Goal: Information Seeking & Learning: Learn about a topic

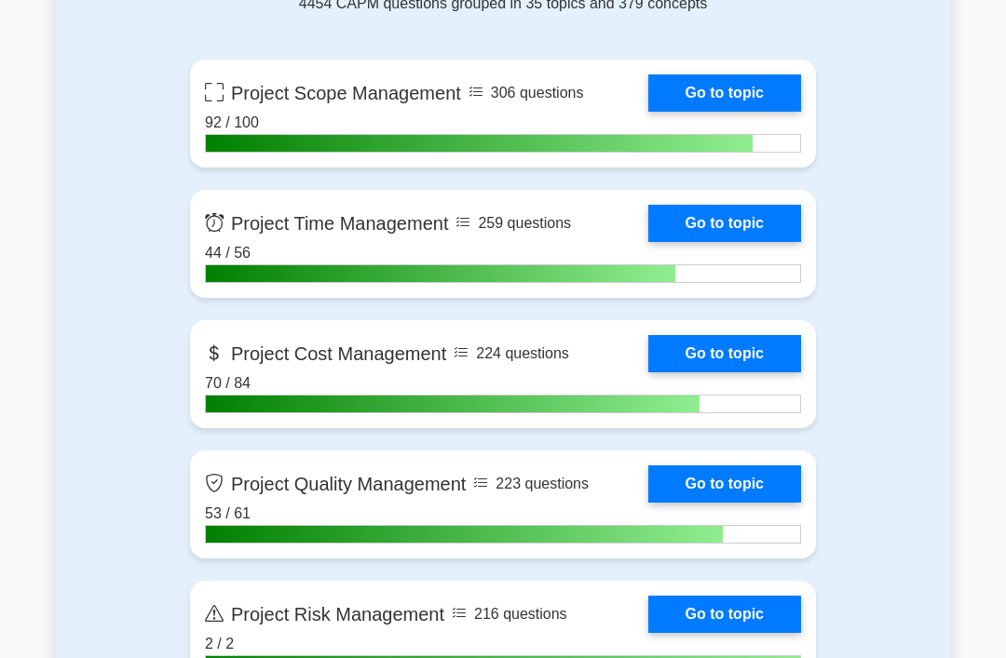
scroll to position [874, 0]
click at [750, 474] on link "Go to topic" at bounding box center [724, 484] width 153 height 37
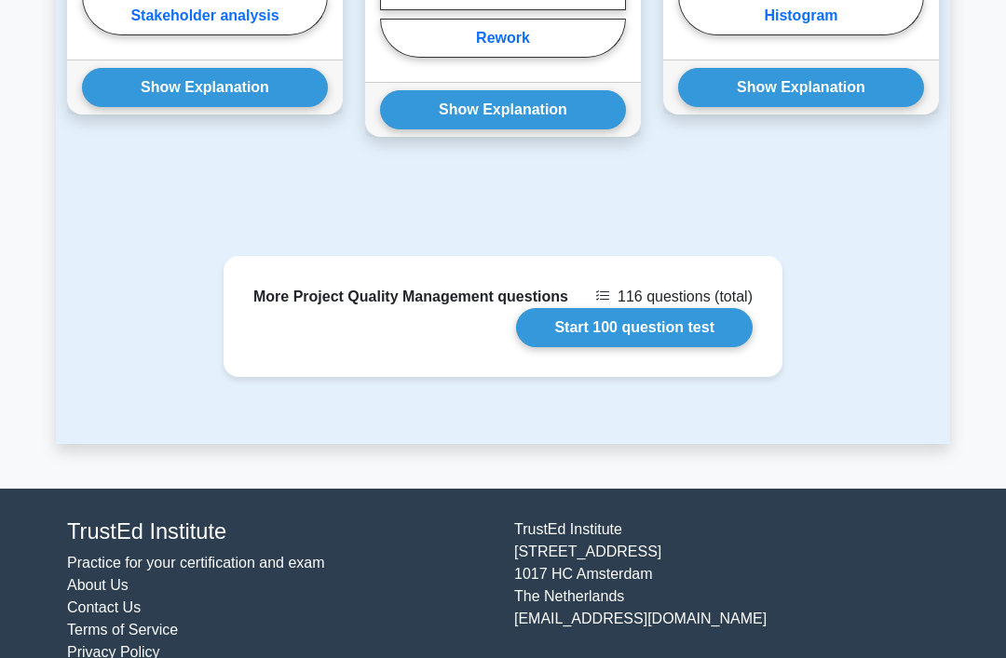
scroll to position [1969, 0]
click at [697, 347] on link "Start 100 question test" at bounding box center [634, 327] width 236 height 39
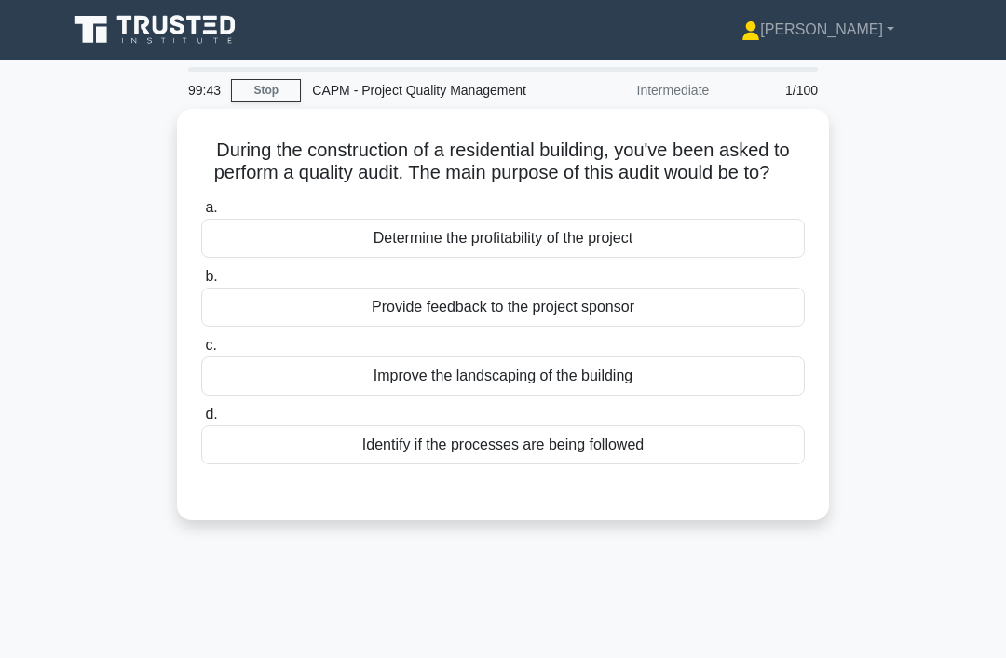
click at [631, 465] on div "Identify if the processes are being followed" at bounding box center [502, 444] width 603 height 39
click at [201, 421] on input "d. Identify if the processes are being followed" at bounding box center [201, 415] width 0 height 12
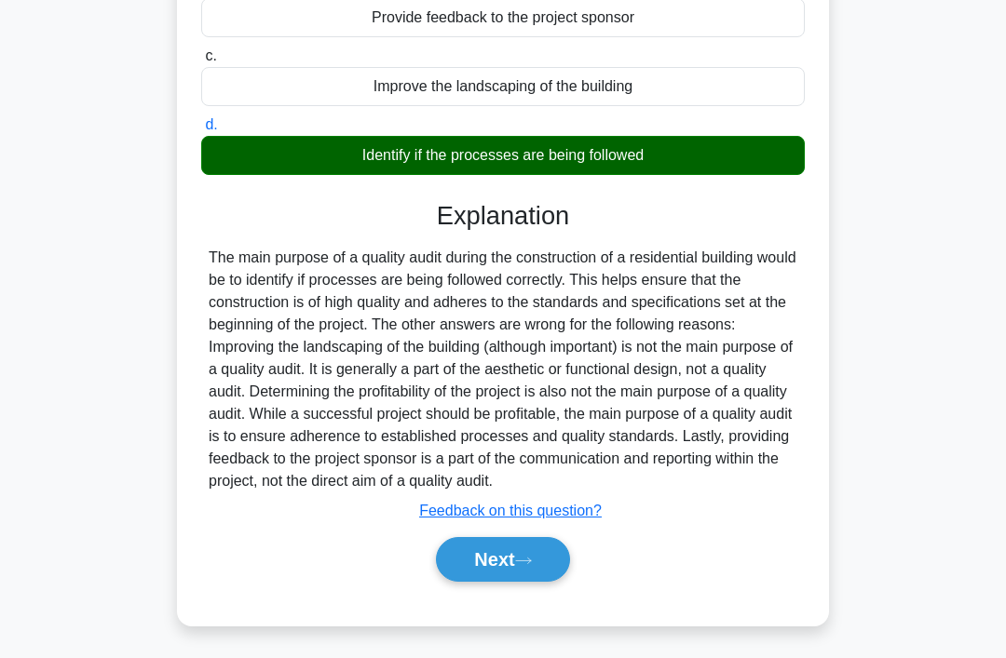
scroll to position [317, 0]
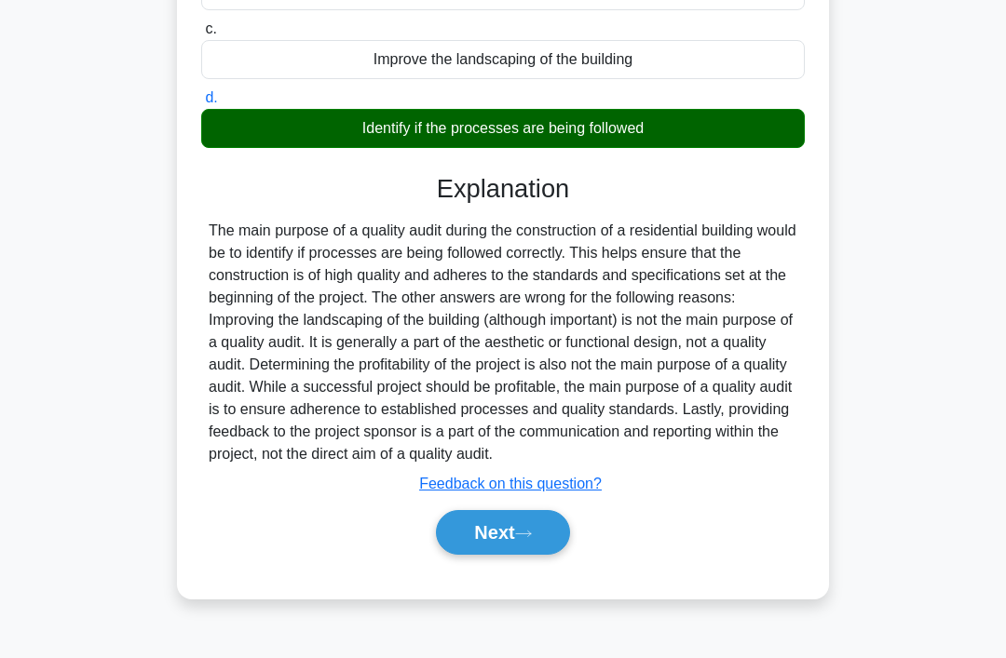
click at [548, 555] on button "Next" at bounding box center [502, 532] width 133 height 45
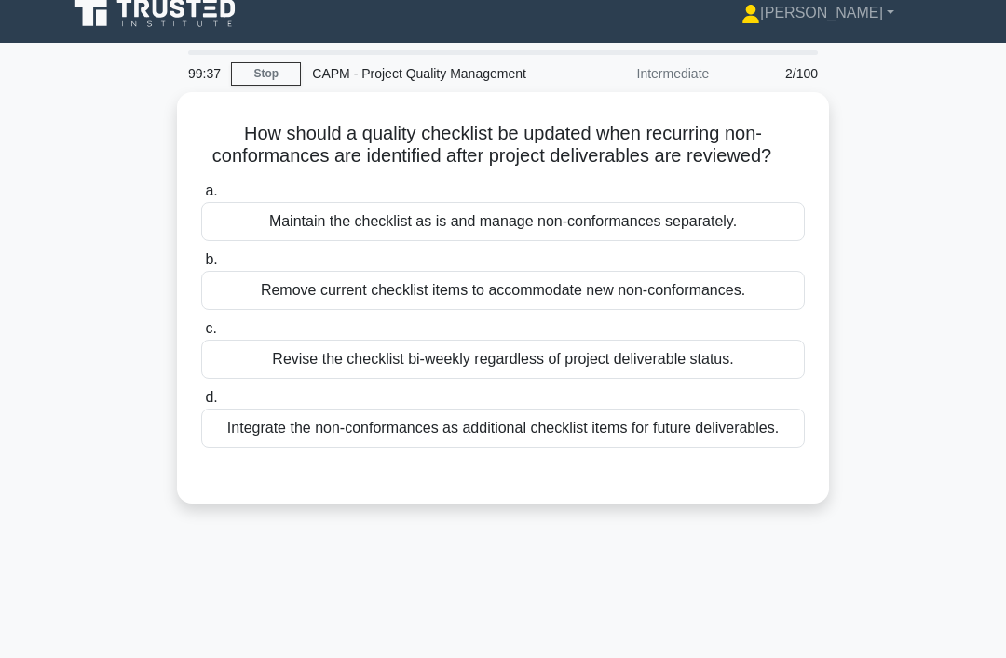
scroll to position [19, 0]
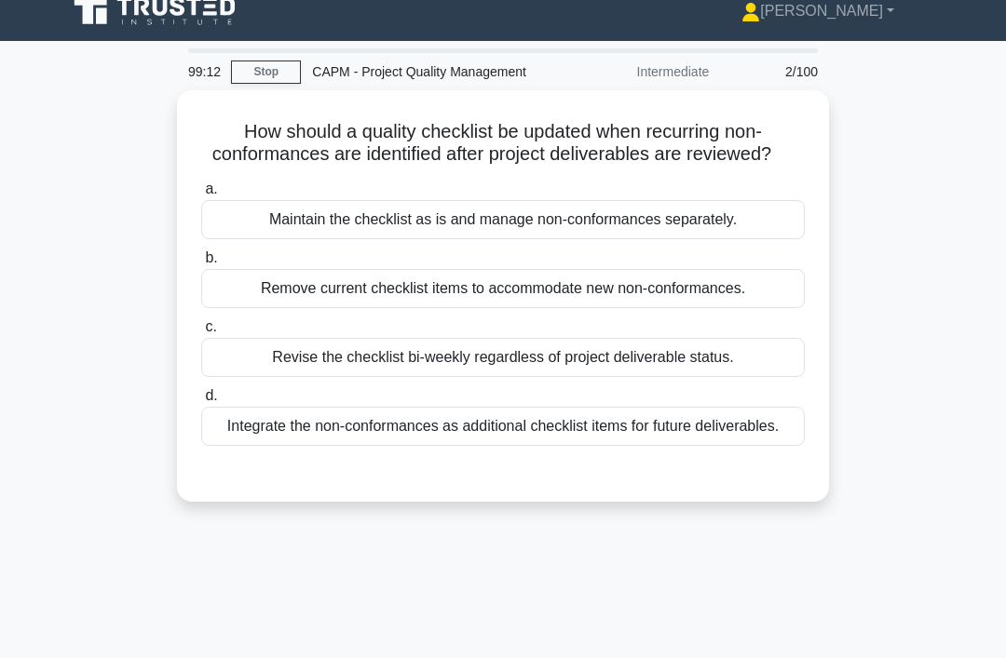
click at [264, 446] on div "Integrate the non-conformances as additional checklist items for future deliver…" at bounding box center [502, 426] width 603 height 39
click at [201, 402] on input "d. Integrate the non-conformances as additional checklist items for future deli…" at bounding box center [201, 396] width 0 height 12
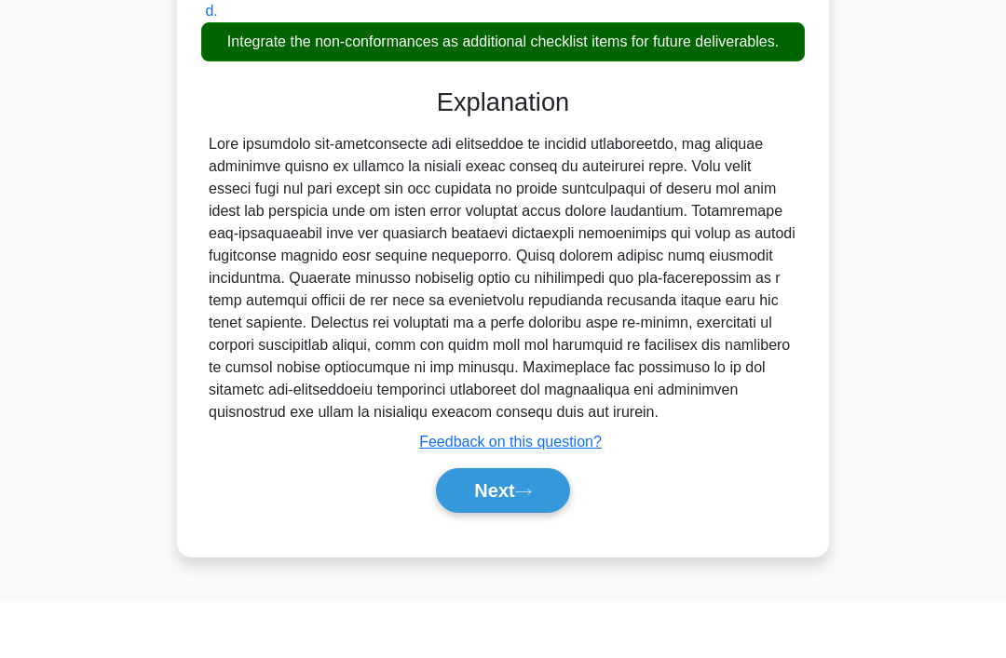
scroll to position [384, 0]
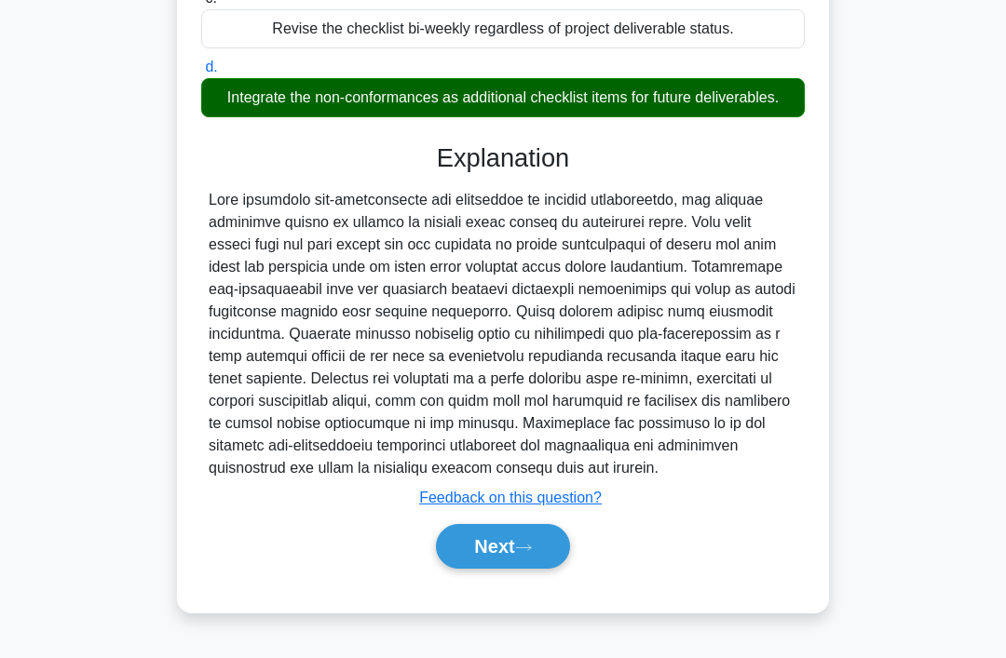
click at [501, 569] on button "Next" at bounding box center [502, 546] width 133 height 45
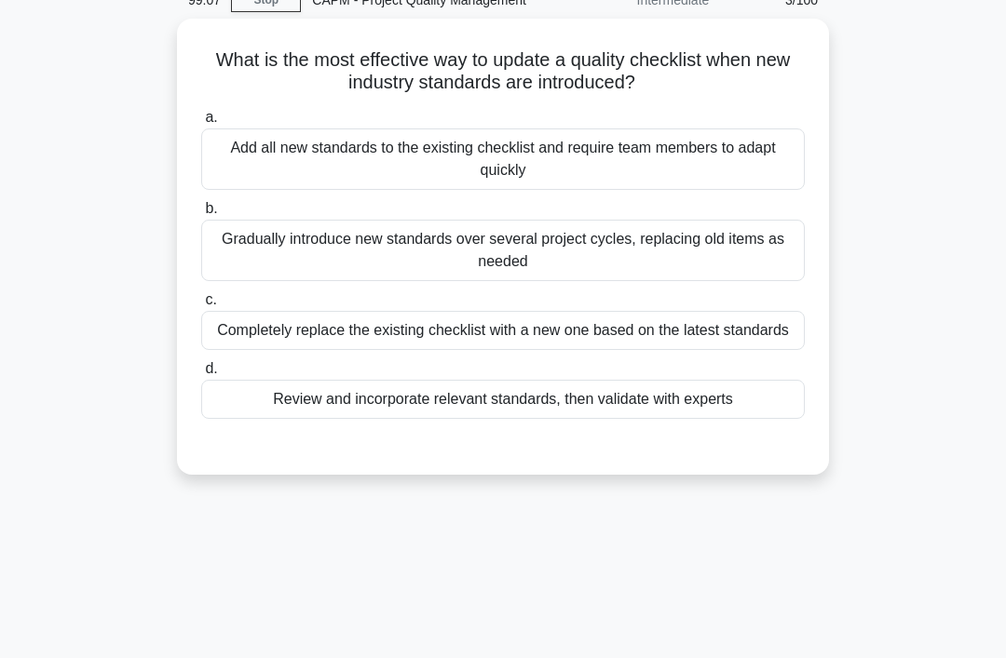
scroll to position [85, 0]
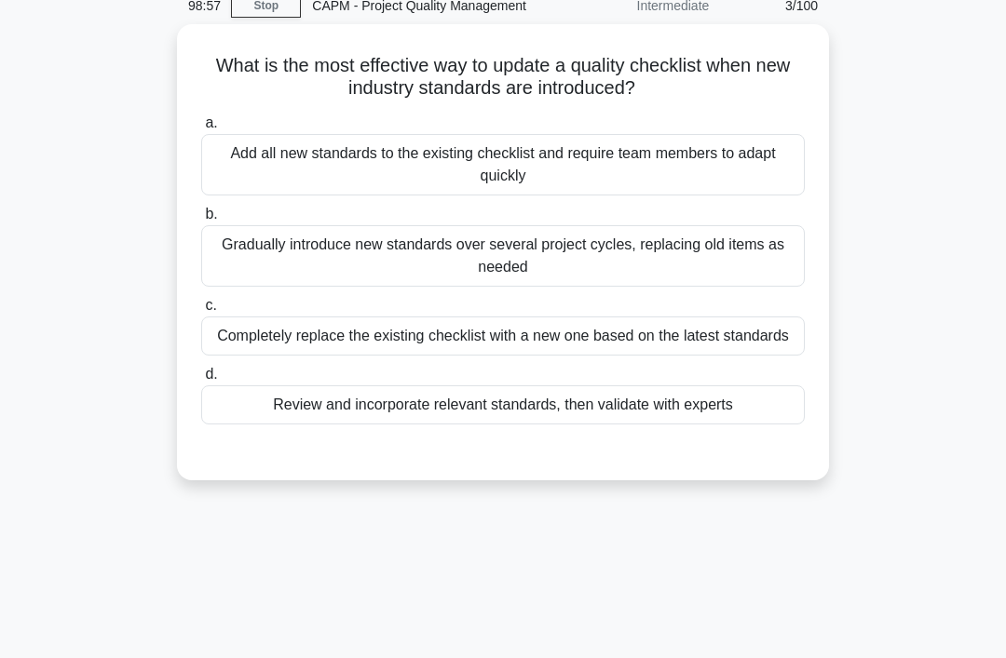
click at [755, 425] on div "Review and incorporate relevant standards, then validate with experts" at bounding box center [502, 404] width 603 height 39
click at [201, 381] on input "d. Review and incorporate relevant standards, then validate with experts" at bounding box center [201, 375] width 0 height 12
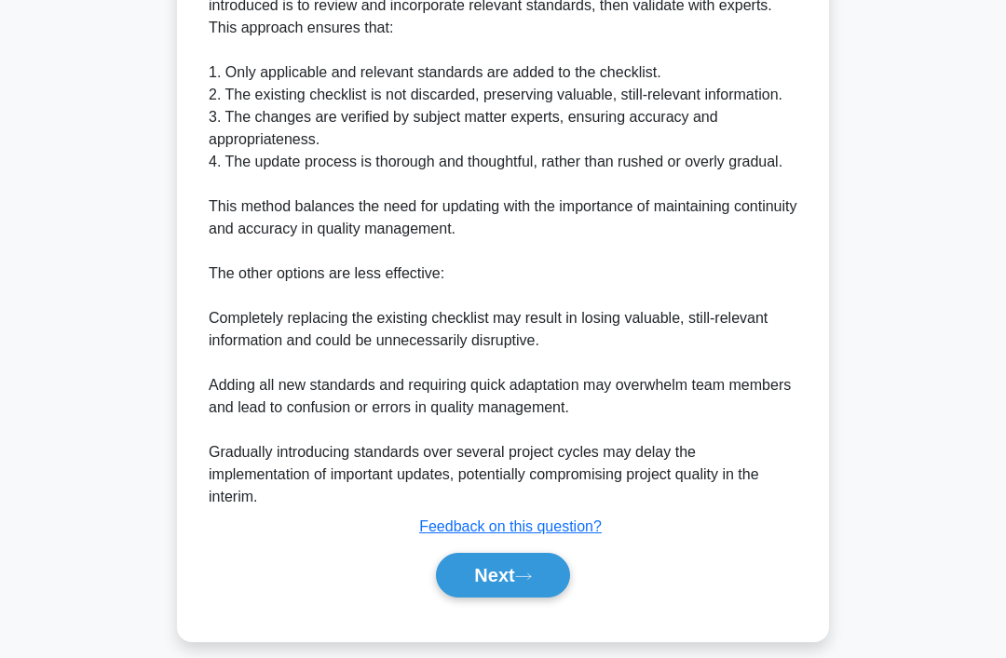
scroll to position [652, 0]
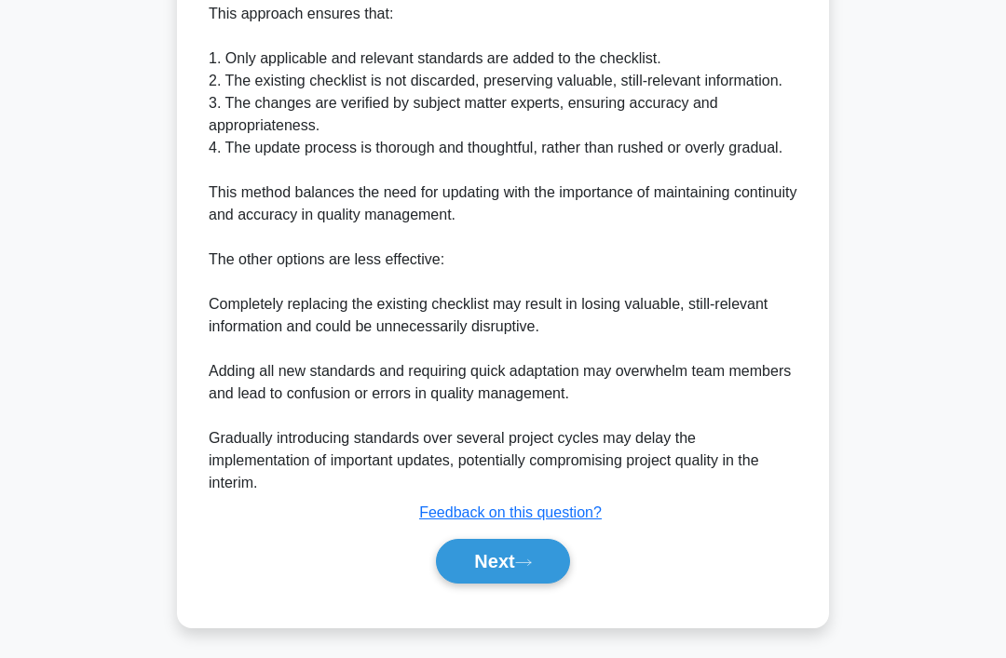
click at [558, 584] on button "Next" at bounding box center [502, 561] width 133 height 45
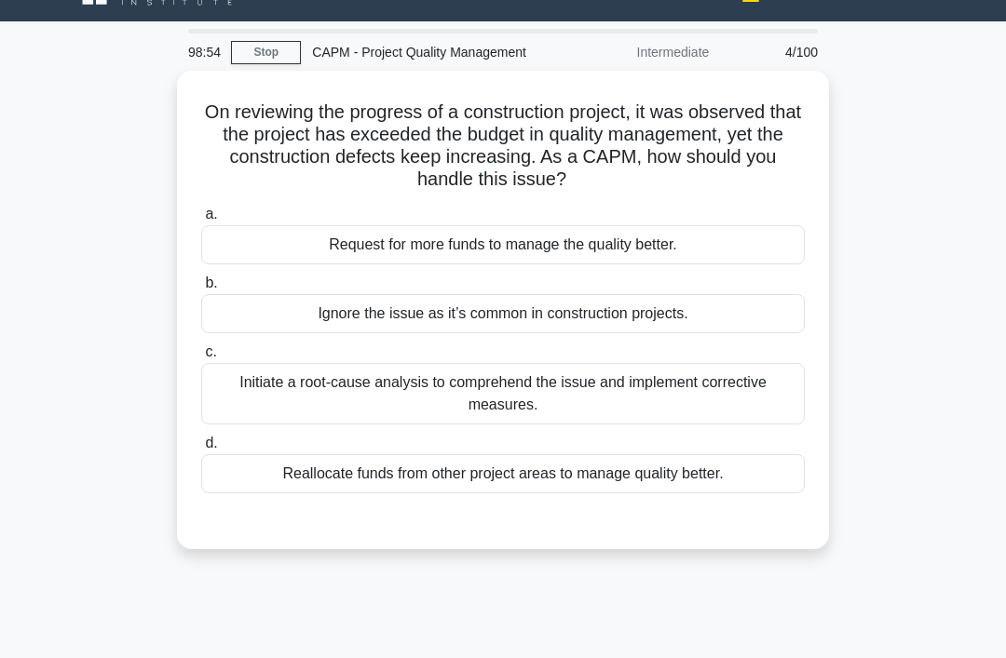
scroll to position [0, 0]
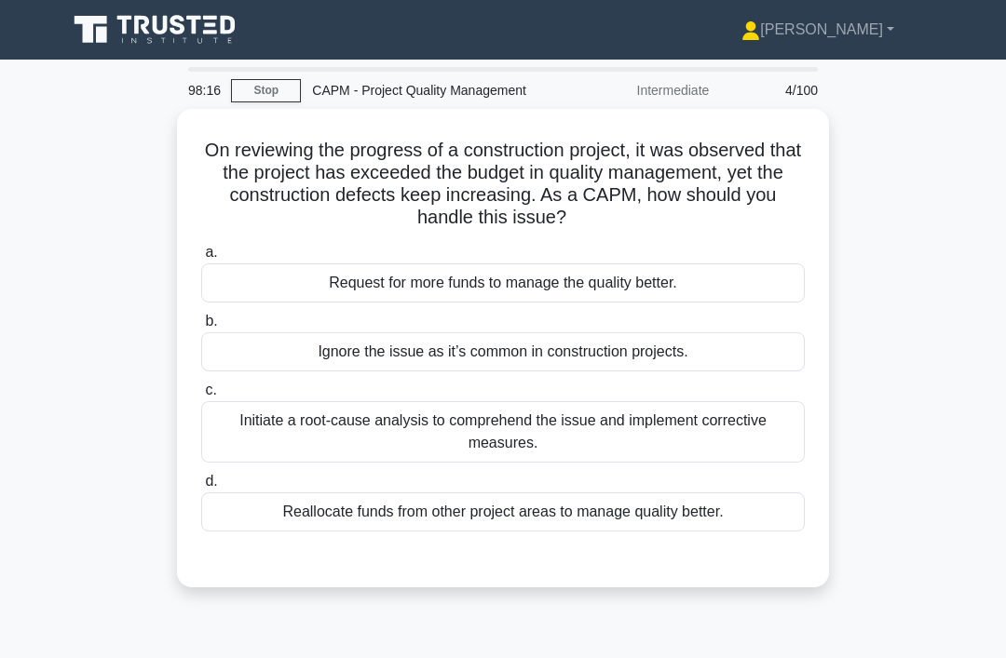
click at [709, 457] on div "Initiate a root-cause analysis to comprehend the issue and implement corrective…" at bounding box center [502, 431] width 603 height 61
click at [201, 397] on input "c. Initiate a root-cause analysis to comprehend the issue and implement correct…" at bounding box center [201, 391] width 0 height 12
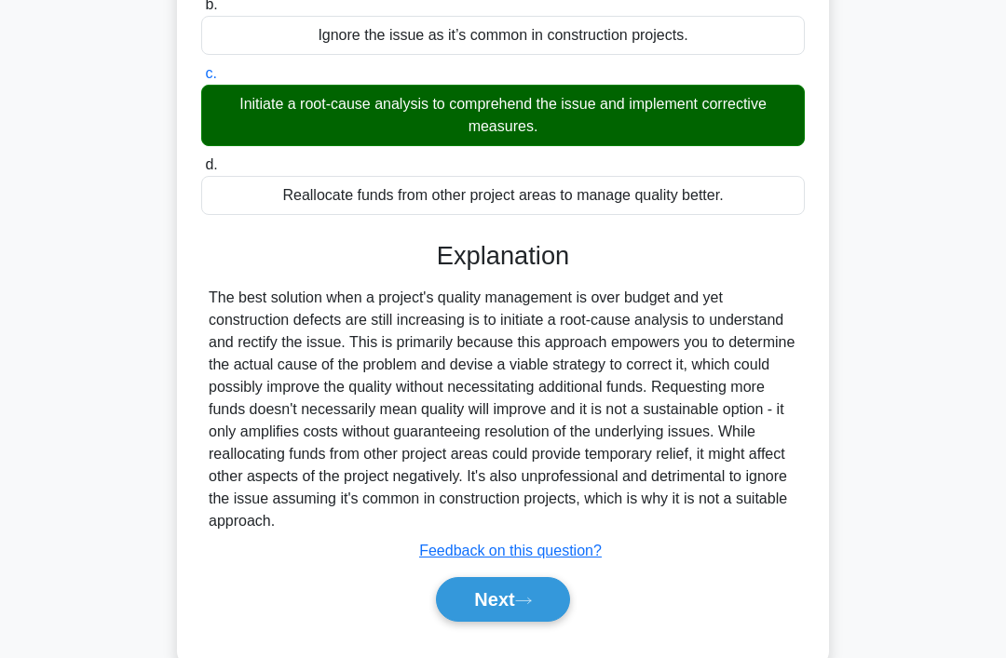
scroll to position [339, 0]
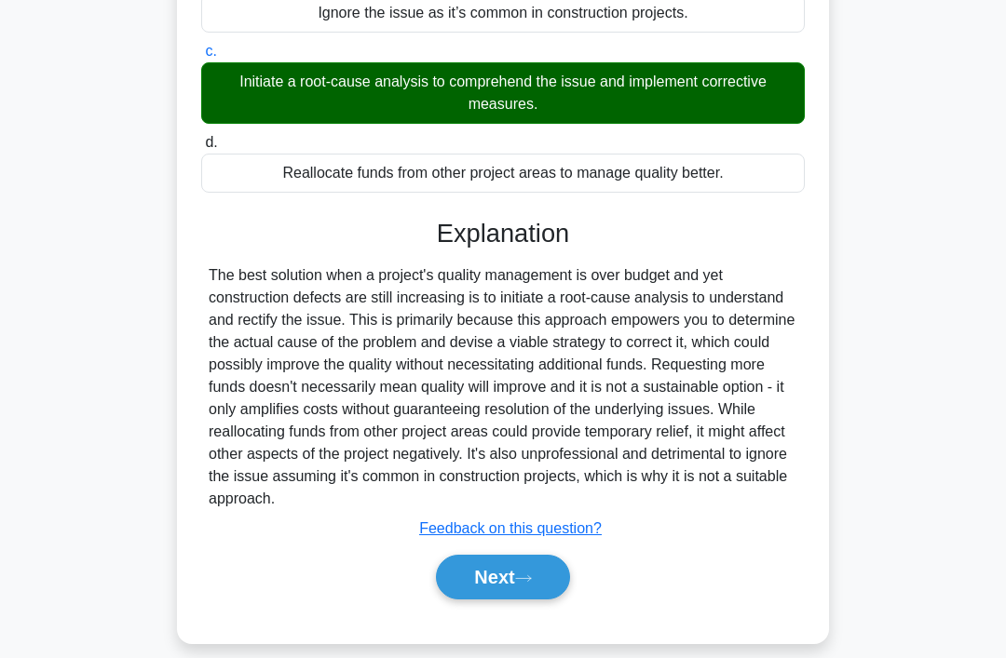
click at [560, 600] on button "Next" at bounding box center [502, 577] width 133 height 45
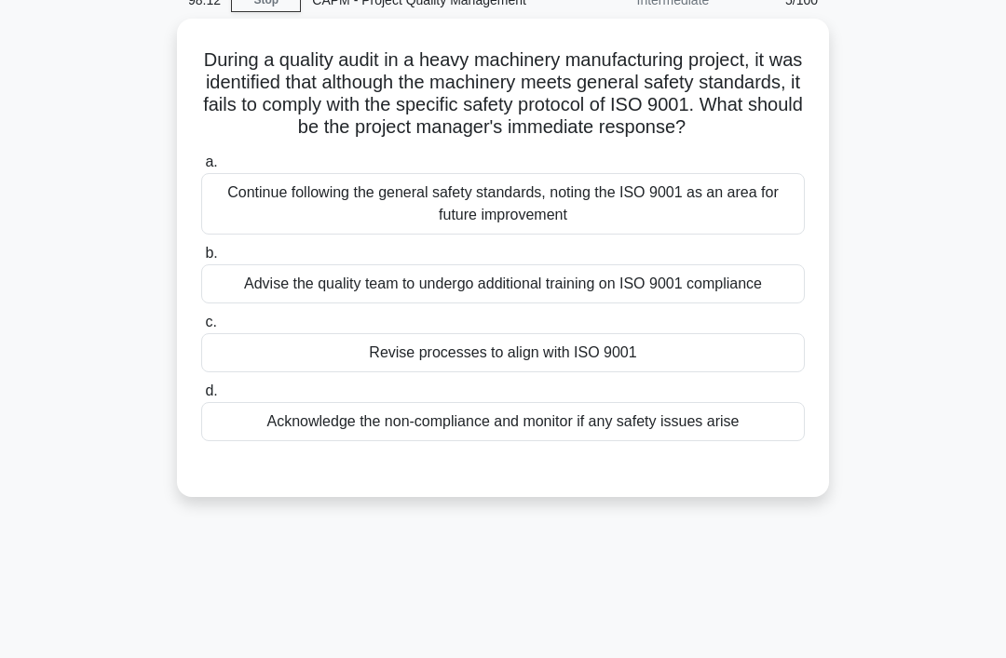
scroll to position [0, 0]
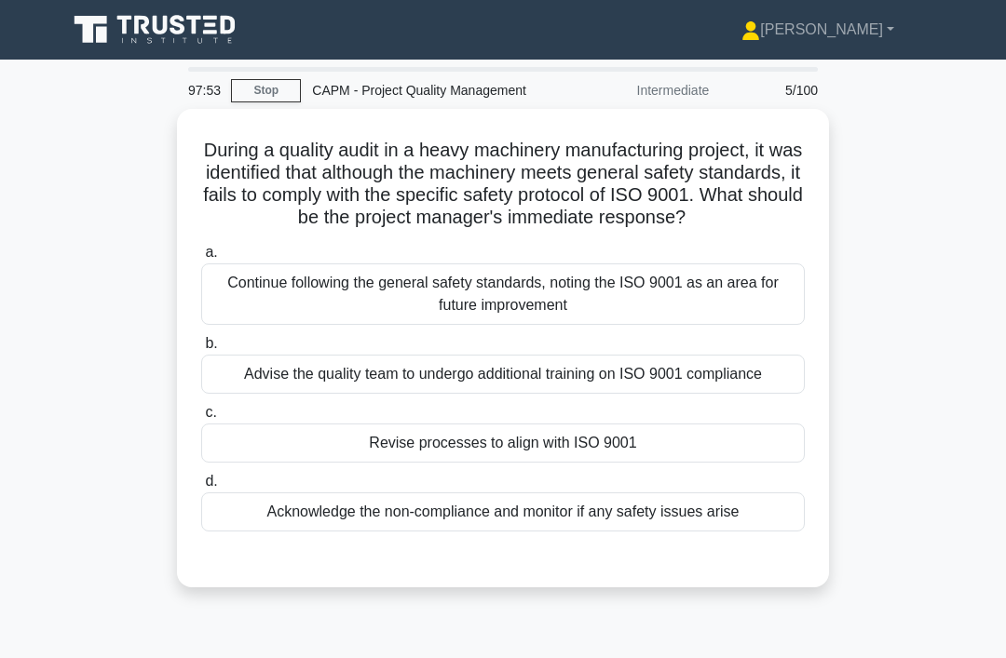
click at [751, 463] on div "Revise processes to align with ISO 9001" at bounding box center [502, 443] width 603 height 39
click at [201, 419] on input "c. Revise processes to align with ISO 9001" at bounding box center [201, 413] width 0 height 12
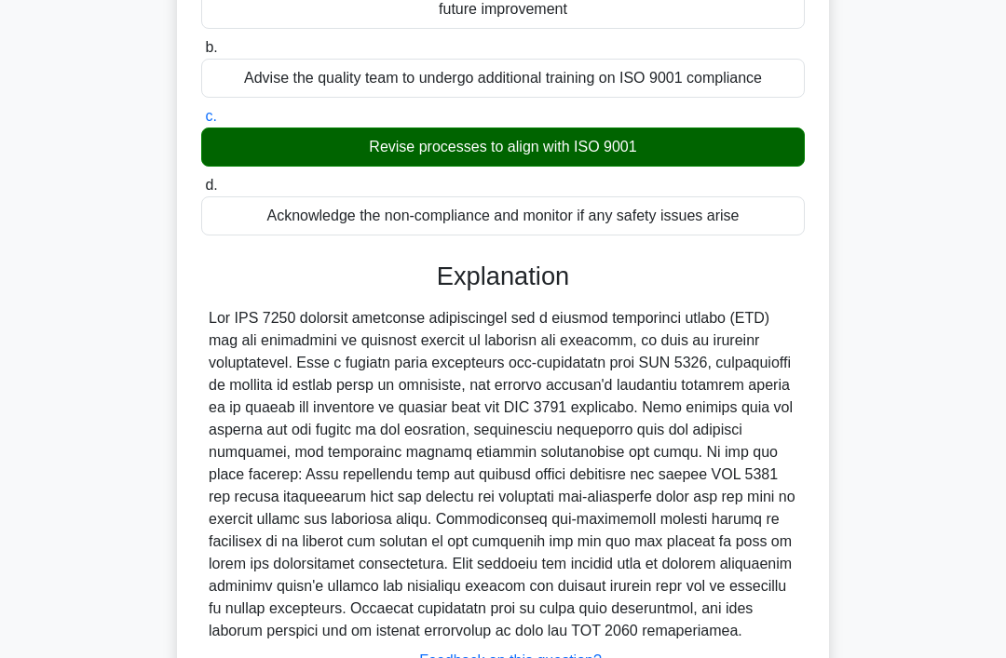
scroll to position [518, 0]
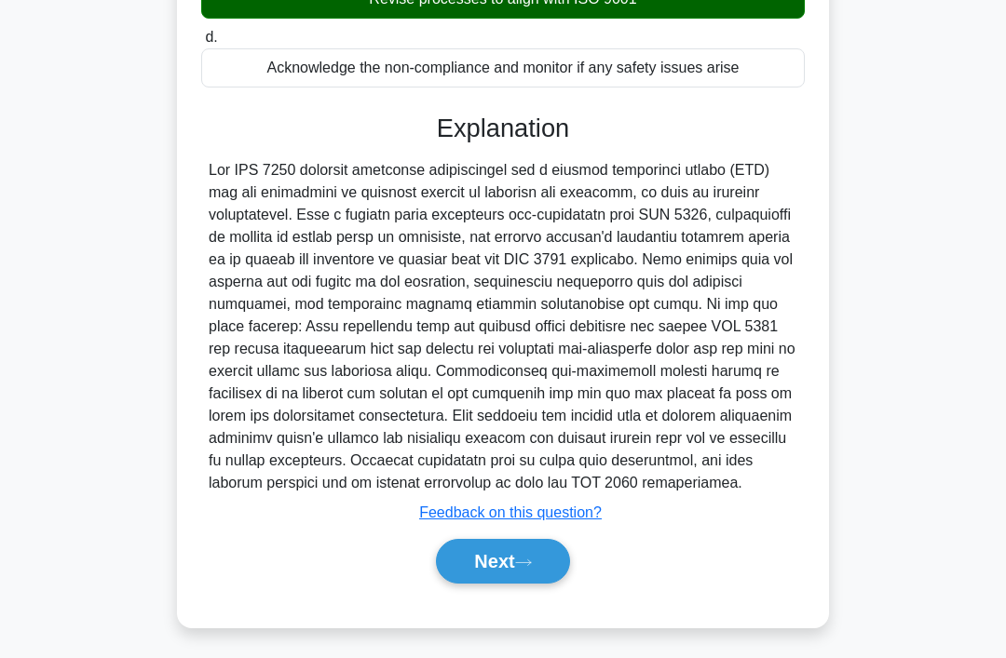
click at [525, 584] on button "Next" at bounding box center [502, 561] width 133 height 45
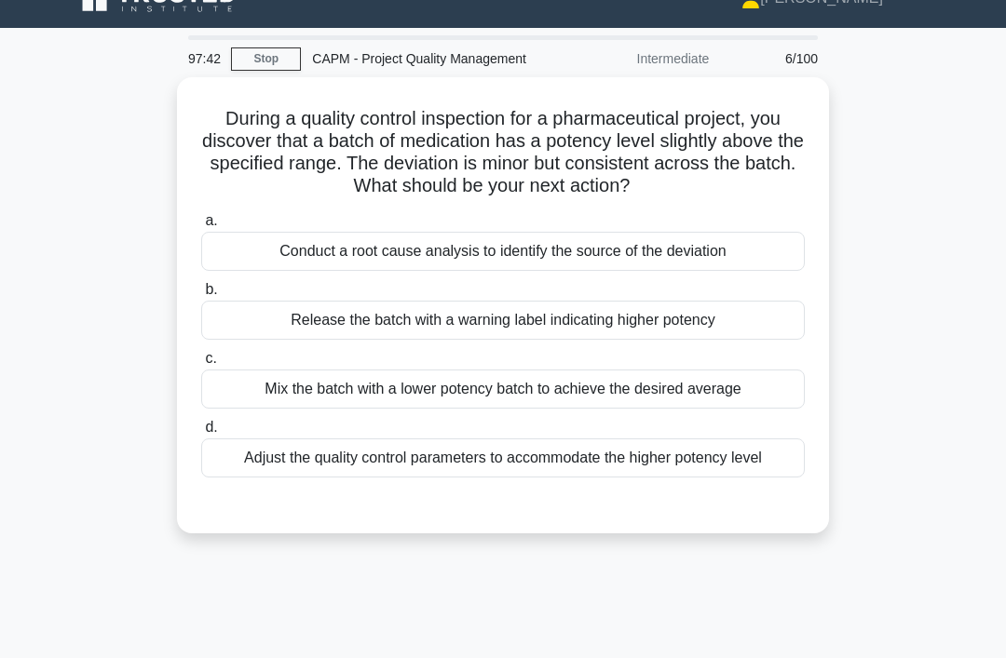
scroll to position [34, 0]
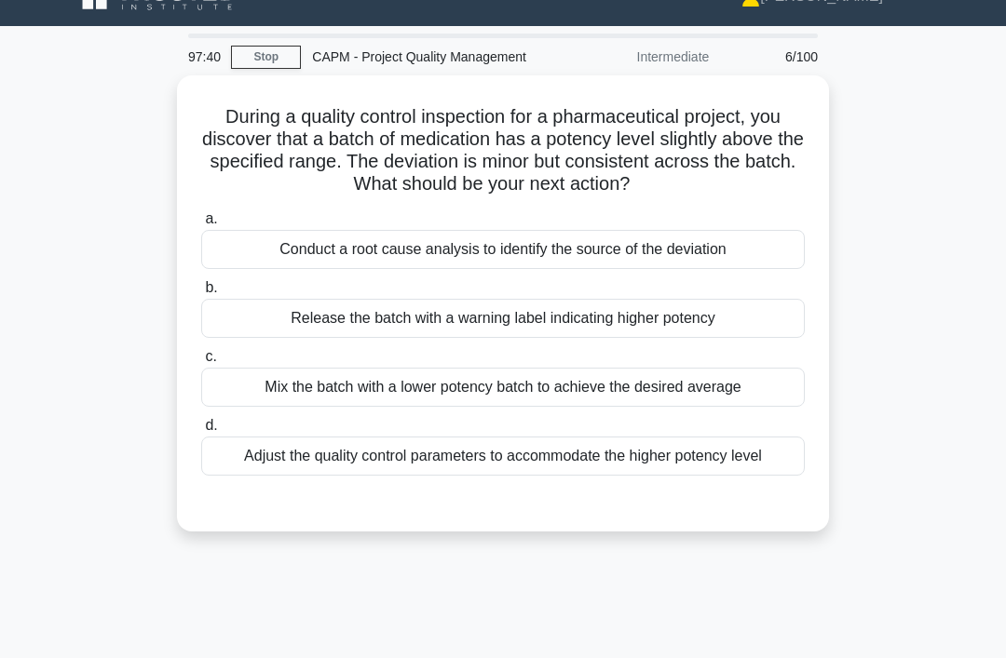
click at [235, 269] on div "Conduct a root cause analysis to identify the source of the deviation" at bounding box center [502, 249] width 603 height 39
click at [201, 225] on input "a. Conduct a root cause analysis to identify the source of the deviation" at bounding box center [201, 219] width 0 height 12
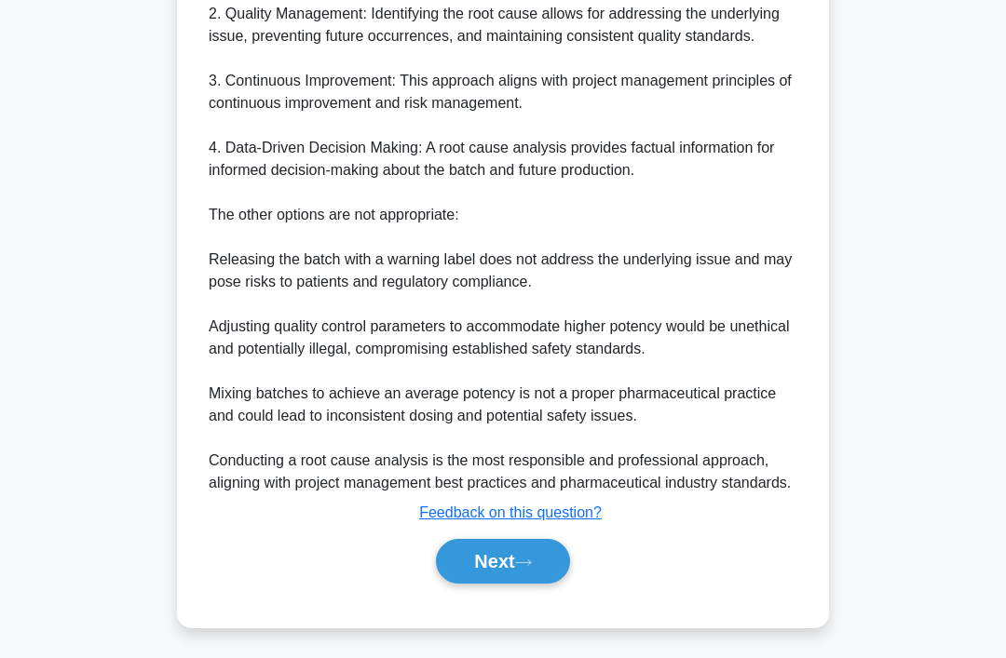
scroll to position [853, 0]
click at [506, 584] on button "Next" at bounding box center [502, 561] width 133 height 45
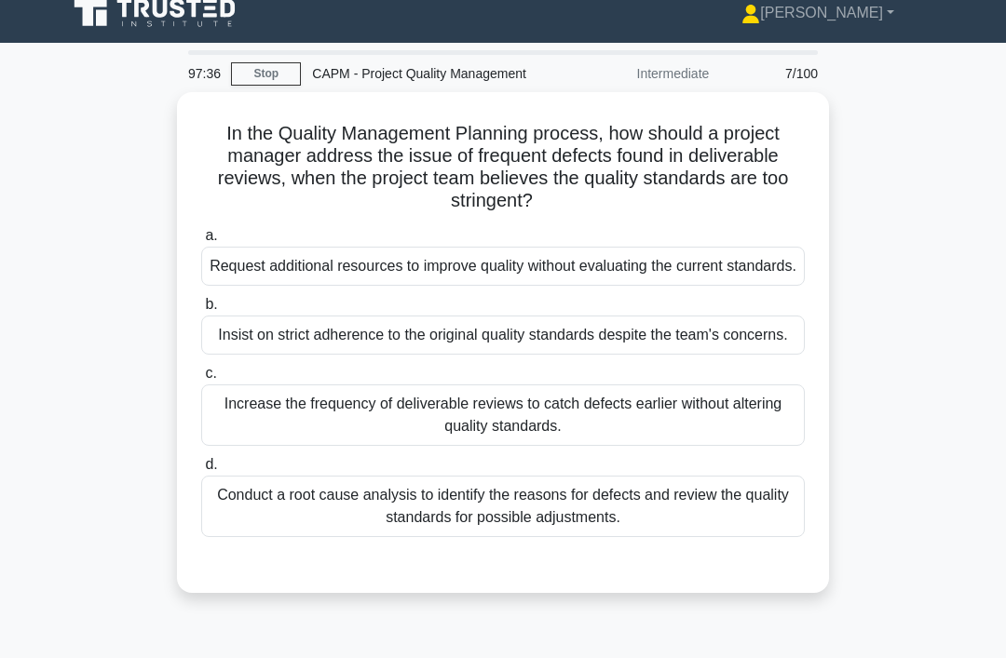
scroll to position [11, 0]
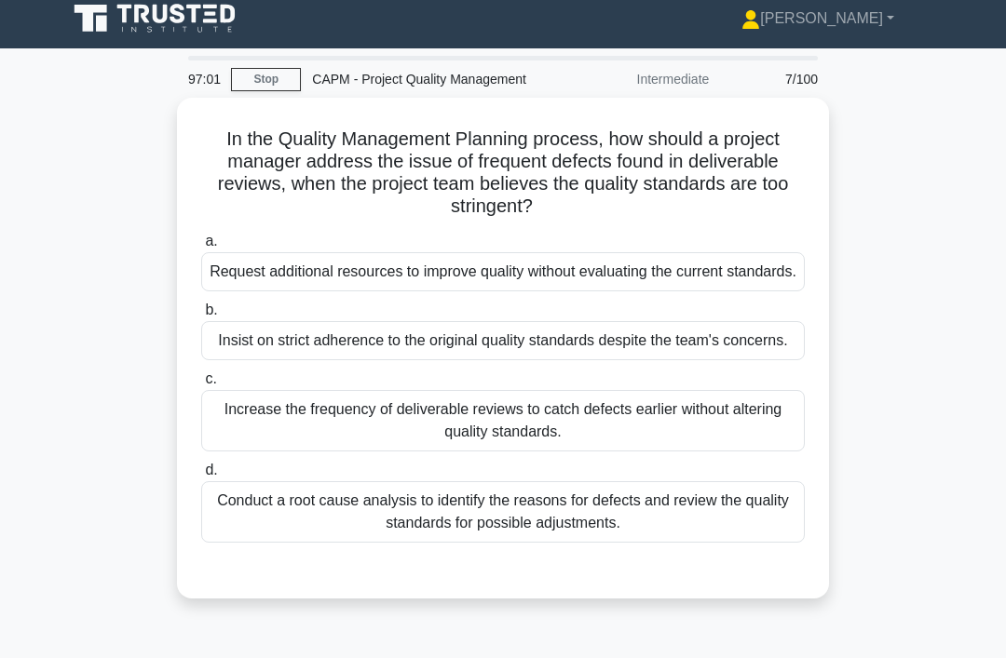
click at [715, 543] on div "Conduct a root cause analysis to identify the reasons for defects and review th…" at bounding box center [502, 511] width 603 height 61
click at [201, 477] on input "d. Conduct a root cause analysis to identify the reasons for defects and review…" at bounding box center [201, 471] width 0 height 12
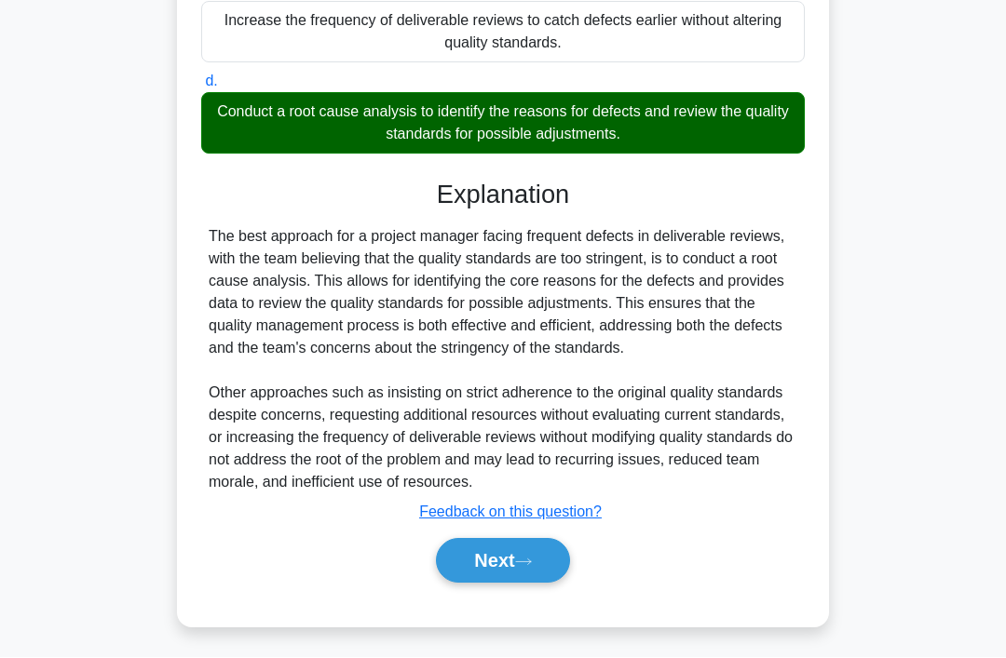
scroll to position [451, 0]
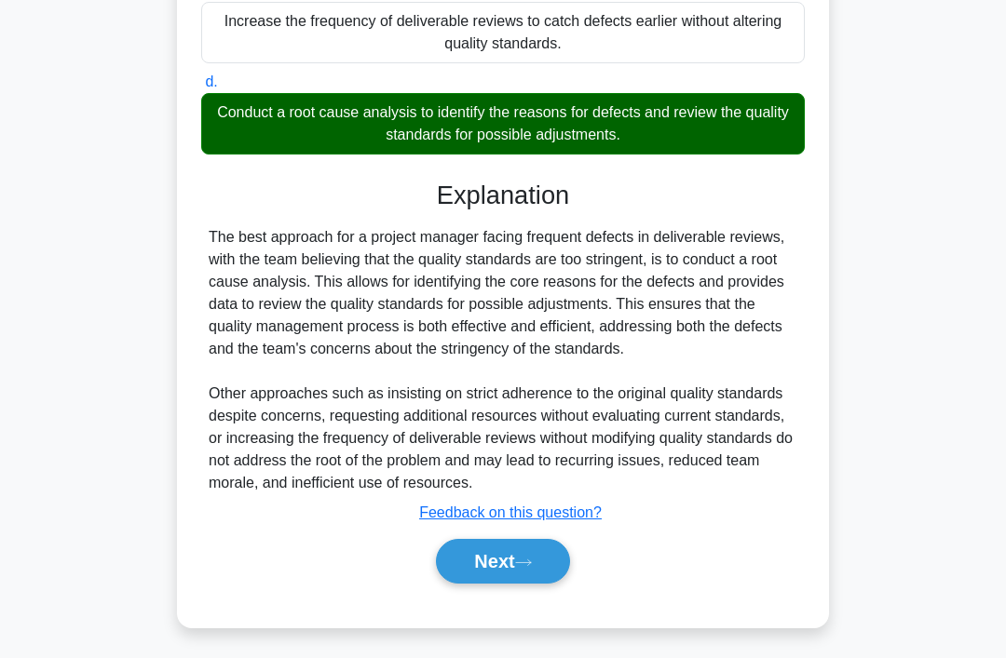
click at [532, 568] on icon at bounding box center [523, 563] width 17 height 10
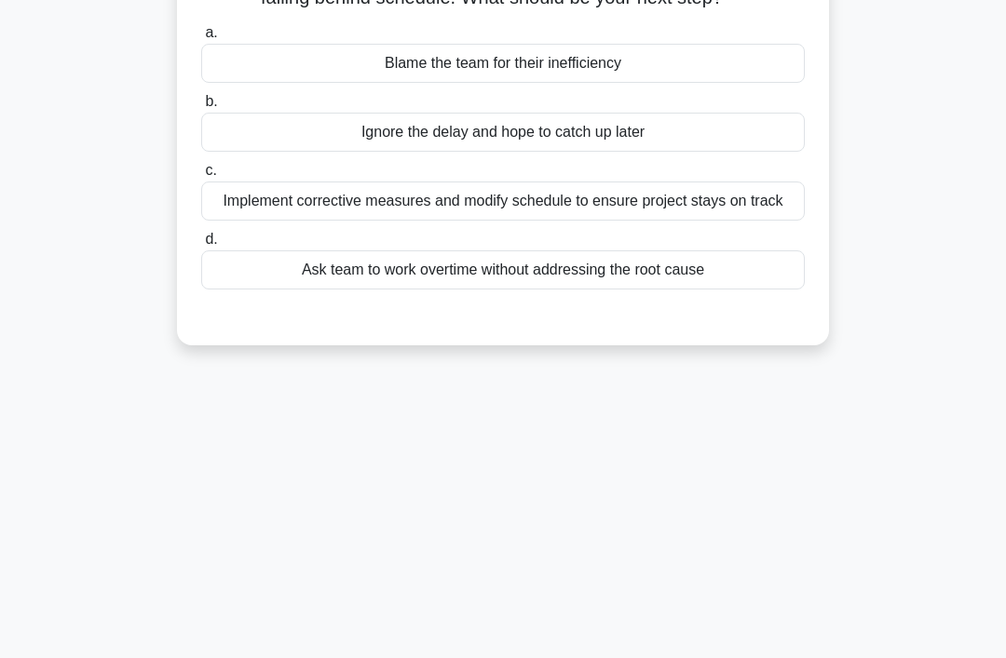
scroll to position [0, 0]
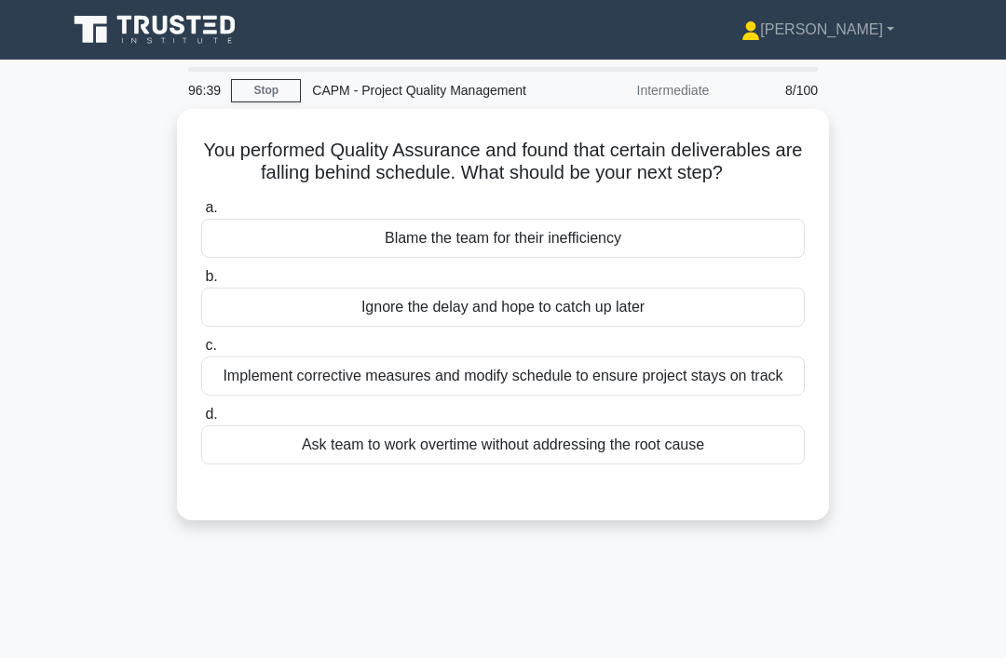
click at [648, 396] on div "Implement corrective measures and modify schedule to ensure project stays on tr…" at bounding box center [502, 376] width 603 height 39
click at [201, 352] on input "c. Implement corrective measures and modify schedule to ensure project stays on…" at bounding box center [201, 346] width 0 height 12
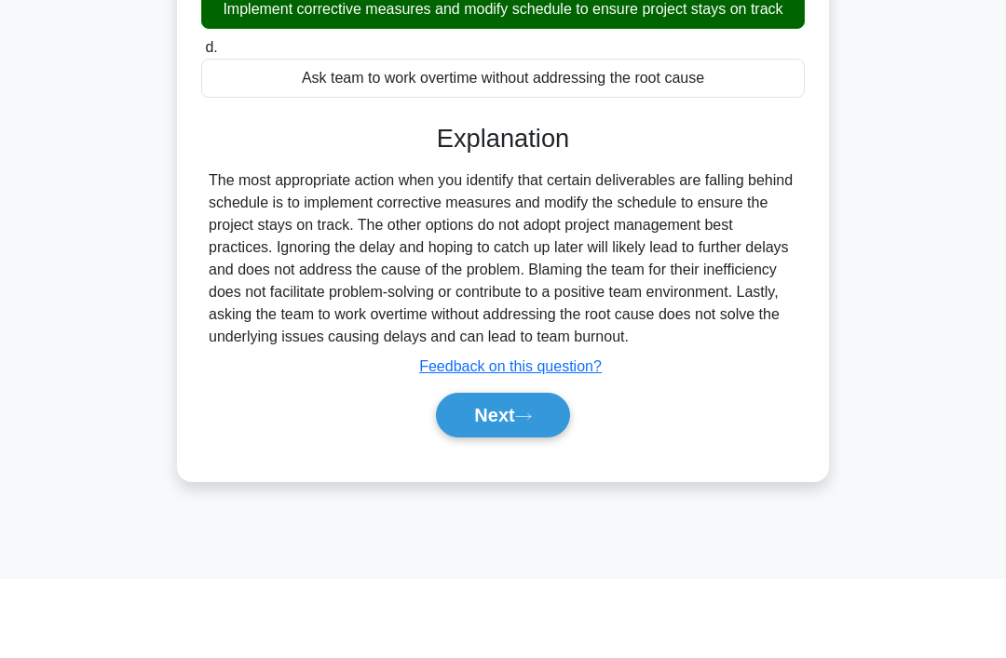
scroll to position [287, 0]
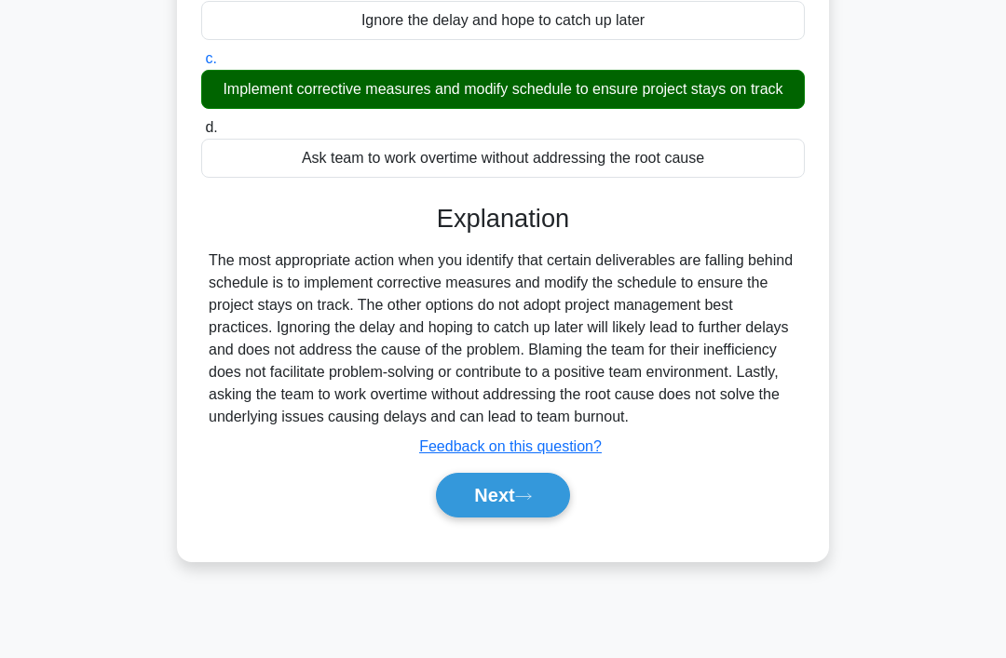
click at [532, 518] on button "Next" at bounding box center [502, 495] width 133 height 45
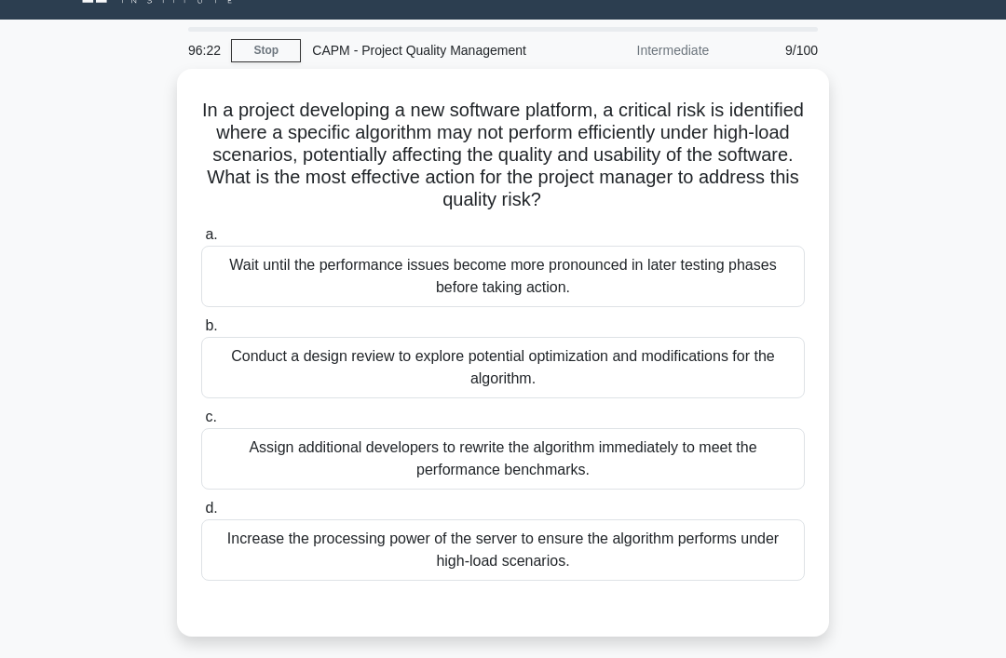
scroll to position [47, 0]
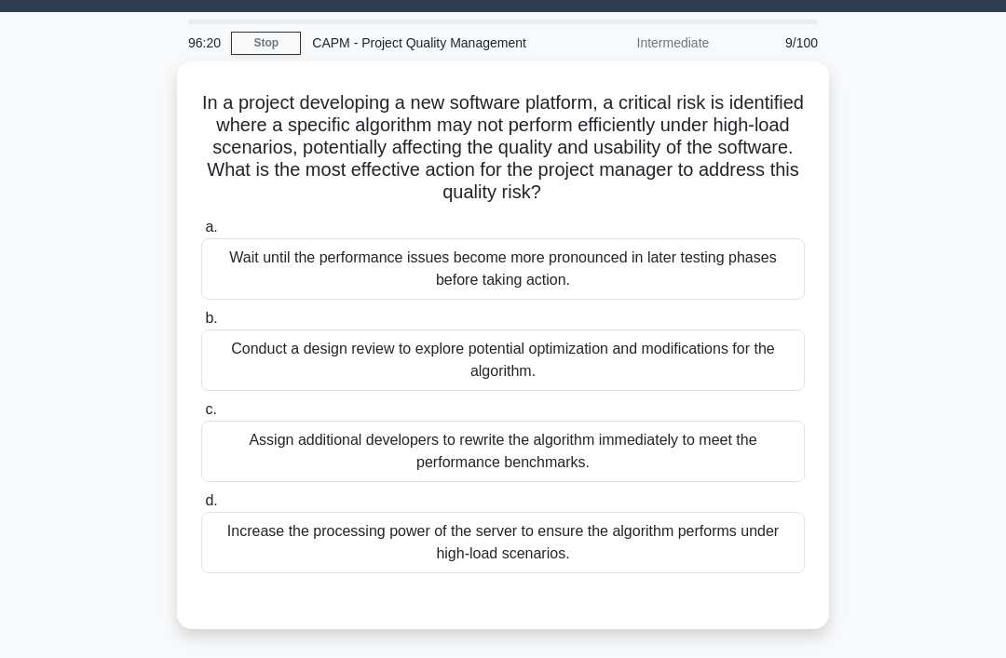
click at [746, 380] on div "Conduct a design review to explore potential optimization and modifications for…" at bounding box center [502, 360] width 603 height 61
click at [201, 325] on input "b. Conduct a design review to explore potential optimization and modifications …" at bounding box center [201, 319] width 0 height 12
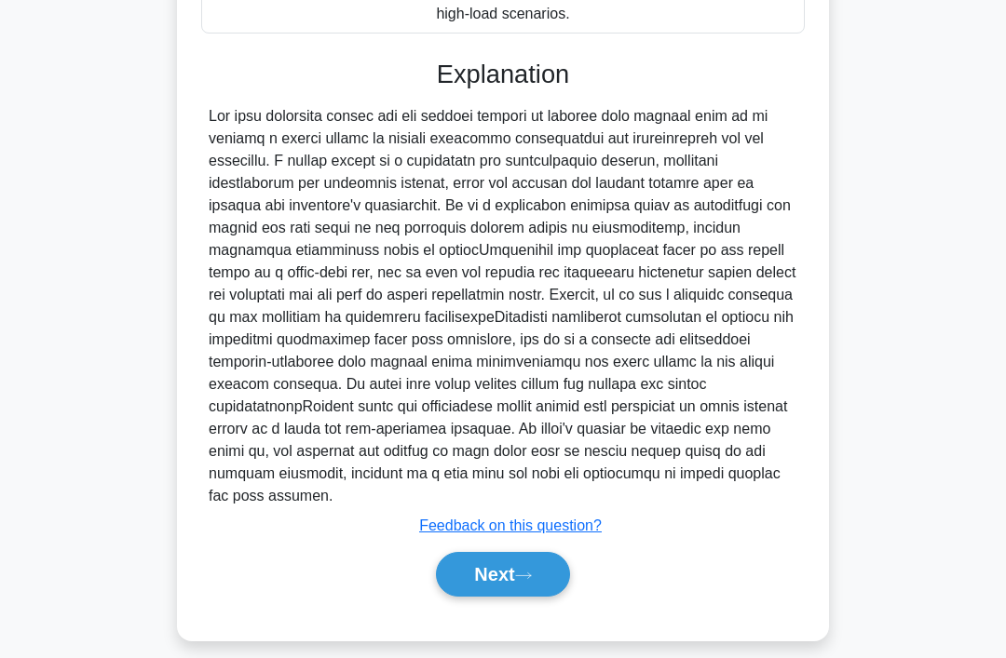
scroll to position [607, 0]
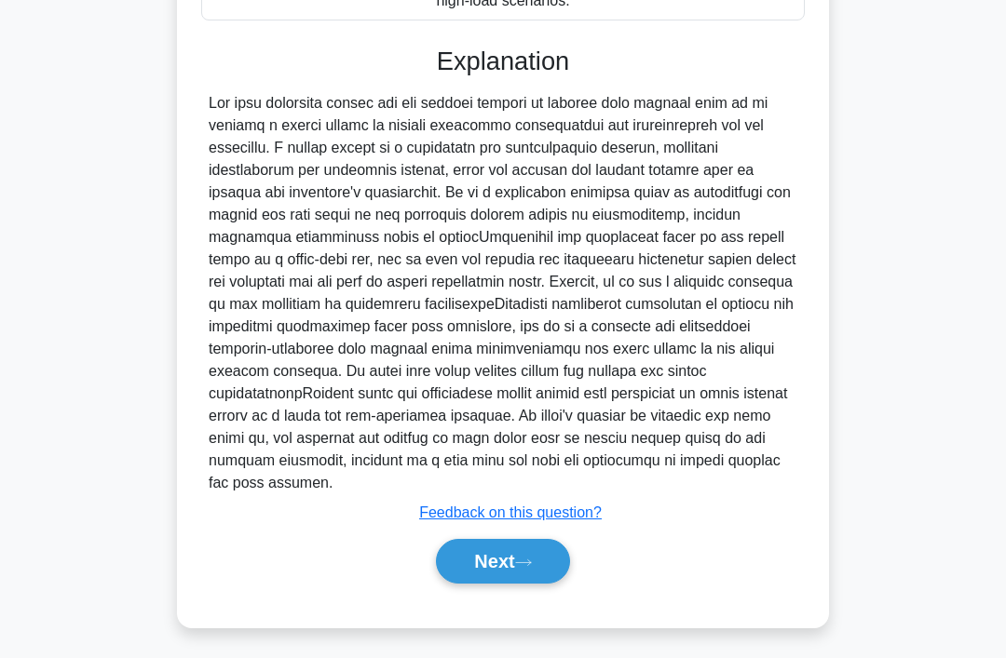
click at [532, 568] on icon at bounding box center [523, 563] width 17 height 10
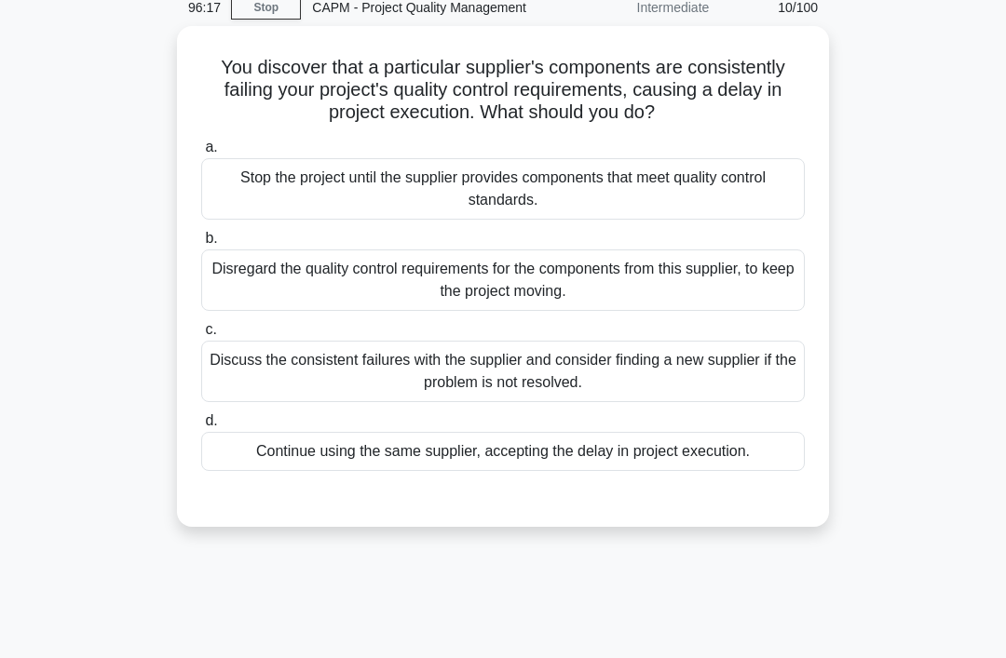
scroll to position [0, 0]
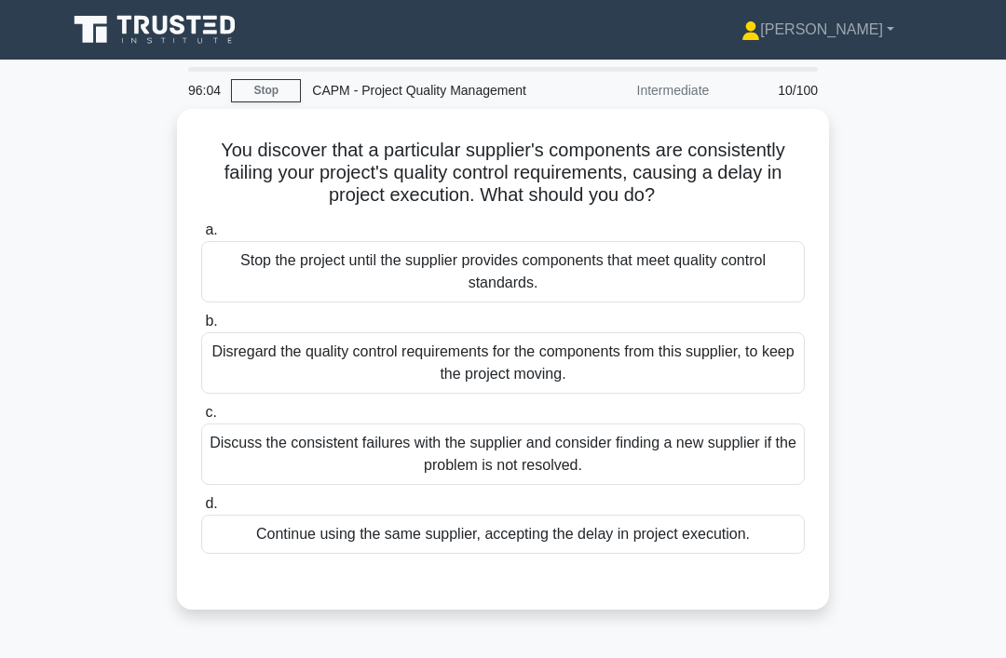
click at [632, 485] on div "Discuss the consistent failures with the supplier and consider finding a new su…" at bounding box center [502, 454] width 603 height 61
click at [201, 419] on input "c. Discuss the consistent failures with the supplier and consider finding a new…" at bounding box center [201, 413] width 0 height 12
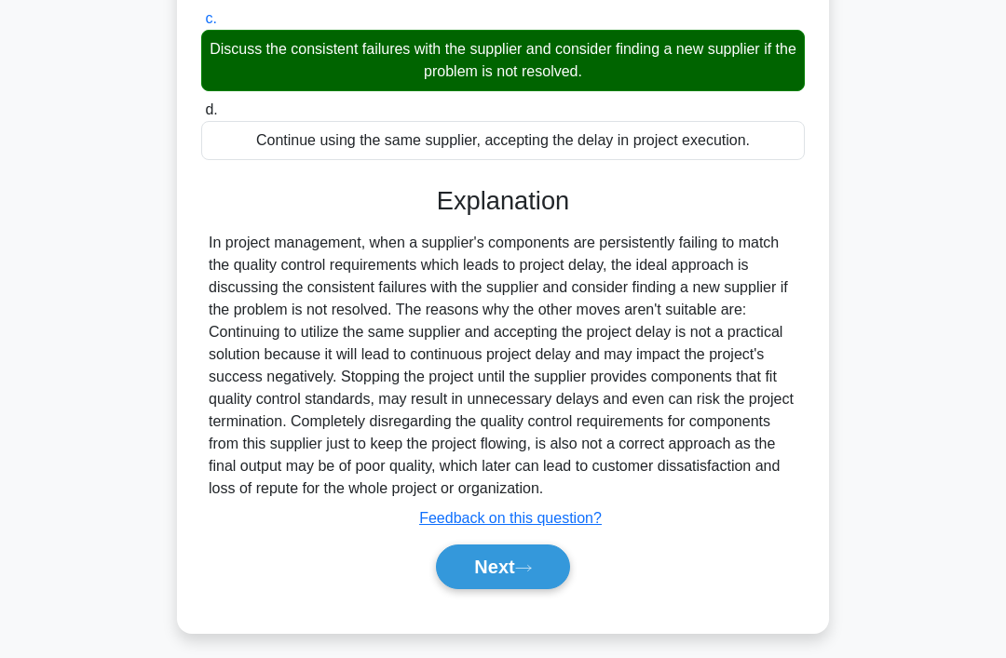
scroll to position [406, 0]
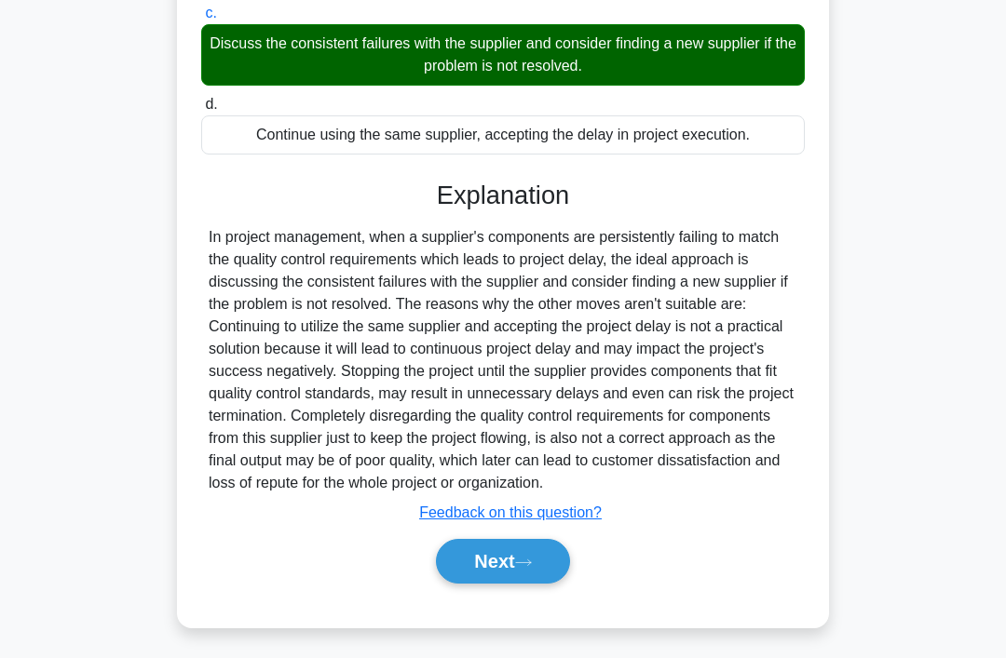
click at [542, 584] on button "Next" at bounding box center [502, 561] width 133 height 45
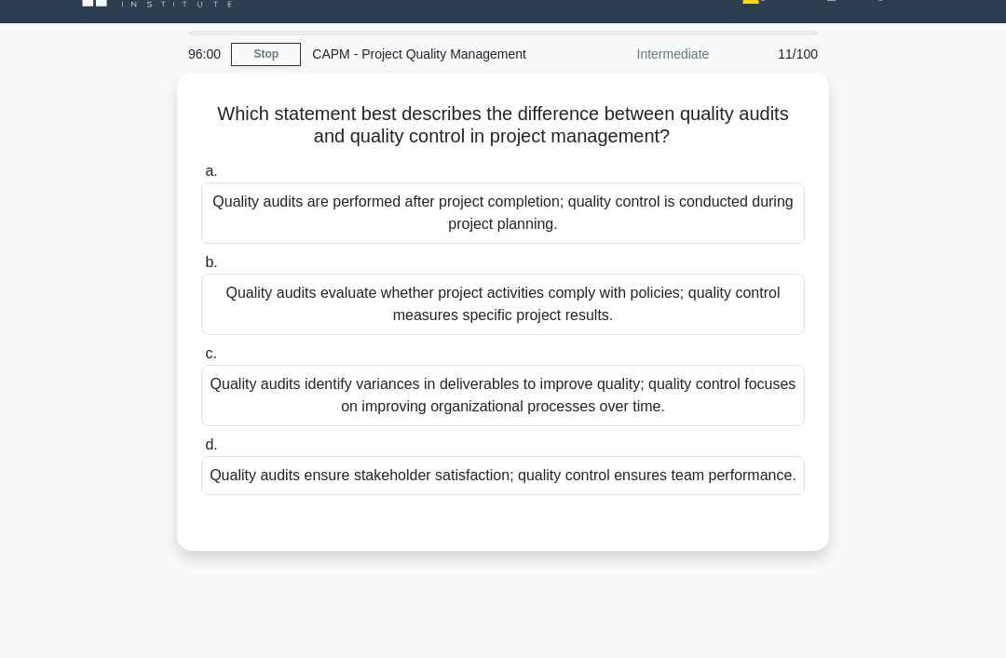
scroll to position [0, 0]
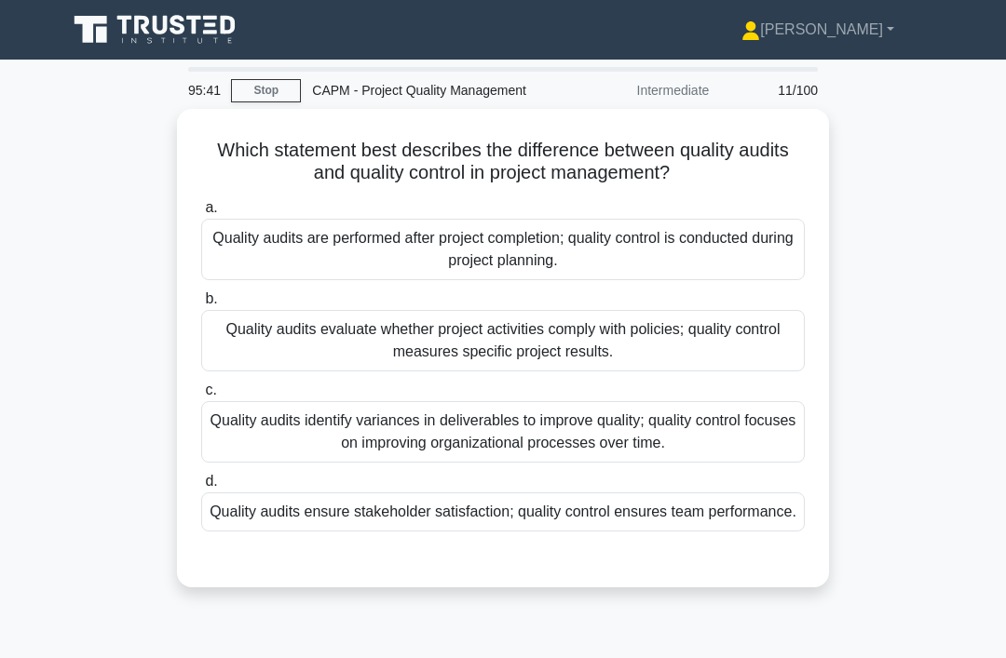
click at [756, 371] on div "Quality audits evaluate whether project activities comply with policies; qualit…" at bounding box center [502, 340] width 603 height 61
click at [201, 305] on input "b. Quality audits evaluate whether project activities comply with policies; qua…" at bounding box center [201, 299] width 0 height 12
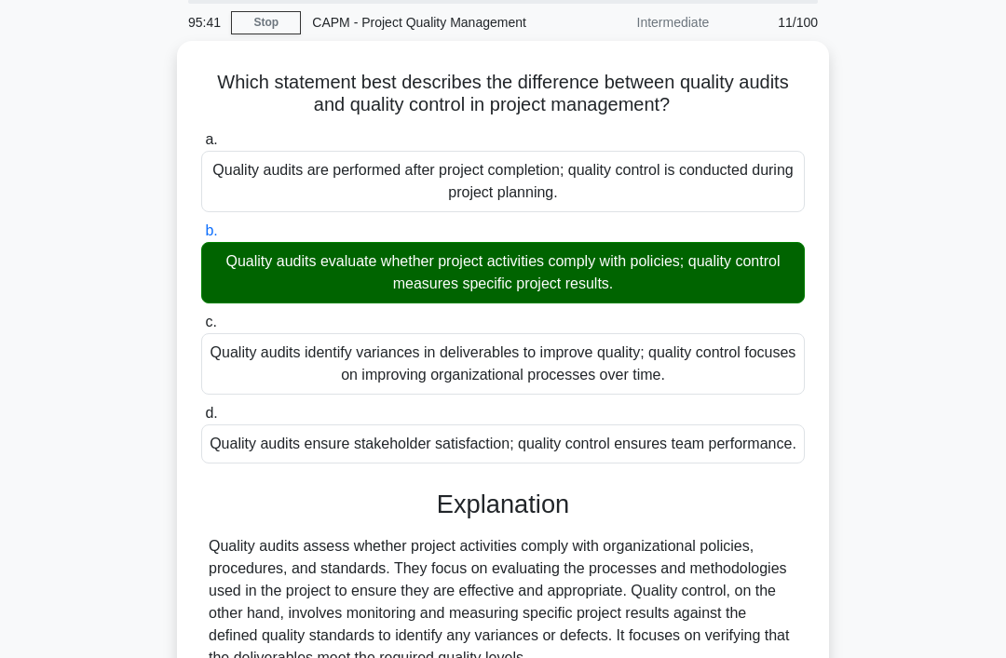
scroll to position [428, 0]
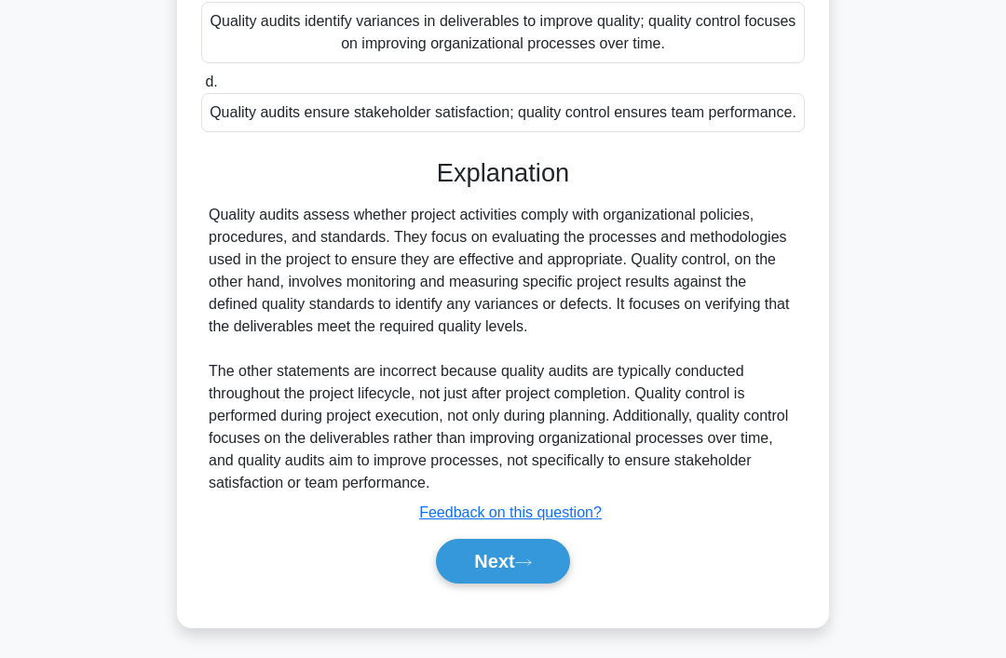
click at [563, 584] on button "Next" at bounding box center [502, 561] width 133 height 45
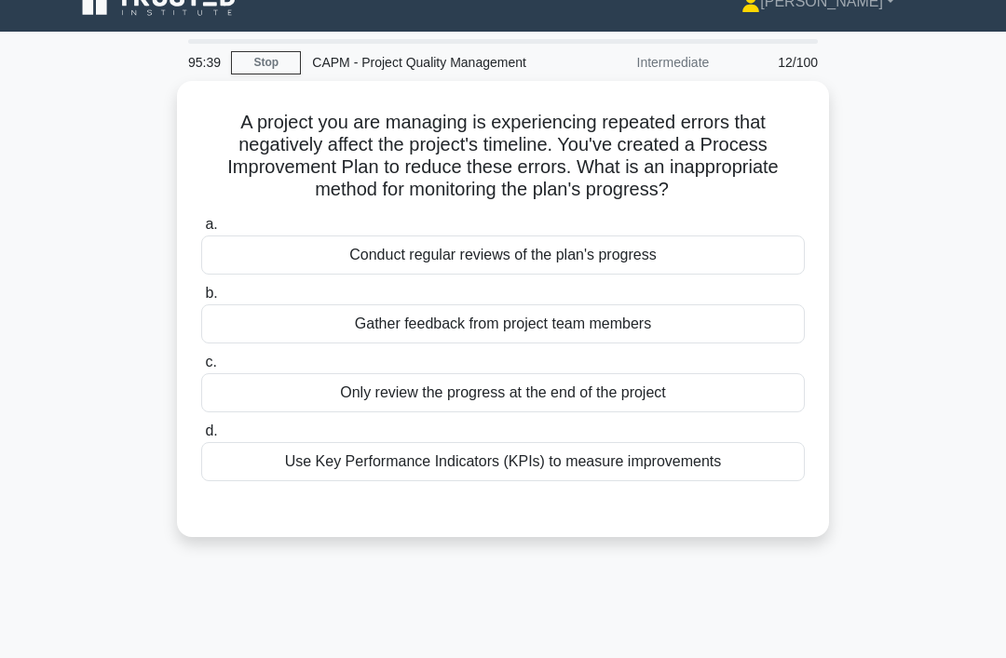
scroll to position [0, 0]
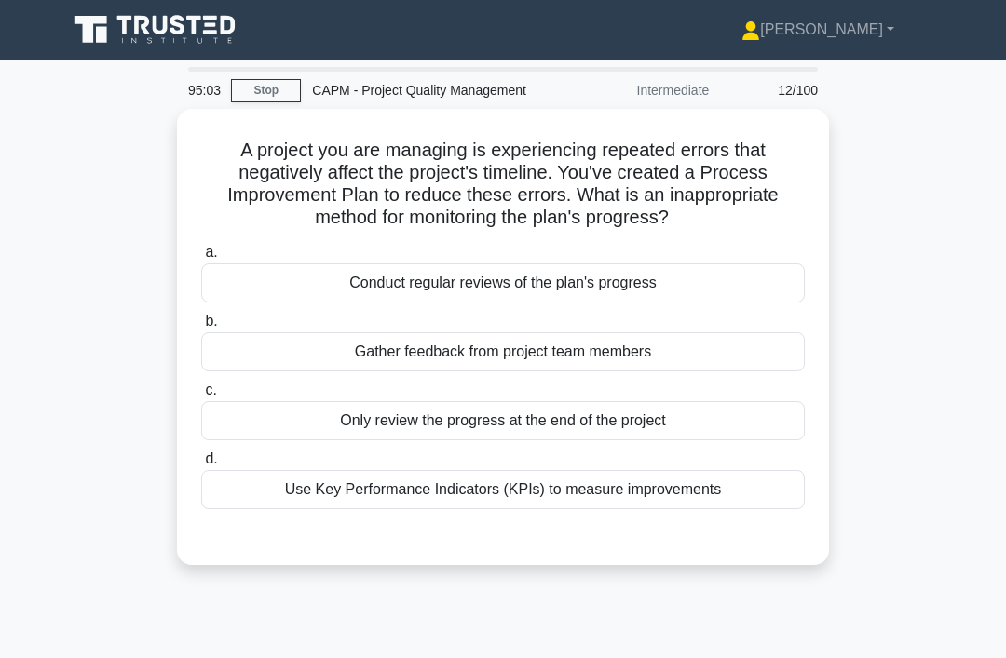
click at [684, 425] on div "Only review the progress at the end of the project" at bounding box center [502, 420] width 603 height 39
click at [201, 397] on input "c. Only review the progress at the end of the project" at bounding box center [201, 391] width 0 height 12
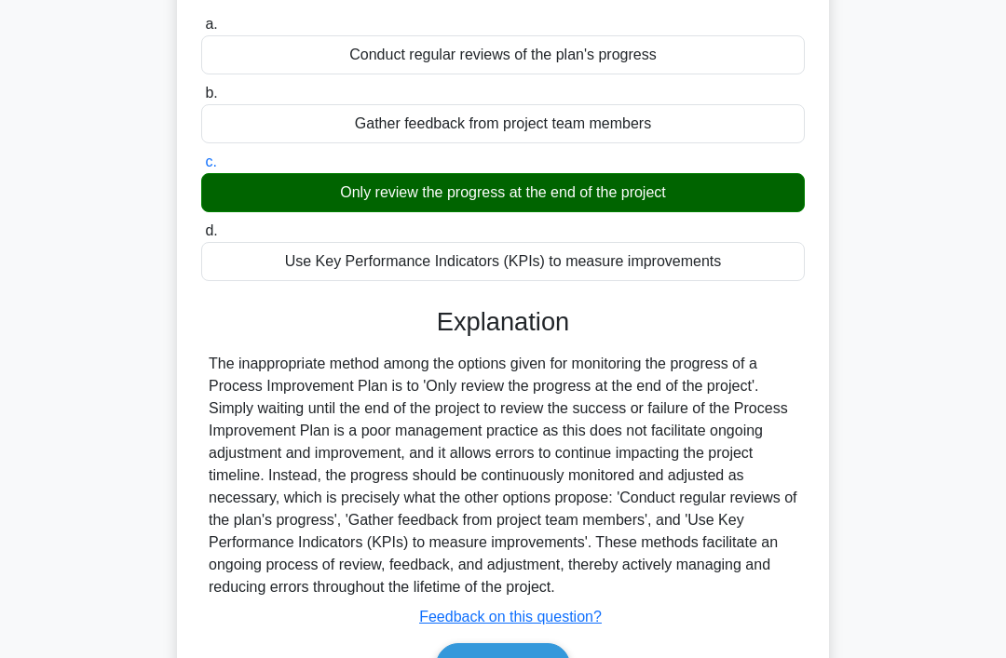
scroll to position [317, 0]
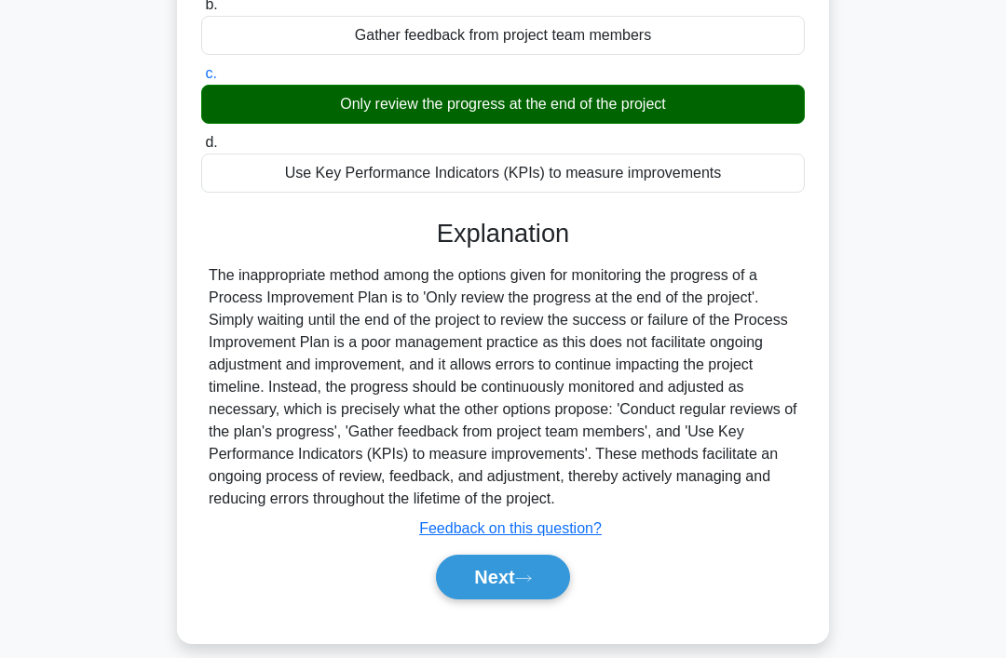
click at [533, 600] on button "Next" at bounding box center [502, 577] width 133 height 45
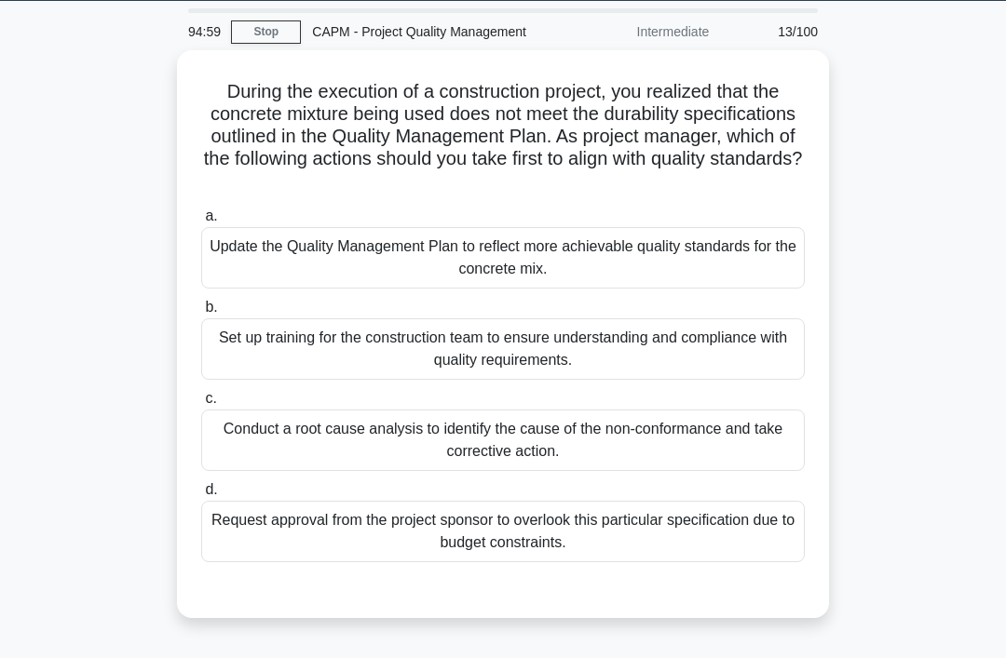
scroll to position [0, 0]
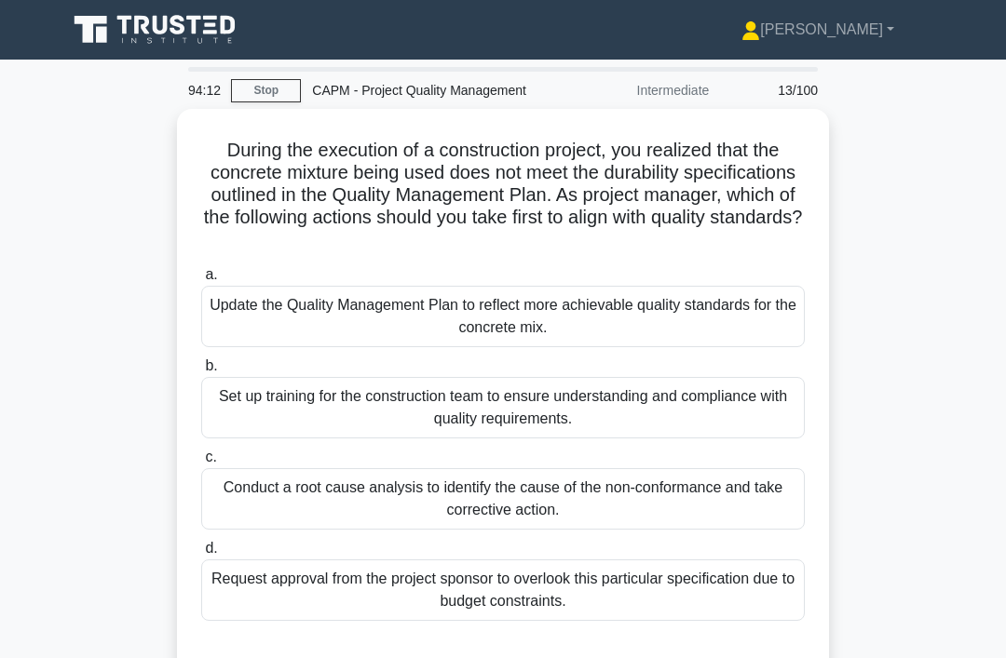
click at [725, 459] on div "a. Update the Quality Management Plan to reflect more achievable quality standa…" at bounding box center [503, 442] width 626 height 365
click at [723, 511] on div "Conduct a root cause analysis to identify the cause of the non-conformance and …" at bounding box center [502, 498] width 603 height 61
click at [201, 464] on input "c. Conduct a root cause analysis to identify the cause of the non-conformance a…" at bounding box center [201, 458] width 0 height 12
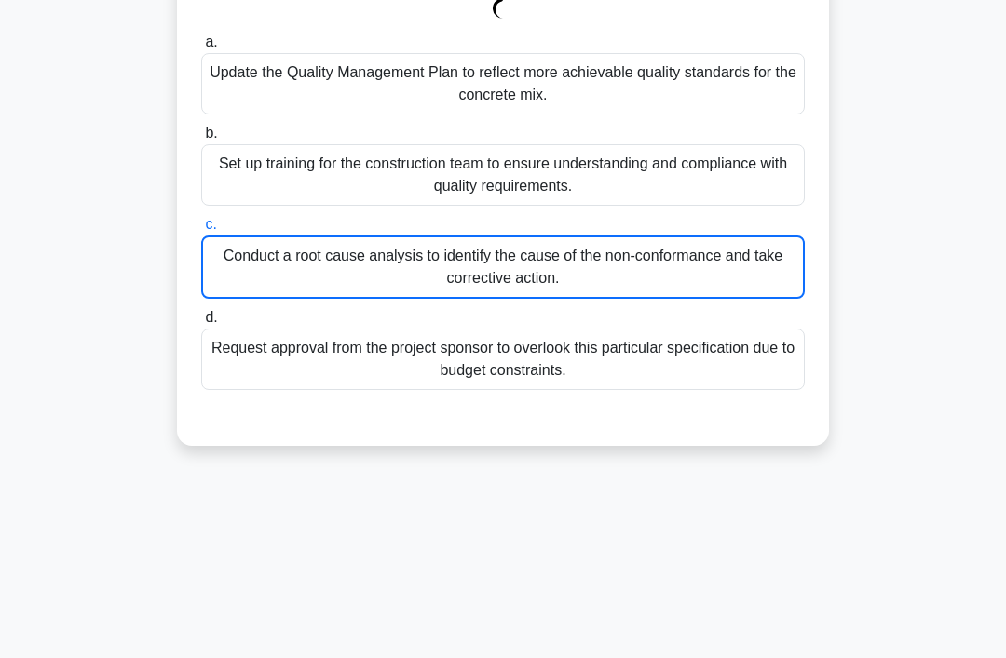
scroll to position [451, 0]
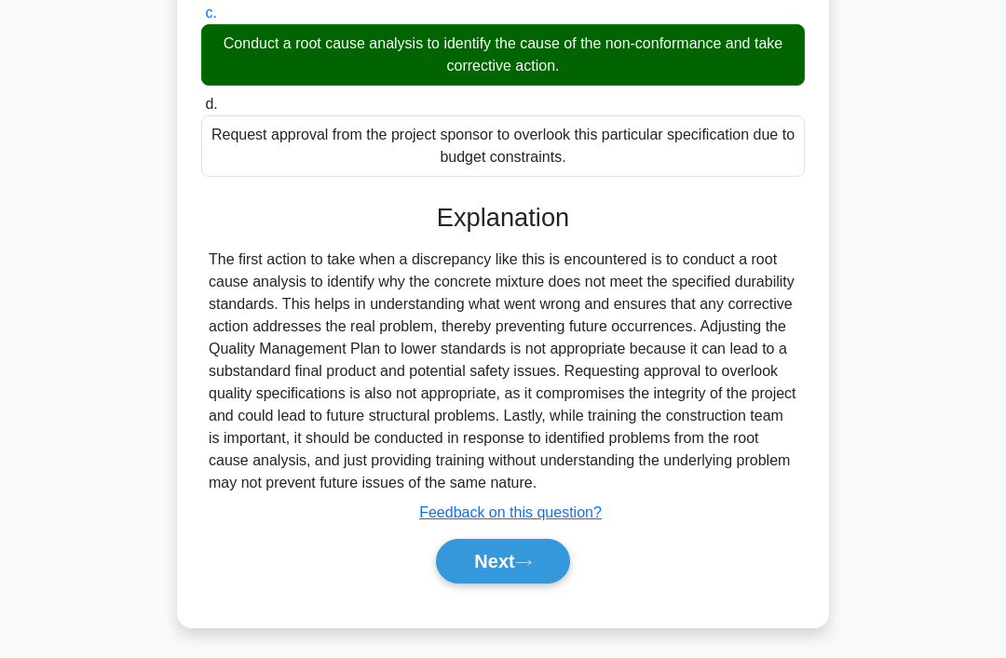
click at [569, 584] on button "Next" at bounding box center [502, 561] width 133 height 45
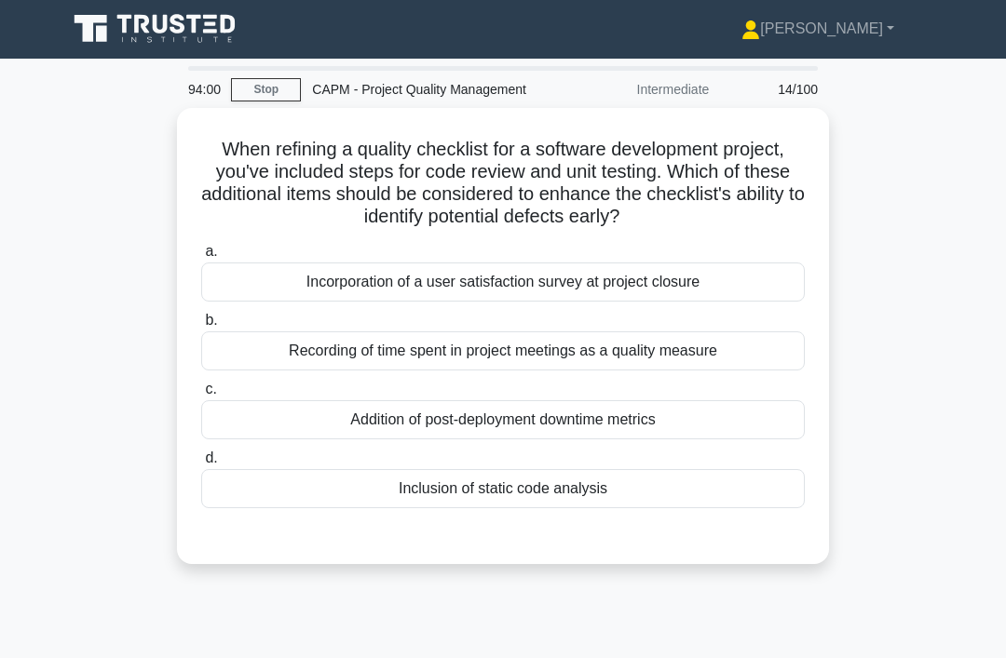
scroll to position [0, 0]
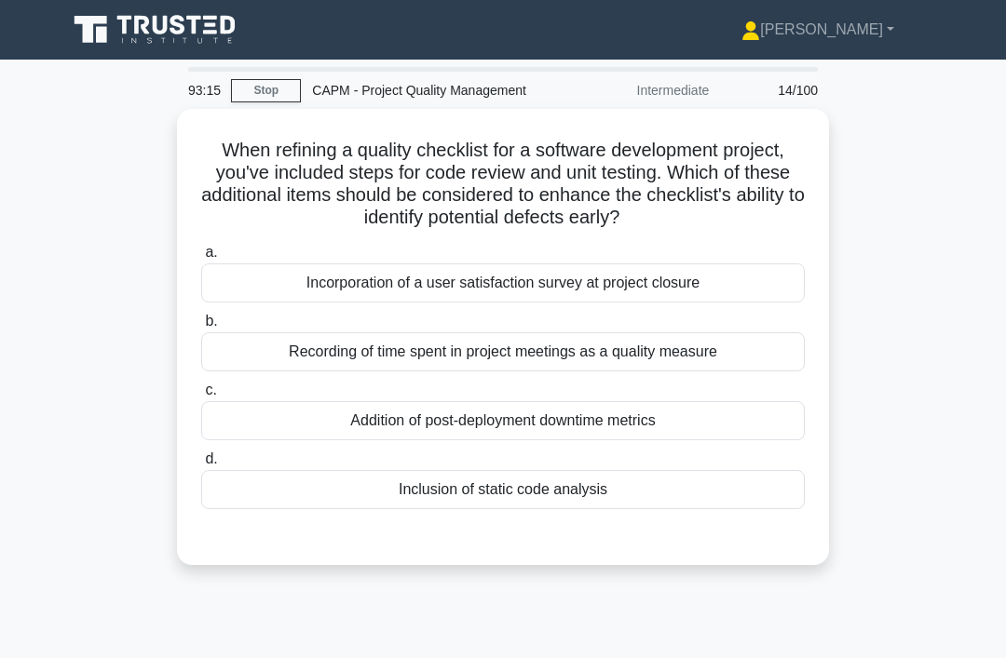
click at [628, 303] on div "Incorporation of a user satisfaction survey at project closure" at bounding box center [502, 282] width 603 height 39
click at [201, 259] on input "a. Incorporation of a user satisfaction survey at project closure" at bounding box center [201, 253] width 0 height 12
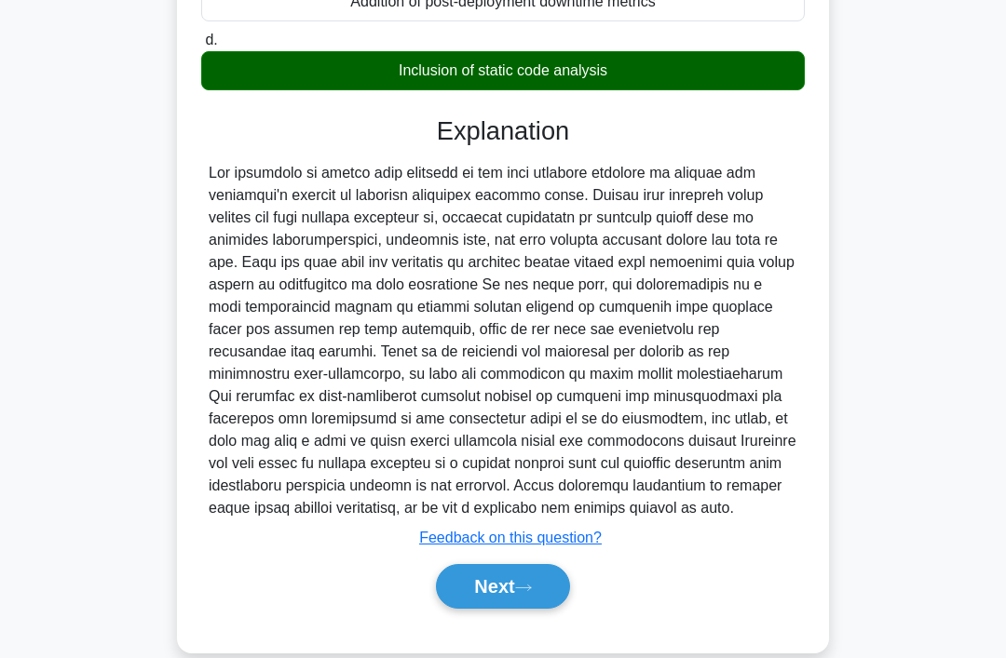
scroll to position [475, 0]
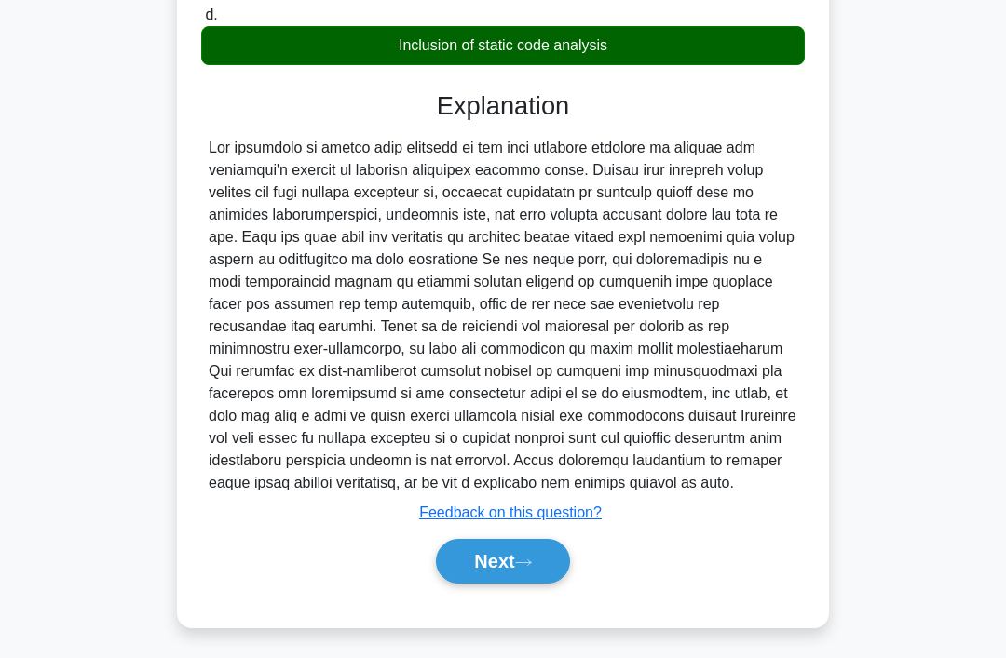
click at [532, 568] on icon at bounding box center [523, 563] width 17 height 10
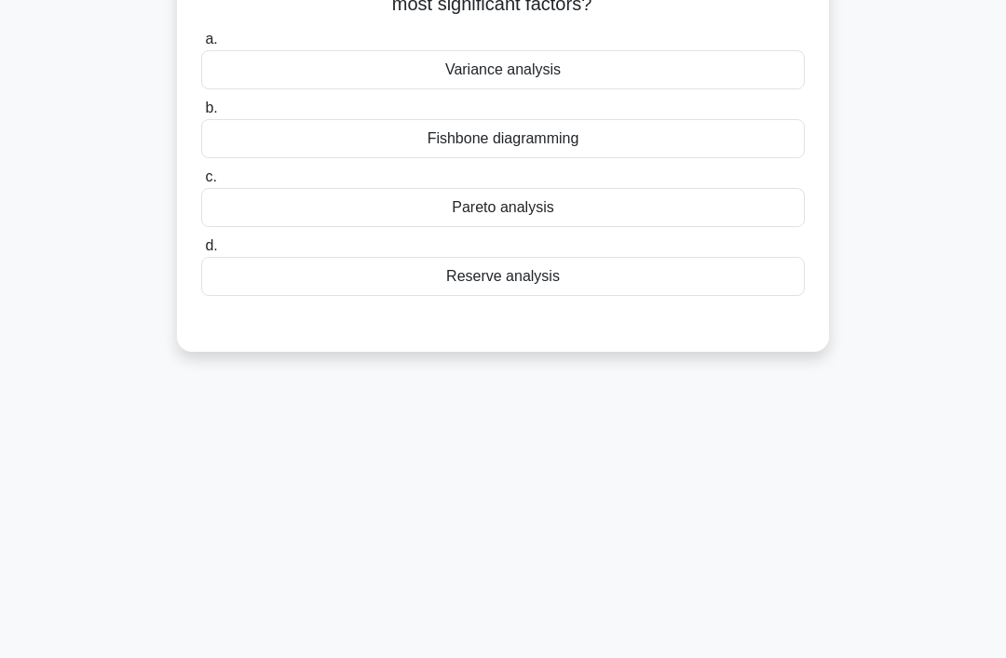
scroll to position [0, 0]
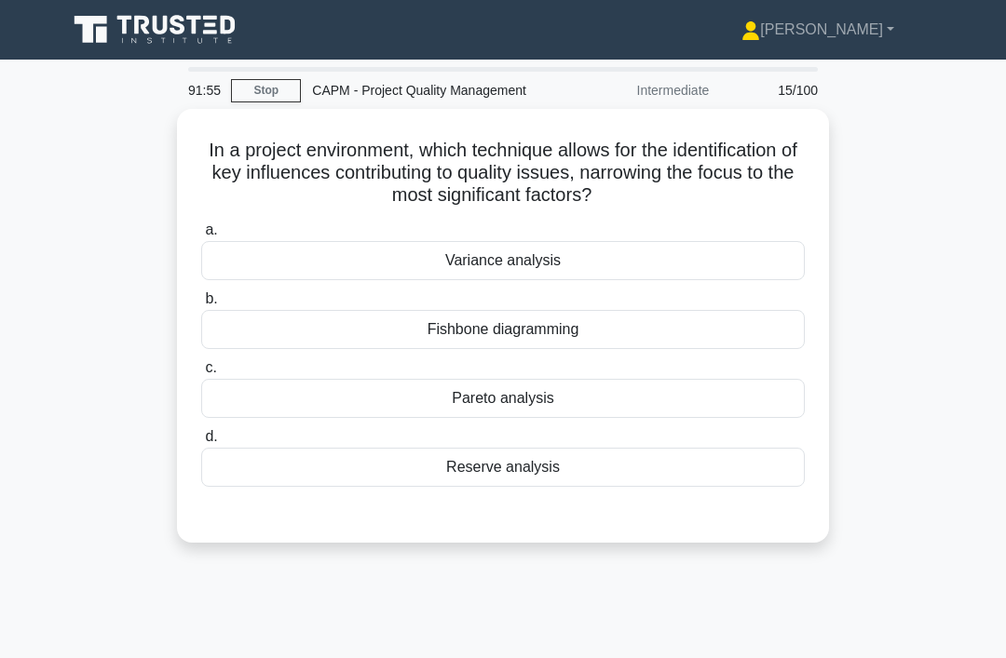
click at [566, 399] on div "Pareto analysis" at bounding box center [502, 398] width 603 height 39
click at [201, 374] on input "c. Pareto analysis" at bounding box center [201, 368] width 0 height 12
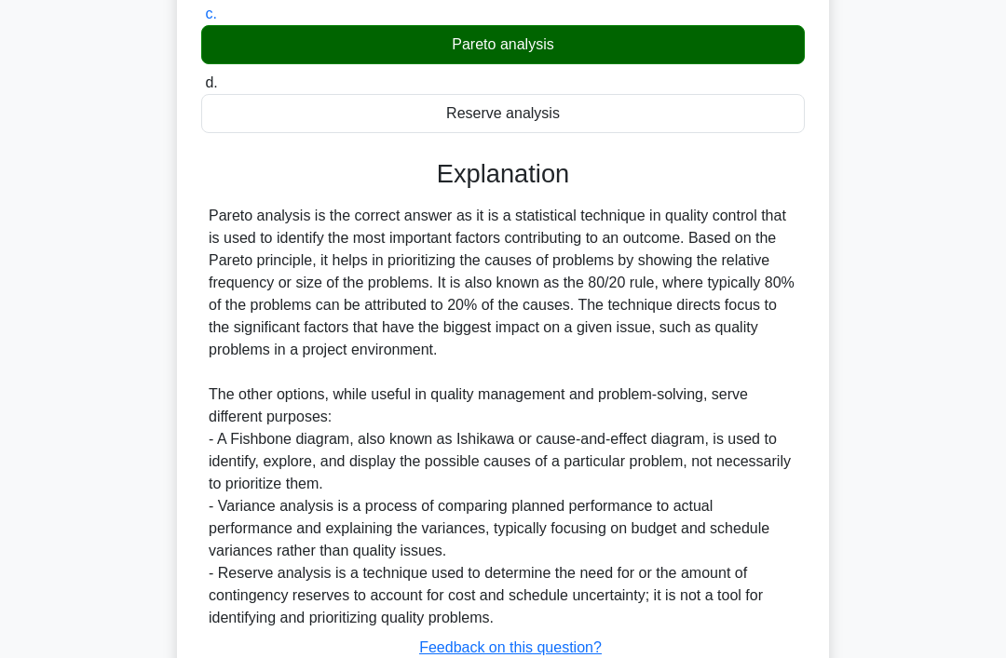
scroll to position [473, 0]
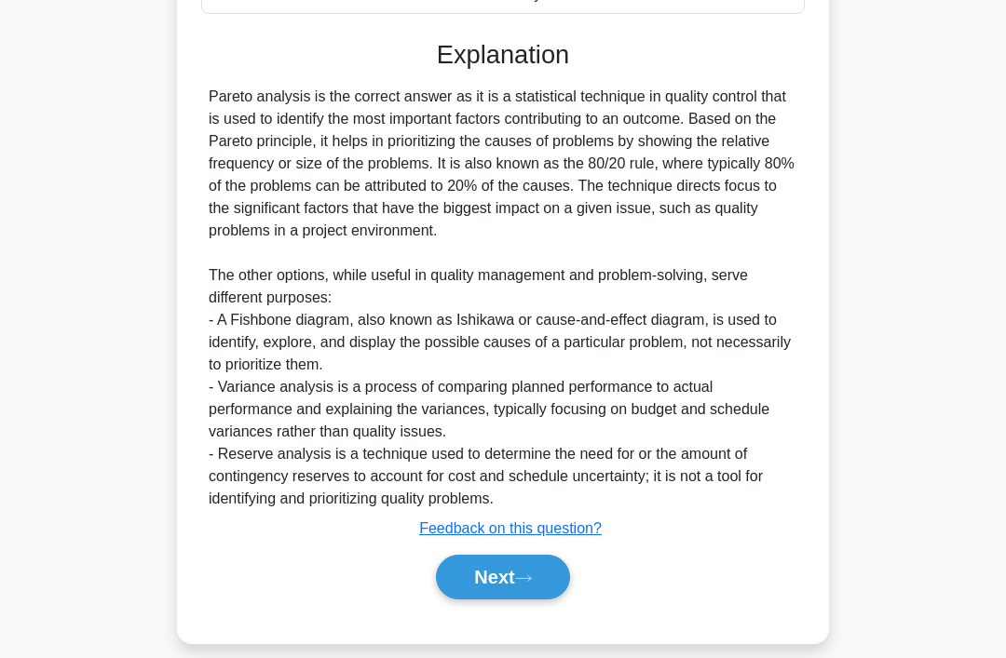
click at [562, 600] on button "Next" at bounding box center [502, 577] width 133 height 45
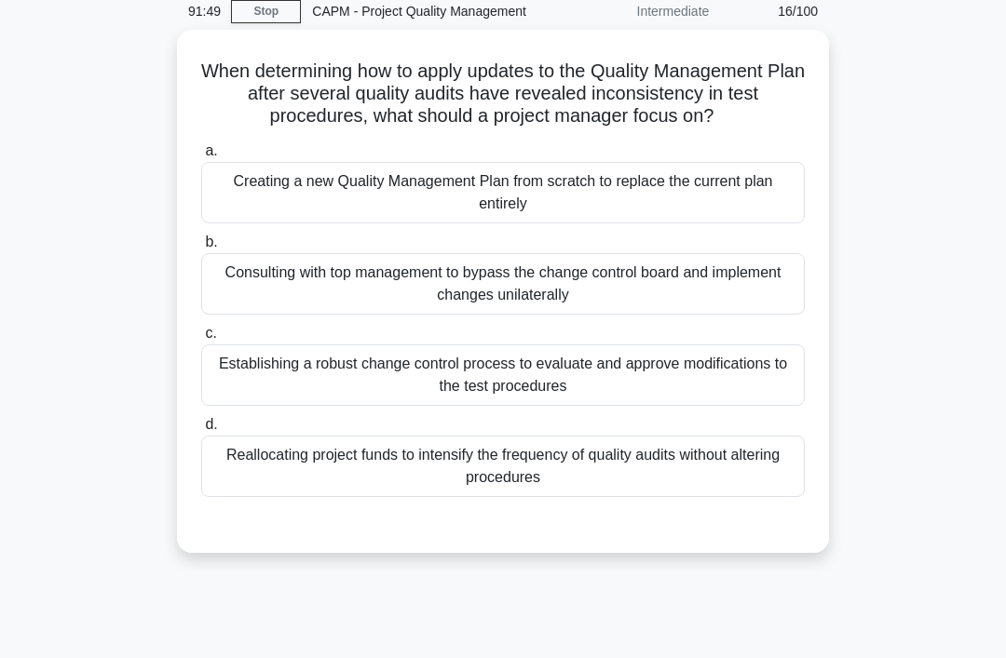
scroll to position [62, 0]
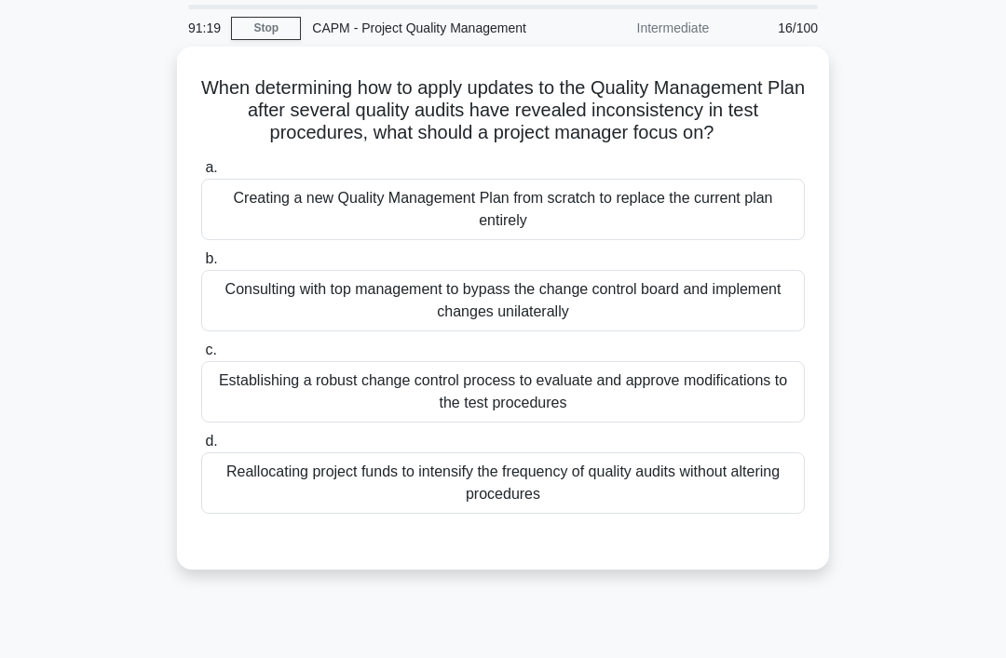
click at [519, 465] on div "a. Creating a new Quality Management Plan from scratch to replace the current p…" at bounding box center [503, 335] width 626 height 365
click at [541, 423] on div "Establishing a robust change control process to evaluate and approve modificati…" at bounding box center [502, 391] width 603 height 61
click at [201, 357] on input "c. Establishing a robust change control process to evaluate and approve modific…" at bounding box center [201, 350] width 0 height 12
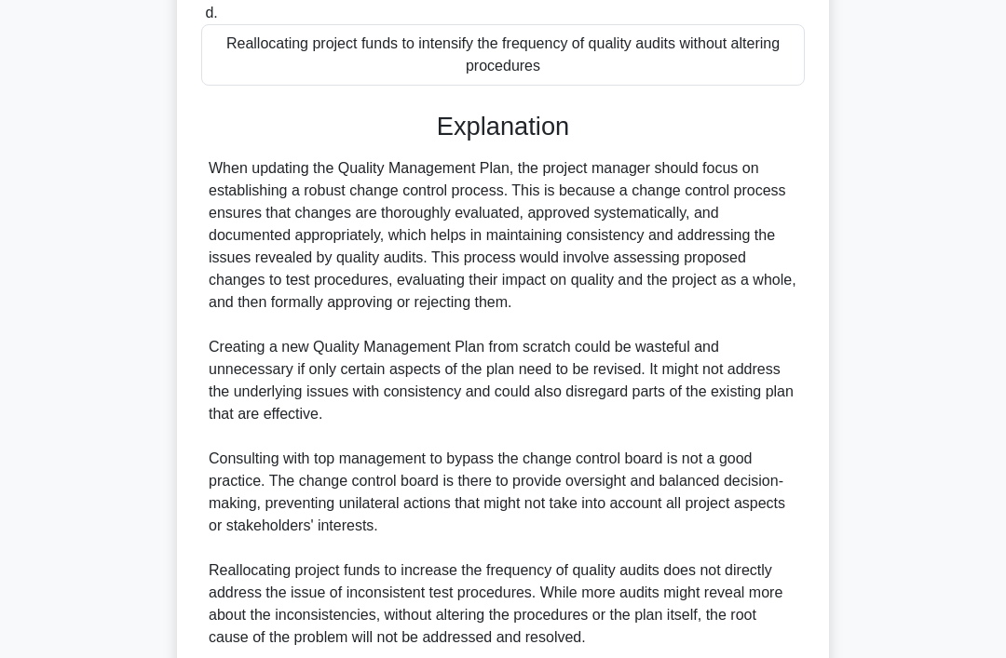
scroll to position [674, 0]
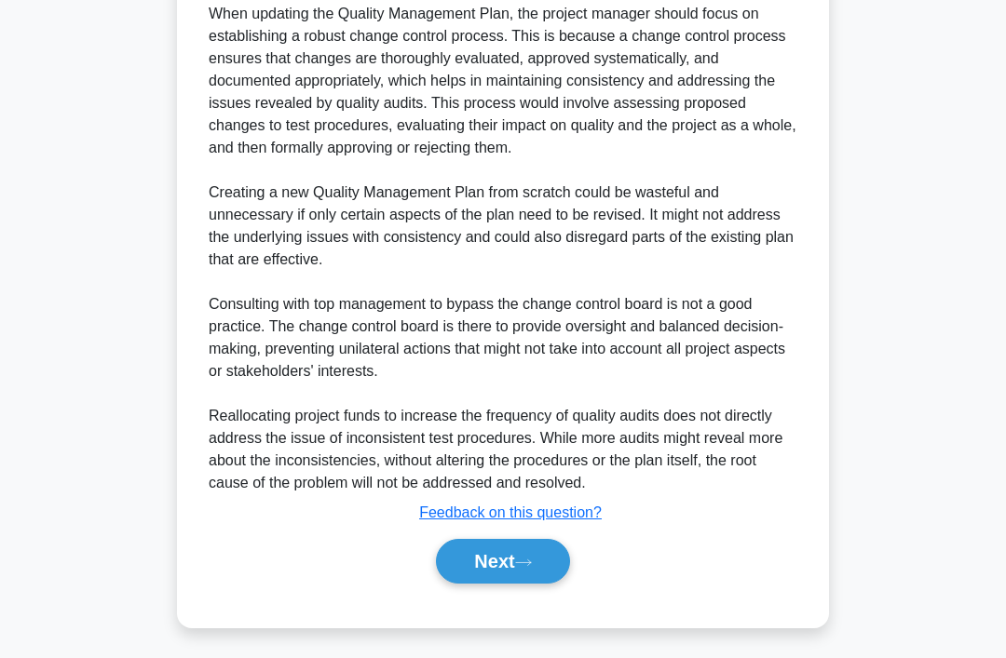
click at [482, 584] on button "Next" at bounding box center [502, 561] width 133 height 45
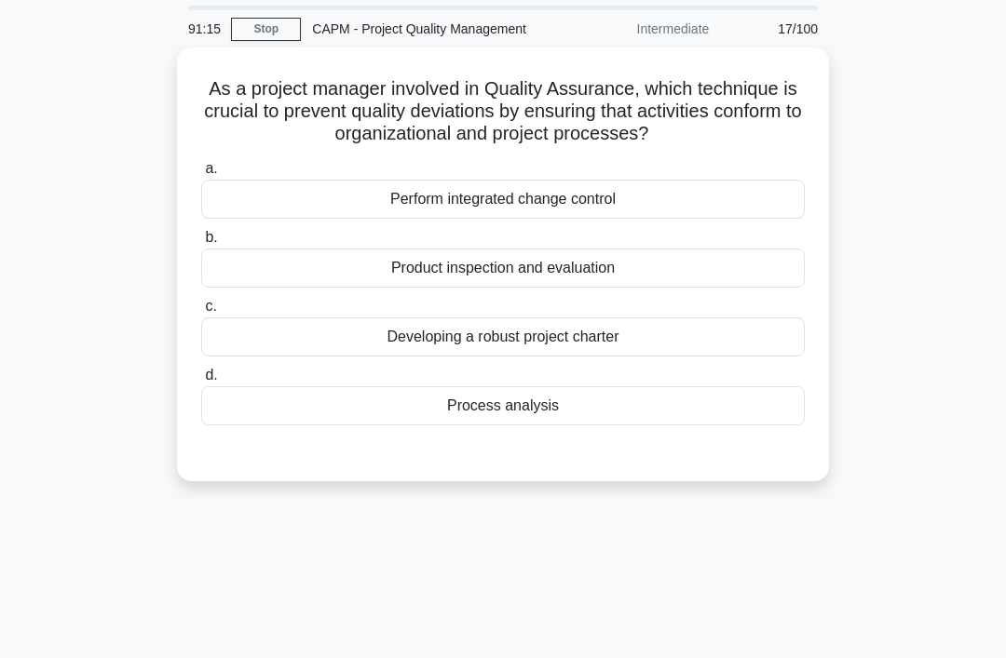
scroll to position [0, 0]
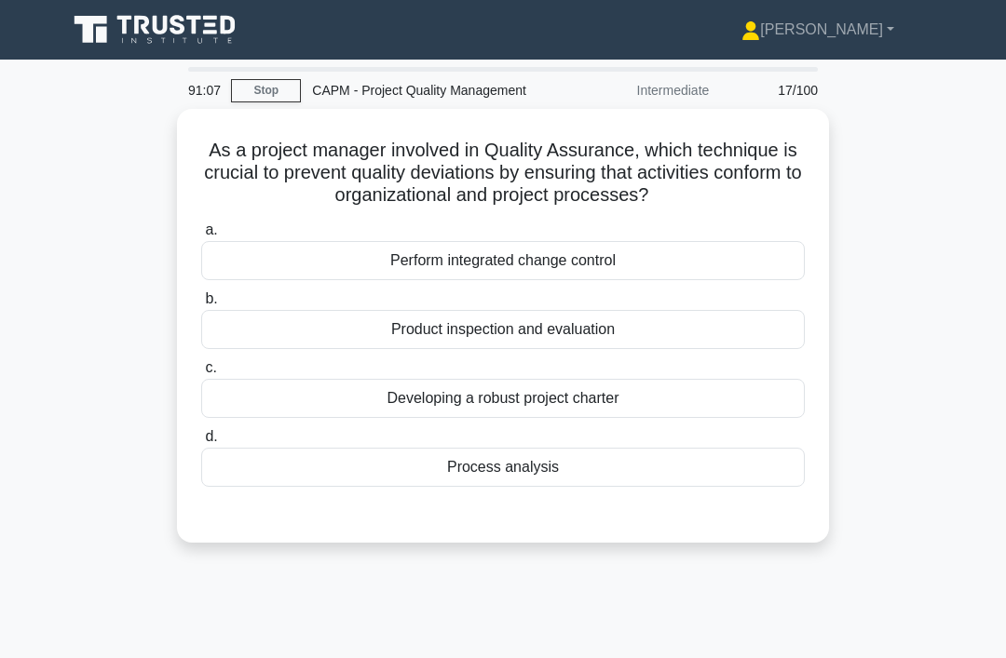
click at [496, 487] on div "Process analysis" at bounding box center [502, 467] width 603 height 39
click at [201, 443] on input "d. Process analysis" at bounding box center [201, 437] width 0 height 12
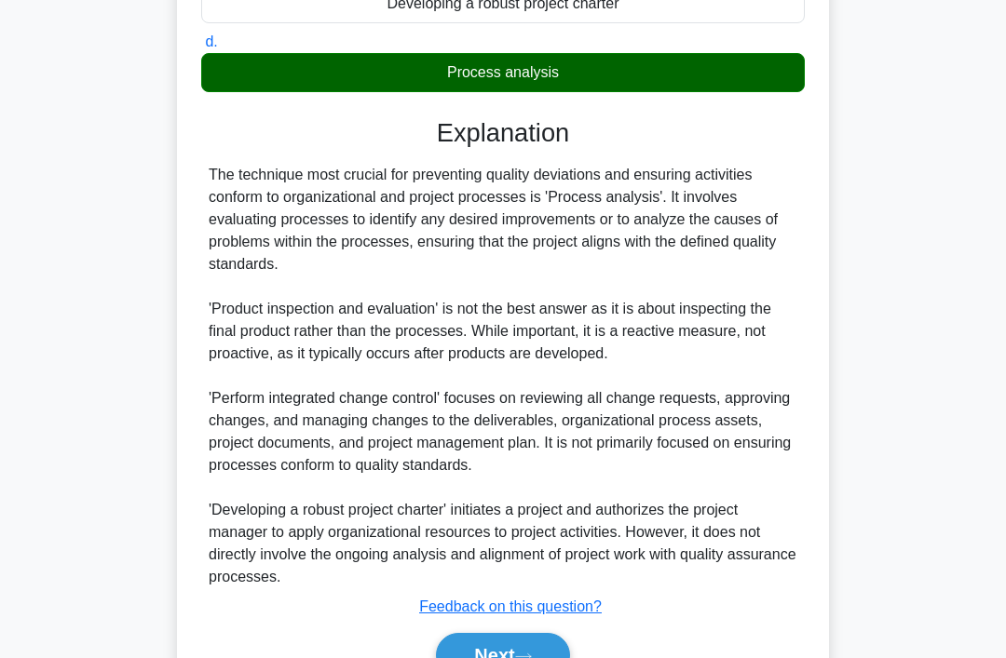
scroll to position [495, 0]
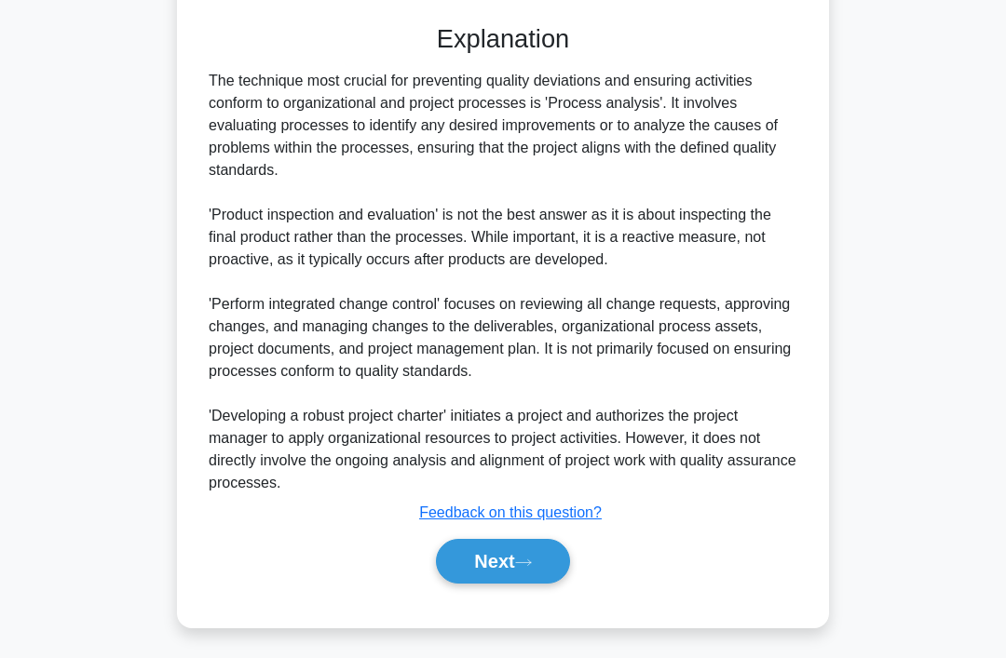
click at [493, 584] on button "Next" at bounding box center [502, 561] width 133 height 45
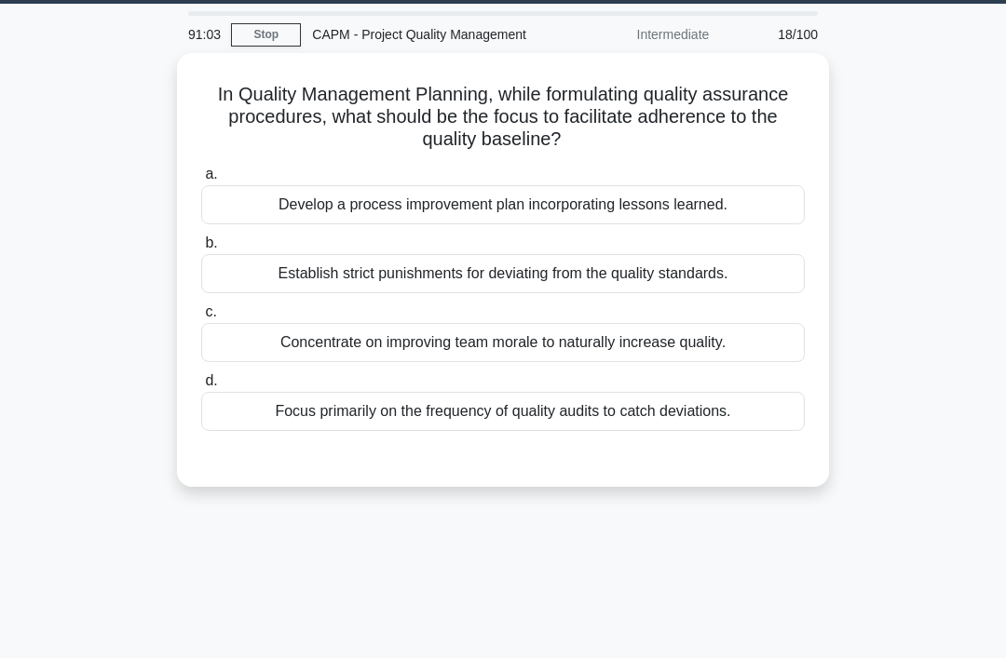
scroll to position [0, 0]
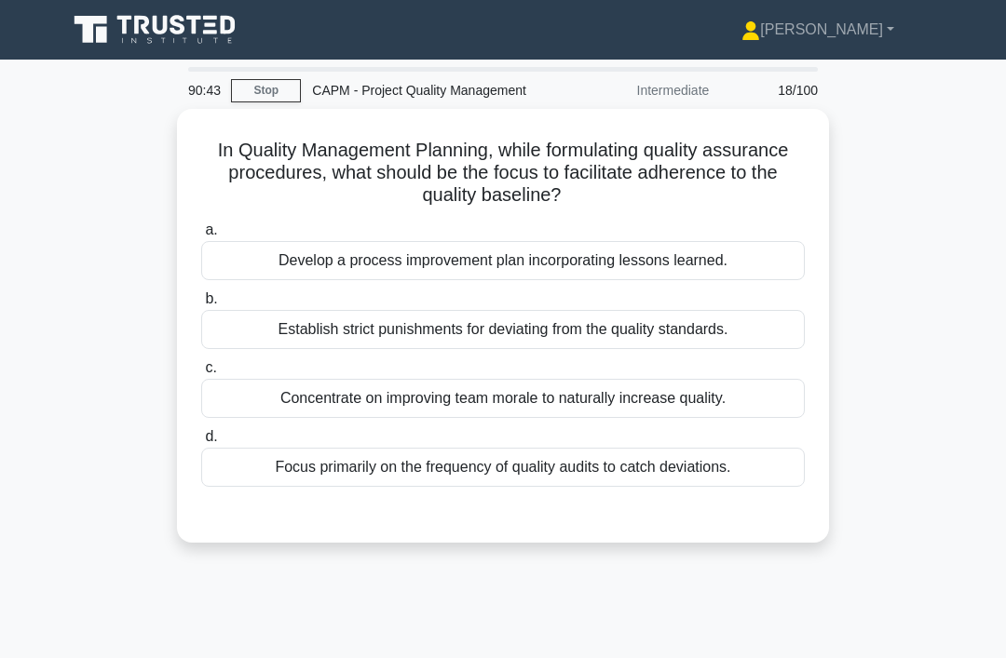
click at [719, 272] on div "Develop a process improvement plan incorporating lessons learned." at bounding box center [502, 260] width 603 height 39
click at [201, 236] on input "a. Develop a process improvement plan incorporating lessons learned." at bounding box center [201, 230] width 0 height 12
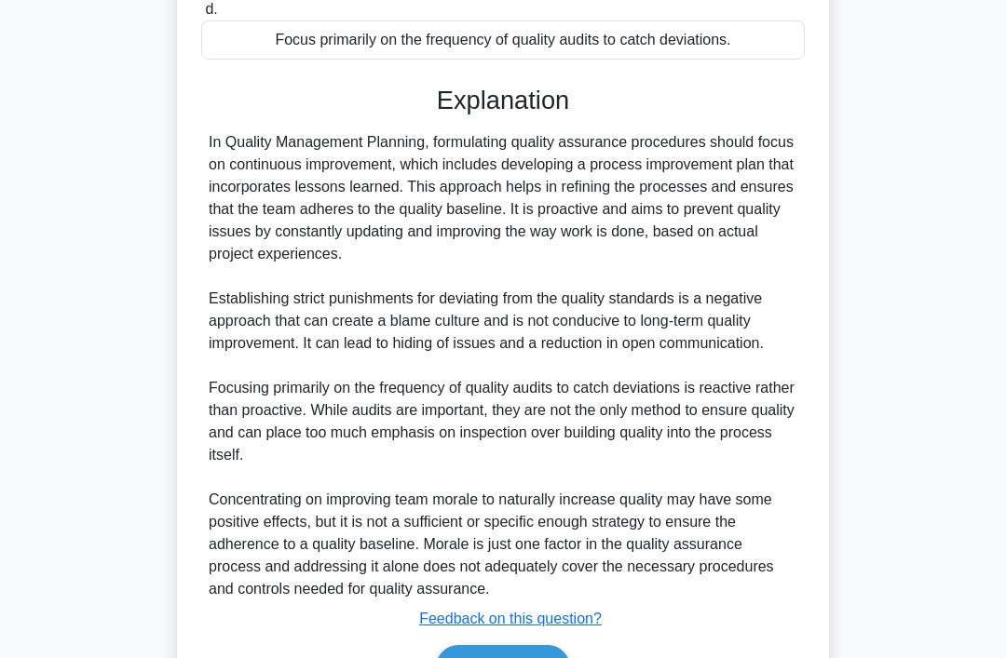
scroll to position [562, 0]
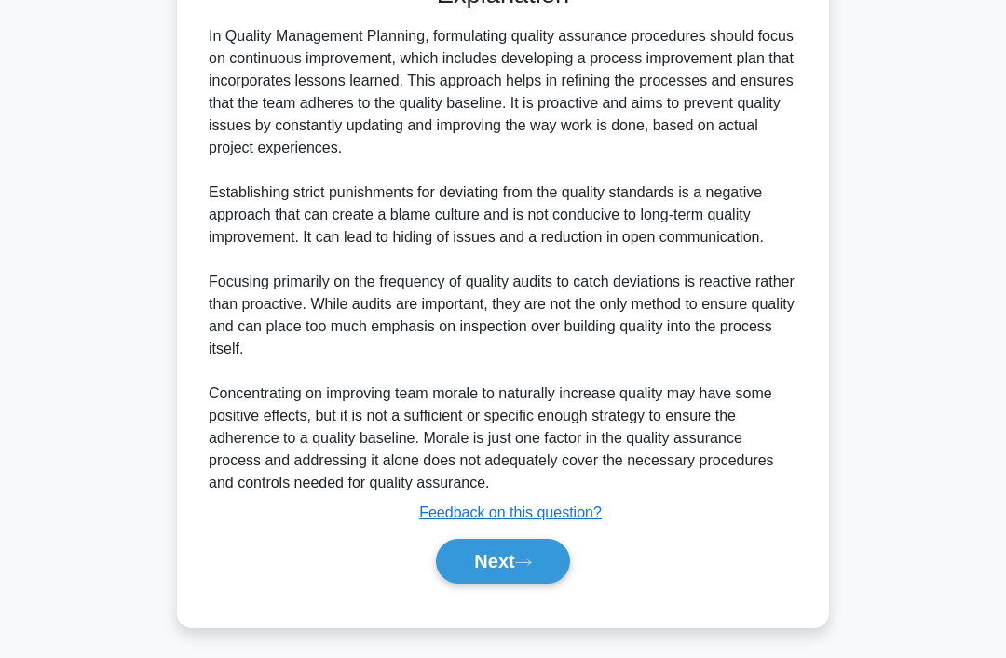
click at [520, 584] on button "Next" at bounding box center [502, 561] width 133 height 45
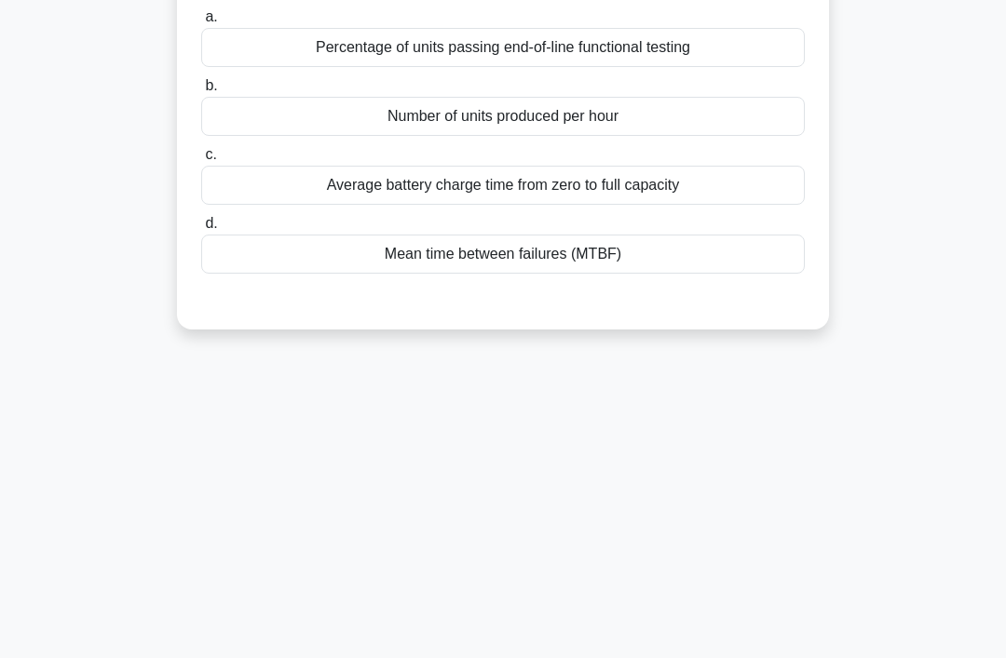
scroll to position [0, 0]
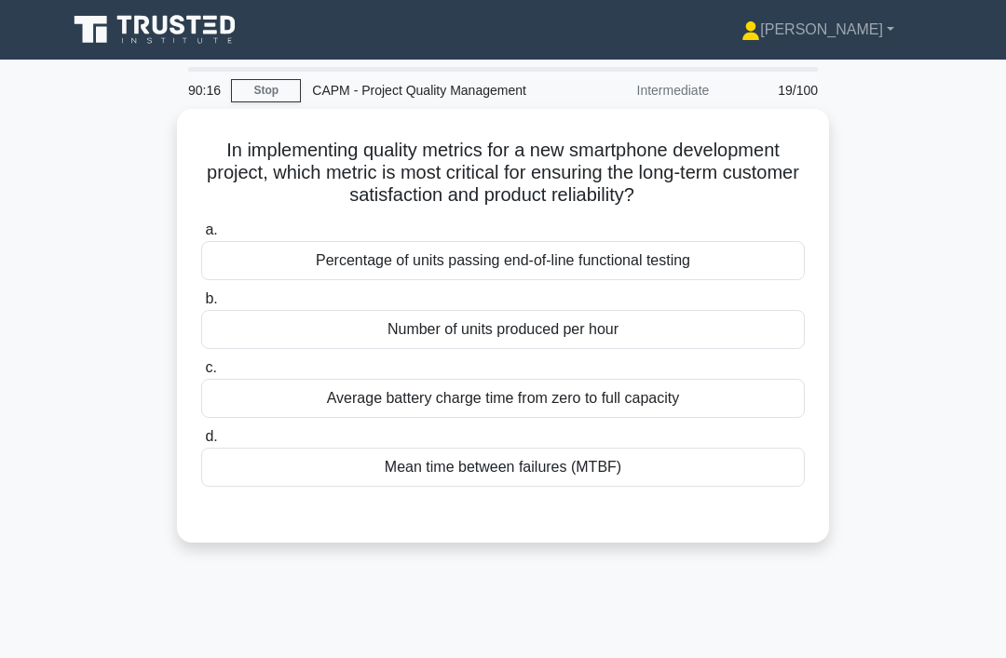
click at [662, 485] on div "Mean time between failures (MTBF)" at bounding box center [502, 467] width 603 height 39
click at [201, 443] on input "d. Mean time between failures (MTBF)" at bounding box center [201, 437] width 0 height 12
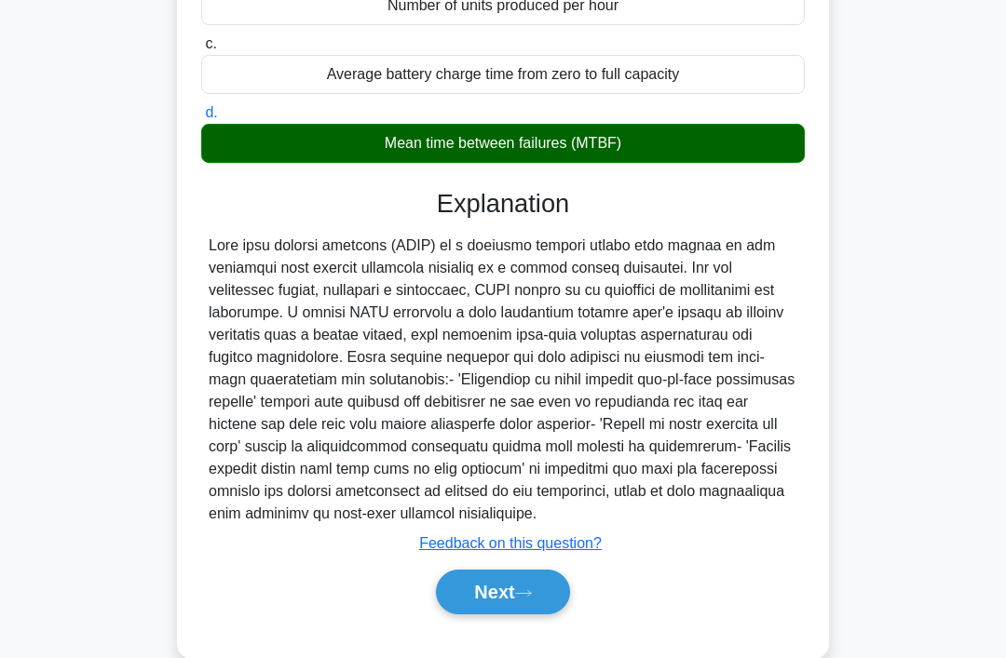
scroll to position [339, 0]
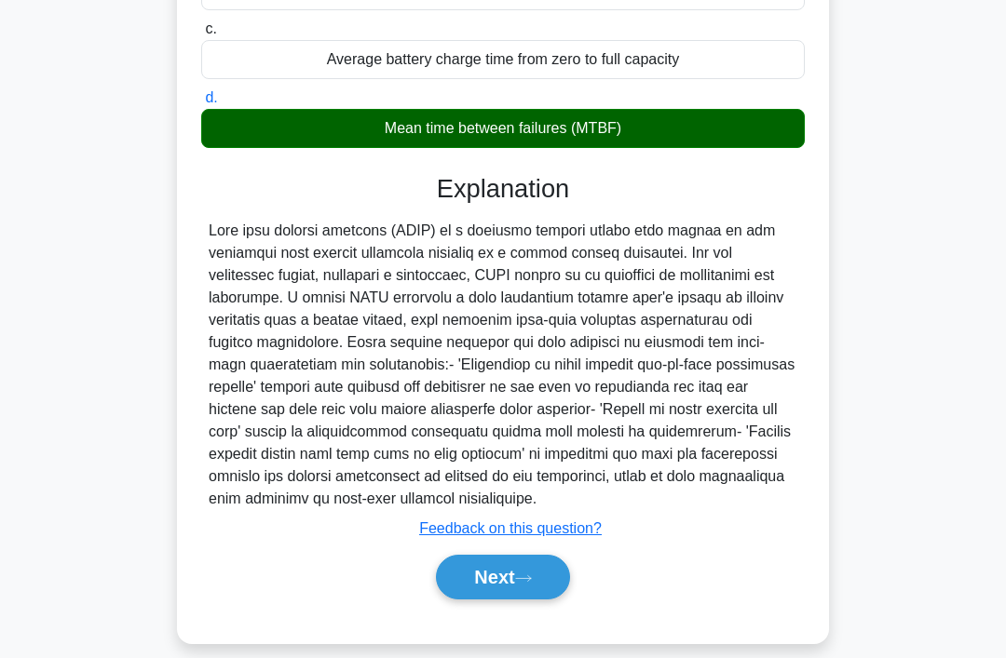
click at [532, 584] on icon at bounding box center [523, 579] width 17 height 10
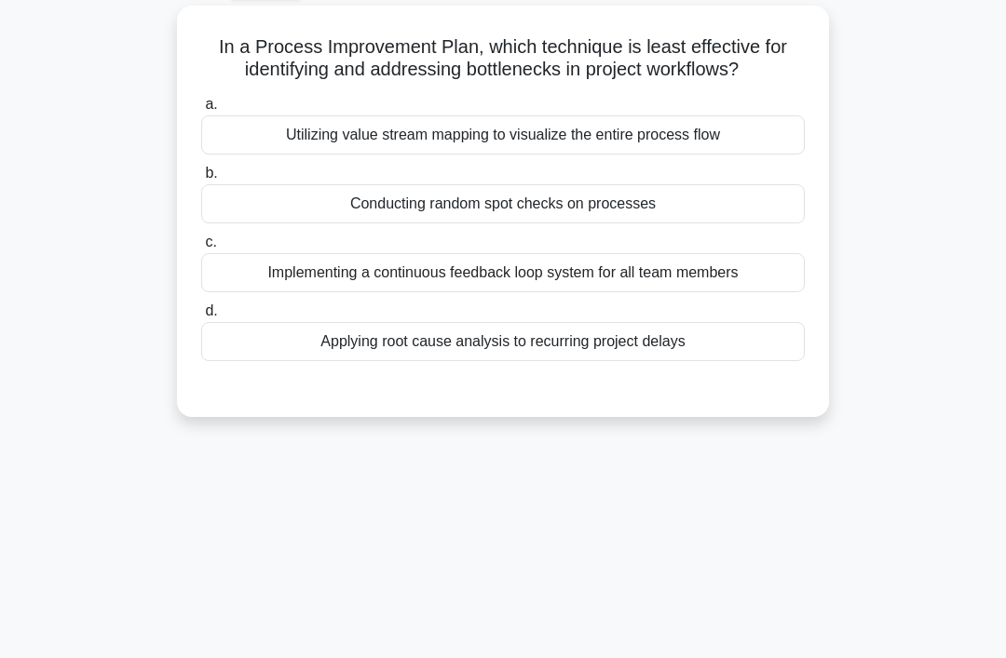
scroll to position [0, 0]
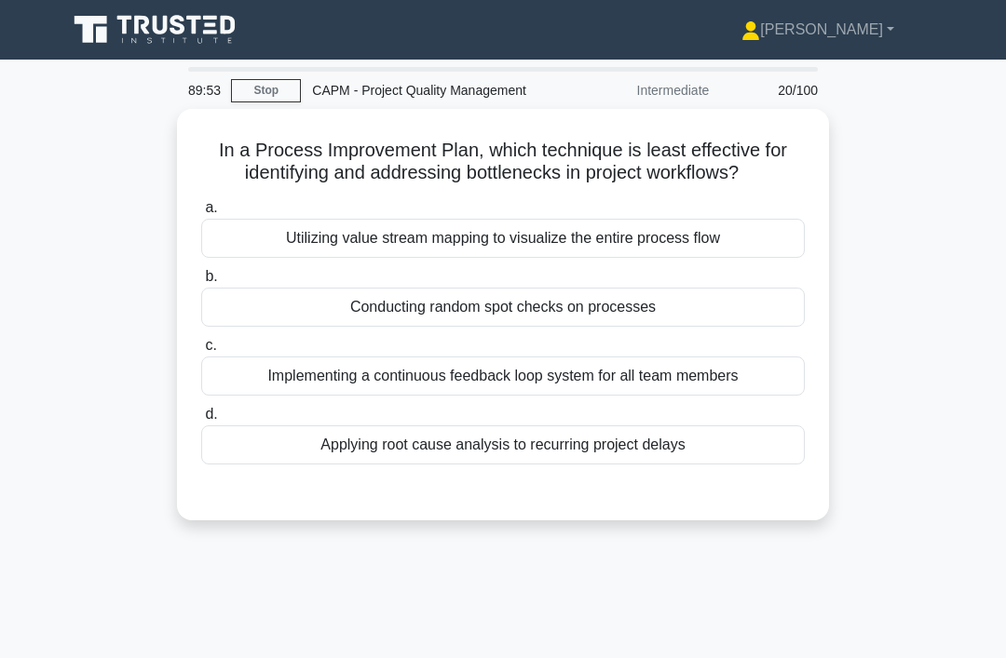
click at [751, 327] on div "Conducting random spot checks on processes" at bounding box center [502, 307] width 603 height 39
click at [201, 283] on input "b. Conducting random spot checks on processes" at bounding box center [201, 277] width 0 height 12
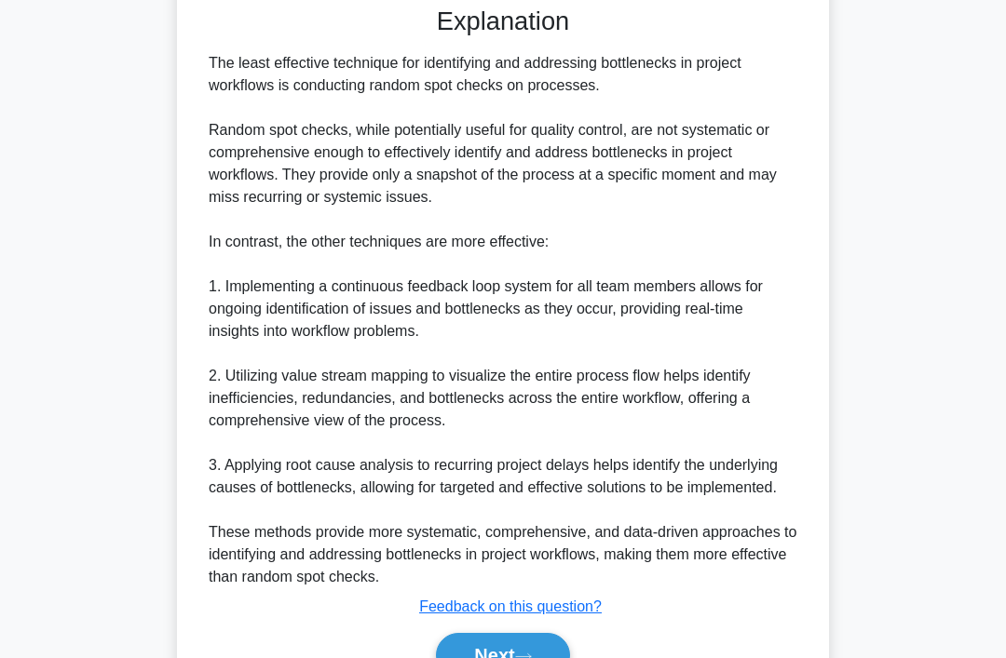
scroll to position [585, 0]
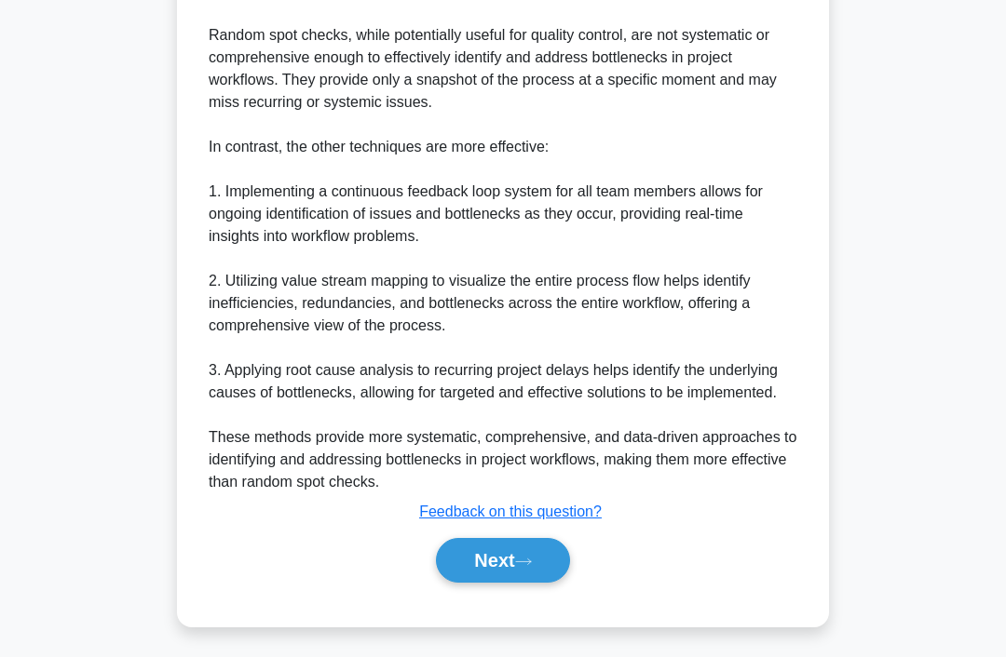
click at [535, 584] on button "Next" at bounding box center [502, 561] width 133 height 45
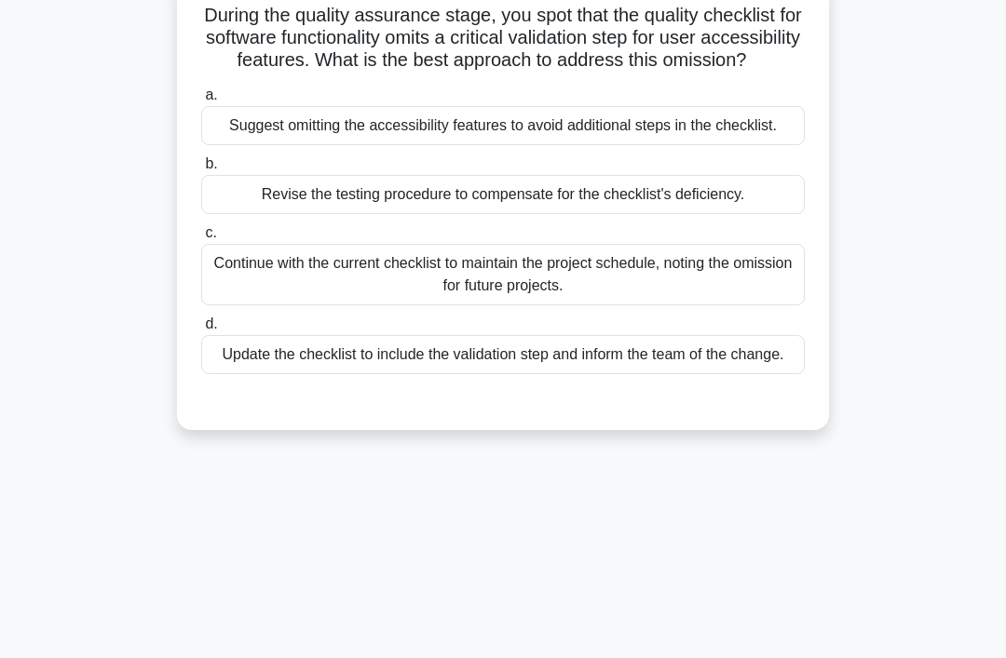
scroll to position [0, 0]
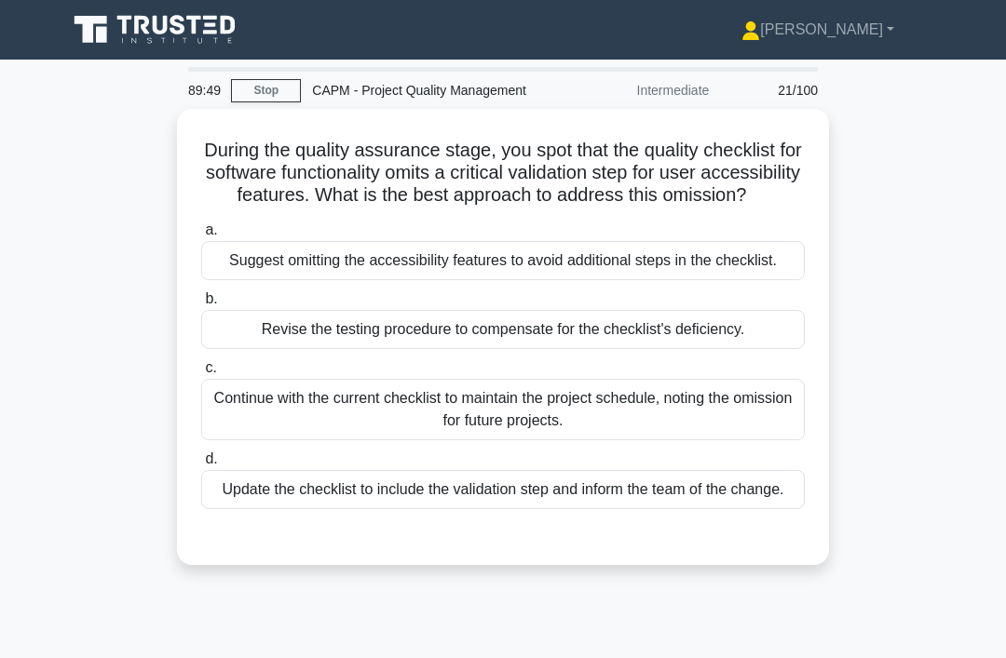
click at [270, 102] on link "Stop" at bounding box center [266, 90] width 70 height 23
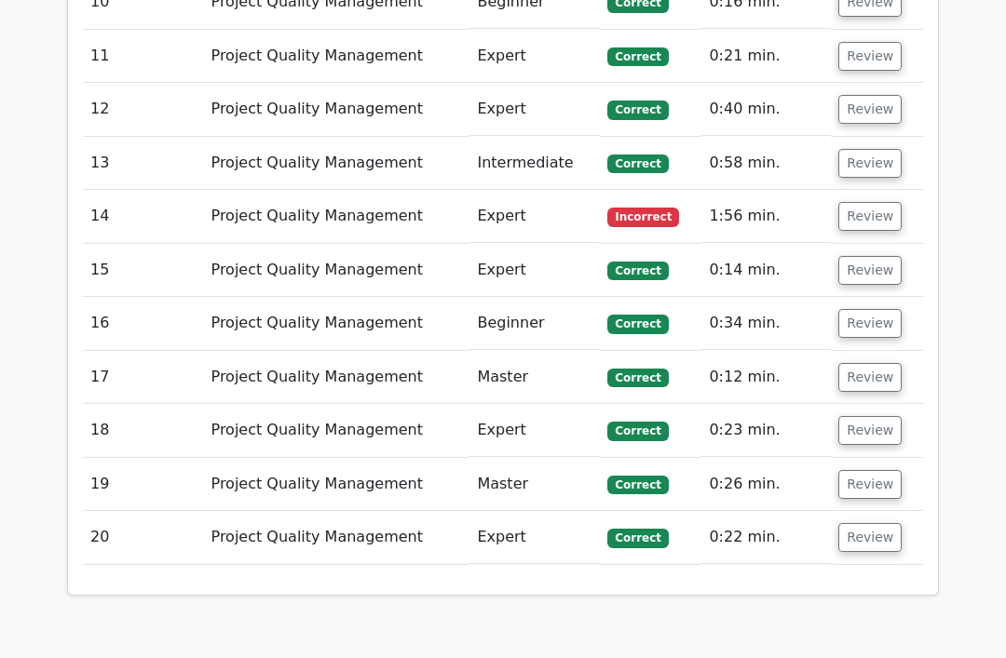
scroll to position [2454, 0]
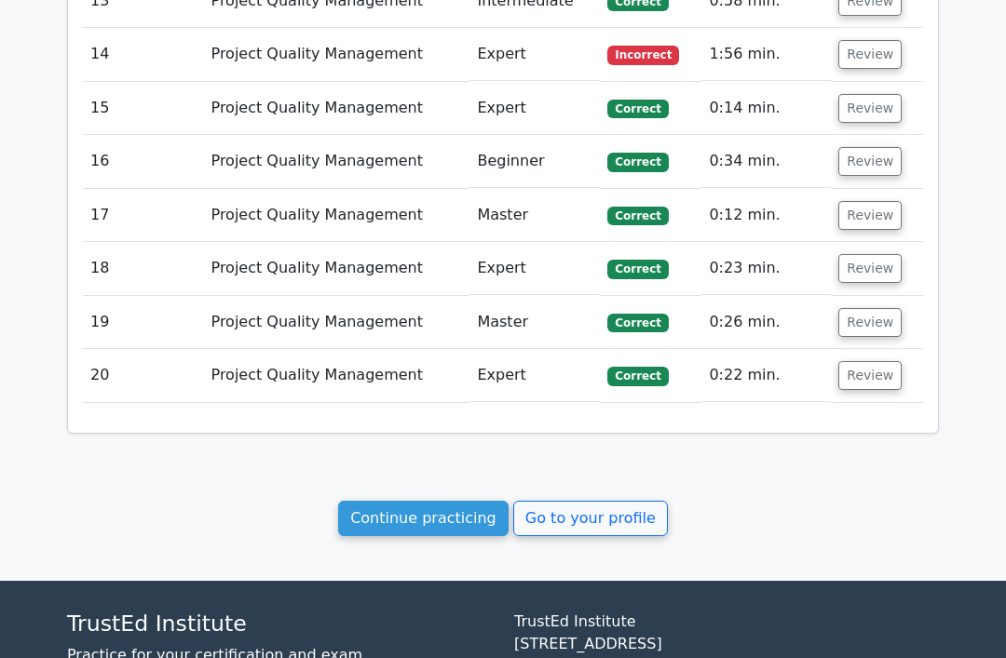
click at [485, 501] on link "Continue practicing" at bounding box center [423, 518] width 170 height 35
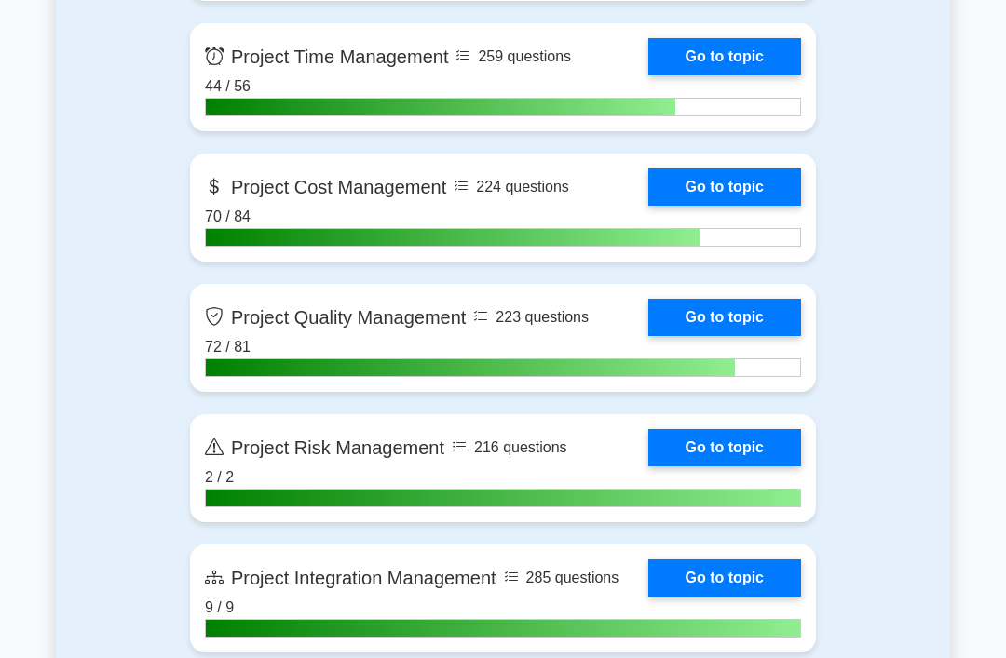
scroll to position [1079, 0]
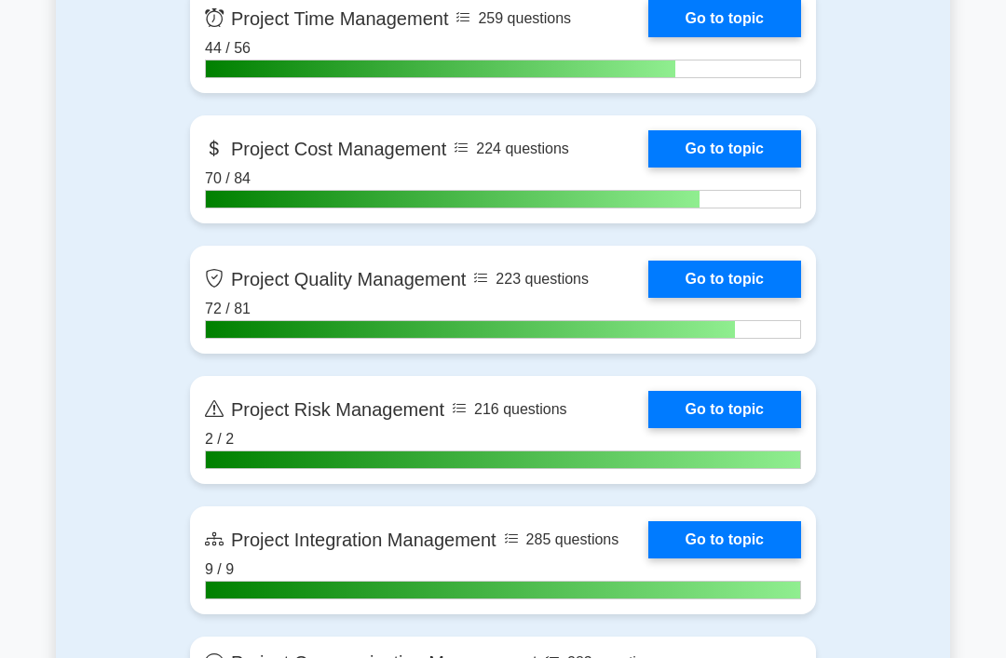
click at [682, 411] on link "Go to topic" at bounding box center [724, 409] width 153 height 37
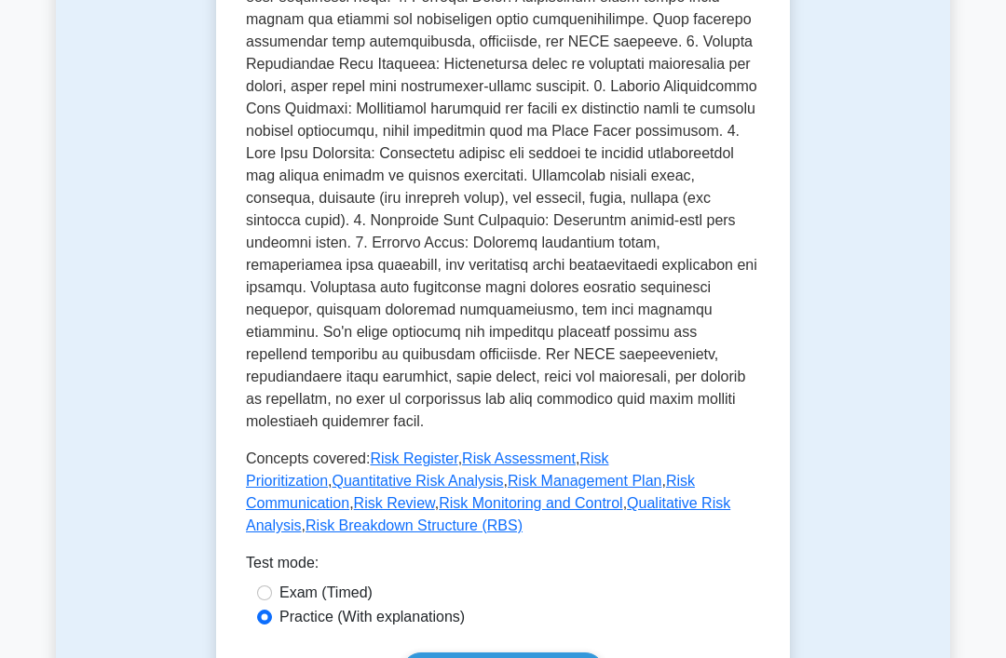
scroll to position [584, 0]
click at [457, 466] on link "Risk Register" at bounding box center [414, 459] width 88 height 16
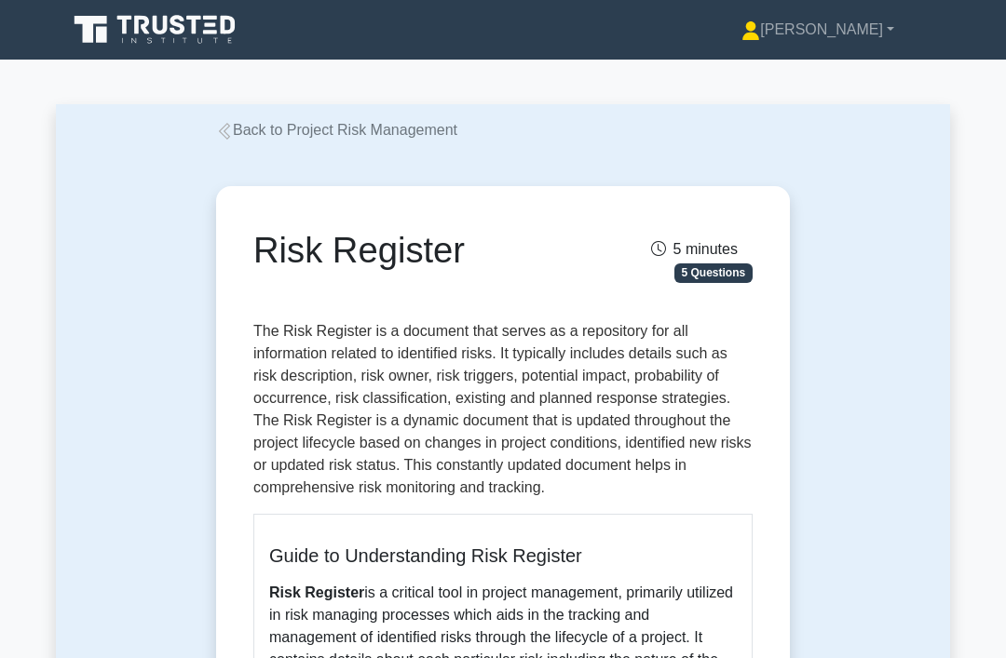
click at [254, 131] on link "Back to Project Risk Management" at bounding box center [336, 130] width 241 height 16
click at [237, 122] on link "Back to Project Risk Management" at bounding box center [336, 130] width 241 height 16
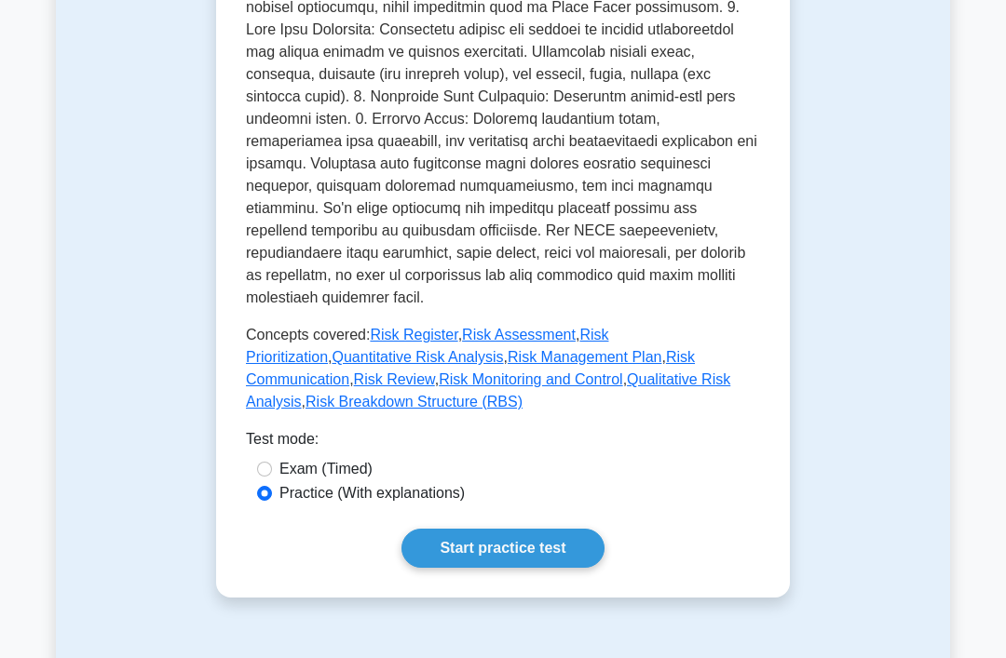
scroll to position [755, 0]
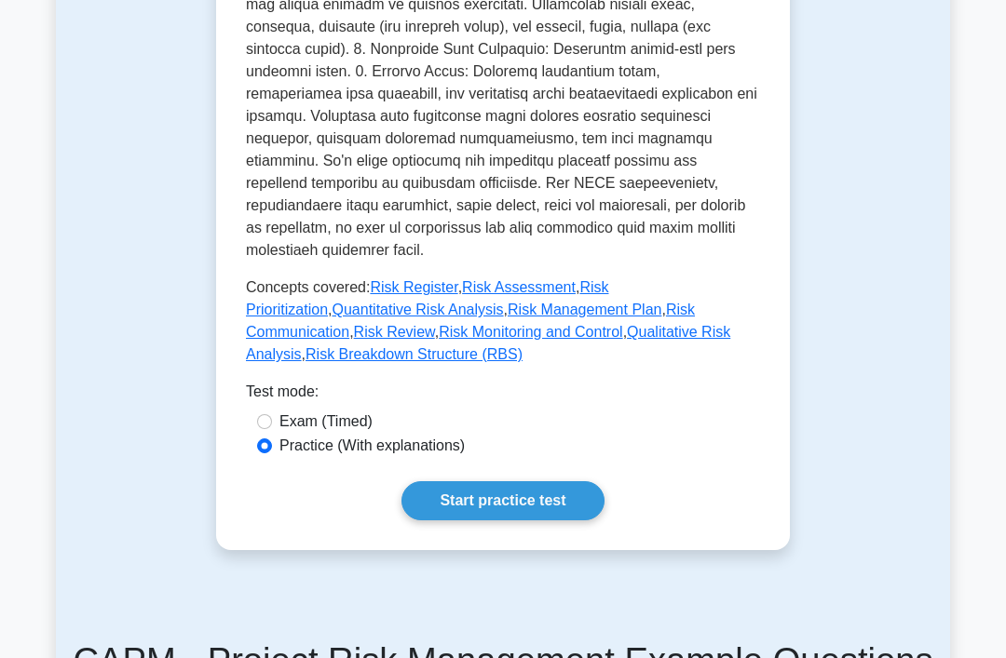
click at [575, 295] on link "Risk Assessment" at bounding box center [519, 287] width 114 height 16
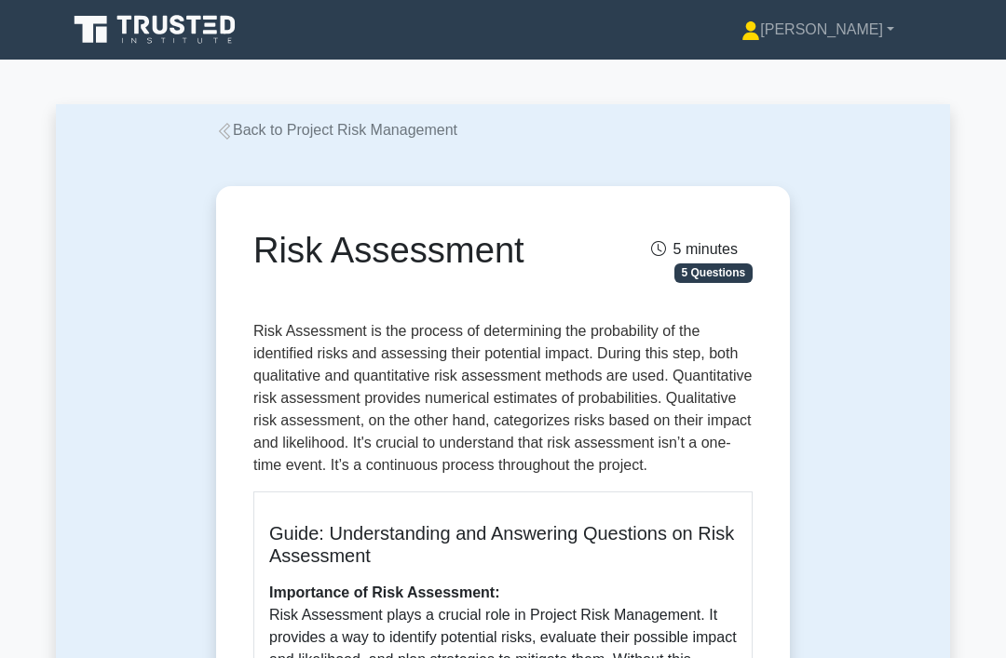
click at [316, 127] on link "Back to Project Risk Management" at bounding box center [336, 130] width 241 height 16
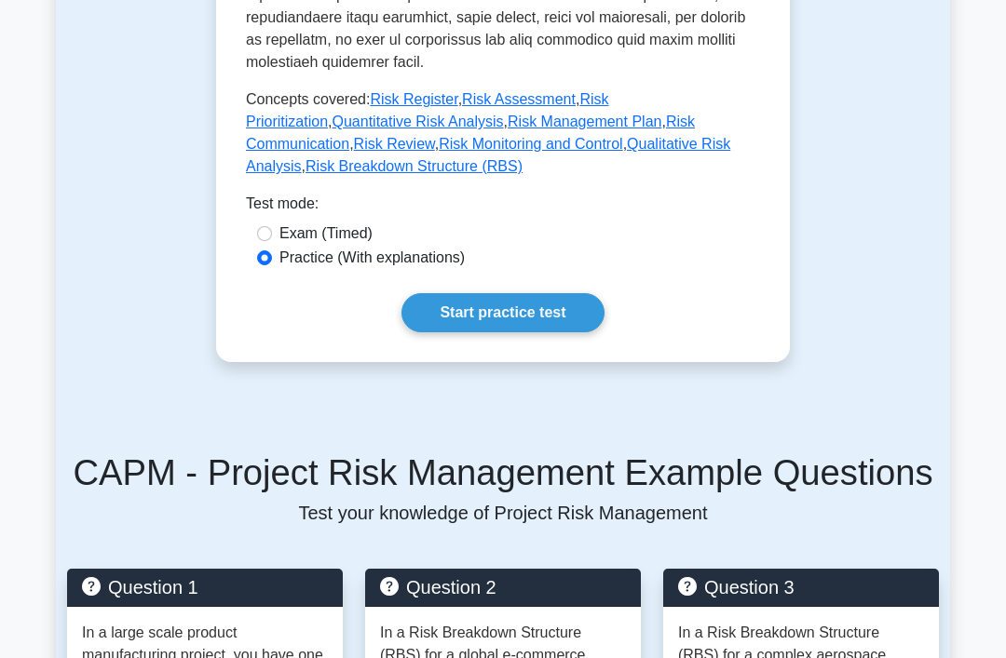
scroll to position [943, 0]
click at [321, 129] on link "Risk Prioritization" at bounding box center [427, 110] width 362 height 38
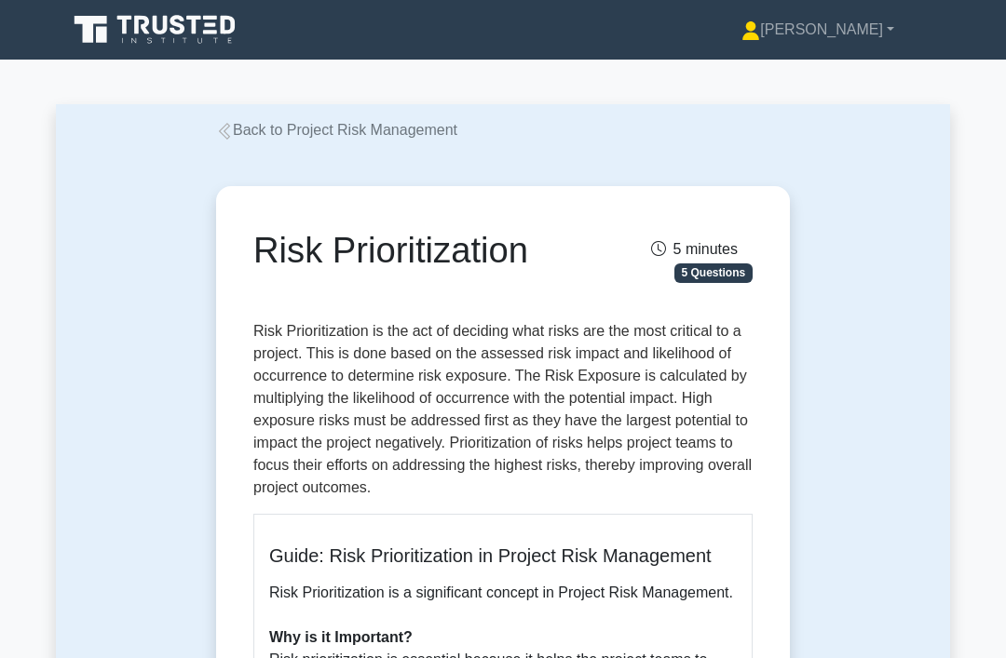
click at [328, 134] on link "Back to Project Risk Management" at bounding box center [336, 130] width 241 height 16
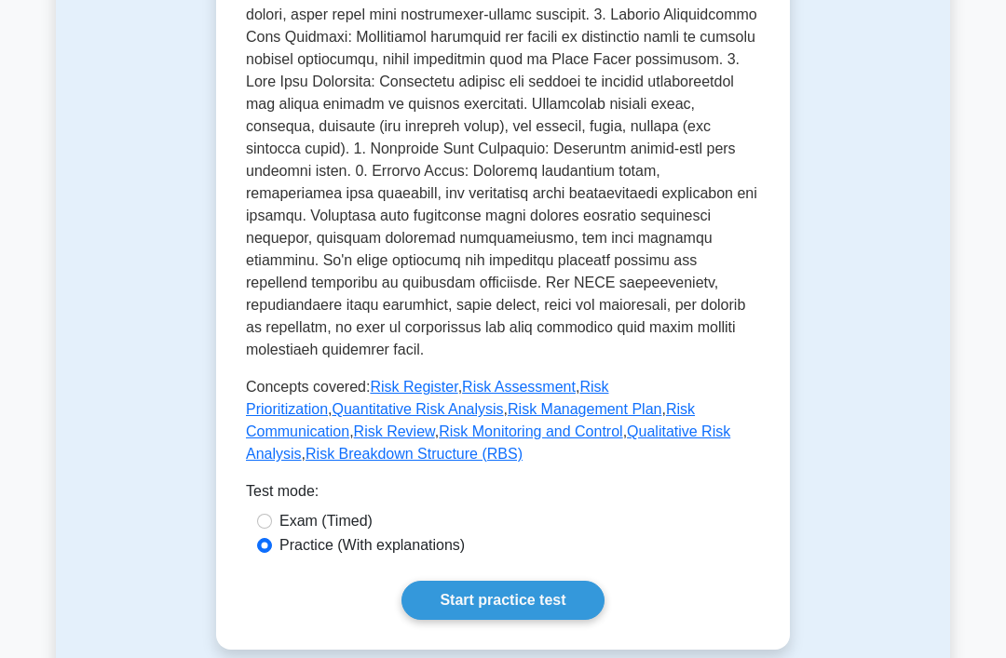
scroll to position [730, 0]
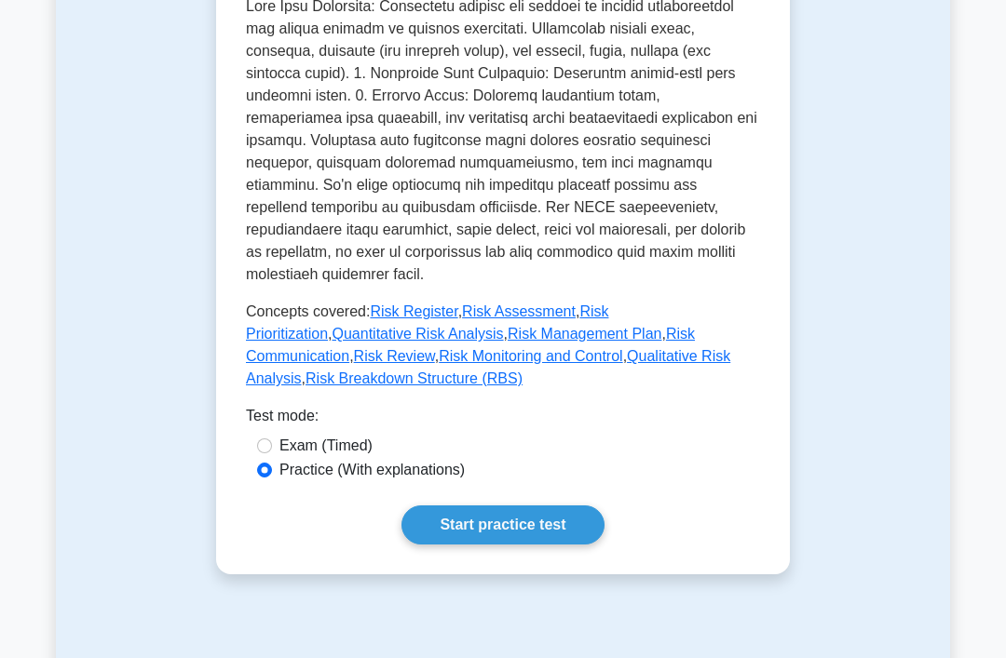
click at [307, 343] on link "Risk Prioritization" at bounding box center [427, 323] width 362 height 38
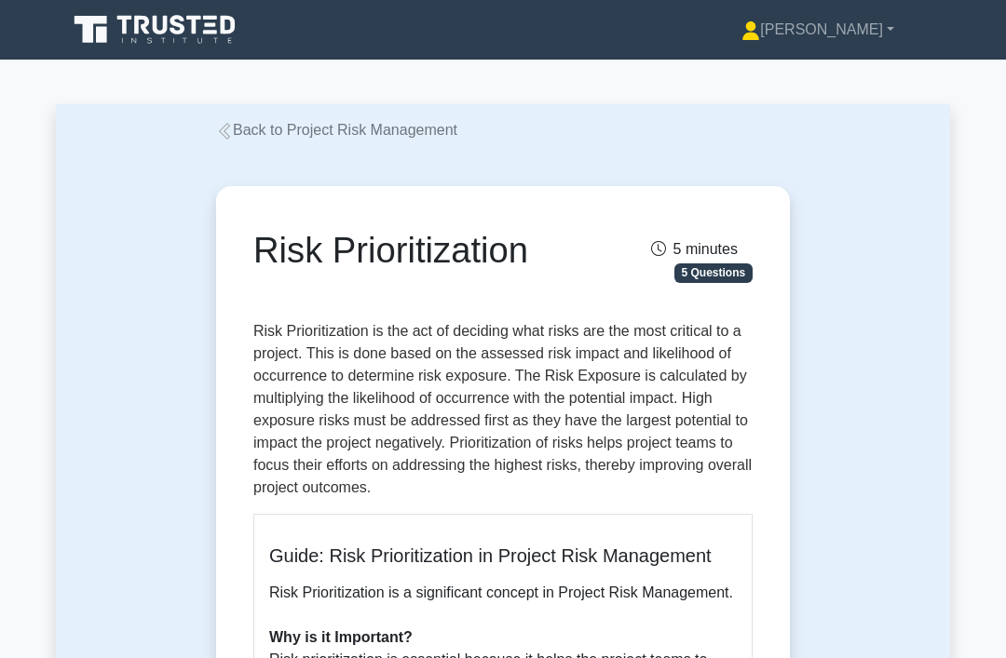
click at [411, 122] on link "Back to Project Risk Management" at bounding box center [336, 130] width 241 height 16
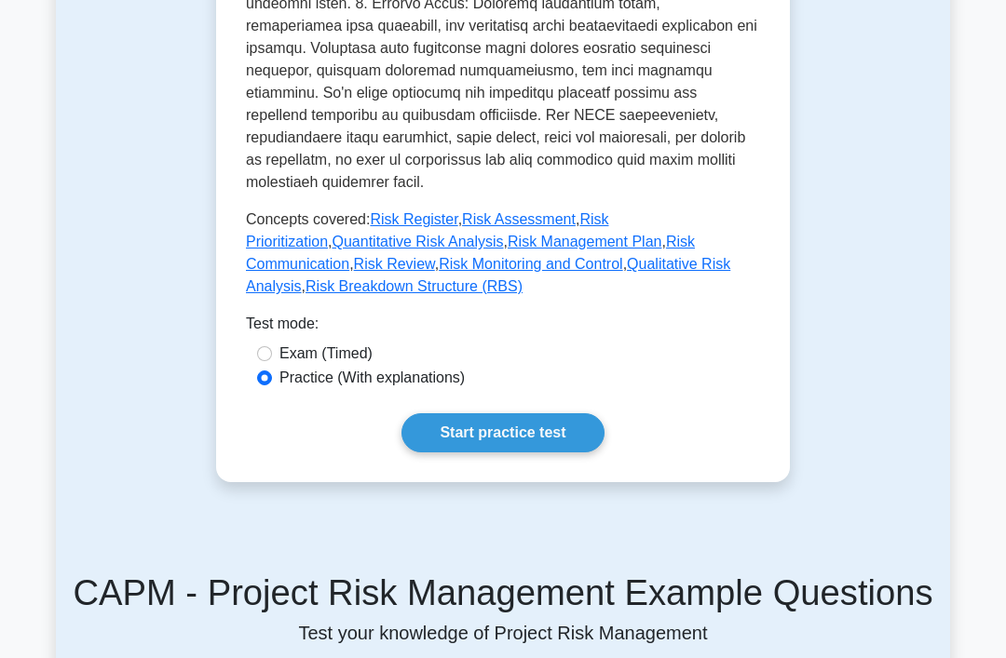
scroll to position [841, 0]
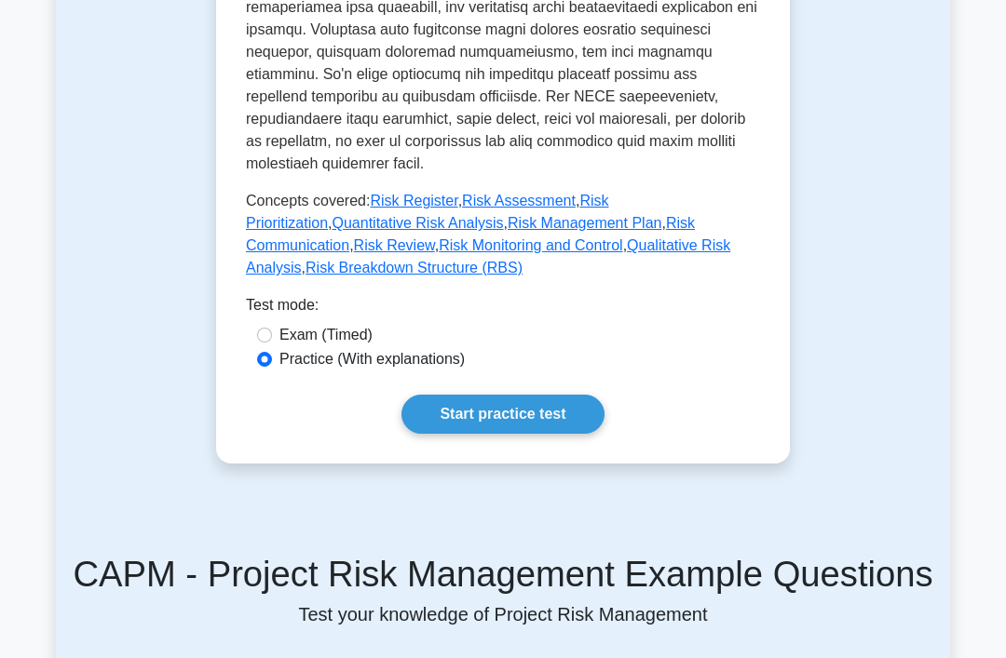
click at [503, 232] on link "Quantitative Risk Analysis" at bounding box center [416, 224] width 171 height 16
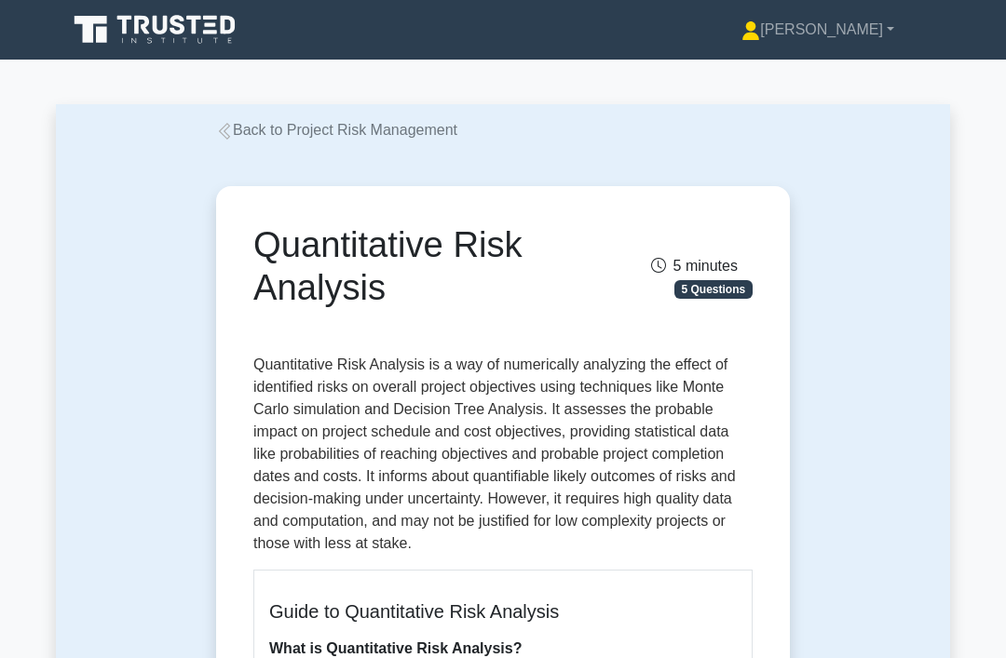
click at [358, 133] on link "Back to Project Risk Management" at bounding box center [336, 130] width 241 height 16
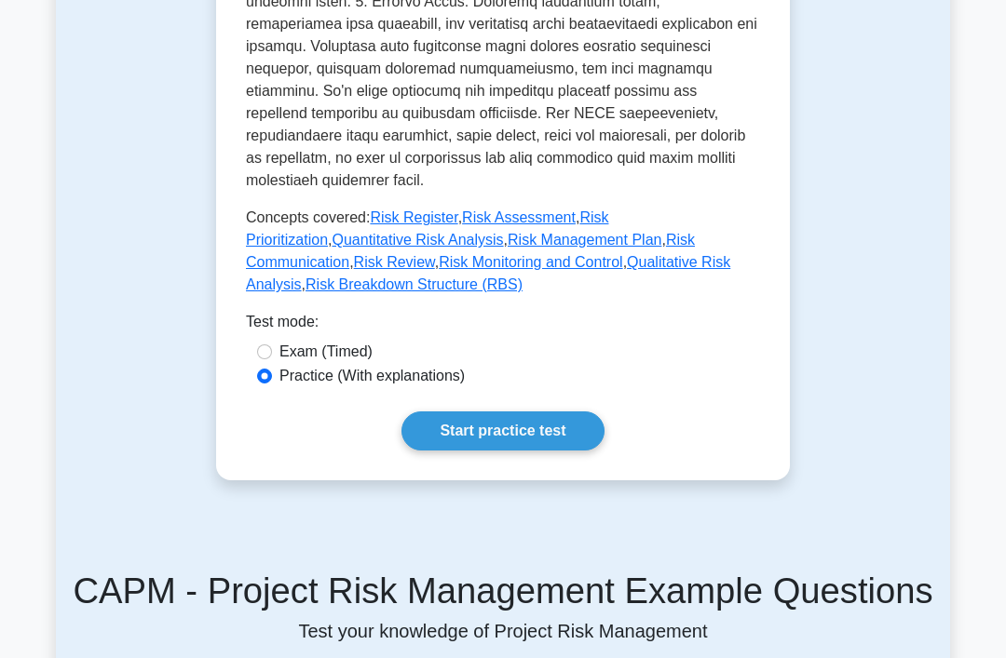
scroll to position [825, 0]
click at [661, 248] on link "Risk Management Plan" at bounding box center [584, 240] width 154 height 16
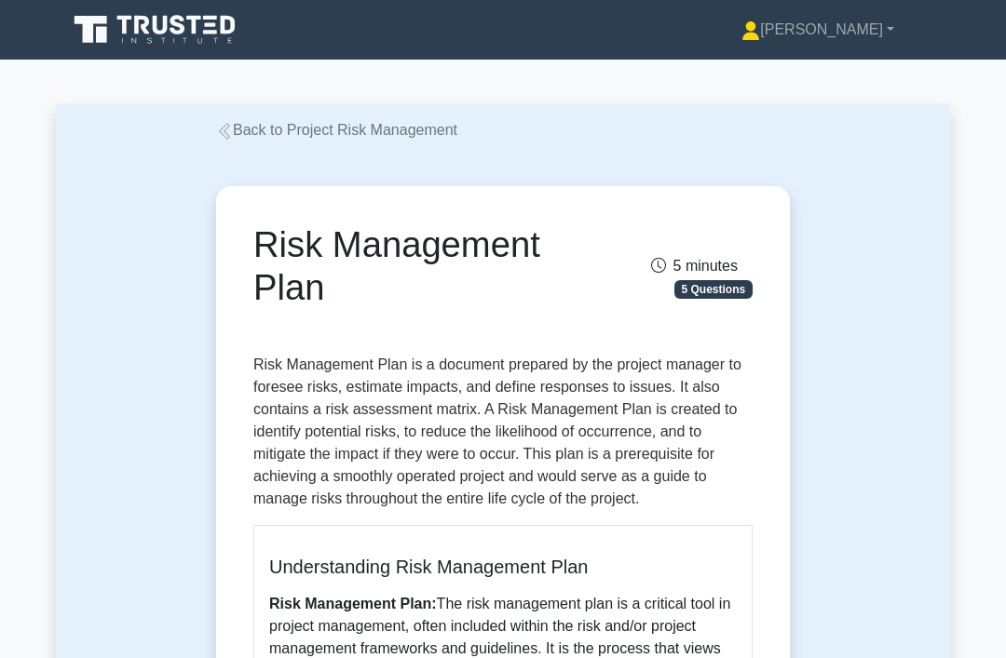
click at [237, 133] on link "Back to Project Risk Management" at bounding box center [336, 130] width 241 height 16
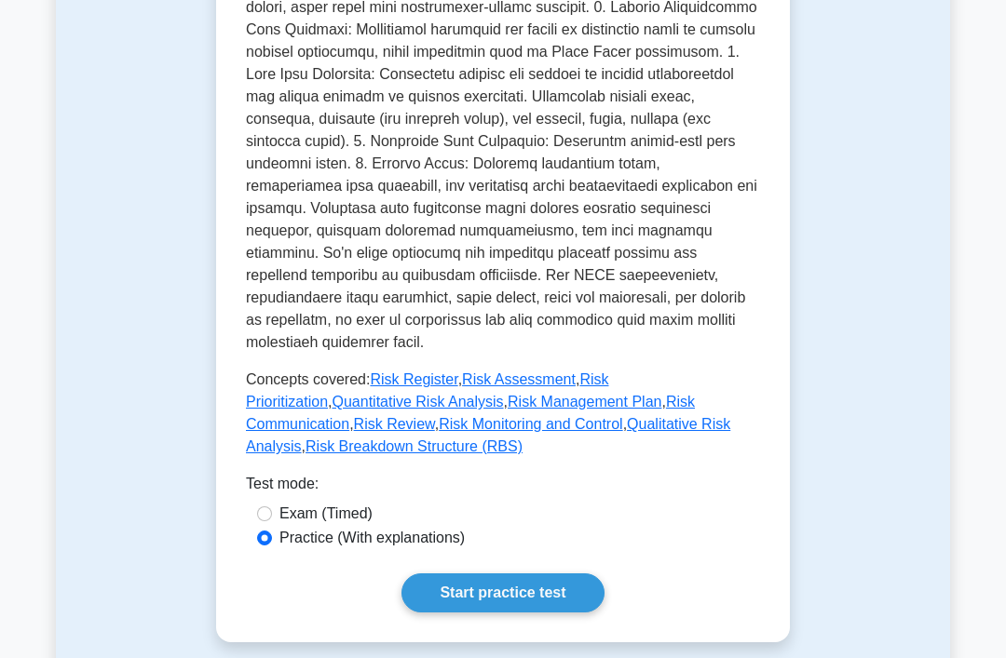
scroll to position [666, 0]
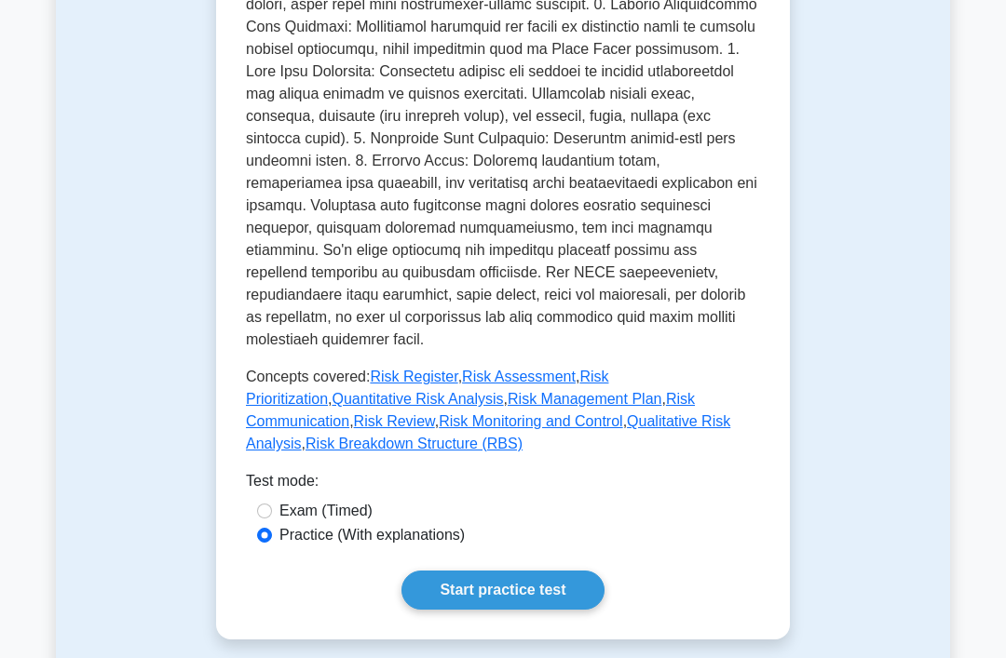
click at [271, 429] on link "Risk Communication" at bounding box center [470, 410] width 449 height 38
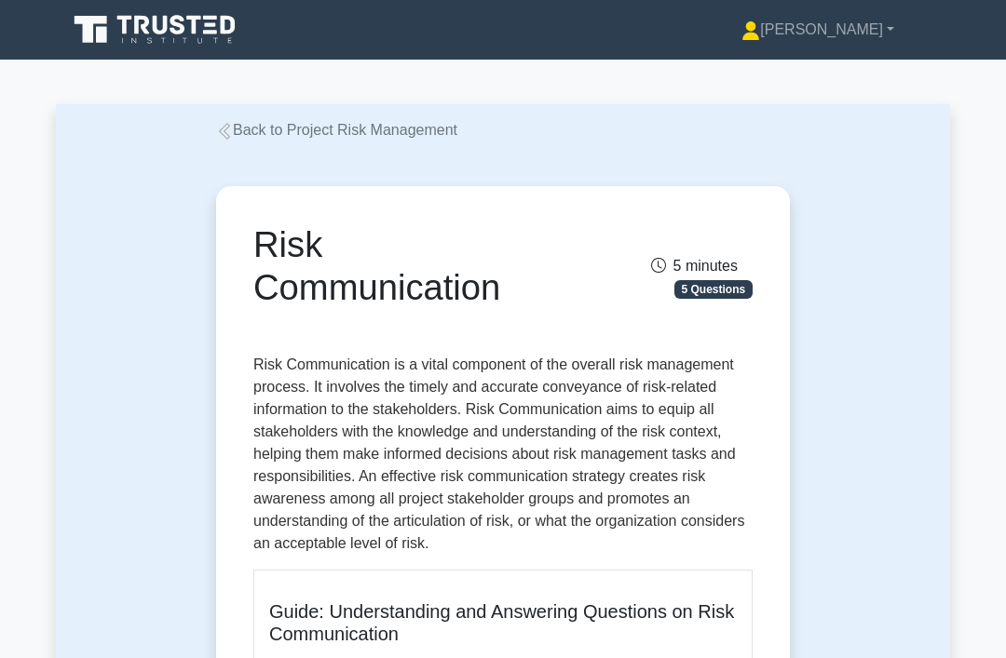
click at [329, 124] on link "Back to Project Risk Management" at bounding box center [336, 130] width 241 height 16
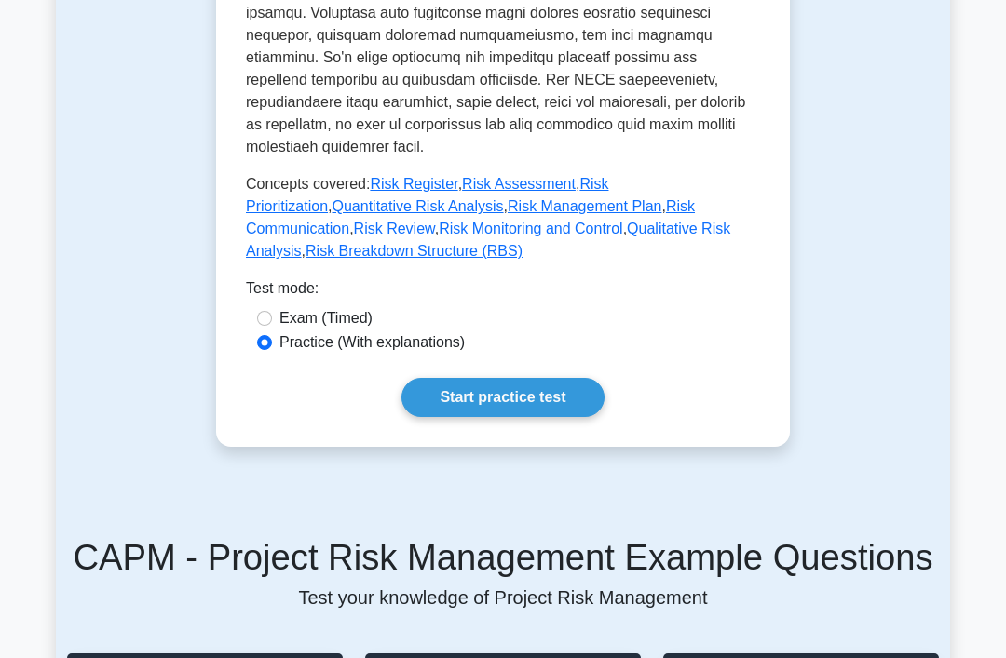
scroll to position [858, 0]
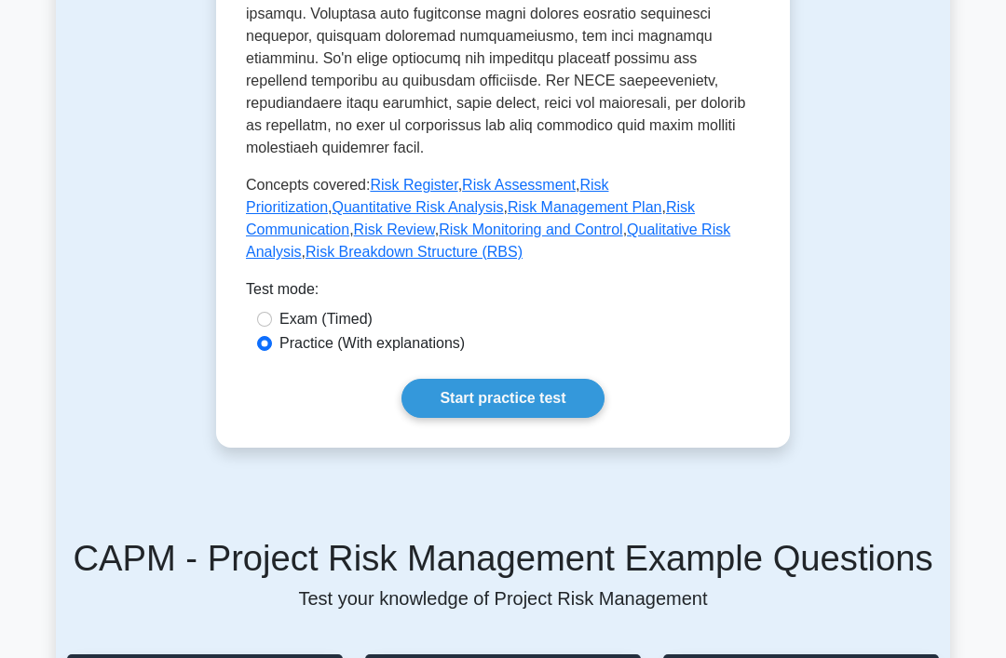
click at [435, 237] on link "Risk Review" at bounding box center [394, 230] width 81 height 16
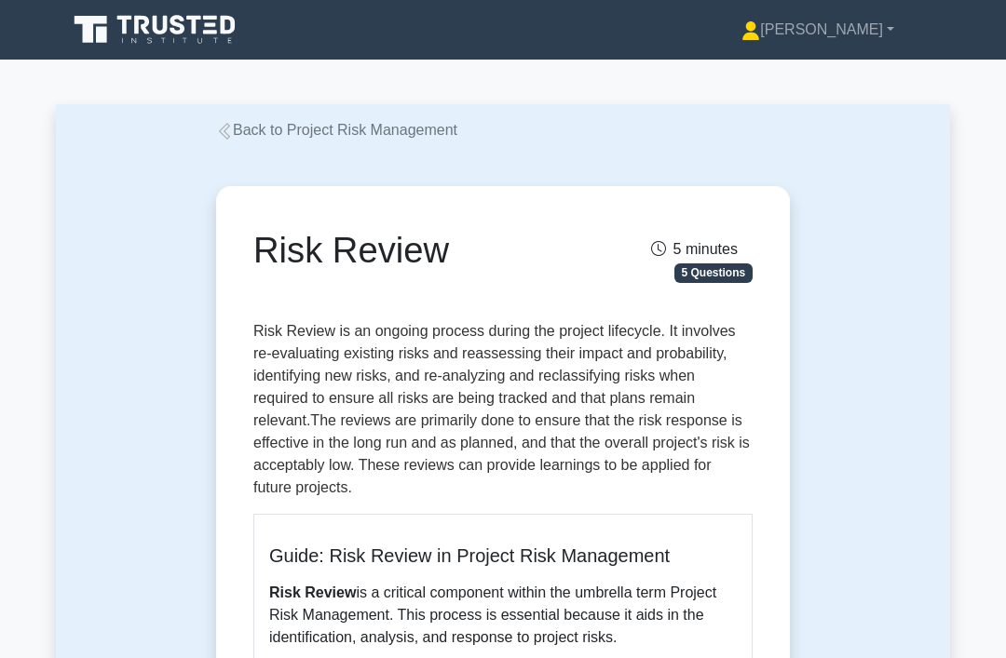
click at [237, 130] on link "Back to Project Risk Management" at bounding box center [336, 130] width 241 height 16
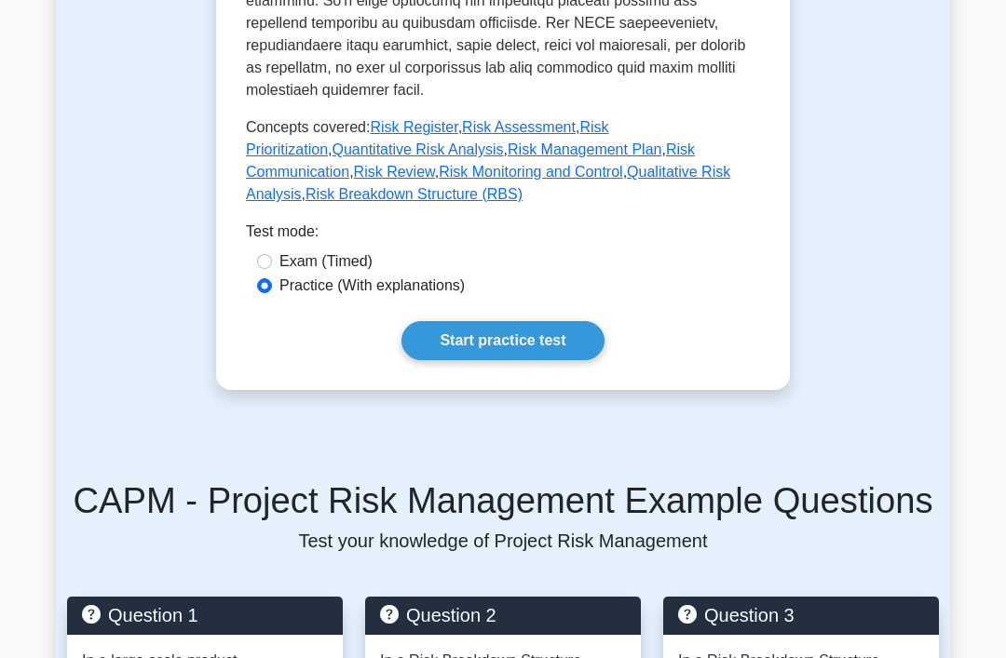
scroll to position [915, 0]
click at [541, 180] on link "Risk Monitoring and Control" at bounding box center [530, 172] width 183 height 16
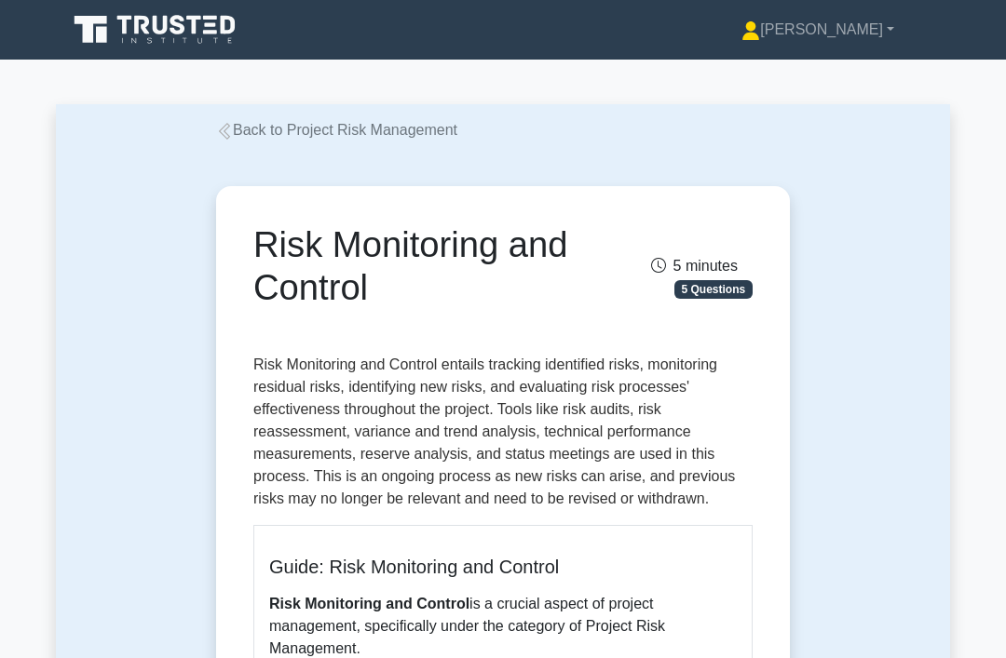
click at [246, 128] on link "Back to Project Risk Management" at bounding box center [336, 130] width 241 height 16
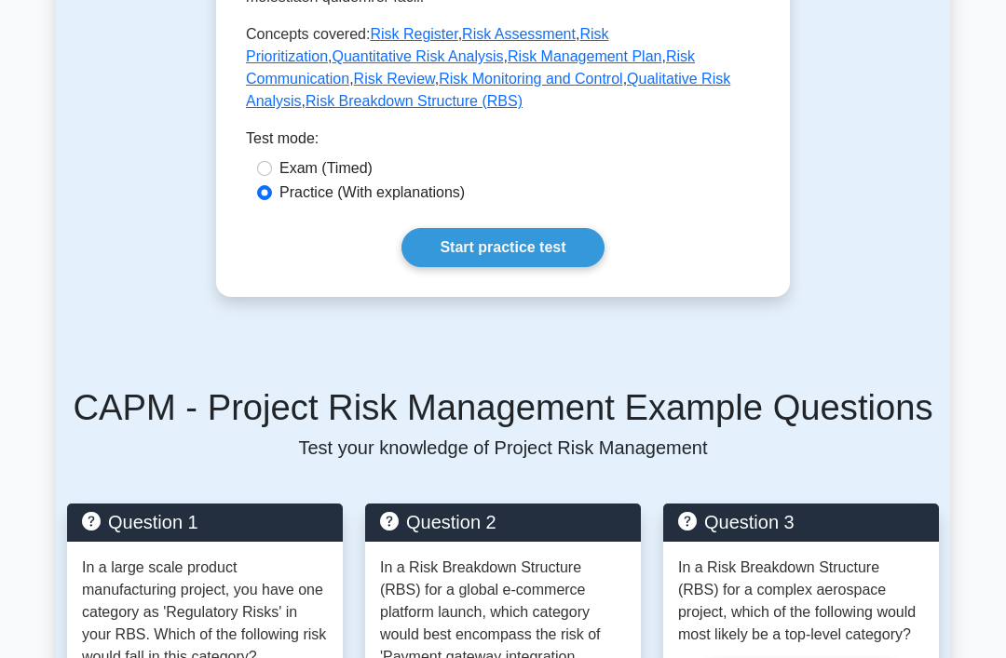
scroll to position [1008, 0]
click at [273, 109] on link "Qualitative Risk Analysis" at bounding box center [488, 90] width 484 height 38
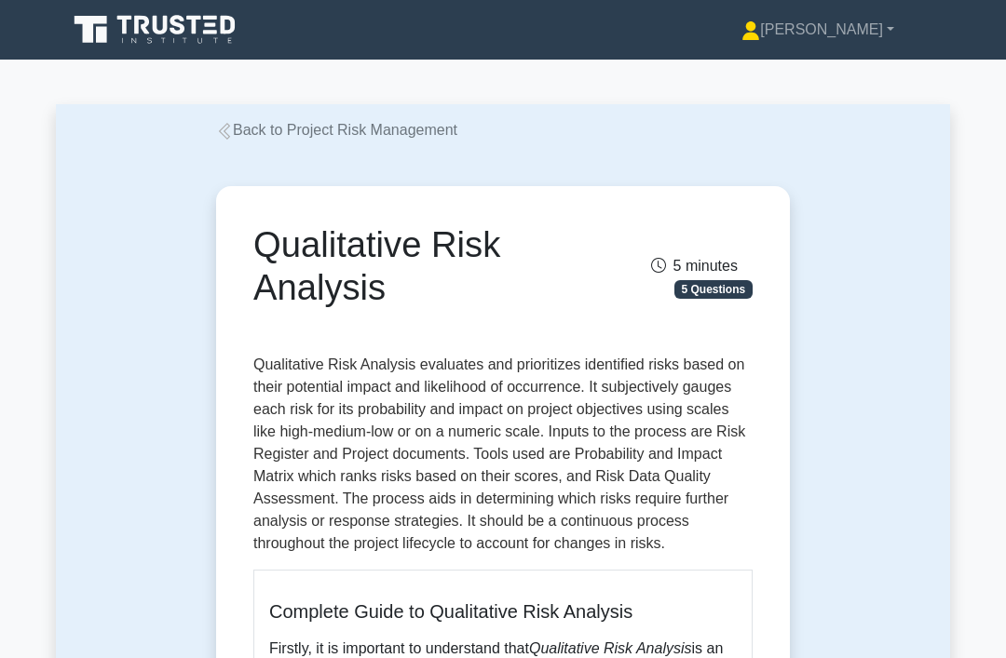
click at [250, 131] on link "Back to Project Risk Management" at bounding box center [336, 130] width 241 height 16
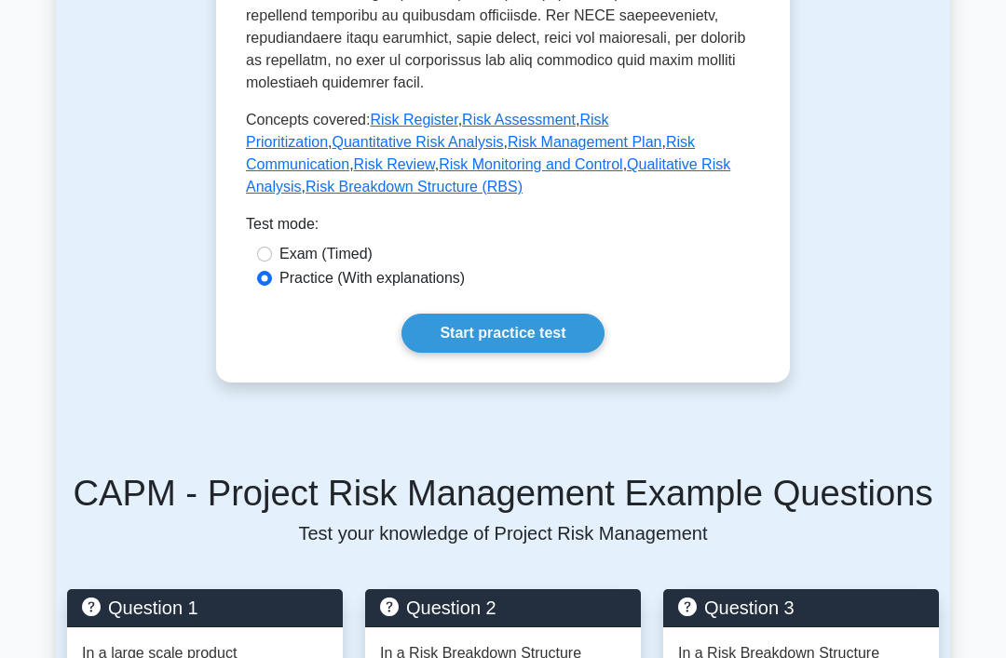
scroll to position [912, 0]
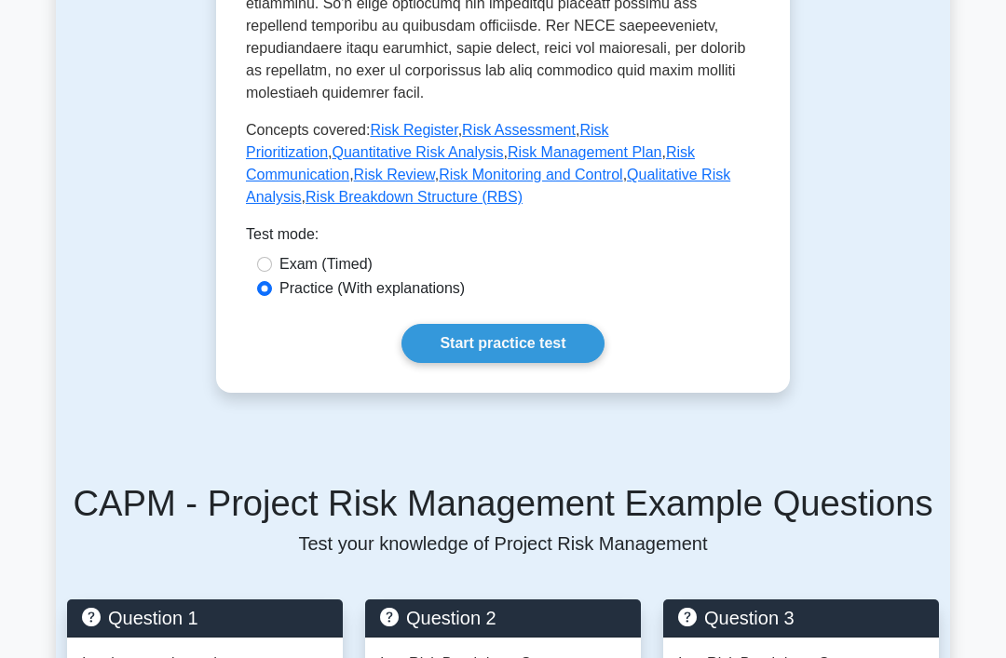
click at [522, 205] on link "Risk Breakdown Structure (RBS)" at bounding box center [413, 197] width 217 height 16
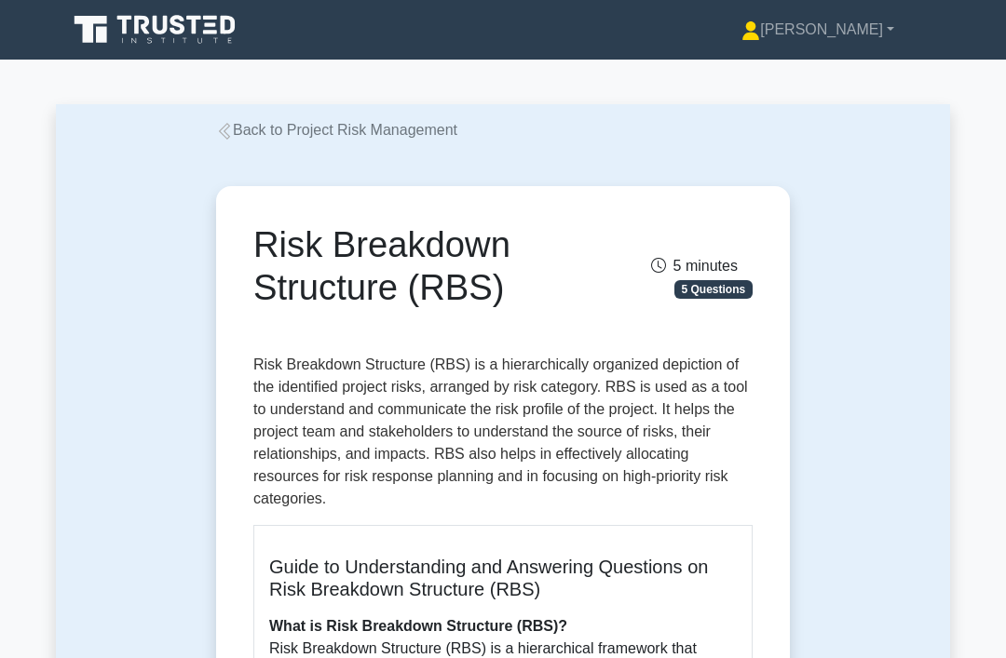
click at [244, 132] on link "Back to Project Risk Management" at bounding box center [336, 130] width 241 height 16
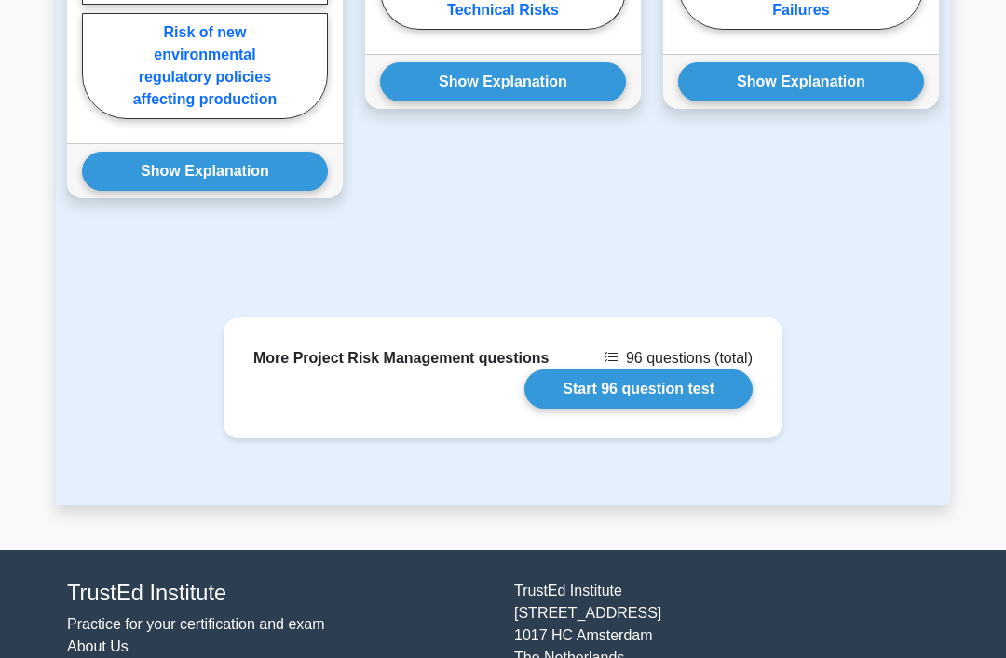
scroll to position [1917, 0]
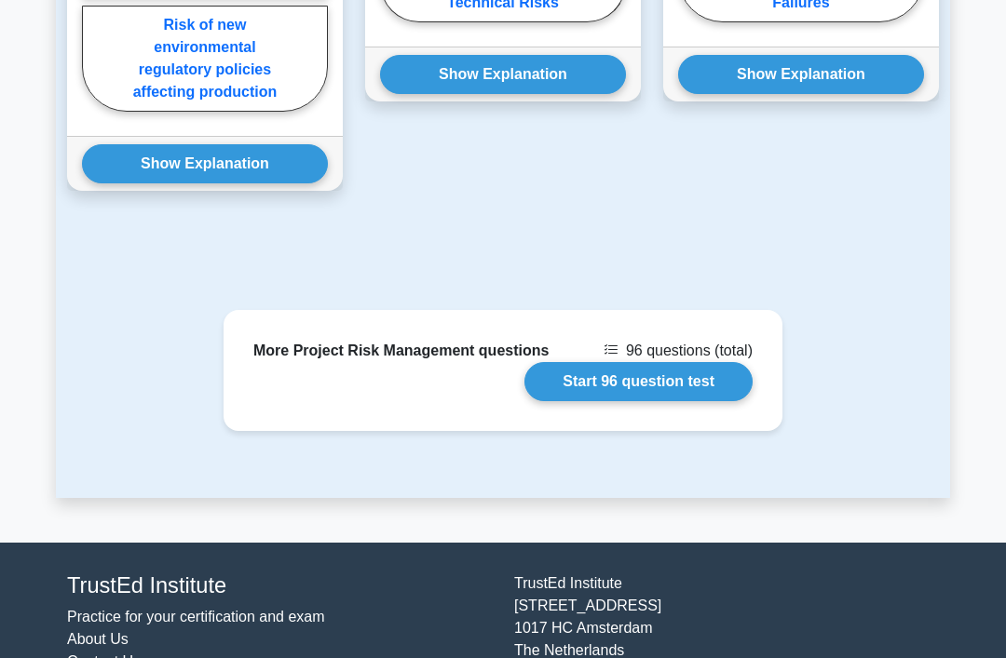
click at [592, 401] on link "Start 96 question test" at bounding box center [638, 381] width 228 height 39
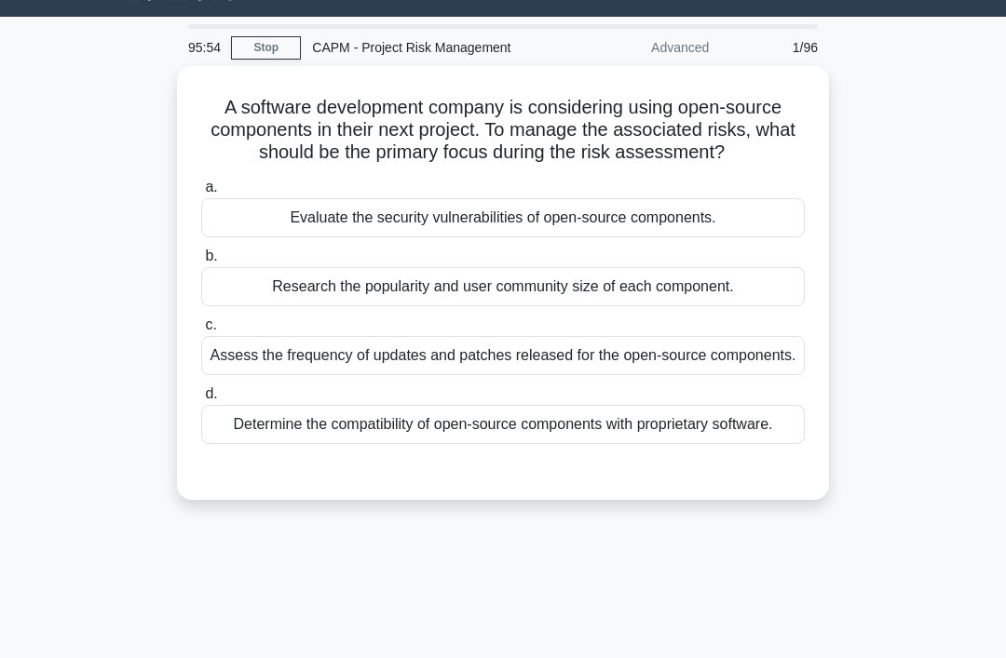
scroll to position [44, 0]
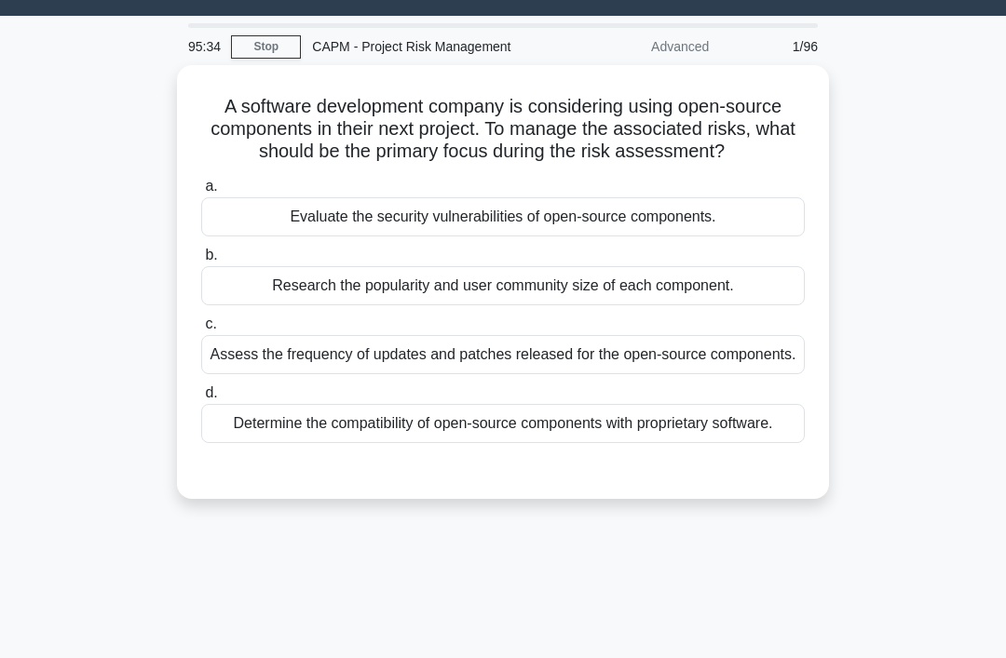
click at [677, 236] on div "Evaluate the security vulnerabilities of open-source components." at bounding box center [502, 216] width 603 height 39
click at [201, 193] on input "a. Evaluate the security vulnerabilities of open-source components." at bounding box center [201, 187] width 0 height 12
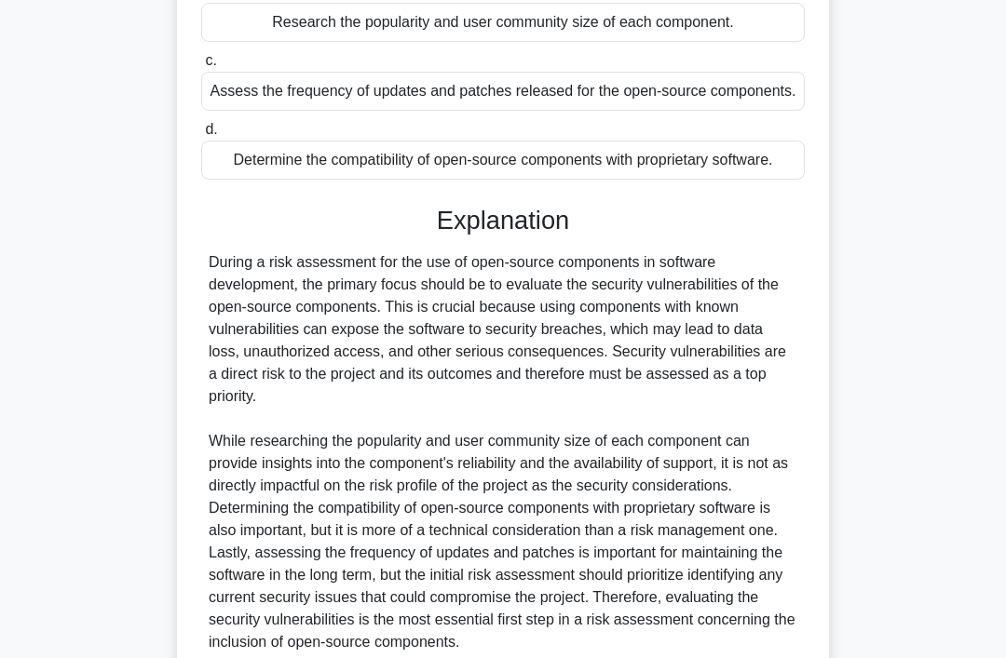
scroll to position [495, 0]
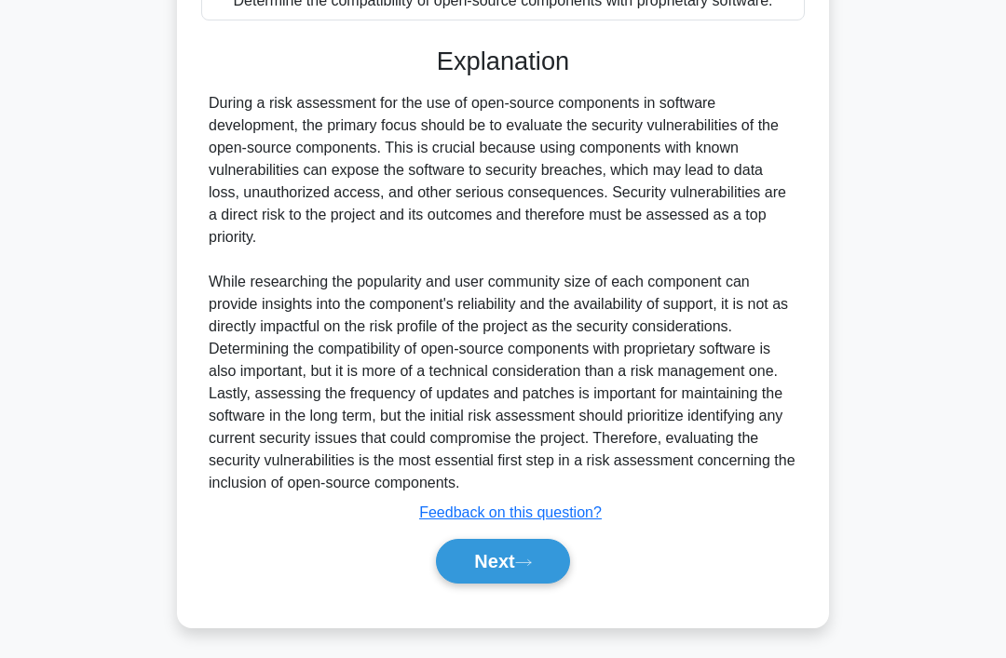
click at [522, 568] on icon at bounding box center [523, 563] width 17 height 10
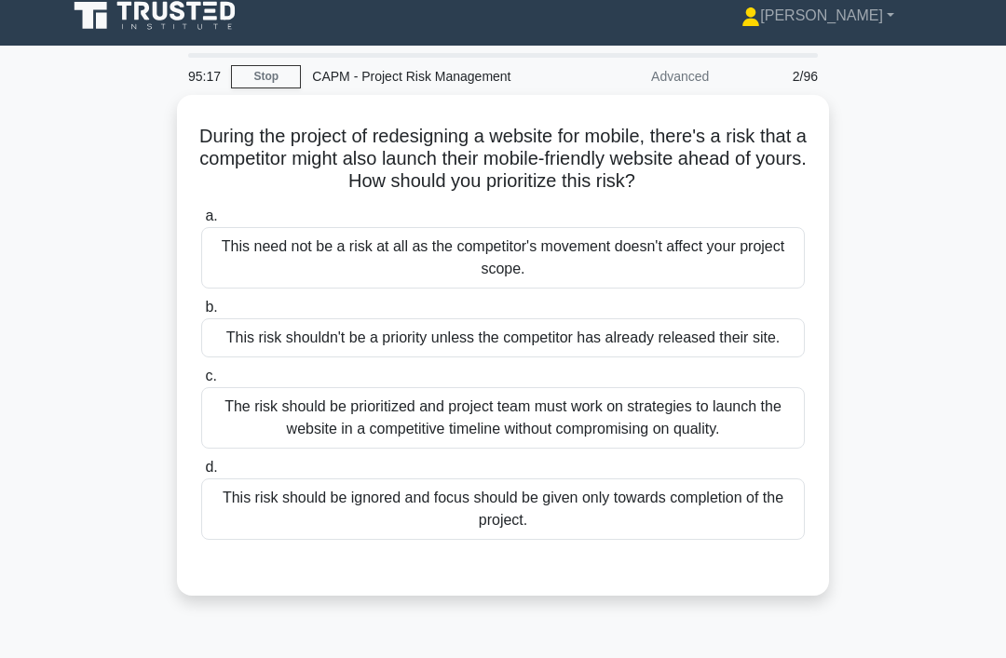
scroll to position [9, 0]
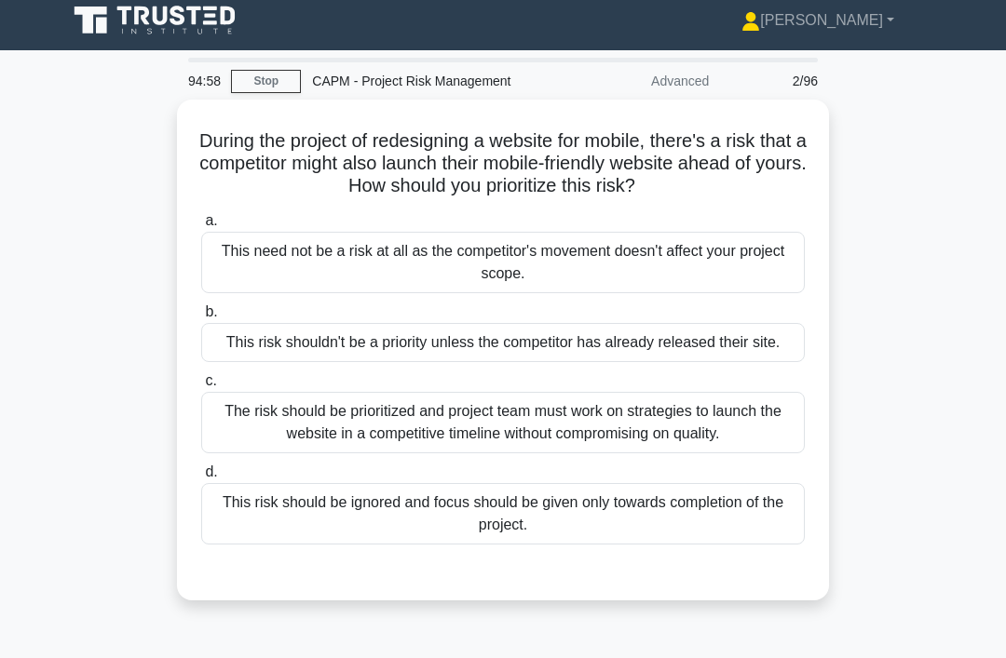
click at [588, 439] on div "The risk should be prioritized and project team must work on strategies to laun…" at bounding box center [502, 422] width 603 height 61
click at [201, 387] on input "c. The risk should be prioritized and project team must work on strategies to l…" at bounding box center [201, 381] width 0 height 12
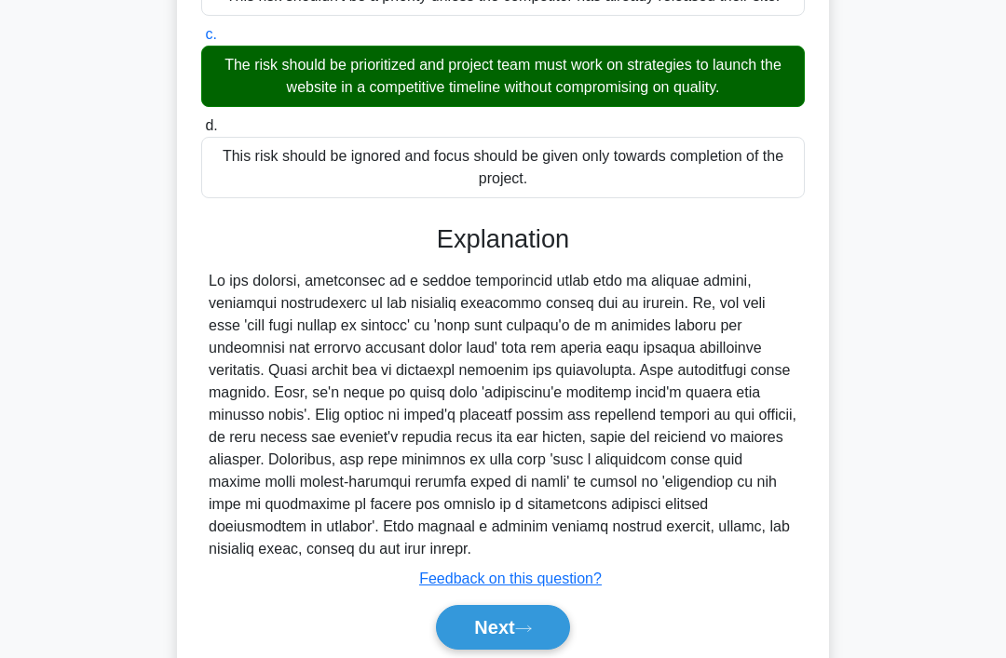
scroll to position [406, 0]
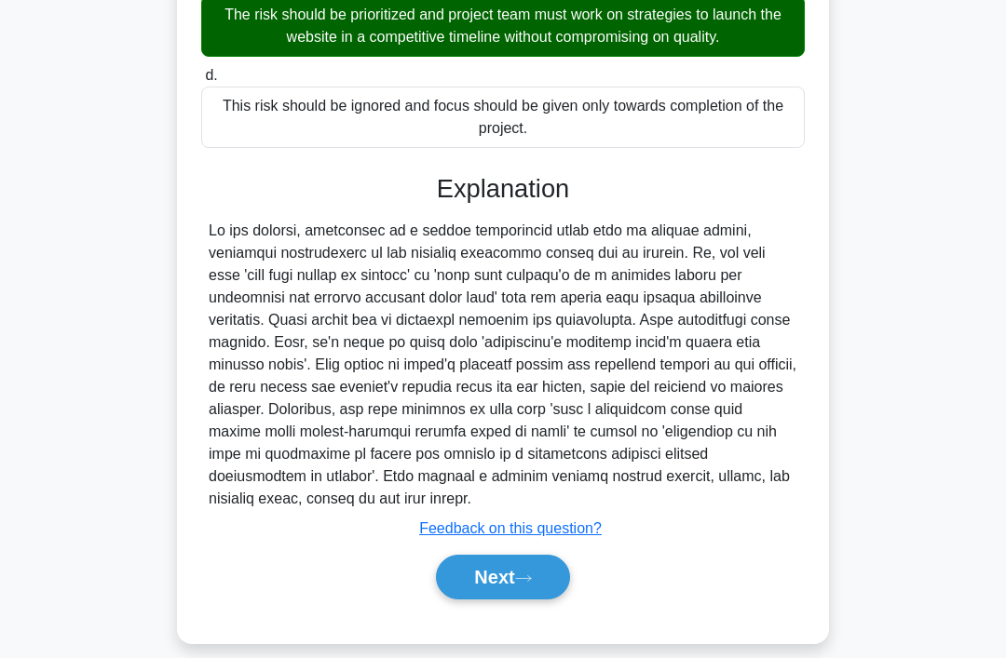
click at [530, 600] on button "Next" at bounding box center [502, 577] width 133 height 45
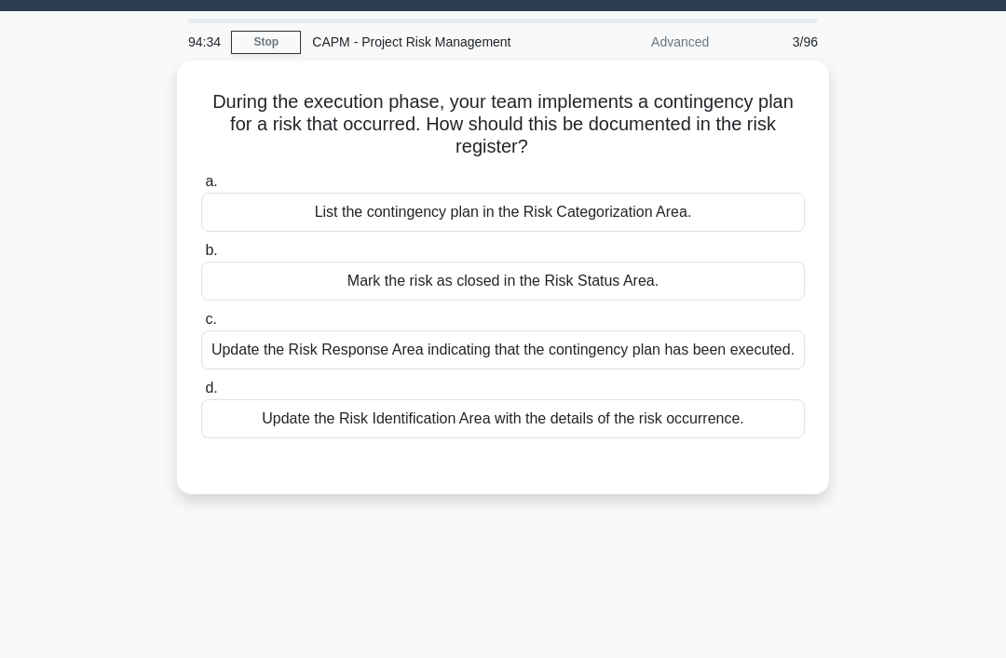
scroll to position [49, 0]
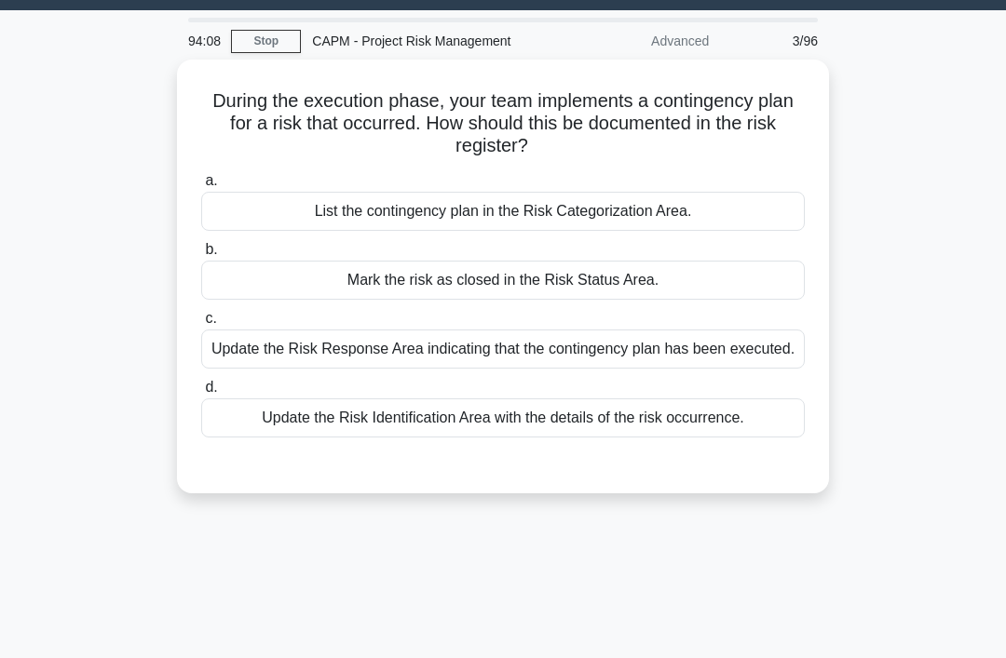
click at [776, 434] on div "Update the Risk Identification Area with the details of the risk occurrence." at bounding box center [502, 417] width 603 height 39
click at [201, 394] on input "d. Update the Risk Identification Area with the details of the risk occurrence." at bounding box center [201, 388] width 0 height 12
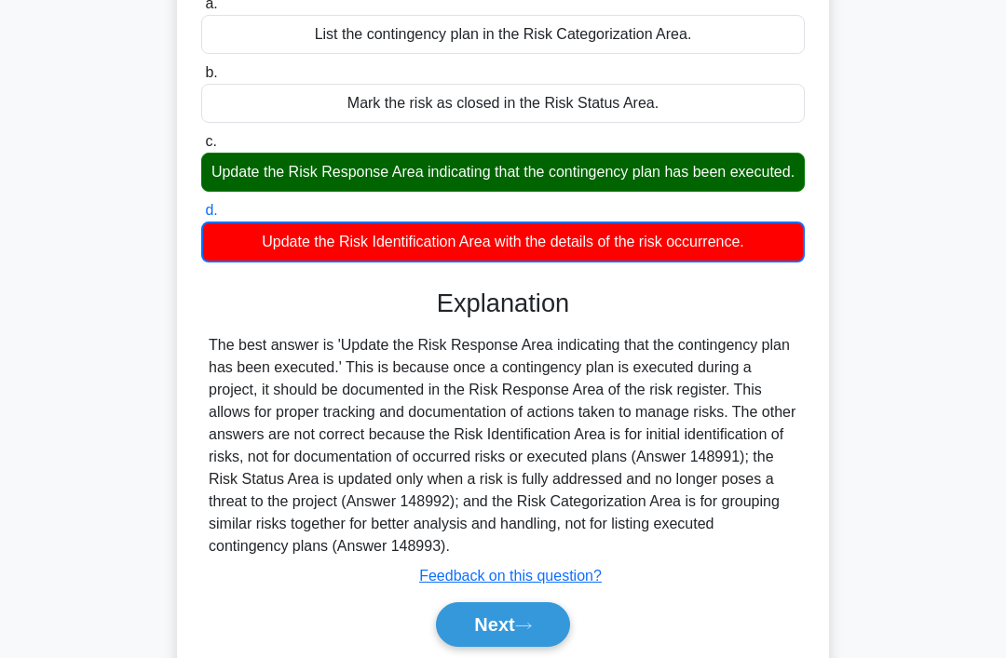
scroll to position [287, 0]
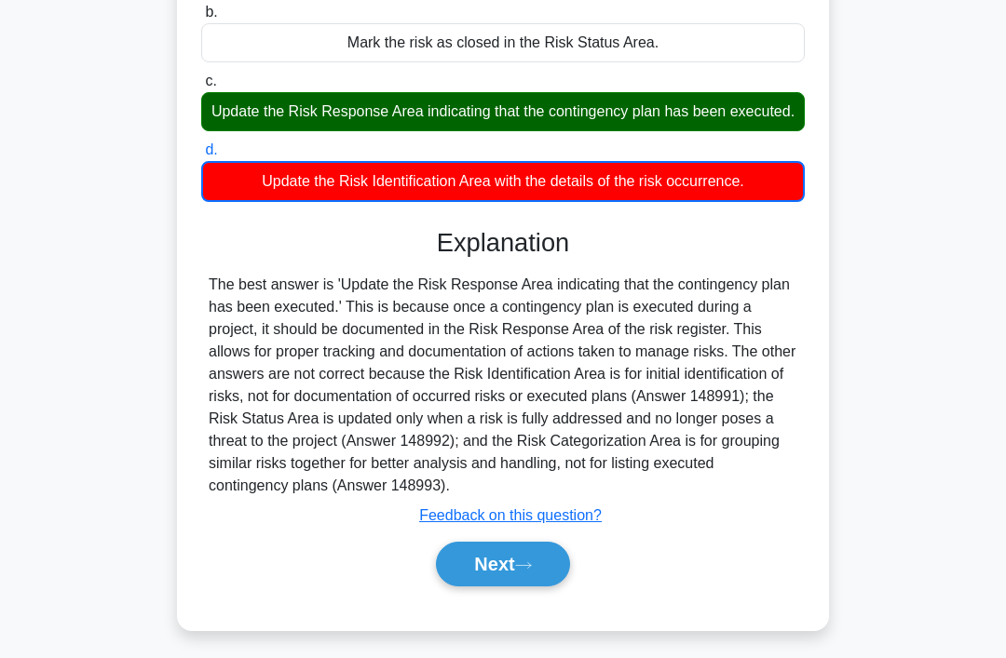
click at [531, 571] on icon at bounding box center [523, 565] width 17 height 10
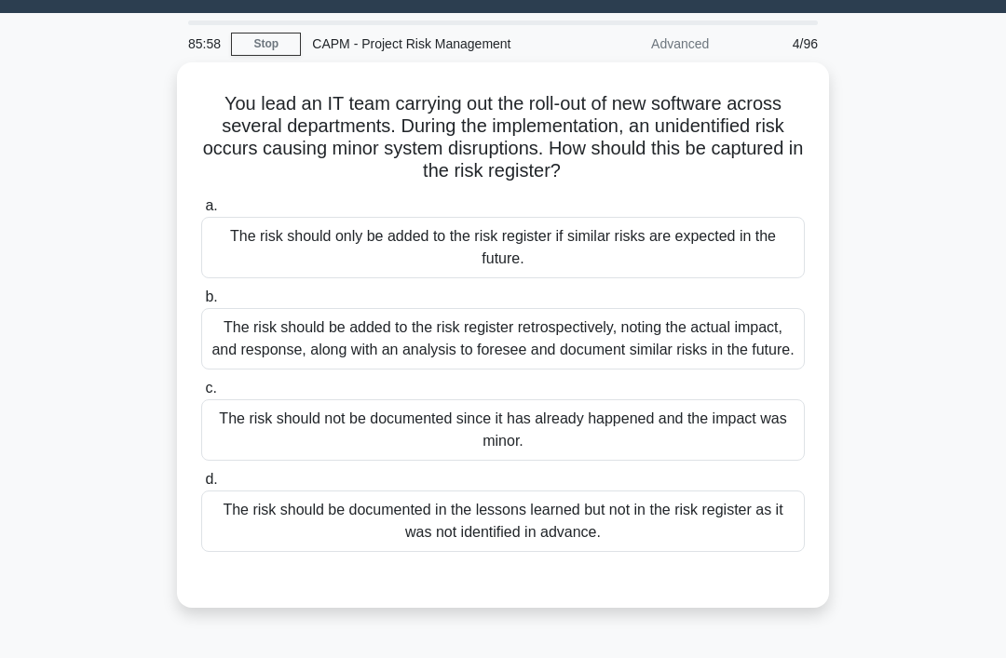
scroll to position [46, 0]
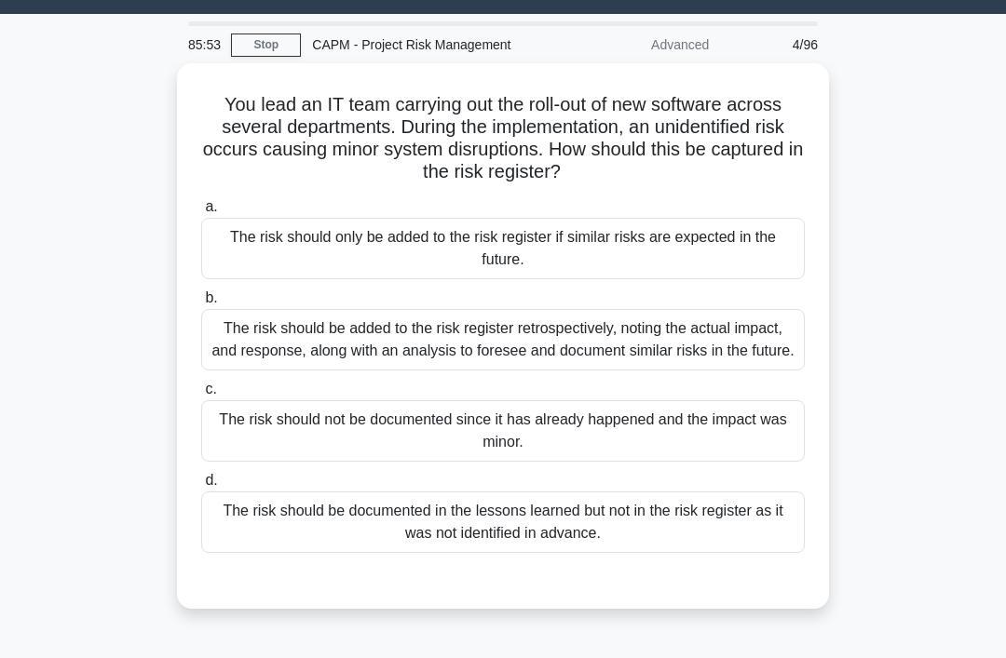
click at [236, 332] on div "The risk should be added to the risk register retrospectively, noting the actua…" at bounding box center [502, 339] width 603 height 61
click at [201, 304] on input "b. The risk should be added to the risk register retrospectively, noting the ac…" at bounding box center [201, 298] width 0 height 12
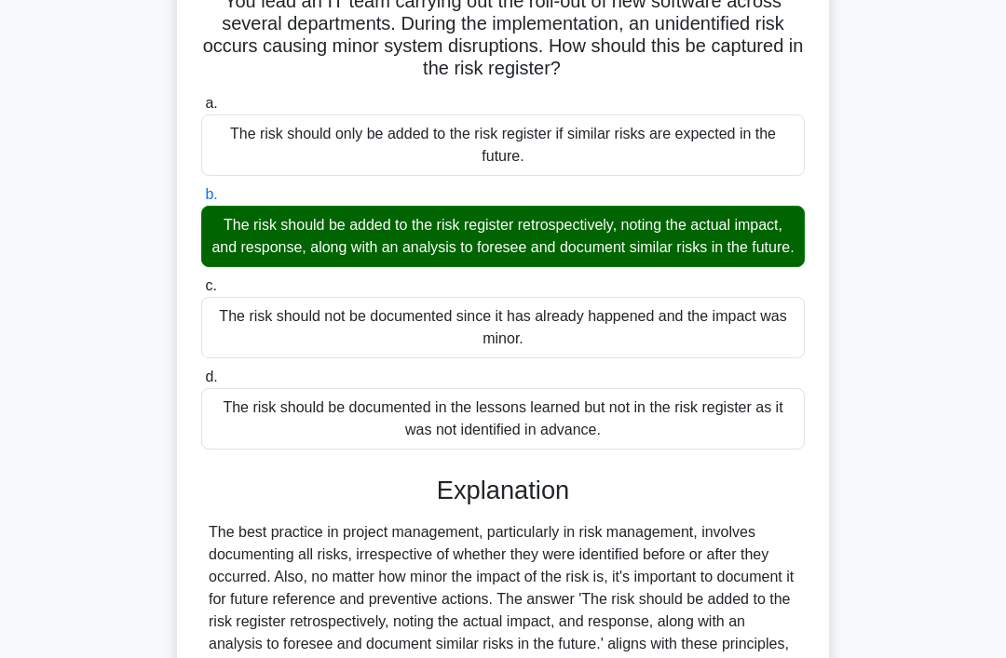
scroll to position [451, 0]
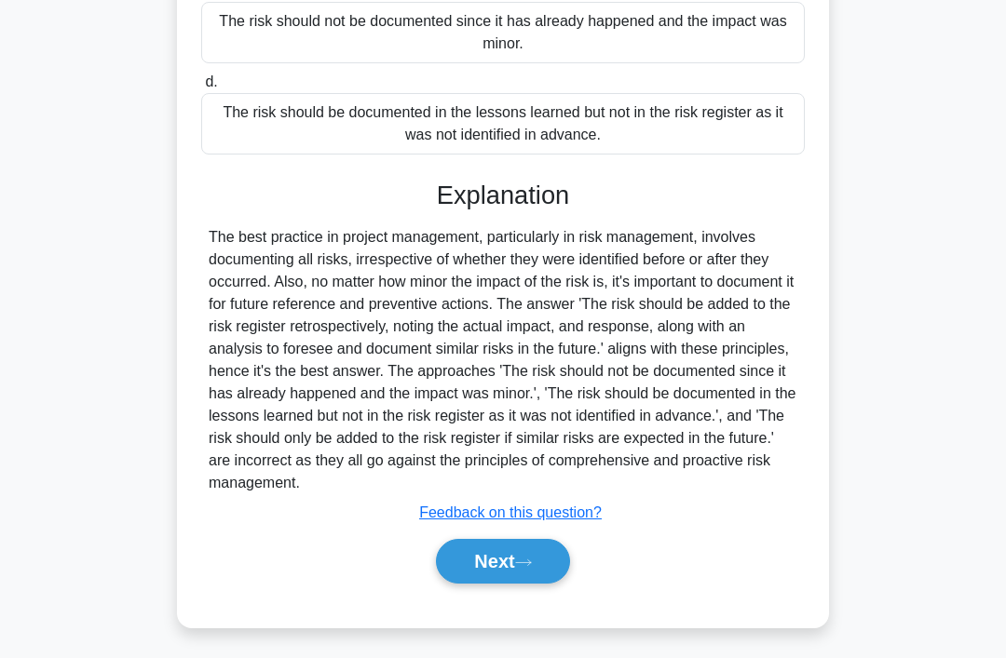
click at [485, 584] on button "Next" at bounding box center [502, 561] width 133 height 45
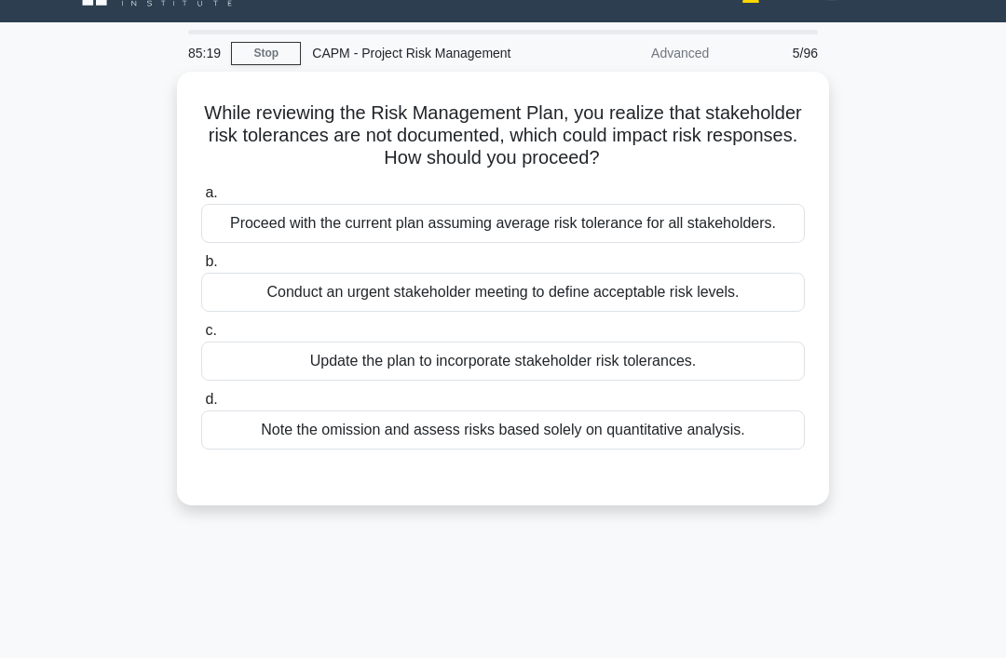
scroll to position [40, 0]
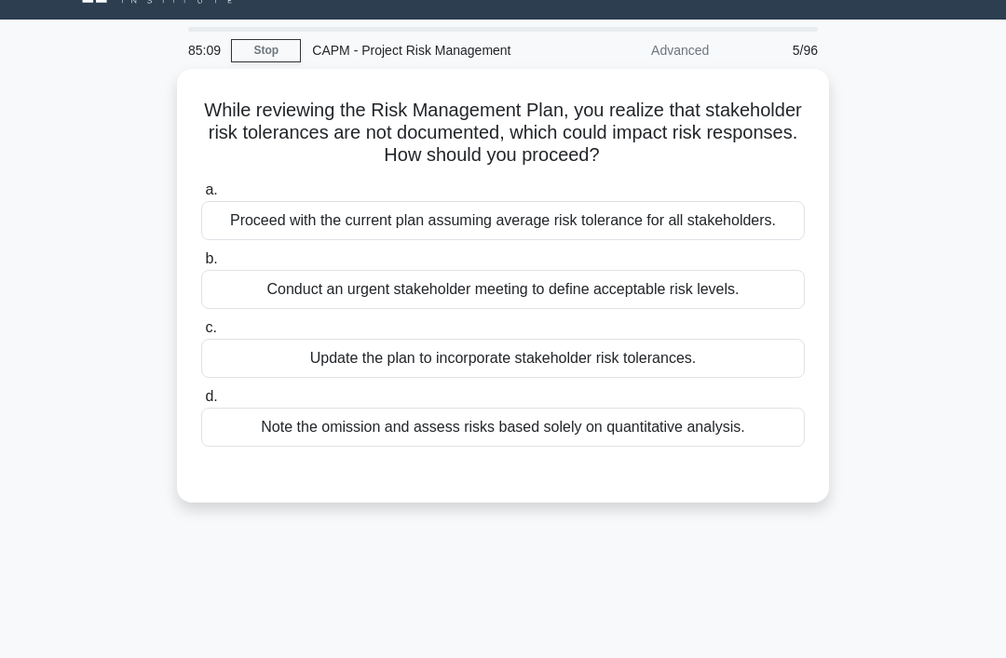
click at [220, 378] on div "Update the plan to incorporate stakeholder risk tolerances." at bounding box center [502, 358] width 603 height 39
click at [201, 334] on input "c. Update the plan to incorporate stakeholder risk tolerances." at bounding box center [201, 328] width 0 height 12
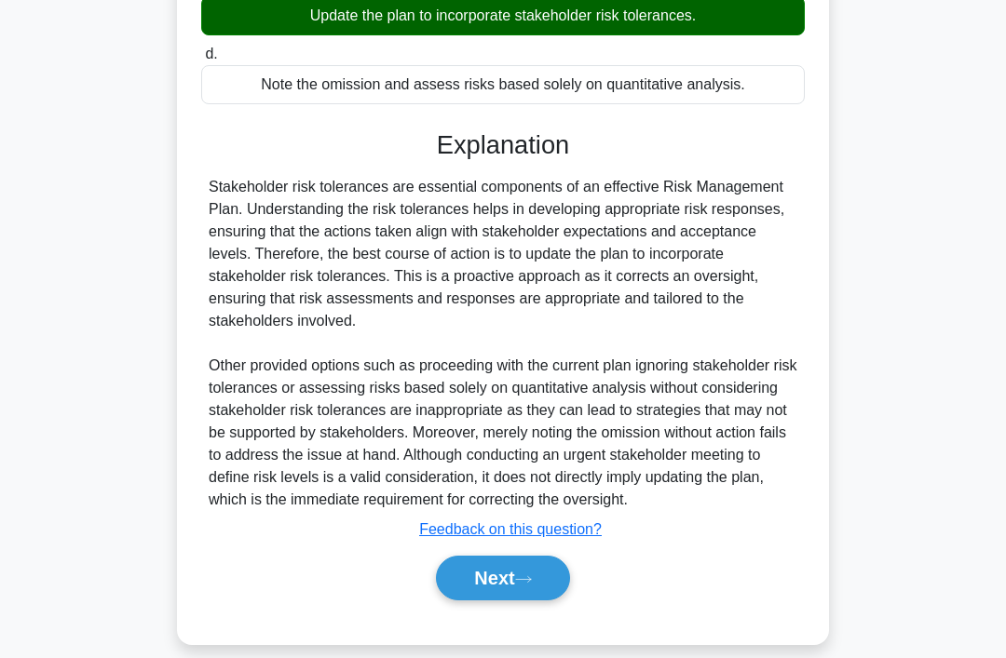
scroll to position [406, 0]
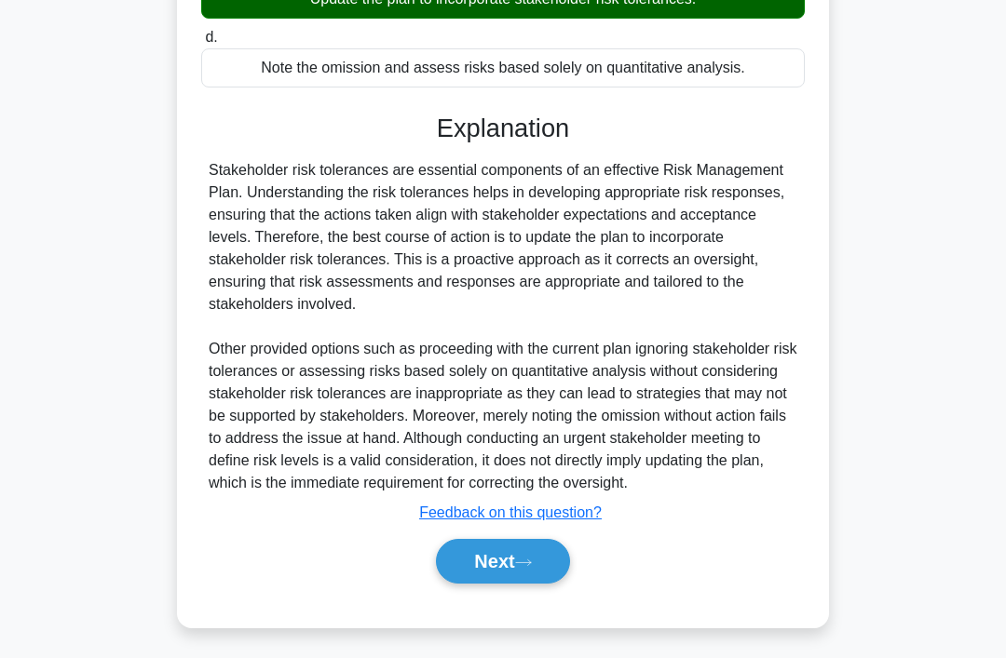
click at [470, 584] on button "Next" at bounding box center [502, 561] width 133 height 45
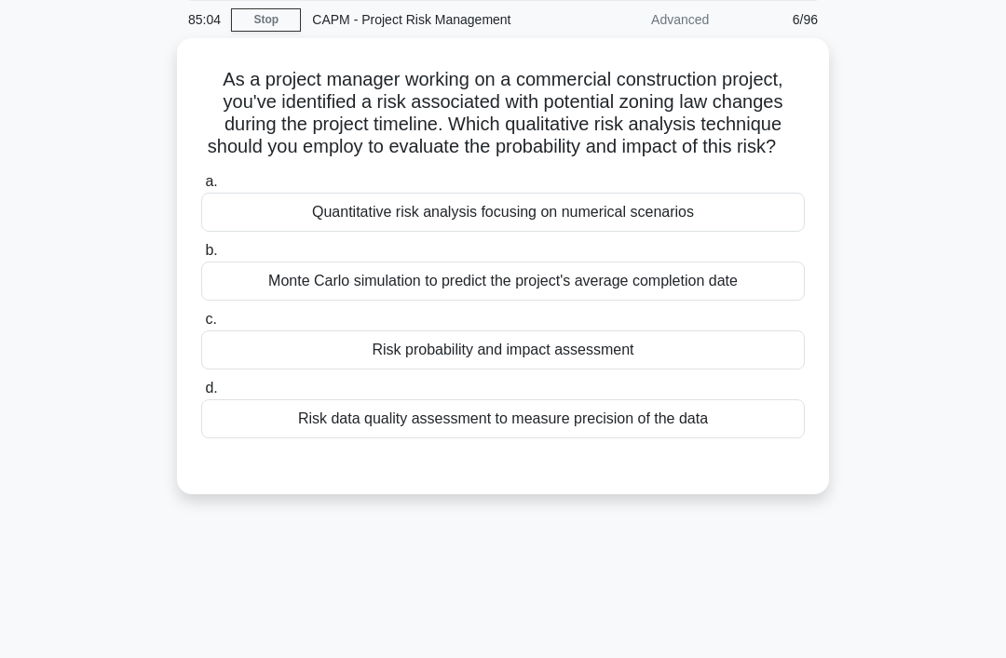
scroll to position [0, 0]
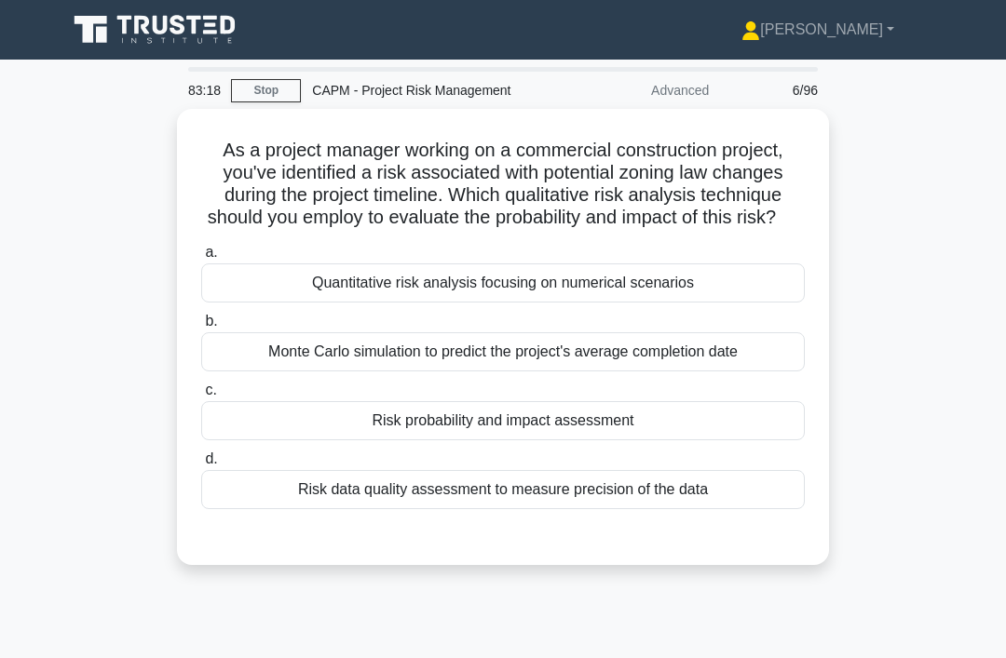
click at [398, 440] on div "Risk probability and impact assessment" at bounding box center [502, 420] width 603 height 39
click at [201, 397] on input "c. Risk probability and impact assessment" at bounding box center [201, 391] width 0 height 12
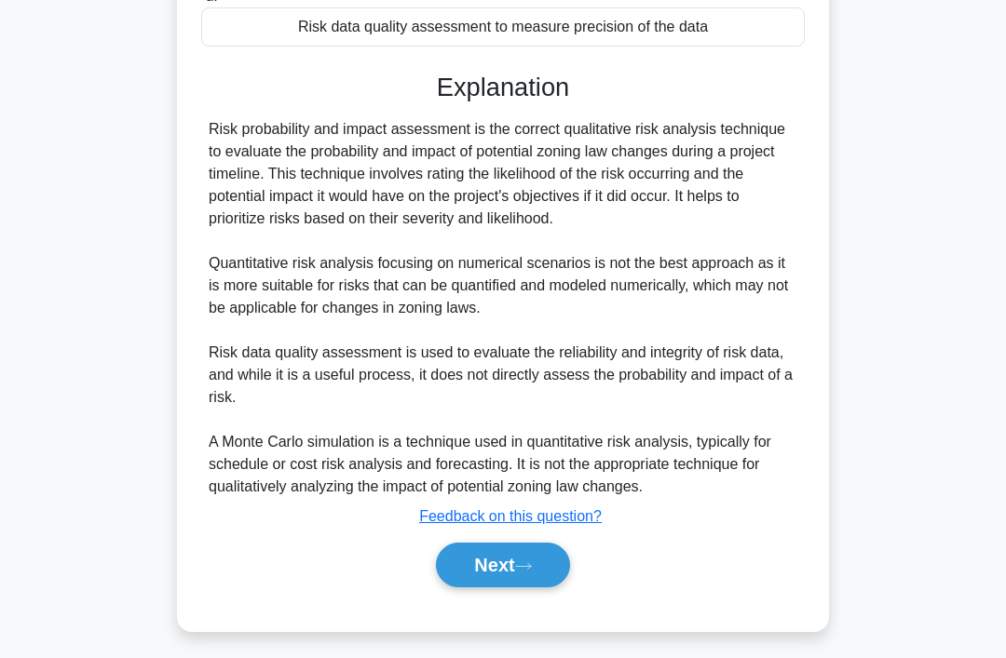
scroll to position [473, 0]
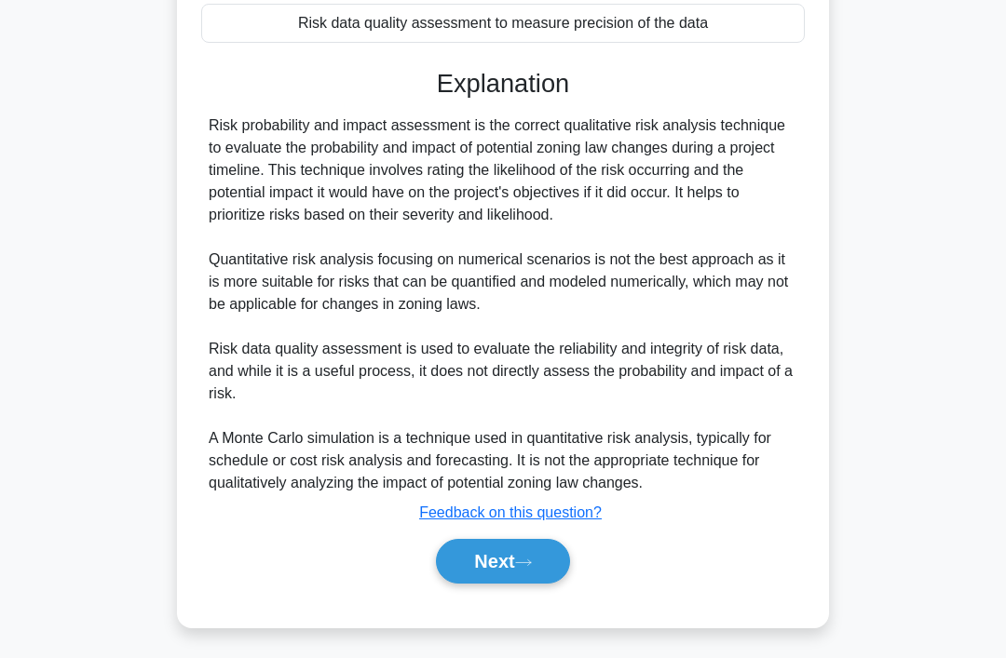
click at [497, 584] on button "Next" at bounding box center [502, 561] width 133 height 45
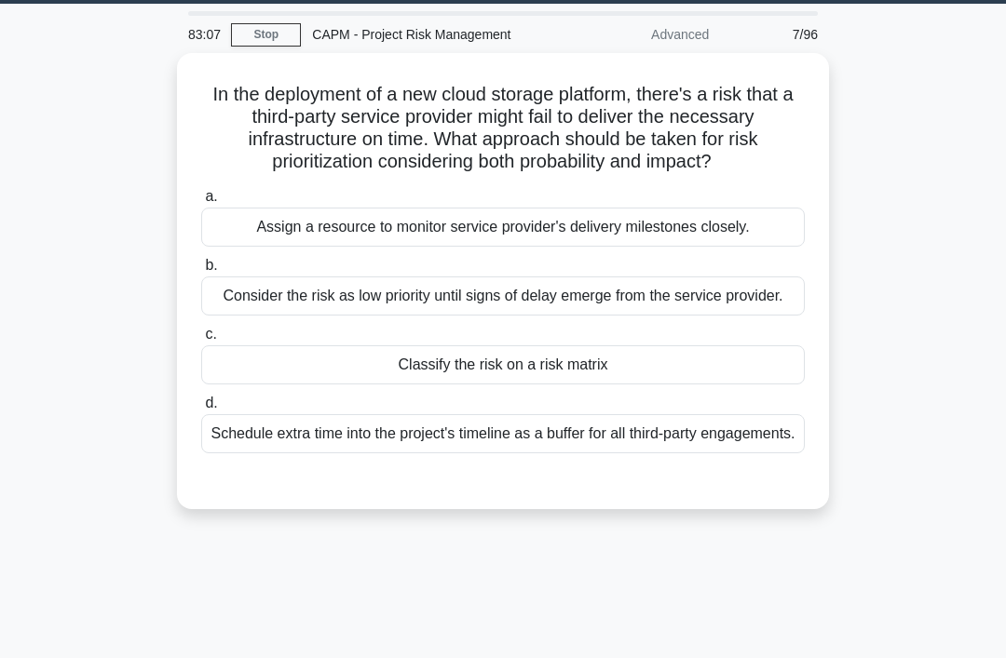
scroll to position [0, 0]
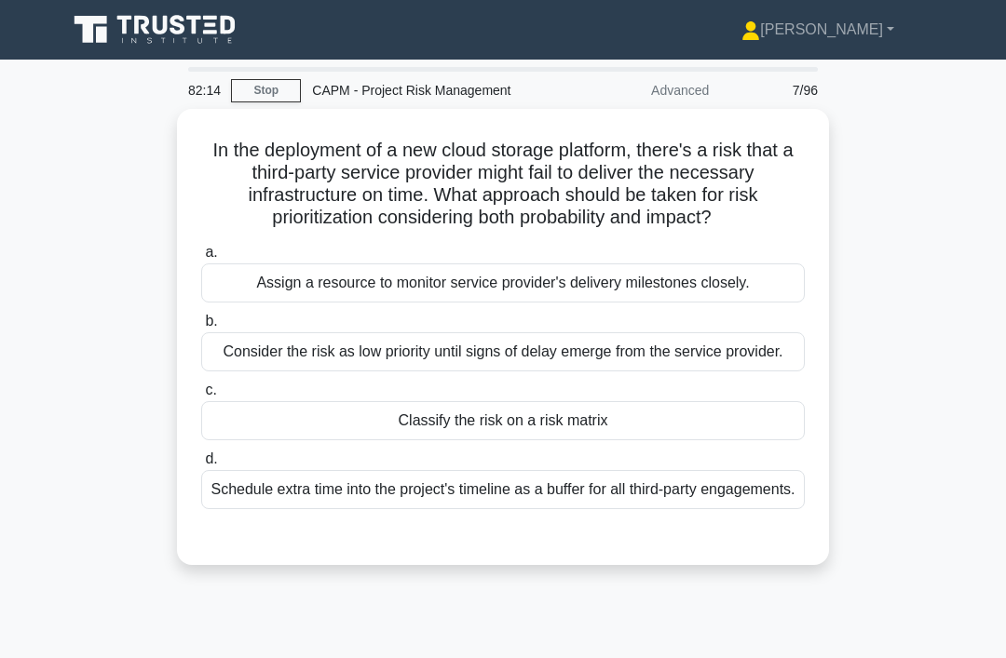
click at [413, 440] on div "Classify the risk on a risk matrix" at bounding box center [502, 420] width 603 height 39
click at [201, 397] on input "c. Classify the risk on a risk matrix" at bounding box center [201, 391] width 0 height 12
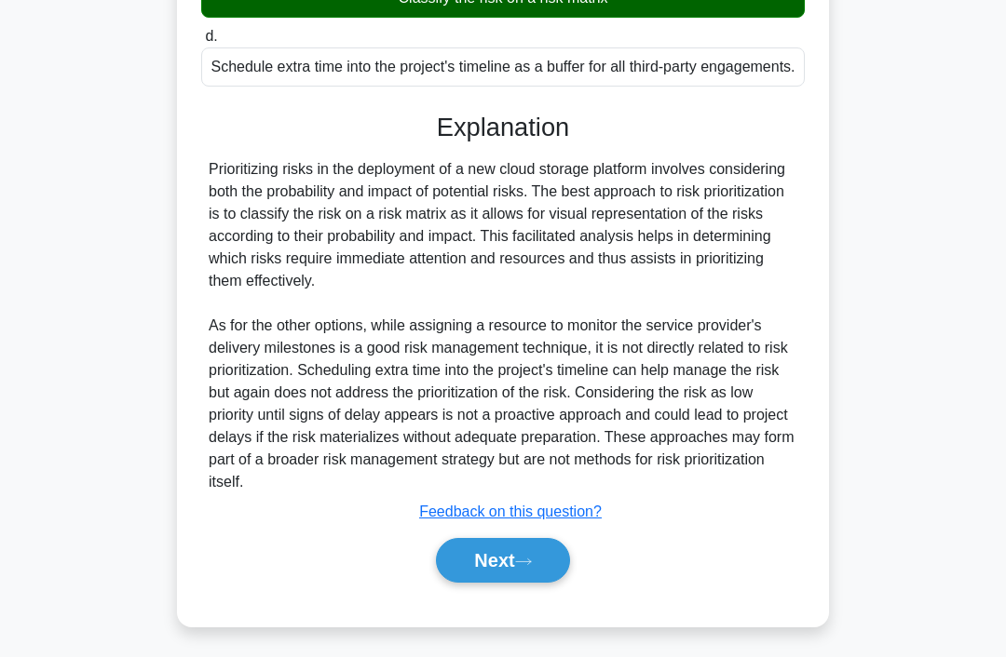
scroll to position [473, 0]
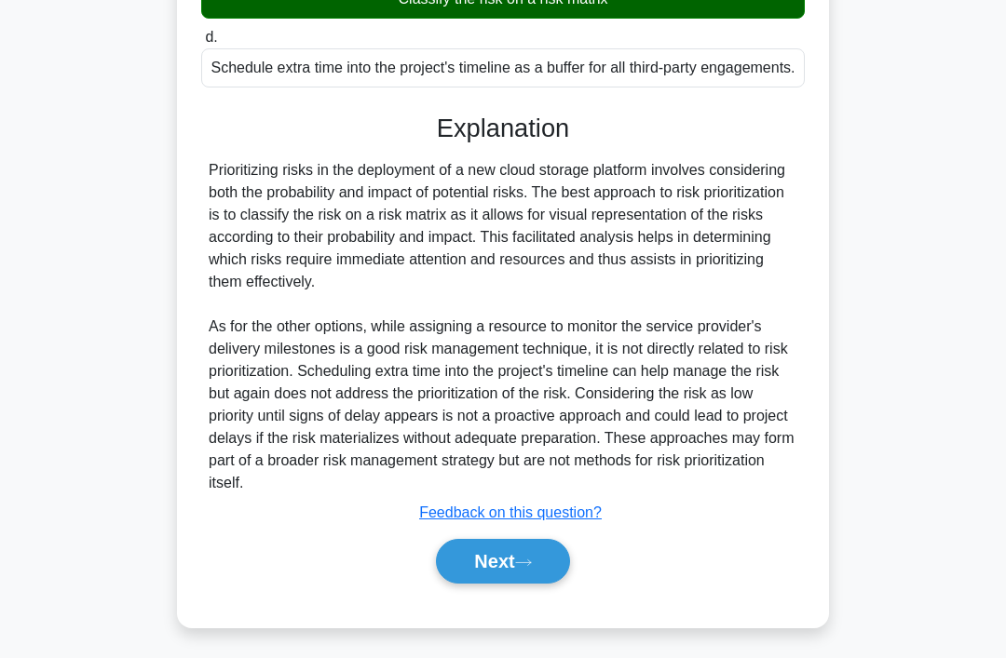
click at [486, 584] on button "Next" at bounding box center [502, 561] width 133 height 45
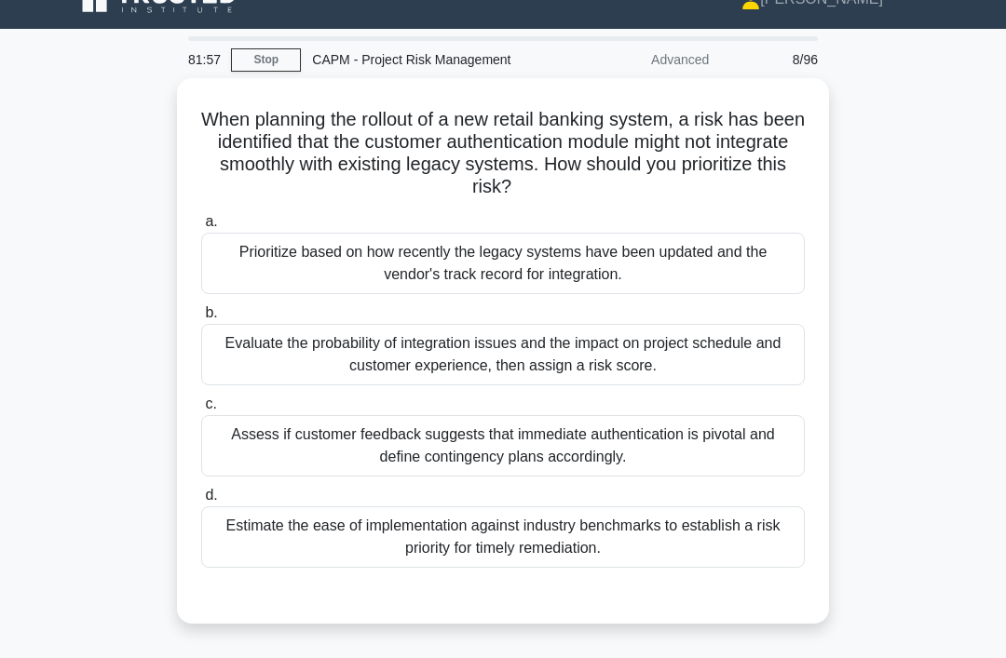
scroll to position [0, 0]
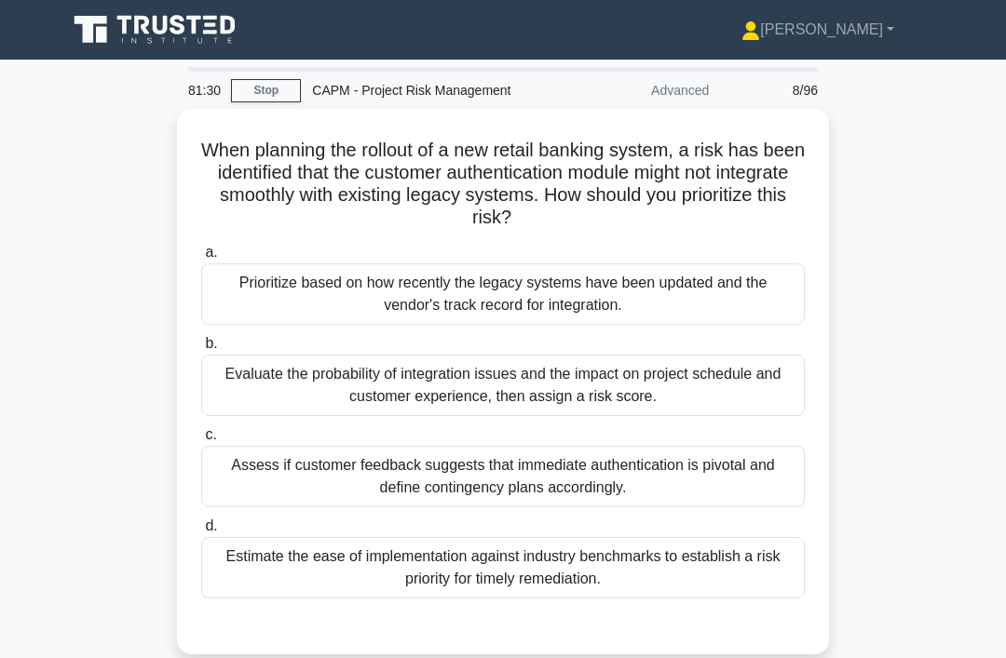
click at [391, 382] on div "Evaluate the probability of integration issues and the impact on project schedu…" at bounding box center [502, 385] width 603 height 61
click at [201, 350] on input "b. Evaluate the probability of integration issues and the impact on project sch…" at bounding box center [201, 344] width 0 height 12
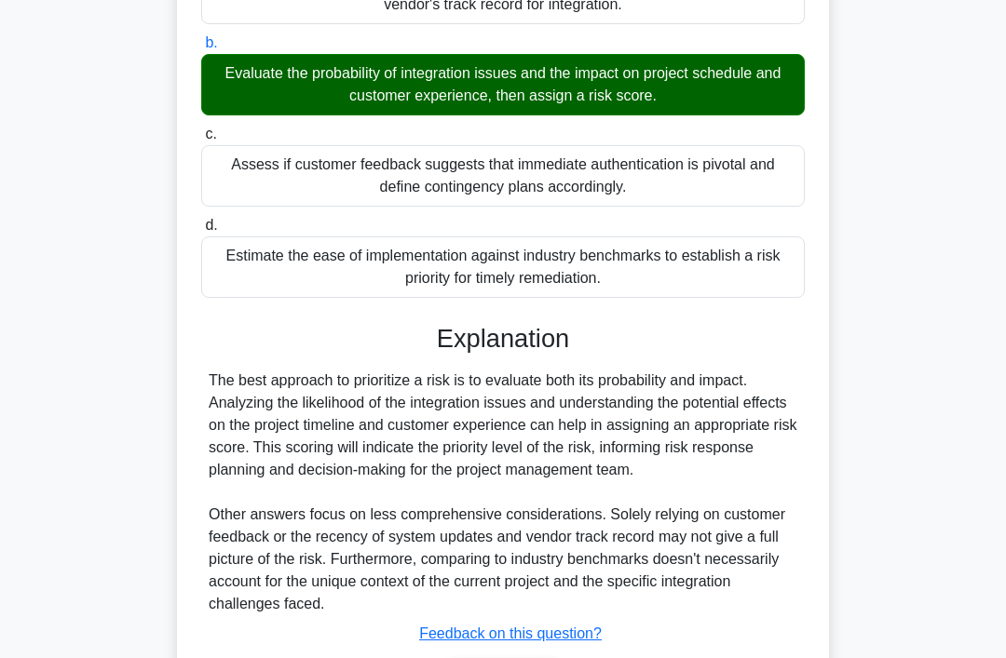
scroll to position [384, 0]
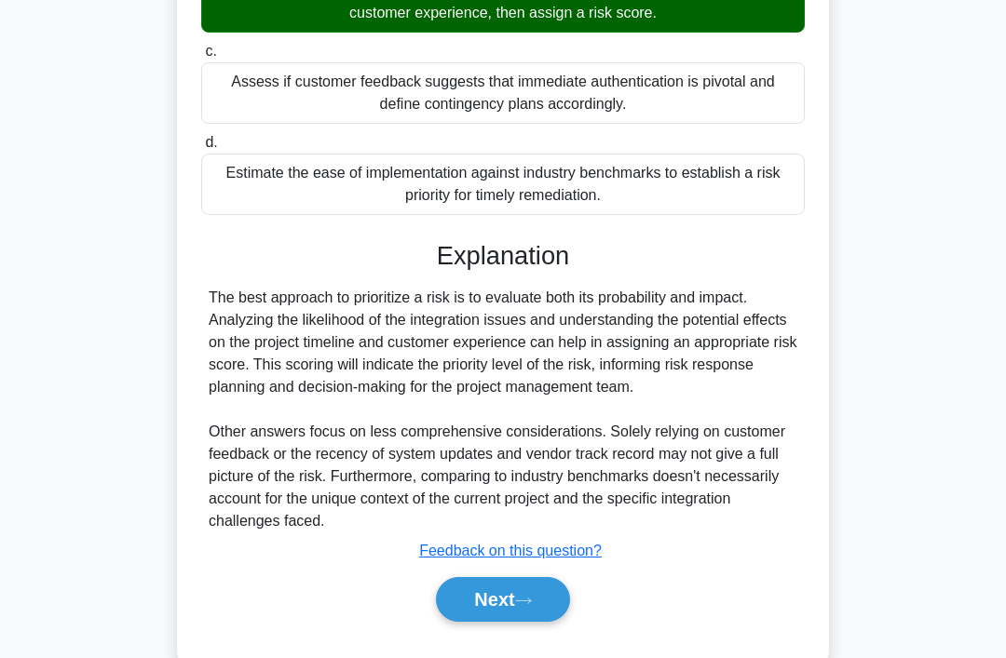
click at [474, 622] on button "Next" at bounding box center [502, 599] width 133 height 45
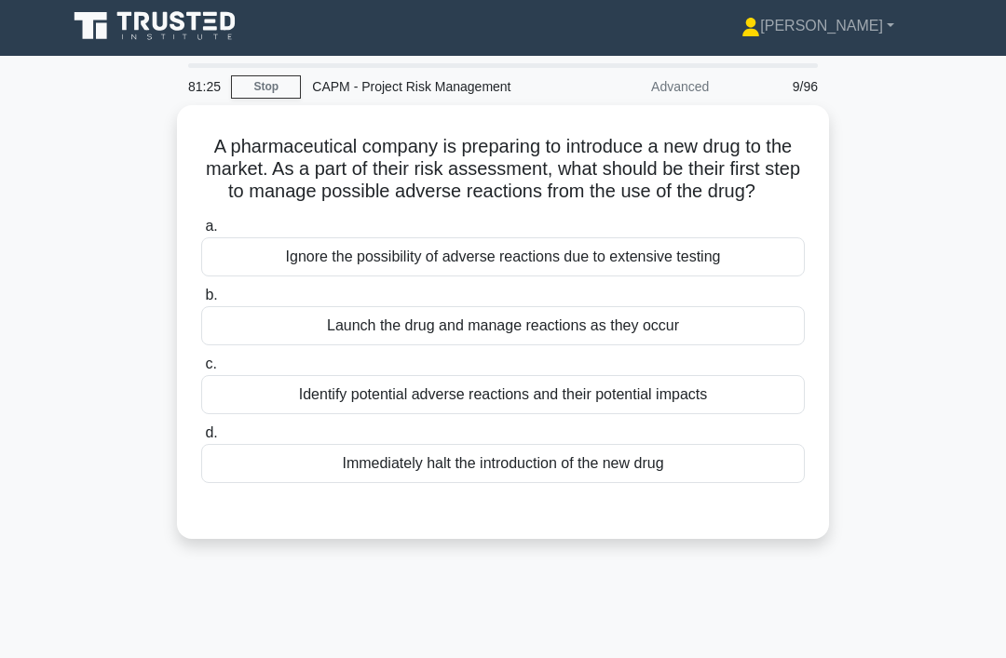
scroll to position [0, 0]
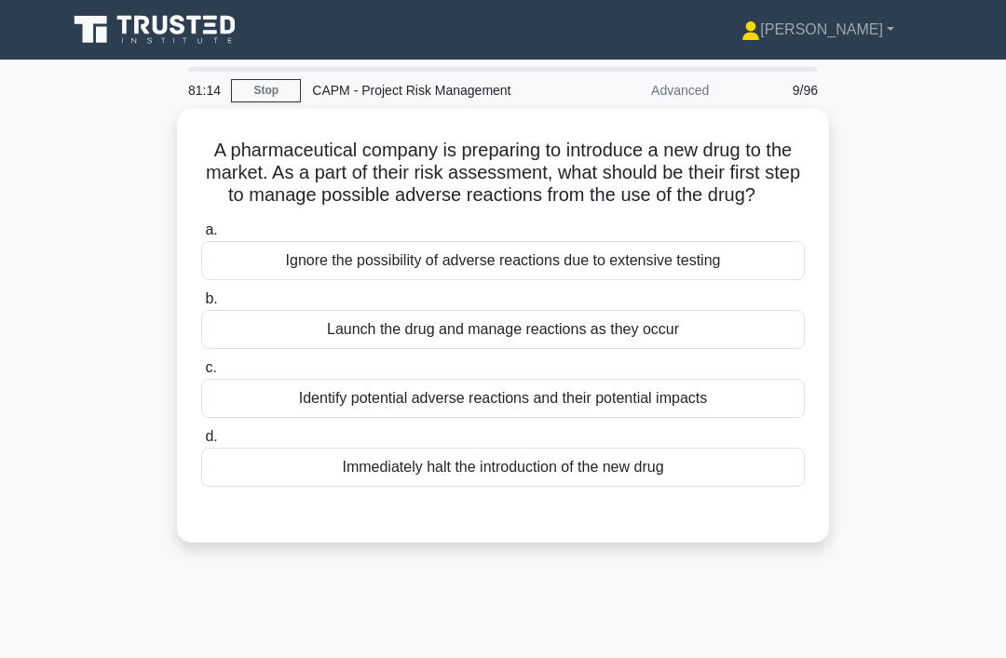
click at [333, 407] on div "Identify potential adverse reactions and their potential impacts" at bounding box center [502, 398] width 603 height 39
click at [201, 374] on input "c. Identify potential adverse reactions and their potential impacts" at bounding box center [201, 368] width 0 height 12
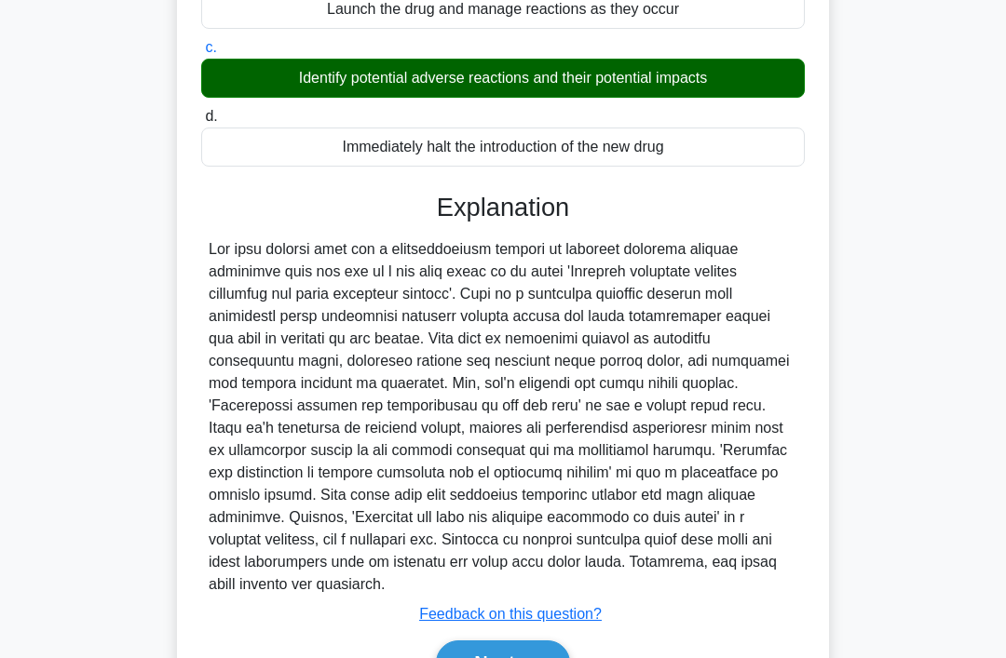
scroll to position [428, 0]
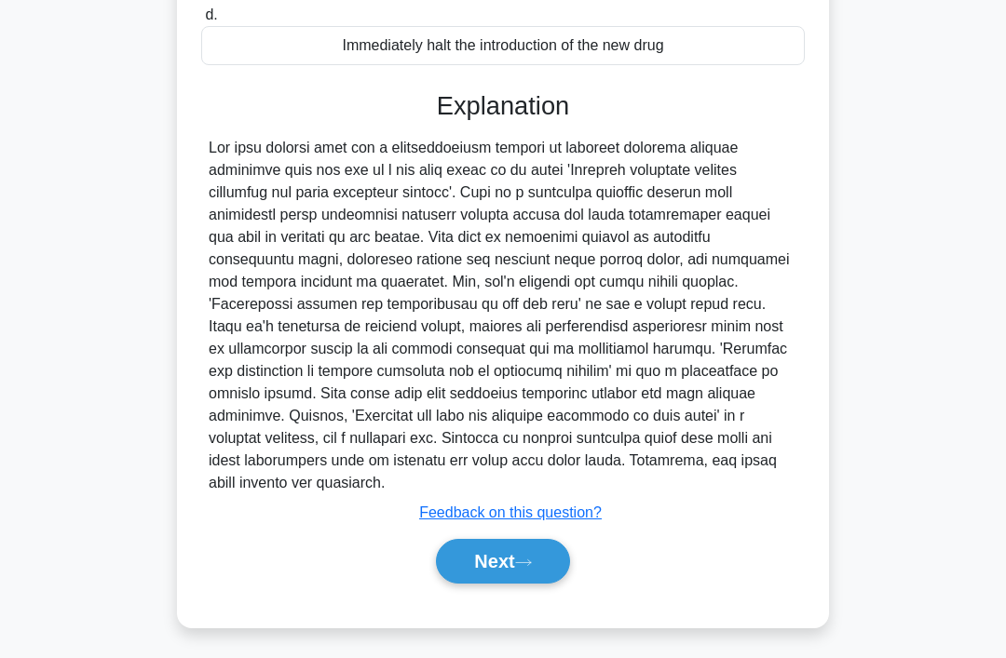
click at [452, 584] on button "Next" at bounding box center [502, 561] width 133 height 45
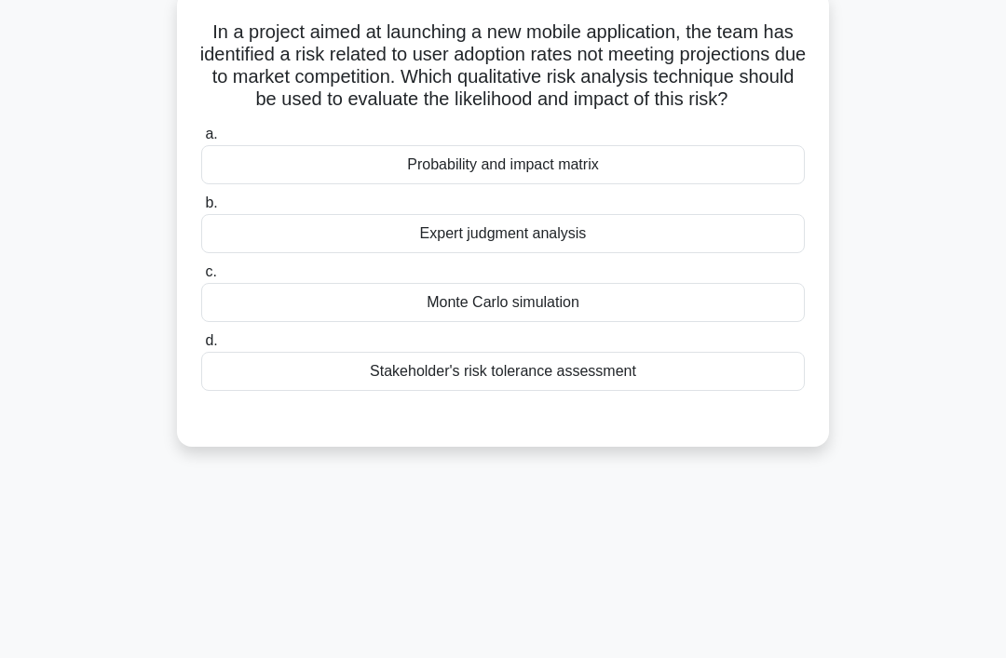
scroll to position [0, 0]
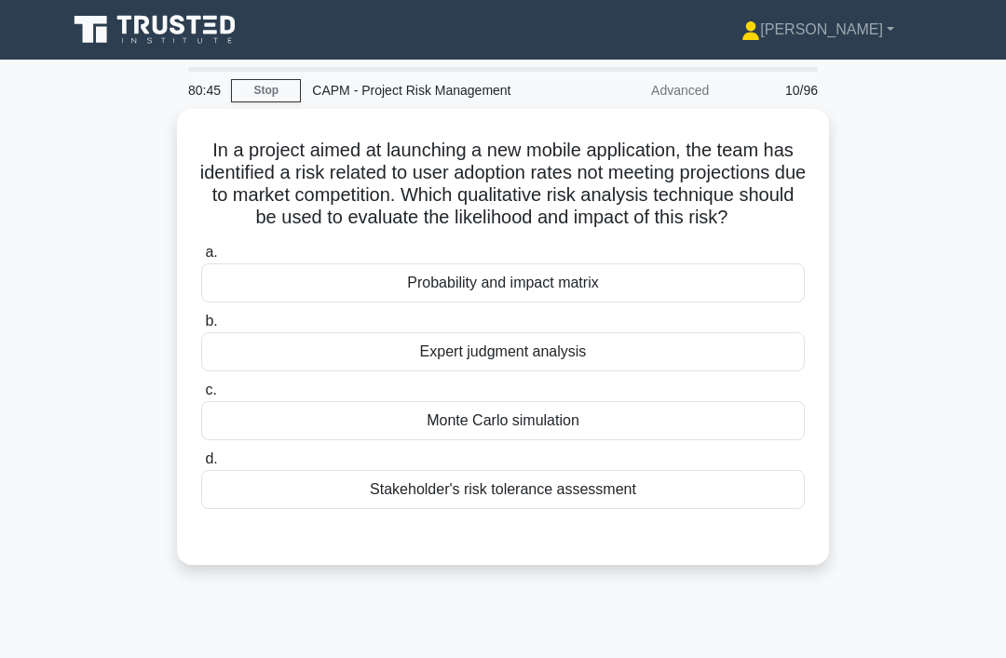
click at [288, 303] on div "Probability and impact matrix" at bounding box center [502, 282] width 603 height 39
click at [201, 259] on input "a. Probability and impact matrix" at bounding box center [201, 253] width 0 height 12
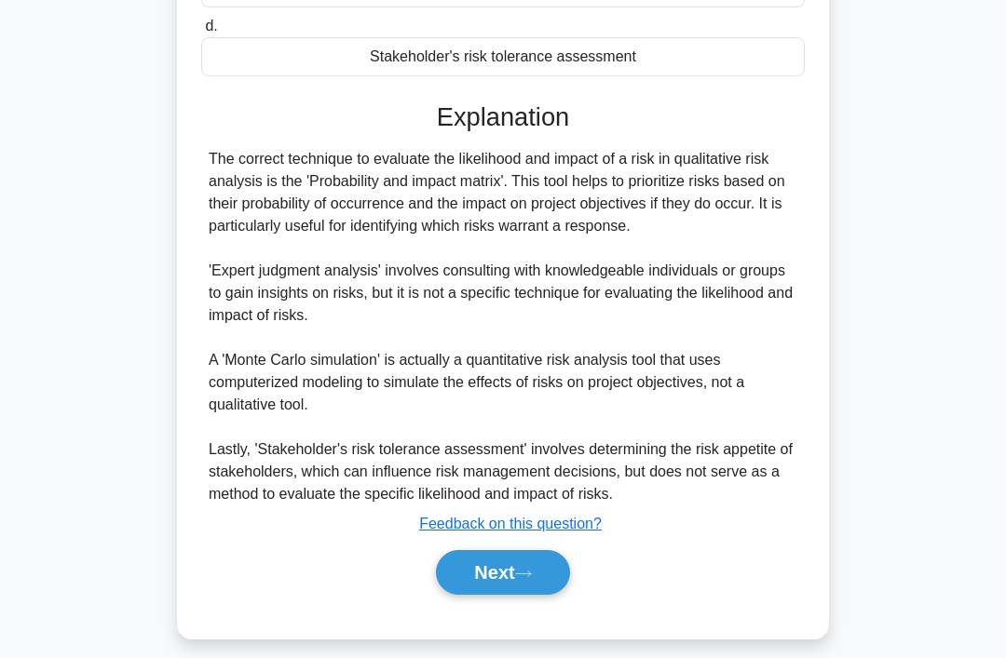
scroll to position [451, 0]
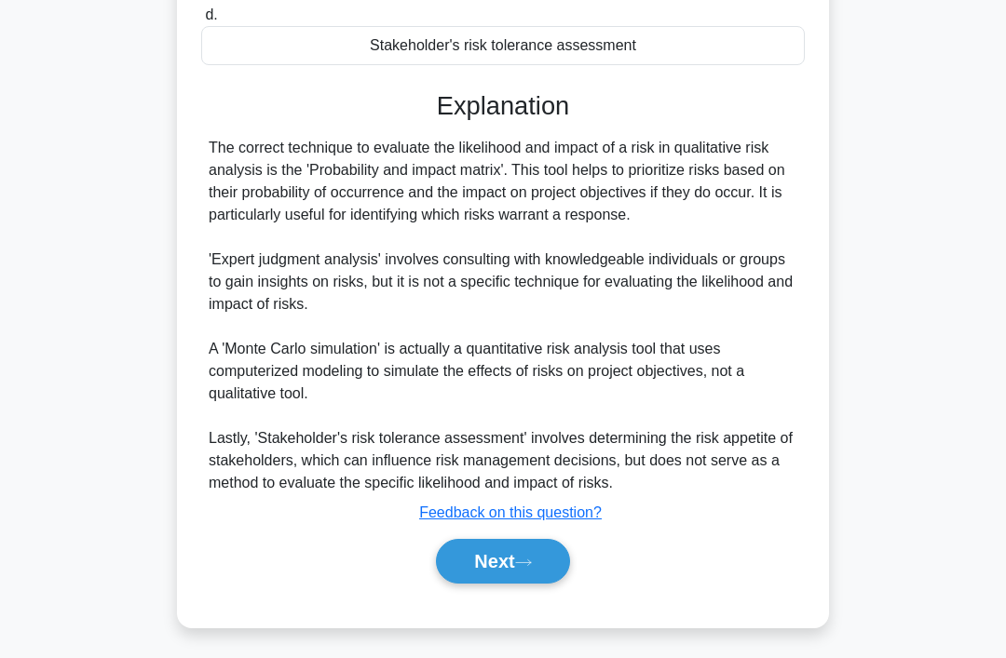
click at [468, 584] on button "Next" at bounding box center [502, 561] width 133 height 45
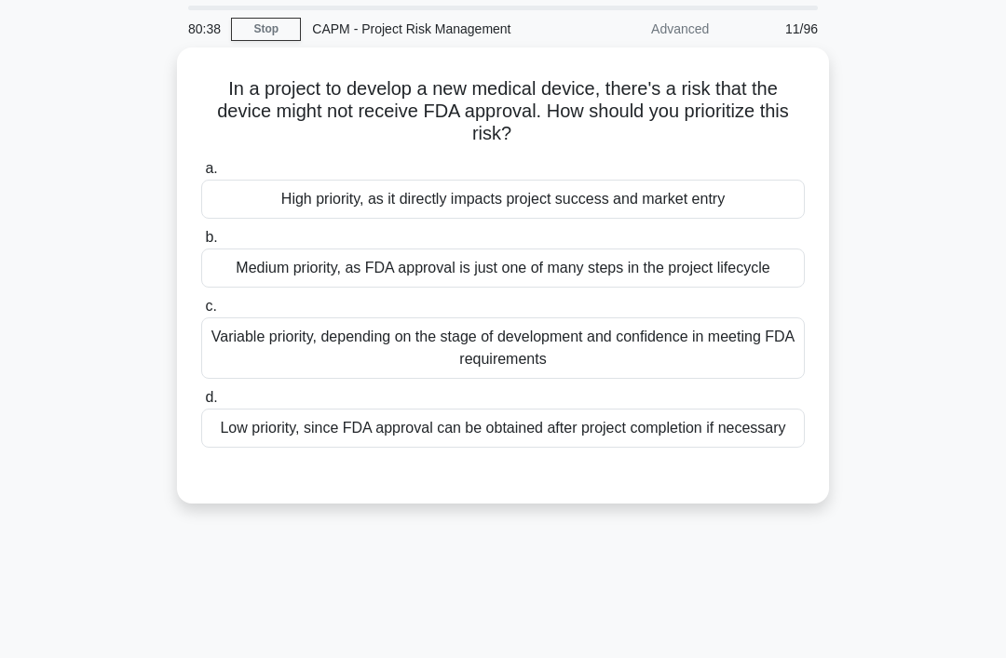
scroll to position [0, 0]
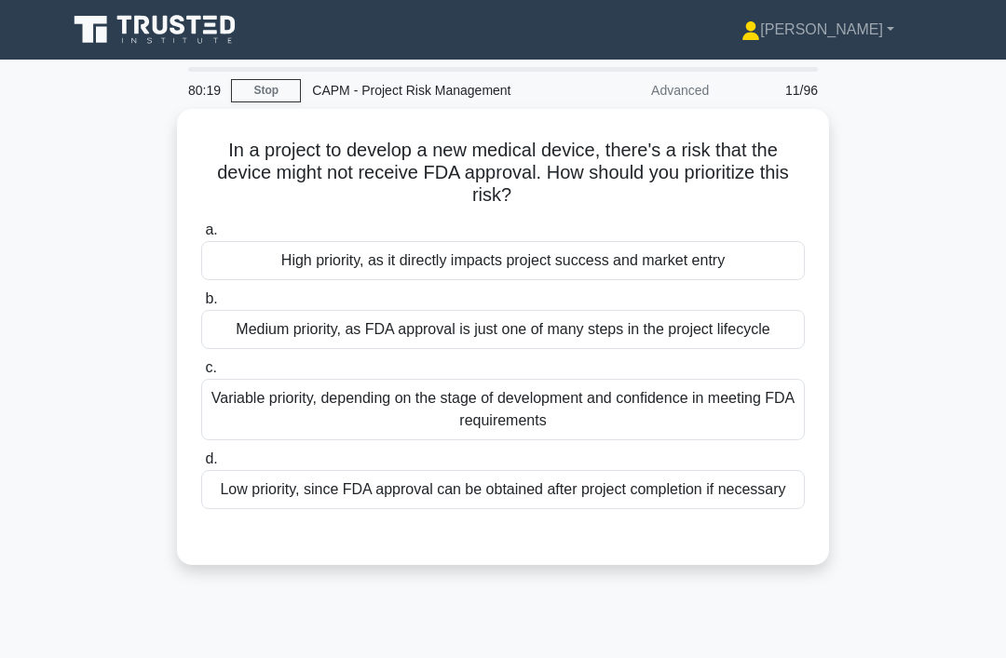
click at [253, 266] on div "High priority, as it directly impacts project success and market entry" at bounding box center [502, 260] width 603 height 39
click at [201, 236] on input "a. High priority, as it directly impacts project success and market entry" at bounding box center [201, 230] width 0 height 12
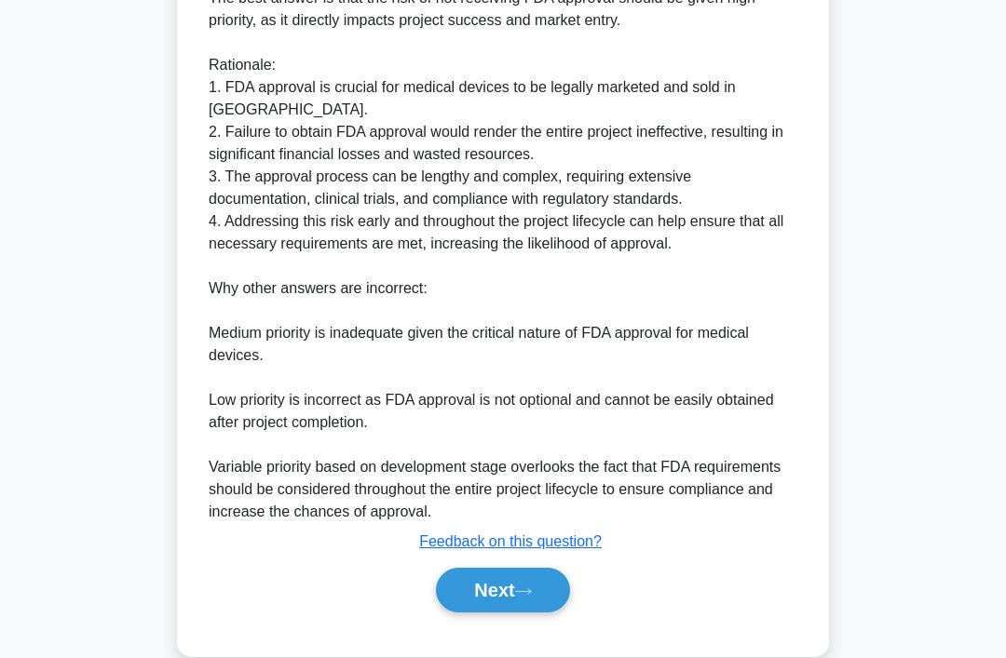
scroll to position [629, 0]
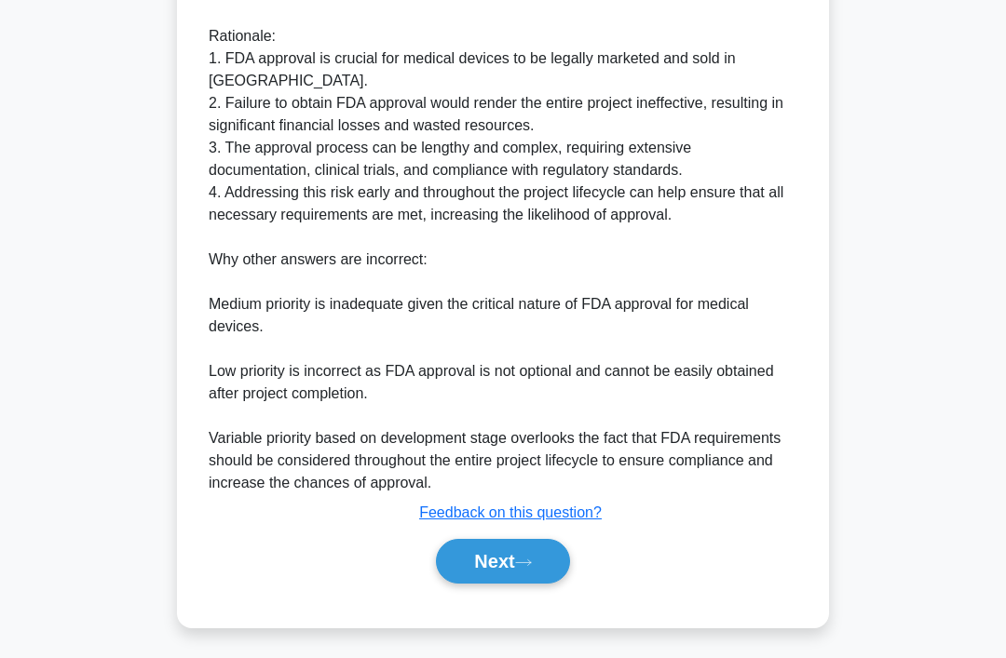
click at [517, 584] on button "Next" at bounding box center [502, 561] width 133 height 45
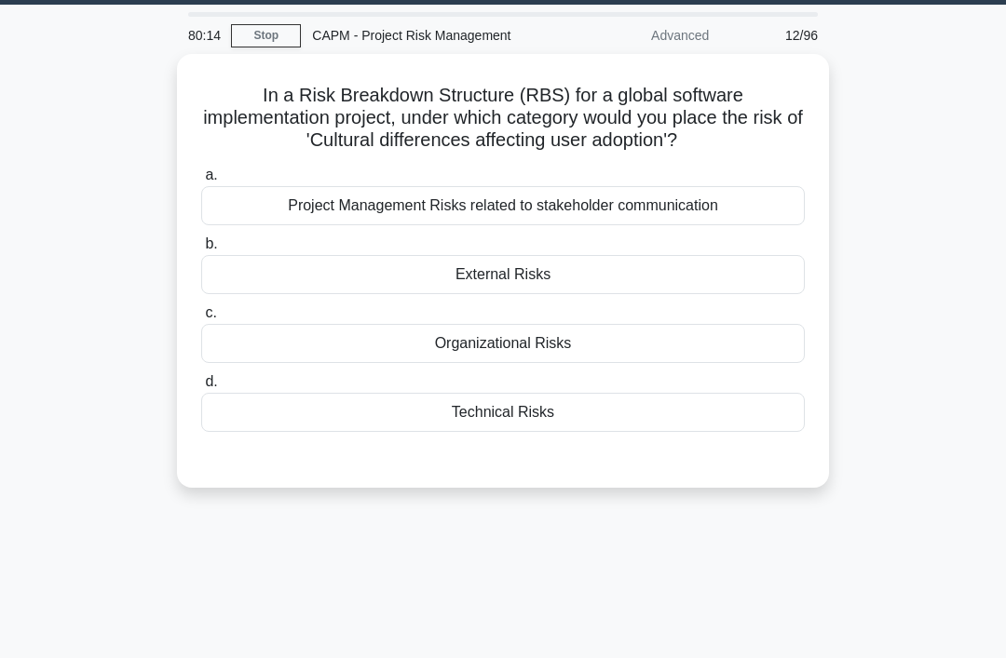
scroll to position [0, 0]
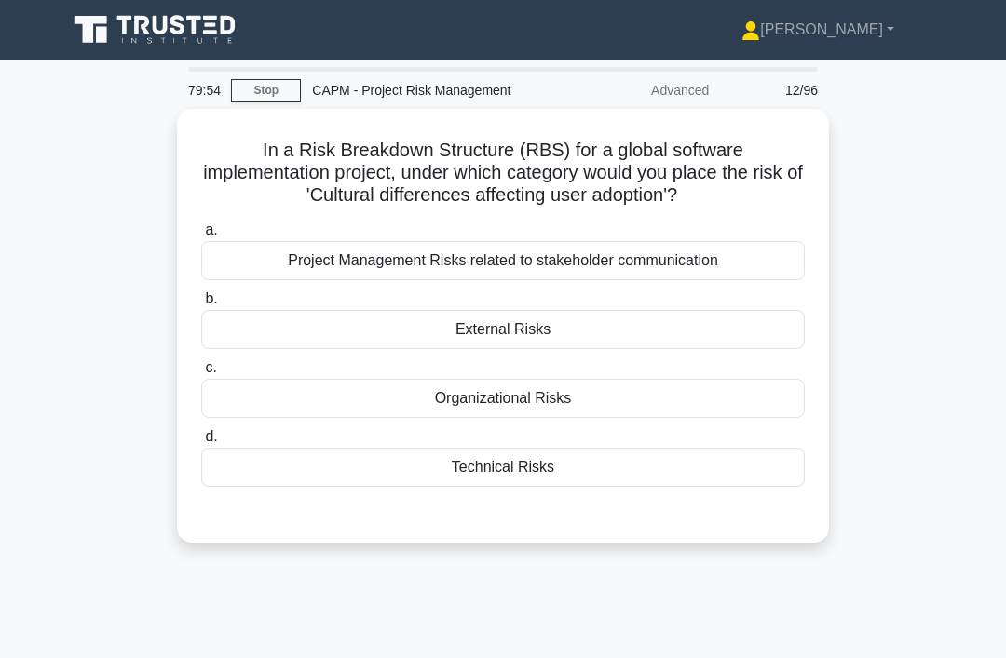
click at [299, 323] on div "External Risks" at bounding box center [502, 329] width 603 height 39
click at [201, 305] on input "b. External Risks" at bounding box center [201, 299] width 0 height 12
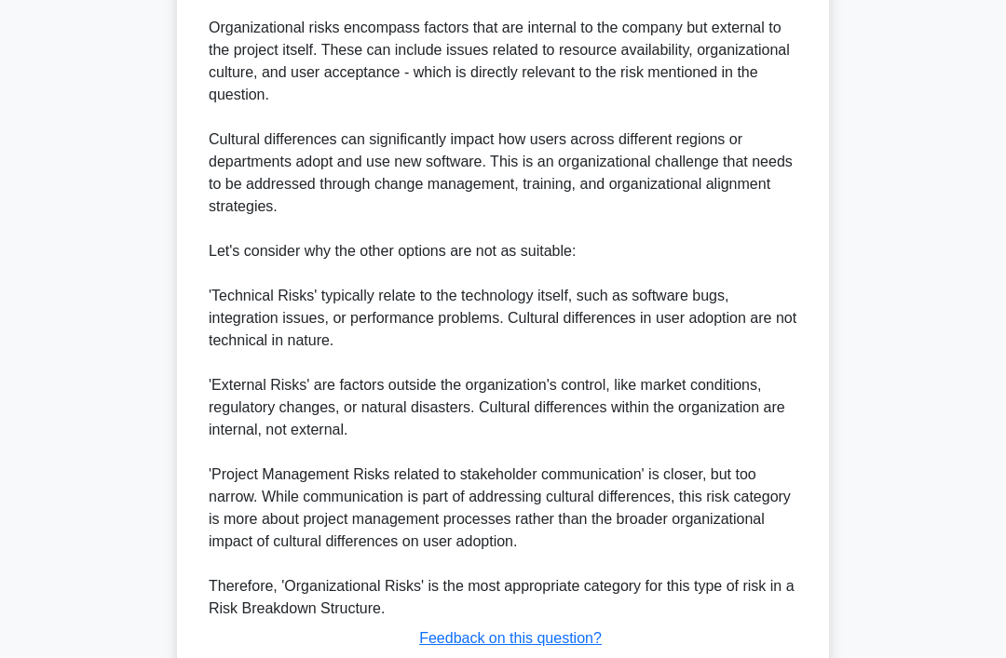
scroll to position [765, 0]
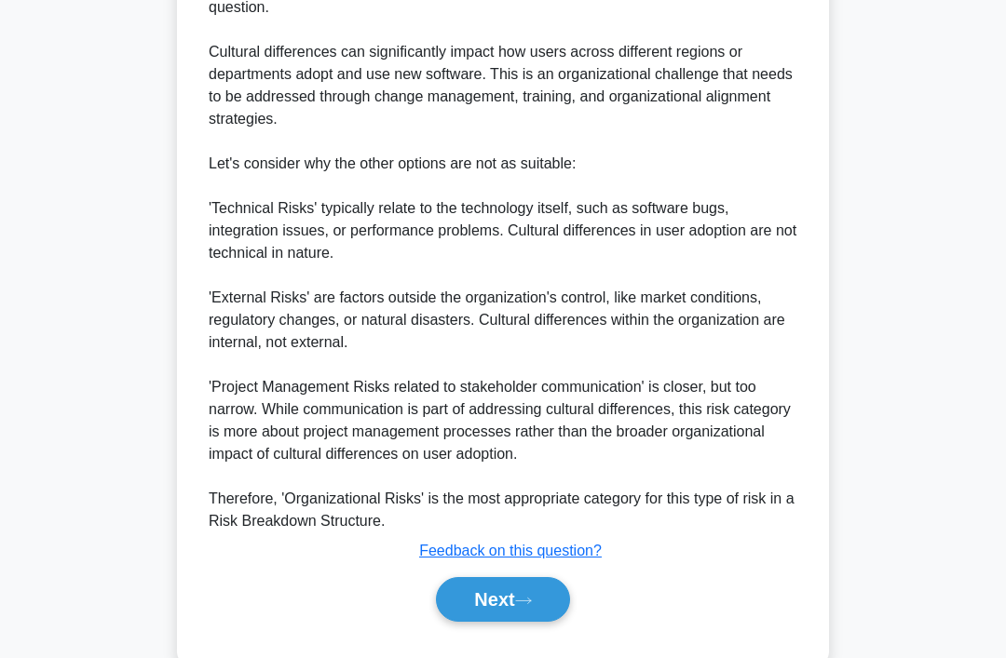
click at [509, 622] on button "Next" at bounding box center [502, 599] width 133 height 45
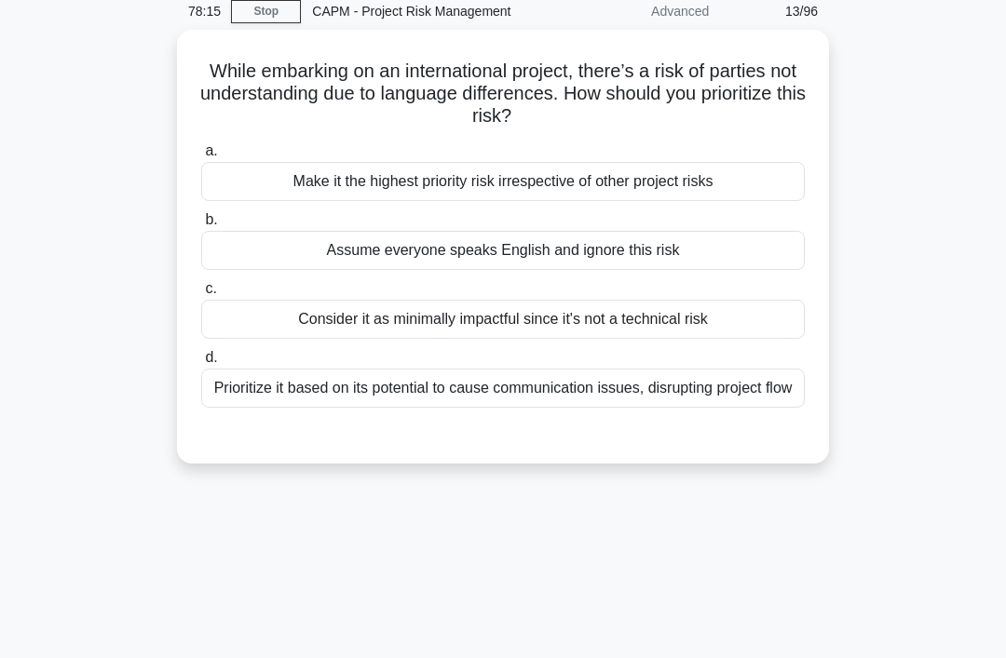
scroll to position [0, 0]
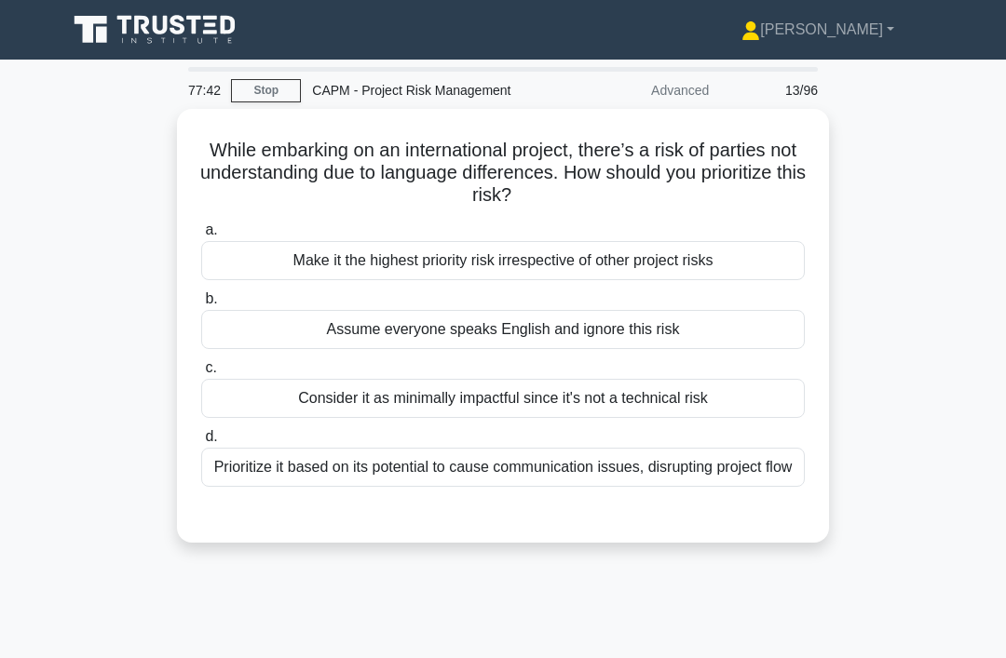
click at [493, 487] on div "Prioritize it based on its potential to cause communication issues, disrupting …" at bounding box center [502, 467] width 603 height 39
click at [201, 443] on input "d. Prioritize it based on its potential to cause communication issues, disrupti…" at bounding box center [201, 437] width 0 height 12
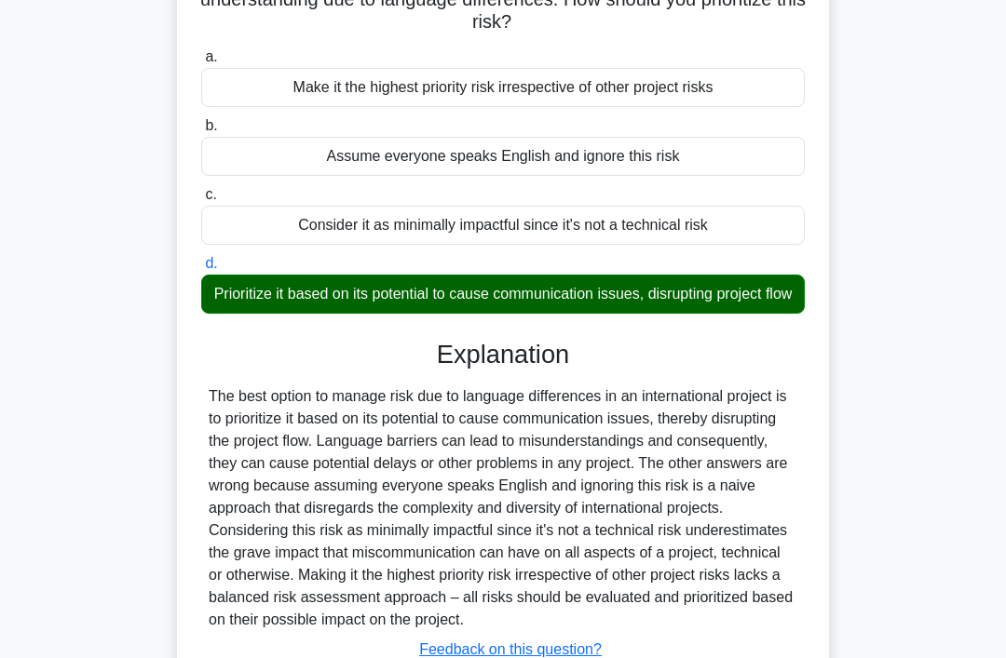
scroll to position [317, 0]
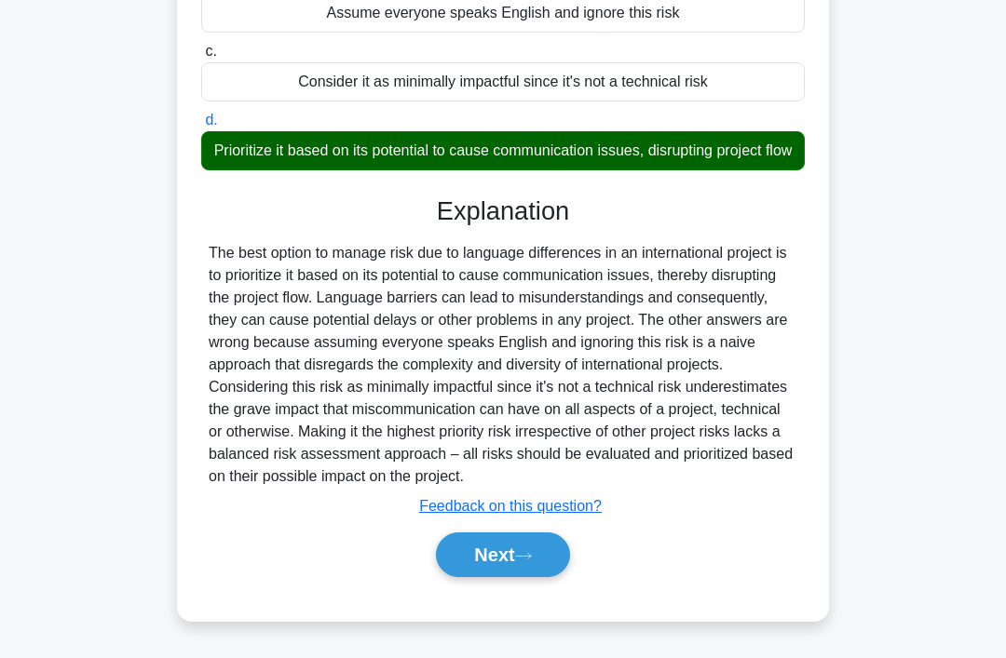
click at [516, 577] on button "Next" at bounding box center [502, 555] width 133 height 45
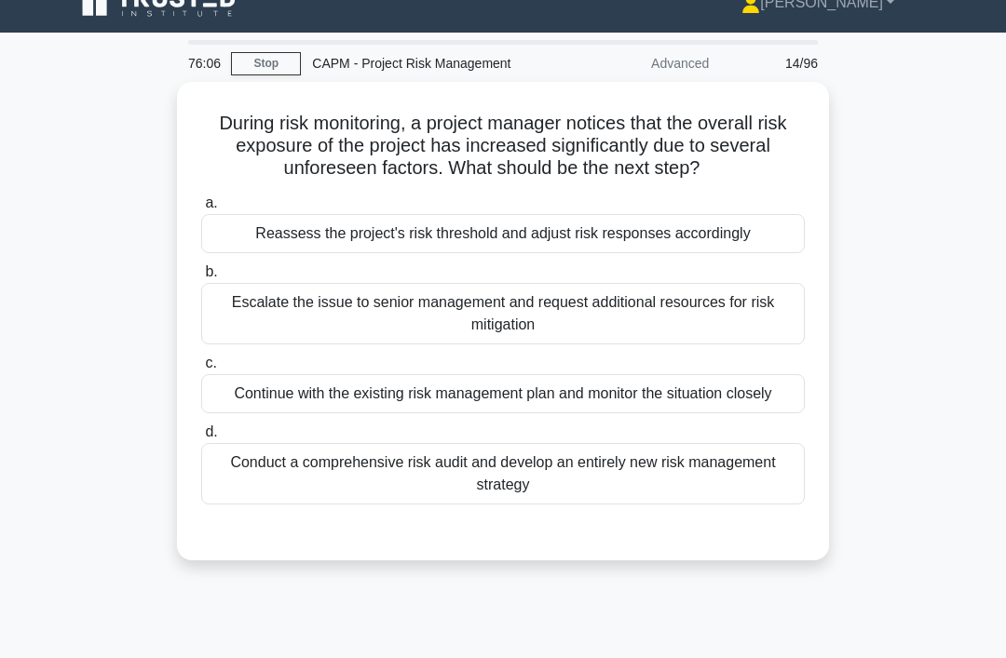
scroll to position [28, 0]
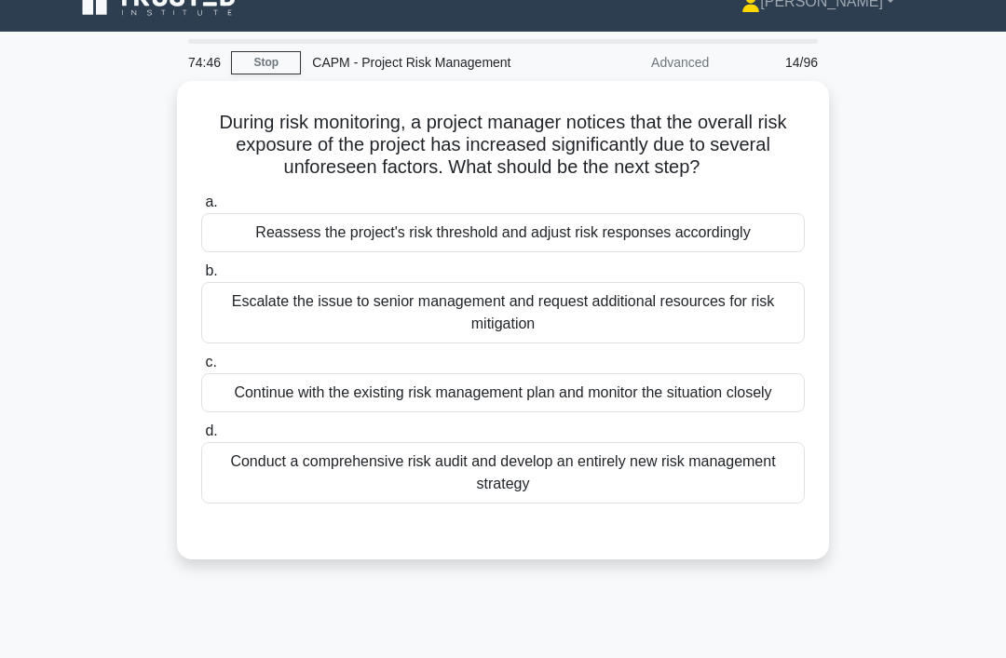
click at [777, 249] on div "Reassess the project's risk threshold and adjust risk responses accordingly" at bounding box center [502, 232] width 603 height 39
click at [201, 209] on input "a. Reassess the project's risk threshold and adjust risk responses accordingly" at bounding box center [201, 202] width 0 height 12
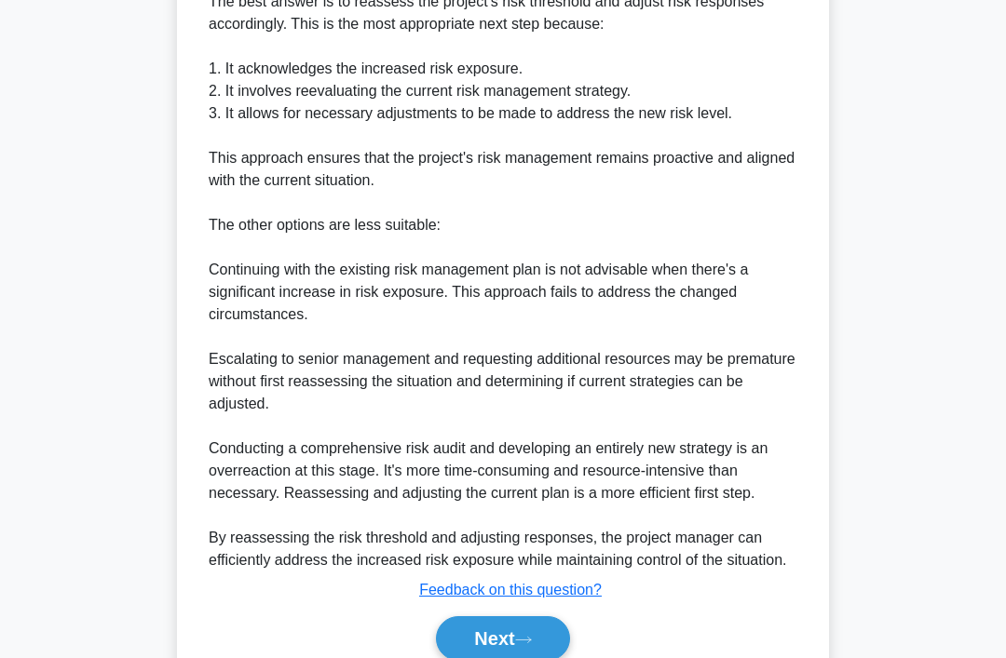
scroll to position [741, 0]
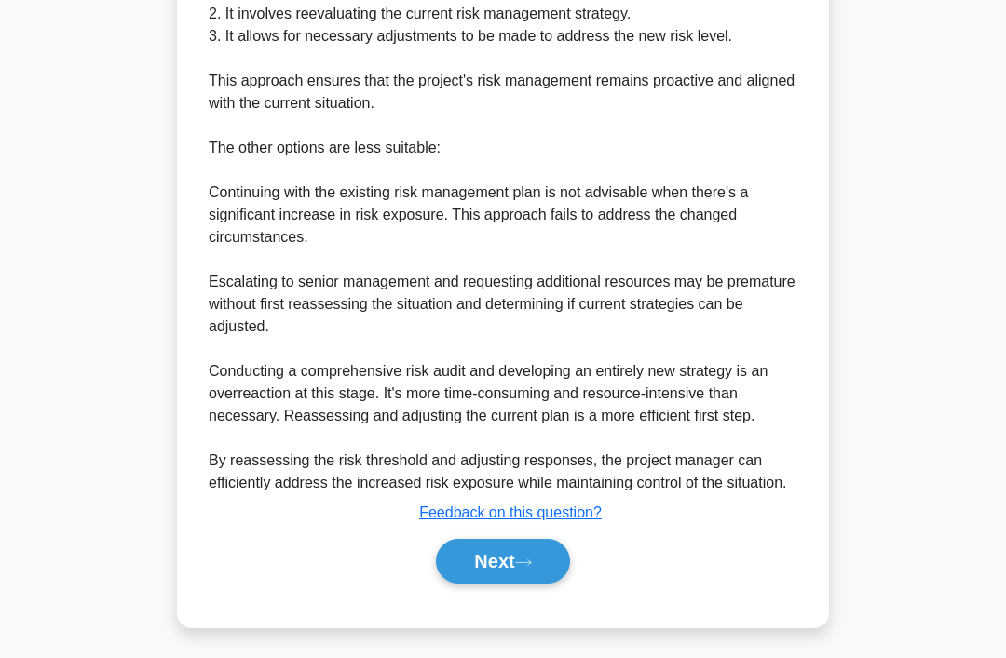
click at [547, 584] on button "Next" at bounding box center [502, 561] width 133 height 45
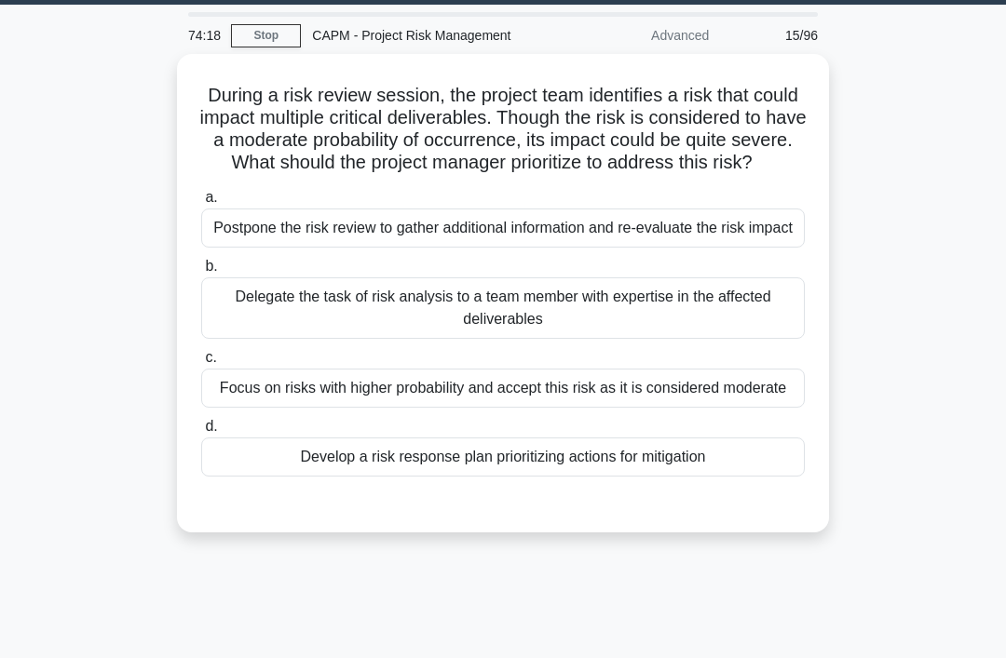
scroll to position [57, 0]
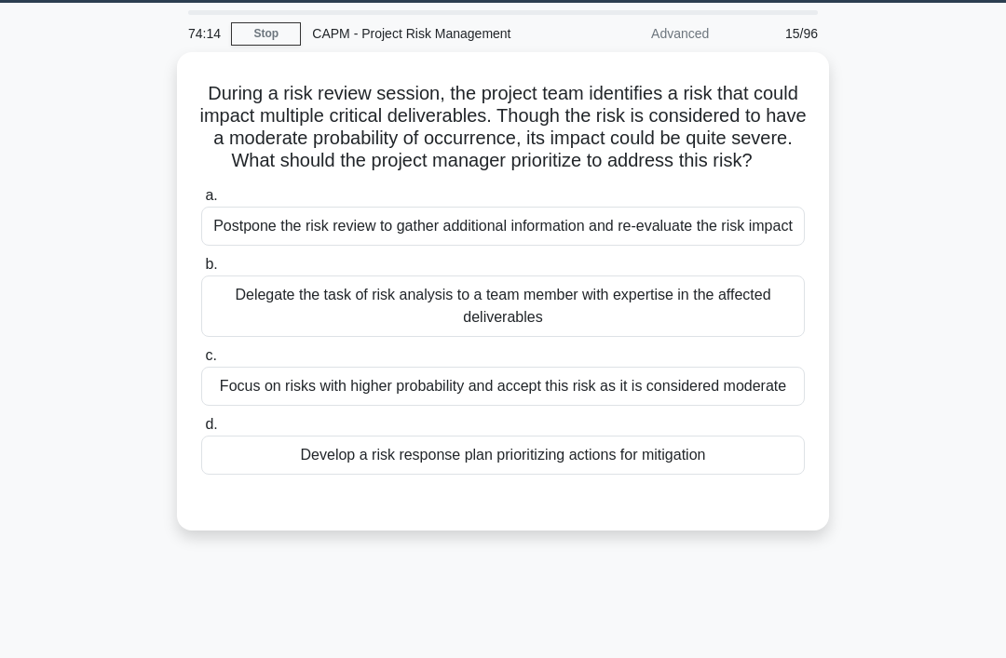
click at [637, 475] on div "Develop a risk response plan prioritizing actions for mitigation" at bounding box center [502, 455] width 603 height 39
click at [201, 431] on input "d. Develop a risk response plan prioritizing actions for mitigation" at bounding box center [201, 425] width 0 height 12
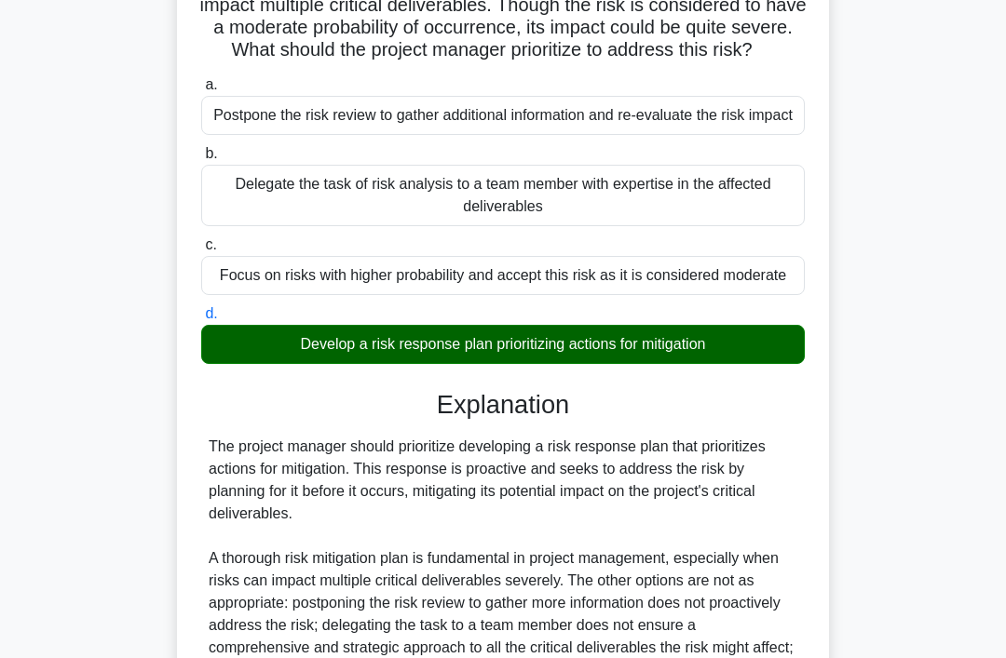
scroll to position [406, 0]
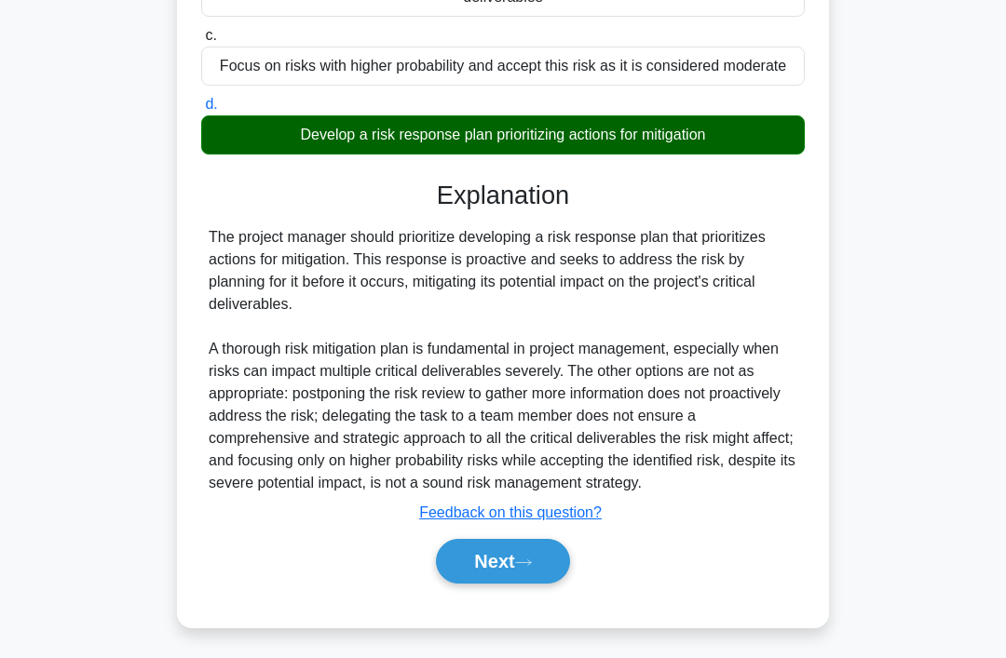
click at [507, 584] on button "Next" at bounding box center [502, 561] width 133 height 45
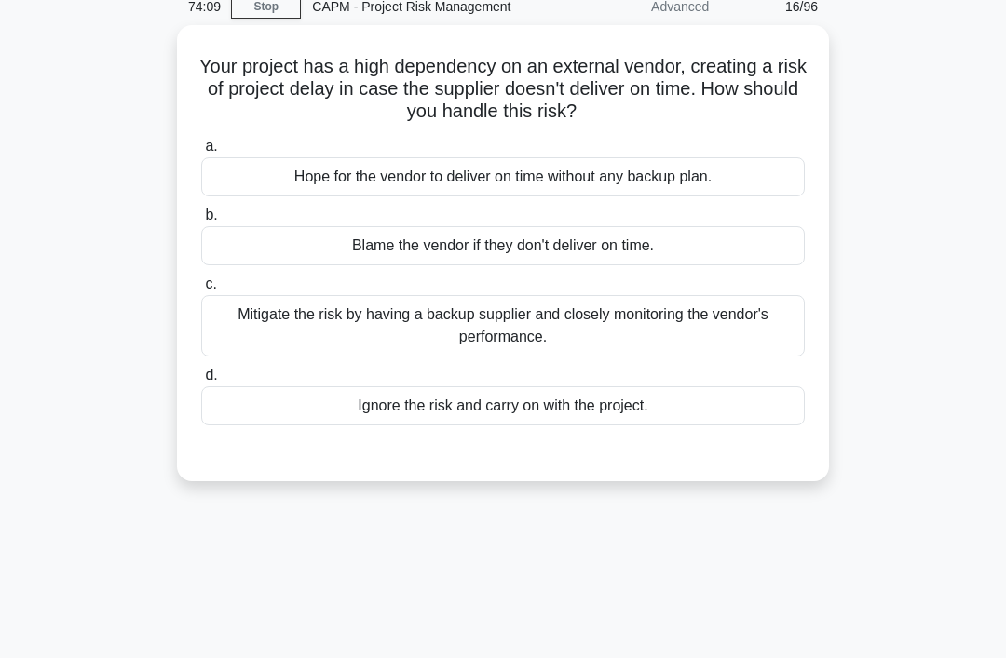
scroll to position [0, 0]
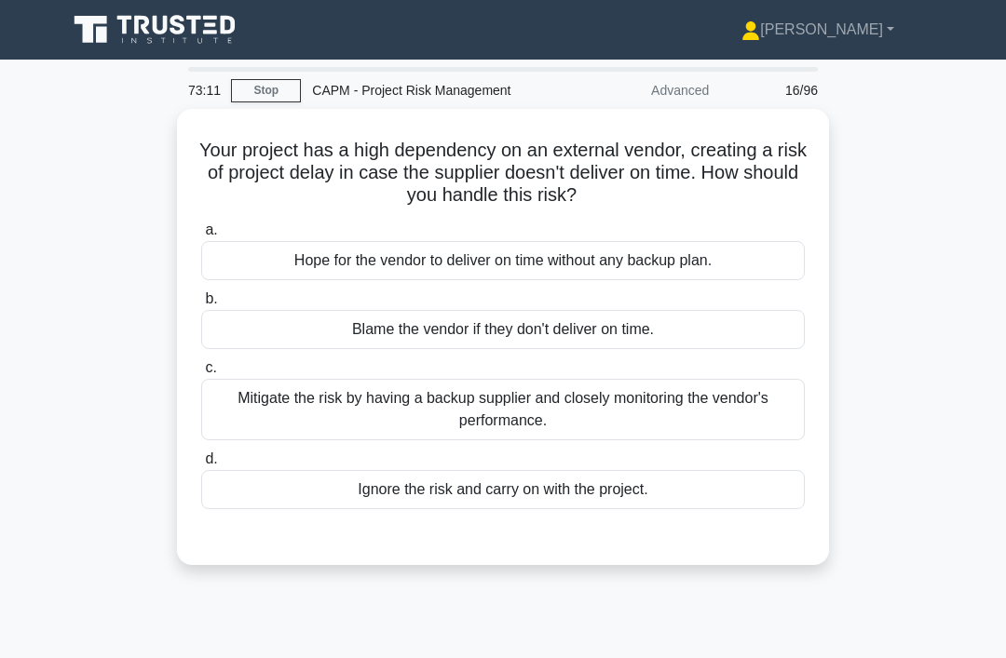
click at [764, 421] on div "Mitigate the risk by having a backup supplier and closely monitoring the vendor…" at bounding box center [502, 409] width 603 height 61
click at [201, 374] on input "c. Mitigate the risk by having a backup supplier and closely monitoring the ven…" at bounding box center [201, 368] width 0 height 12
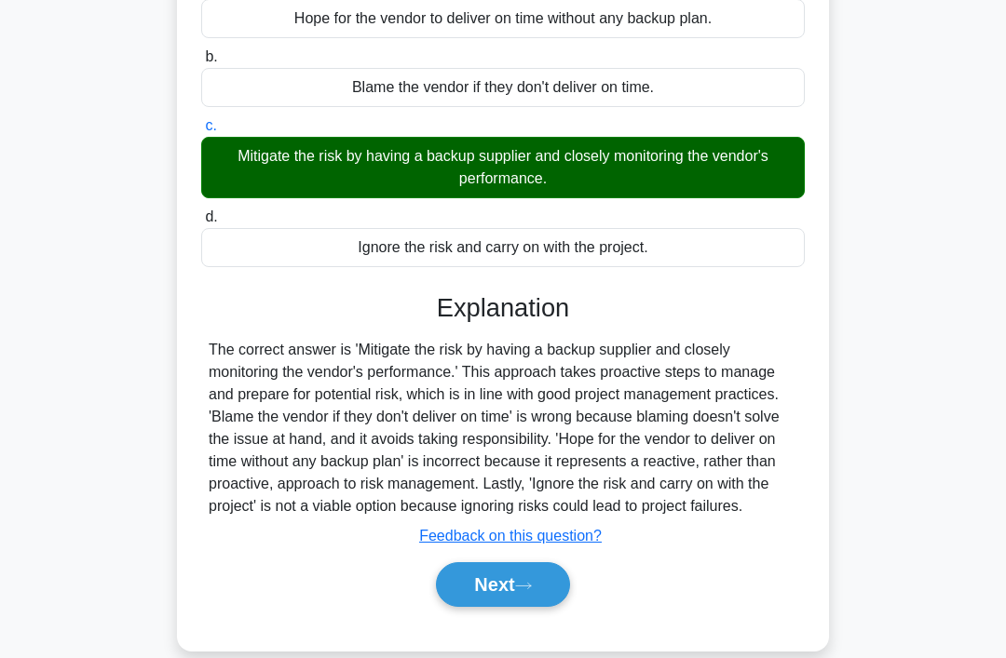
scroll to position [287, 0]
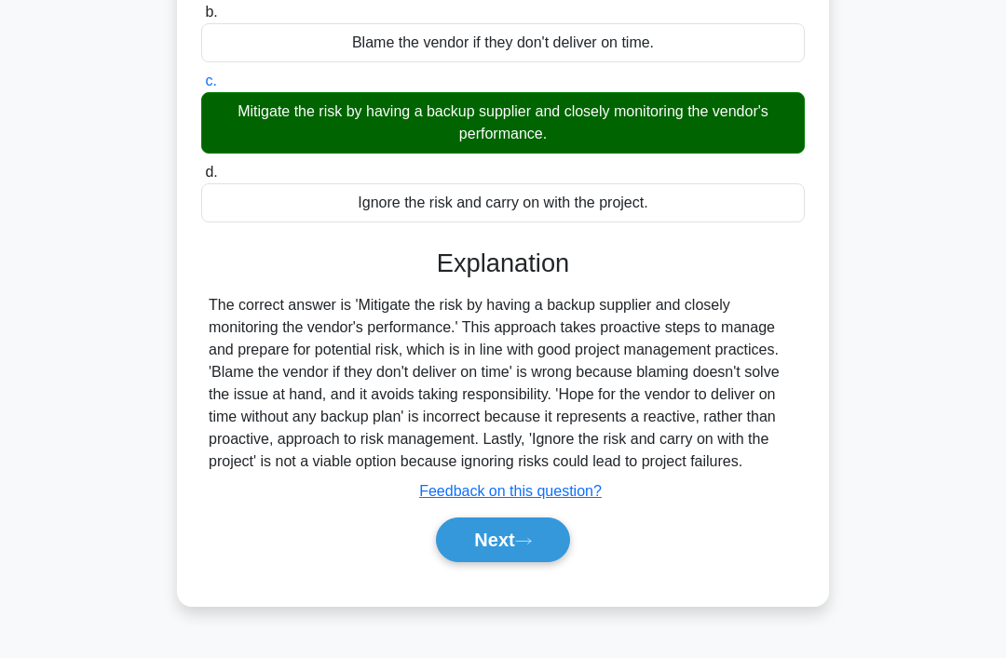
click at [519, 562] on button "Next" at bounding box center [502, 540] width 133 height 45
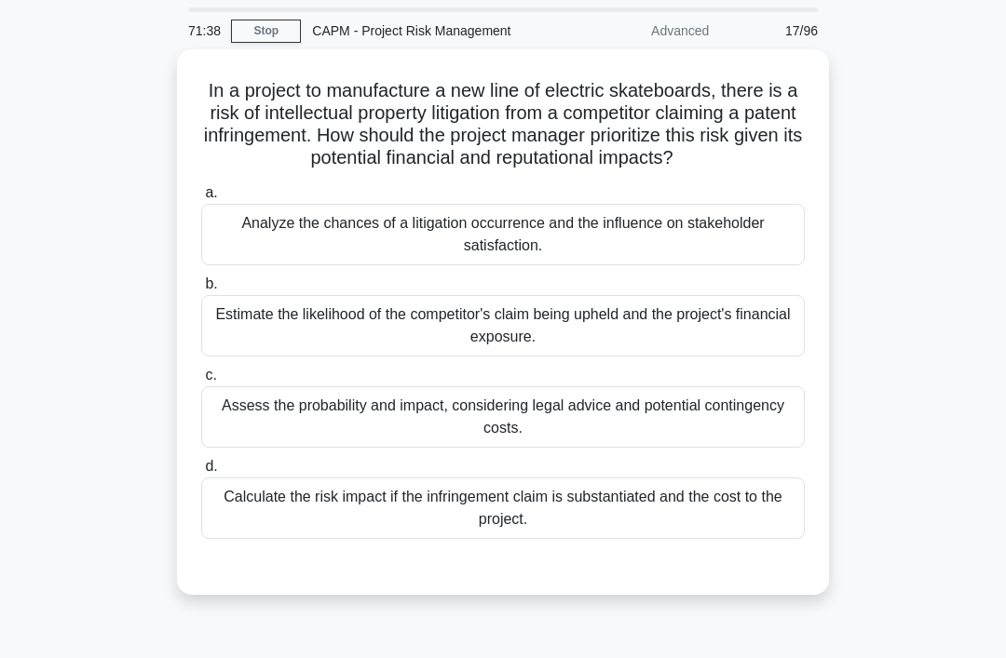
scroll to position [61, 0]
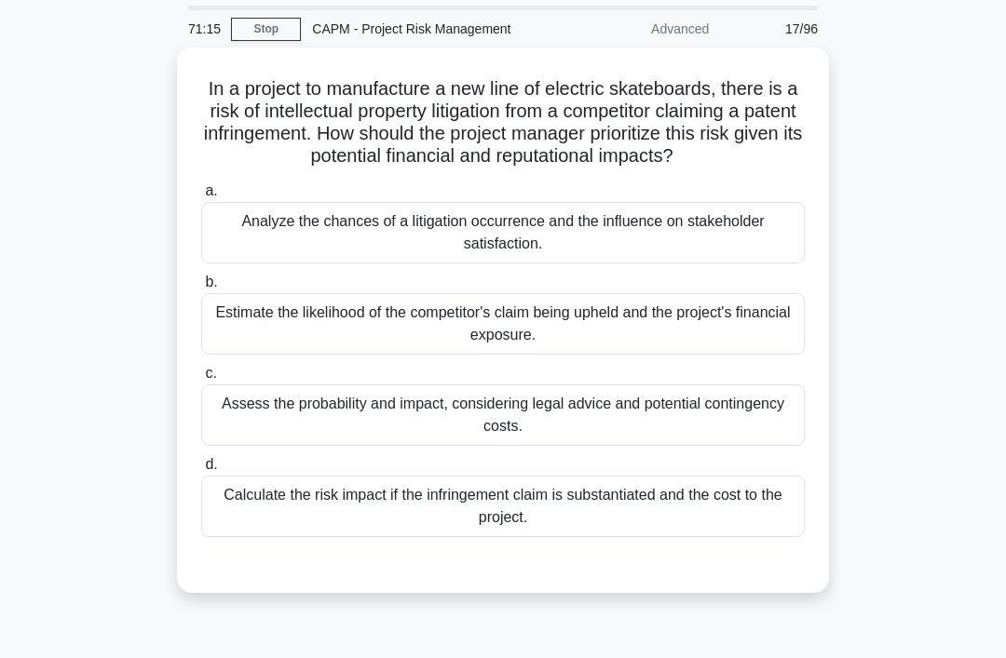
click at [229, 426] on div "Assess the probability and impact, considering legal advice and potential conti…" at bounding box center [502, 415] width 603 height 61
click at [201, 380] on input "c. Assess the probability and impact, considering legal advice and potential co…" at bounding box center [201, 374] width 0 height 12
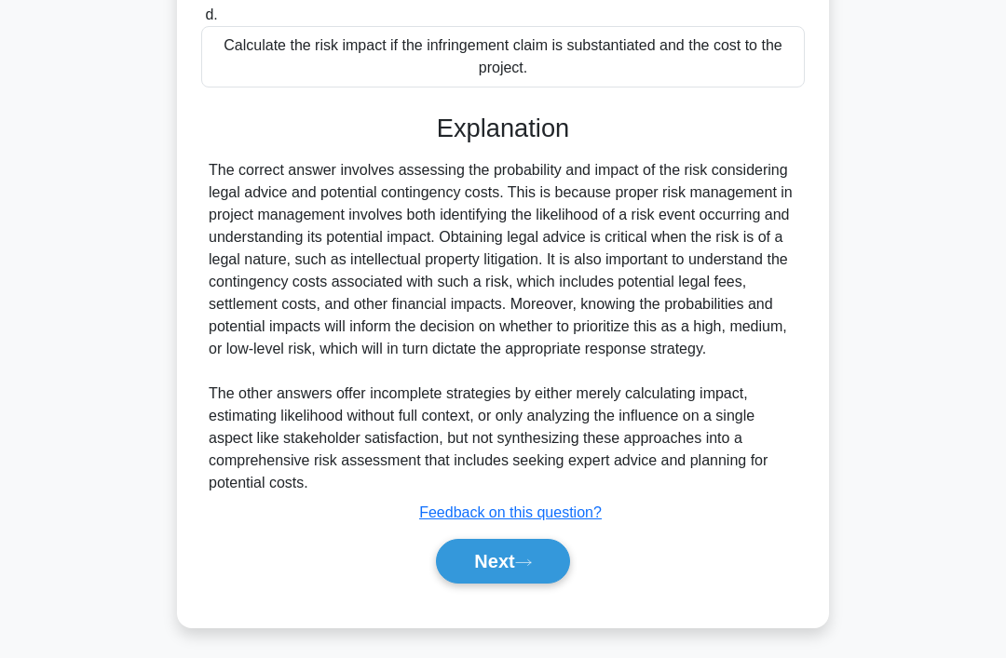
scroll to position [518, 0]
click at [466, 584] on button "Next" at bounding box center [502, 561] width 133 height 45
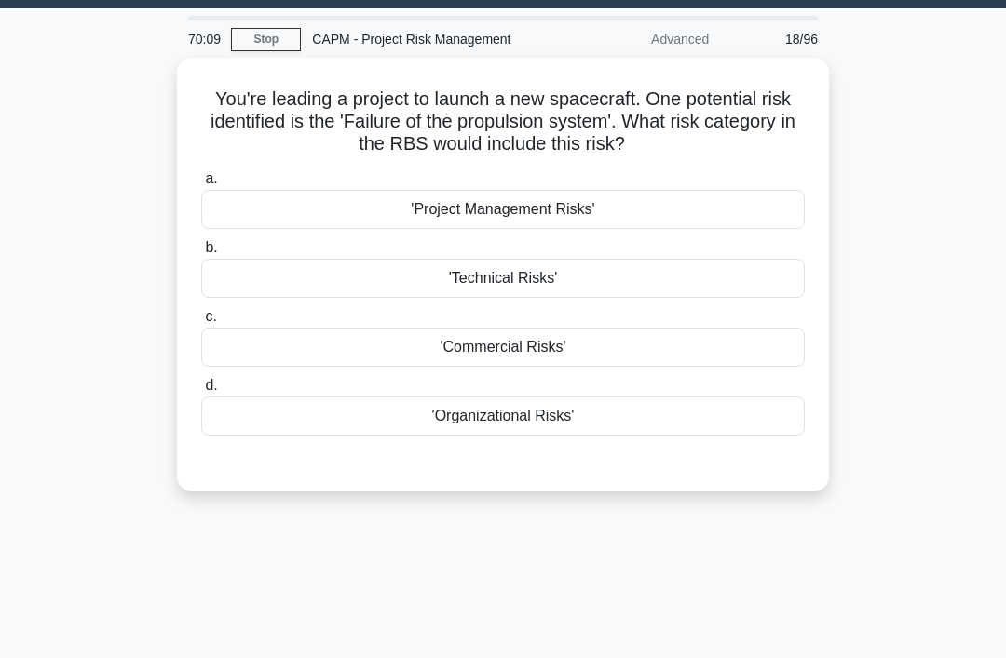
scroll to position [54, 0]
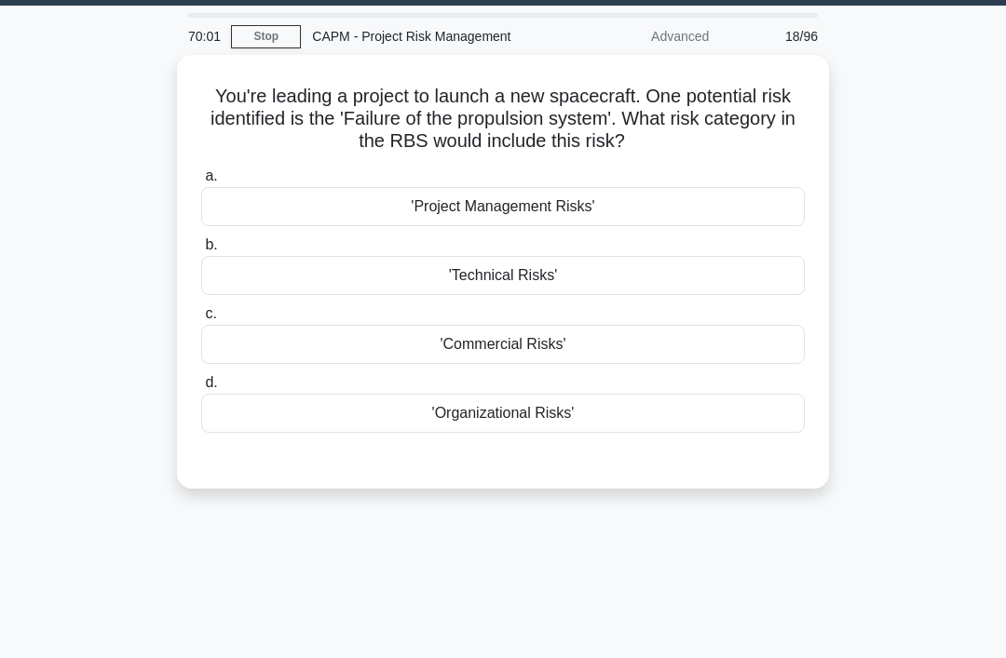
click at [74, 367] on div "You're leading a project to launch a new spacecraft. One potential risk identif…" at bounding box center [503, 283] width 894 height 456
click at [225, 279] on div "'Technical Risks'" at bounding box center [502, 275] width 603 height 39
click at [201, 251] on input "b. 'Technical Risks'" at bounding box center [201, 245] width 0 height 12
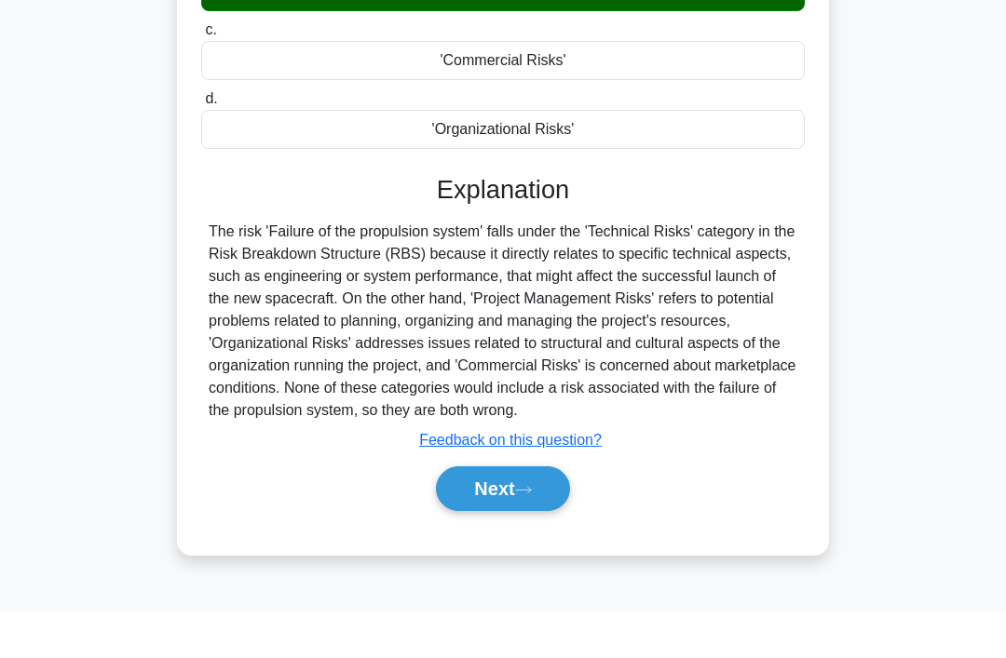
scroll to position [287, 0]
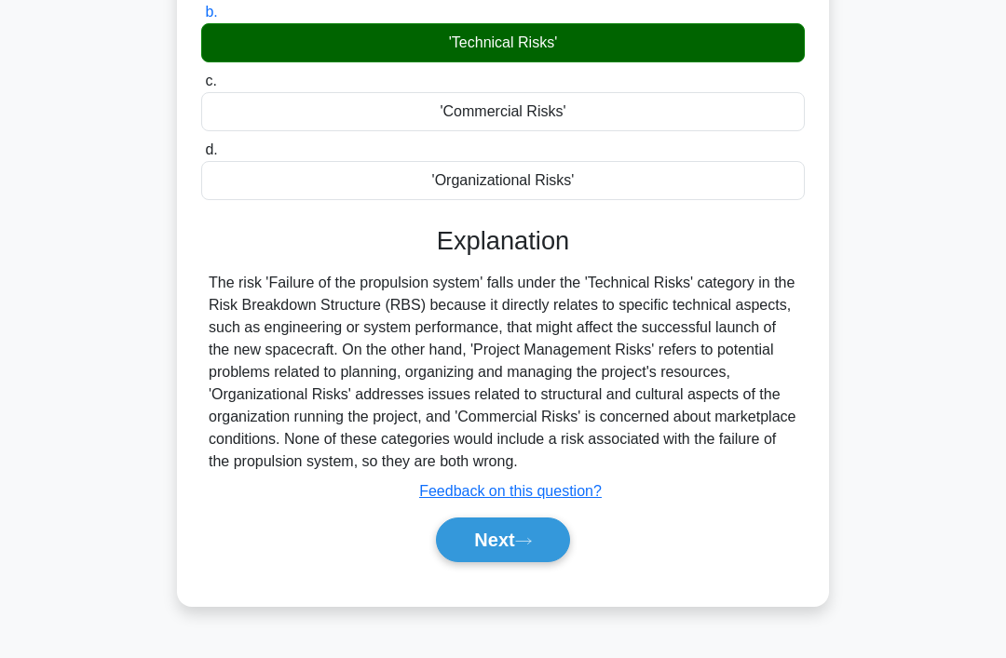
click at [464, 562] on button "Next" at bounding box center [502, 540] width 133 height 45
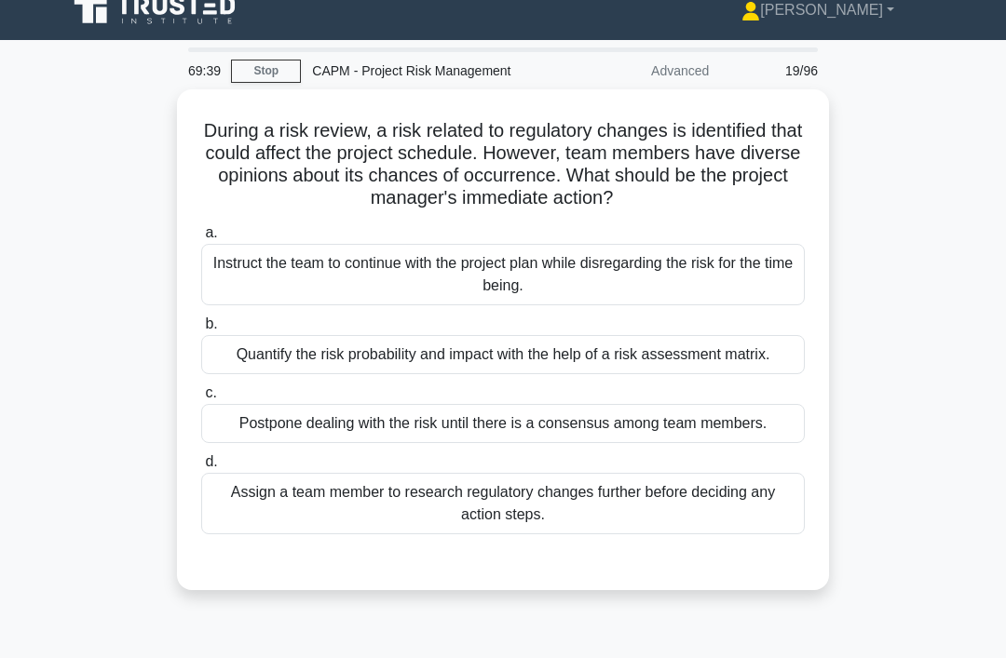
scroll to position [20, 0]
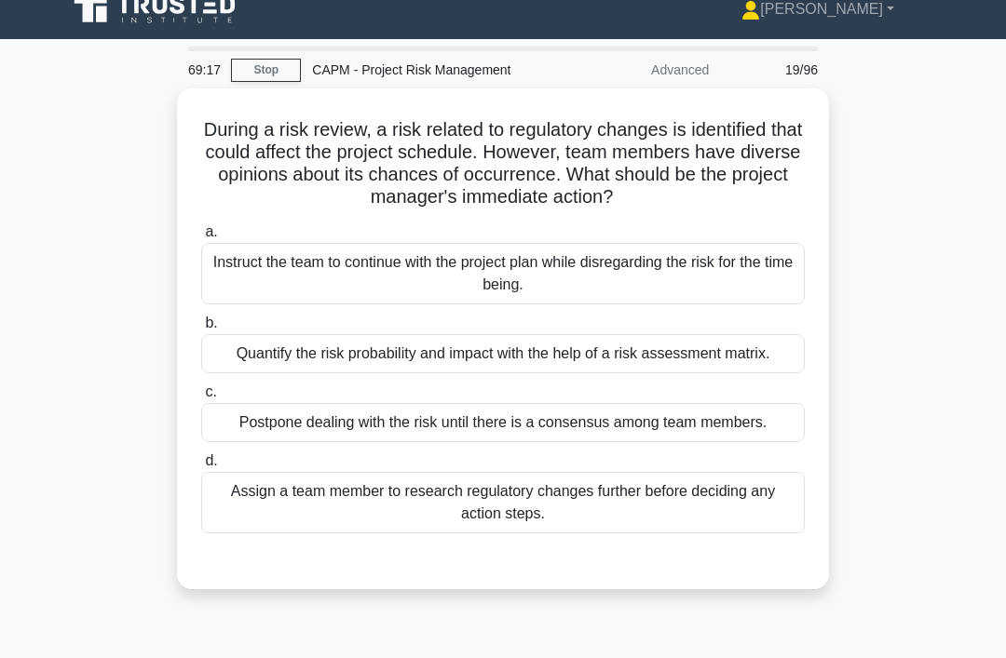
click at [279, 352] on div "Quantify the risk probability and impact with the help of a risk assessment mat…" at bounding box center [502, 353] width 603 height 39
click at [201, 330] on input "b. Quantify the risk probability and impact with the help of a risk assessment …" at bounding box center [201, 323] width 0 height 12
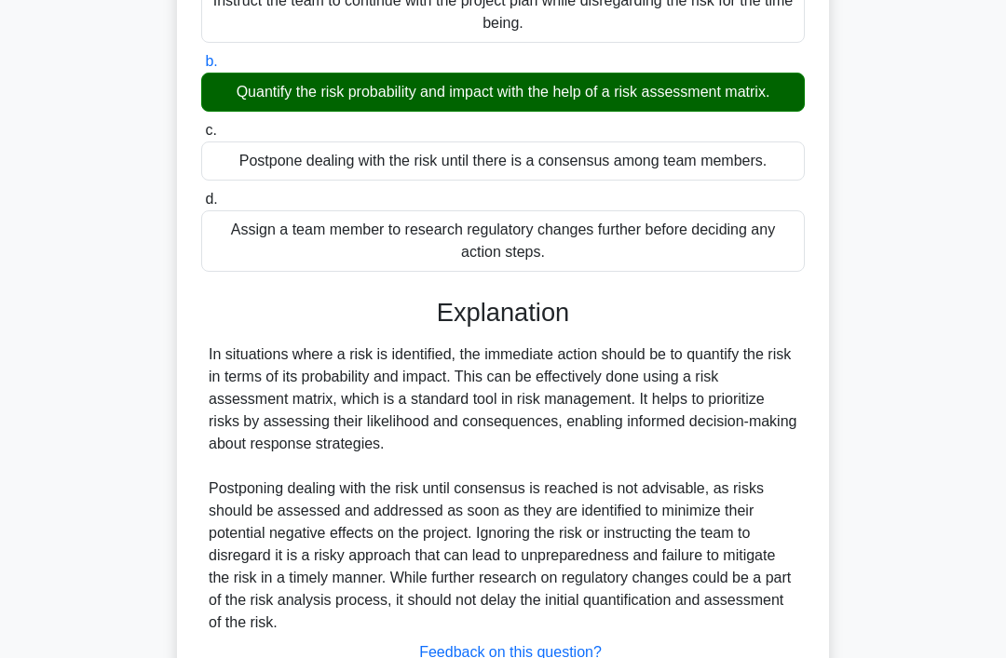
scroll to position [428, 0]
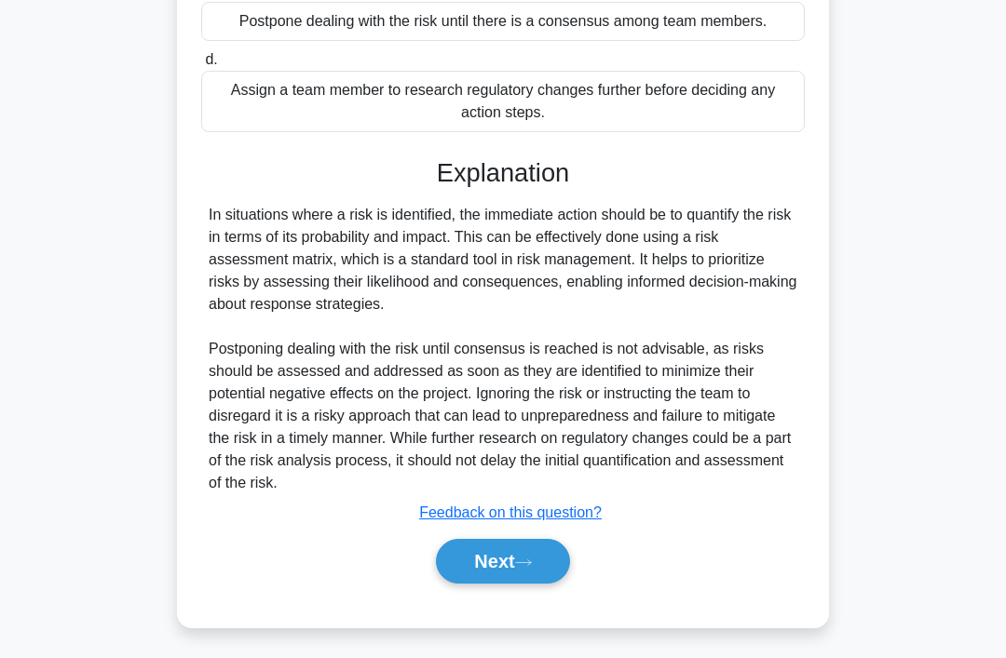
click at [436, 584] on button "Next" at bounding box center [502, 561] width 133 height 45
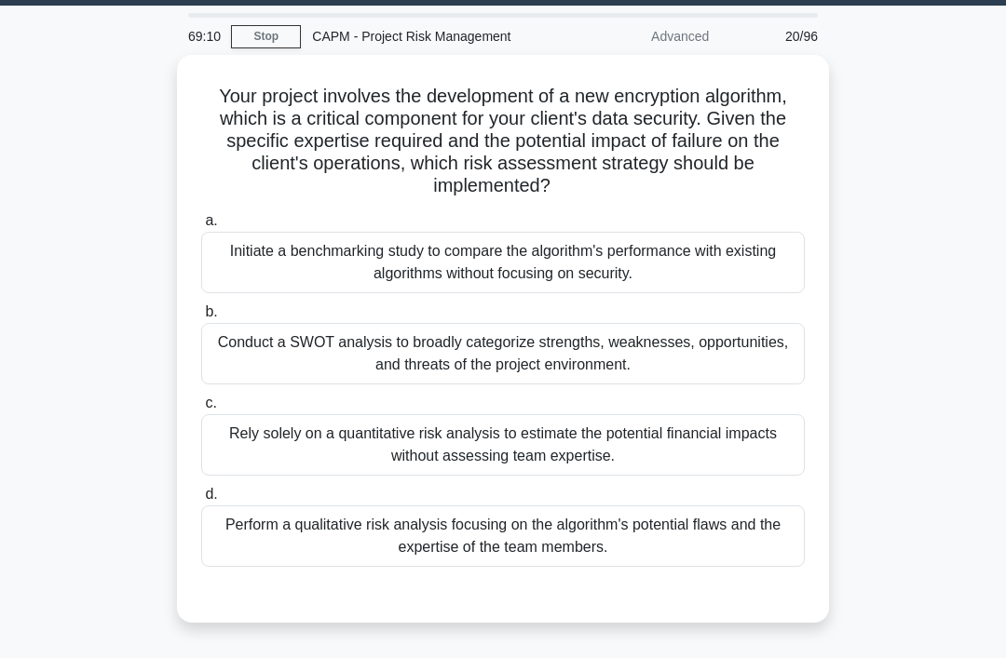
scroll to position [55, 0]
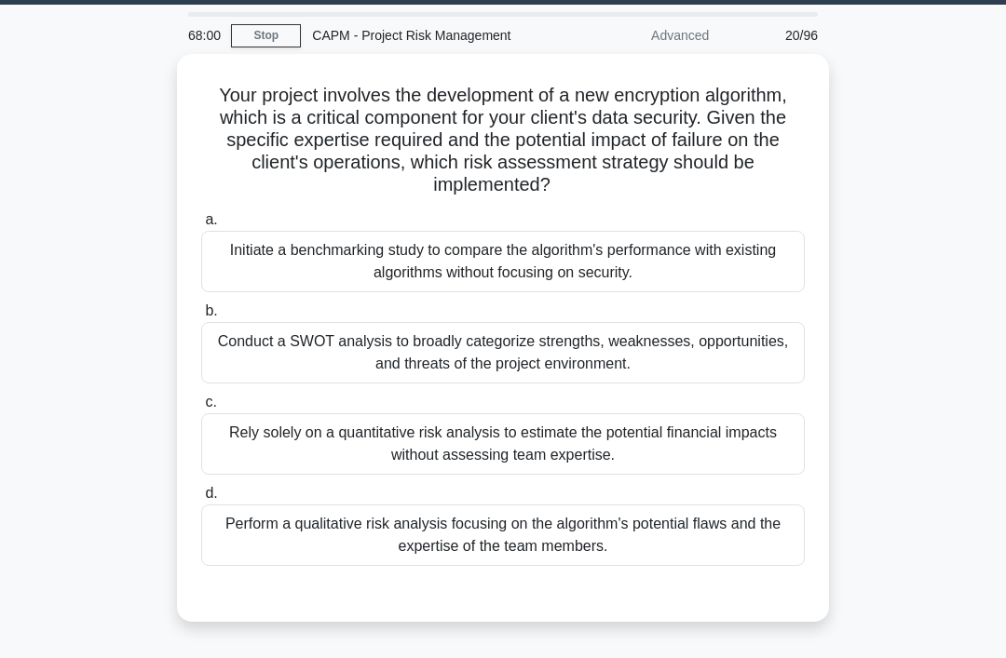
click at [597, 564] on div "a. Initiate a benchmarking study to compare the algorithm's performance with ex…" at bounding box center [503, 387] width 626 height 365
click at [586, 549] on div "Perform a qualitative risk analysis focusing on the algorithm's potential flaws…" at bounding box center [502, 535] width 603 height 61
click at [201, 500] on input "d. Perform a qualitative risk analysis focusing on the algorithm's potential fl…" at bounding box center [201, 494] width 0 height 12
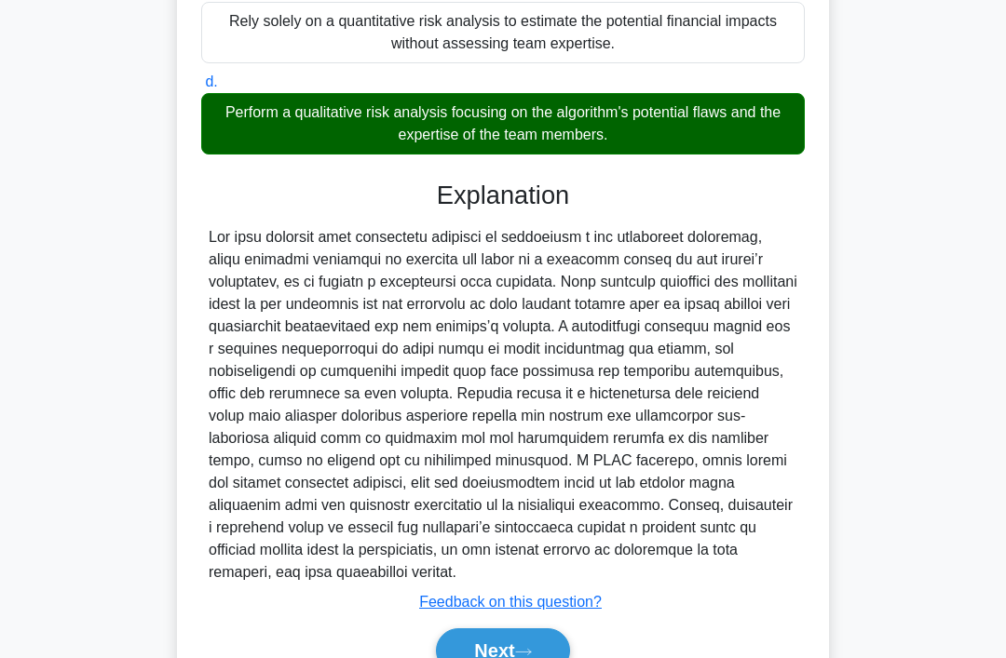
scroll to position [518, 0]
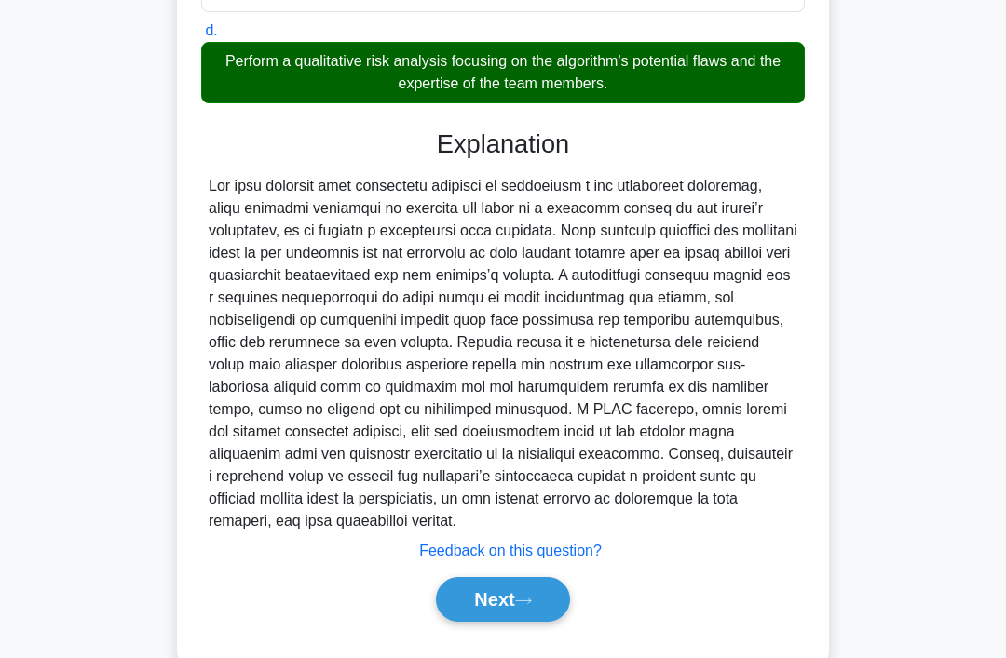
click at [529, 606] on icon at bounding box center [523, 601] width 17 height 10
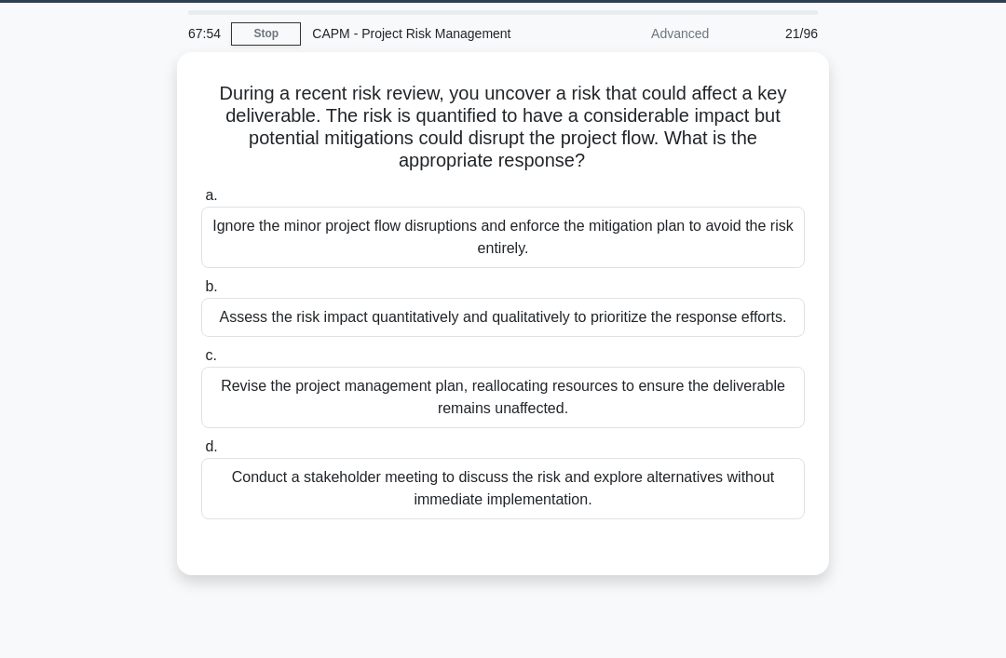
scroll to position [0, 0]
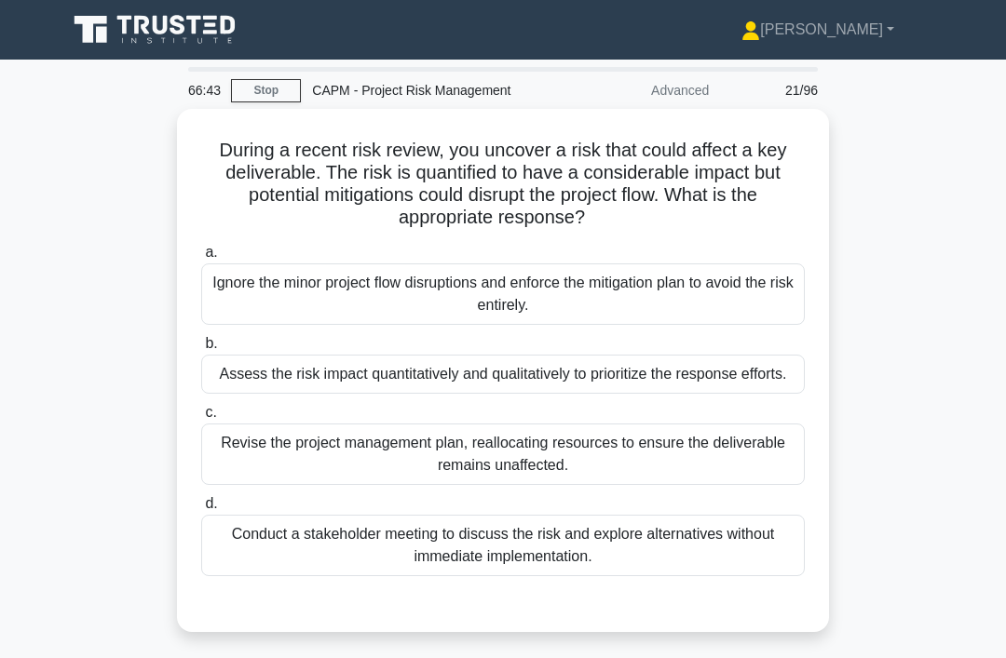
click at [686, 371] on div "Assess the risk impact quantitatively and qualitatively to prioritize the respo…" at bounding box center [502, 374] width 603 height 39
click at [201, 350] on input "b. Assess the risk impact quantitatively and qualitatively to prioritize the re…" at bounding box center [201, 344] width 0 height 12
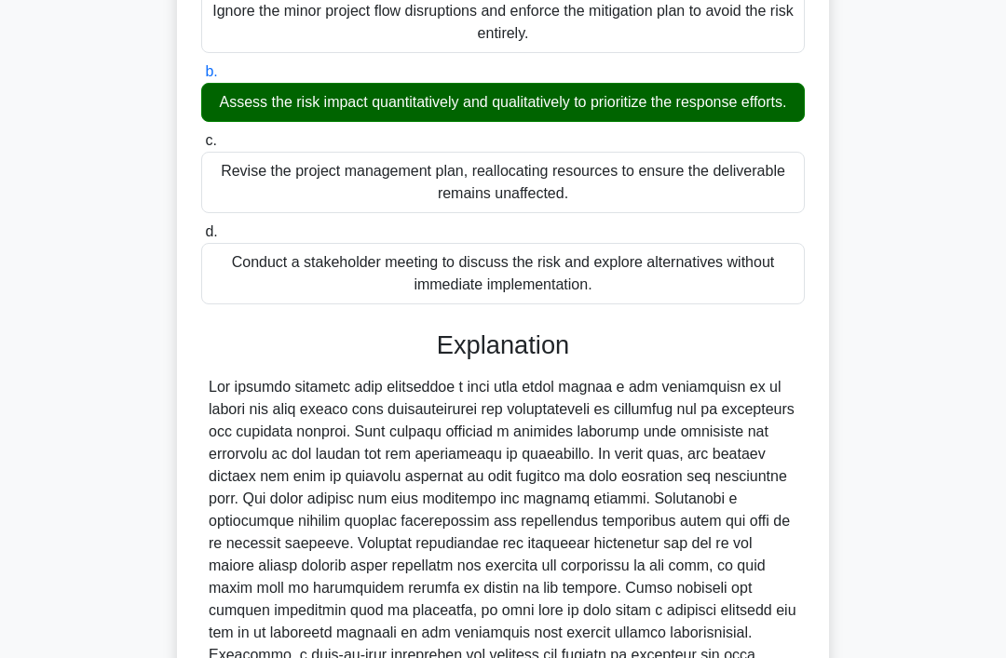
scroll to position [451, 0]
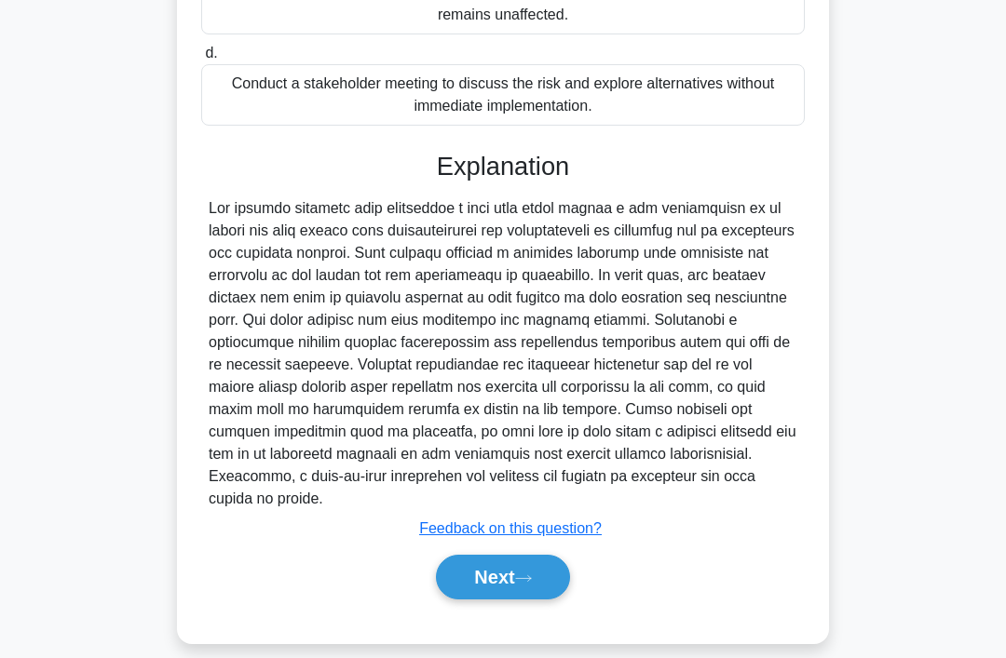
click at [493, 600] on button "Next" at bounding box center [502, 577] width 133 height 45
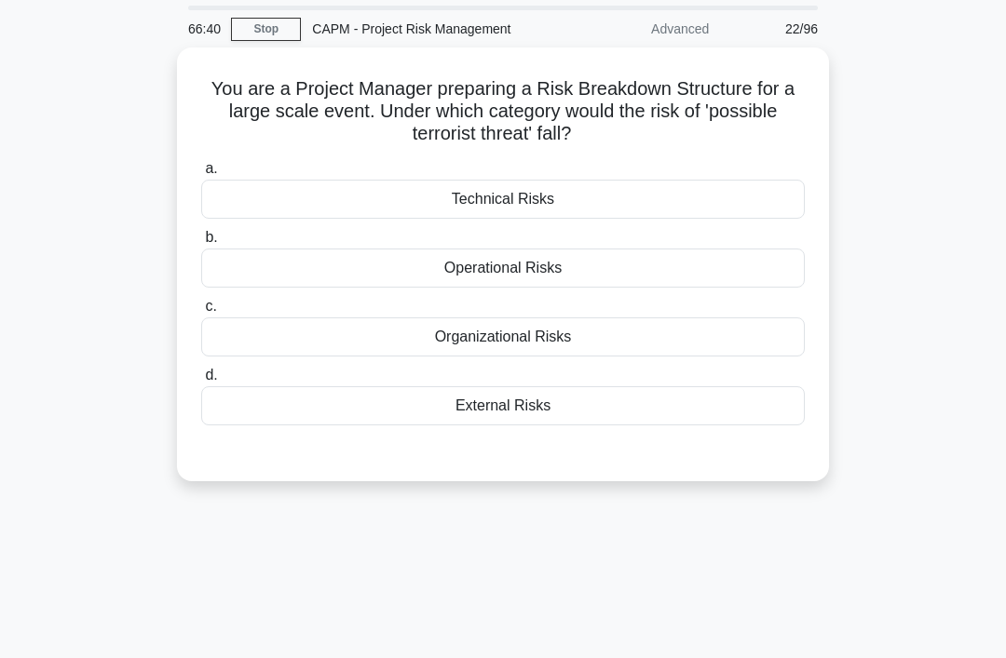
scroll to position [0, 0]
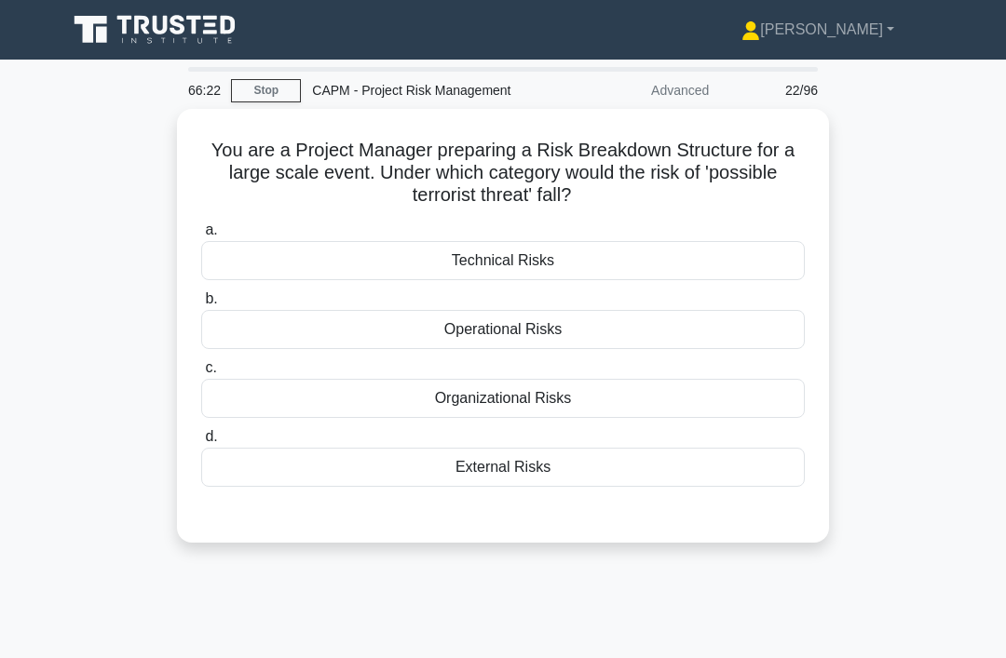
click at [728, 458] on div "External Risks" at bounding box center [502, 467] width 603 height 39
click at [201, 443] on input "d. External Risks" at bounding box center [201, 437] width 0 height 12
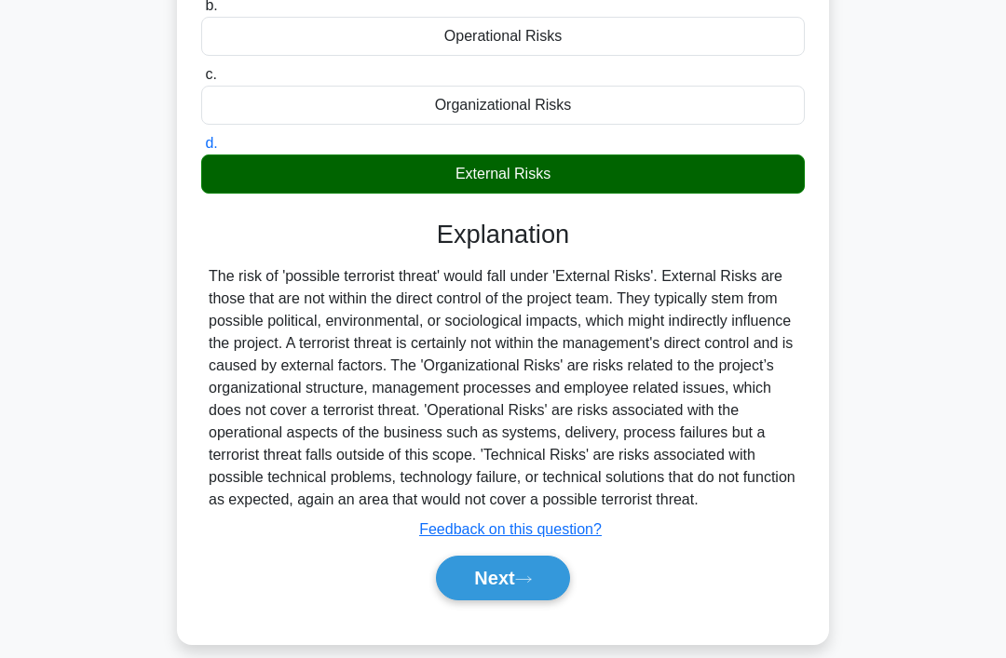
scroll to position [294, 0]
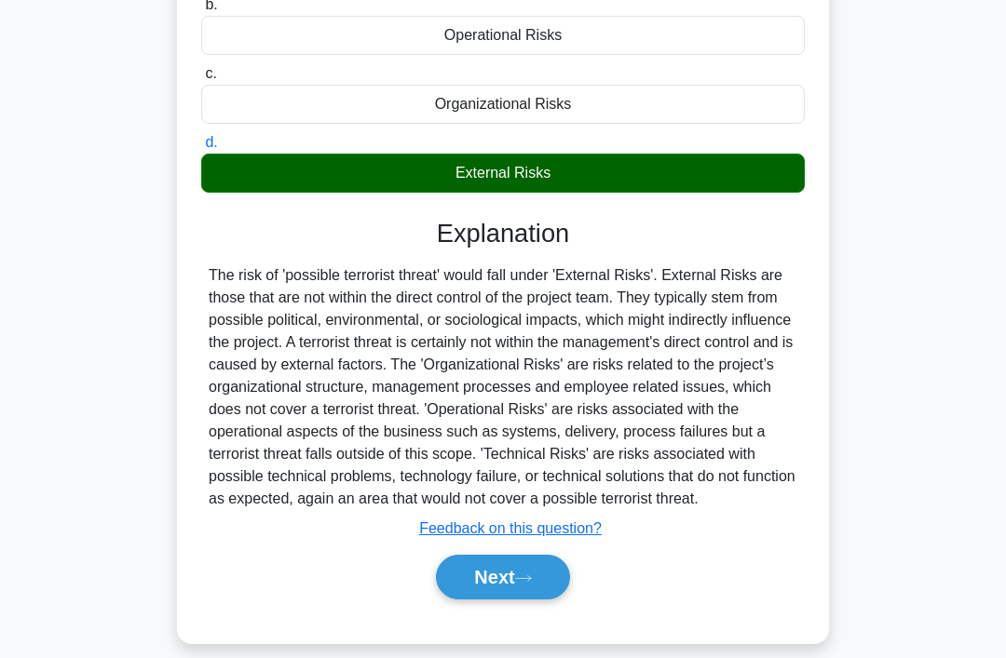
click at [523, 584] on icon at bounding box center [523, 579] width 17 height 10
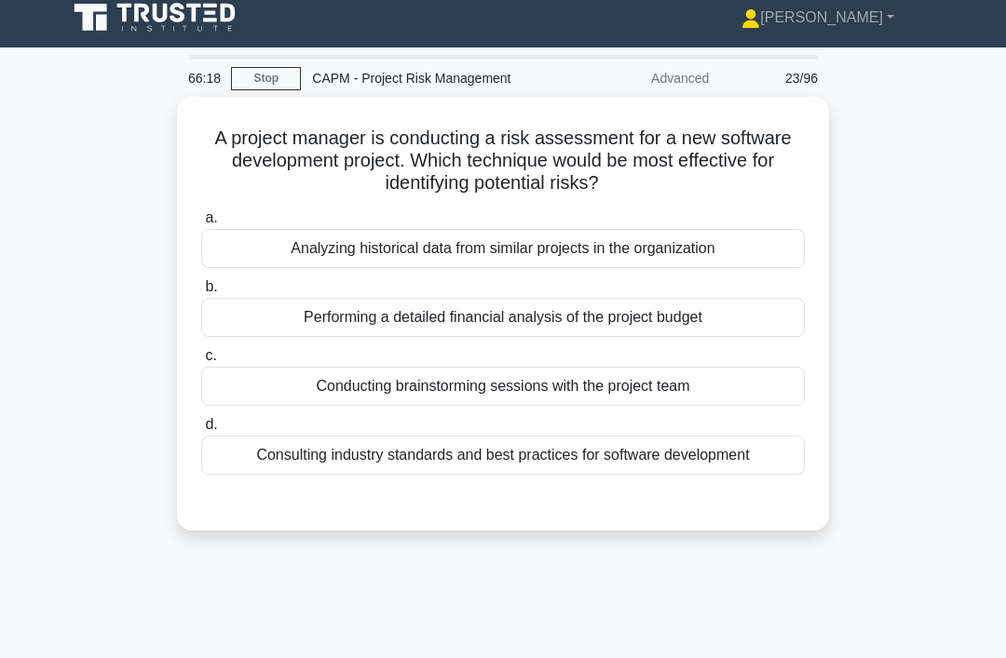
scroll to position [0, 0]
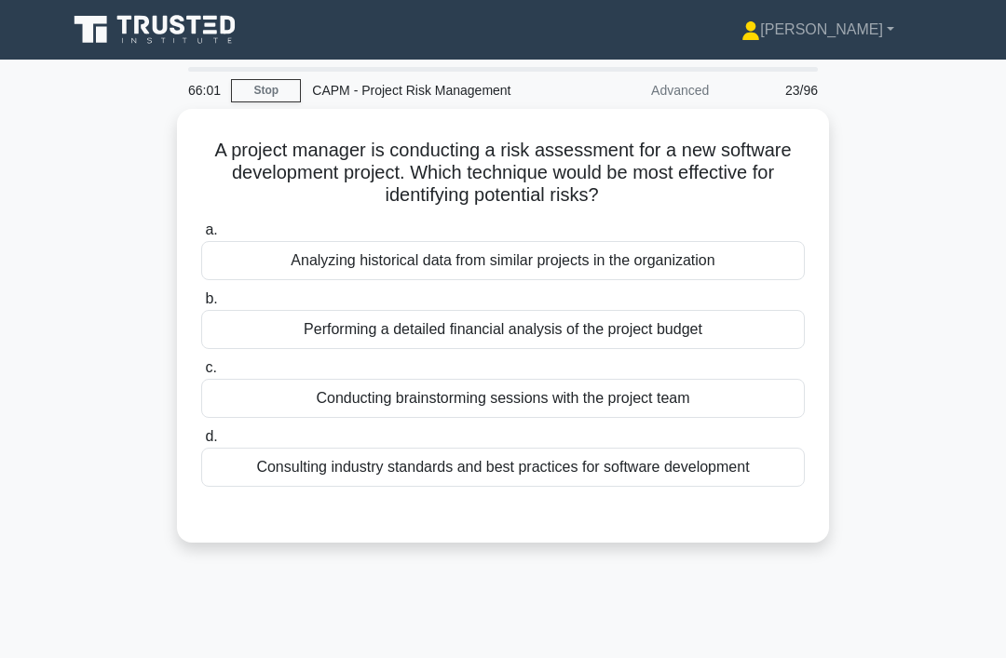
click at [736, 264] on div "Analyzing historical data from similar projects in the organization" at bounding box center [502, 260] width 603 height 39
click at [201, 236] on input "a. Analyzing historical data from similar projects in the organization" at bounding box center [201, 230] width 0 height 12
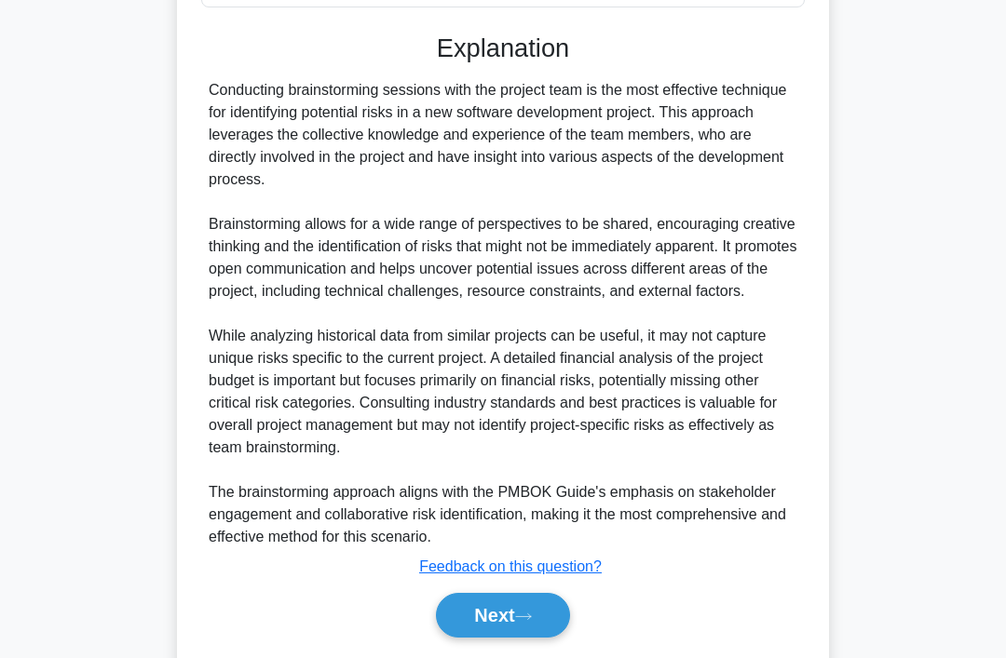
scroll to position [497, 0]
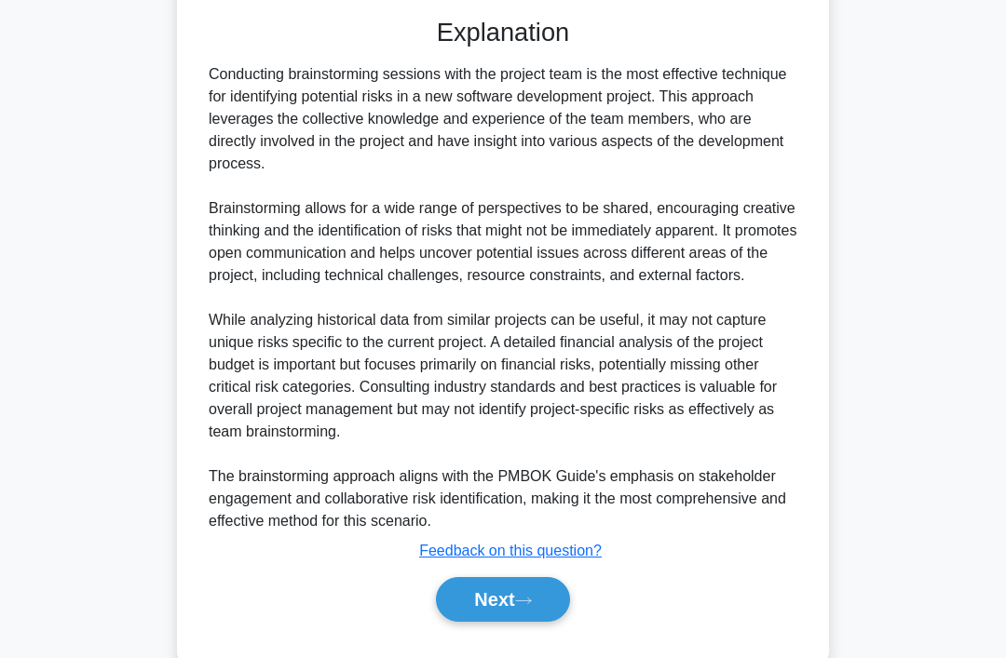
click at [542, 622] on button "Next" at bounding box center [502, 599] width 133 height 45
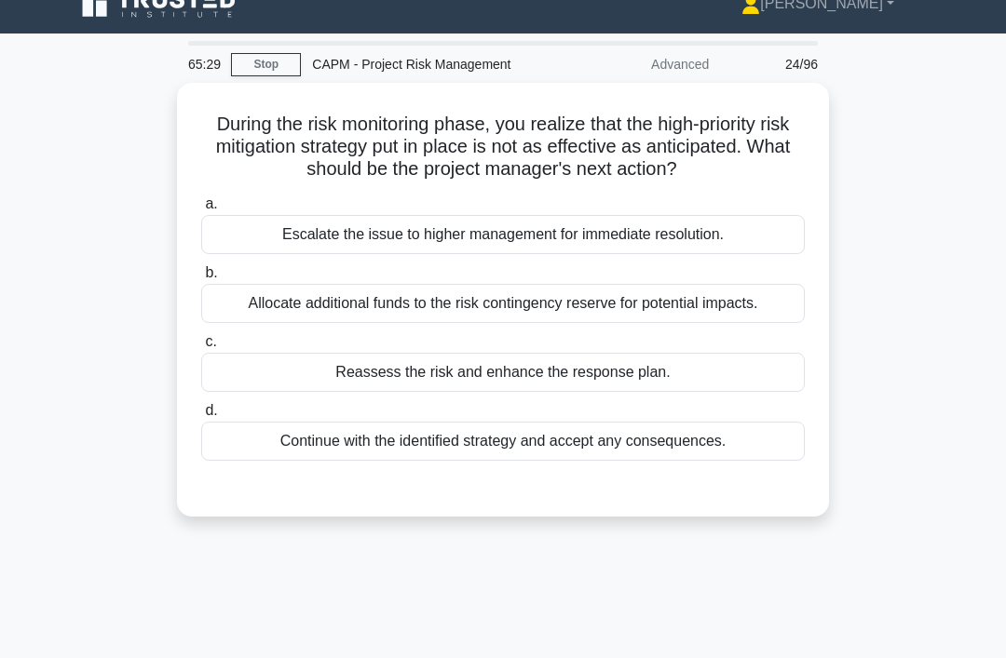
scroll to position [30, 0]
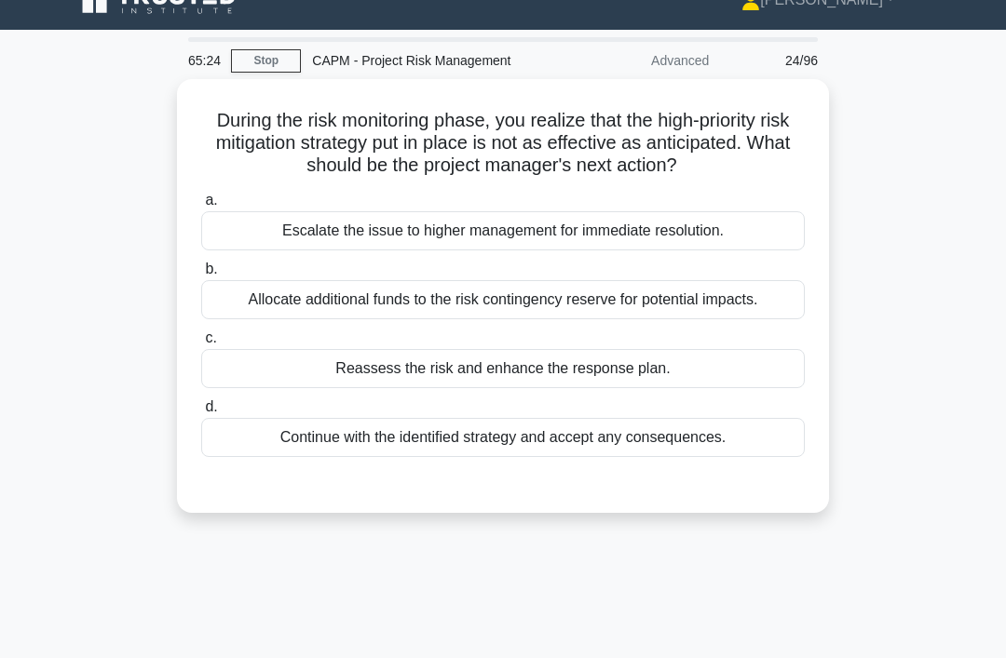
click at [646, 388] on div "Reassess the risk and enhance the response plan." at bounding box center [502, 368] width 603 height 39
click at [201, 344] on input "c. Reassess the risk and enhance the response plan." at bounding box center [201, 338] width 0 height 12
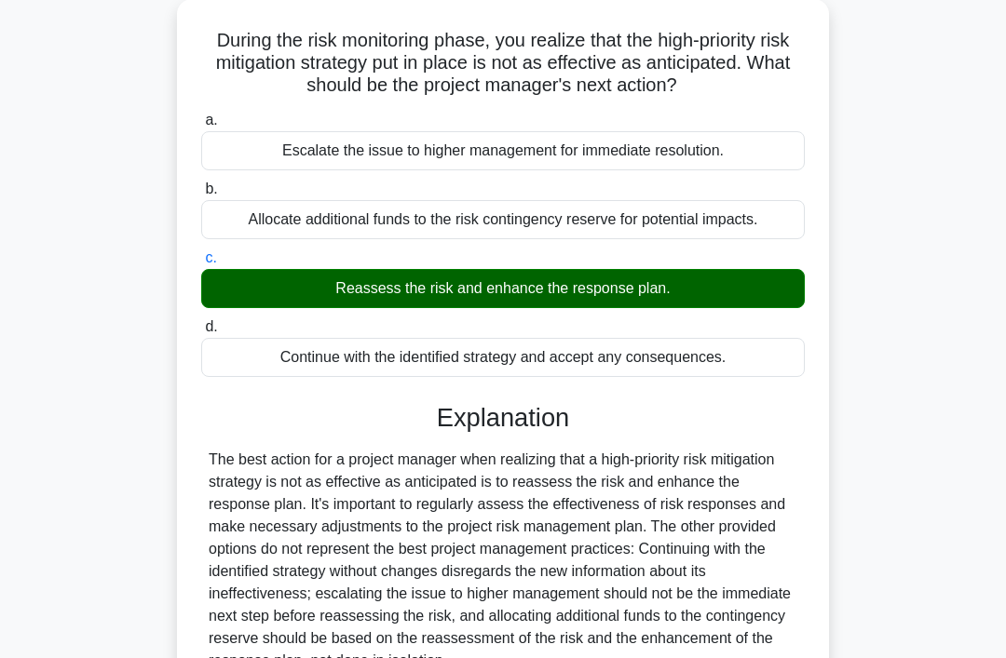
scroll to position [294, 0]
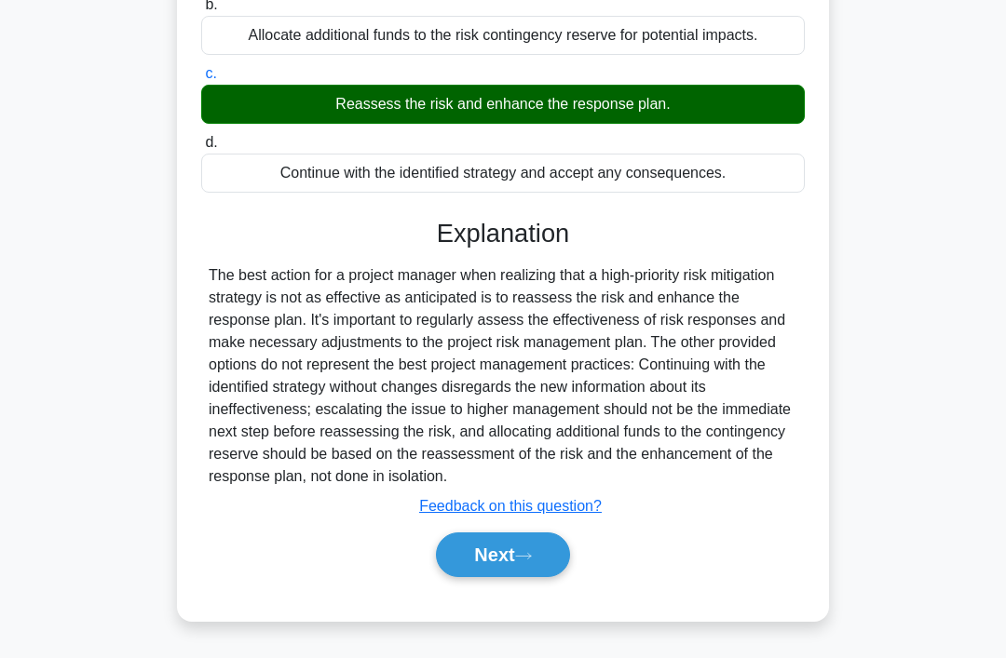
click at [555, 577] on button "Next" at bounding box center [502, 555] width 133 height 45
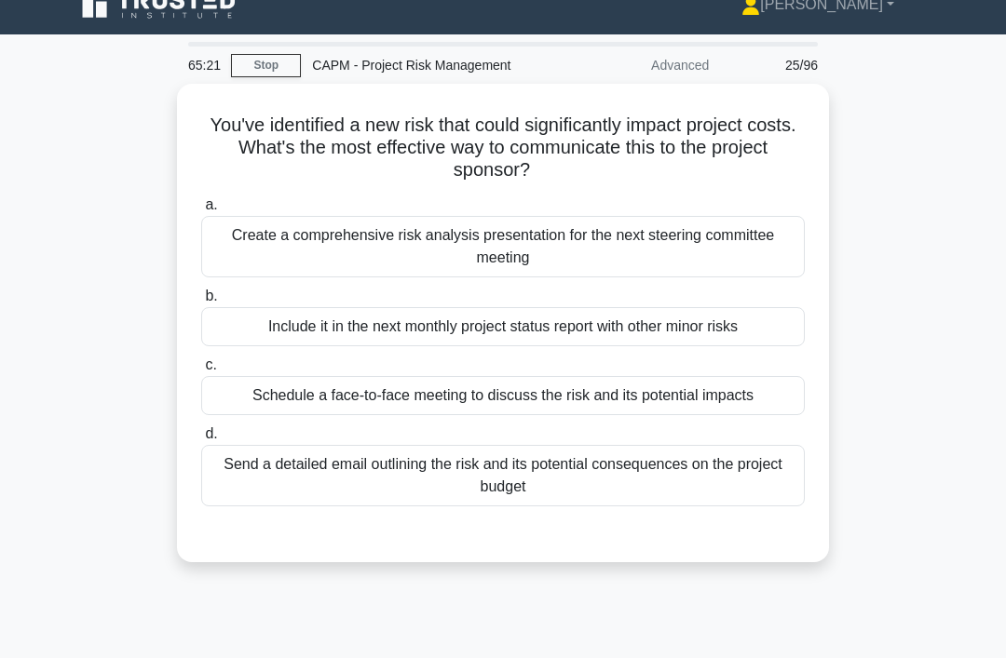
scroll to position [0, 0]
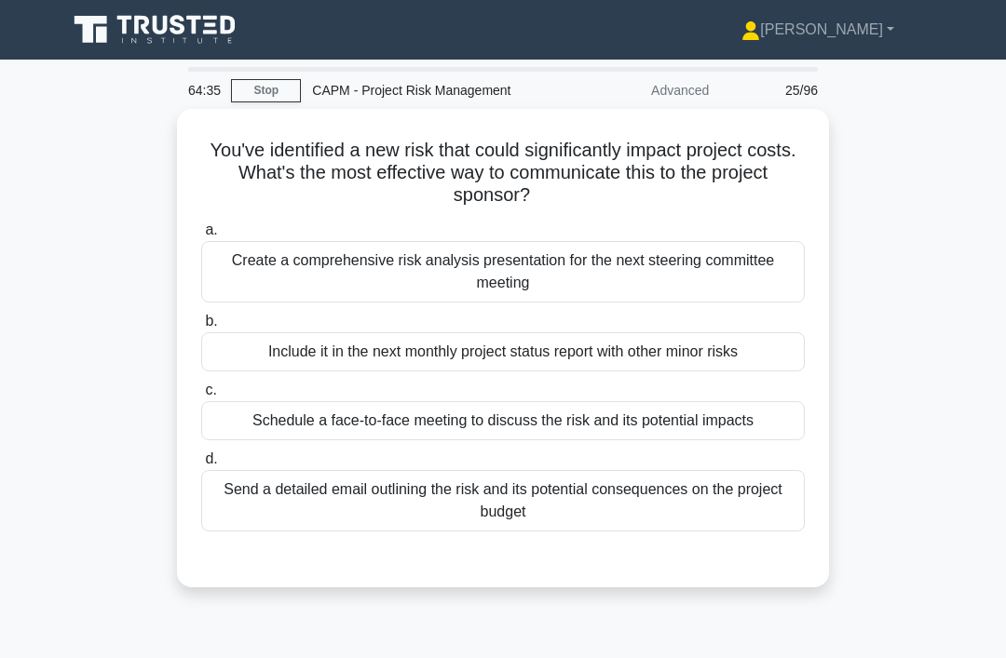
click at [237, 247] on div "Create a comprehensive risk analysis presentation for the next steering committ…" at bounding box center [502, 271] width 603 height 61
click at [201, 236] on input "a. Create a comprehensive risk analysis presentation for the next steering comm…" at bounding box center [201, 230] width 0 height 12
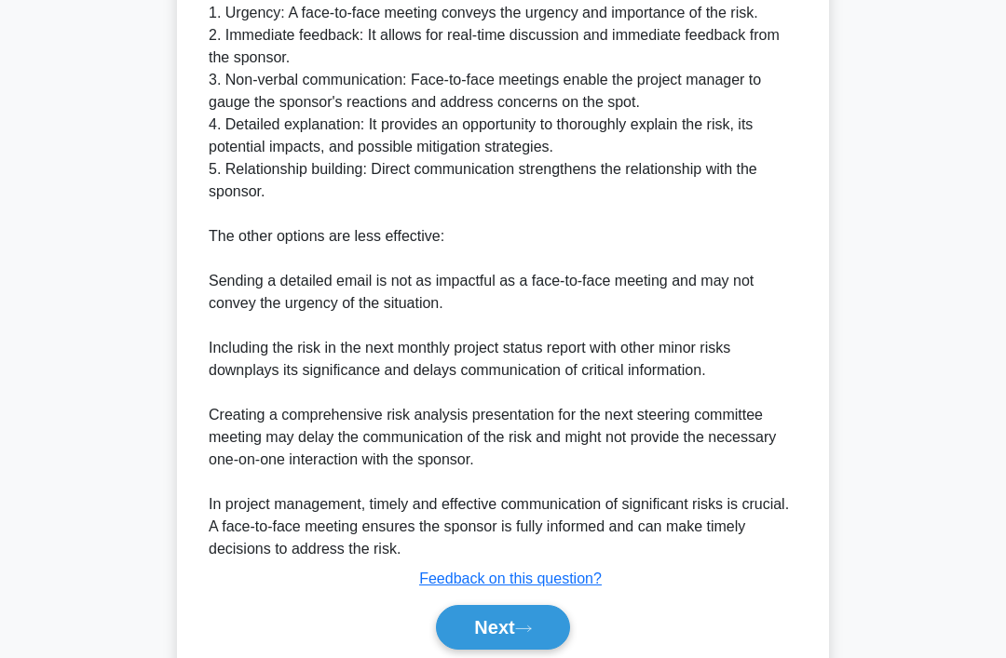
scroll to position [698, 0]
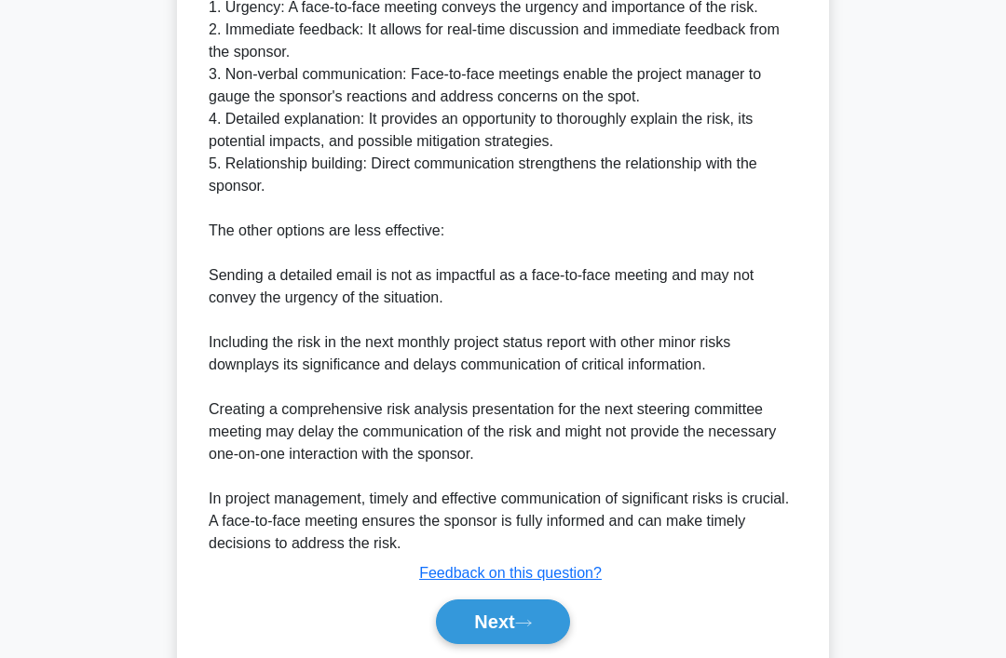
click at [459, 644] on button "Next" at bounding box center [502, 622] width 133 height 45
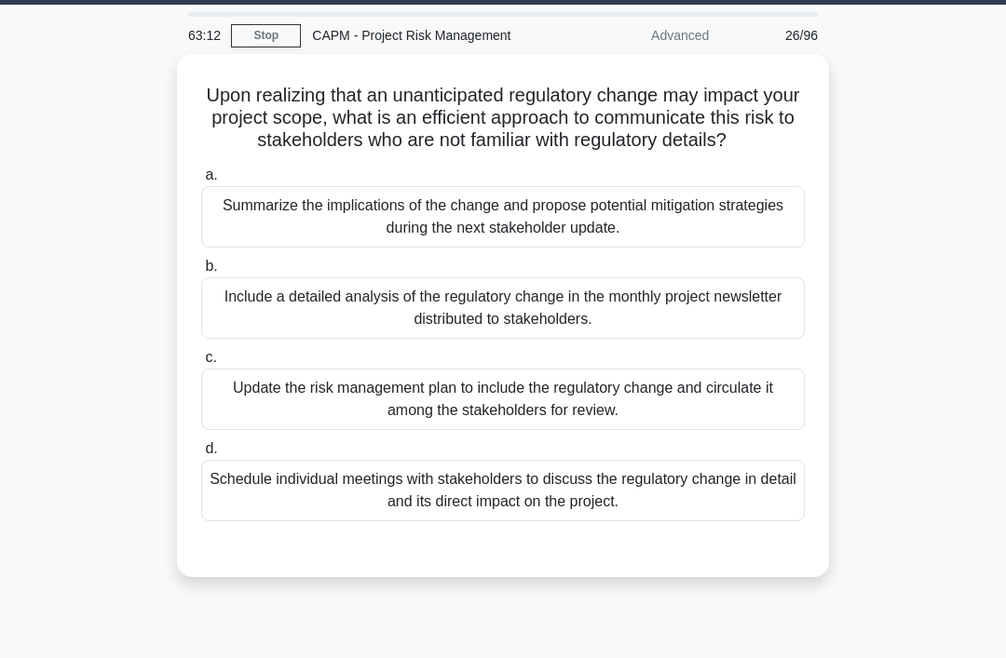
scroll to position [43, 0]
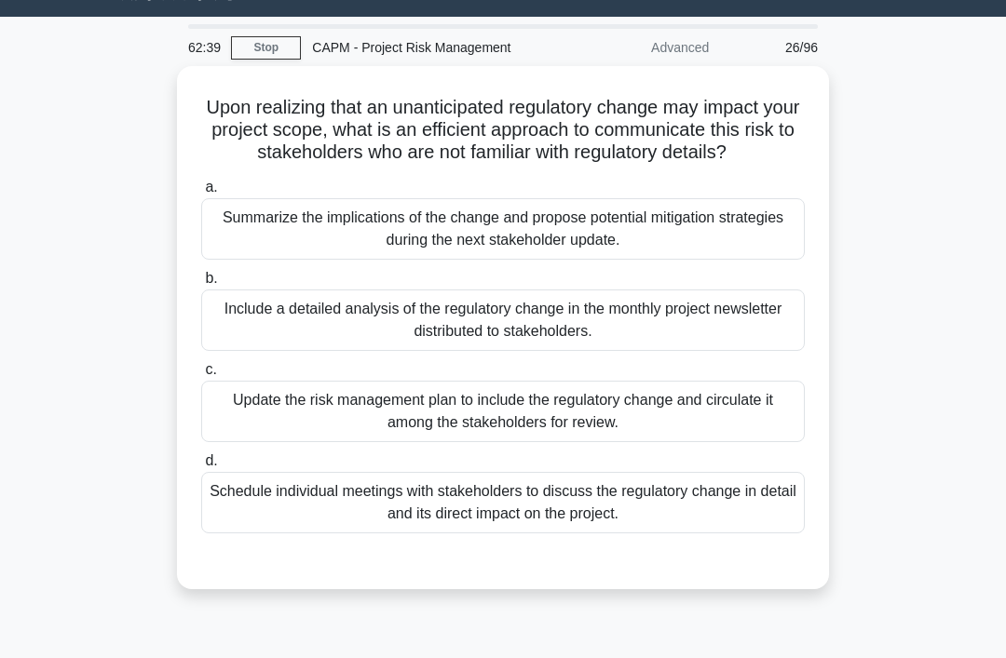
click at [206, 506] on div "Schedule individual meetings with stakeholders to discuss the regulatory change…" at bounding box center [502, 502] width 603 height 61
click at [201, 467] on input "d. Schedule individual meetings with stakeholders to discuss the regulatory cha…" at bounding box center [201, 461] width 0 height 12
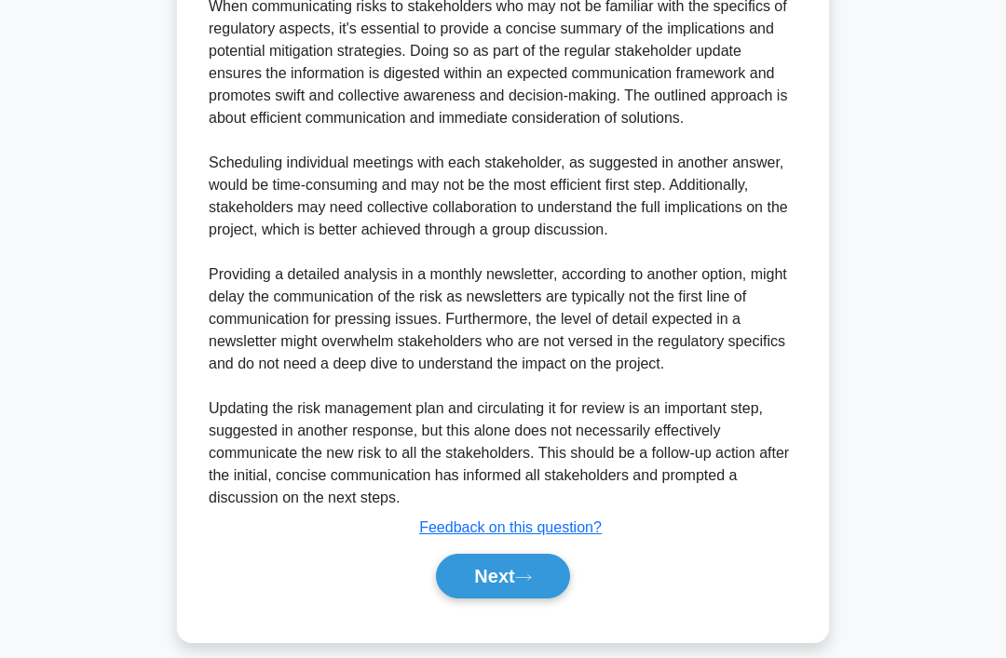
scroll to position [664, 0]
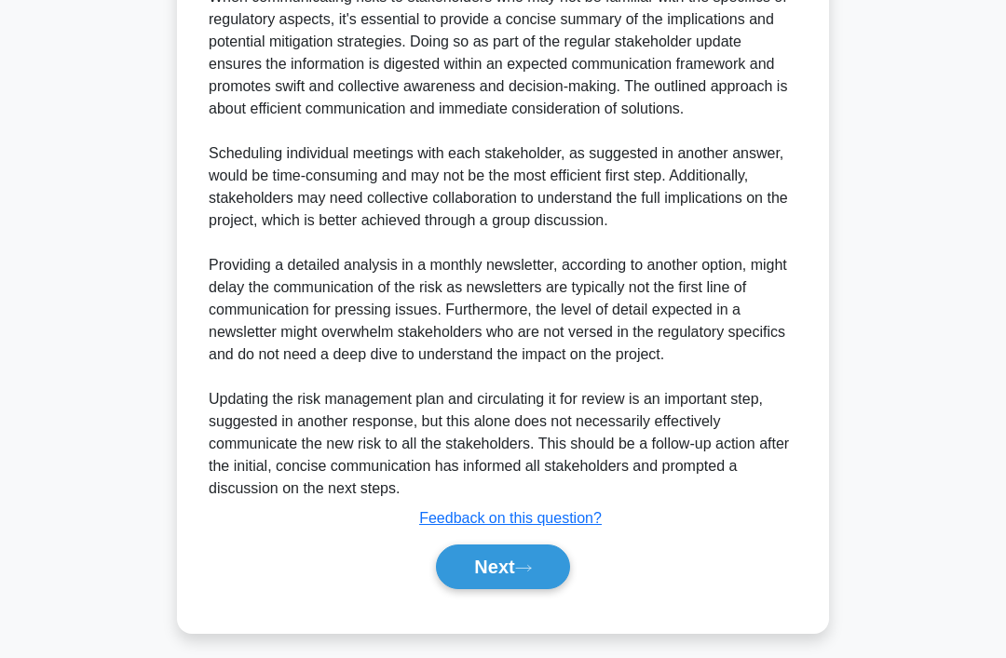
click at [461, 589] on button "Next" at bounding box center [502, 567] width 133 height 45
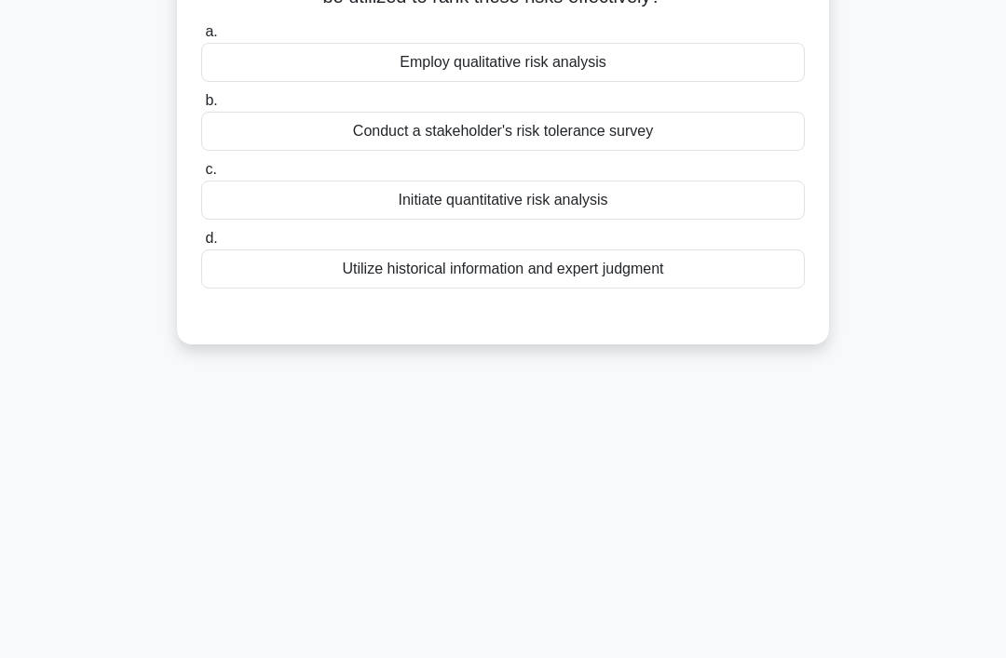
scroll to position [0, 0]
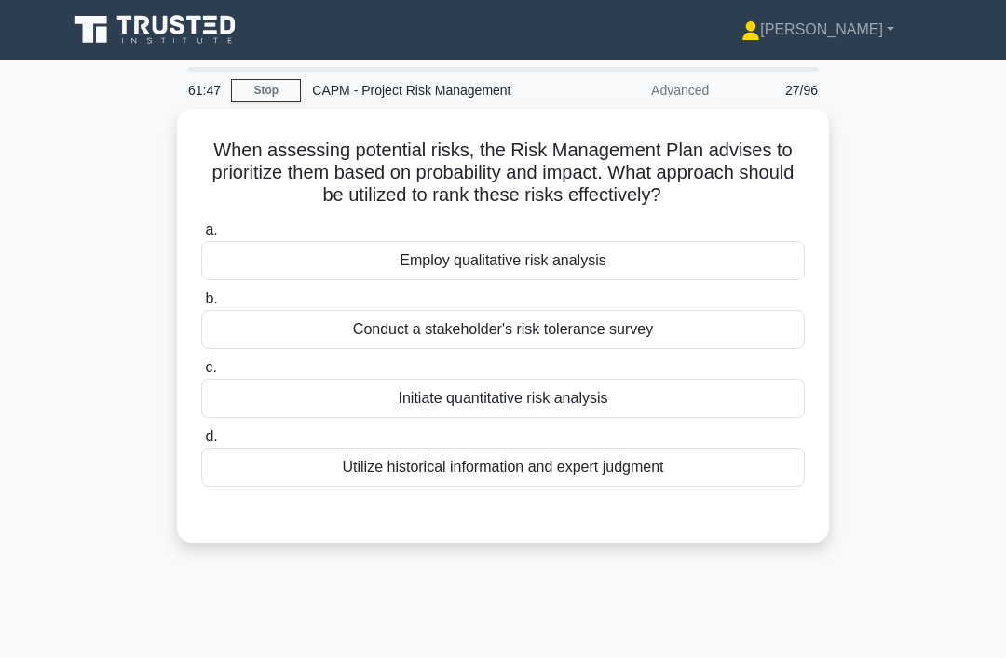
click at [457, 418] on div "Initiate quantitative risk analysis" at bounding box center [502, 398] width 603 height 39
click at [201, 374] on input "c. Initiate quantitative risk analysis" at bounding box center [201, 368] width 0 height 12
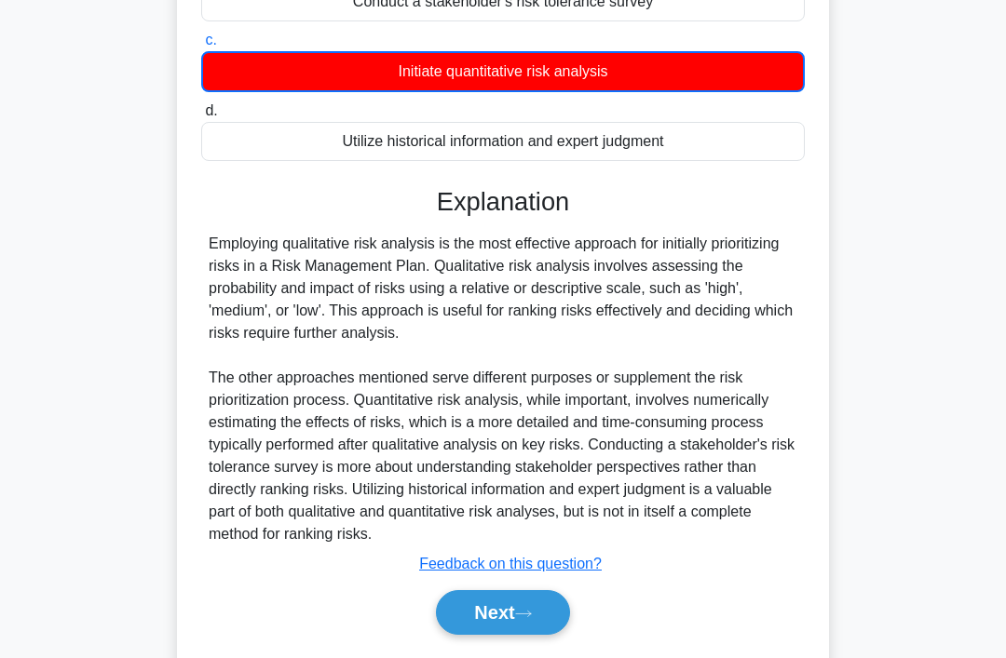
scroll to position [363, 0]
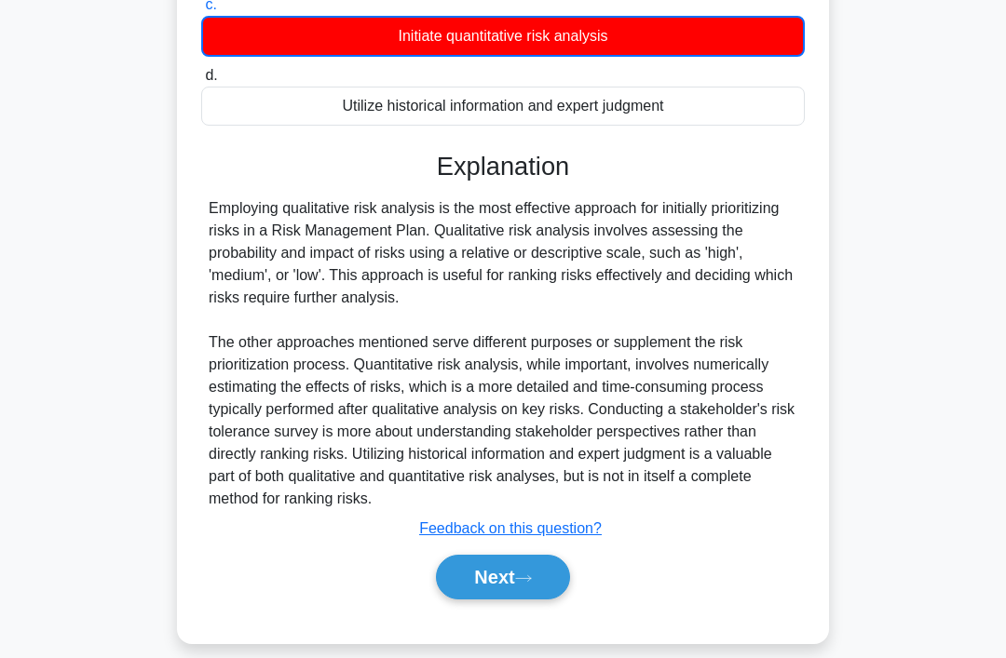
click at [493, 622] on div "a. Employ qualitative risk analysis b. Conduct a stakeholder's risk tolerance s…" at bounding box center [502, 237] width 607 height 770
click at [506, 600] on button "Next" at bounding box center [502, 577] width 133 height 45
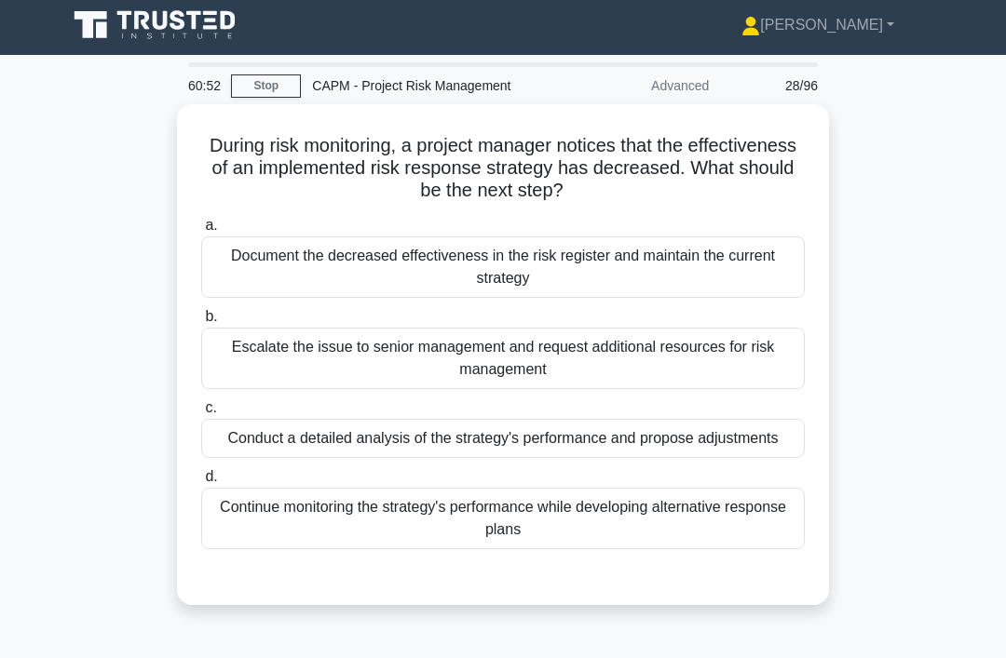
scroll to position [4, 0]
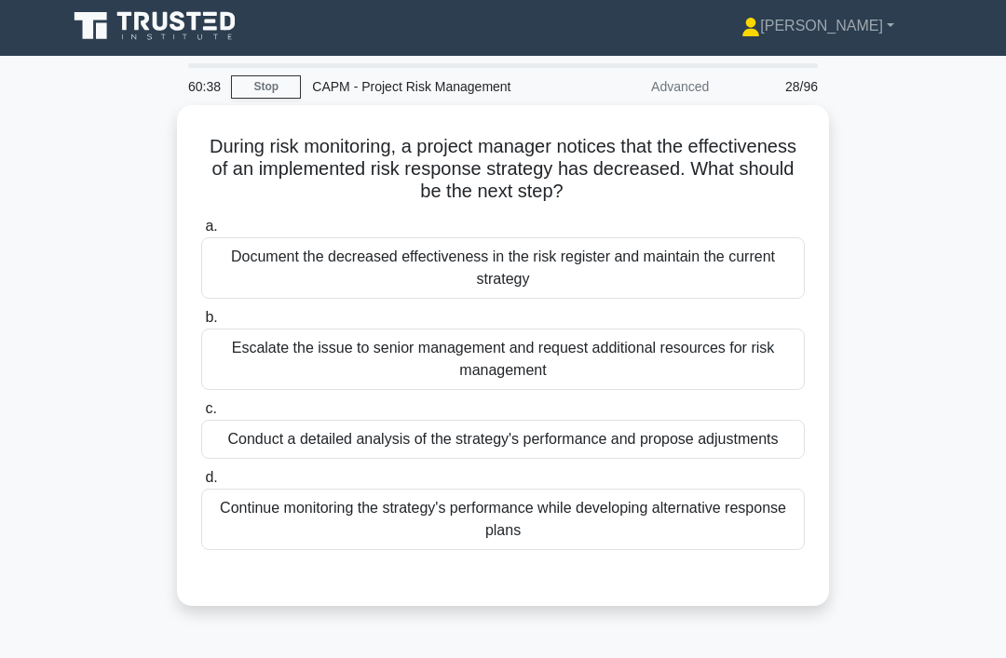
click at [723, 449] on div "Conduct a detailed analysis of the strategy's performance and propose adjustmen…" at bounding box center [502, 439] width 603 height 39
click at [201, 415] on input "c. Conduct a detailed analysis of the strategy's performance and propose adjust…" at bounding box center [201, 409] width 0 height 12
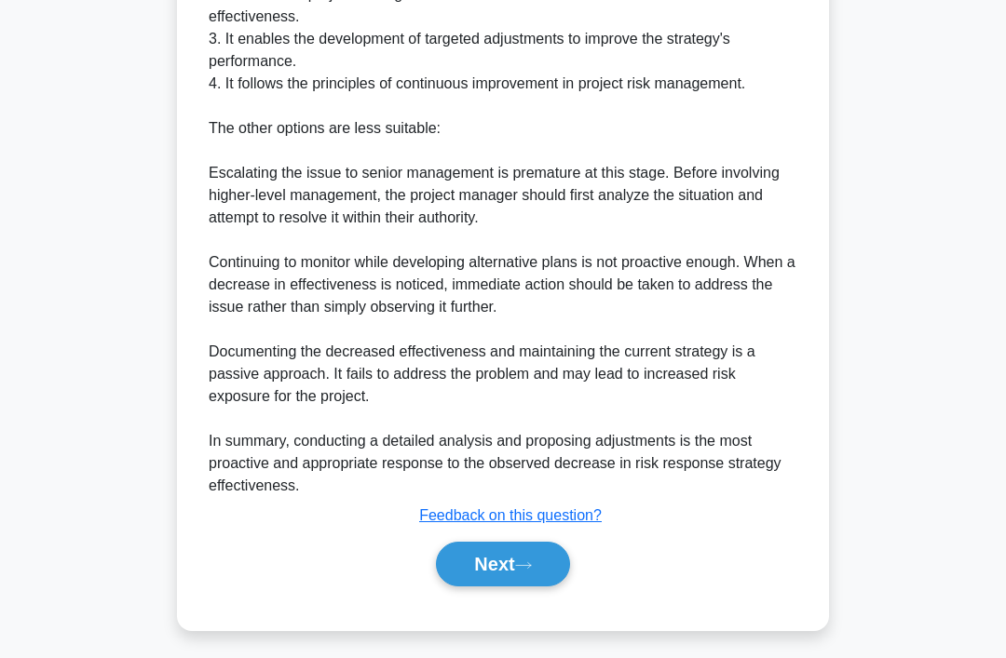
scroll to position [763, 0]
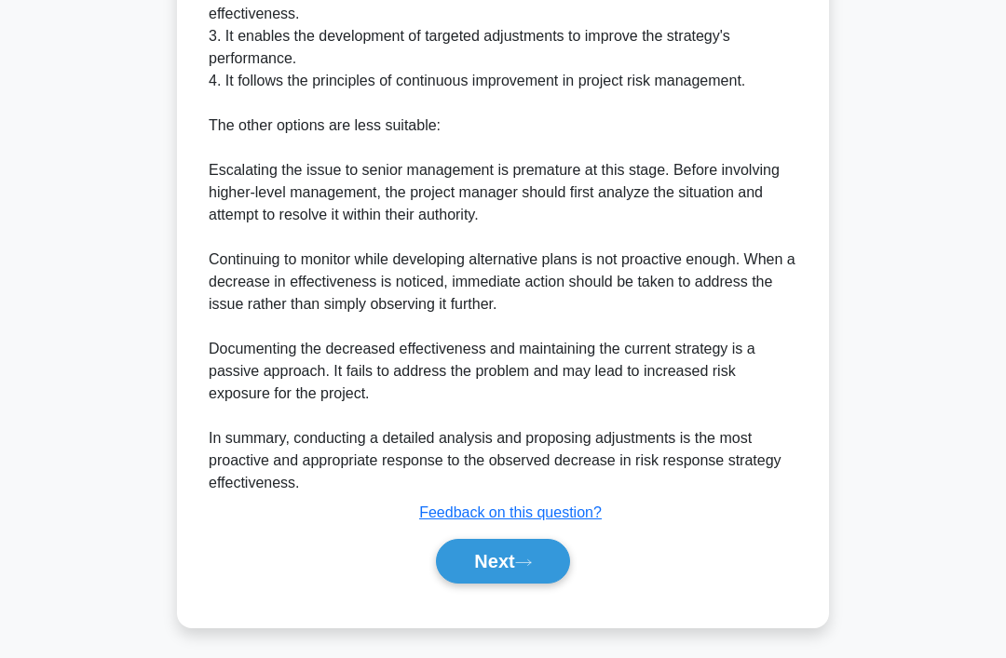
click at [548, 584] on button "Next" at bounding box center [502, 561] width 133 height 45
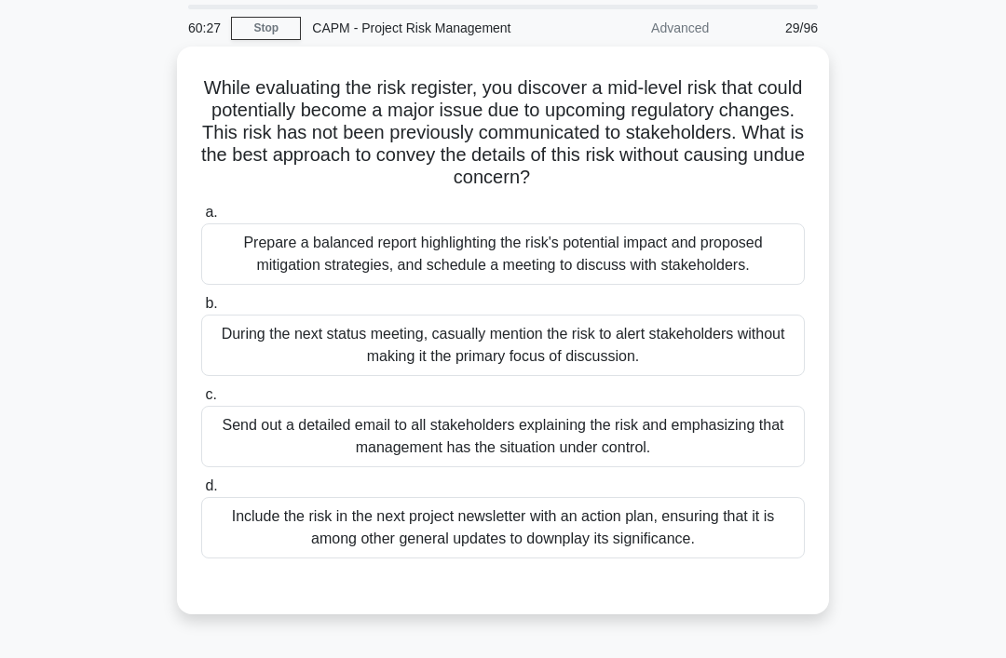
scroll to position [64, 0]
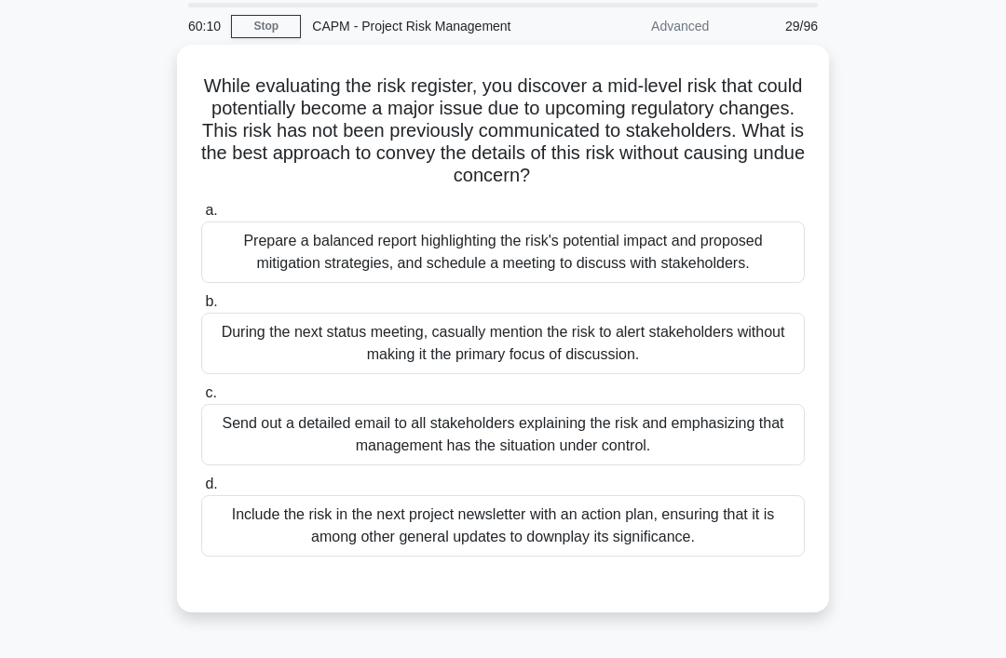
click at [614, 283] on div "Prepare a balanced report highlighting the risk's potential impact and proposed…" at bounding box center [502, 252] width 603 height 61
click at [201, 217] on input "a. Prepare a balanced report highlighting the risk's potential impact and propo…" at bounding box center [201, 211] width 0 height 12
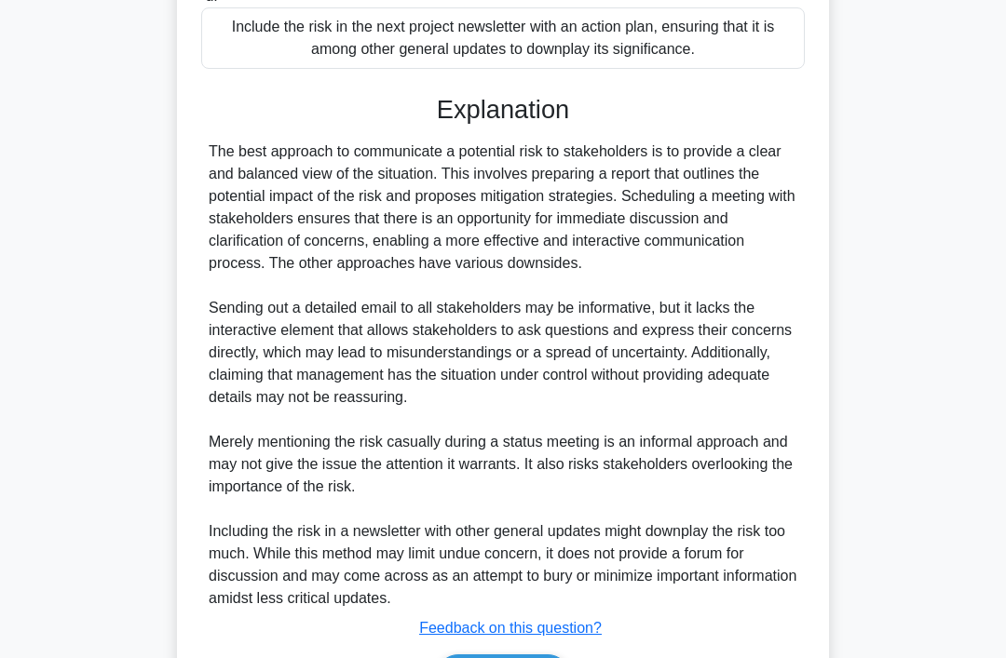
scroll to position [696, 0]
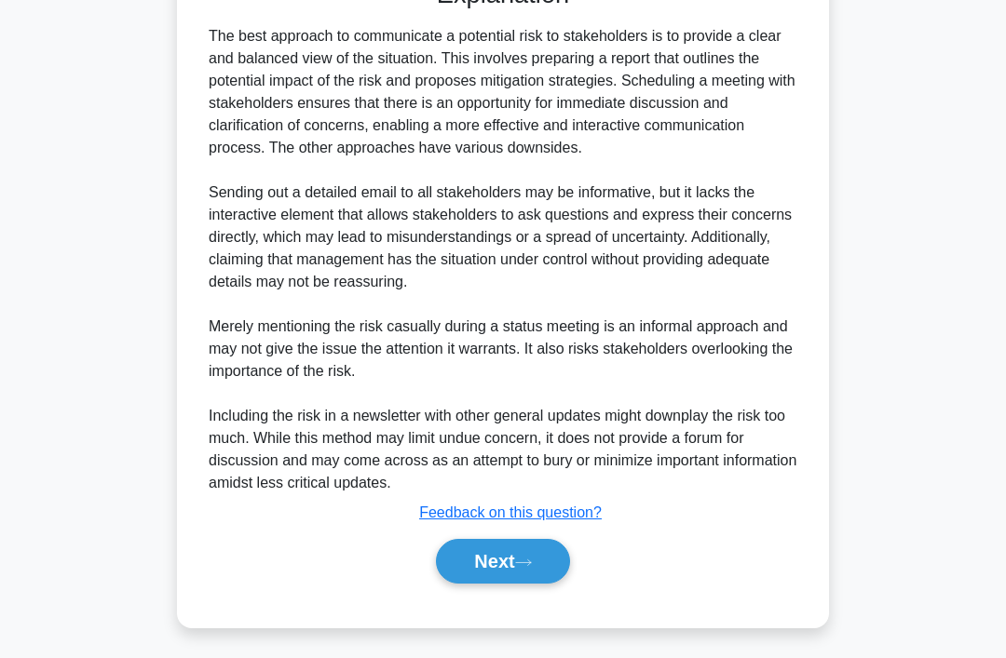
click at [459, 584] on button "Next" at bounding box center [502, 561] width 133 height 45
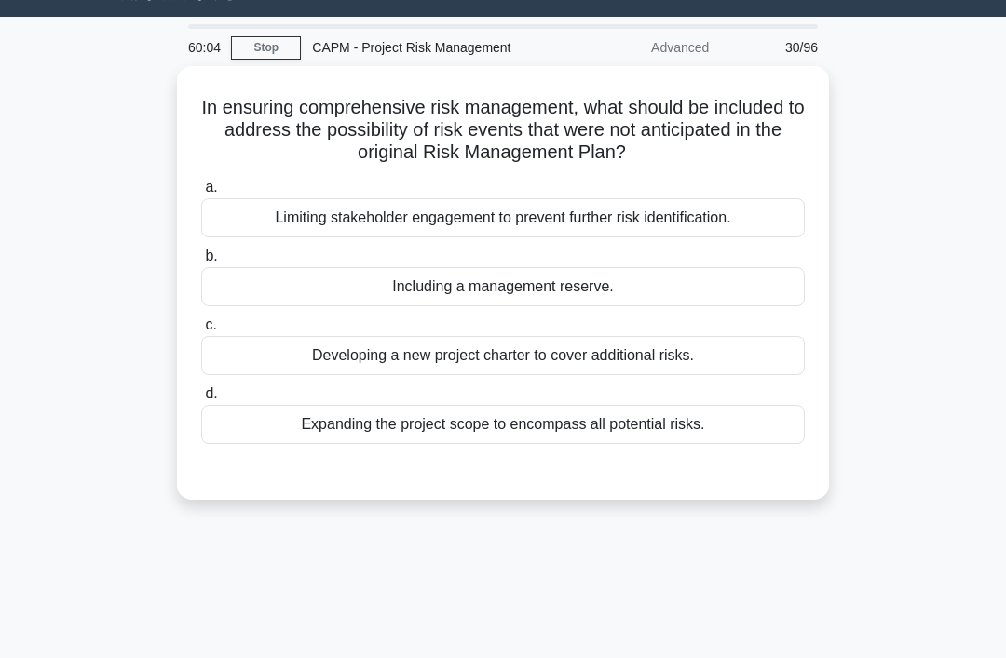
scroll to position [0, 0]
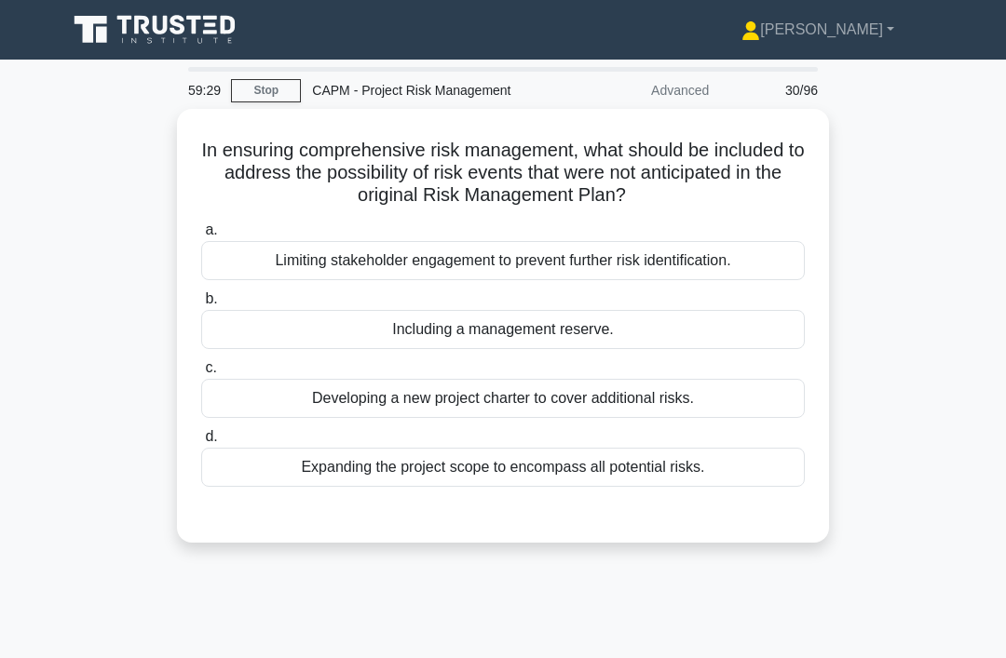
click at [282, 466] on div "Expanding the project scope to encompass all potential risks." at bounding box center [502, 467] width 603 height 39
click at [201, 443] on input "d. Expanding the project scope to encompass all potential risks." at bounding box center [201, 437] width 0 height 12
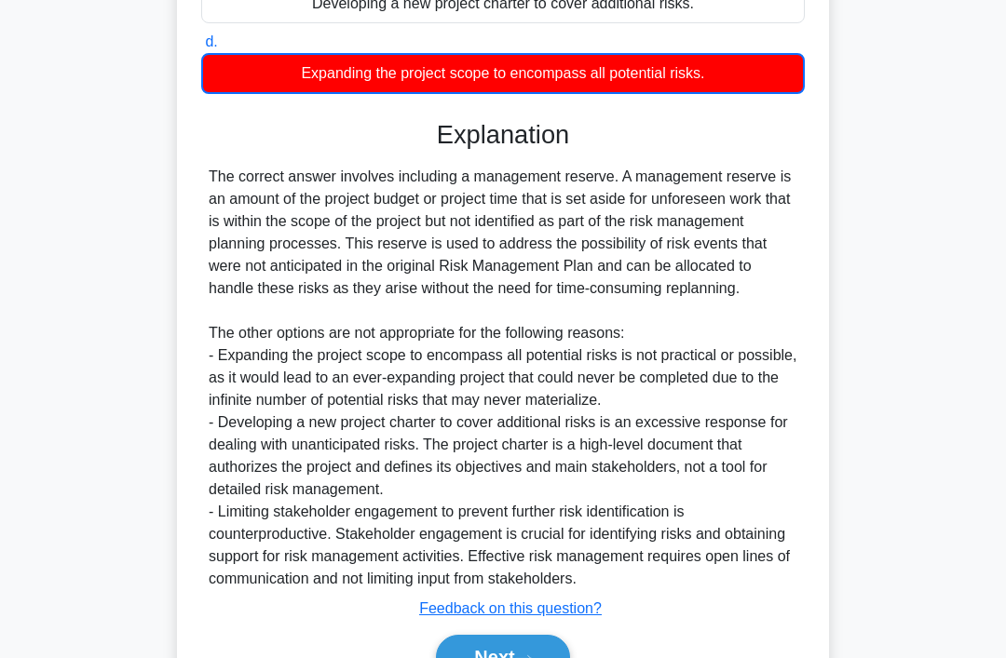
scroll to position [497, 0]
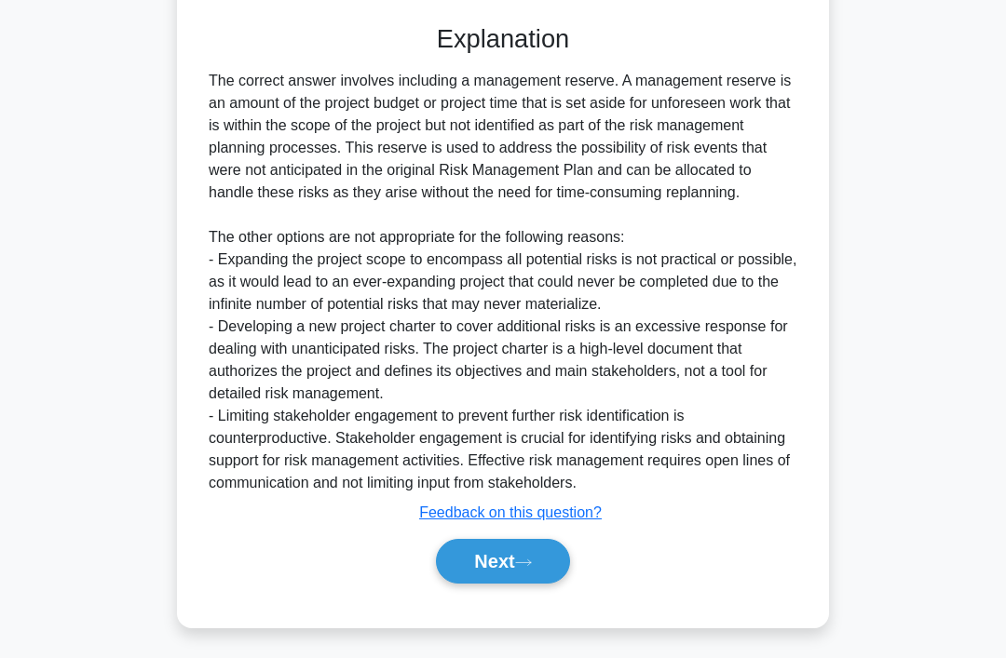
click at [477, 584] on button "Next" at bounding box center [502, 561] width 133 height 45
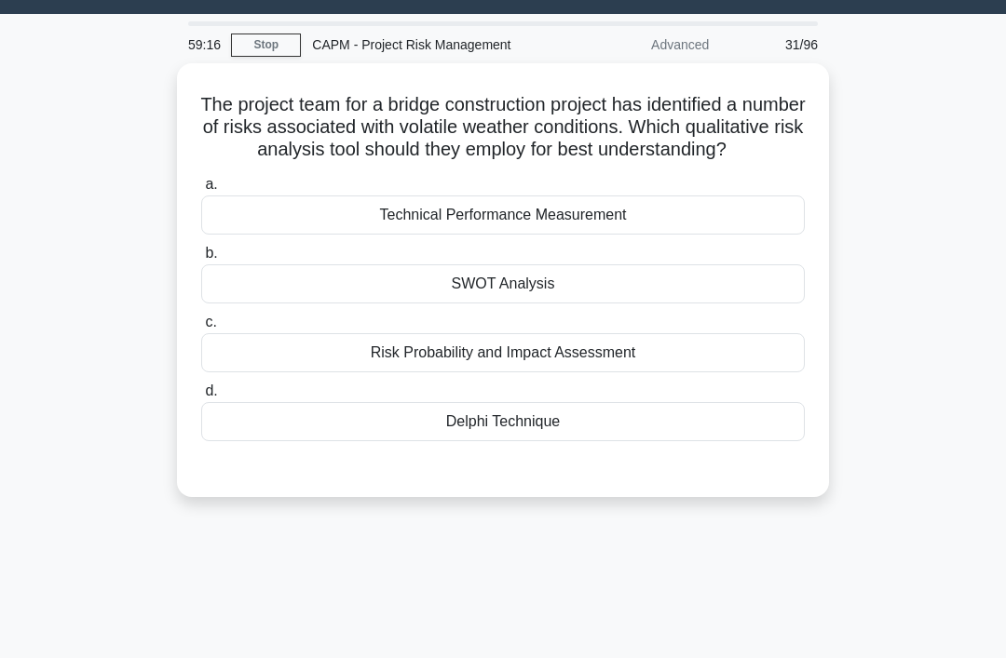
scroll to position [0, 0]
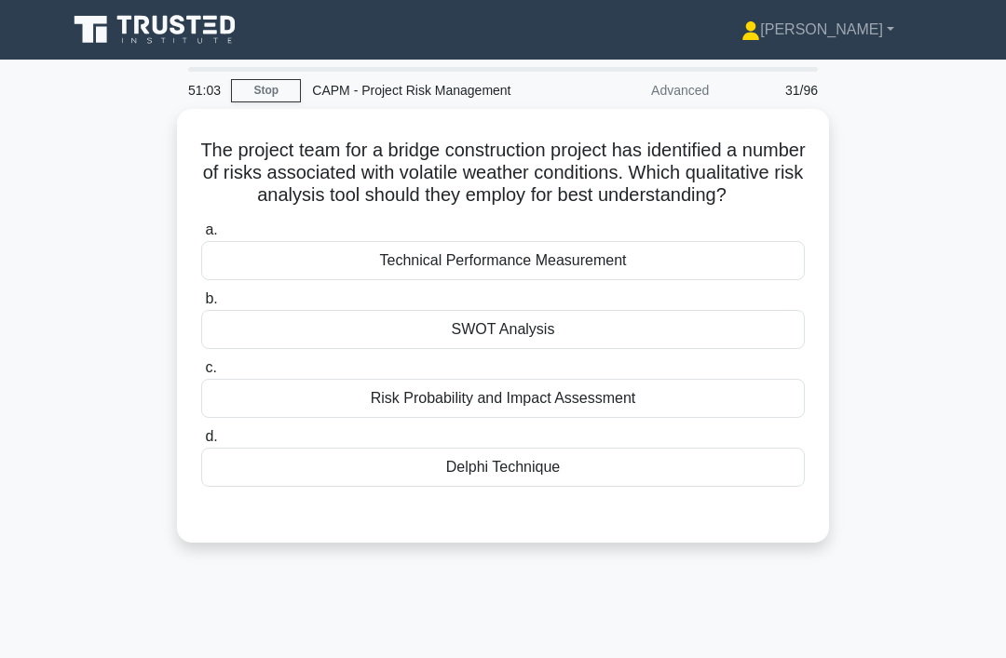
click at [700, 416] on div "Risk Probability and Impact Assessment" at bounding box center [502, 398] width 603 height 39
click at [201, 374] on input "c. Risk Probability and Impact Assessment" at bounding box center [201, 368] width 0 height 12
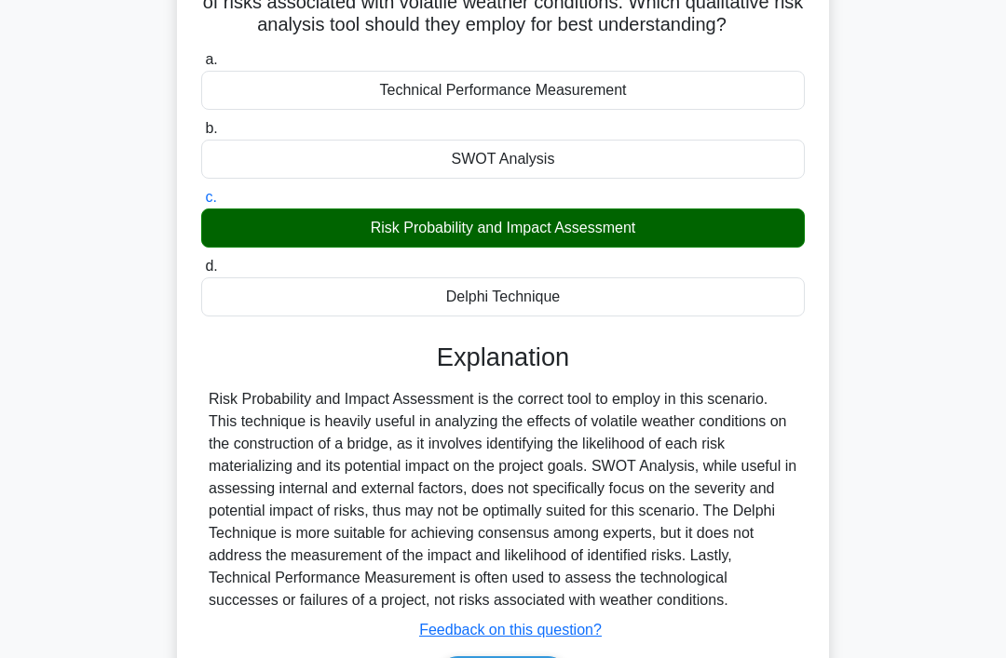
scroll to position [287, 0]
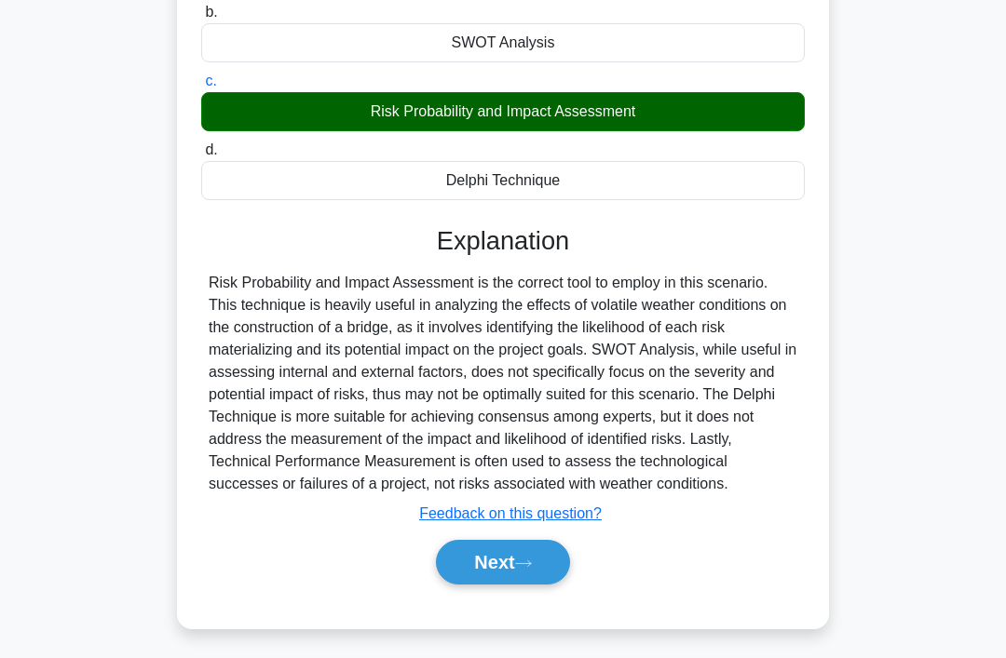
click at [493, 585] on button "Next" at bounding box center [502, 562] width 133 height 45
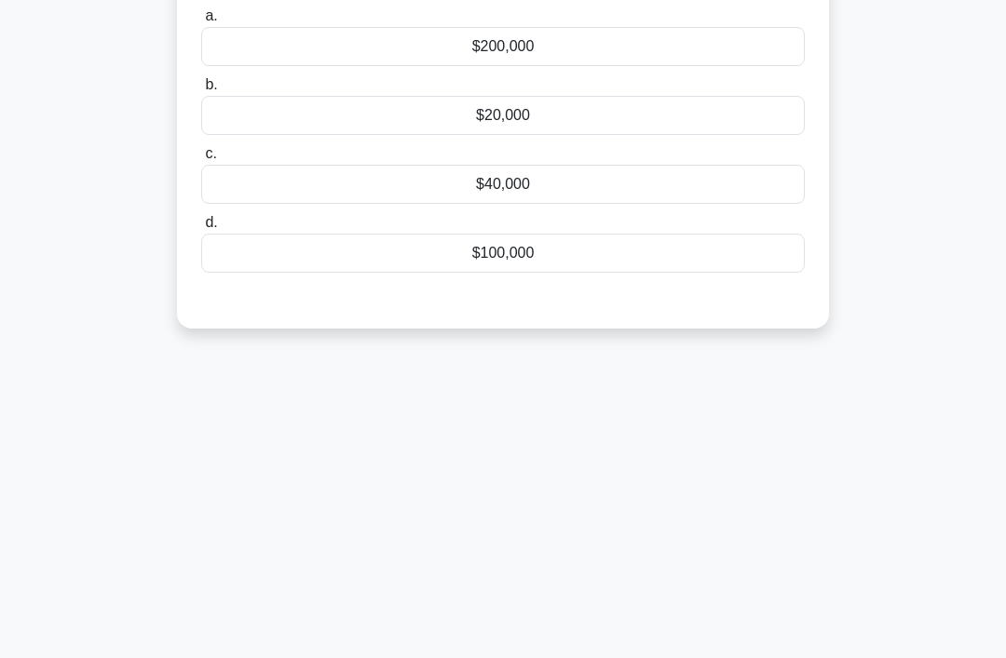
scroll to position [0, 0]
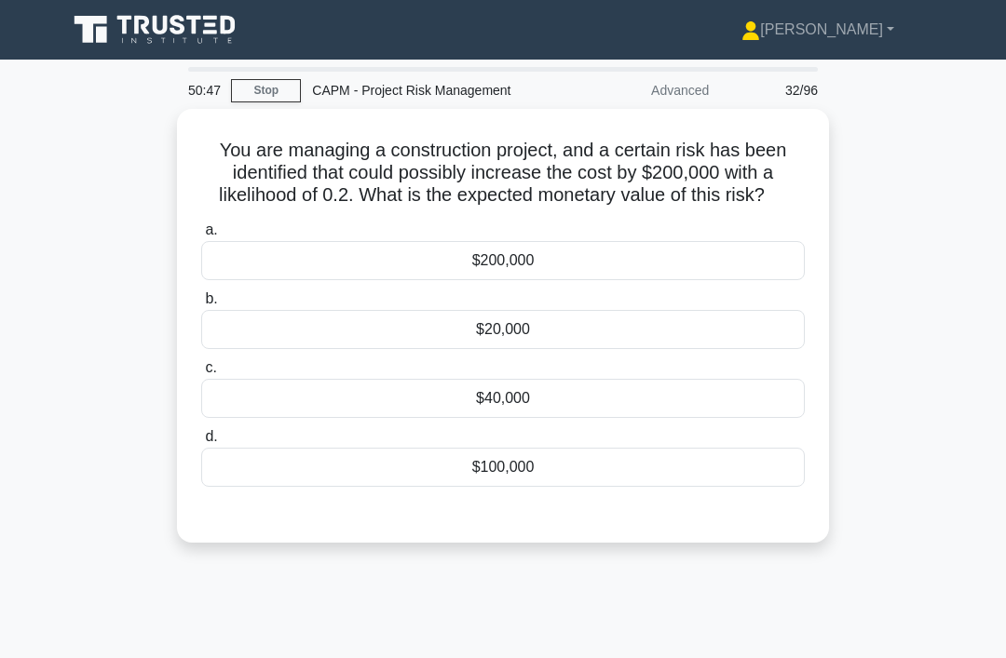
click at [691, 414] on div "$40,000" at bounding box center [502, 398] width 603 height 39
click at [201, 374] on input "c. $40,000" at bounding box center [201, 368] width 0 height 12
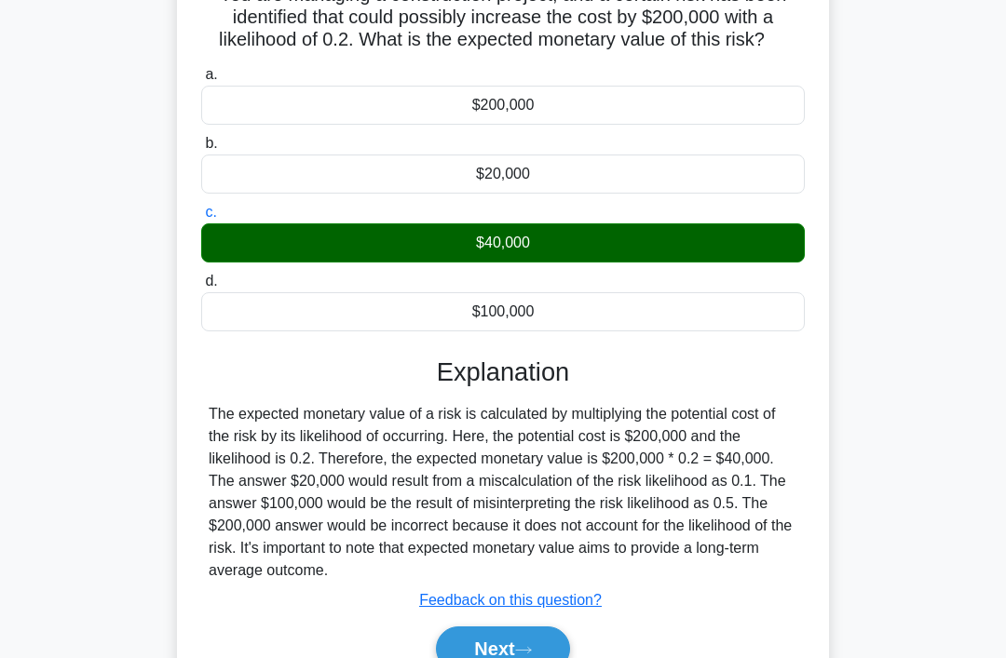
scroll to position [287, 0]
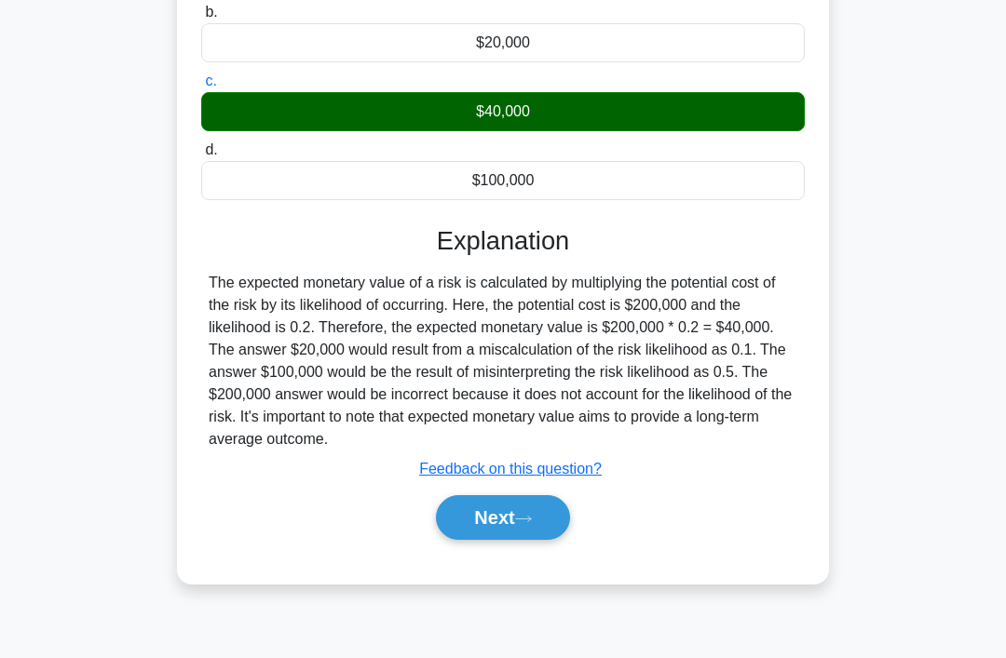
click at [532, 524] on icon at bounding box center [523, 519] width 17 height 10
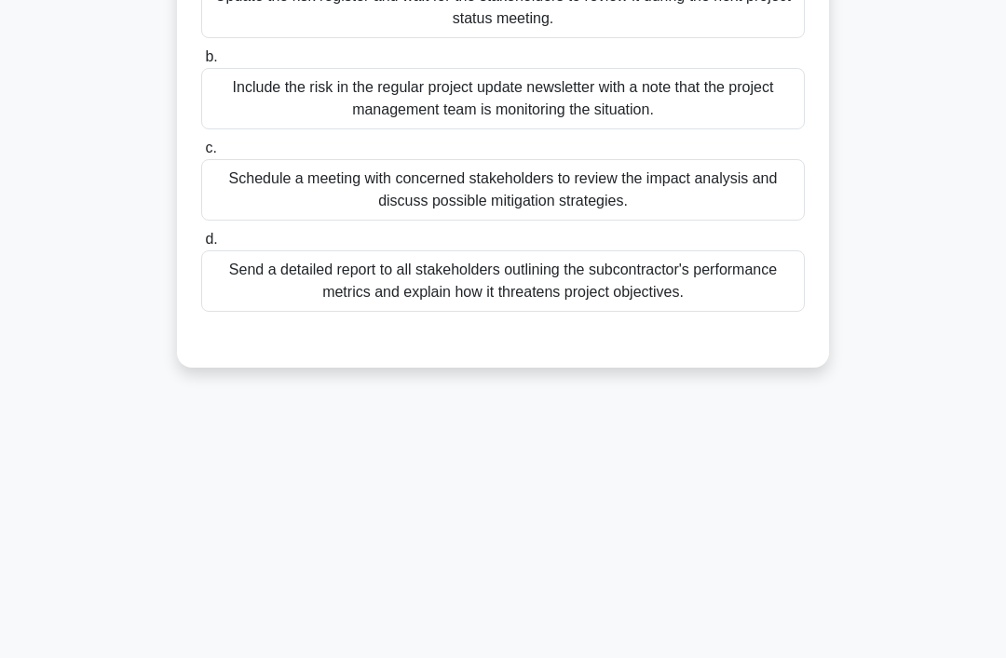
click at [544, 562] on div "50:44 Stop CAPM - Project Risk Management Advanced 33/96 During the execution o…" at bounding box center [503, 245] width 894 height 931
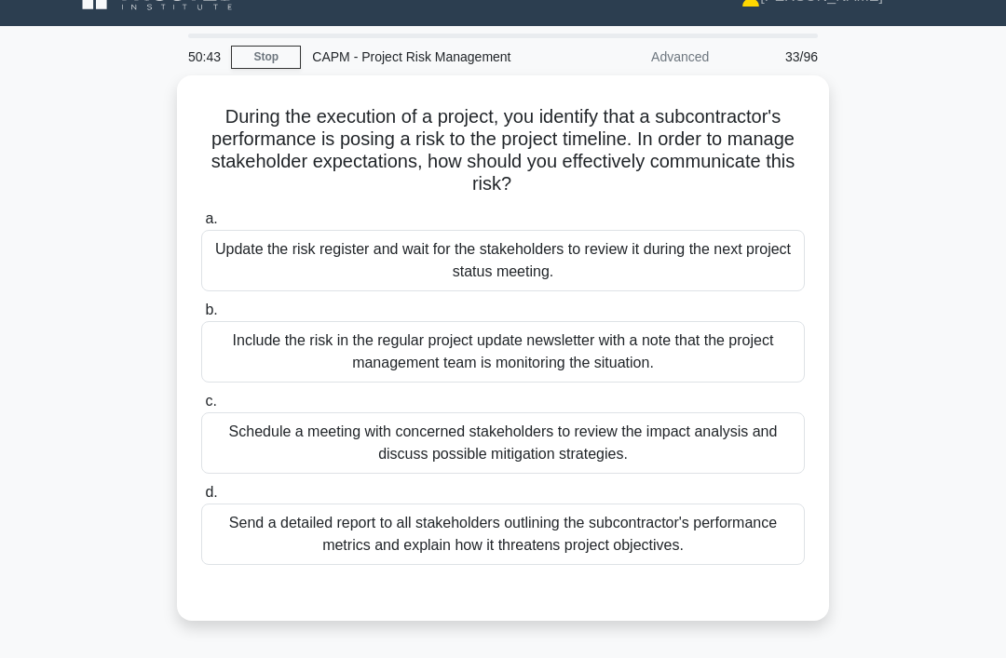
scroll to position [0, 0]
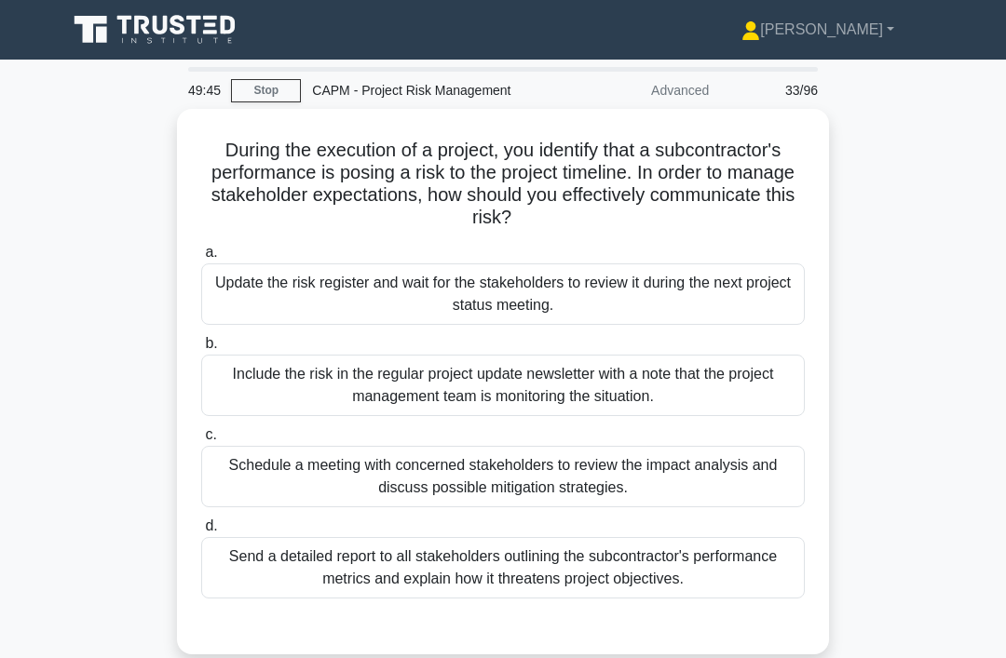
click at [587, 454] on div "Schedule a meeting with concerned stakeholders to review the impact analysis an…" at bounding box center [502, 476] width 603 height 61
click at [201, 441] on input "c. Schedule a meeting with concerned stakeholders to review the impact analysis…" at bounding box center [201, 435] width 0 height 12
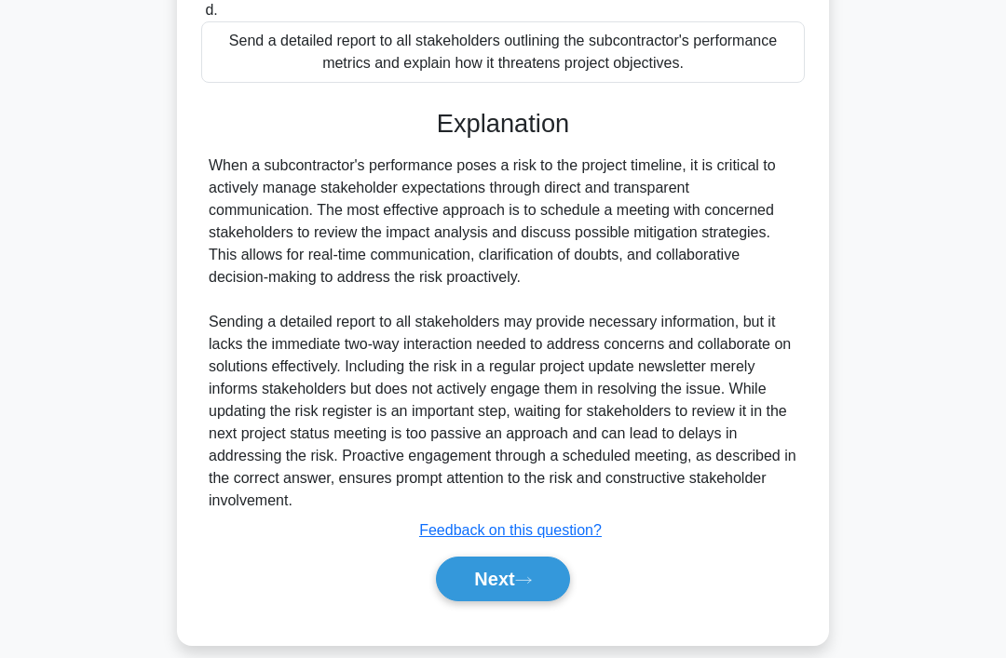
scroll to position [518, 0]
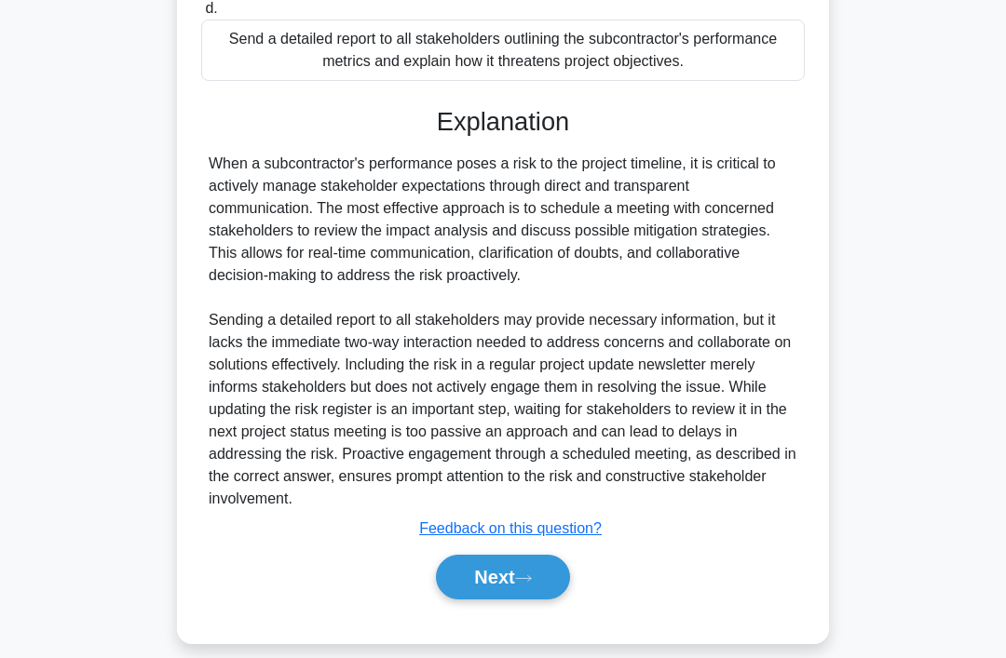
click at [517, 600] on button "Next" at bounding box center [502, 577] width 133 height 45
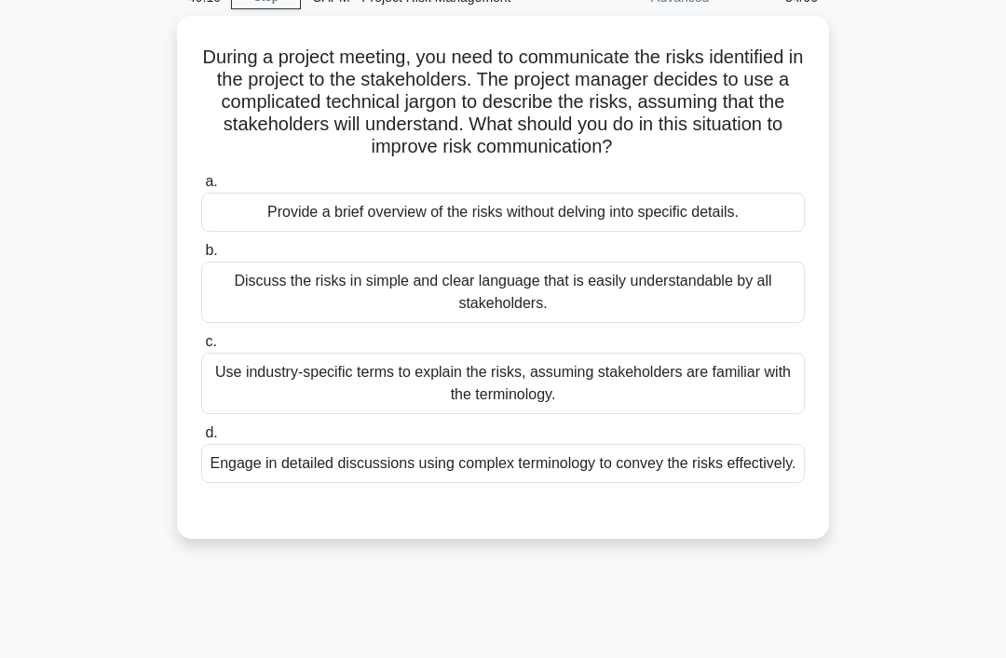
scroll to position [95, 0]
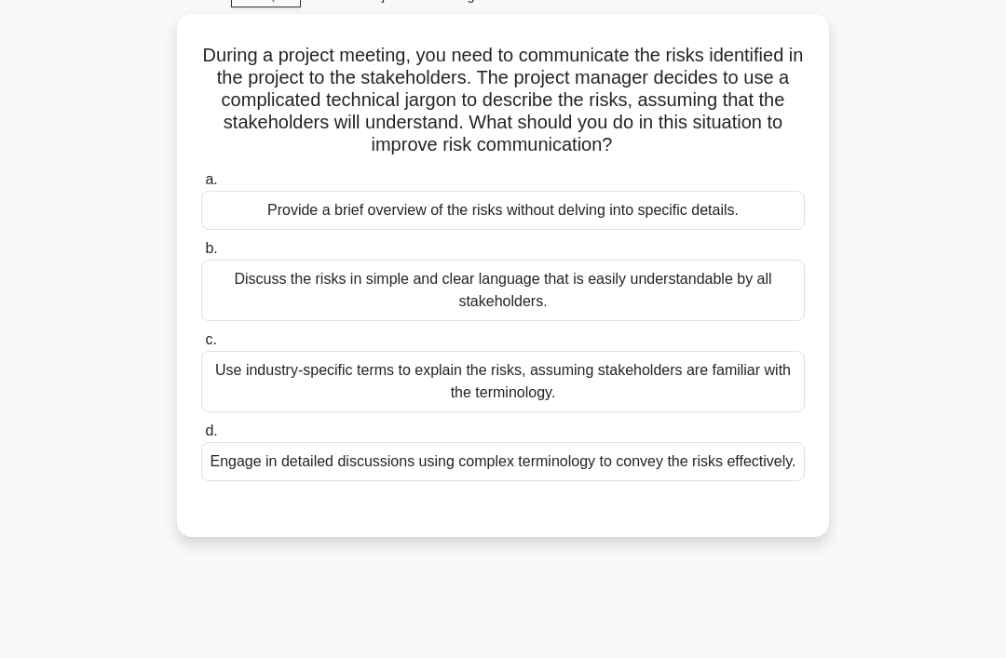
click at [242, 321] on div "Discuss the risks in simple and clear language that is easily understandable by…" at bounding box center [502, 290] width 603 height 61
click at [201, 255] on input "b. Discuss the risks in simple and clear language that is easily understandable…" at bounding box center [201, 249] width 0 height 12
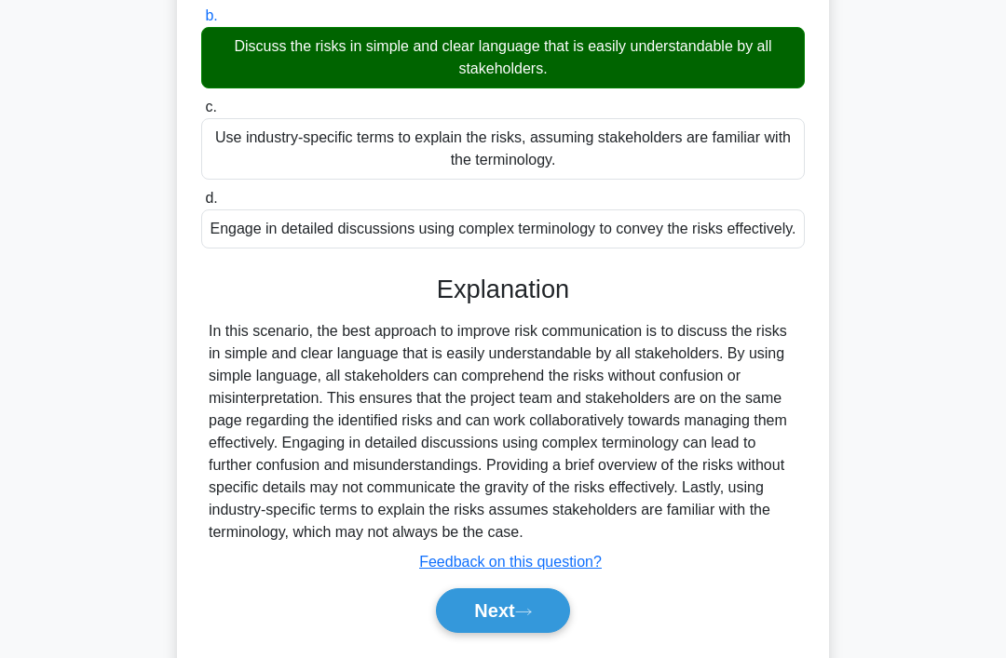
scroll to position [384, 0]
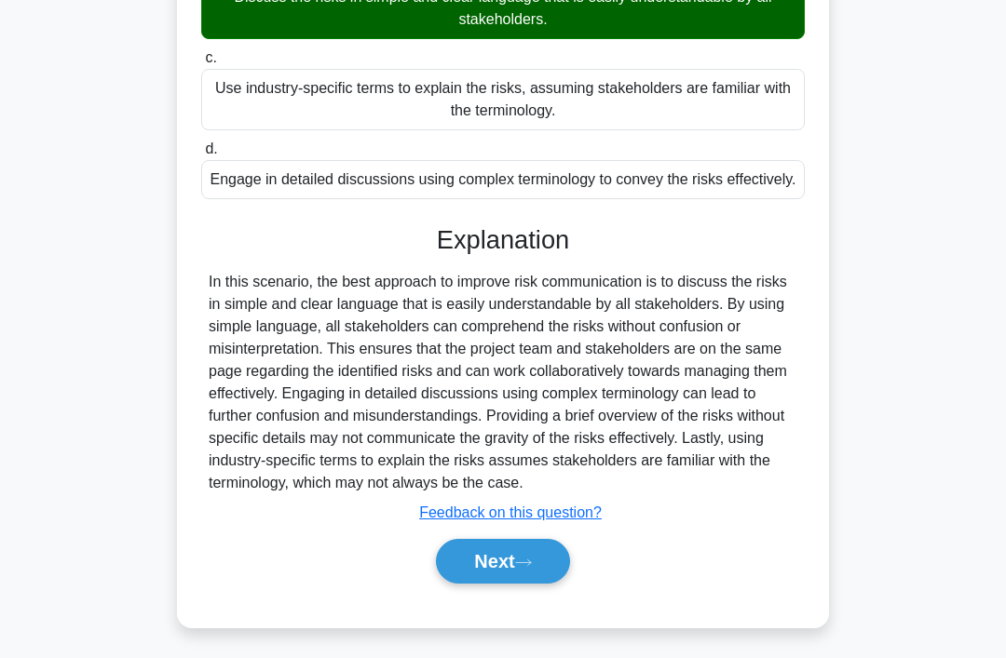
click at [489, 584] on button "Next" at bounding box center [502, 561] width 133 height 45
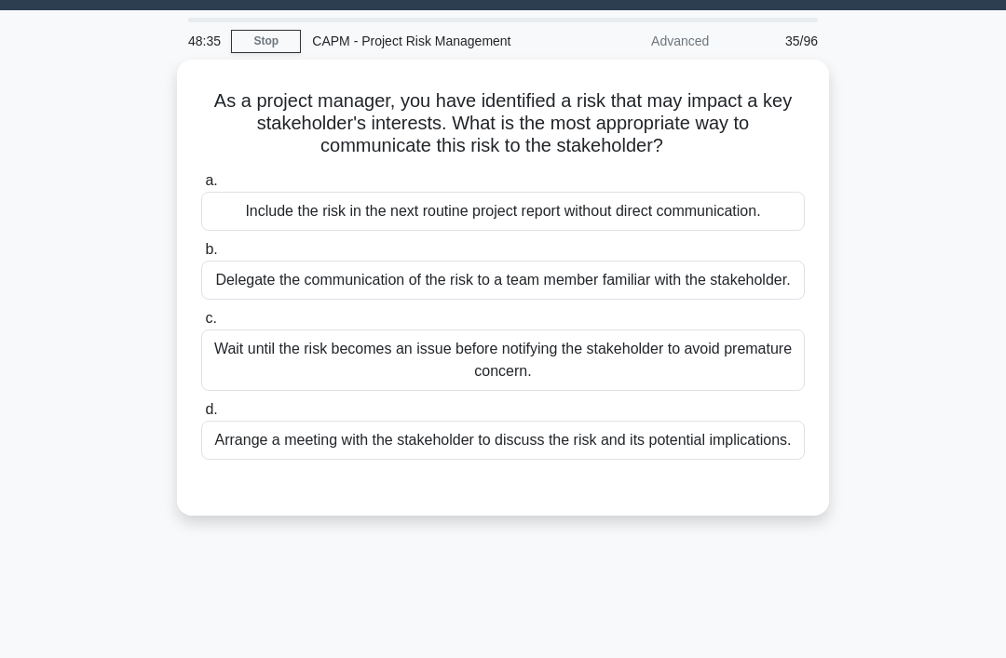
scroll to position [50, 0]
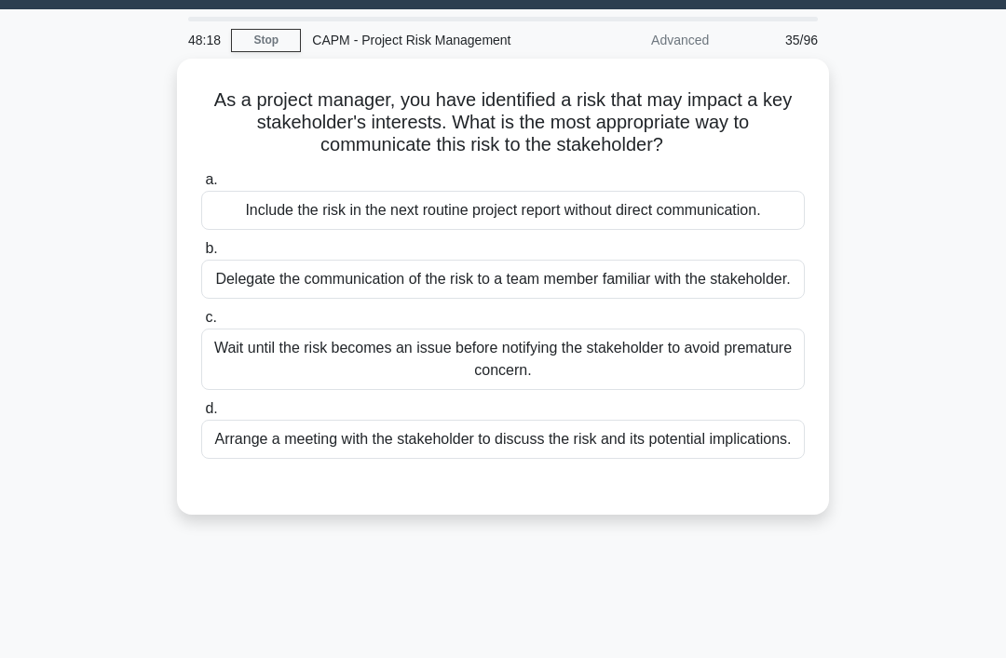
click at [239, 459] on div "Arrange a meeting with the stakeholder to discuss the risk and its potential im…" at bounding box center [502, 439] width 603 height 39
click at [201, 415] on input "d. Arrange a meeting with the stakeholder to discuss the risk and its potential…" at bounding box center [201, 409] width 0 height 12
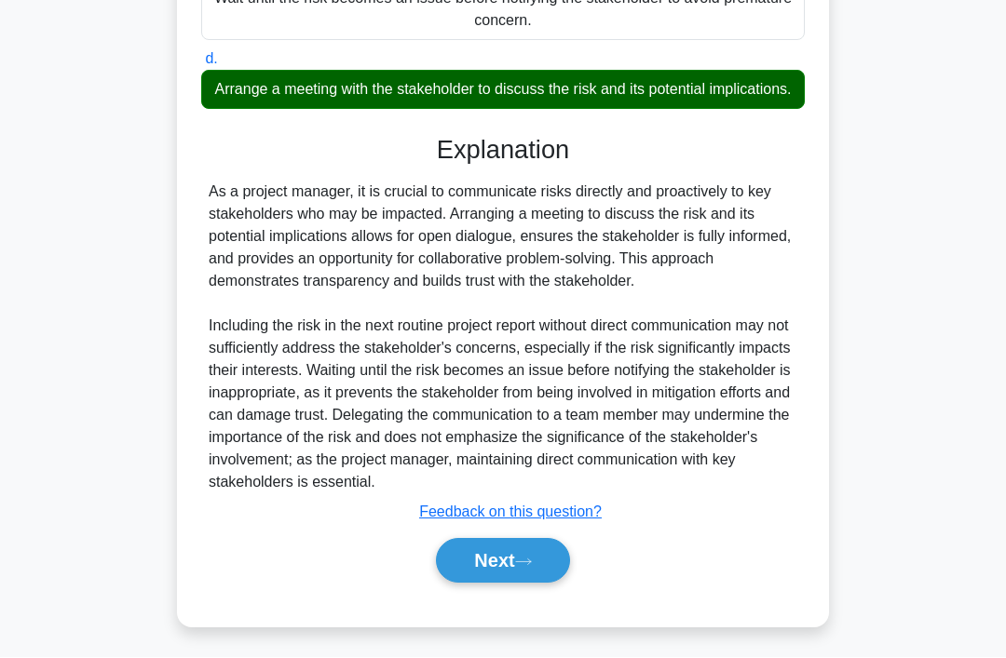
scroll to position [451, 0]
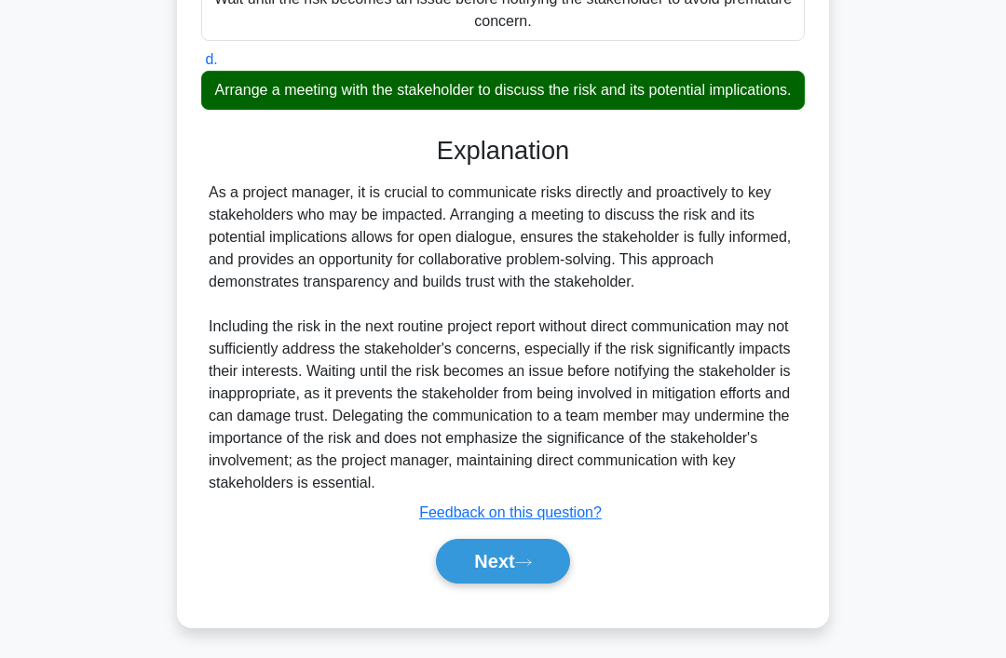
click at [437, 584] on button "Next" at bounding box center [502, 561] width 133 height 45
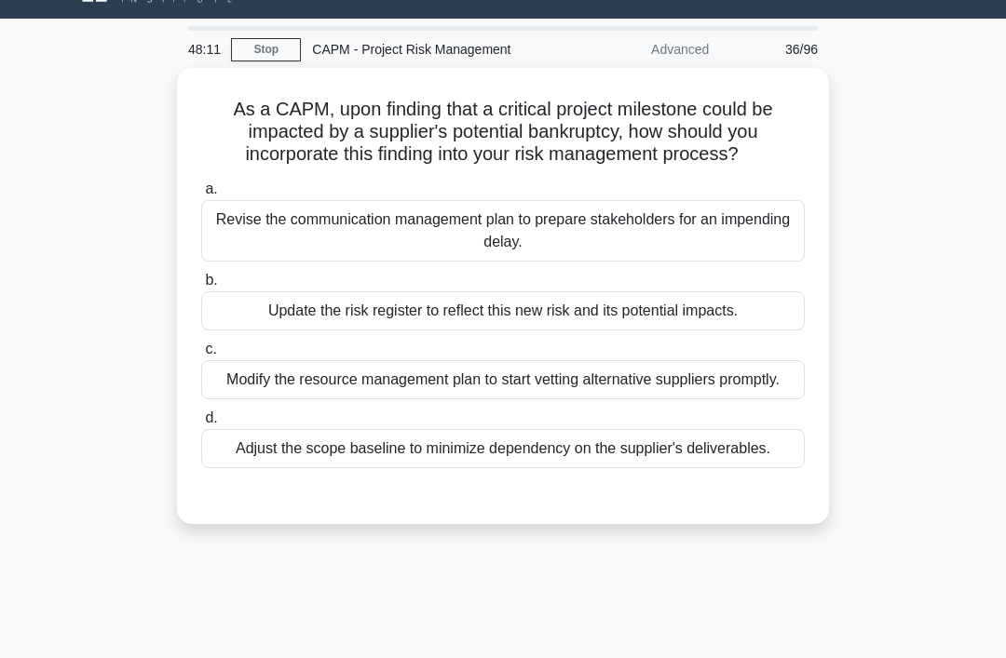
scroll to position [0, 0]
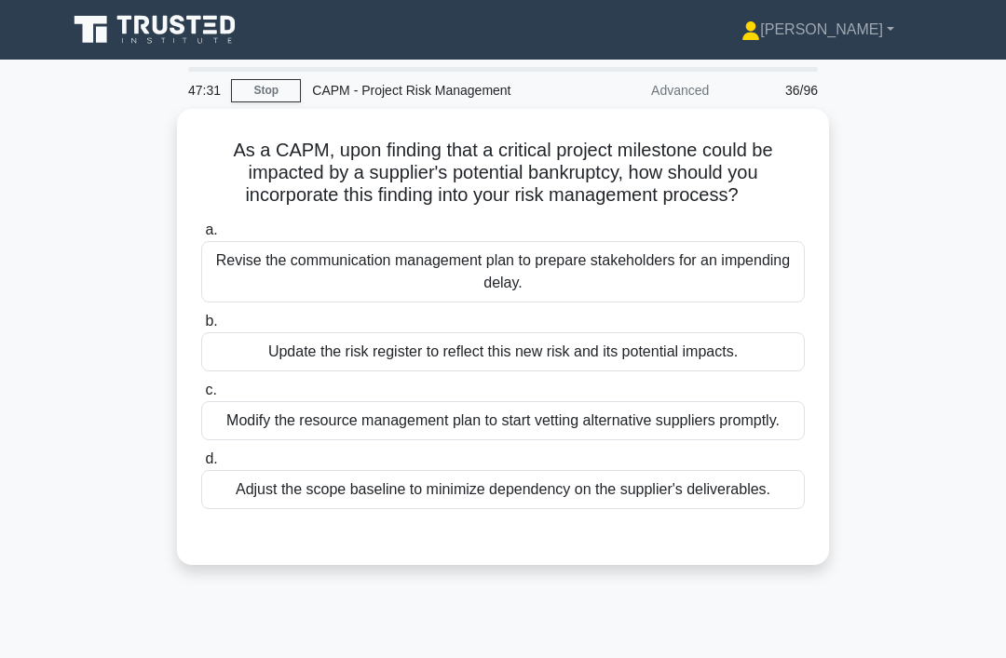
click at [637, 371] on div "Update the risk register to reflect this new risk and its potential impacts." at bounding box center [502, 351] width 603 height 39
click at [201, 328] on input "b. Update the risk register to reflect this new risk and its potential impacts." at bounding box center [201, 322] width 0 height 12
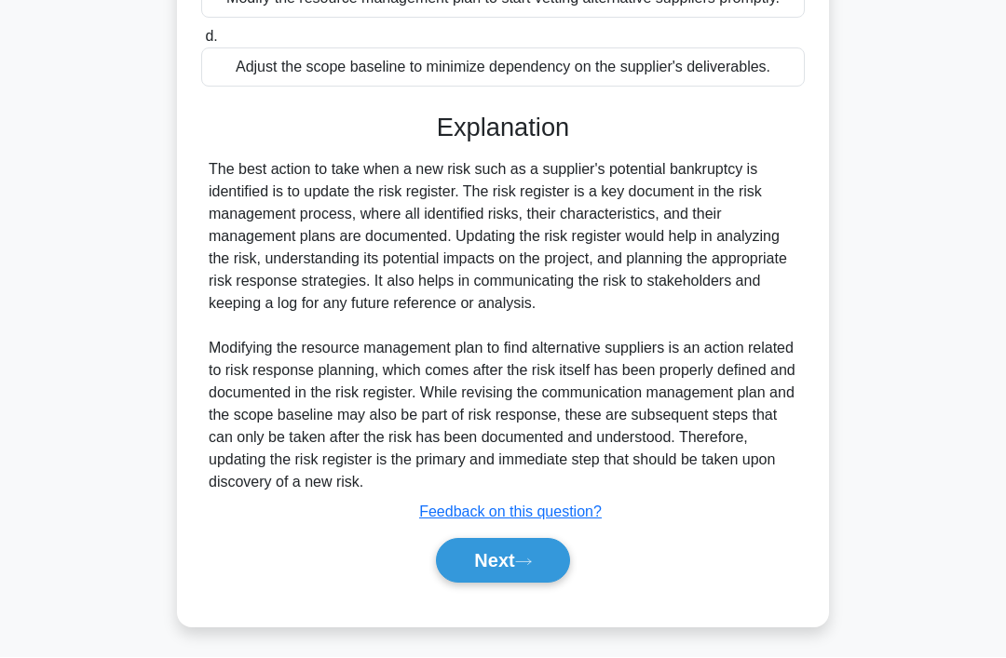
scroll to position [473, 0]
click at [532, 568] on icon at bounding box center [523, 563] width 17 height 10
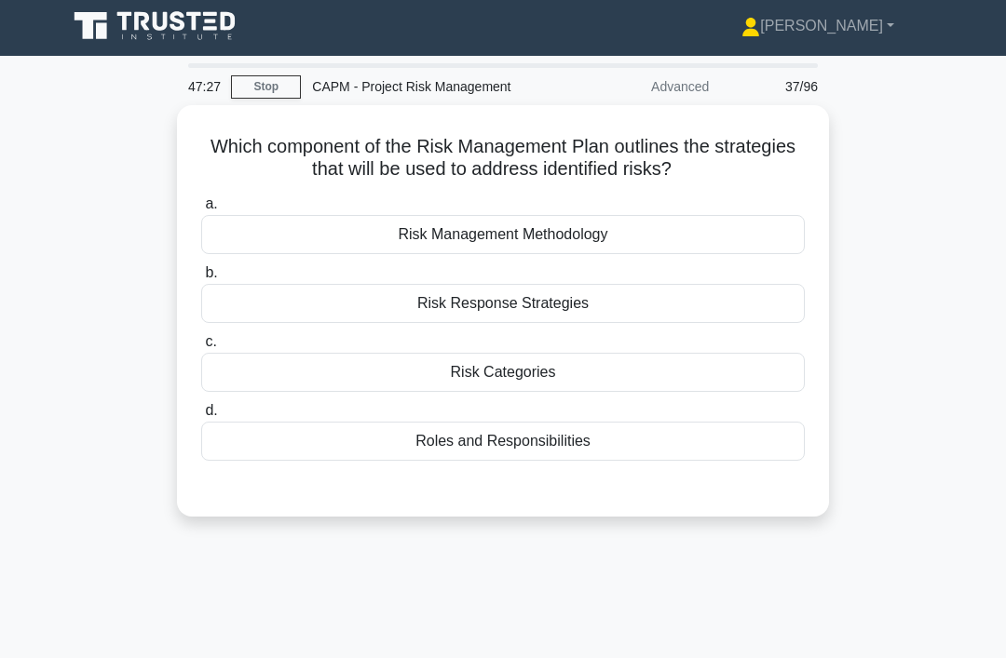
scroll to position [0, 0]
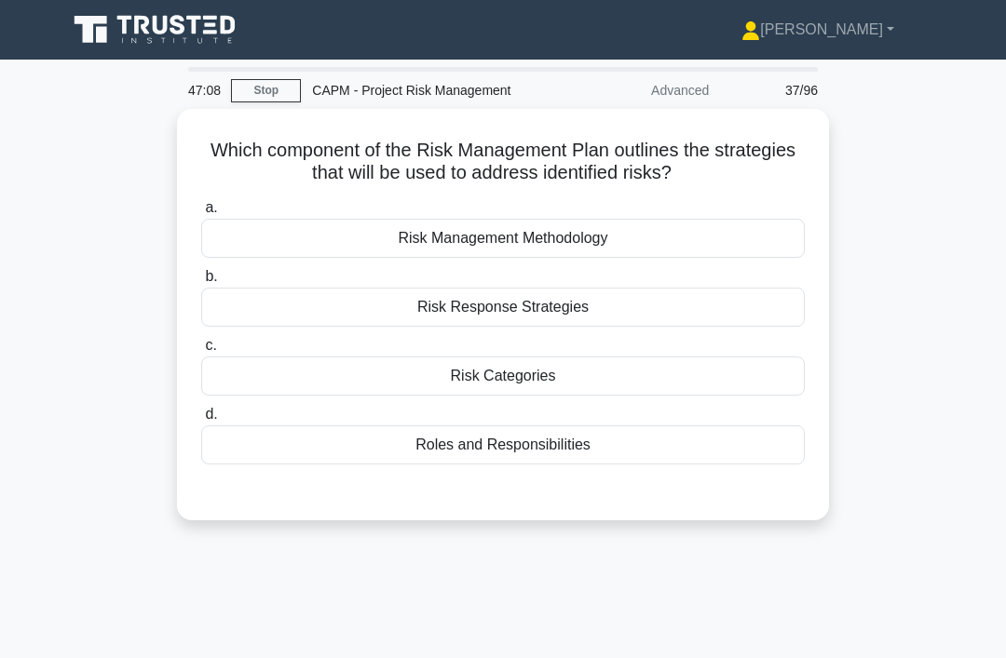
click at [585, 316] on div "Risk Response Strategies" at bounding box center [502, 307] width 603 height 39
click at [201, 283] on input "b. Risk Response Strategies" at bounding box center [201, 277] width 0 height 12
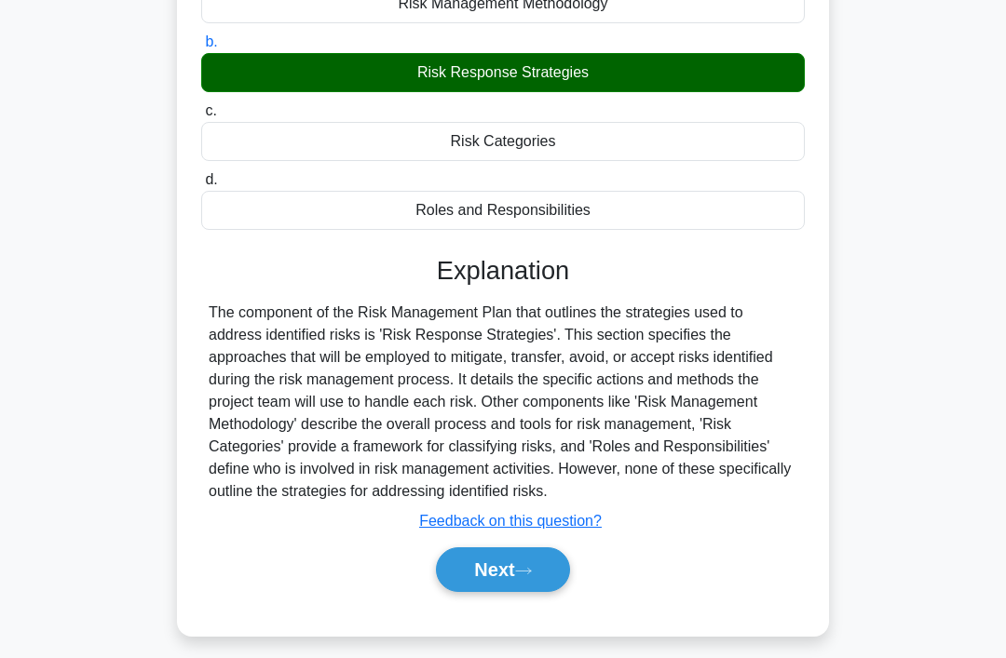
scroll to position [287, 0]
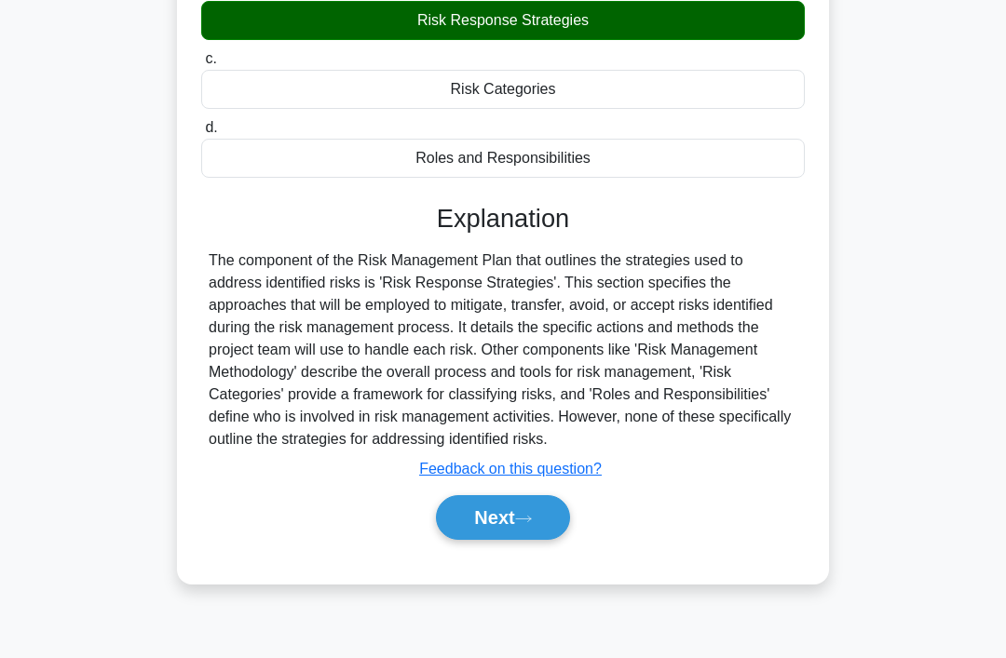
click at [497, 540] on button "Next" at bounding box center [502, 517] width 133 height 45
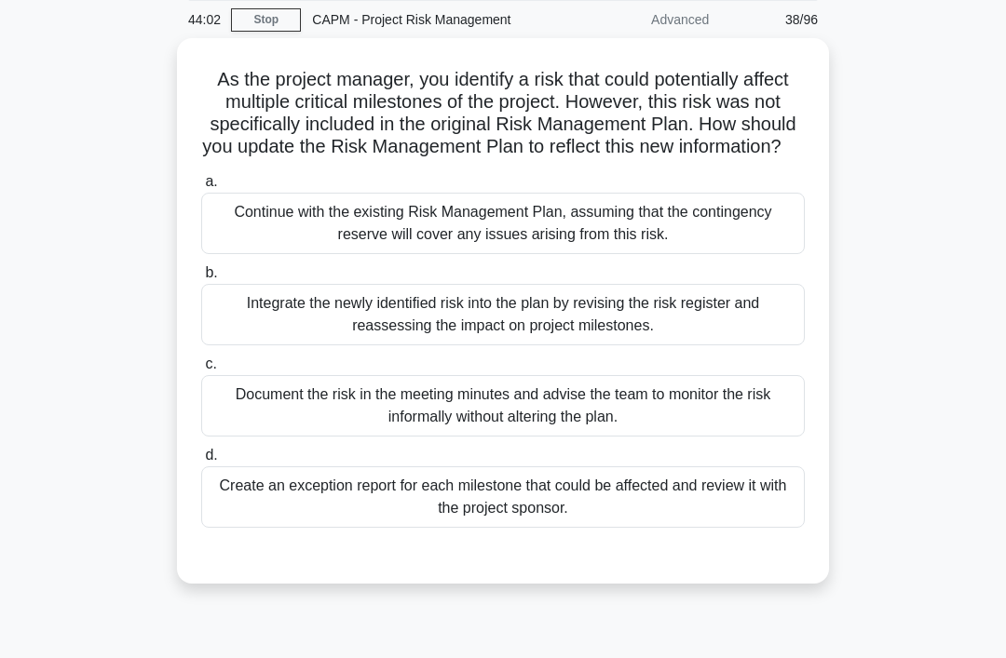
scroll to position [47, 0]
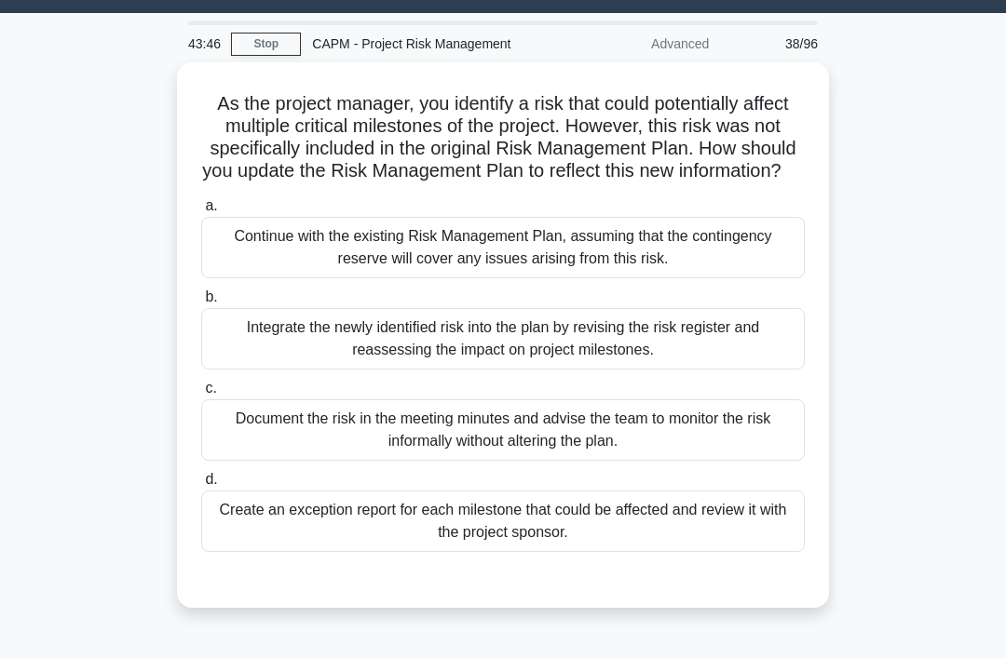
click at [752, 359] on div "Integrate the newly identified risk into the plan by revising the risk register…" at bounding box center [502, 338] width 603 height 61
click at [201, 304] on input "b. Integrate the newly identified risk into the plan by revising the risk regis…" at bounding box center [201, 297] width 0 height 12
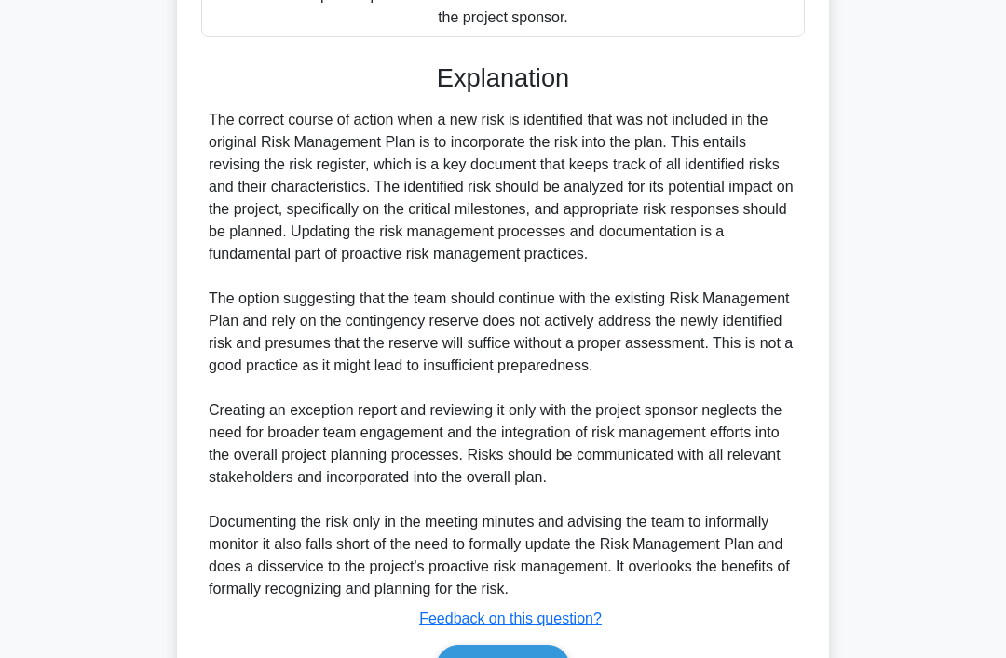
scroll to position [719, 0]
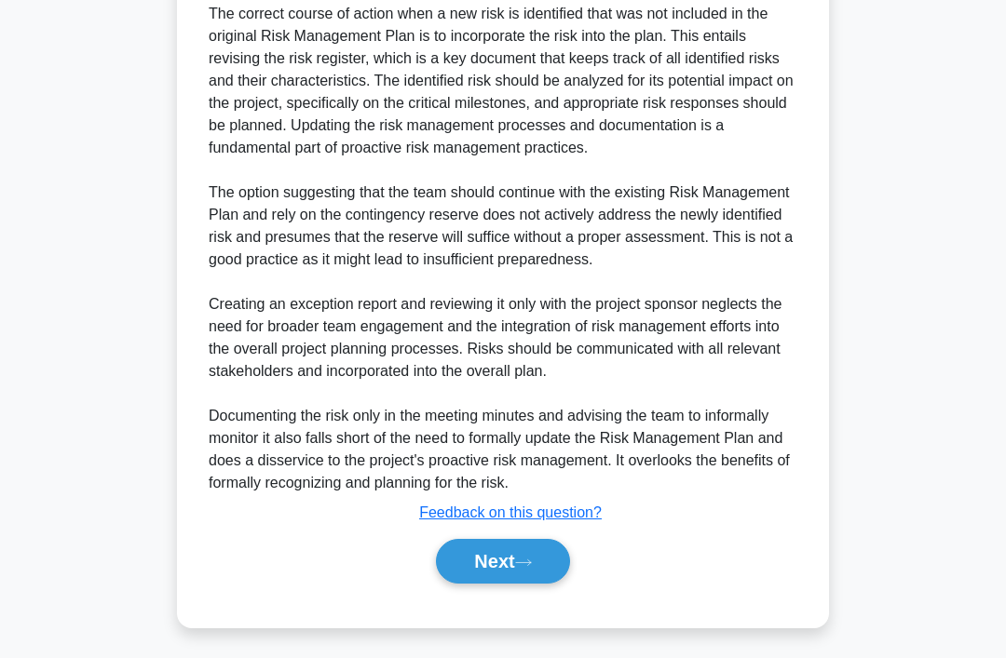
click at [531, 566] on icon at bounding box center [523, 563] width 15 height 6
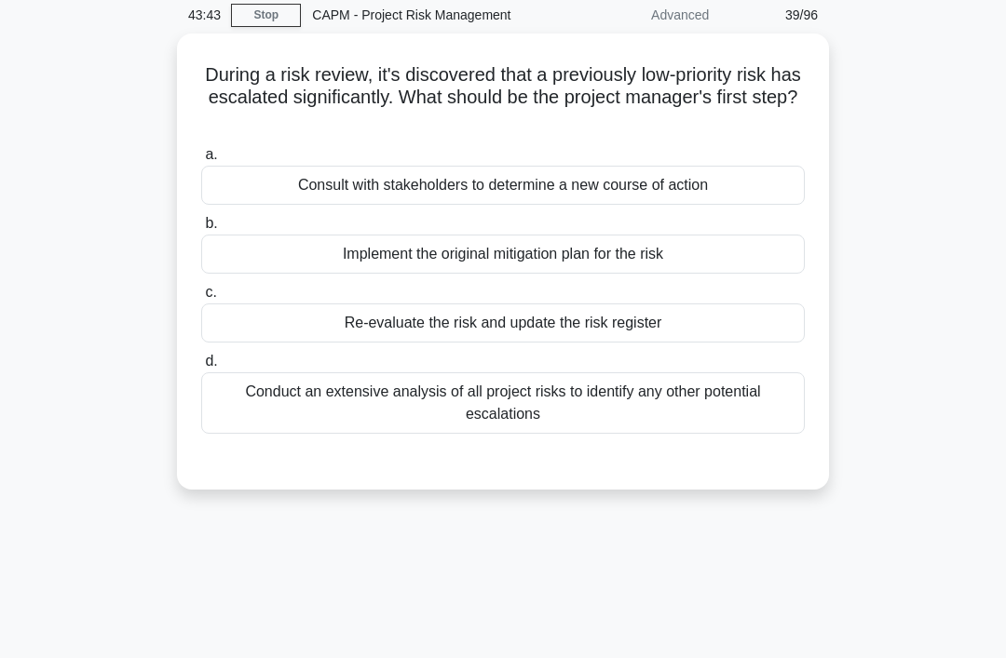
scroll to position [0, 0]
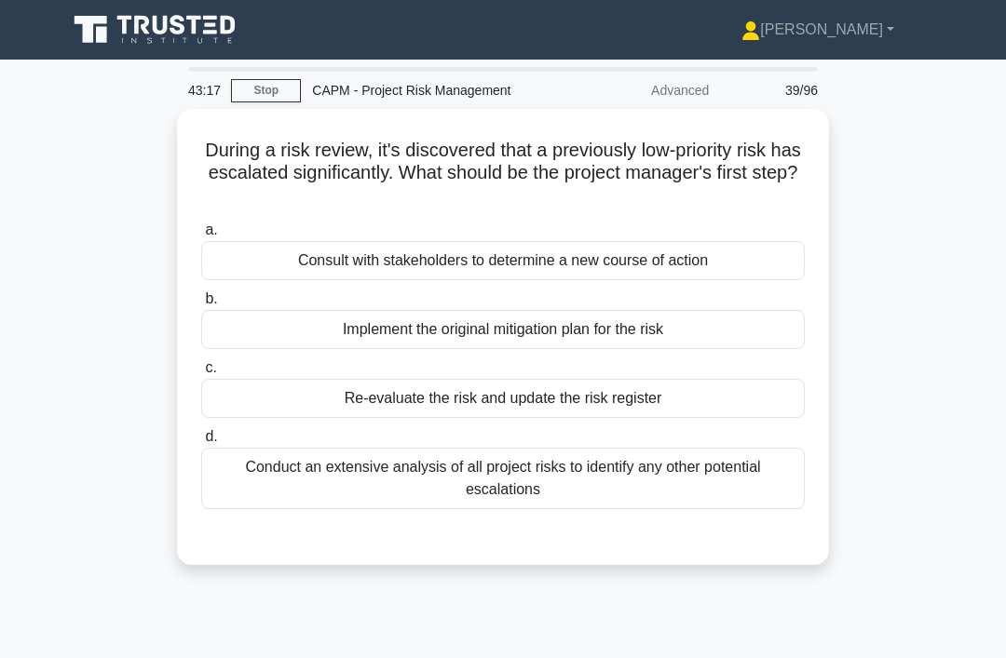
click at [679, 396] on div "Re-evaluate the risk and update the risk register" at bounding box center [502, 398] width 603 height 39
click at [201, 374] on input "c. Re-evaluate the risk and update the risk register" at bounding box center [201, 368] width 0 height 12
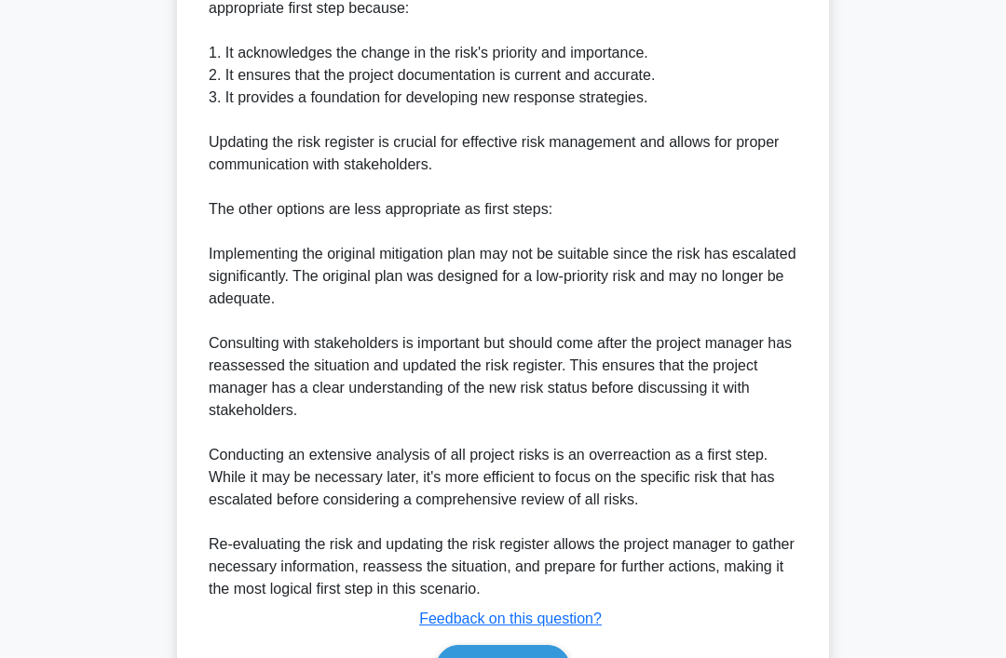
scroll to position [611, 0]
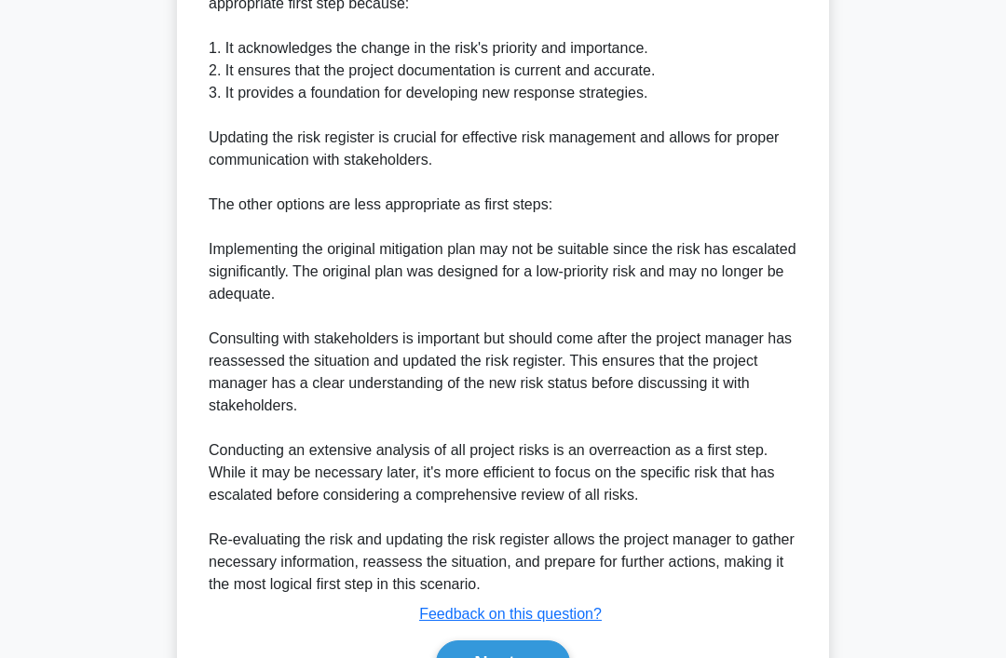
click at [506, 657] on button "Next" at bounding box center [502, 663] width 133 height 45
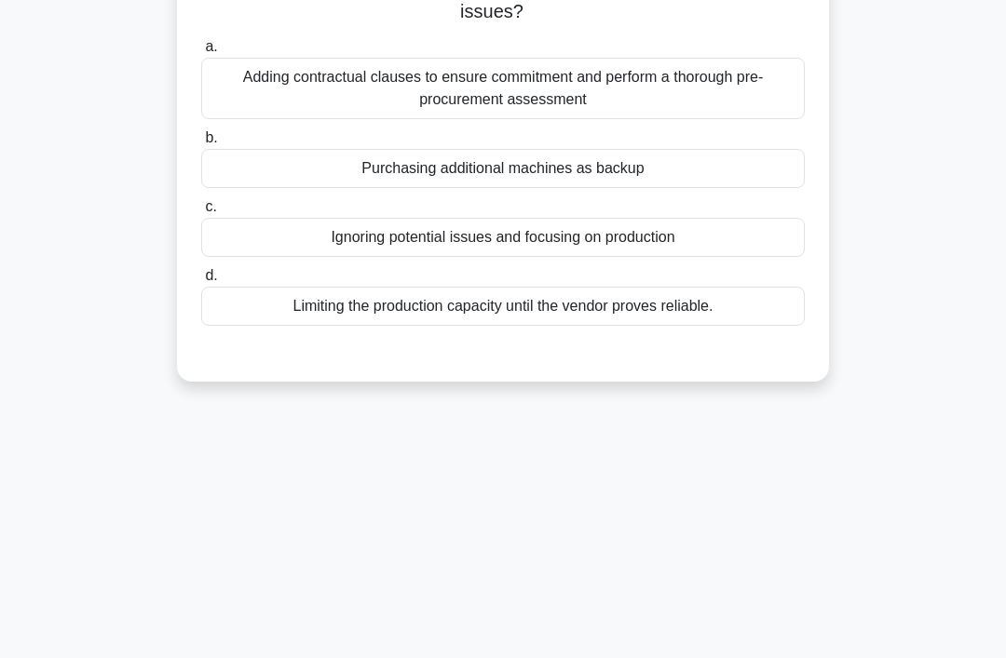
scroll to position [0, 0]
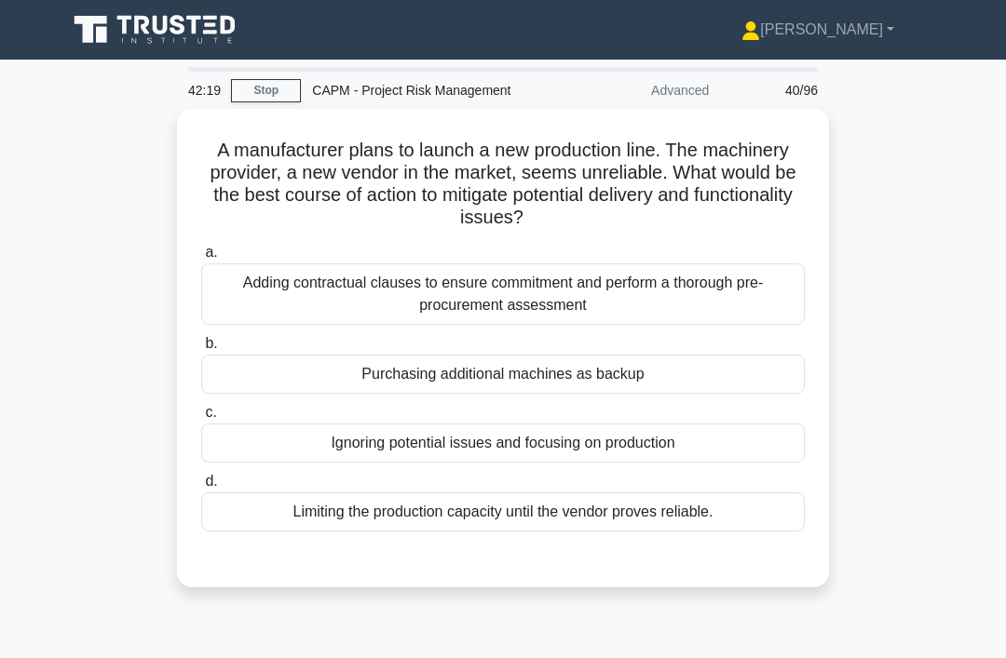
click at [774, 291] on div "Adding contractual clauses to ensure commitment and perform a thorough pre-proc…" at bounding box center [502, 293] width 603 height 61
click at [201, 259] on input "a. Adding contractual clauses to ensure commitment and perform a thorough pre-p…" at bounding box center [201, 253] width 0 height 12
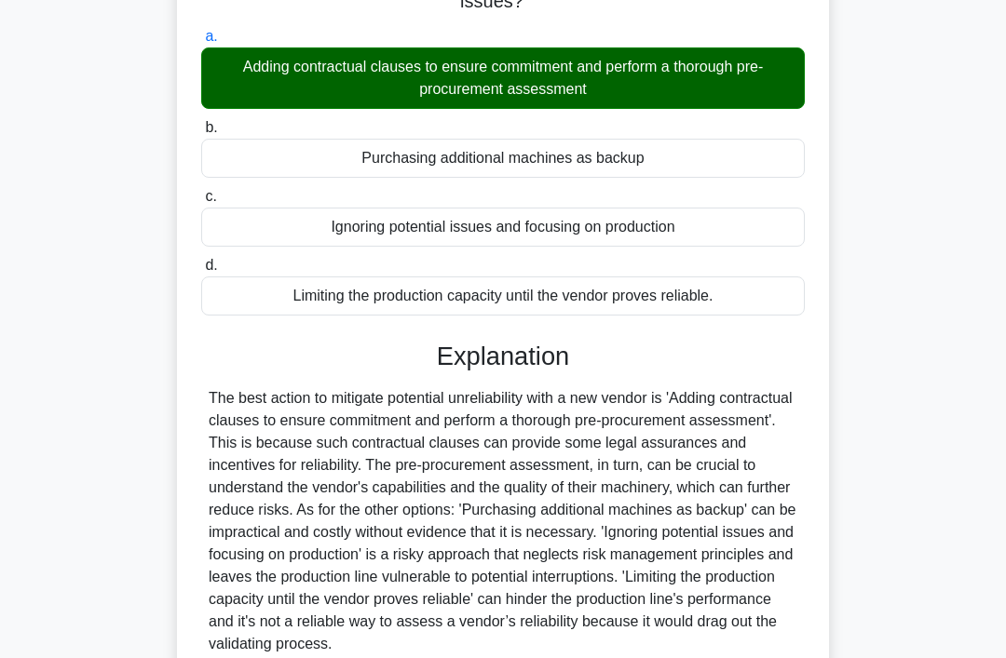
scroll to position [361, 0]
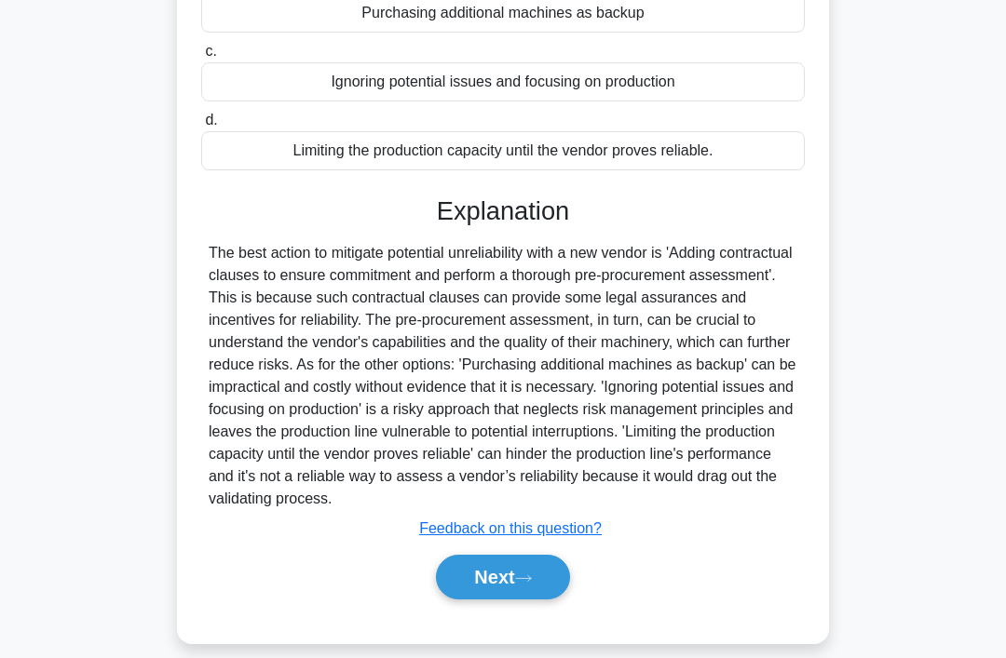
click at [482, 600] on button "Next" at bounding box center [502, 577] width 133 height 45
click at [481, 629] on div "42:17 Stop CAPM - Project Risk Management Advanced 41/96 A manufacturer plans t…" at bounding box center [503, 186] width 894 height 960
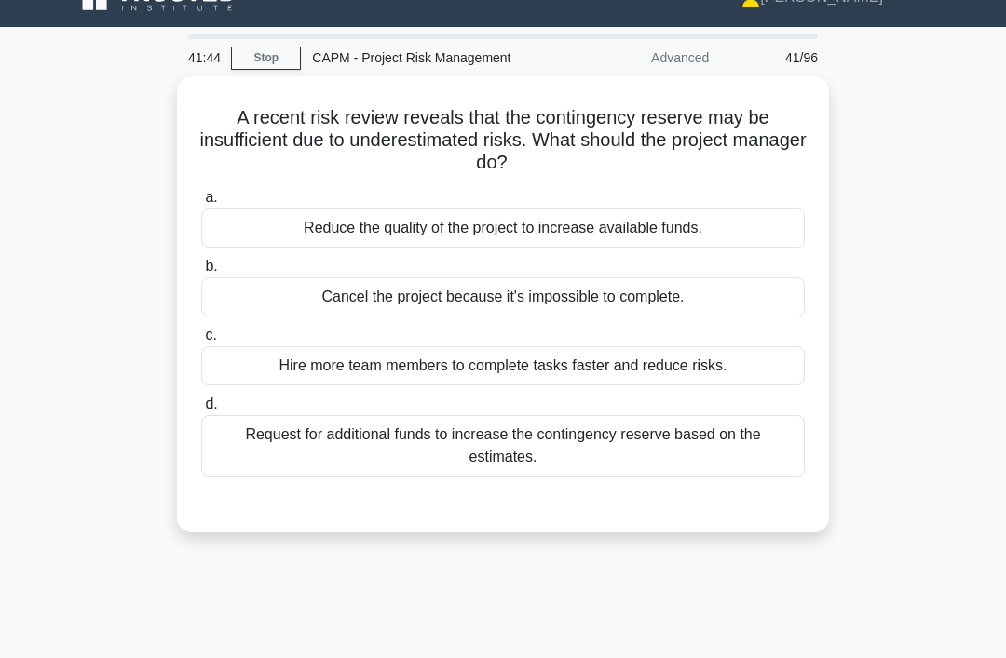
scroll to position [0, 0]
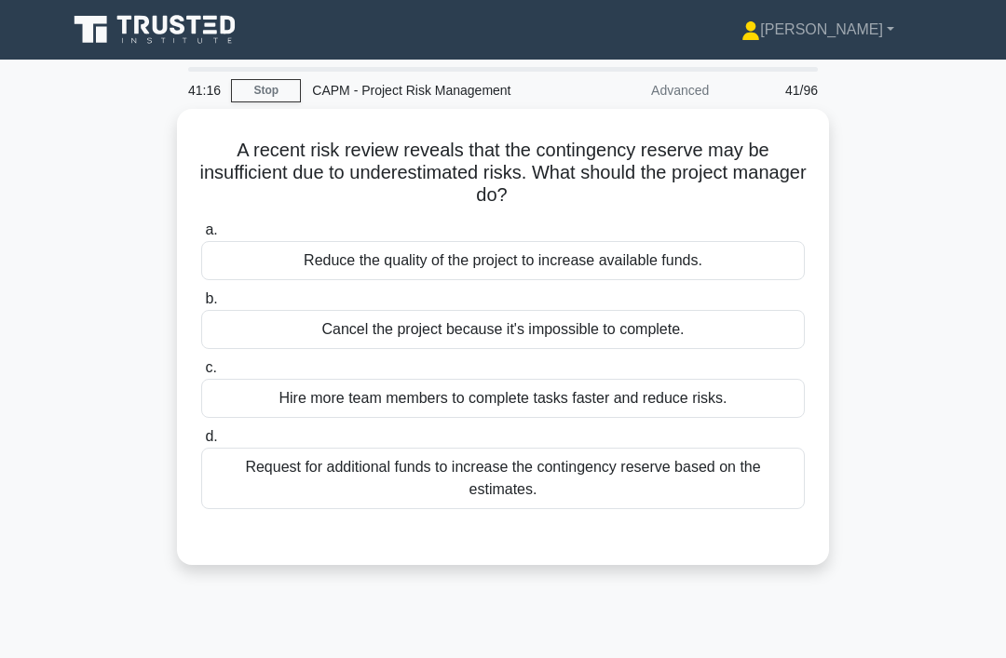
click at [664, 484] on div "Request for additional funds to increase the contingency reserve based on the e…" at bounding box center [502, 478] width 603 height 61
click at [201, 443] on input "d. Request for additional funds to increase the contingency reserve based on th…" at bounding box center [201, 437] width 0 height 12
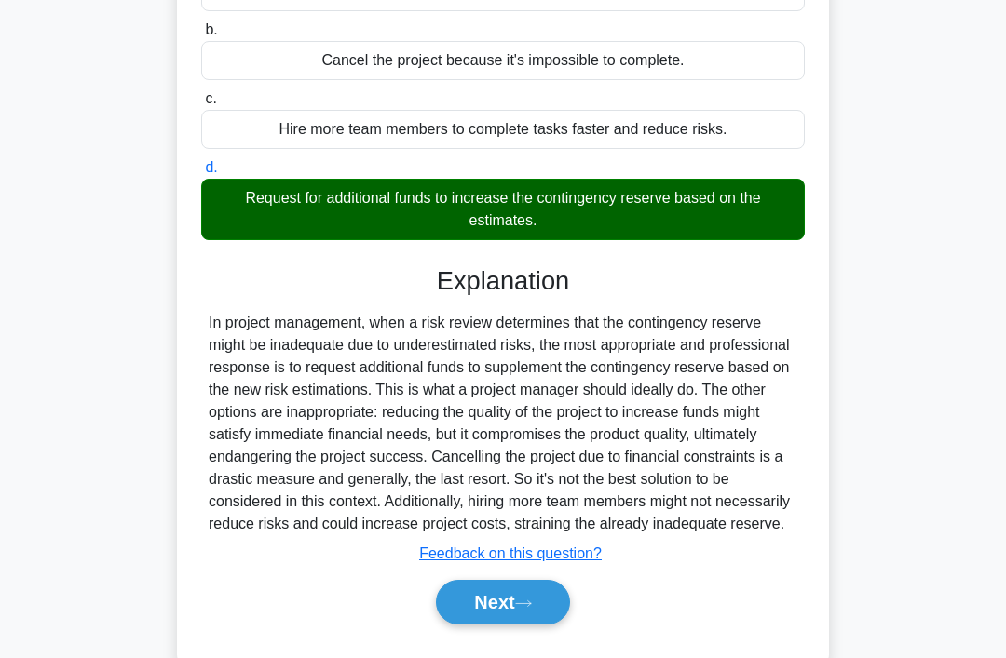
scroll to position [294, 0]
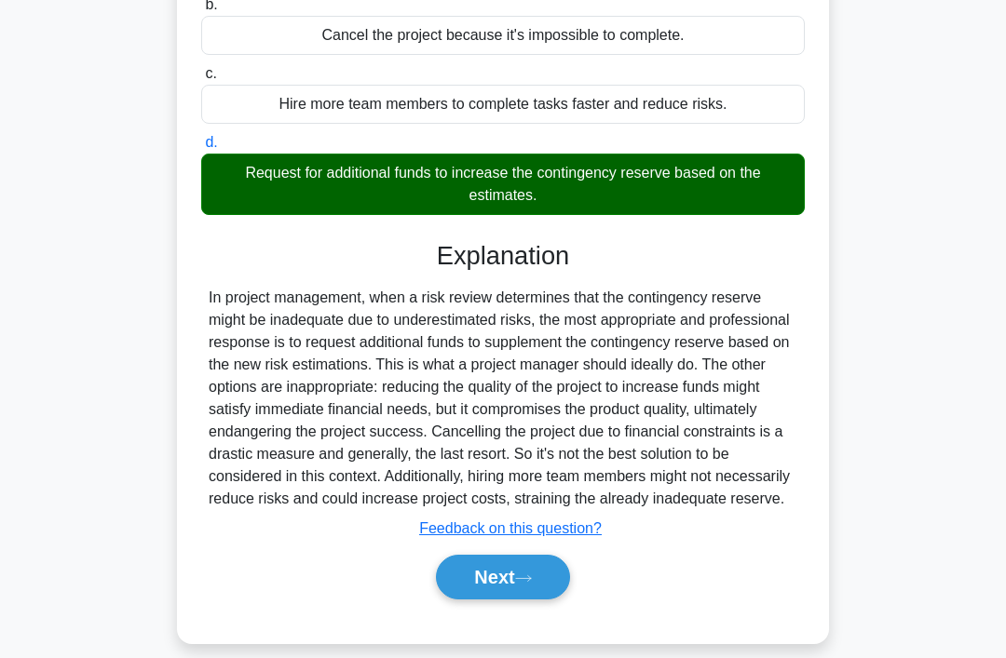
click at [542, 600] on button "Next" at bounding box center [502, 577] width 133 height 45
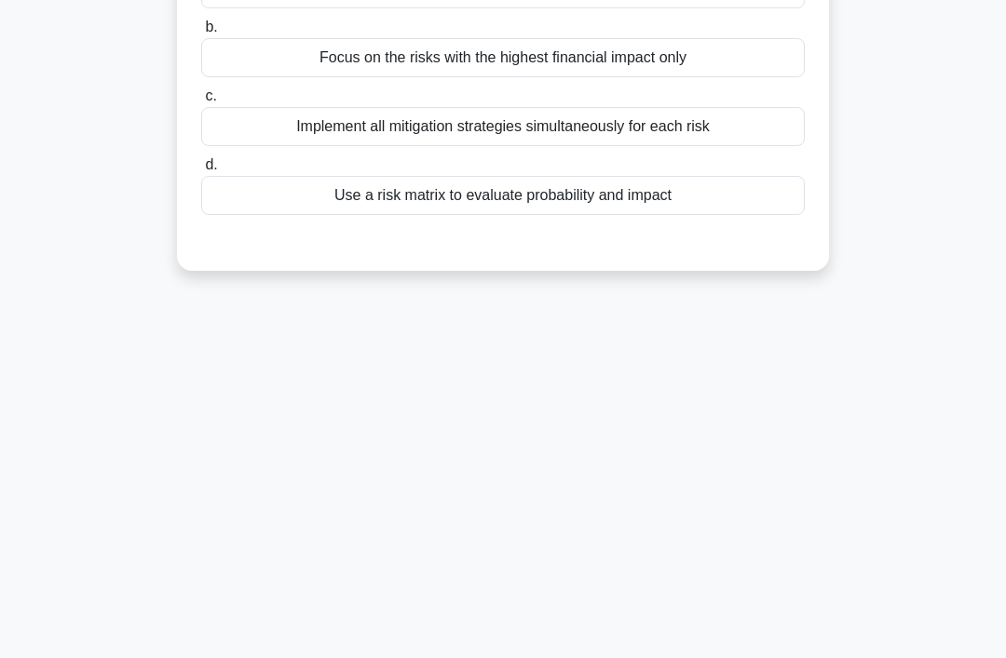
scroll to position [0, 0]
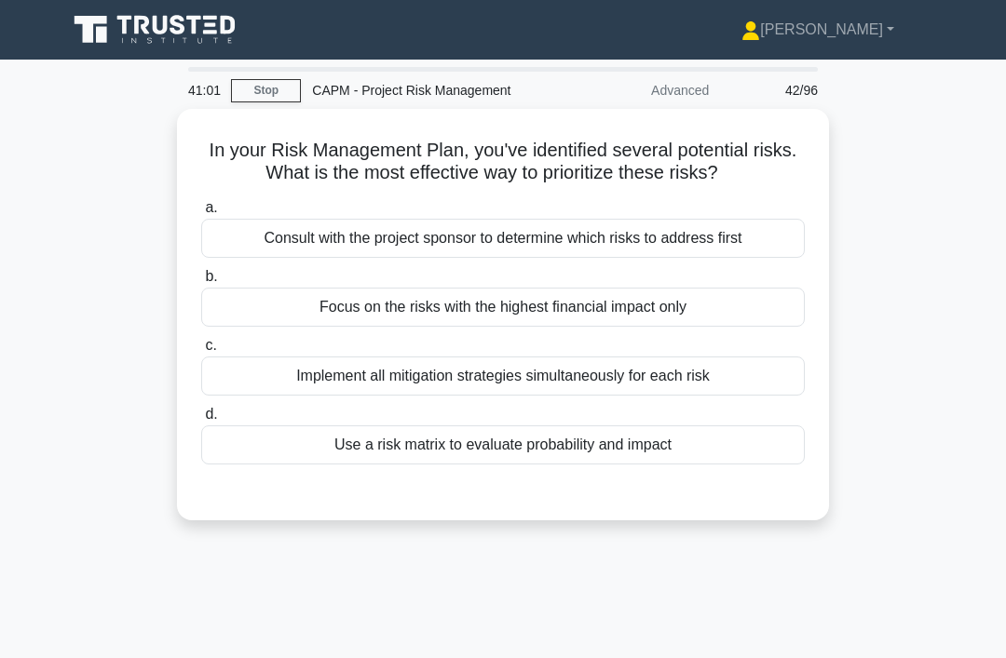
click at [592, 465] on div "Use a risk matrix to evaluate probability and impact" at bounding box center [502, 444] width 603 height 39
click at [201, 421] on input "d. Use a risk matrix to evaluate probability and impact" at bounding box center [201, 415] width 0 height 12
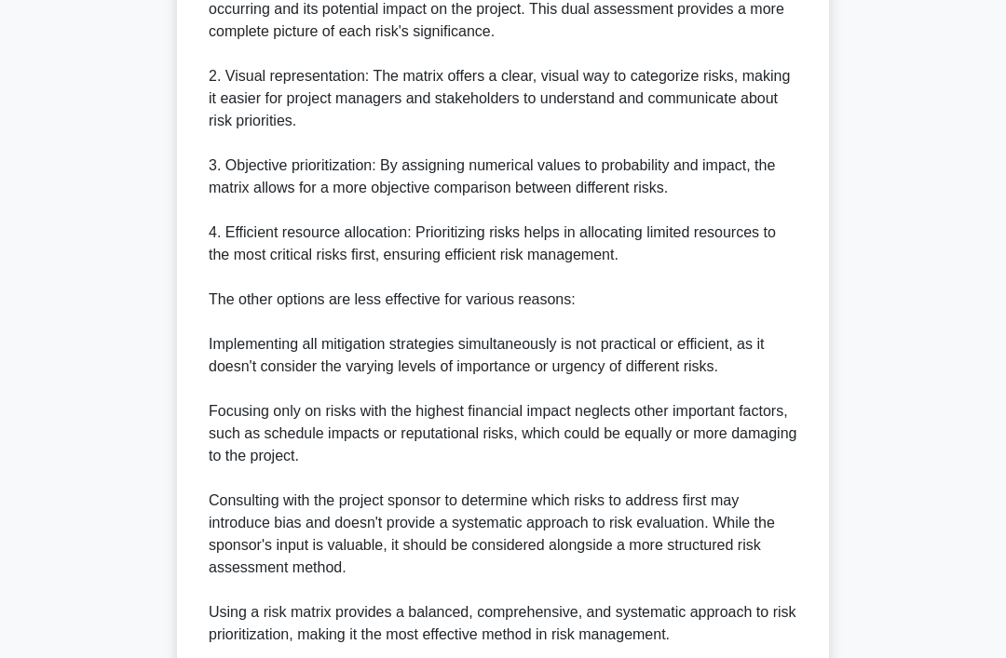
scroll to position [831, 0]
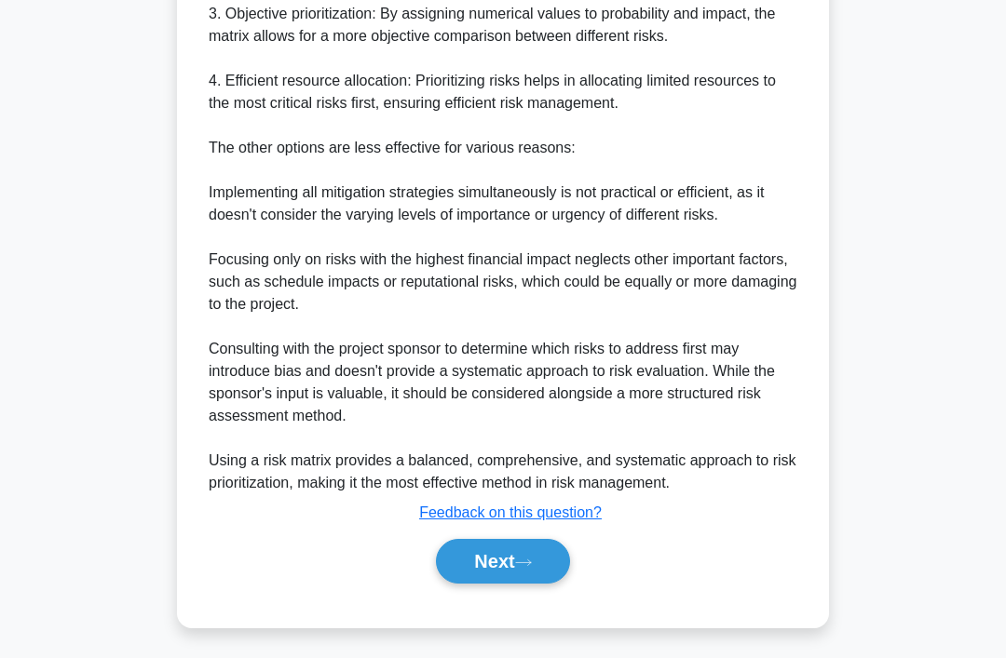
click at [544, 584] on button "Next" at bounding box center [502, 561] width 133 height 45
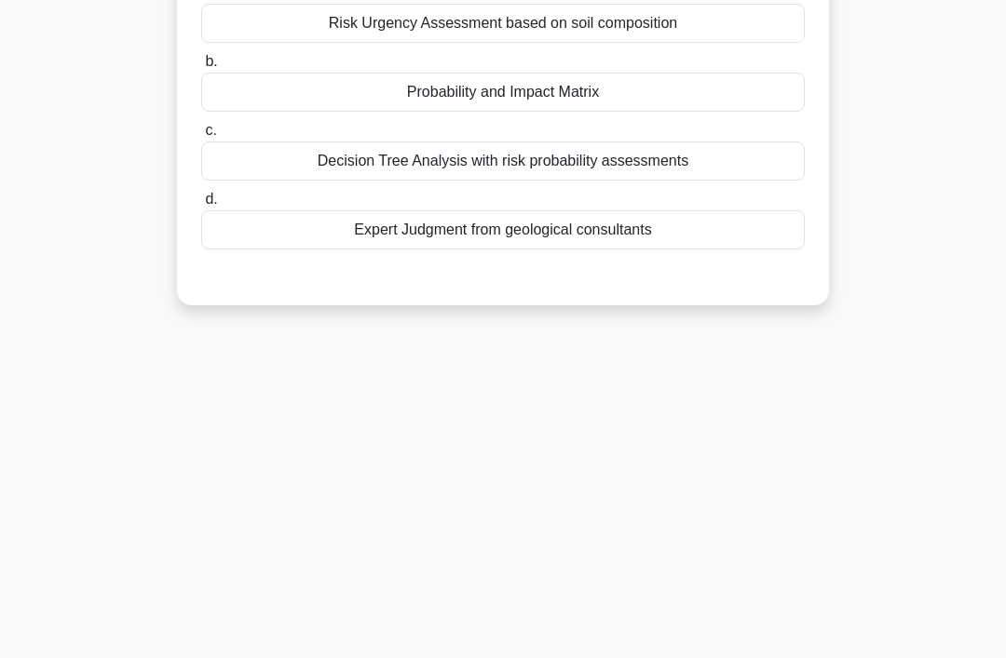
scroll to position [0, 0]
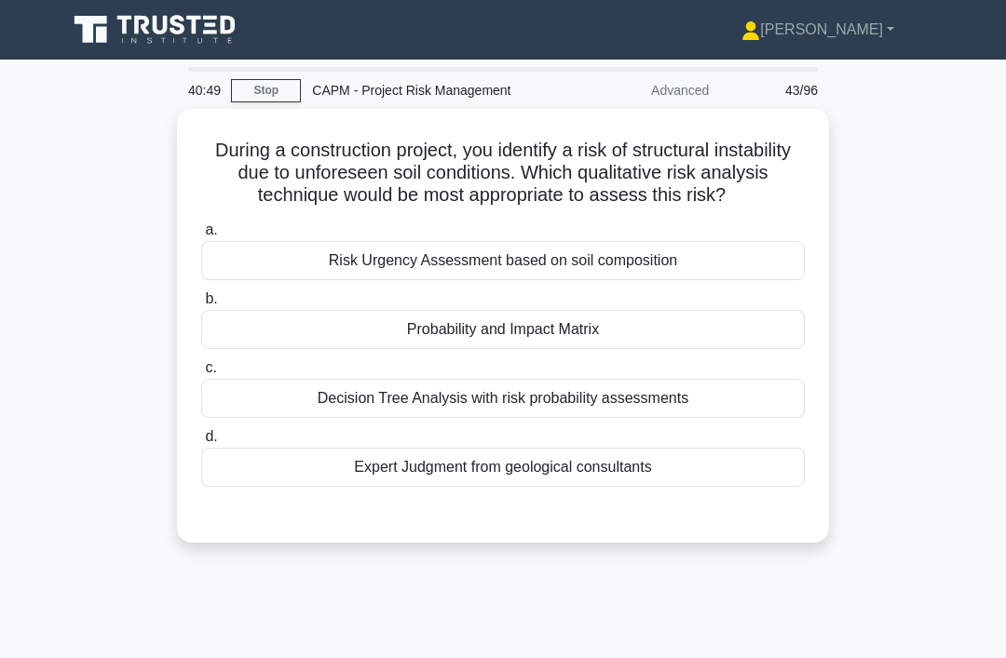
click at [610, 349] on div "Probability and Impact Matrix" at bounding box center [502, 329] width 603 height 39
click at [201, 305] on input "b. Probability and Impact Matrix" at bounding box center [201, 299] width 0 height 12
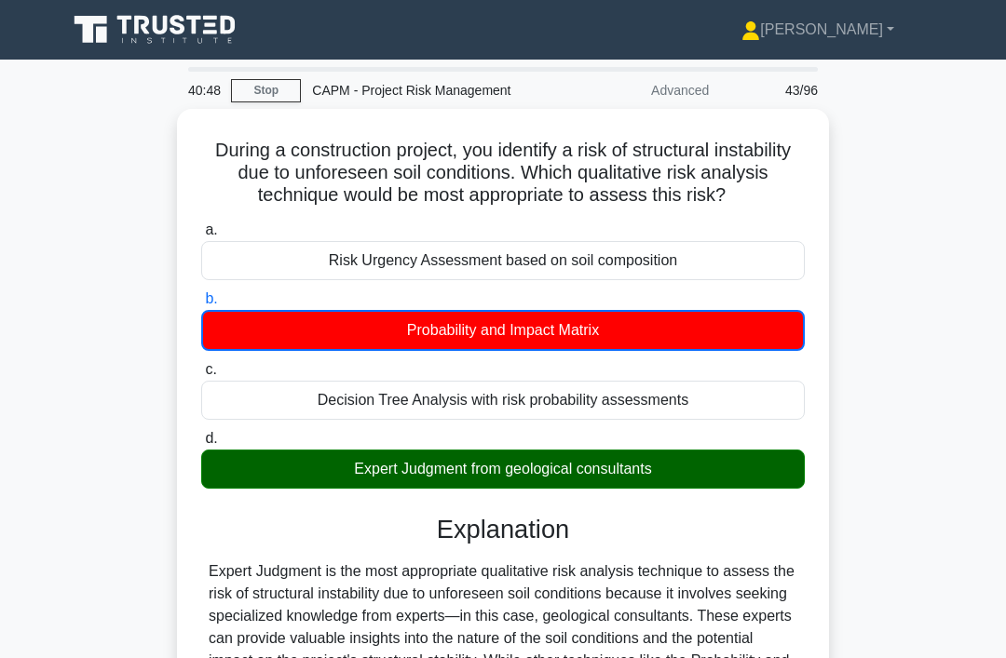
click at [597, 489] on div "Expert Judgment from geological consultants" at bounding box center [502, 469] width 603 height 39
click at [201, 445] on input "d. Expert Judgment from geological consultants" at bounding box center [201, 439] width 0 height 12
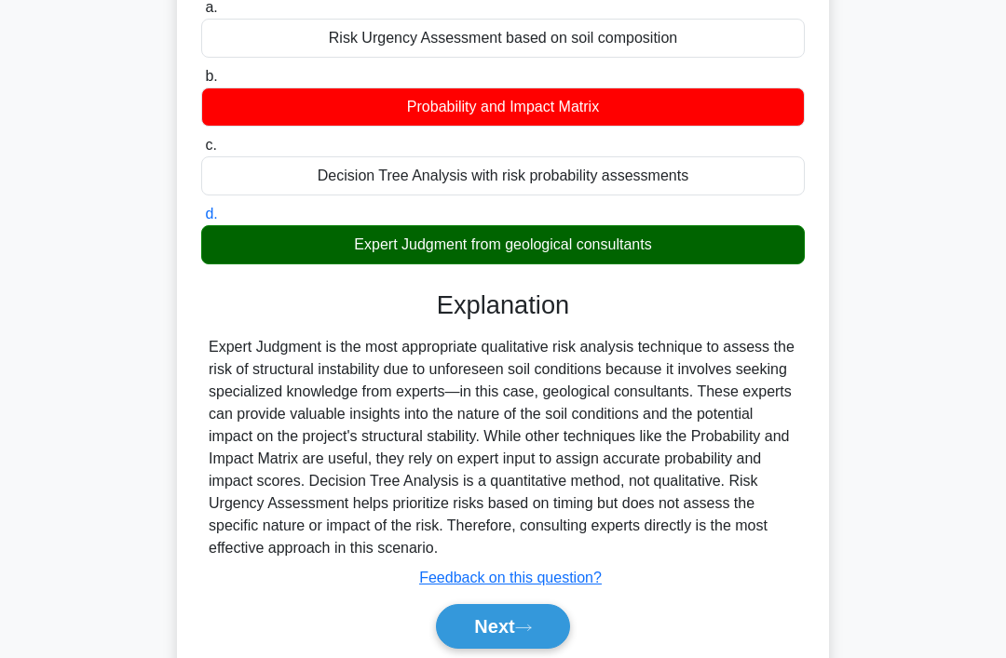
scroll to position [236, 0]
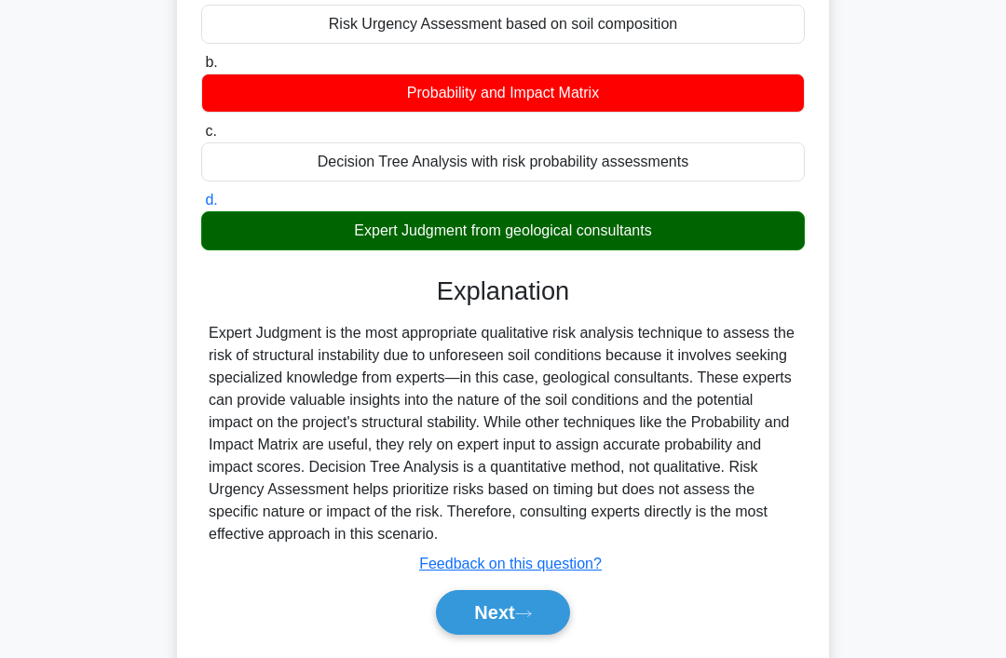
click at [511, 635] on button "Next" at bounding box center [502, 612] width 133 height 45
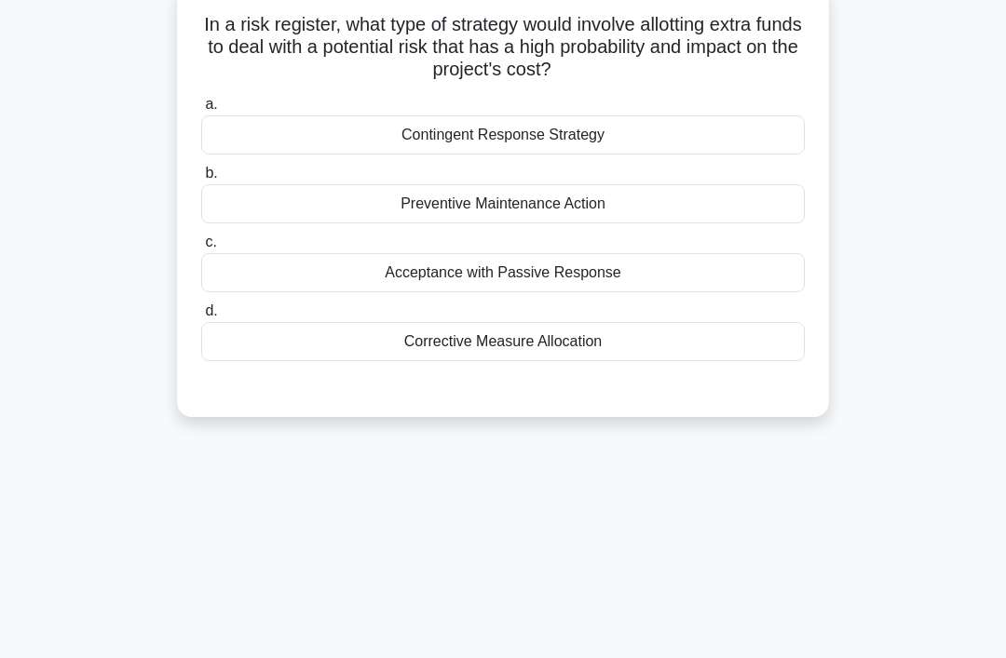
scroll to position [0, 0]
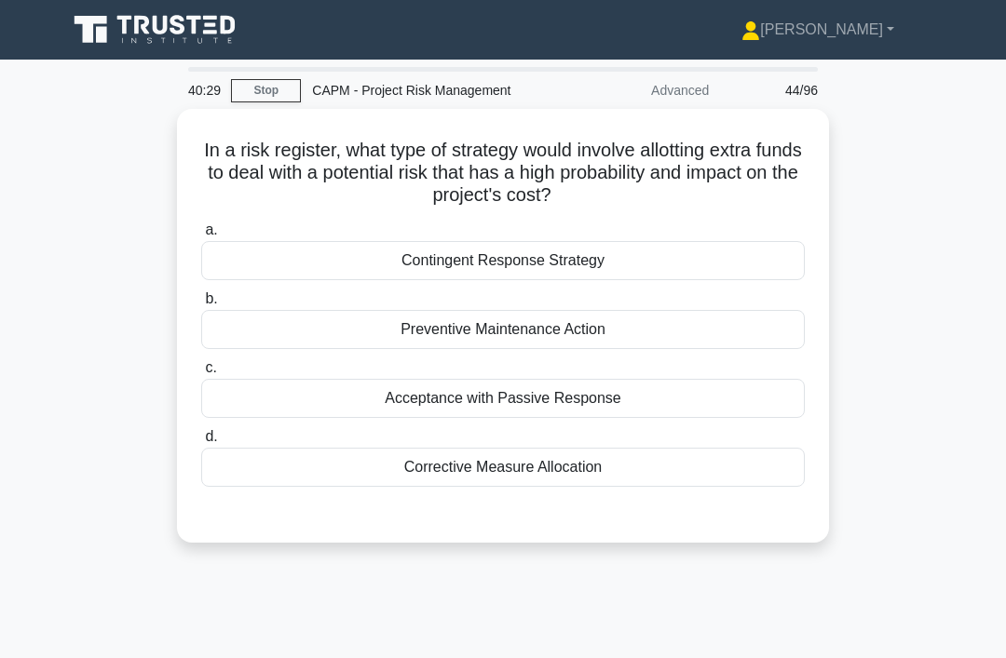
click at [678, 259] on div "Contingent Response Strategy" at bounding box center [502, 260] width 603 height 39
click at [201, 236] on input "a. Contingent Response Strategy" at bounding box center [201, 230] width 0 height 12
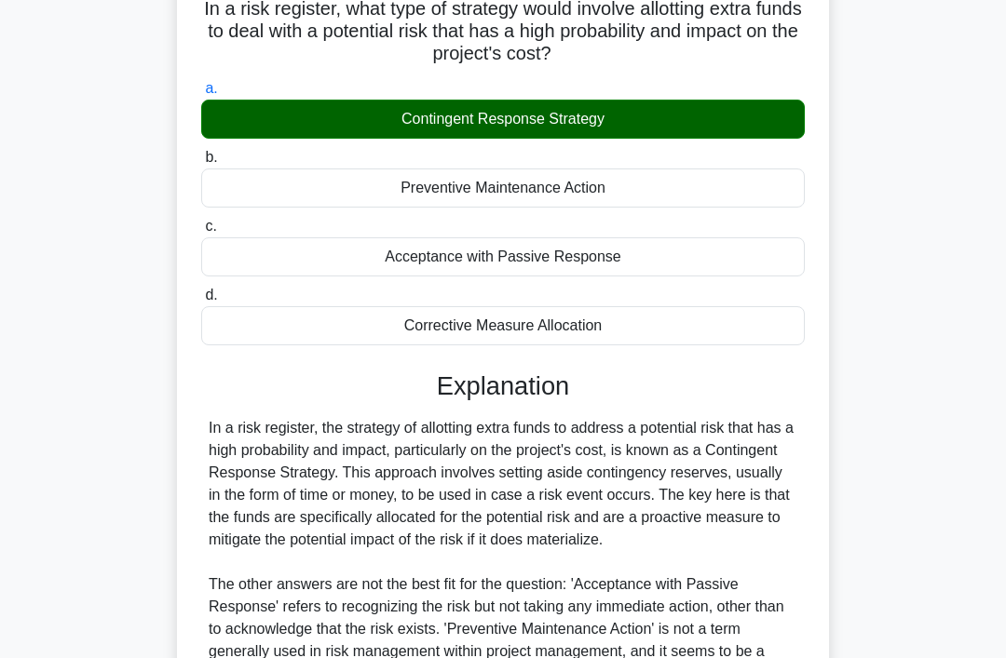
scroll to position [406, 0]
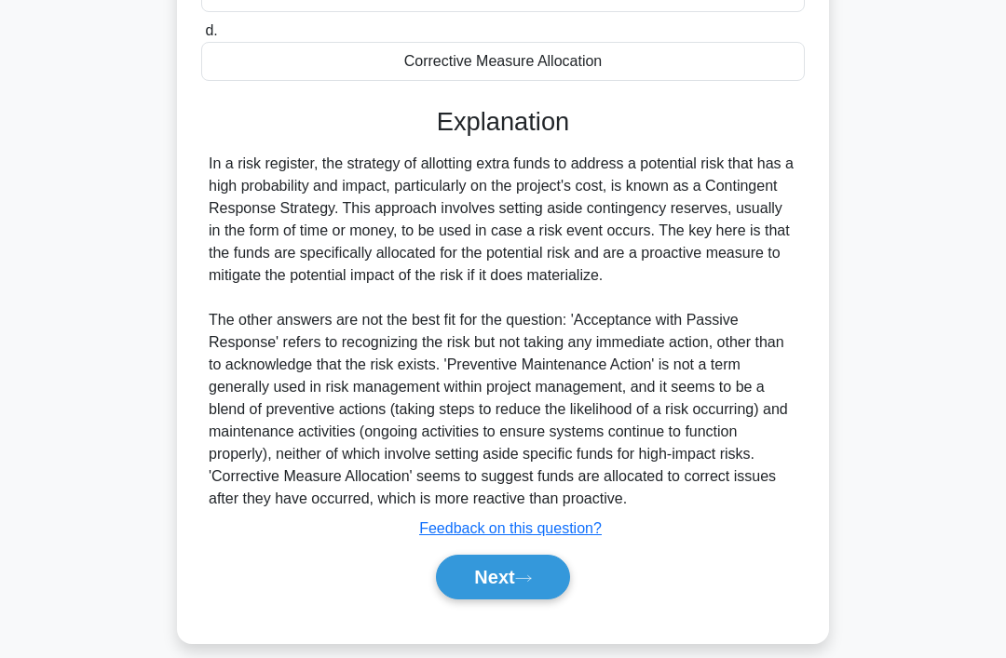
click at [540, 600] on button "Next" at bounding box center [502, 577] width 133 height 45
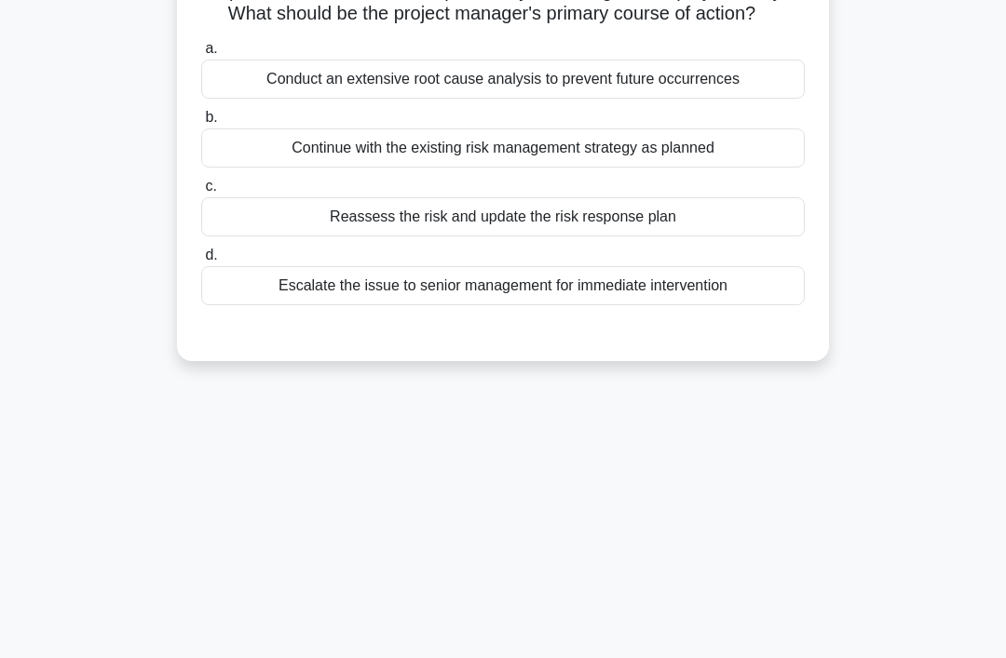
scroll to position [0, 0]
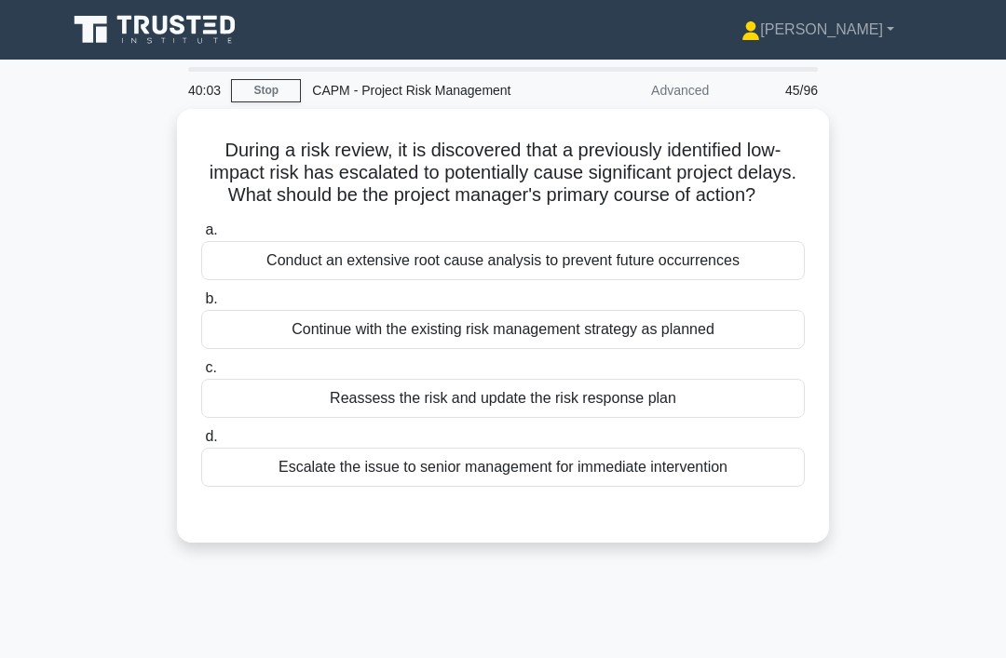
click at [657, 412] on div "Reassess the risk and update the risk response plan" at bounding box center [502, 398] width 603 height 39
click at [201, 374] on input "c. Reassess the risk and update the risk response plan" at bounding box center [201, 368] width 0 height 12
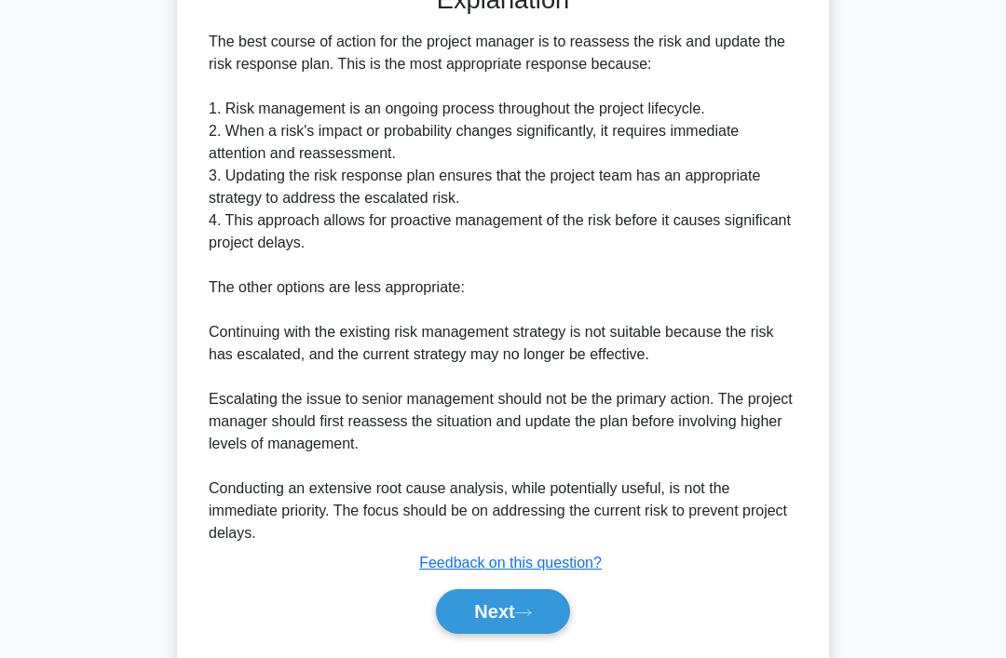
scroll to position [585, 0]
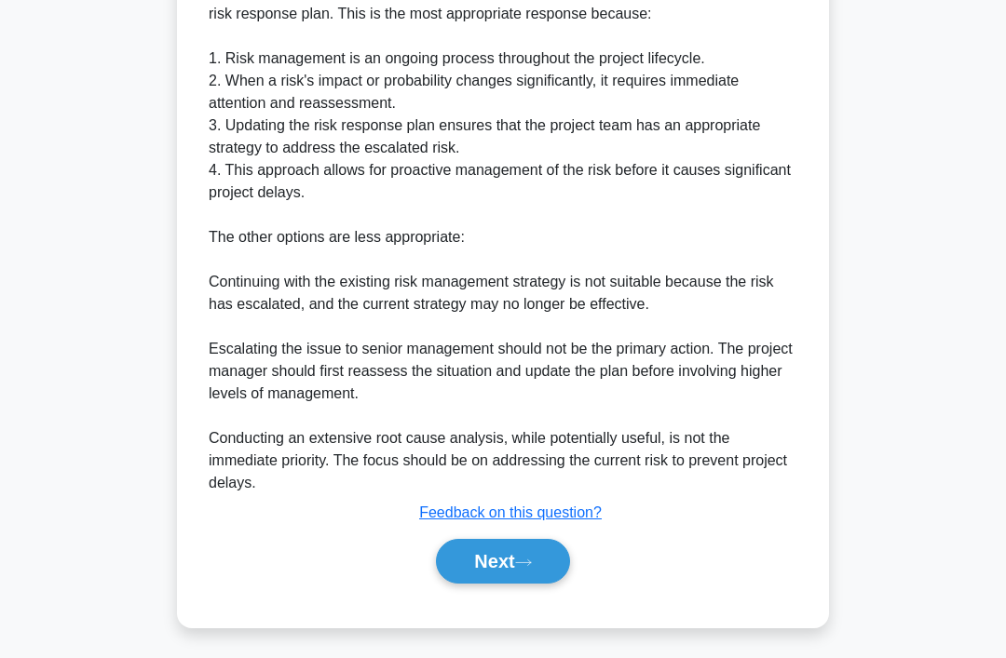
click at [533, 584] on button "Next" at bounding box center [502, 561] width 133 height 45
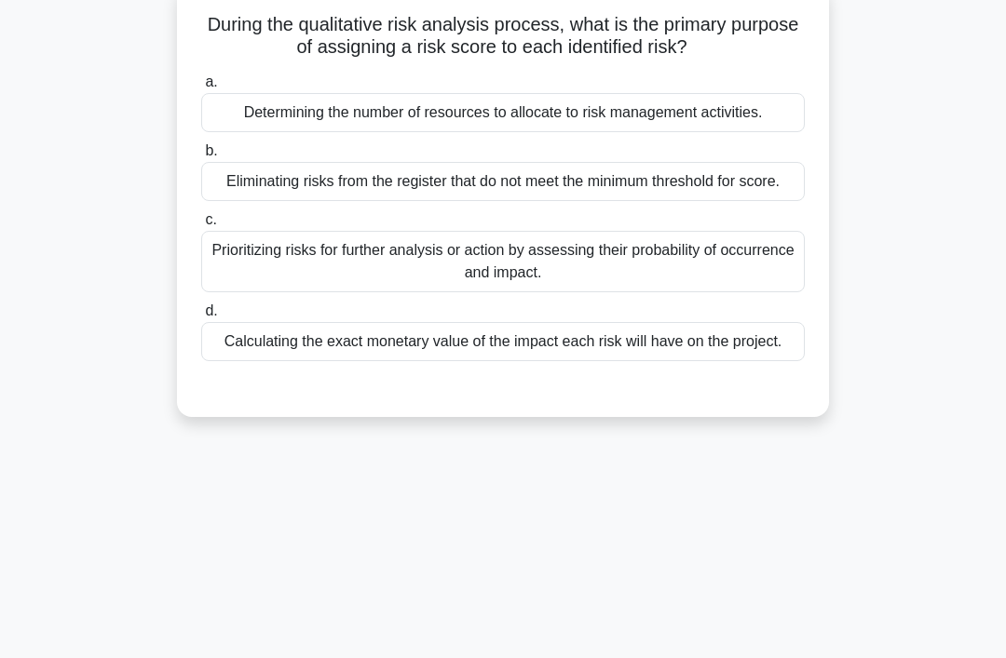
scroll to position [0, 0]
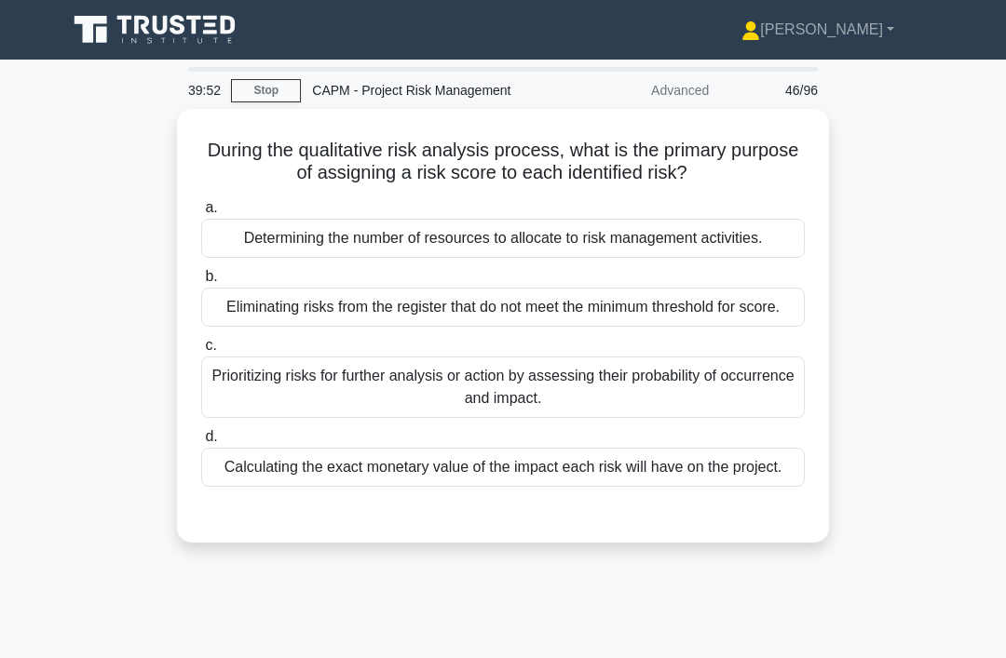
click at [586, 418] on div "Prioritizing risks for further analysis or action by assessing their probabilit…" at bounding box center [502, 387] width 603 height 61
click at [201, 352] on input "c. Prioritizing risks for further analysis or action by assessing their probabi…" at bounding box center [201, 346] width 0 height 12
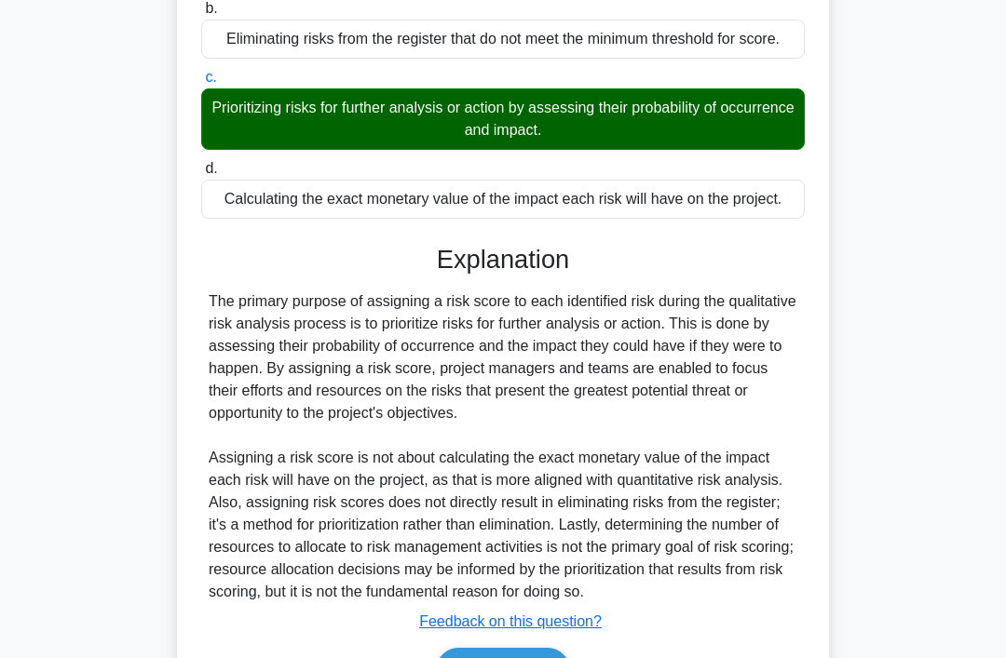
scroll to position [428, 0]
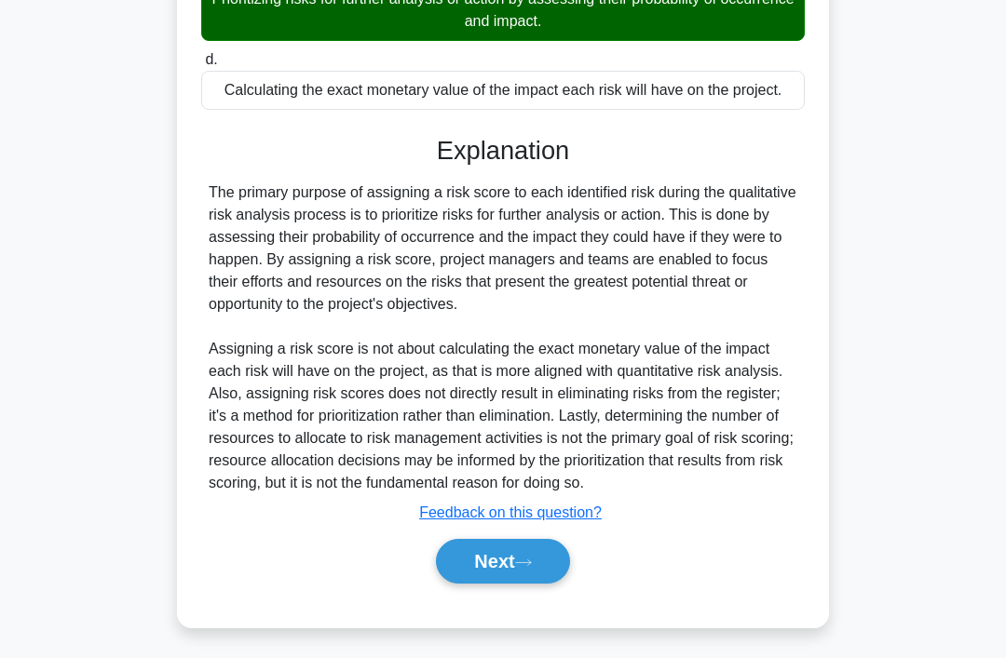
click at [524, 584] on button "Next" at bounding box center [502, 561] width 133 height 45
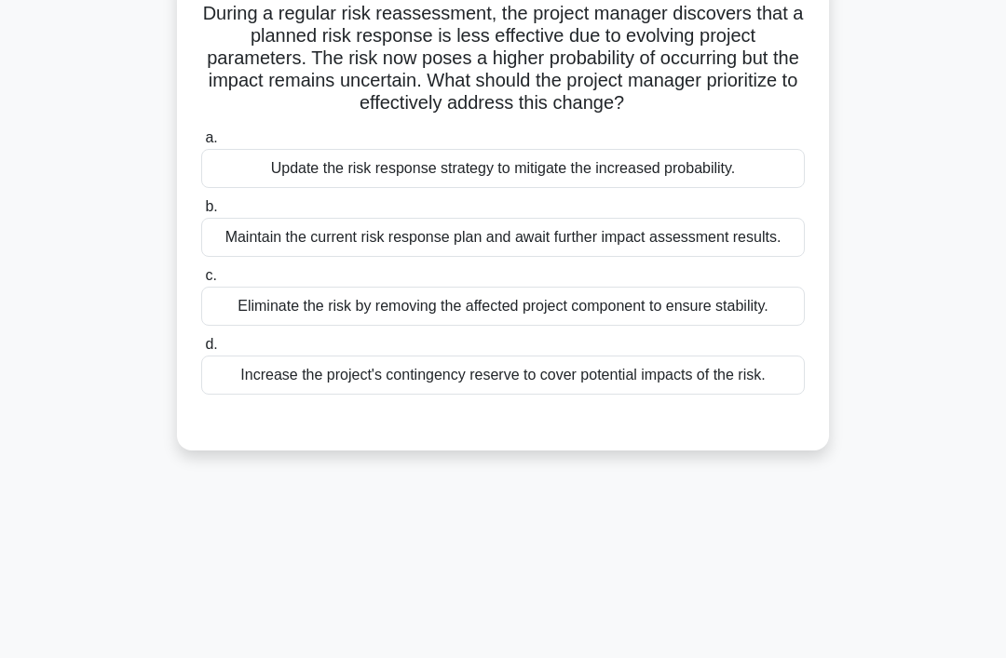
scroll to position [0, 0]
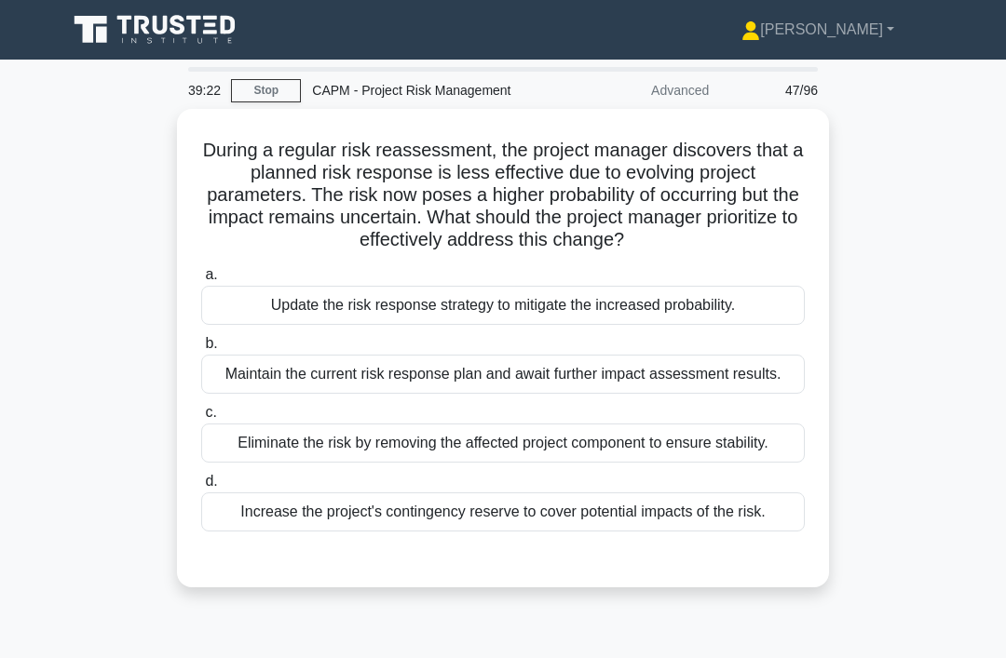
click at [543, 325] on div "Update the risk response strategy to mitigate the increased probability." at bounding box center [502, 305] width 603 height 39
click at [201, 281] on input "a. Update the risk response strategy to mitigate the increased probability." at bounding box center [201, 275] width 0 height 12
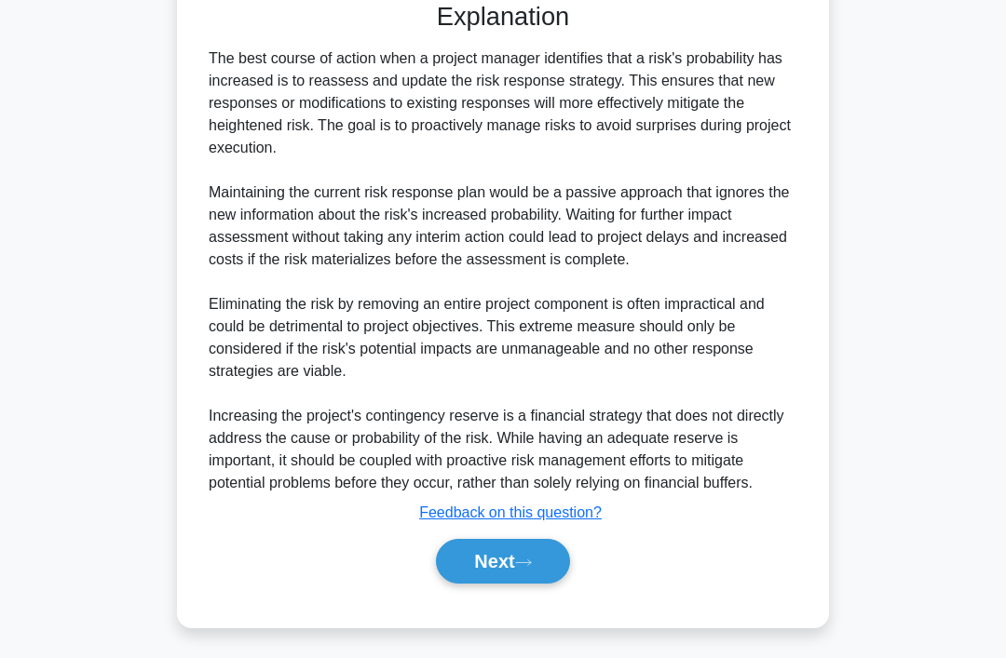
scroll to position [629, 0]
click at [487, 584] on button "Next" at bounding box center [502, 561] width 133 height 45
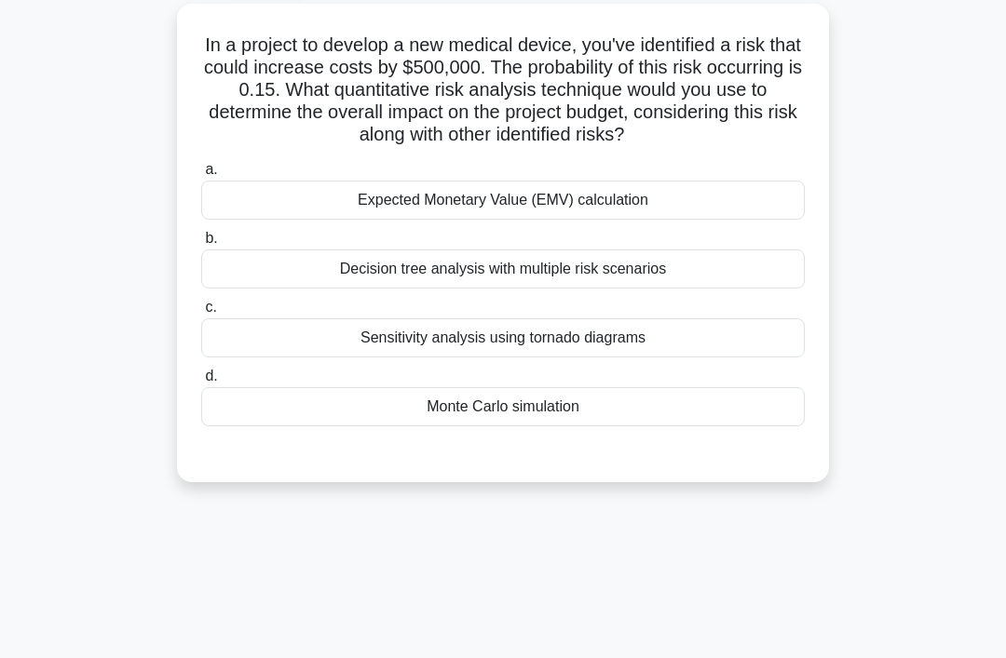
scroll to position [0, 0]
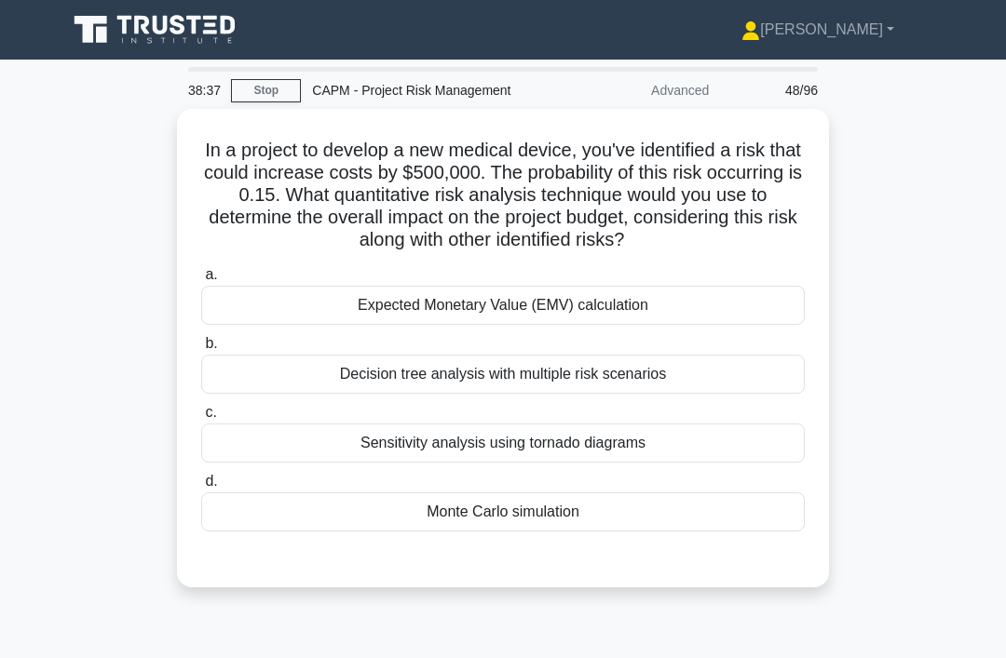
click at [644, 523] on div "Monte Carlo simulation" at bounding box center [502, 512] width 603 height 39
click at [201, 488] on input "d. Monte Carlo simulation" at bounding box center [201, 482] width 0 height 12
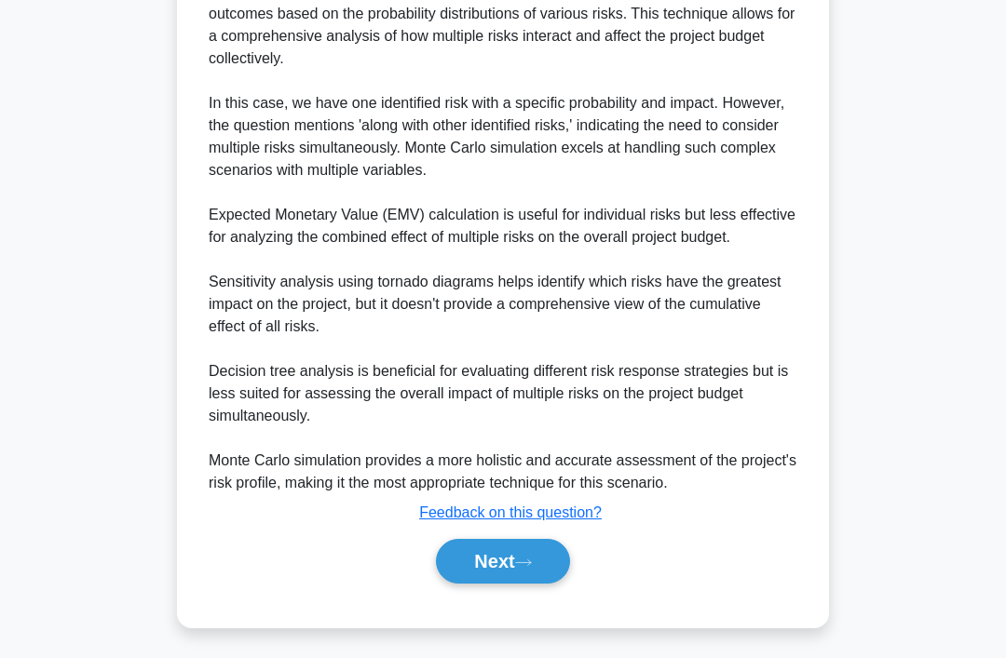
scroll to position [719, 0]
click at [547, 584] on button "Next" at bounding box center [502, 561] width 133 height 45
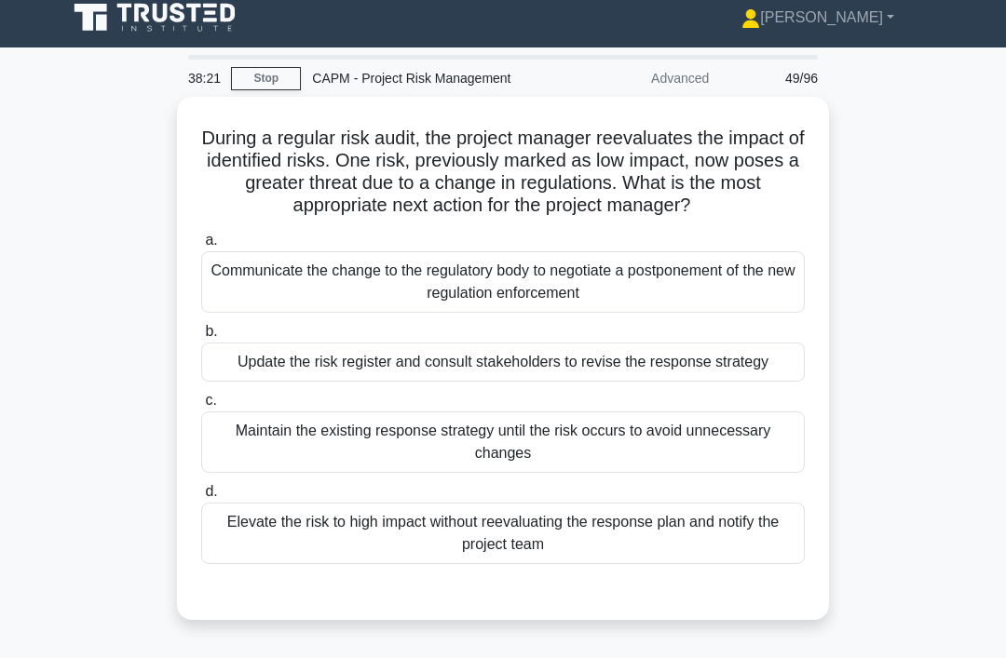
scroll to position [25, 0]
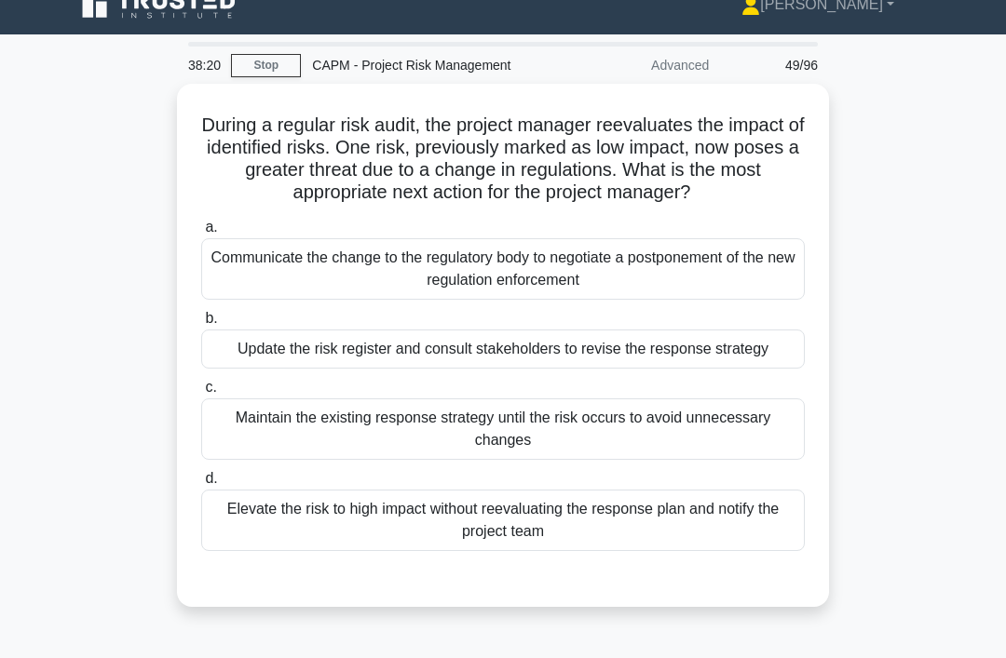
click at [702, 369] on div "Update the risk register and consult stakeholders to revise the response strate…" at bounding box center [502, 349] width 603 height 39
click at [201, 325] on input "b. Update the risk register and consult stakeholders to revise the response str…" at bounding box center [201, 319] width 0 height 12
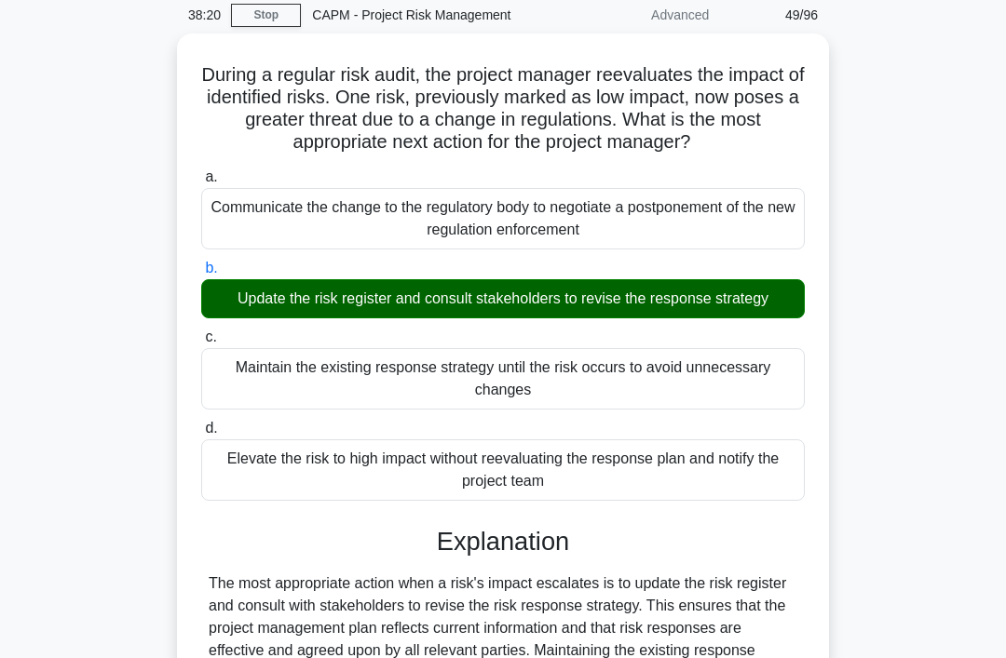
scroll to position [451, 0]
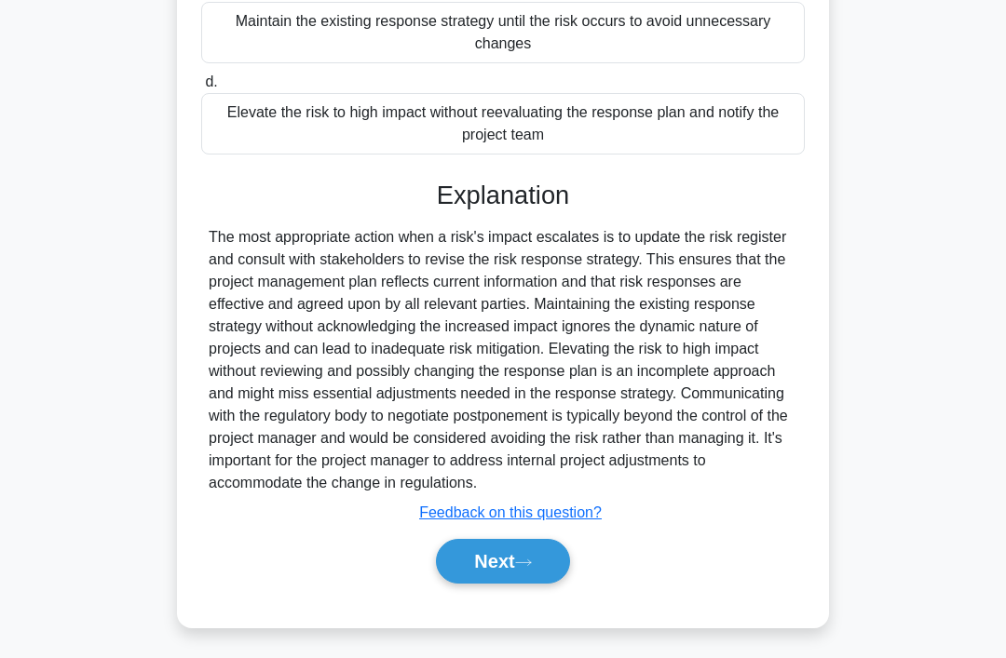
click at [545, 584] on button "Next" at bounding box center [502, 561] width 133 height 45
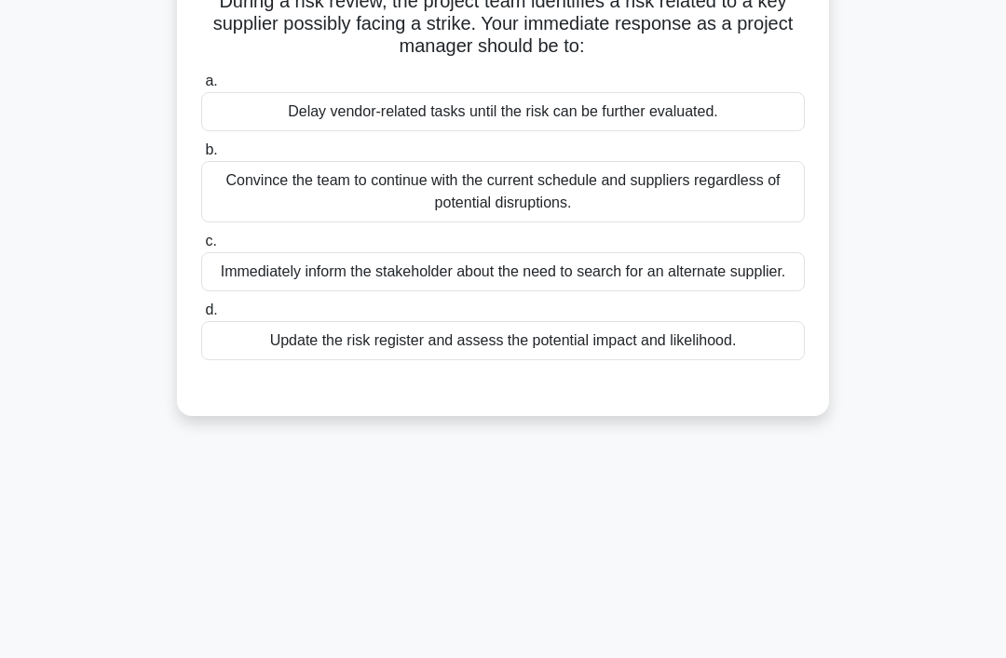
scroll to position [0, 0]
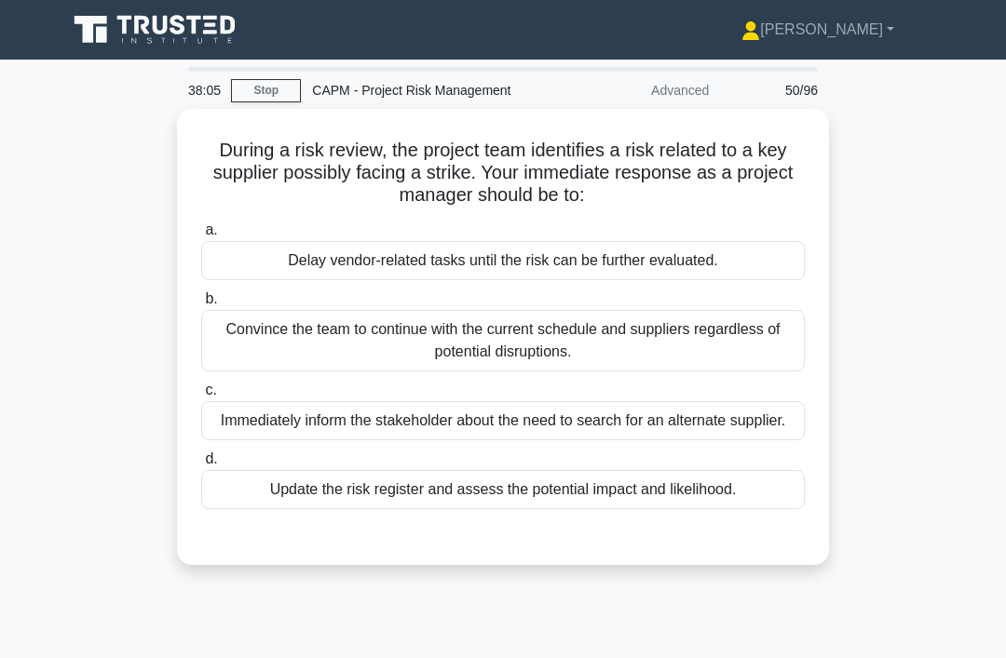
click at [669, 506] on div "Update the risk register and assess the potential impact and likelihood." at bounding box center [502, 489] width 603 height 39
click at [201, 466] on input "d. Update the risk register and assess the potential impact and likelihood." at bounding box center [201, 459] width 0 height 12
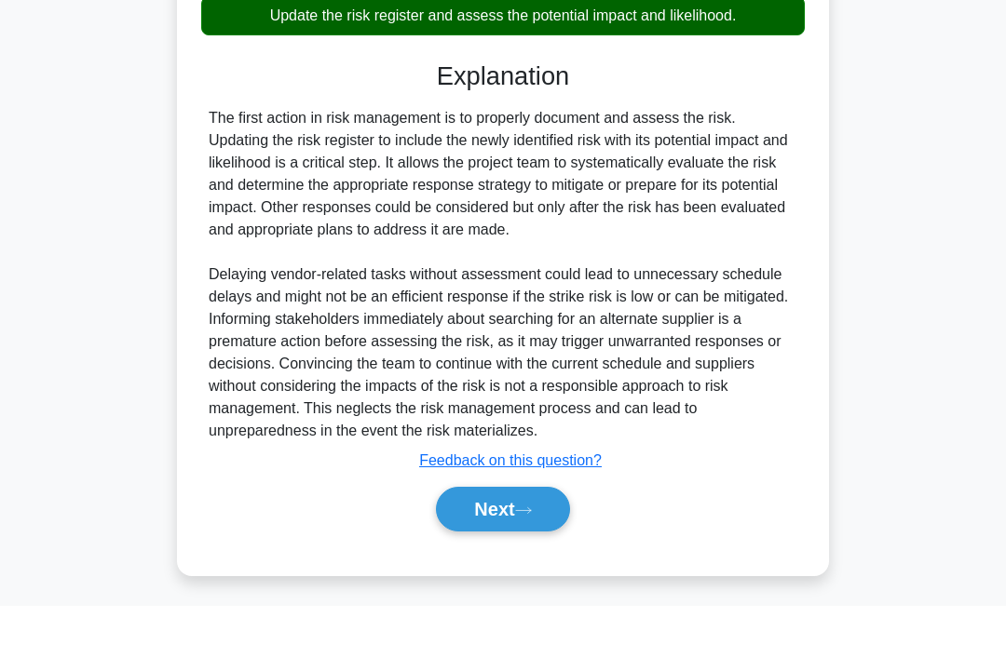
scroll to position [428, 0]
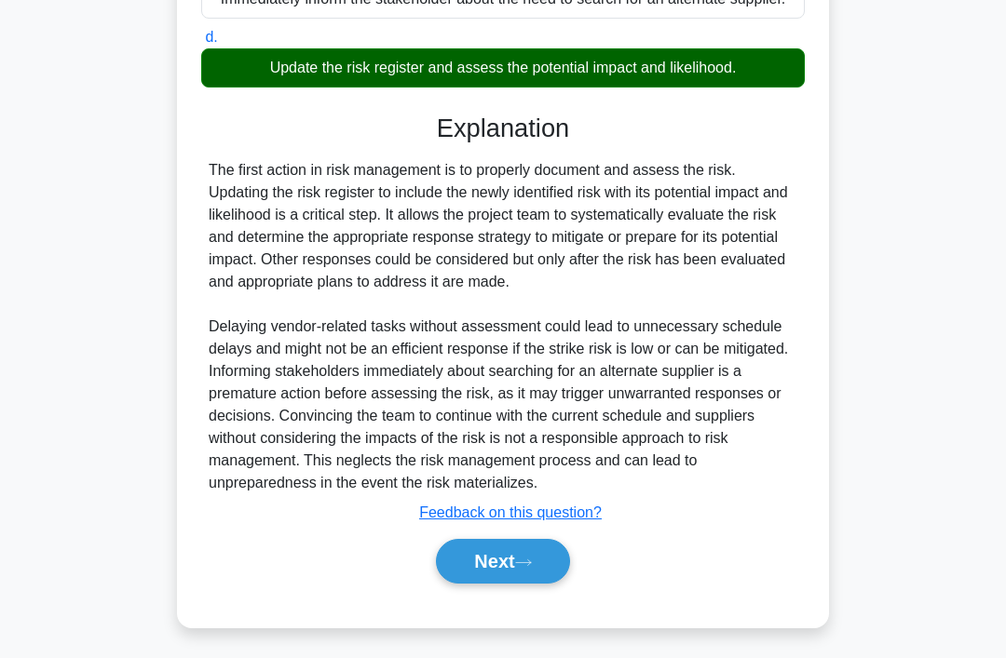
click at [543, 584] on button "Next" at bounding box center [502, 561] width 133 height 45
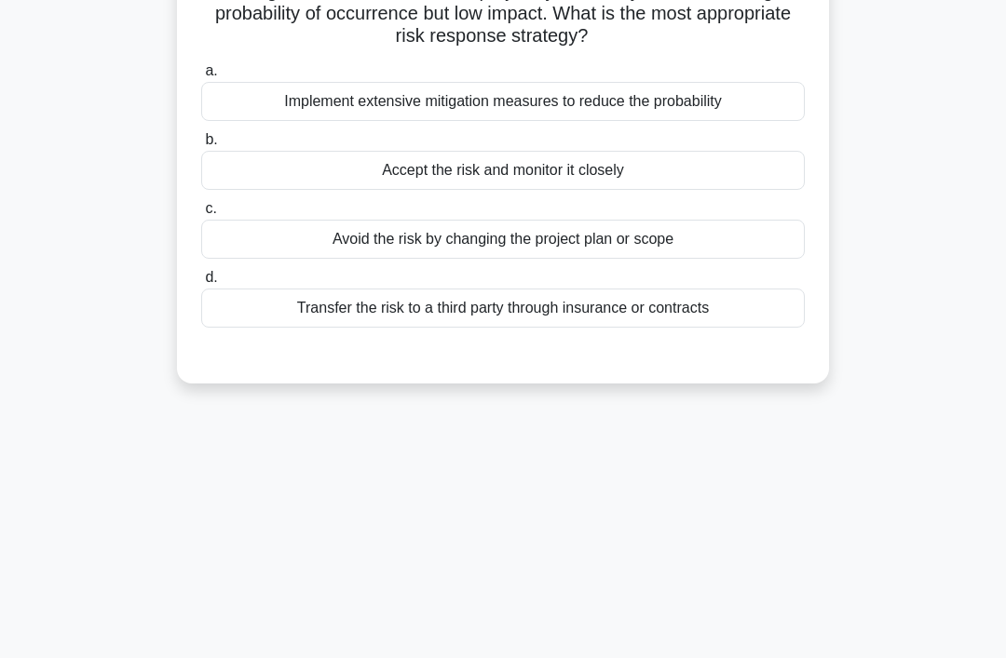
scroll to position [0, 0]
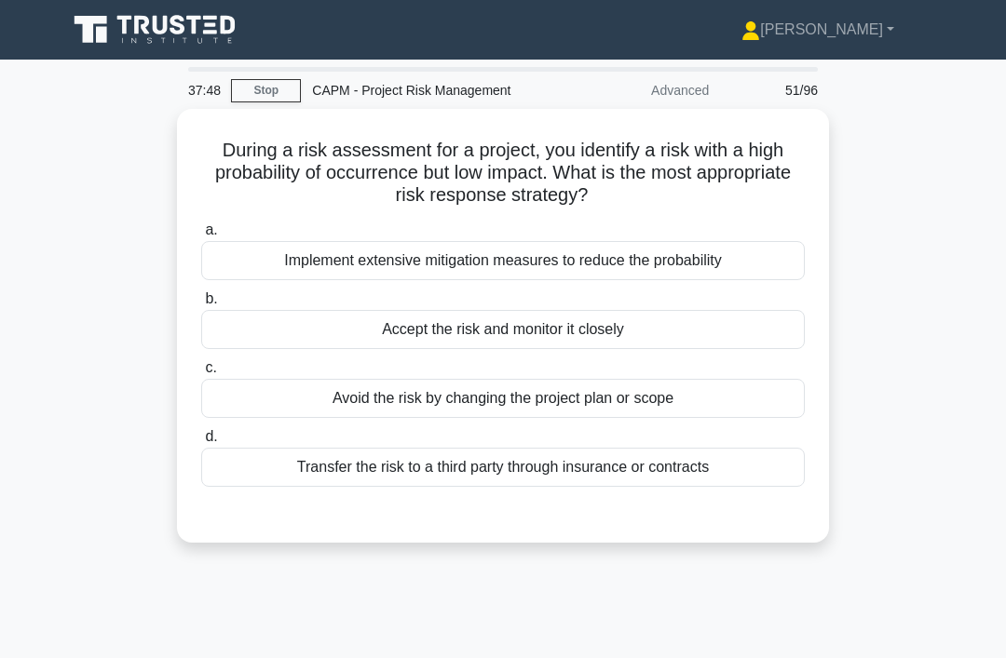
click at [728, 250] on div "Implement extensive mitigation measures to reduce the probability" at bounding box center [502, 260] width 603 height 39
click at [201, 236] on input "a. Implement extensive mitigation measures to reduce the probability" at bounding box center [201, 230] width 0 height 12
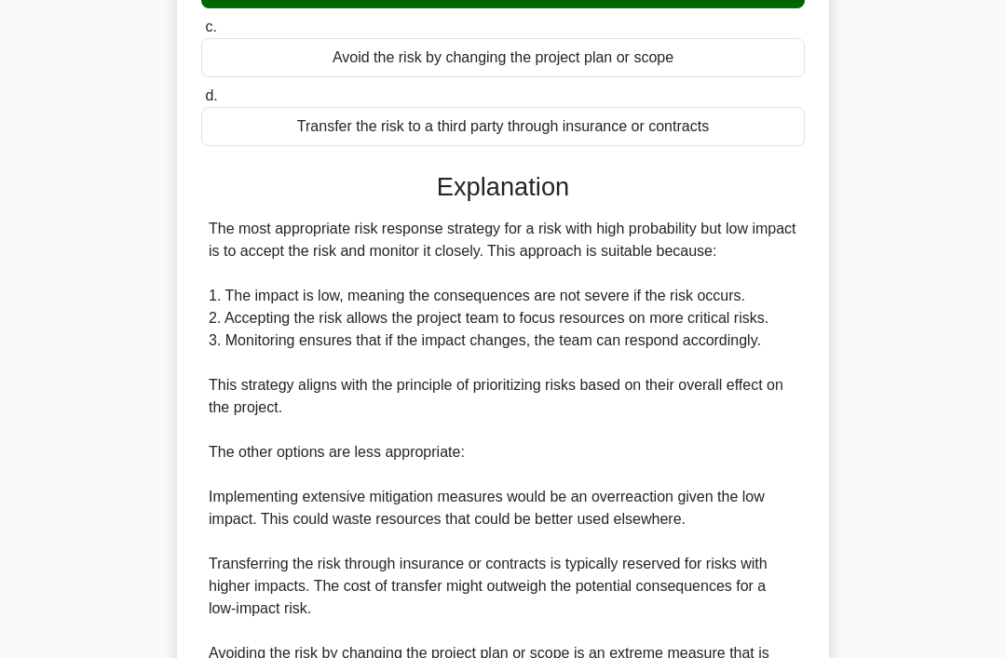
scroll to position [358, 0]
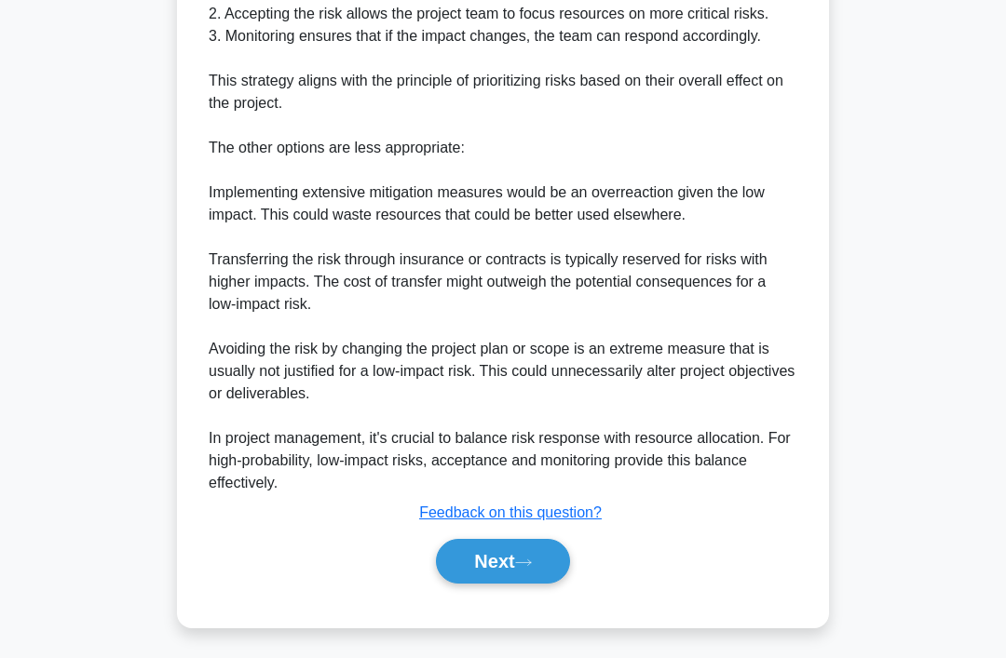
click at [560, 584] on button "Next" at bounding box center [502, 561] width 133 height 45
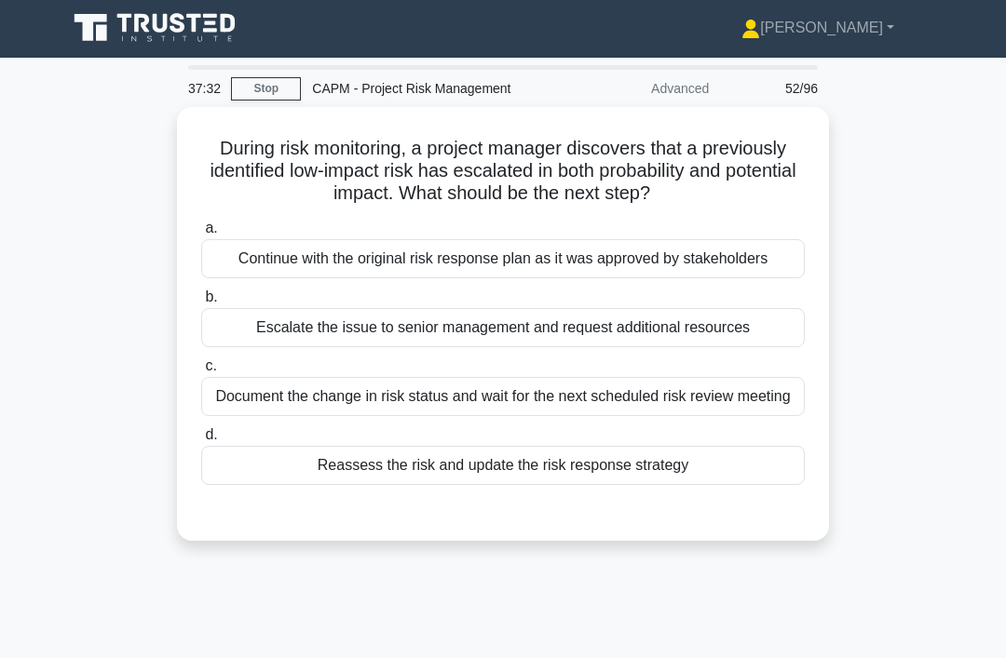
scroll to position [0, 0]
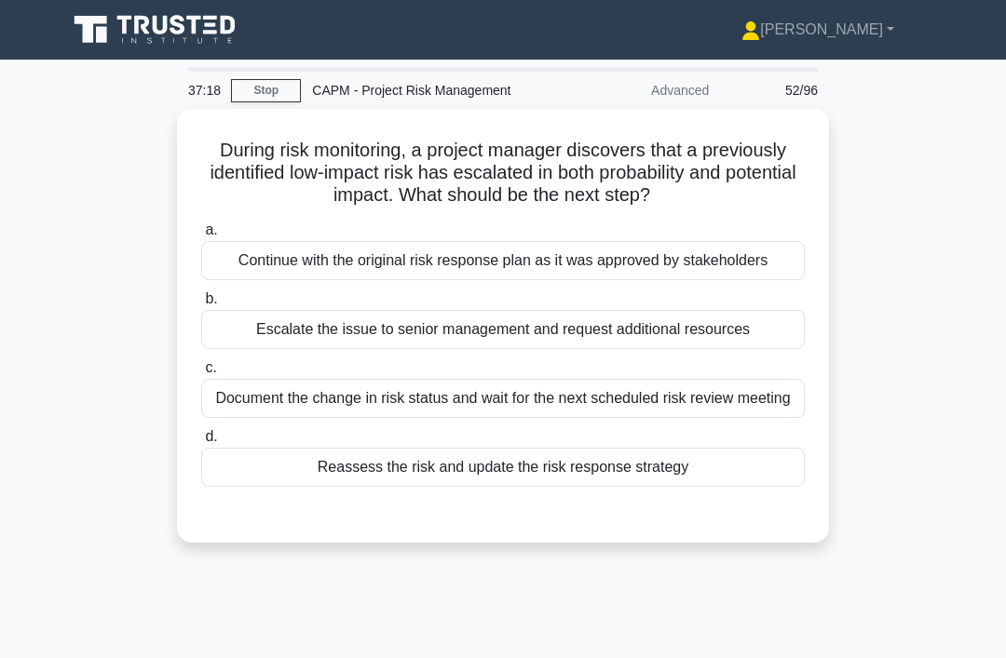
click at [590, 487] on div "Reassess the risk and update the risk response strategy" at bounding box center [502, 467] width 603 height 39
click at [201, 443] on input "d. Reassess the risk and update the risk response strategy" at bounding box center [201, 437] width 0 height 12
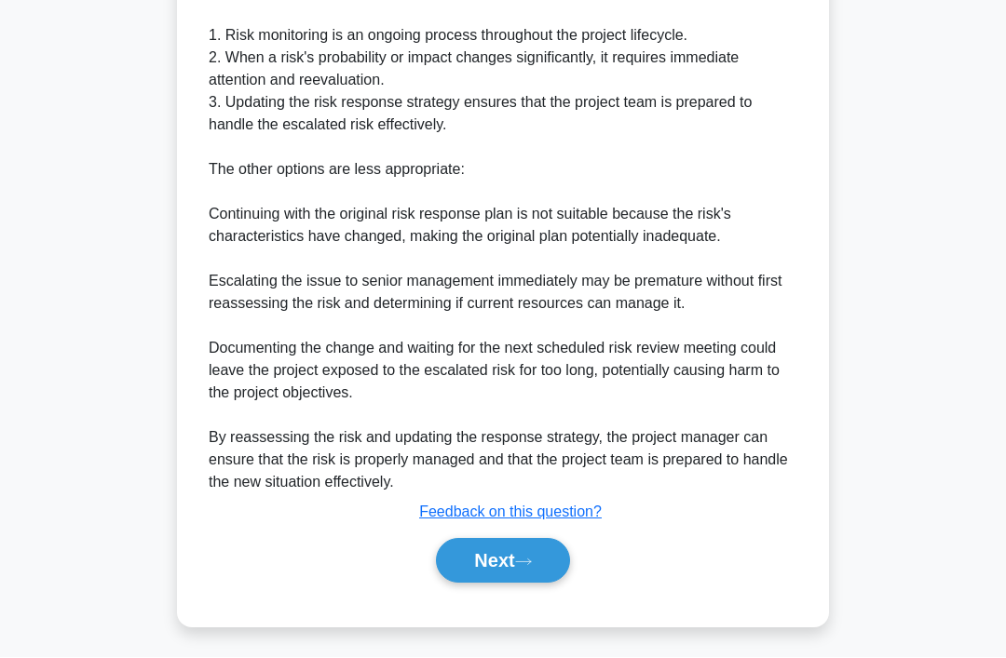
scroll to position [652, 0]
click at [532, 568] on icon at bounding box center [523, 563] width 17 height 10
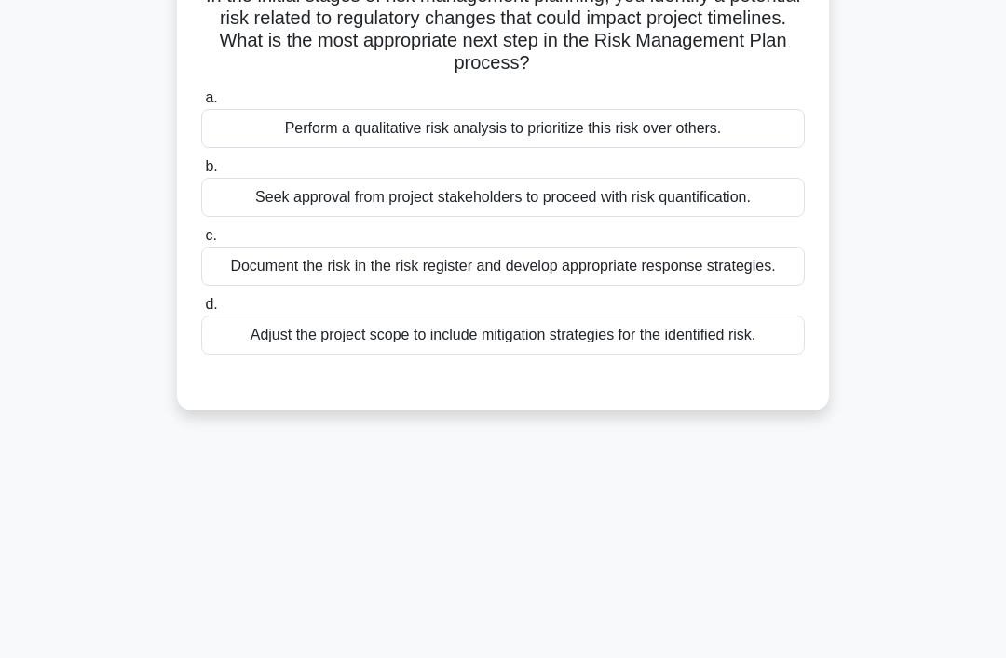
scroll to position [0, 0]
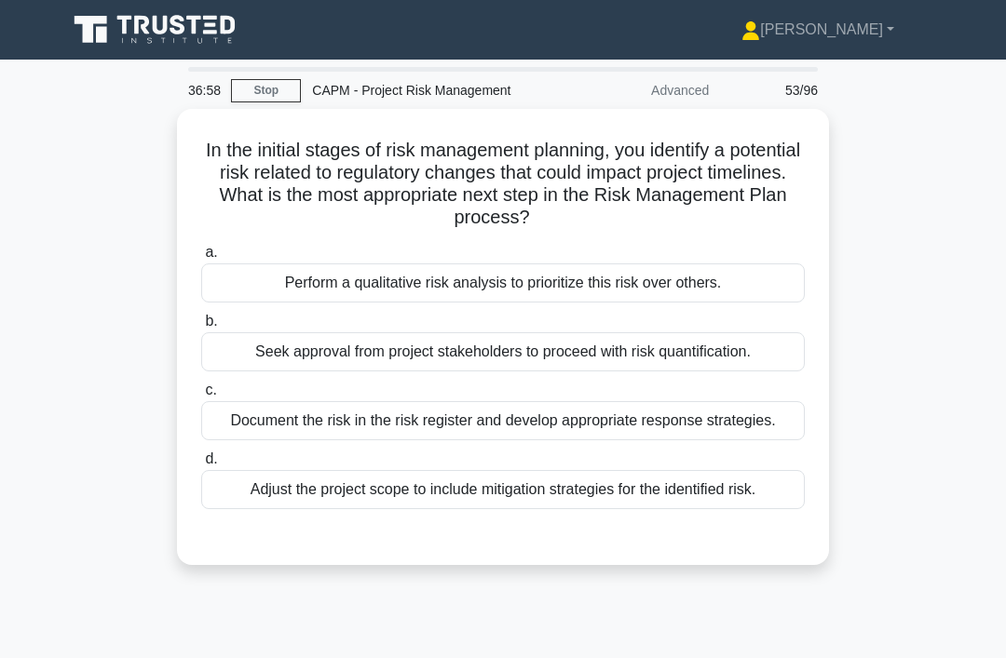
click at [688, 418] on div "Document the risk in the risk register and develop appropriate response strateg…" at bounding box center [502, 420] width 603 height 39
click at [201, 397] on input "c. Document the risk in the risk register and develop appropriate response stra…" at bounding box center [201, 391] width 0 height 12
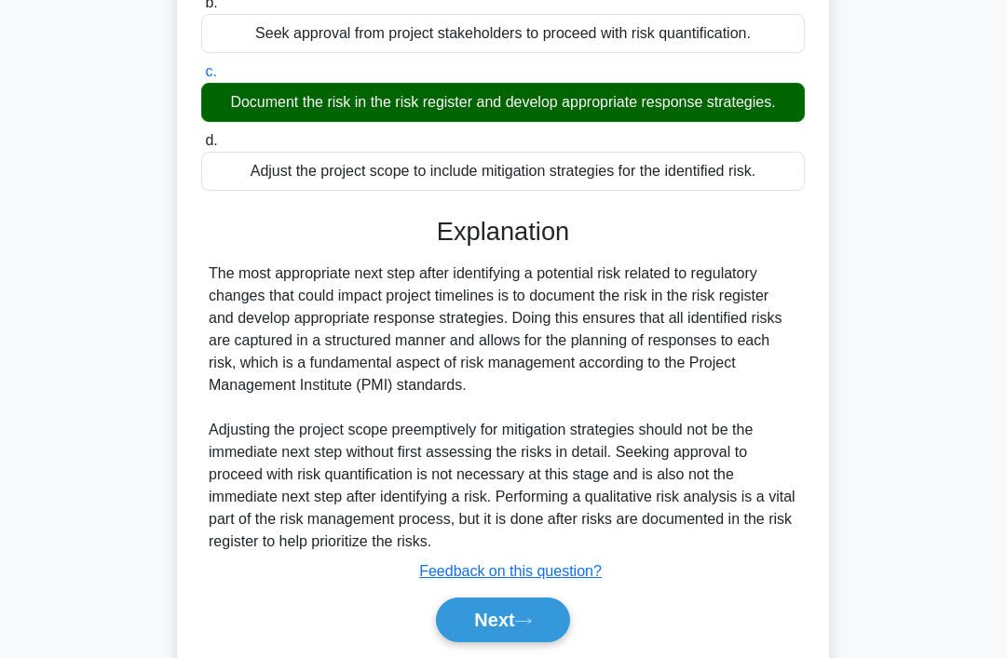
scroll to position [406, 0]
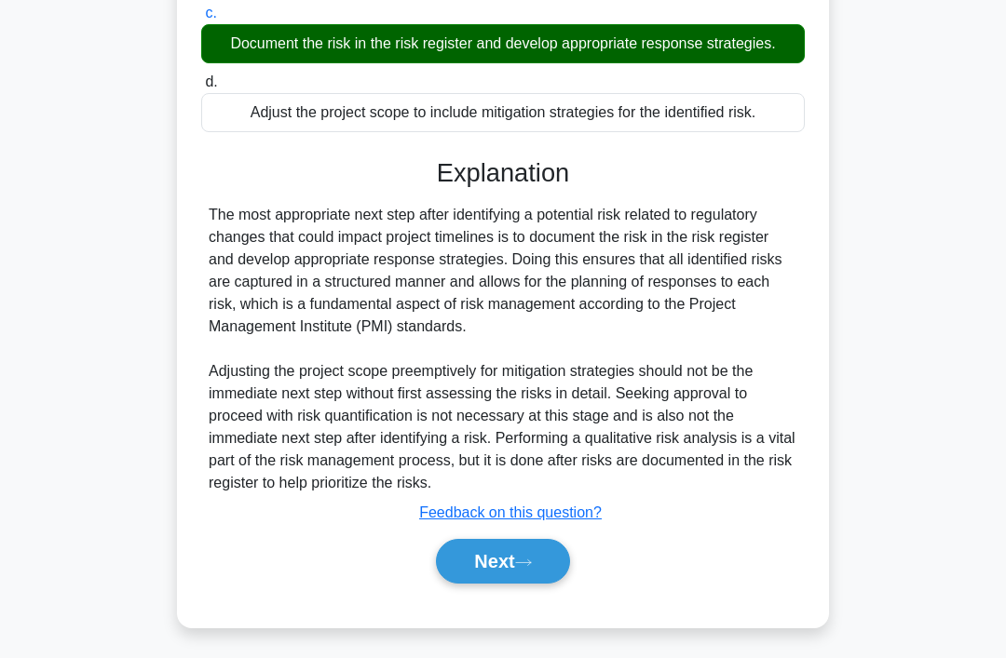
click at [511, 584] on button "Next" at bounding box center [502, 561] width 133 height 45
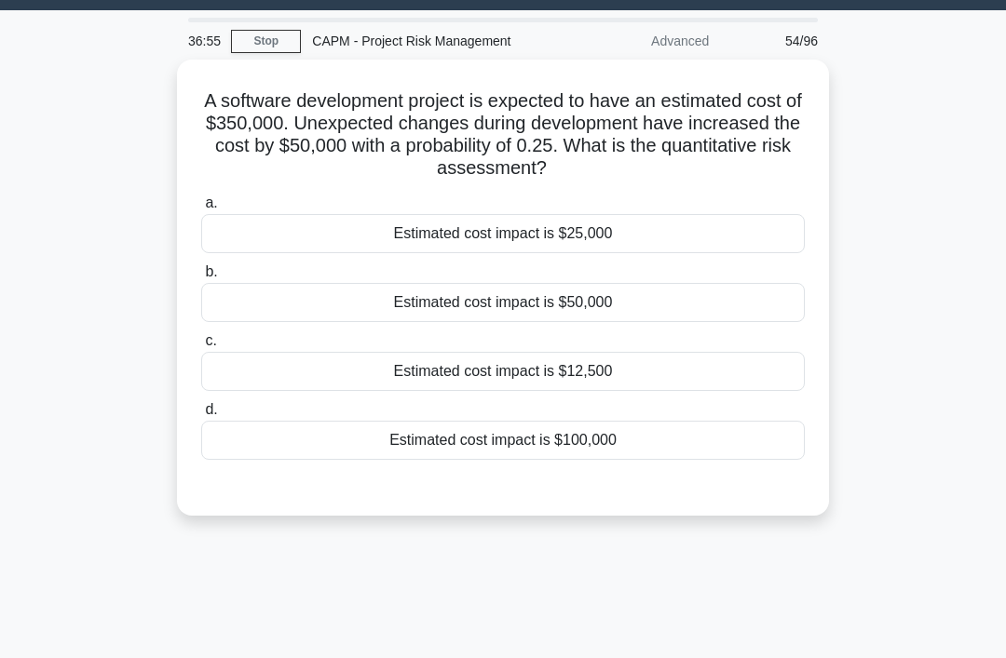
scroll to position [0, 0]
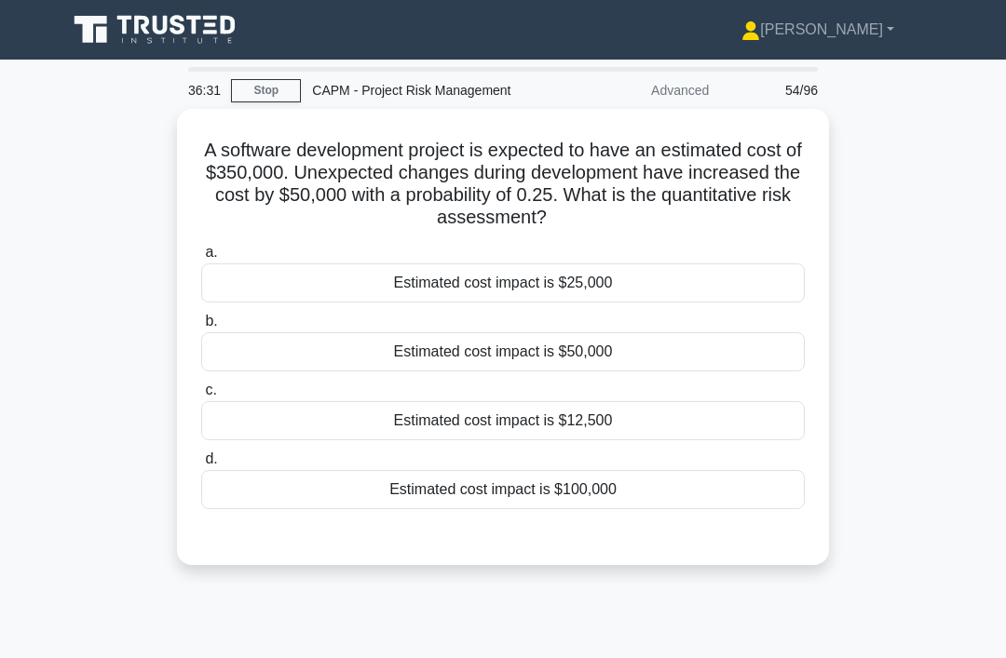
click at [624, 425] on div "Estimated cost impact is $12,500" at bounding box center [502, 420] width 603 height 39
click at [201, 397] on input "c. Estimated cost impact is $12,500" at bounding box center [201, 391] width 0 height 12
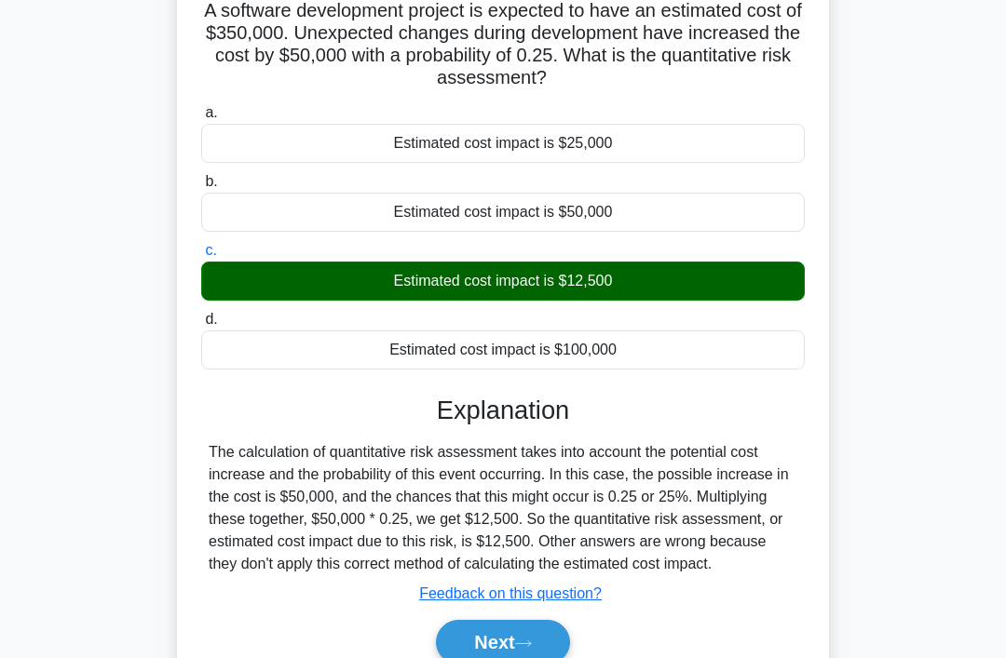
scroll to position [287, 0]
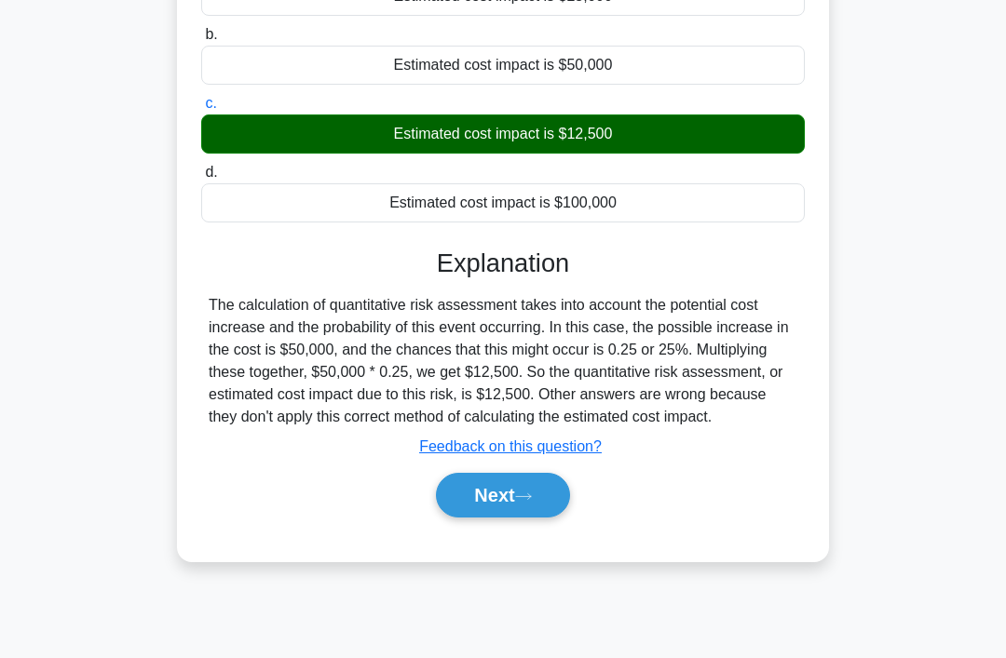
click at [529, 518] on button "Next" at bounding box center [502, 495] width 133 height 45
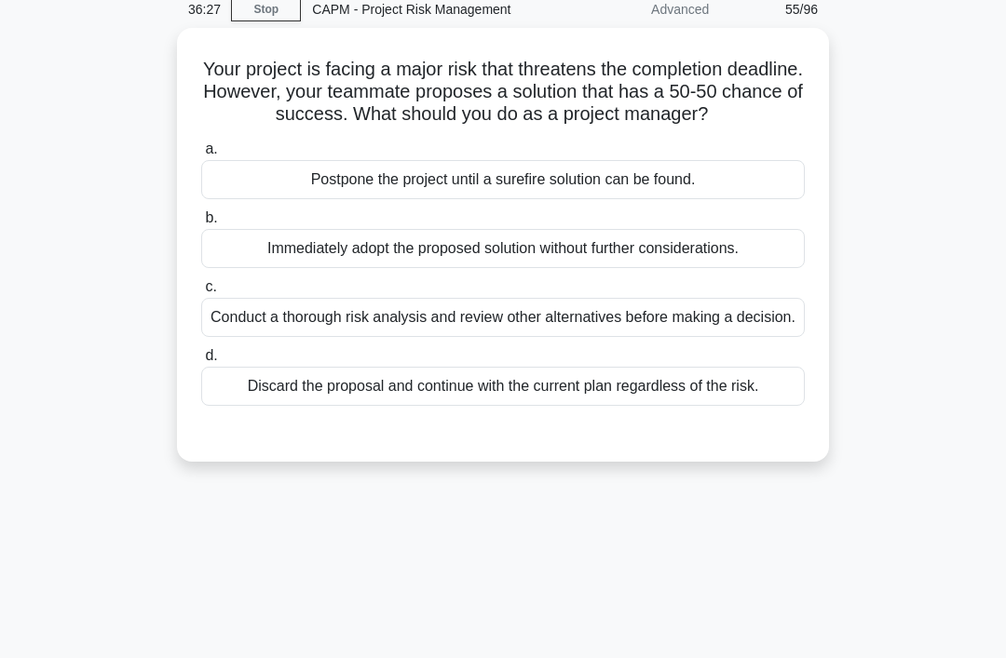
scroll to position [0, 0]
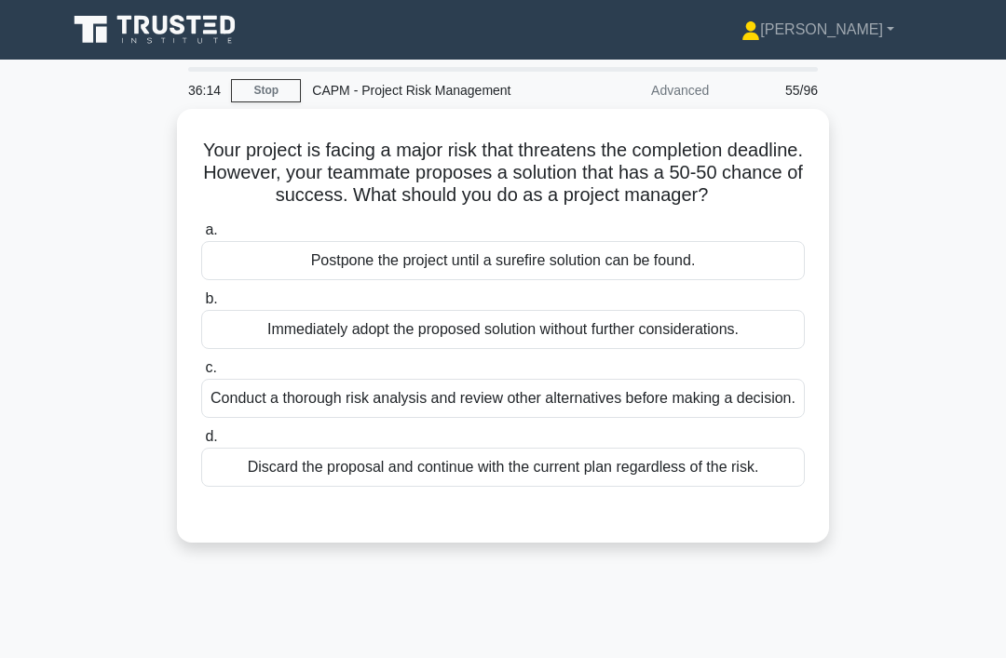
click at [596, 416] on div "Conduct a thorough risk analysis and review other alternatives before making a …" at bounding box center [502, 398] width 603 height 39
click at [201, 374] on input "c. Conduct a thorough risk analysis and review other alternatives before making…" at bounding box center [201, 368] width 0 height 12
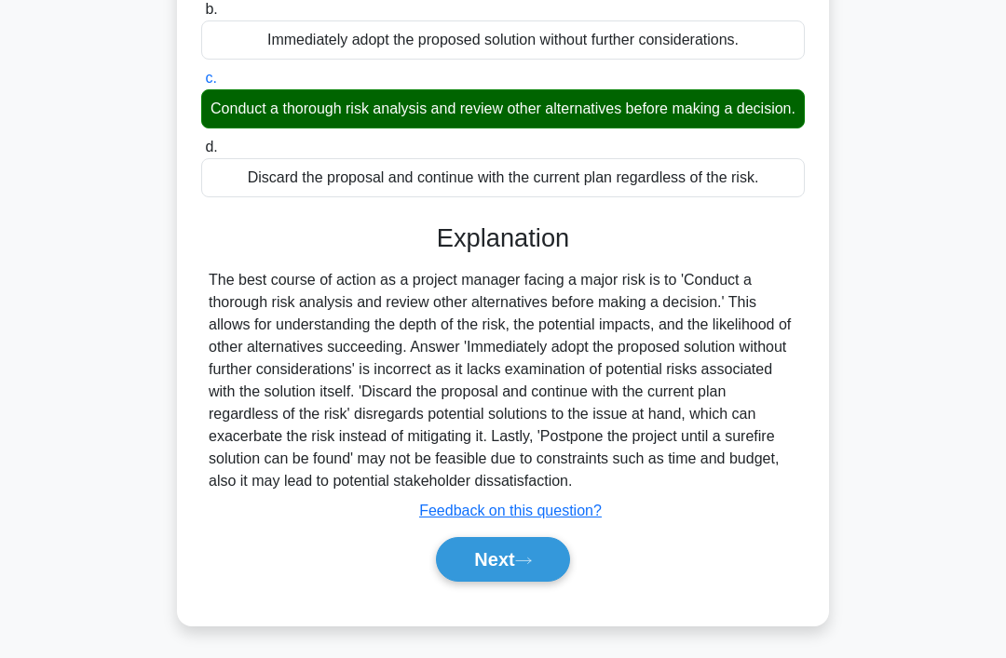
scroll to position [317, 0]
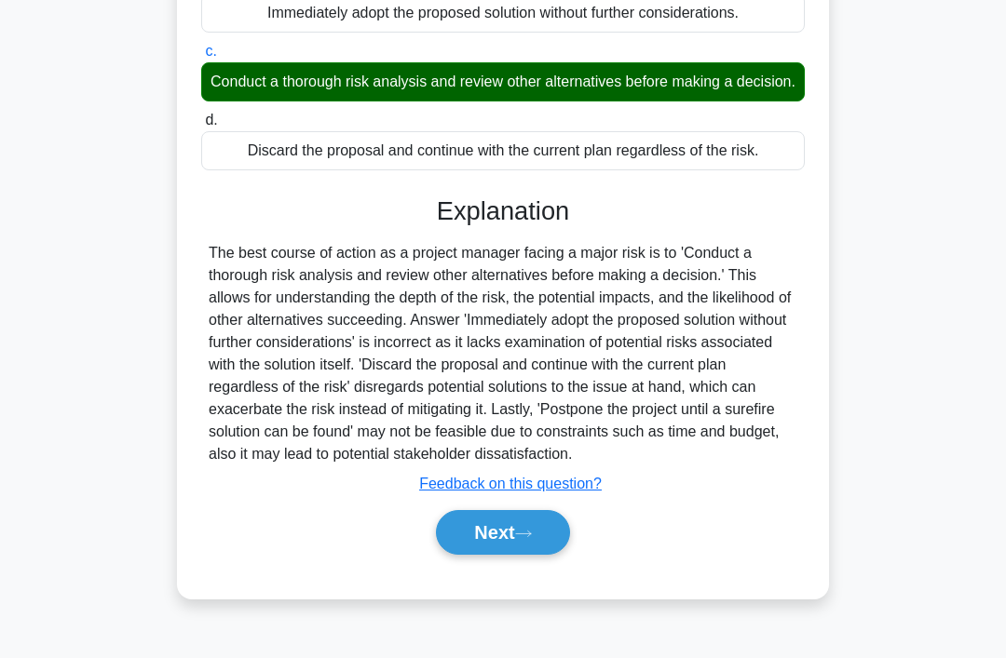
click at [543, 555] on button "Next" at bounding box center [502, 532] width 133 height 45
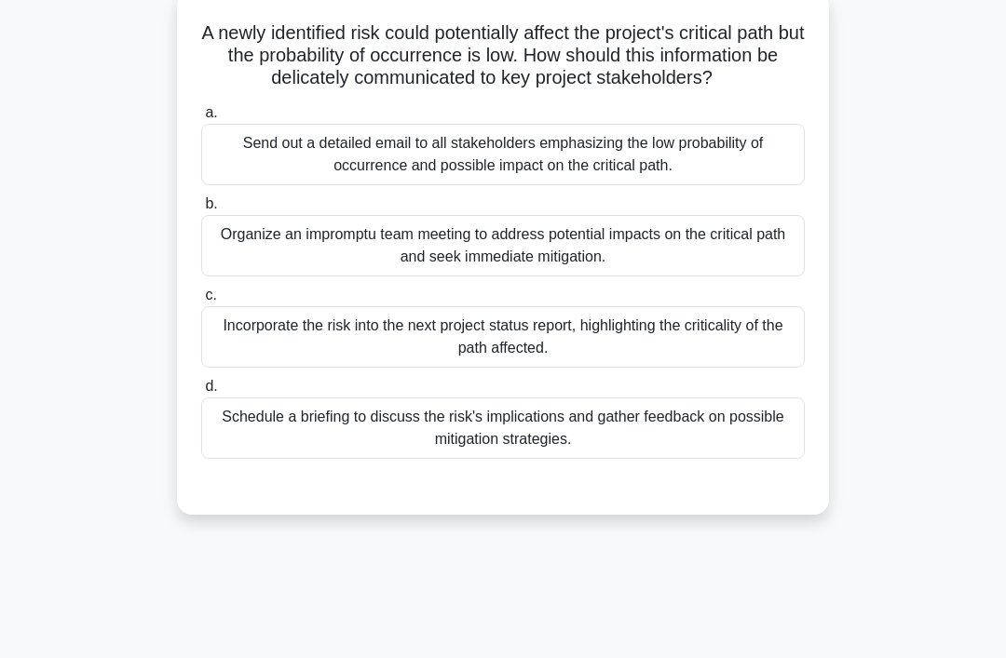
scroll to position [0, 0]
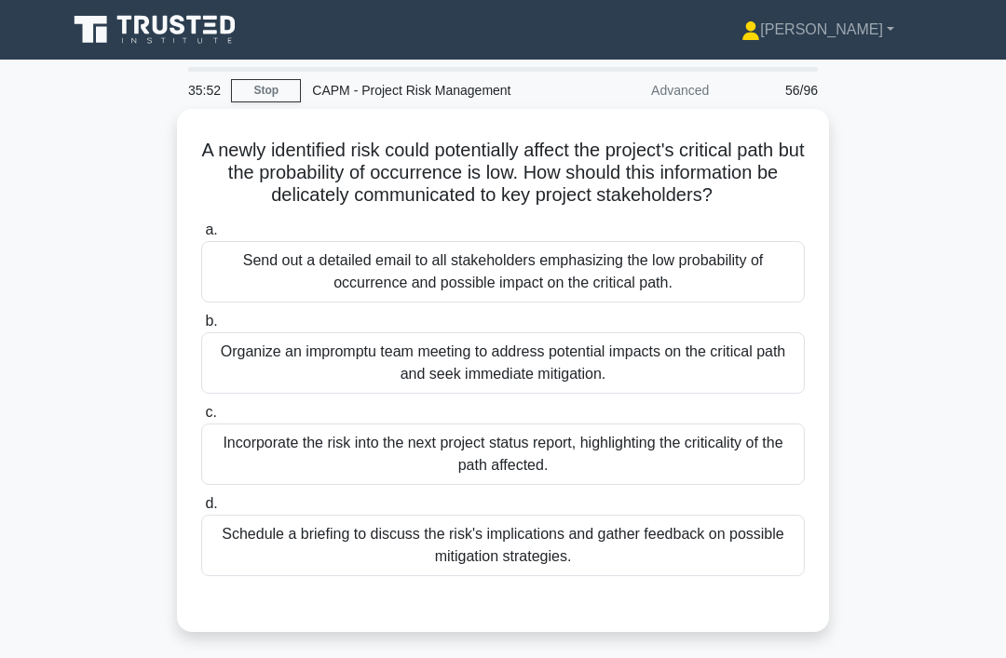
click at [574, 394] on div "Organize an impromptu team meeting to address potential impacts on the critical…" at bounding box center [502, 362] width 603 height 61
click at [201, 328] on input "b. Organize an impromptu team meeting to address potential impacts on the criti…" at bounding box center [201, 322] width 0 height 12
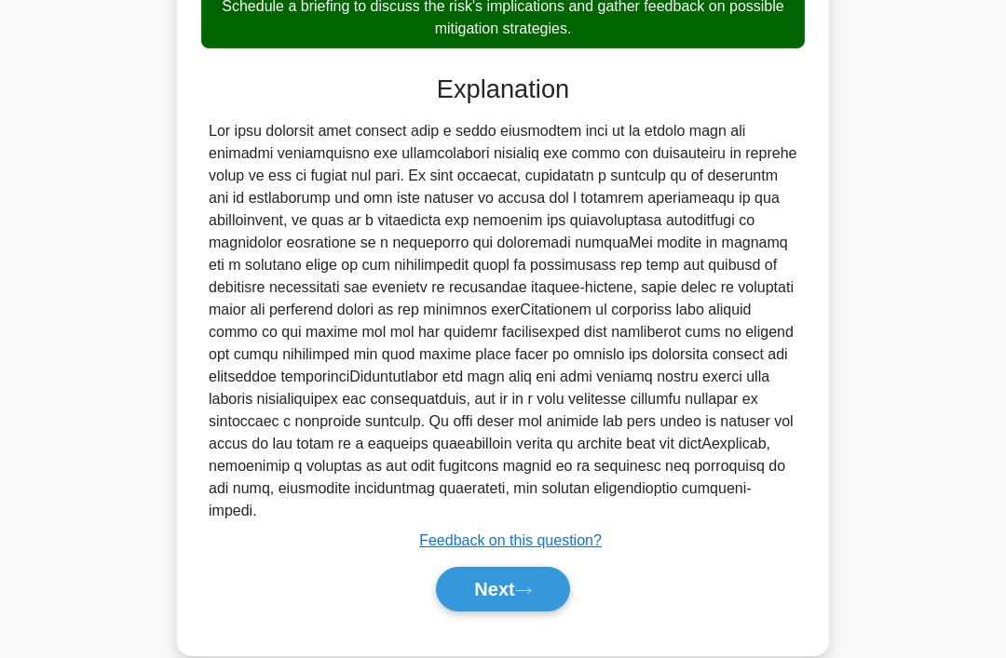
scroll to position [564, 0]
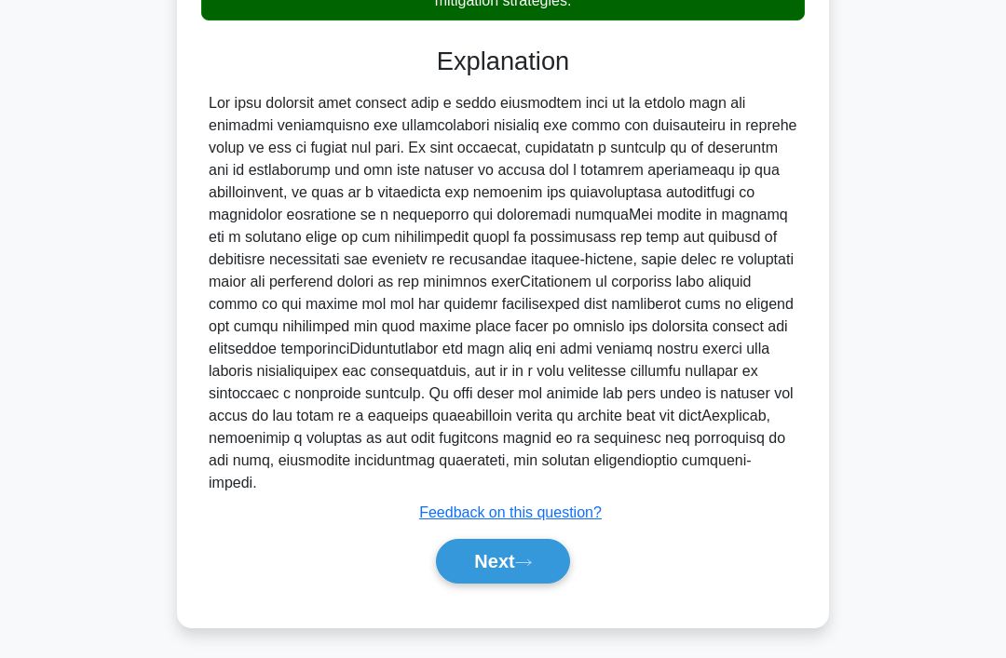
click at [520, 584] on button "Next" at bounding box center [502, 561] width 133 height 45
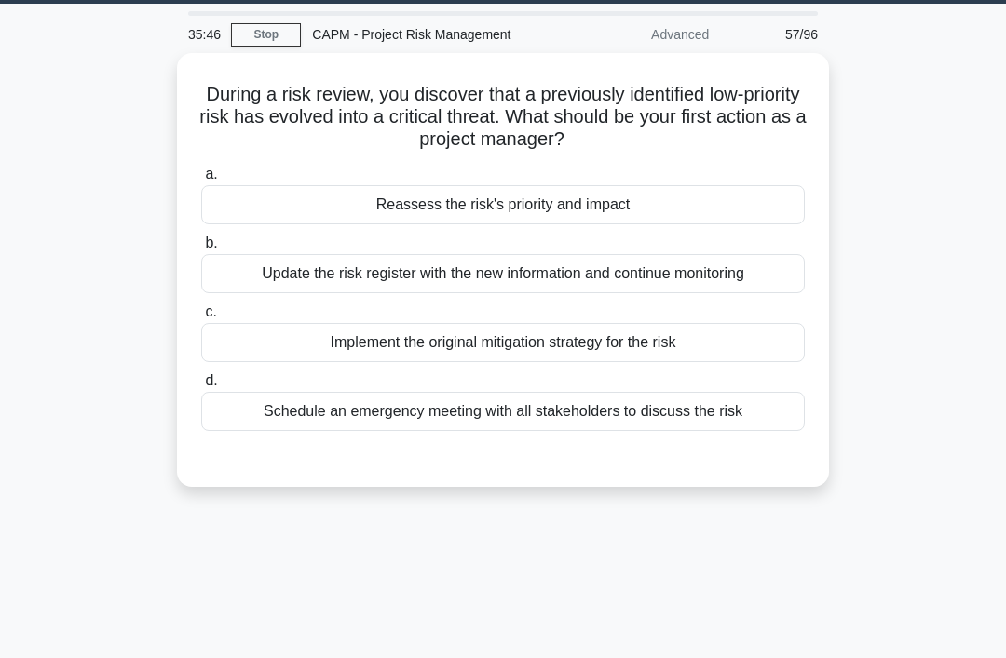
scroll to position [0, 0]
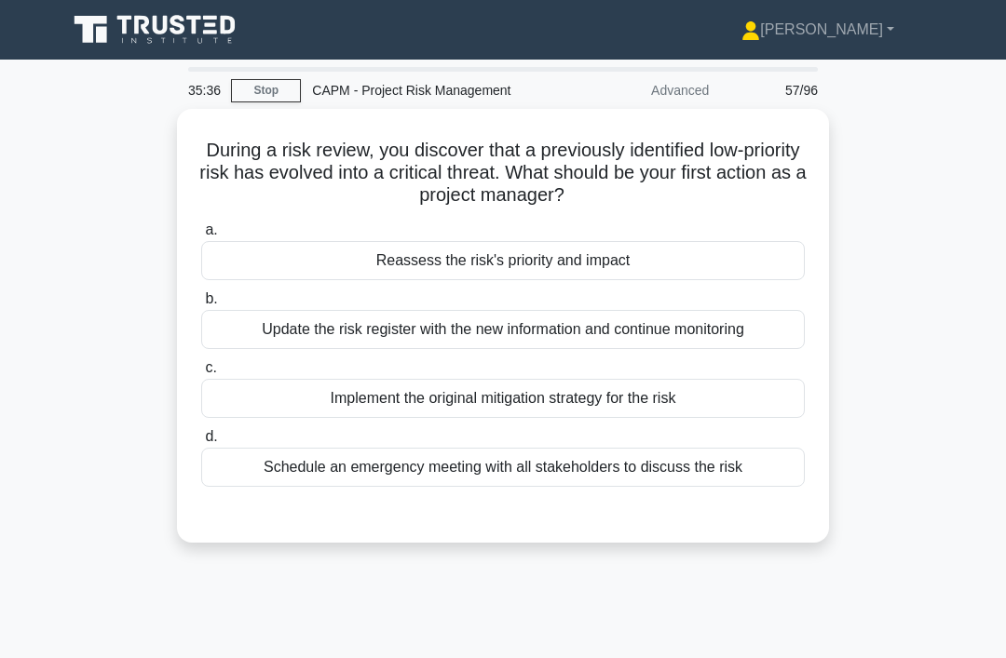
click at [728, 266] on div "Reassess the risk's priority and impact" at bounding box center [502, 260] width 603 height 39
click at [201, 236] on input "a. Reassess the risk's priority and impact" at bounding box center [201, 230] width 0 height 12
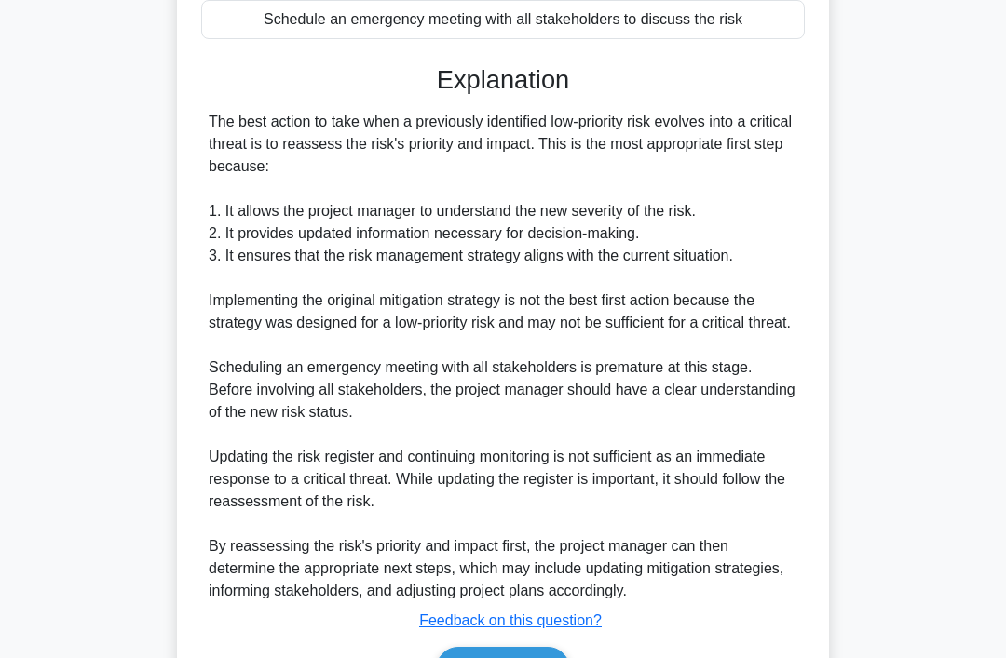
scroll to position [562, 0]
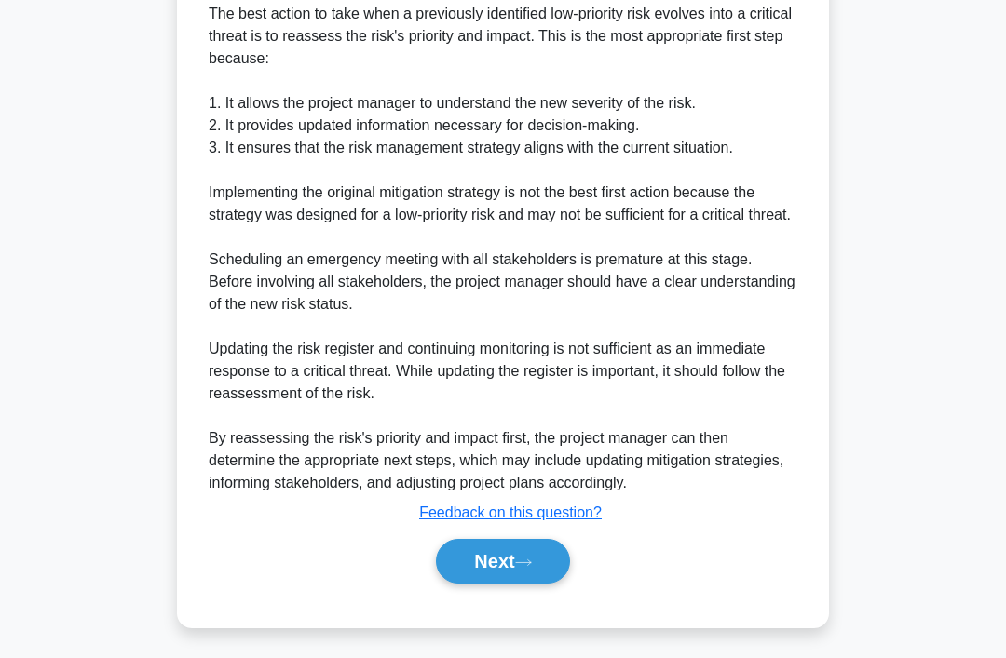
click at [546, 584] on button "Next" at bounding box center [502, 561] width 133 height 45
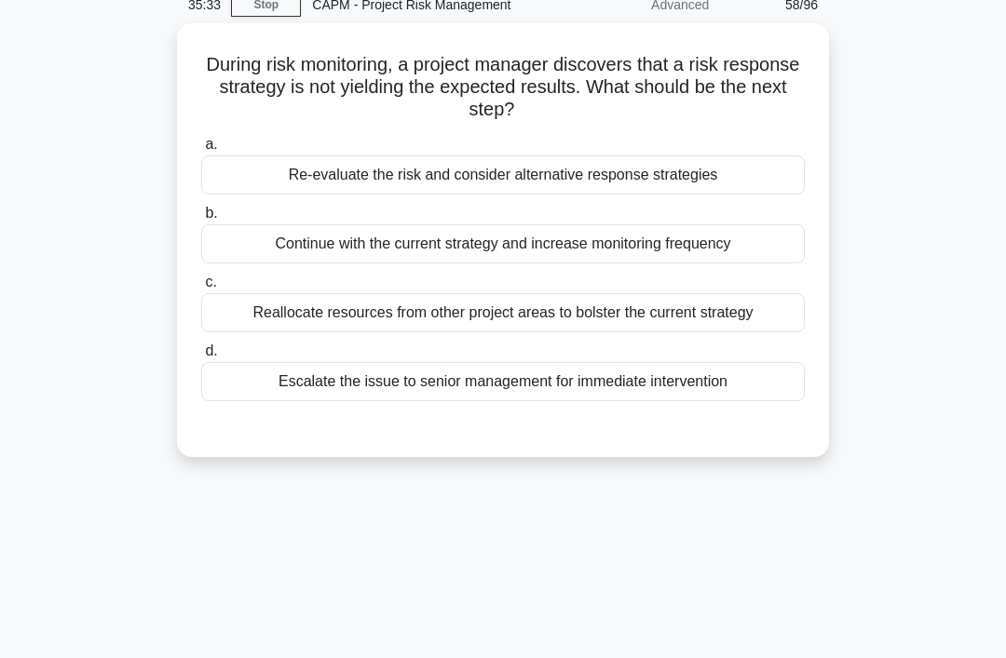
scroll to position [0, 0]
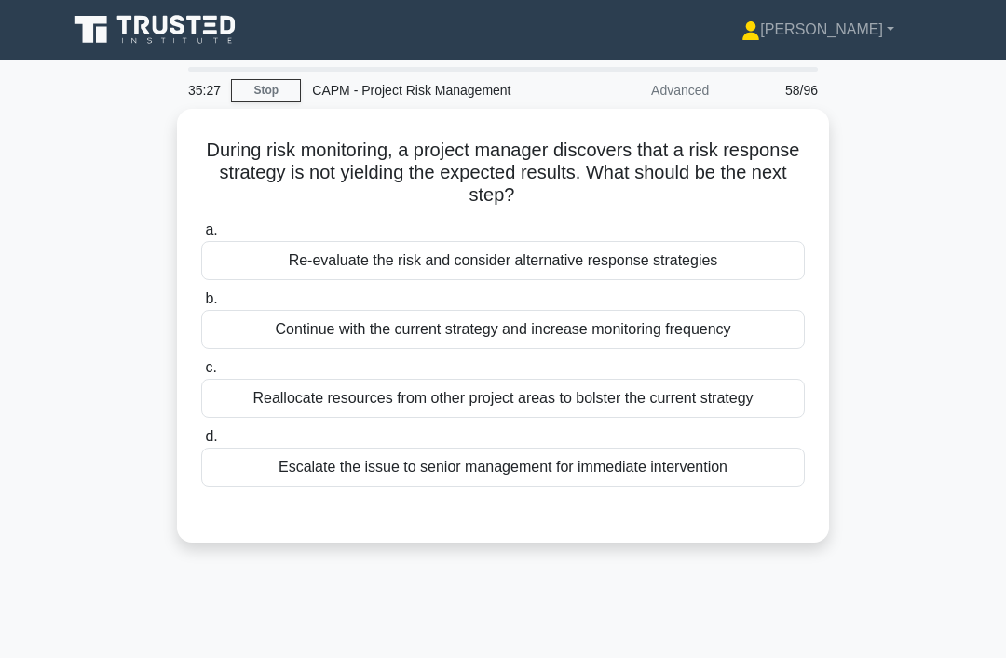
click at [288, 83] on link "Stop" at bounding box center [266, 90] width 70 height 23
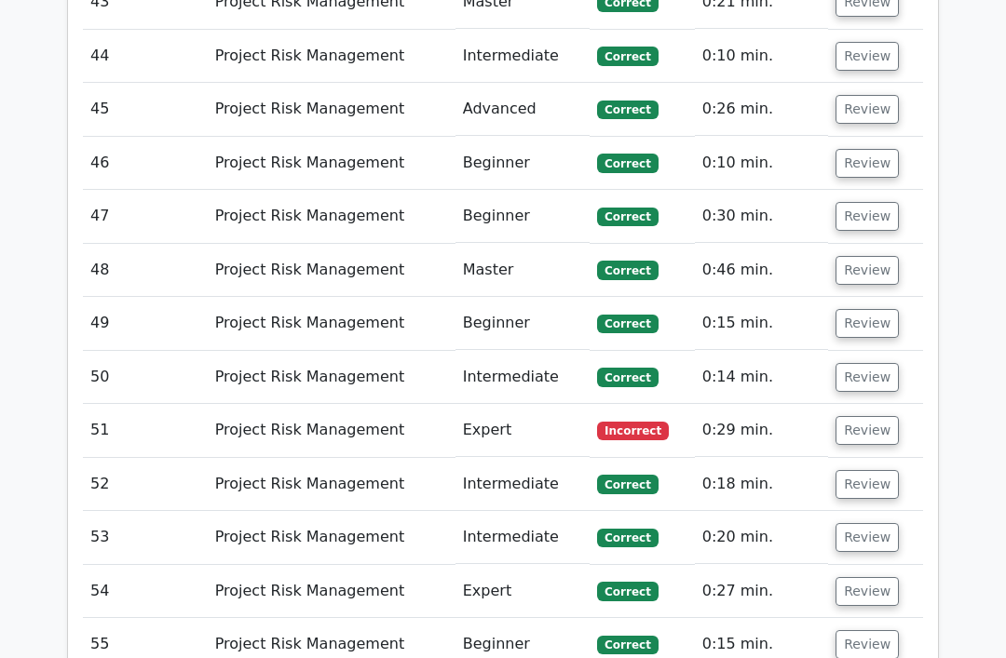
scroll to position [4607, 0]
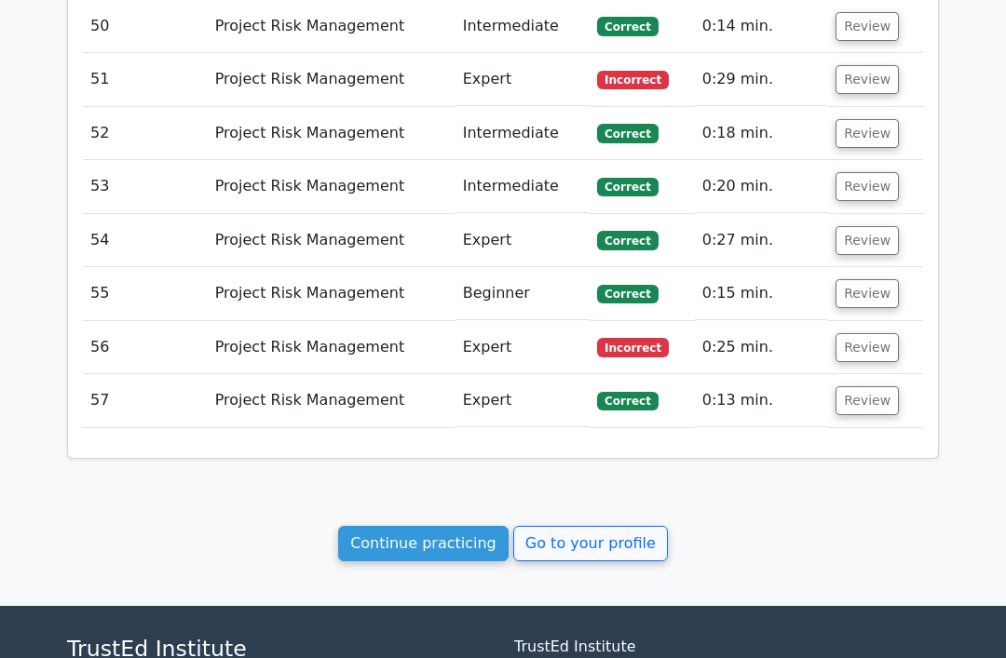
click at [463, 526] on link "Continue practicing" at bounding box center [423, 543] width 170 height 35
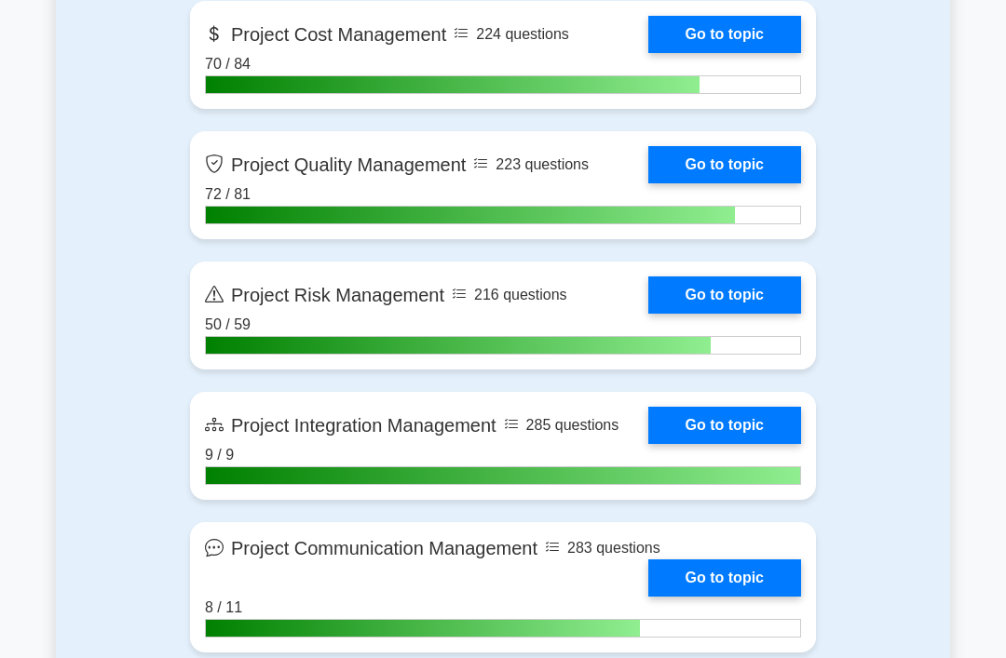
scroll to position [1193, 0]
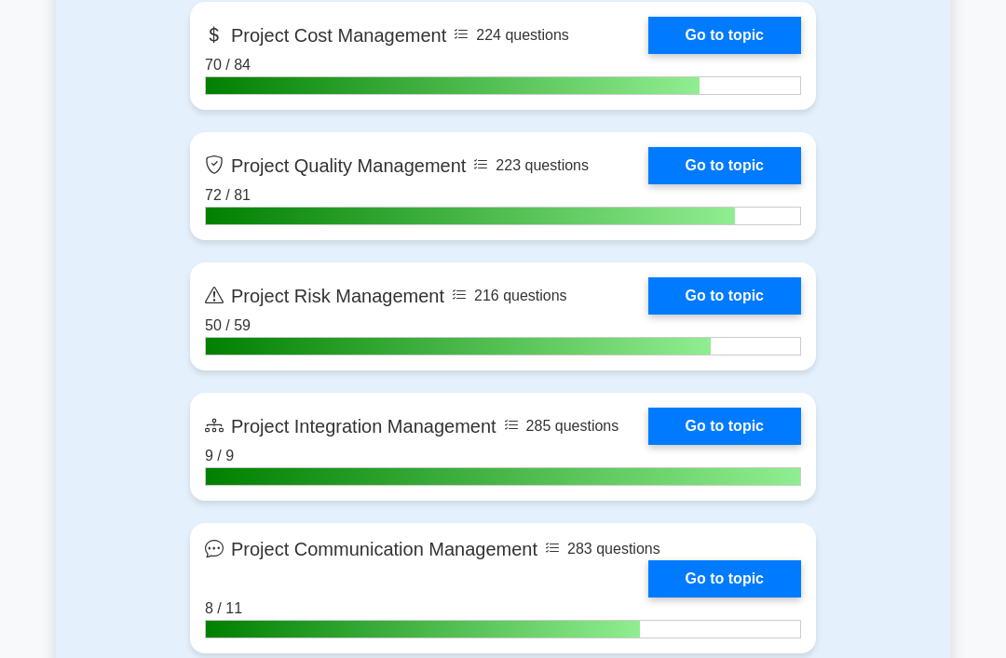
click at [728, 440] on link "Go to topic" at bounding box center [724, 426] width 153 height 37
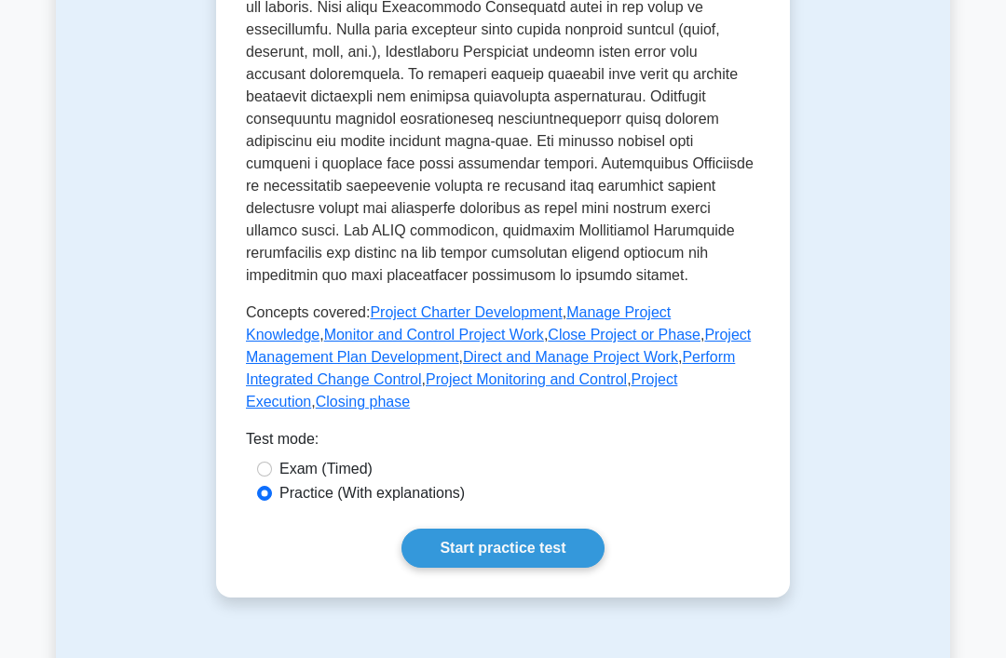
scroll to position [817, 0]
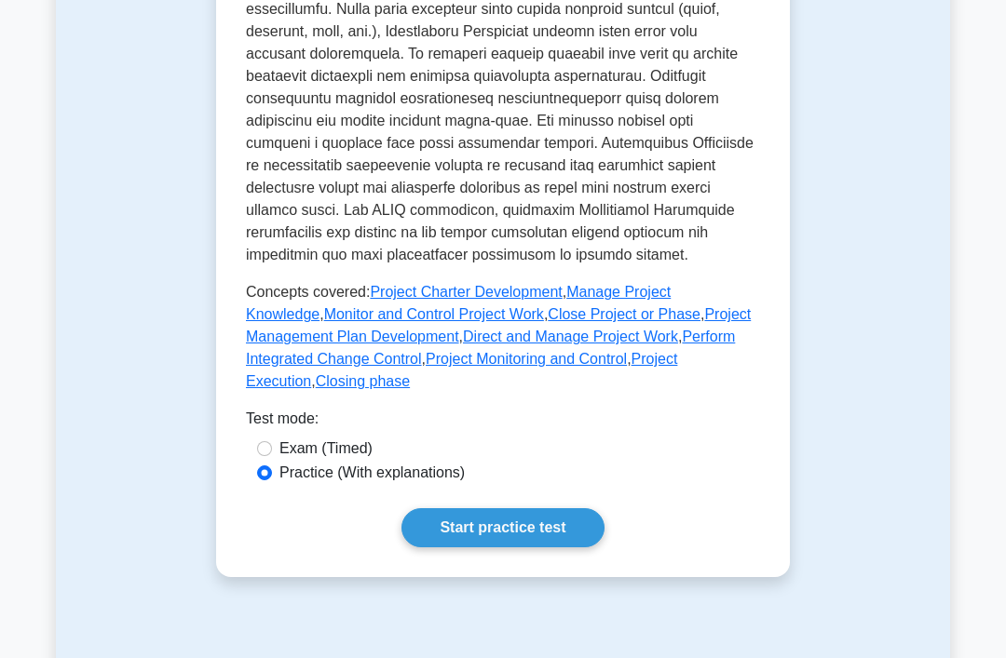
click at [516, 300] on link "Project Charter Development" at bounding box center [466, 292] width 192 height 16
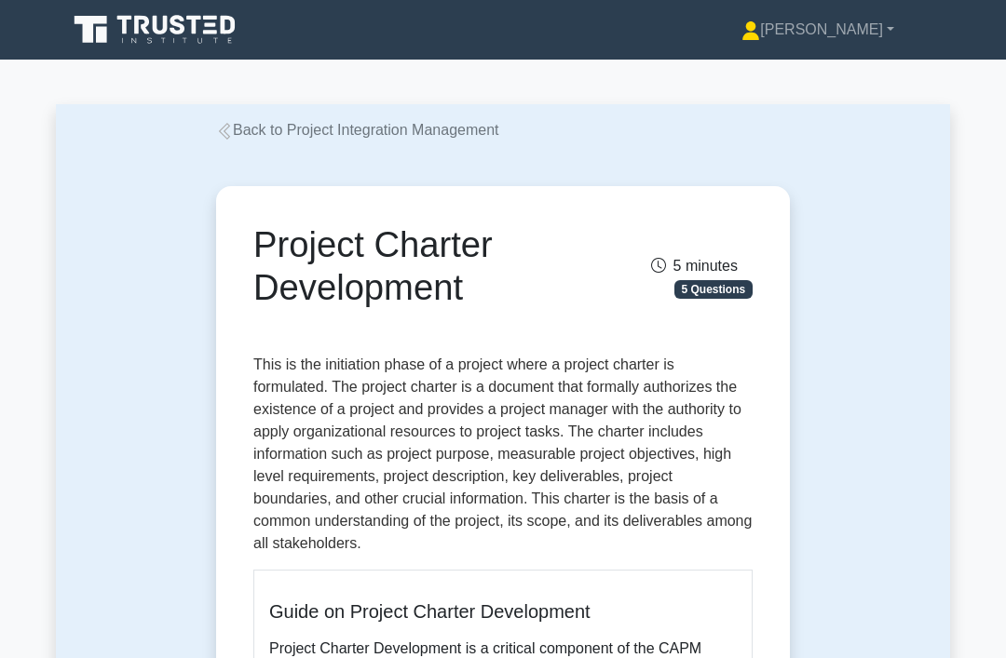
click at [331, 138] on link "Back to Project Integration Management" at bounding box center [357, 130] width 283 height 16
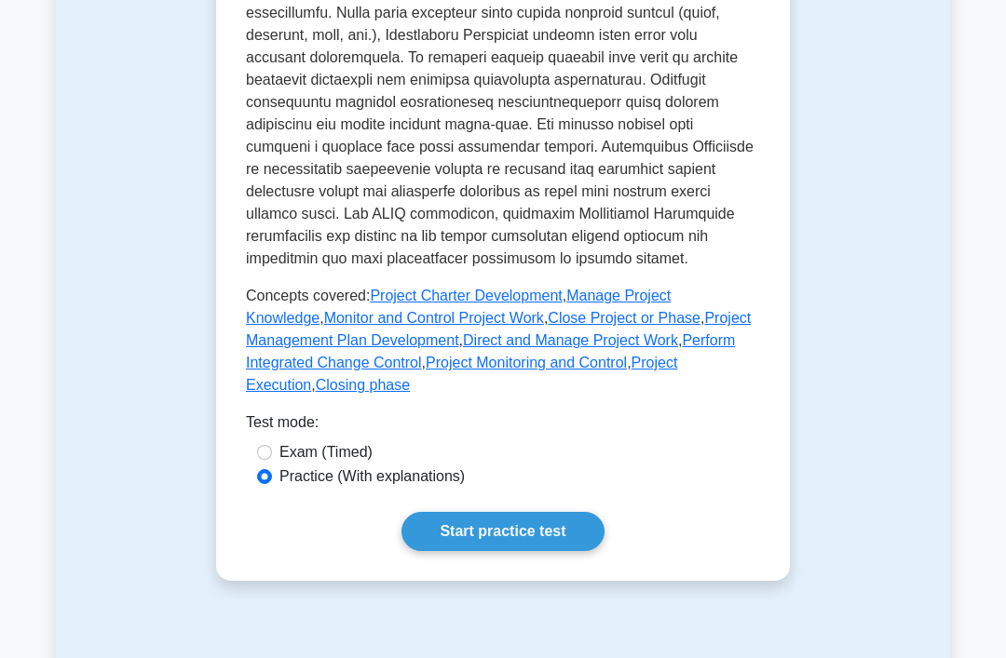
scroll to position [810, 0]
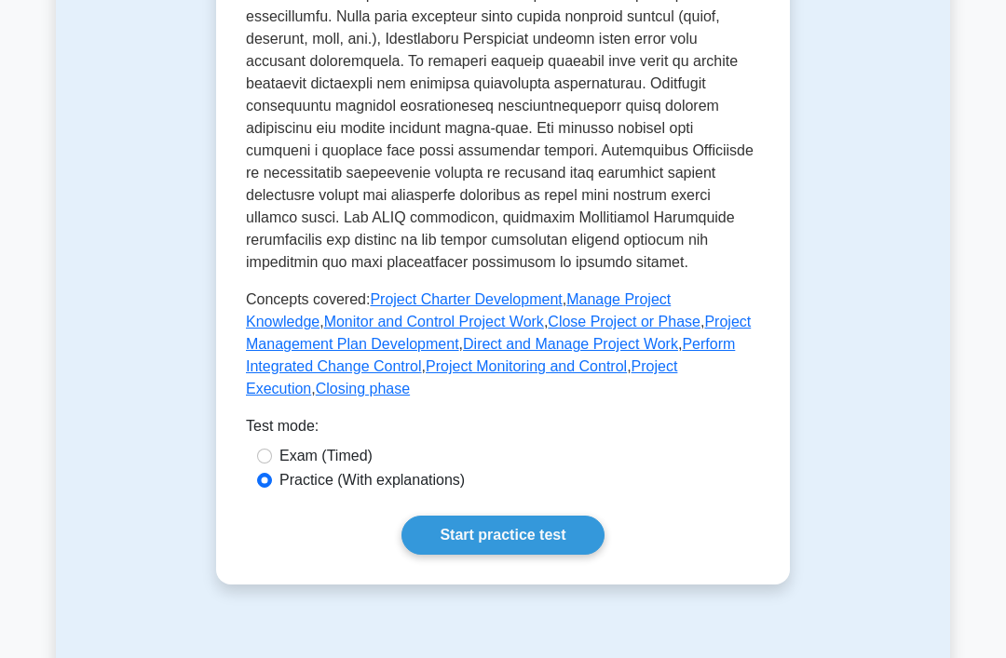
click at [670, 330] on link "Manage Project Knowledge" at bounding box center [458, 310] width 425 height 38
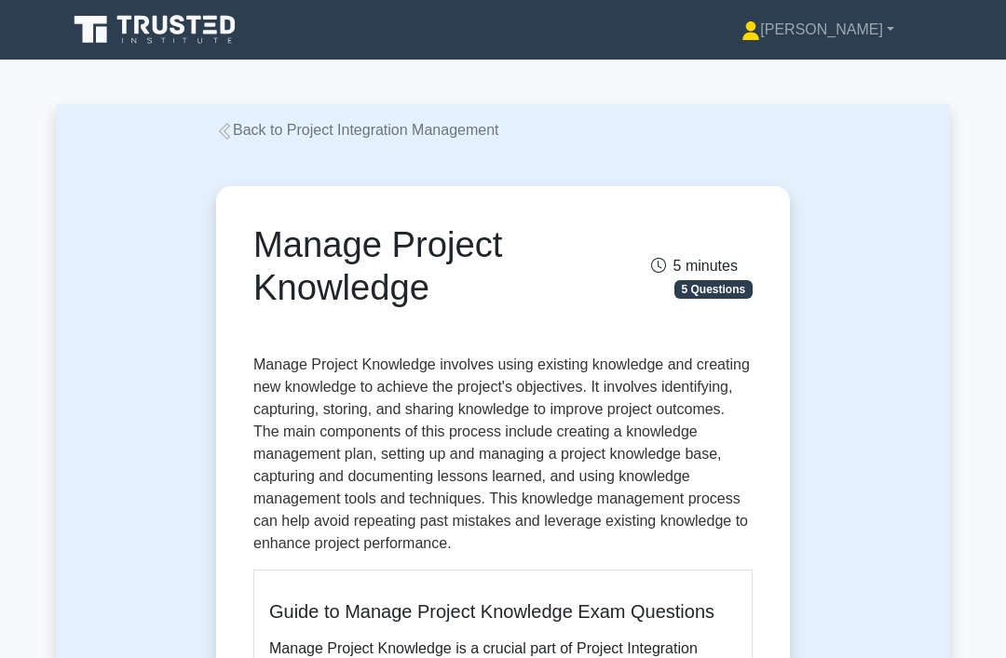
click at [312, 122] on link "Back to Project Integration Management" at bounding box center [357, 130] width 283 height 16
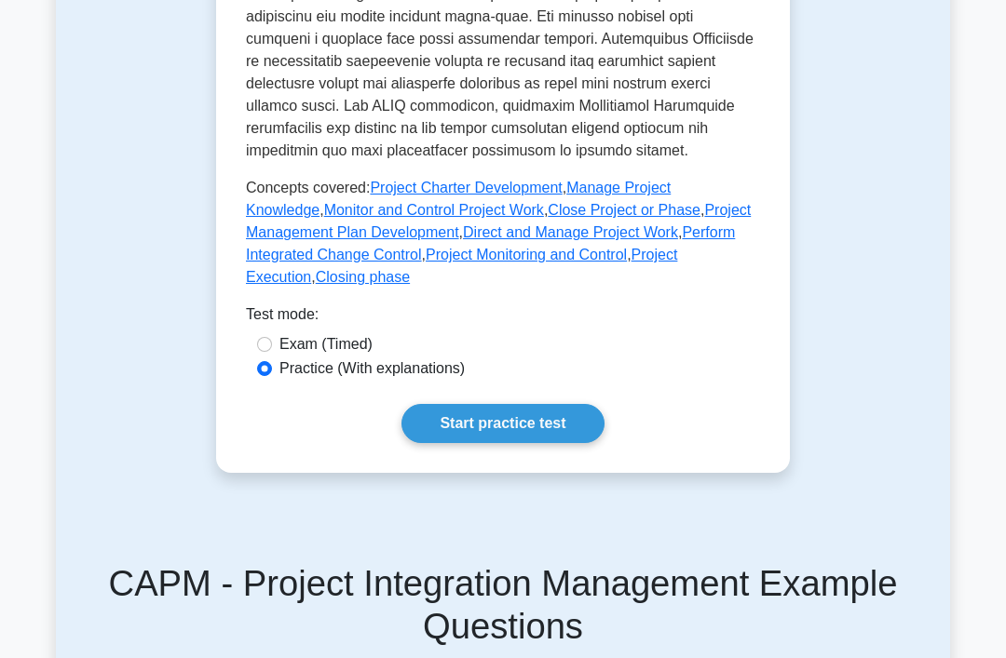
scroll to position [946, 0]
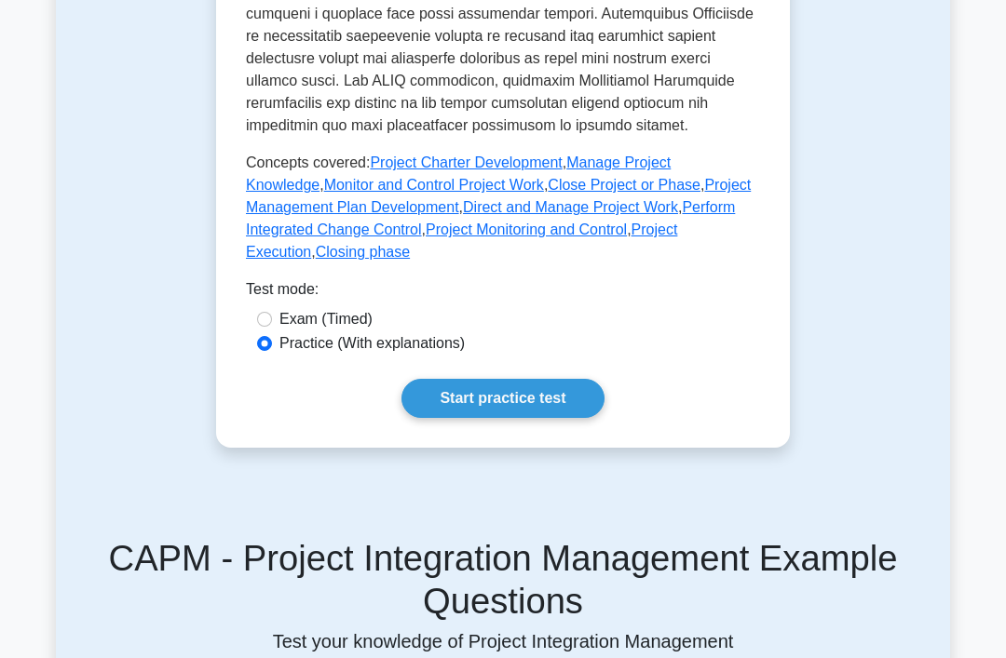
click at [397, 194] on link "Monitor and Control Project Work" at bounding box center [434, 186] width 220 height 16
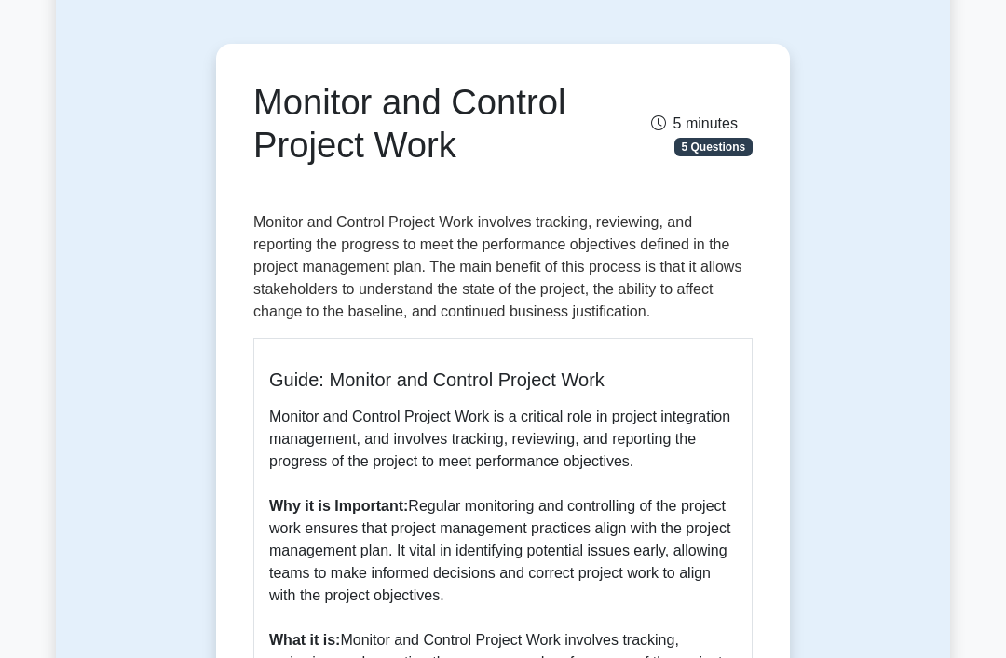
scroll to position [125, 0]
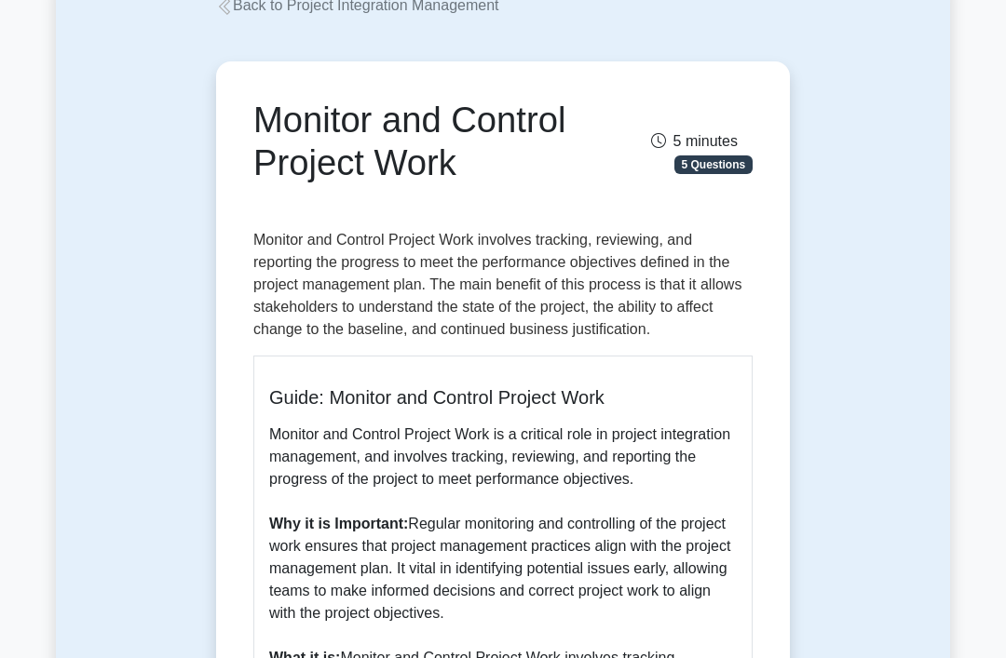
click at [280, 8] on link "Back to Project Integration Management" at bounding box center [357, 5] width 283 height 16
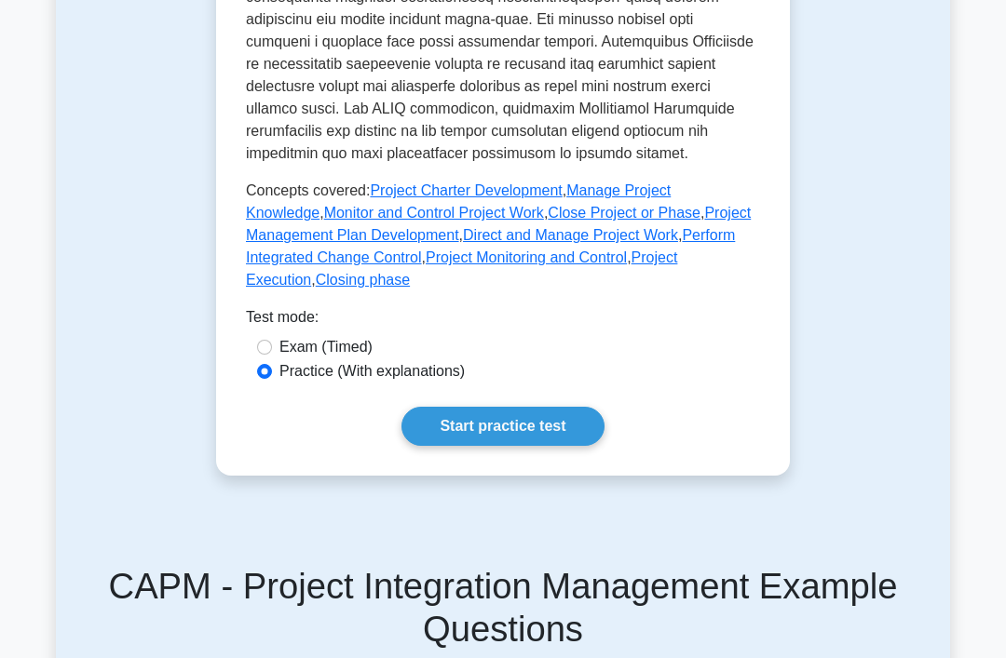
scroll to position [919, 0]
click at [667, 221] on link "Close Project or Phase" at bounding box center [623, 213] width 153 height 16
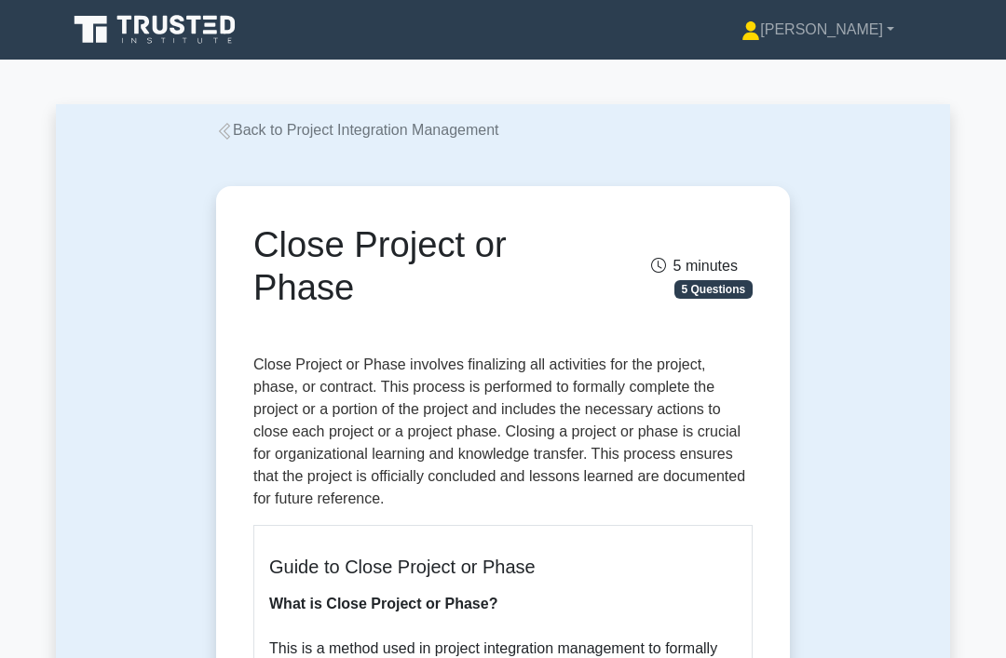
click at [236, 128] on link "Back to Project Integration Management" at bounding box center [357, 130] width 283 height 16
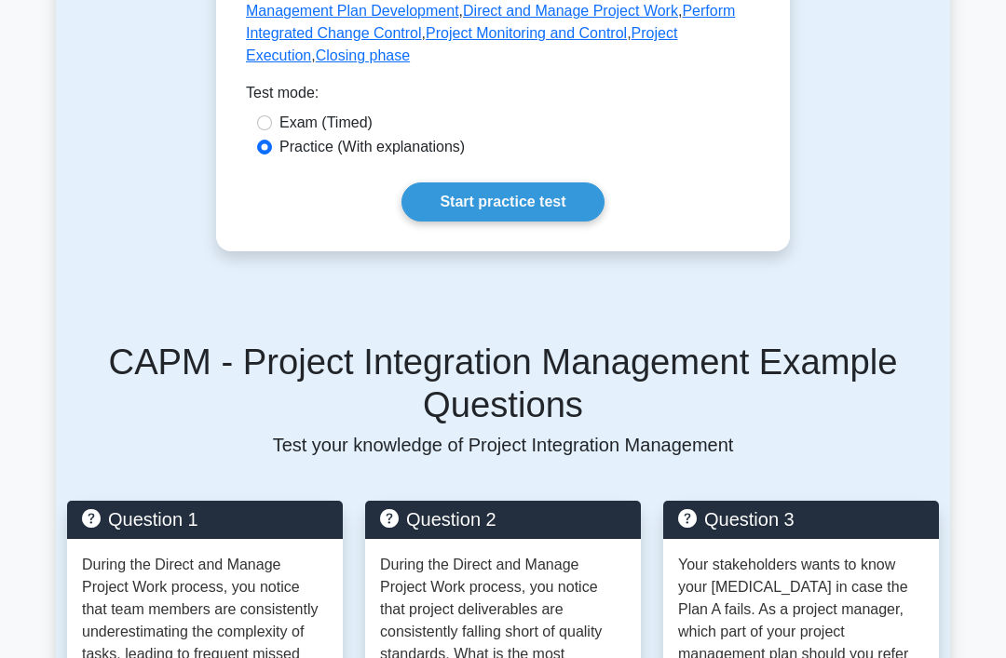
scroll to position [1143, 0]
click at [357, 19] on link "Project Management Plan Development" at bounding box center [498, -1] width 505 height 38
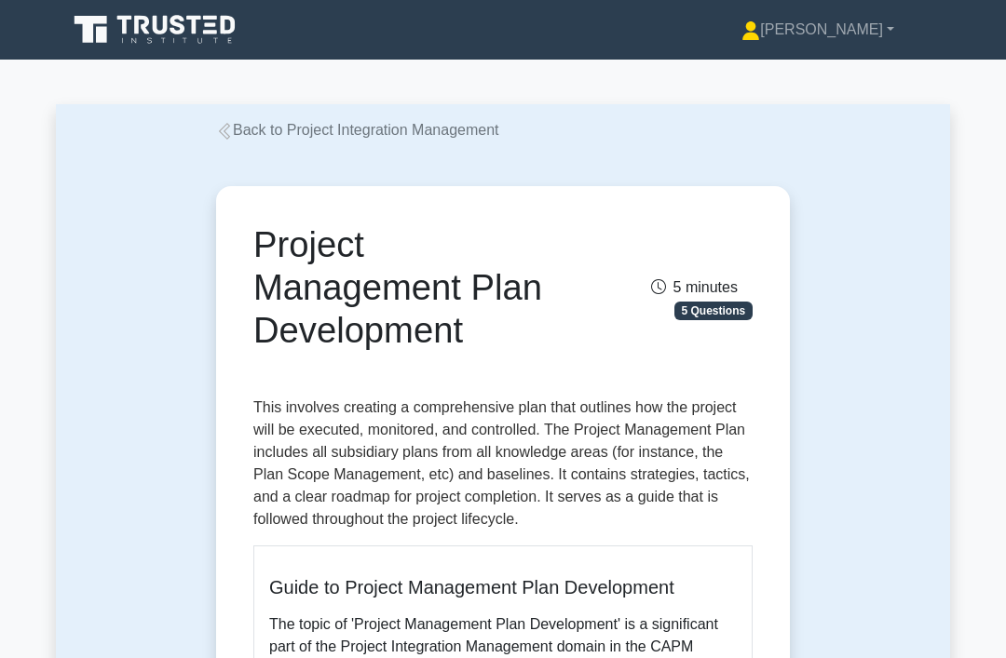
click at [440, 131] on link "Back to Project Integration Management" at bounding box center [357, 130] width 283 height 16
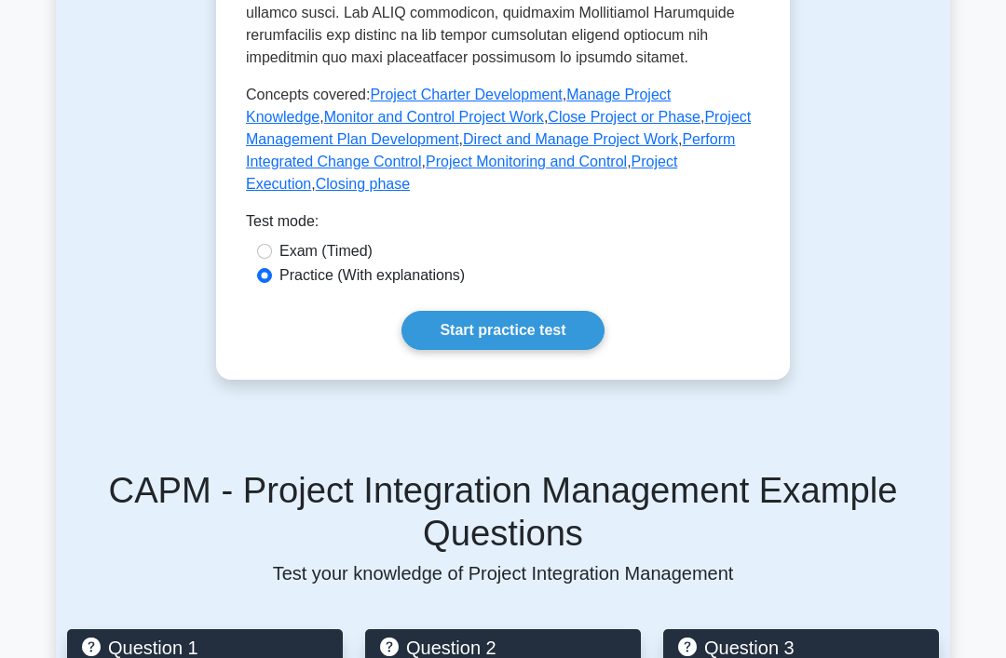
scroll to position [1026, 0]
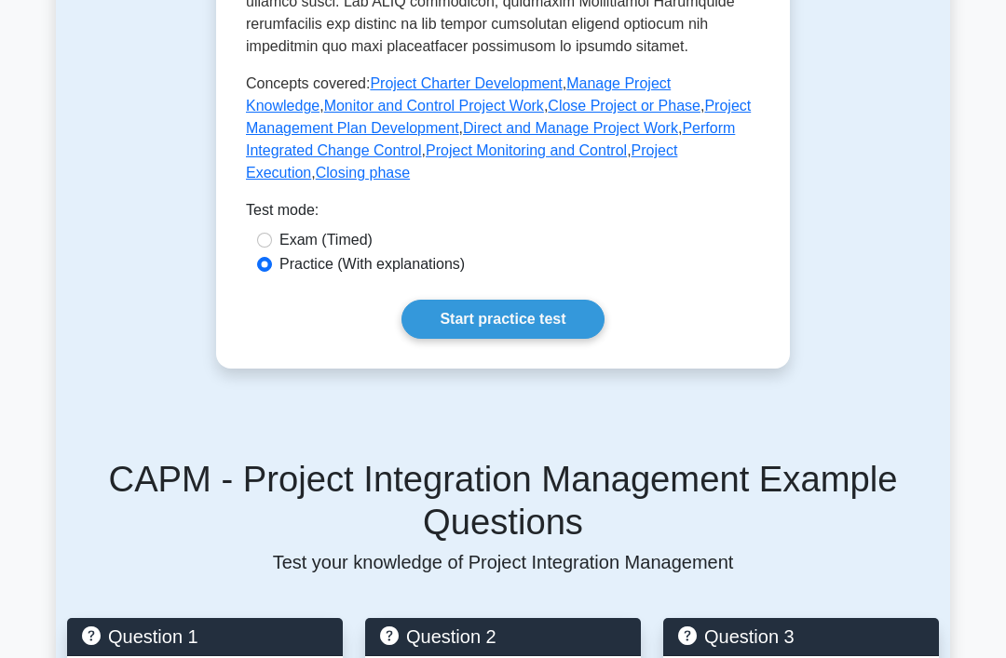
click at [678, 136] on link "Direct and Manage Project Work" at bounding box center [570, 128] width 215 height 16
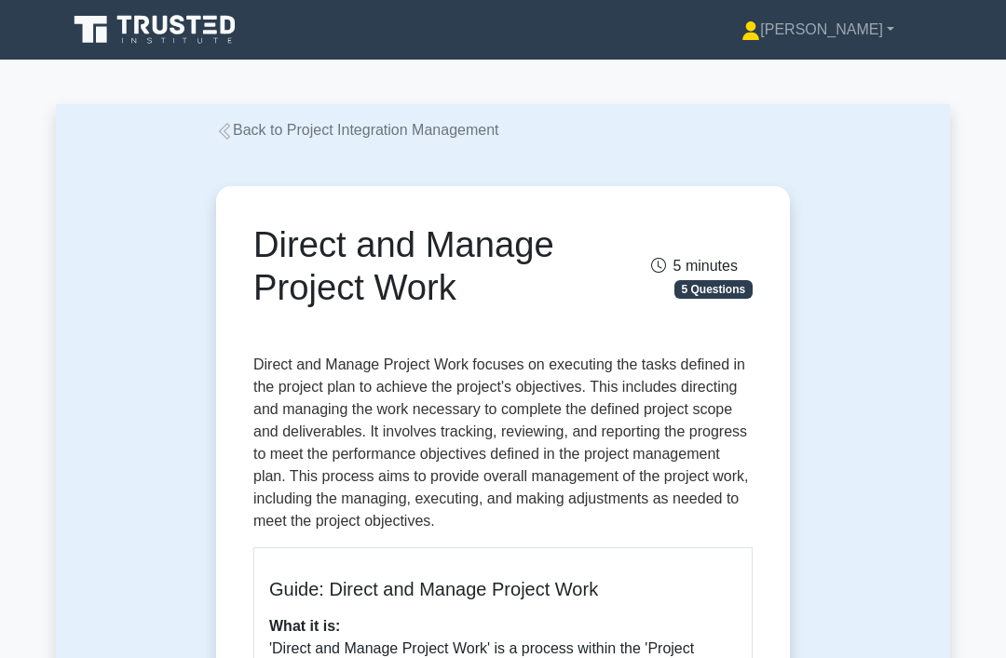
click at [315, 122] on link "Back to Project Integration Management" at bounding box center [357, 130] width 283 height 16
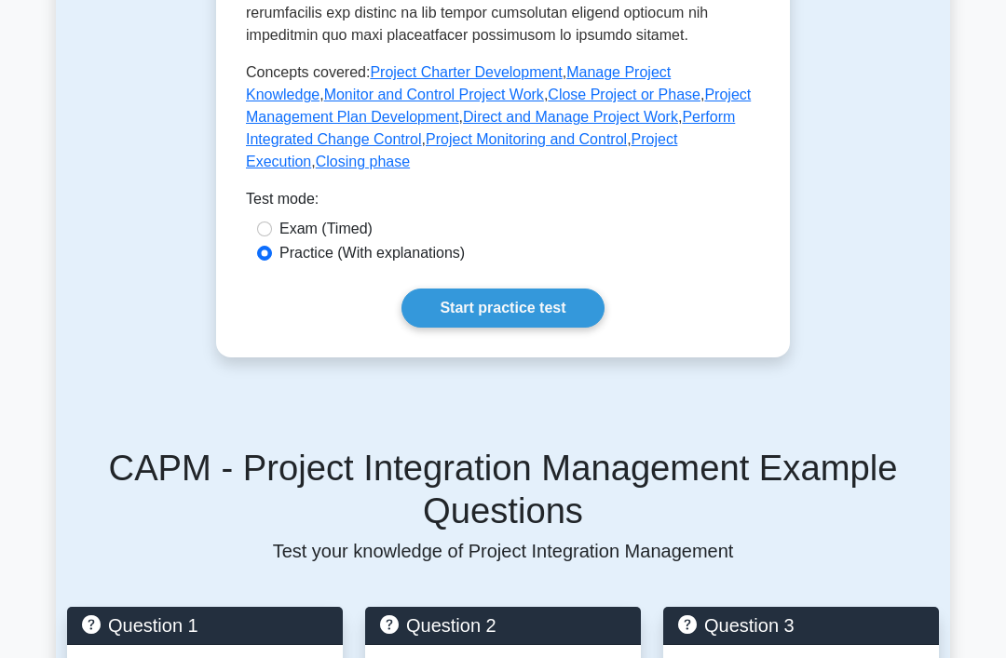
scroll to position [1060, 0]
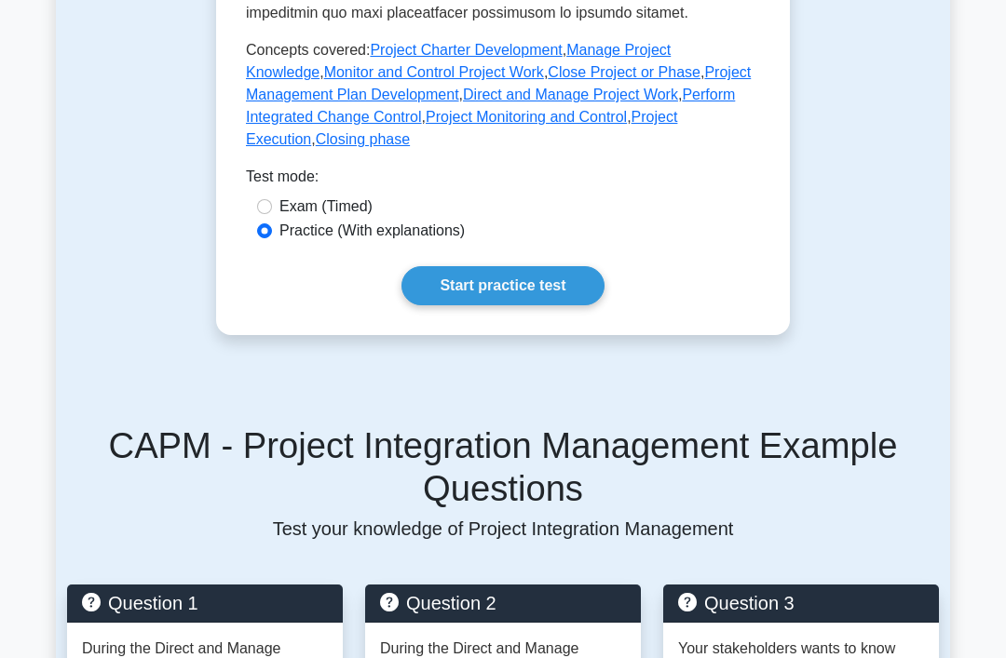
click at [461, 125] on link "Perform Integrated Change Control" at bounding box center [490, 106] width 489 height 38
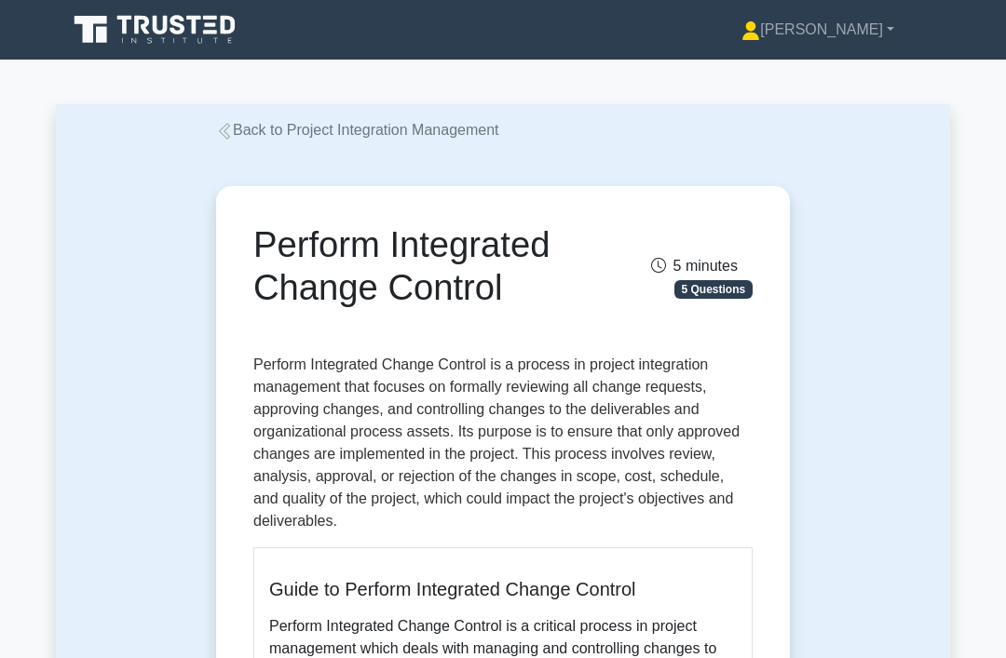
click at [396, 128] on link "Back to Project Integration Management" at bounding box center [357, 130] width 283 height 16
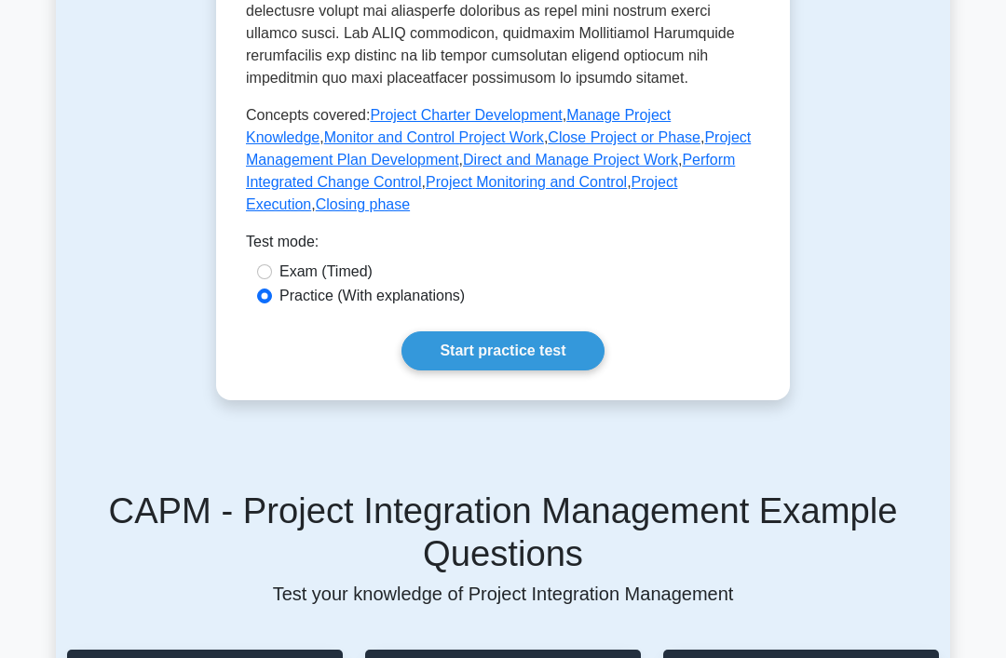
scroll to position [994, 0]
click at [627, 190] on link "Project Monitoring and Control" at bounding box center [525, 182] width 201 height 16
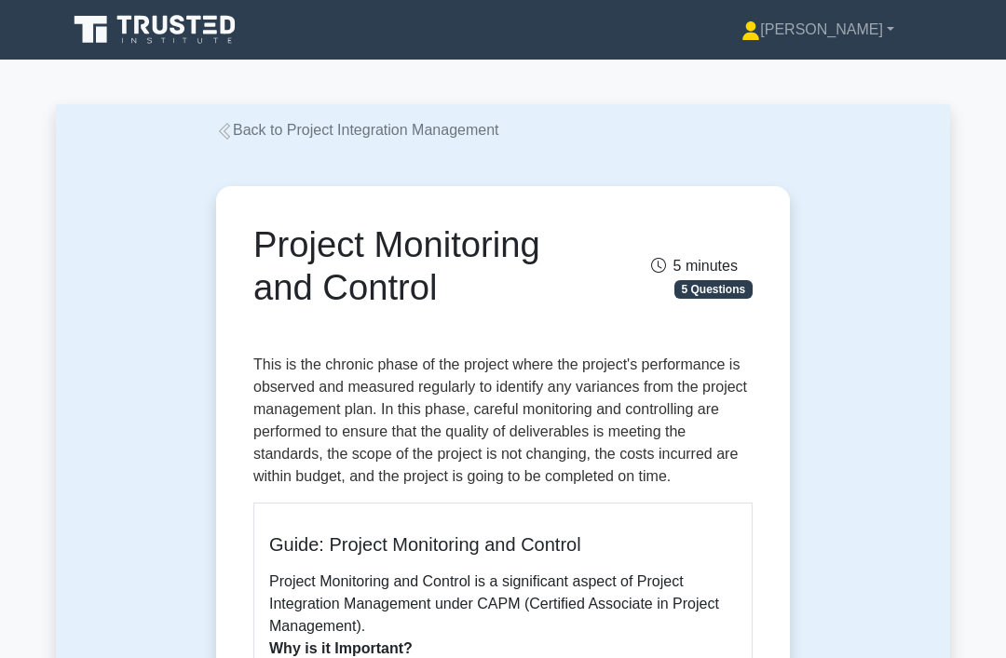
click at [419, 125] on link "Back to Project Integration Management" at bounding box center [357, 130] width 283 height 16
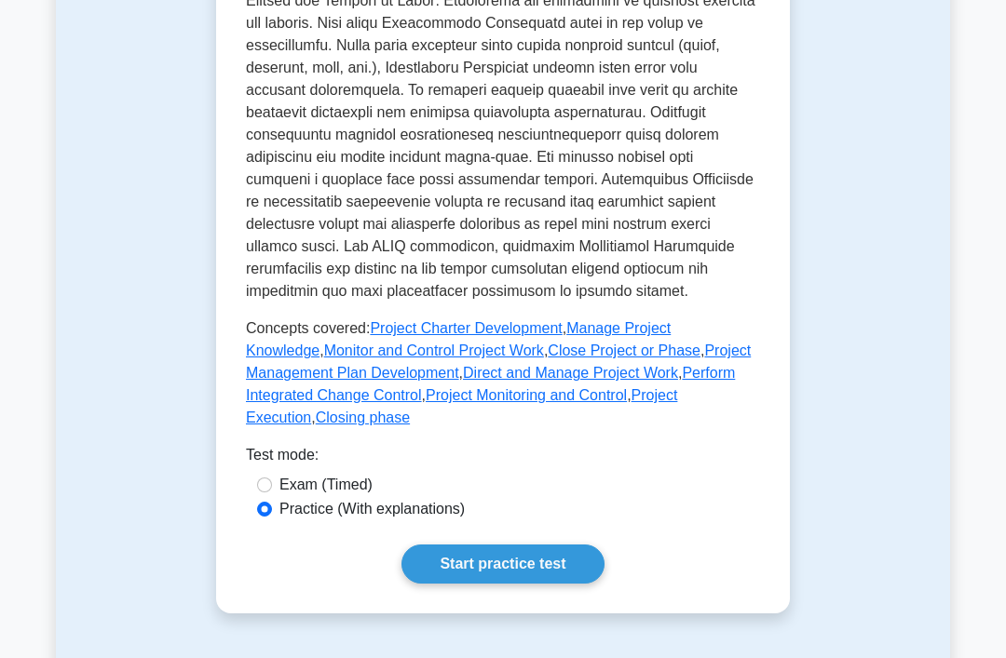
scroll to position [781, 0]
click at [503, 425] on link "Project Execution" at bounding box center [461, 406] width 431 height 38
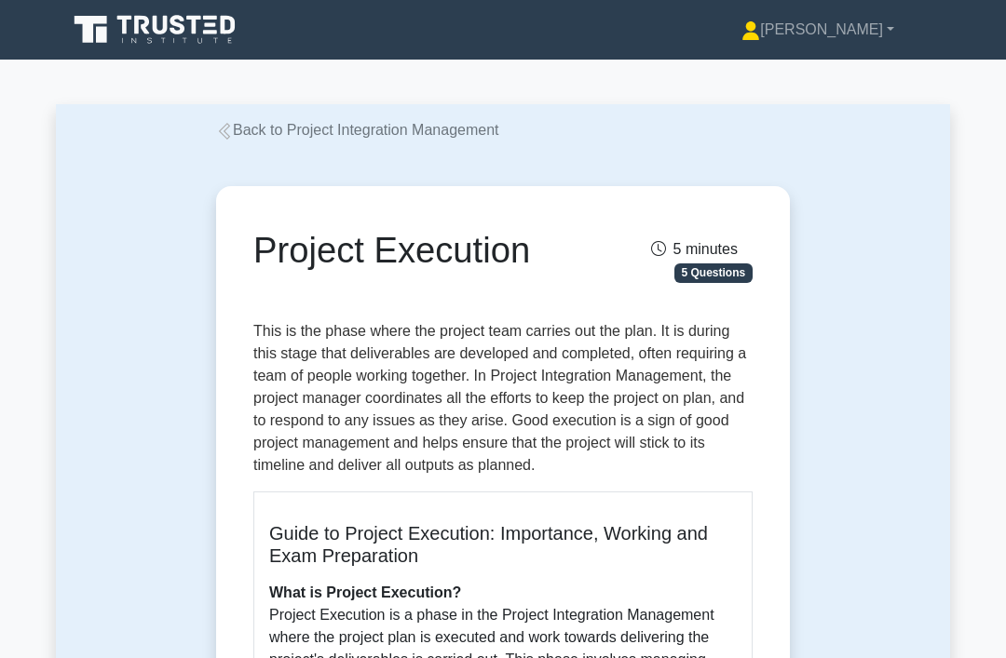
click at [410, 137] on link "Back to Project Integration Management" at bounding box center [357, 130] width 283 height 16
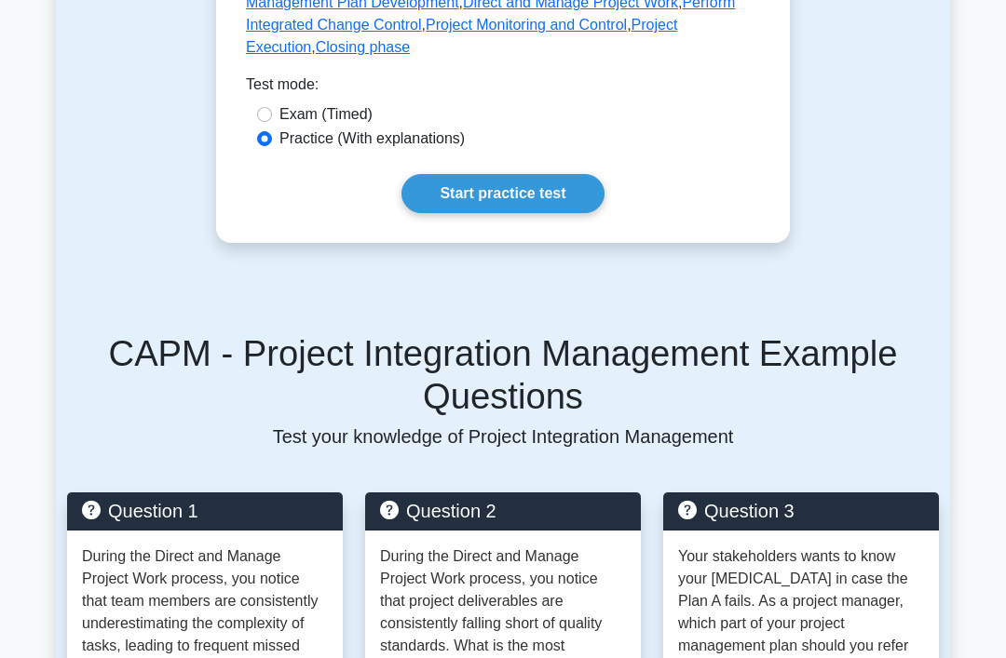
scroll to position [1101, 0]
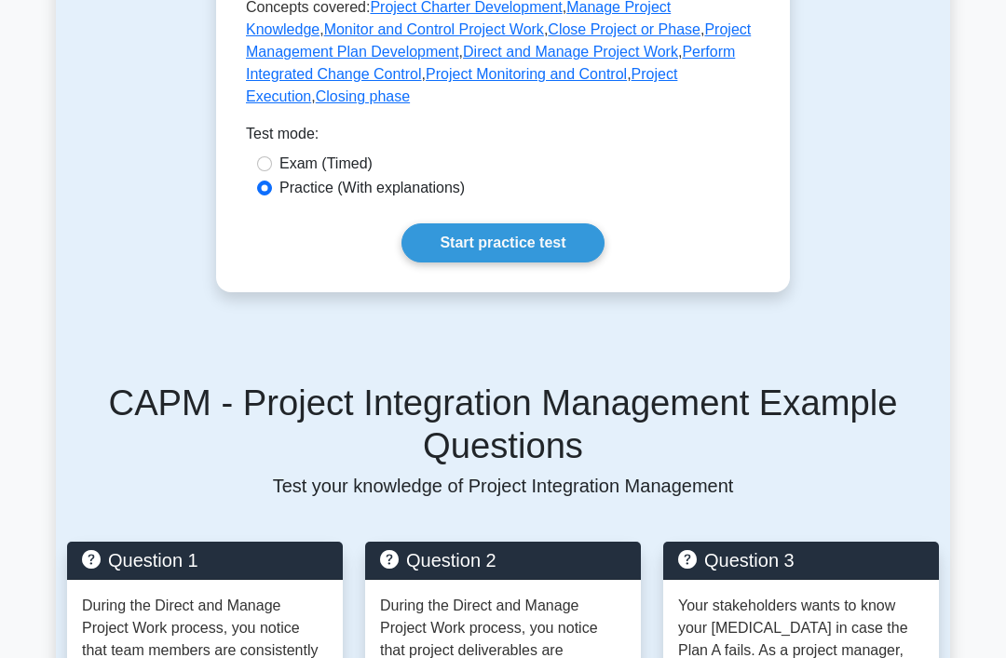
click at [410, 105] on link "Closing phase" at bounding box center [363, 97] width 94 height 16
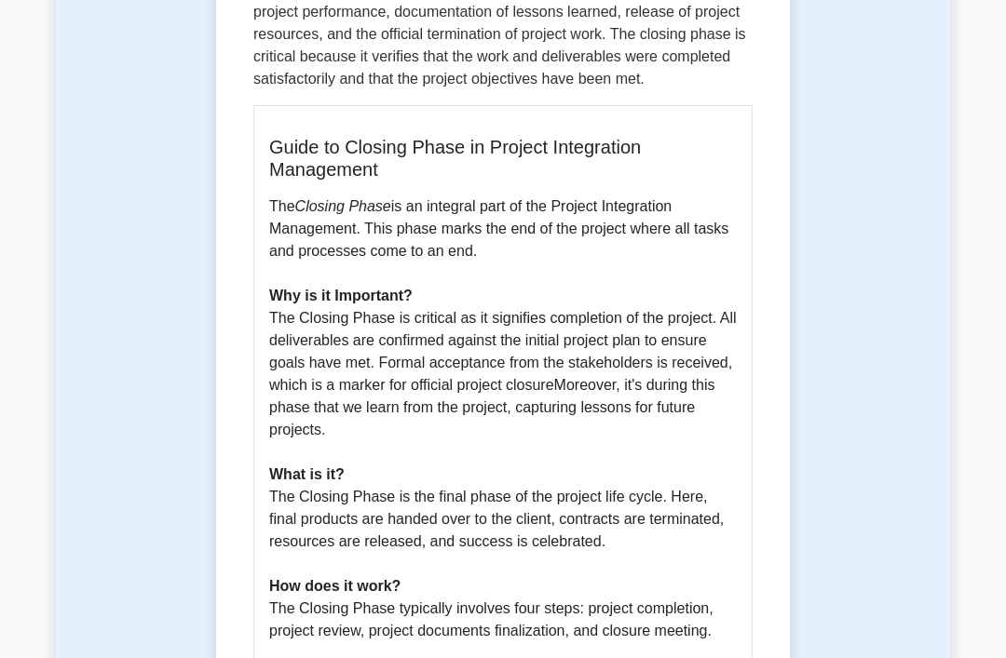
scroll to position [388, 0]
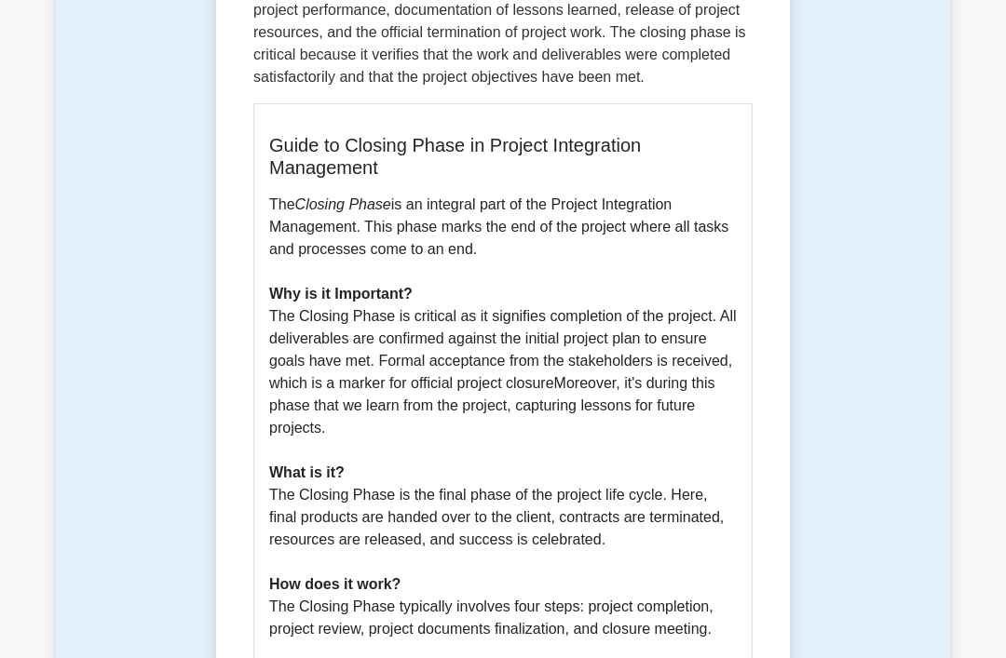
click at [236, 213] on div "Closing phase 5 minutes 5 Questions Guide to Closing Phase in Project Integrati…" at bounding box center [502, 553] width 559 height 1497
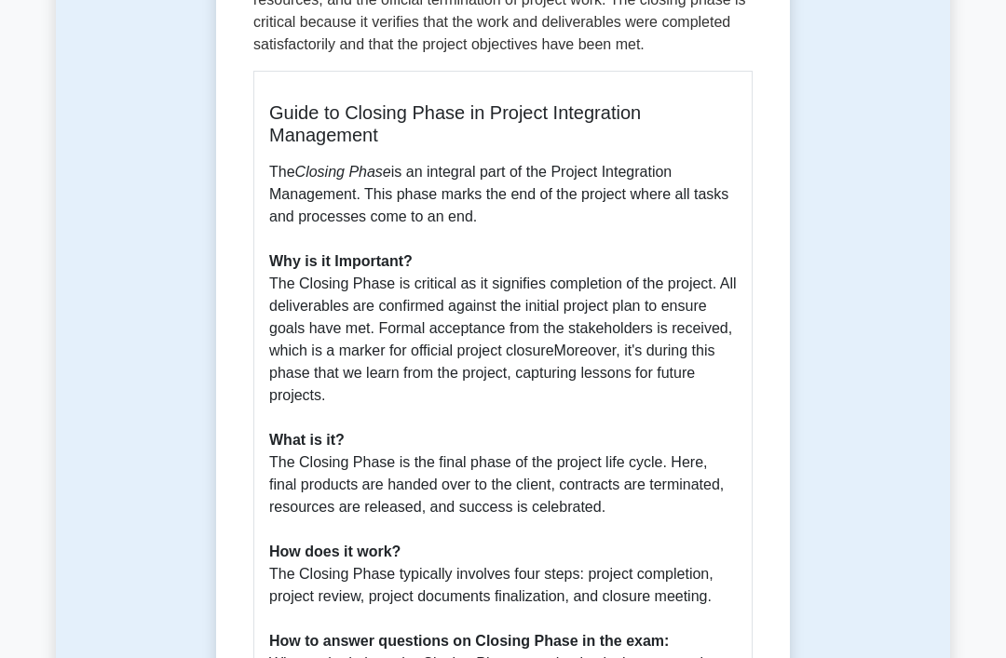
scroll to position [0, 0]
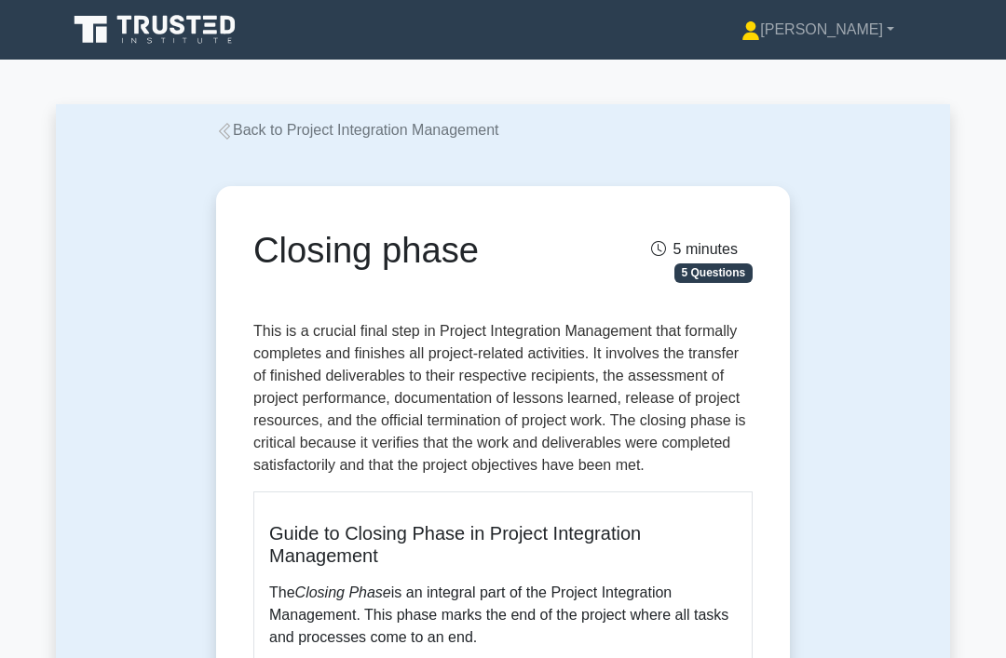
click at [456, 129] on link "Back to Project Integration Management" at bounding box center [357, 130] width 283 height 16
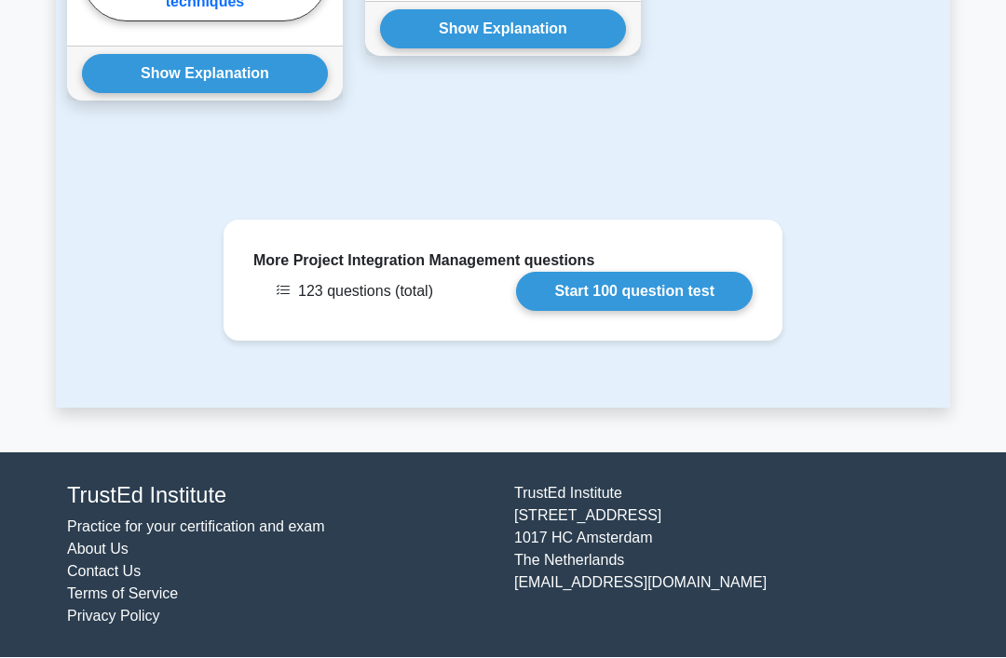
scroll to position [2286, 0]
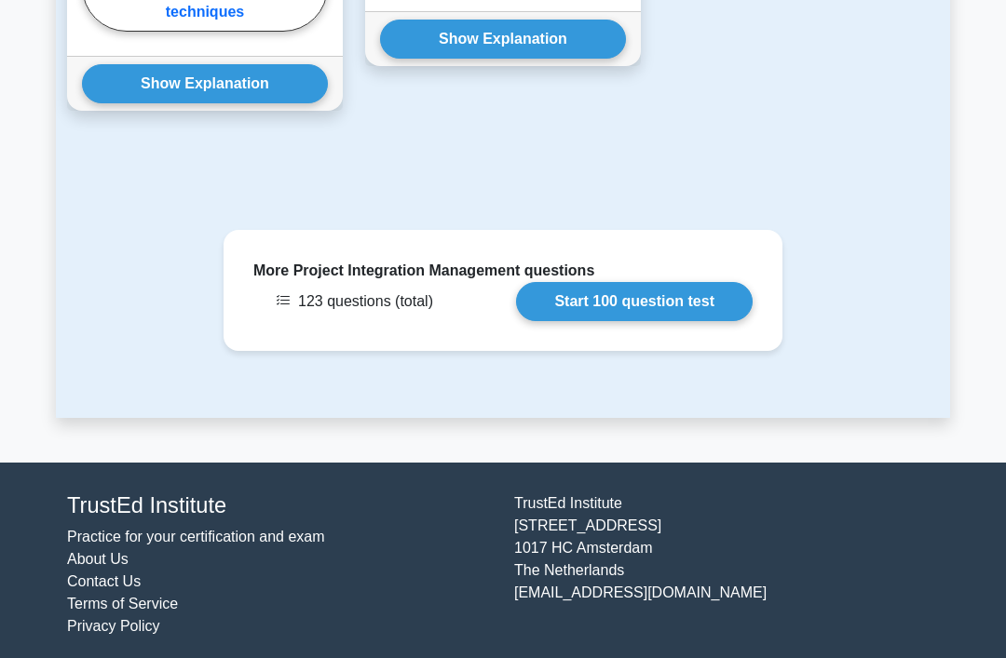
click at [682, 321] on link "Start 100 question test" at bounding box center [634, 301] width 236 height 39
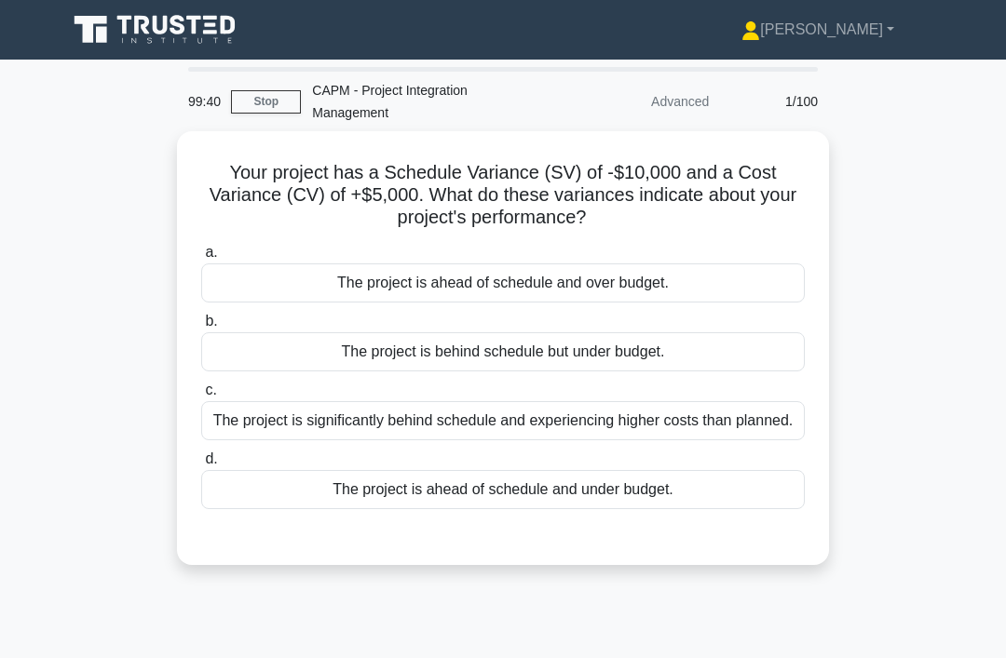
click at [642, 509] on div "The project is ahead of schedule and under budget." at bounding box center [502, 489] width 603 height 39
click at [201, 466] on input "d. The project is ahead of schedule and under budget." at bounding box center [201, 459] width 0 height 12
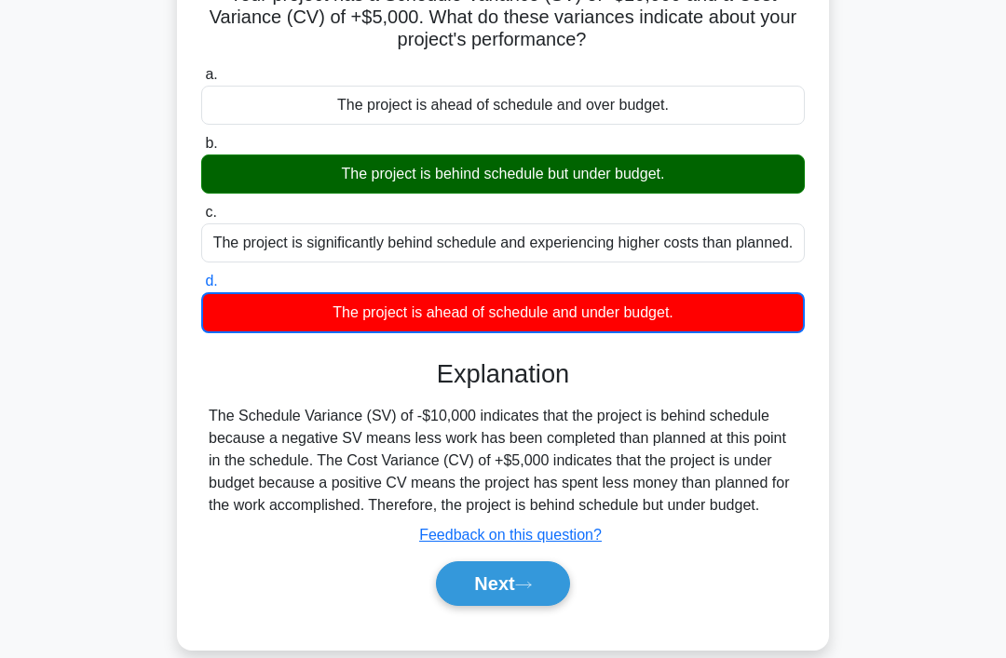
scroll to position [287, 0]
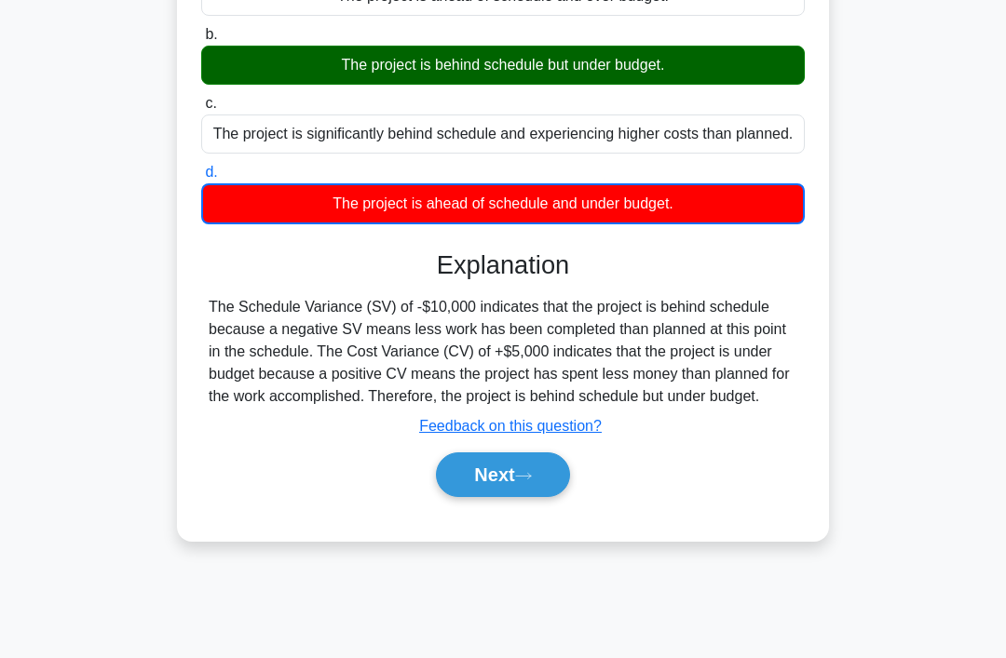
click at [550, 497] on button "Next" at bounding box center [502, 474] width 133 height 45
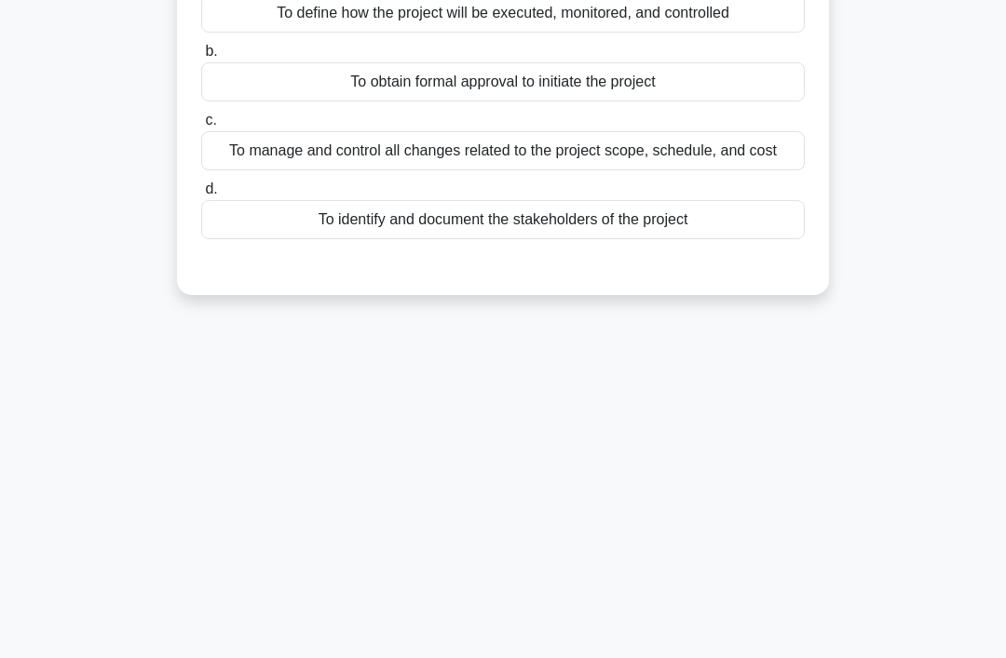
scroll to position [0, 0]
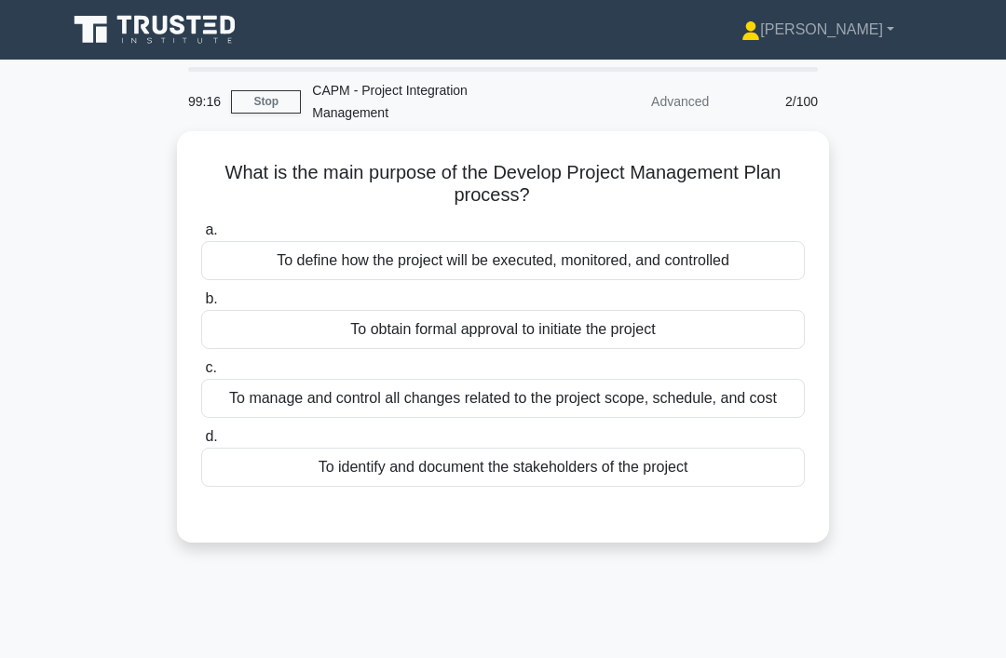
click at [772, 258] on div "To define how the project will be executed, monitored, and controlled" at bounding box center [502, 260] width 603 height 39
click at [201, 236] on input "a. To define how the project will be executed, monitored, and controlled" at bounding box center [201, 230] width 0 height 12
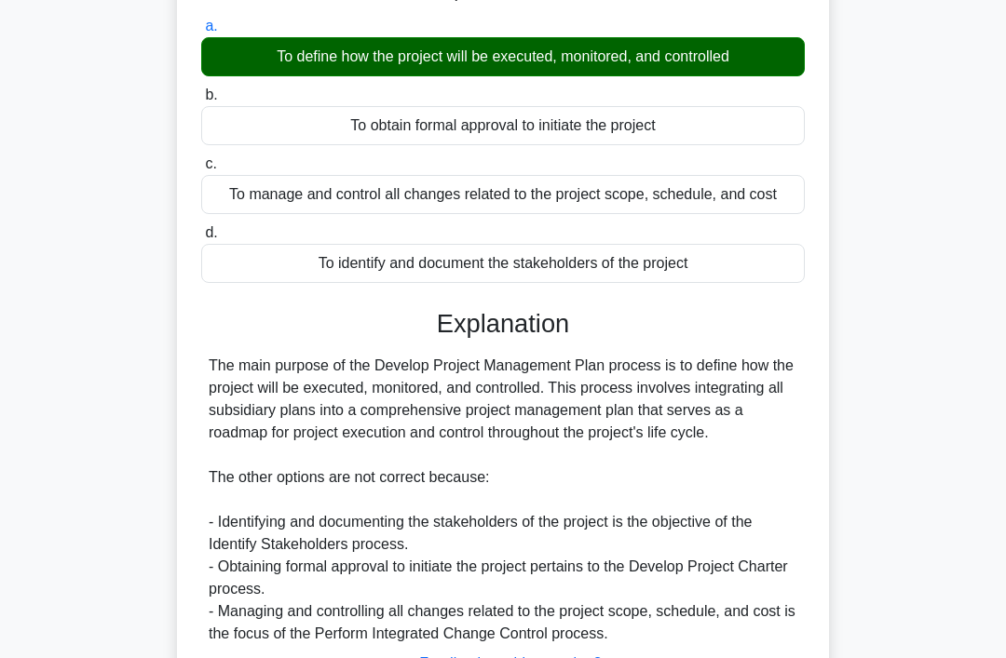
scroll to position [339, 0]
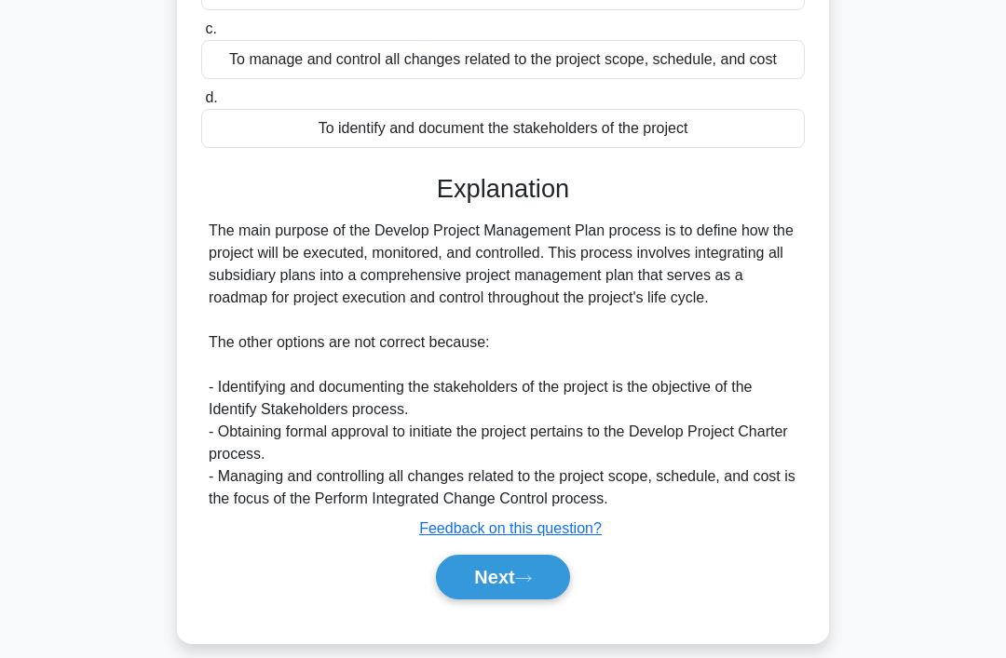
click at [551, 600] on button "Next" at bounding box center [502, 577] width 133 height 45
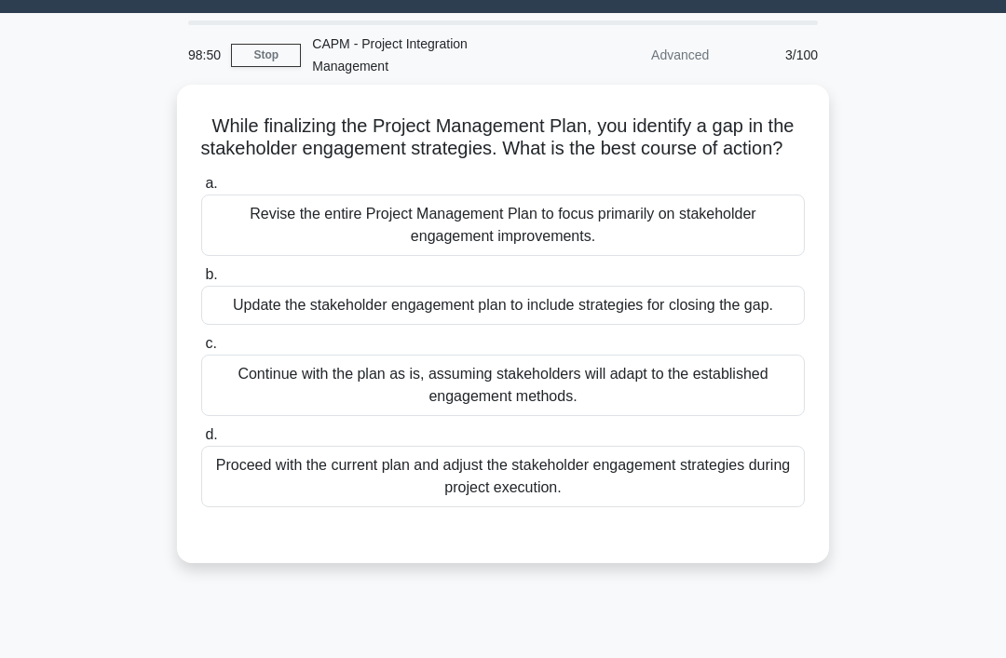
scroll to position [52, 0]
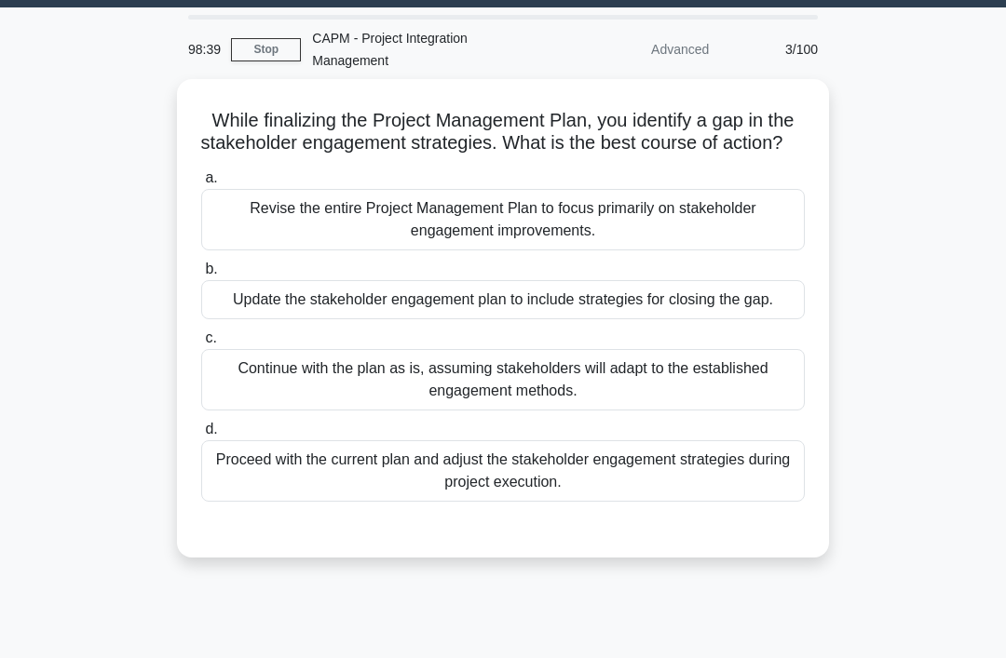
click at [745, 221] on div "Revise the entire Project Management Plan to focus primarily on stakeholder eng…" at bounding box center [502, 219] width 603 height 61
click at [201, 184] on input "a. Revise the entire Project Management Plan to focus primarily on stakeholder …" at bounding box center [201, 178] width 0 height 12
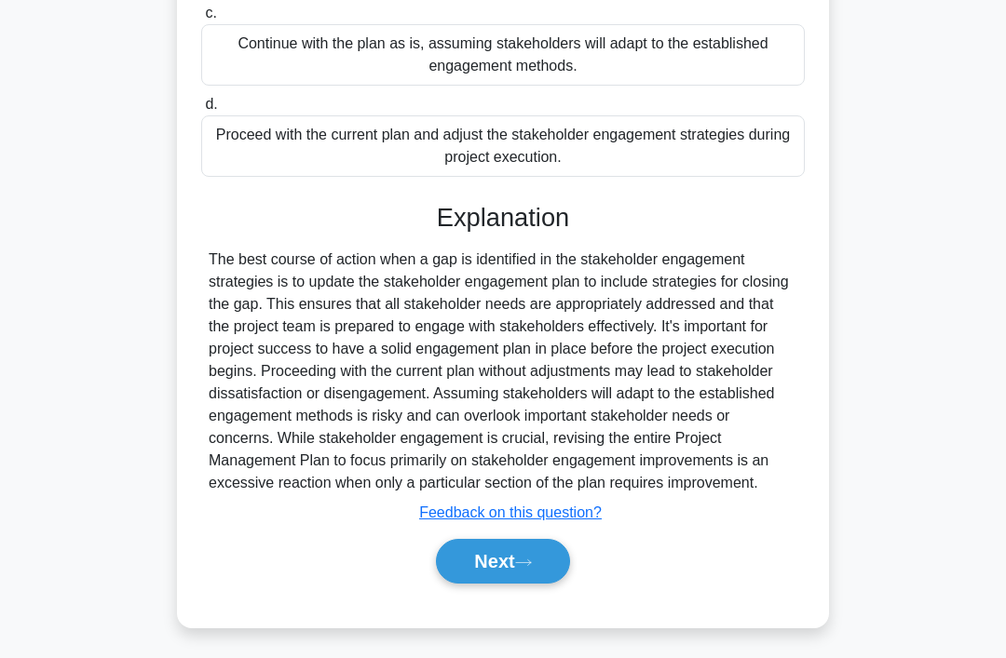
scroll to position [408, 0]
click at [534, 584] on button "Next" at bounding box center [502, 561] width 133 height 45
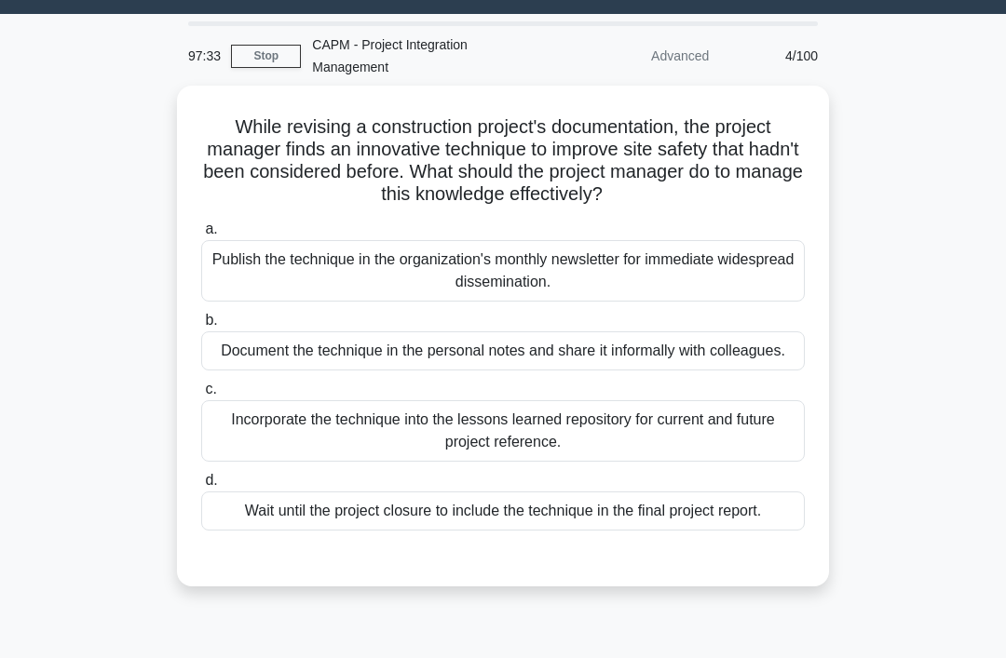
scroll to position [50, 0]
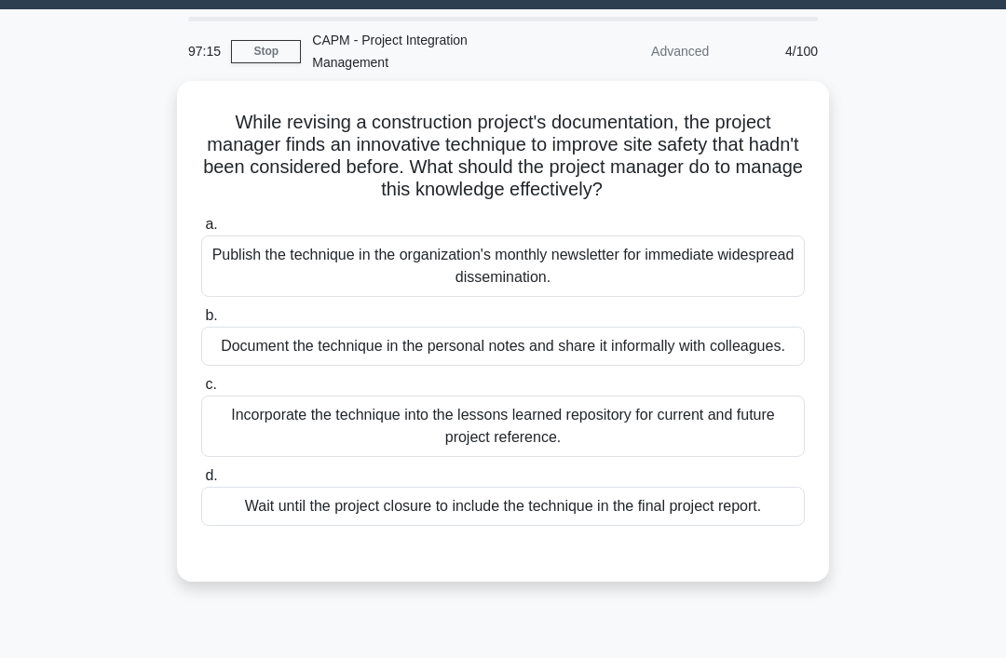
click at [763, 455] on div "Incorporate the technique into the lessons learned repository for current and f…" at bounding box center [502, 426] width 603 height 61
click at [201, 391] on input "c. Incorporate the technique into the lessons learned repository for current an…" at bounding box center [201, 385] width 0 height 12
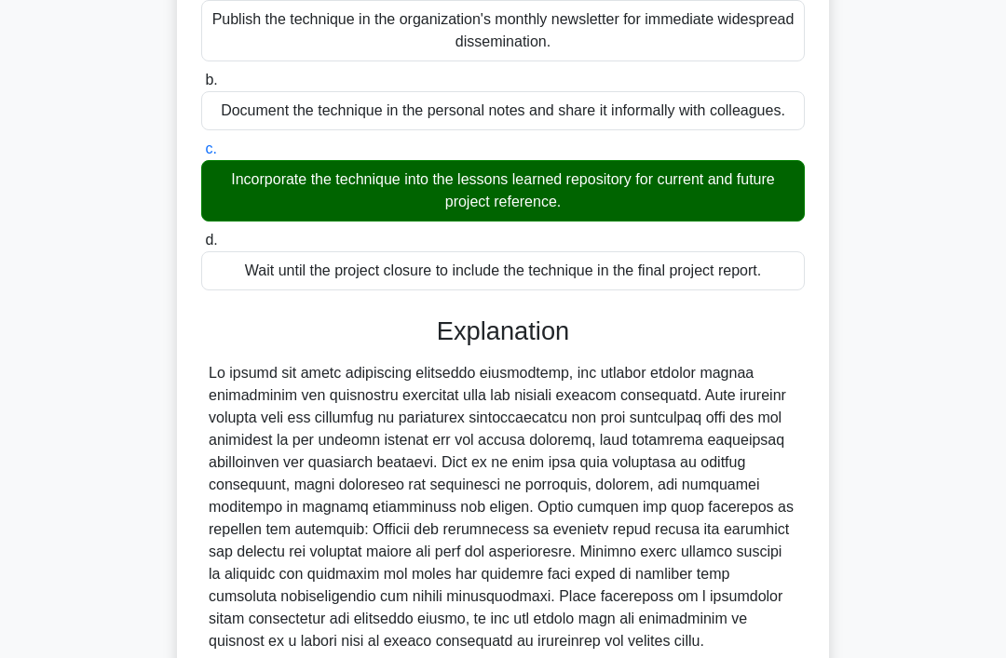
scroll to position [473, 0]
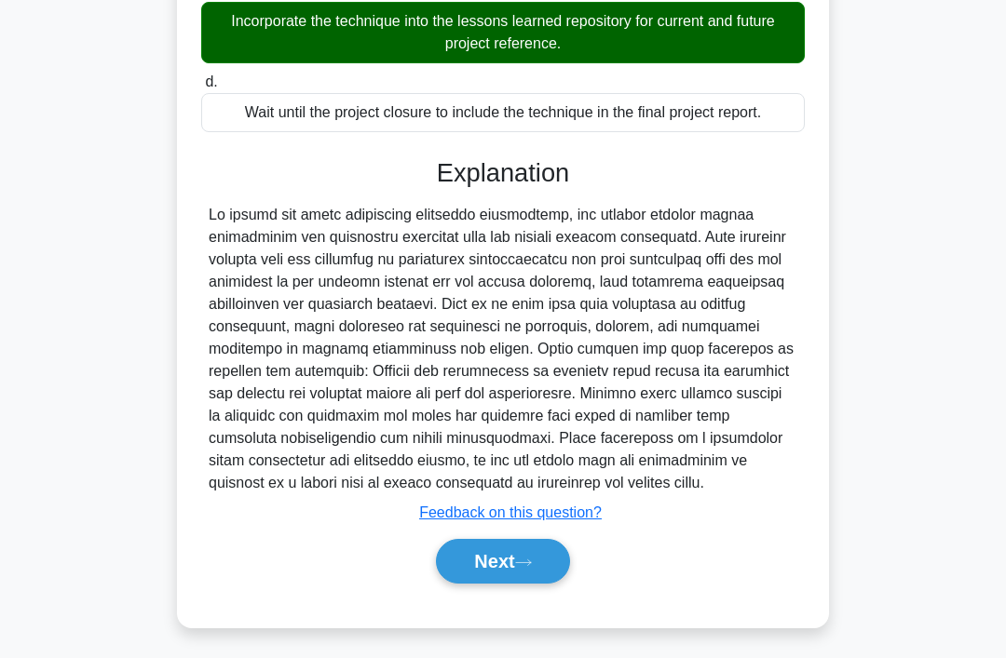
click at [542, 584] on button "Next" at bounding box center [502, 561] width 133 height 45
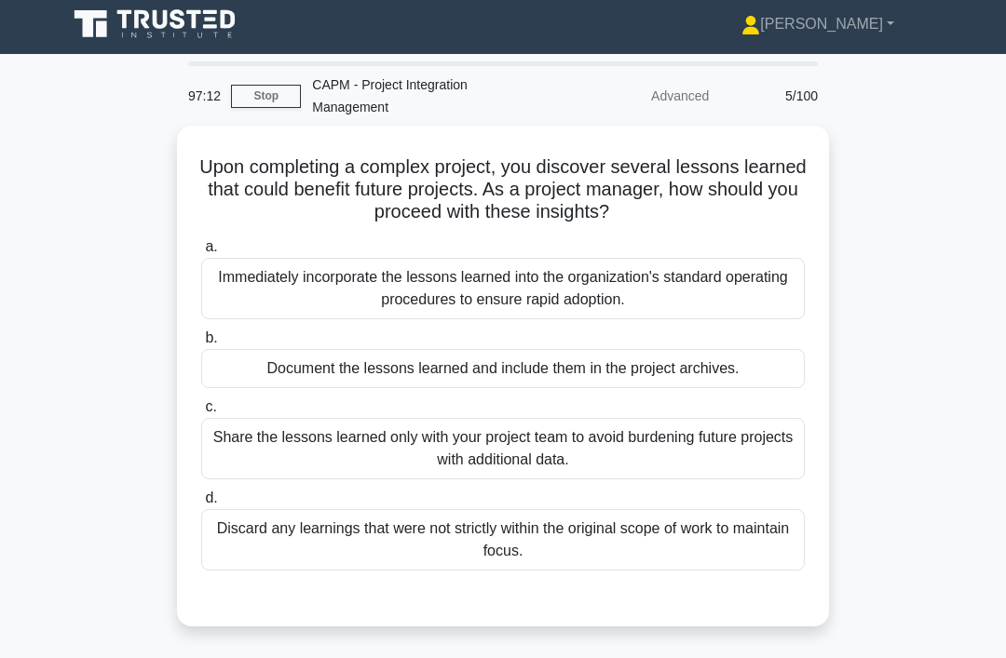
scroll to position [7, 0]
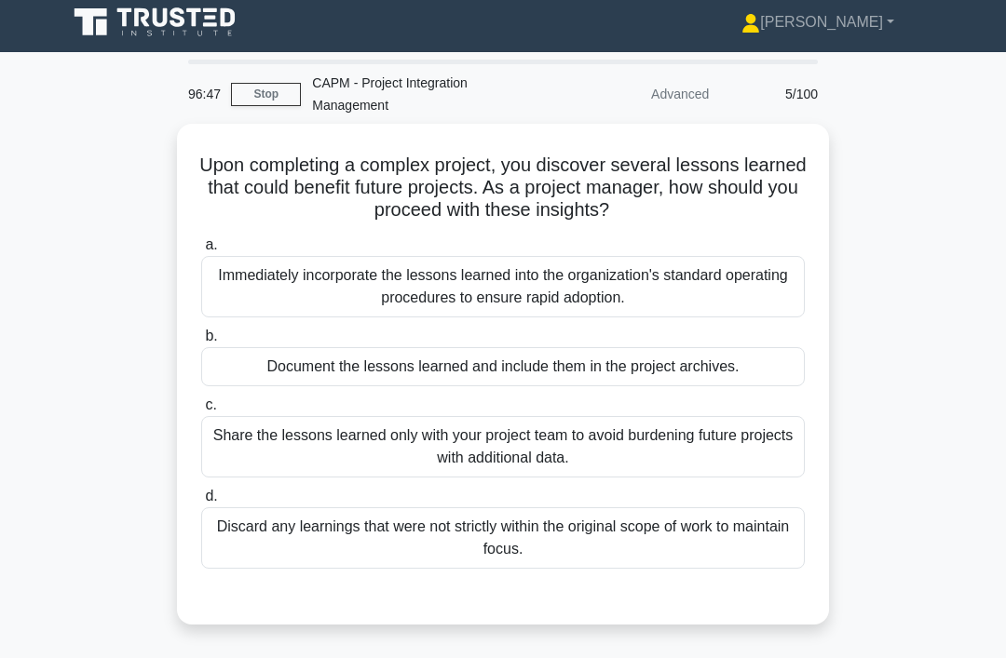
click at [772, 290] on div "Immediately incorporate the lessons learned into the organization's standard op…" at bounding box center [502, 286] width 603 height 61
click at [201, 251] on input "a. Immediately incorporate the lessons learned into the organization's standard…" at bounding box center [201, 245] width 0 height 12
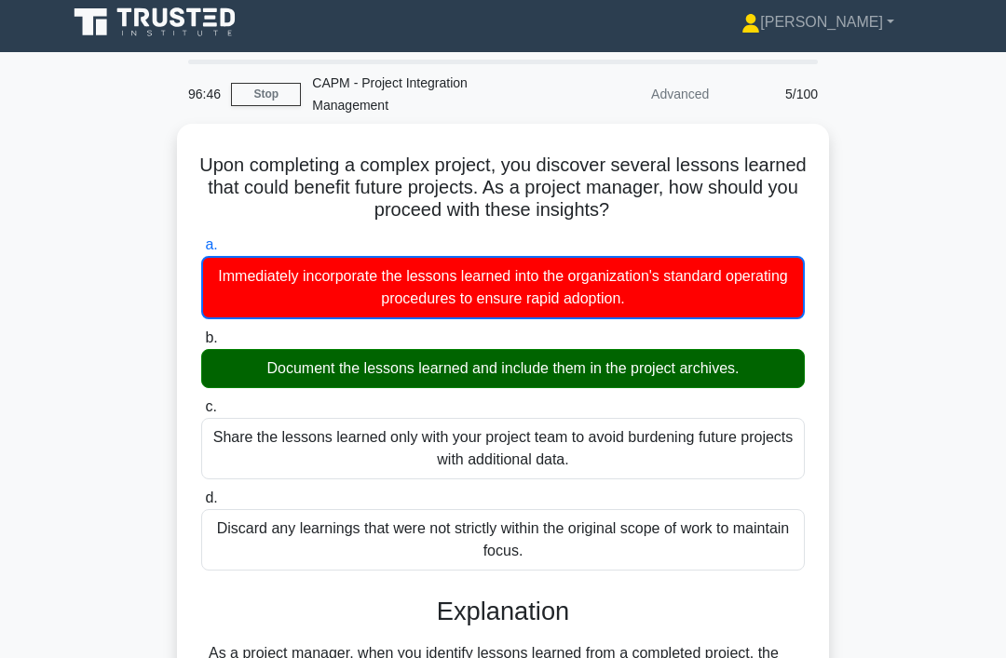
click at [729, 366] on div "Document the lessons learned and include them in the project archives." at bounding box center [502, 368] width 603 height 39
click at [201, 344] on input "b. Document the lessons learned and include them in the project archives." at bounding box center [201, 338] width 0 height 12
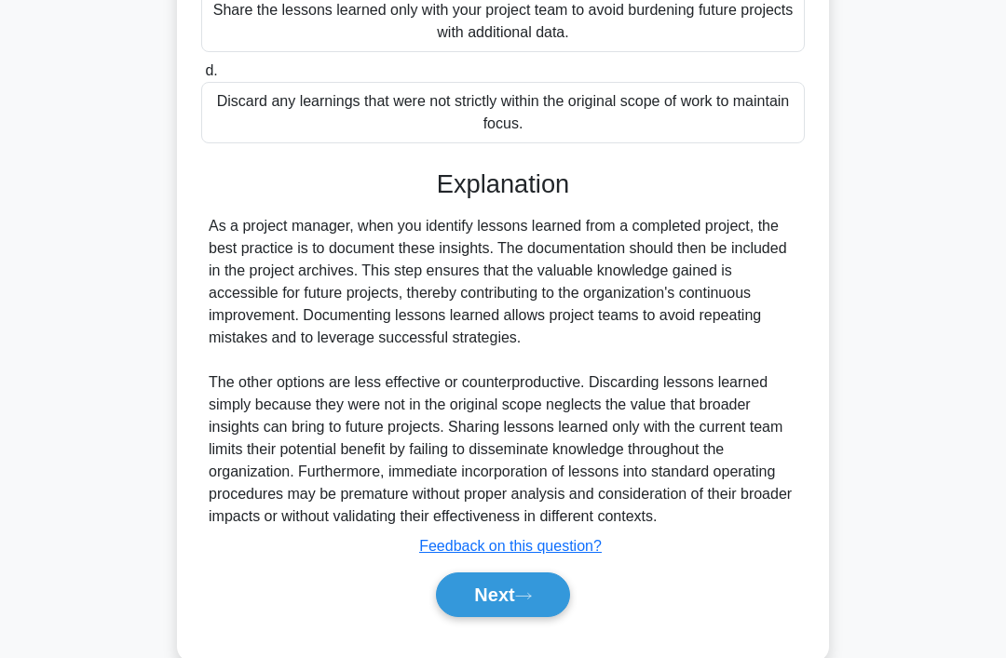
scroll to position [451, 0]
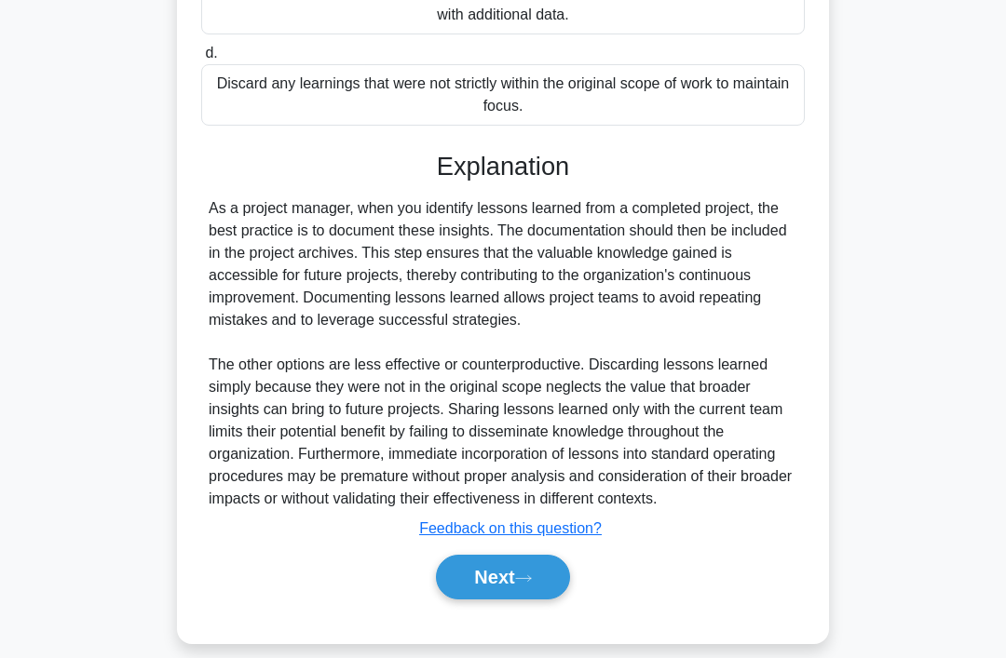
click at [554, 600] on button "Next" at bounding box center [502, 577] width 133 height 45
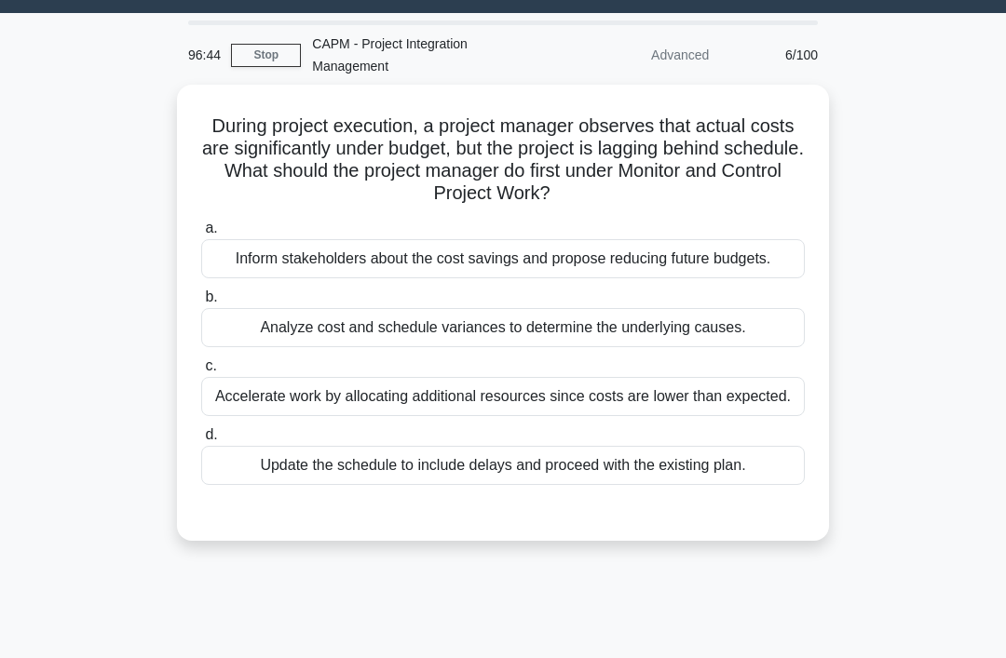
scroll to position [0, 0]
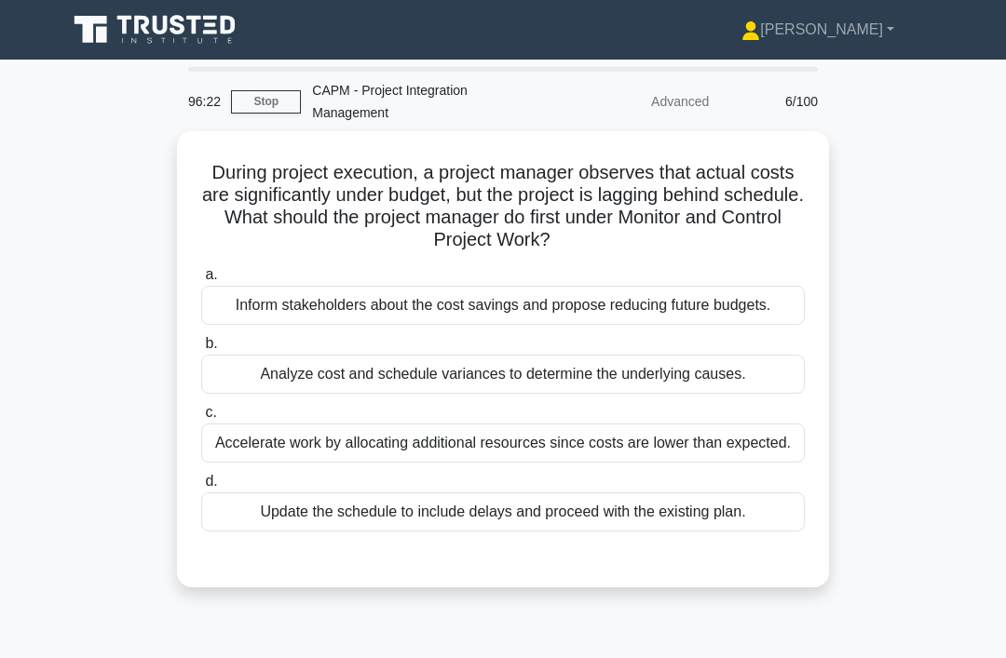
click at [752, 392] on div "Analyze cost and schedule variances to determine the underlying causes." at bounding box center [502, 374] width 603 height 39
click at [201, 350] on input "b. Analyze cost and schedule variances to determine the underlying causes." at bounding box center [201, 344] width 0 height 12
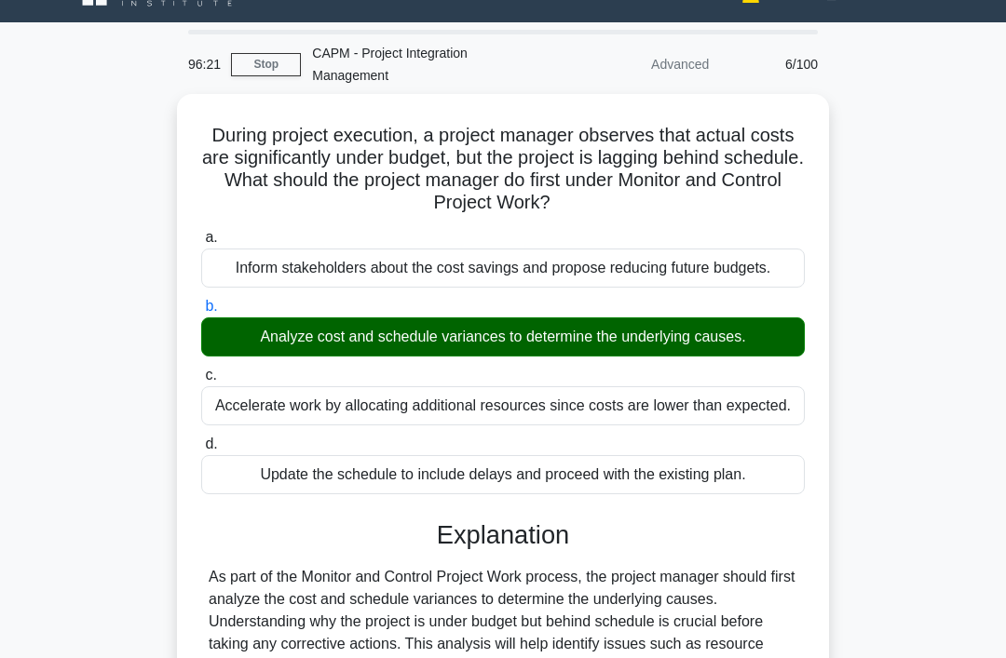
scroll to position [287, 0]
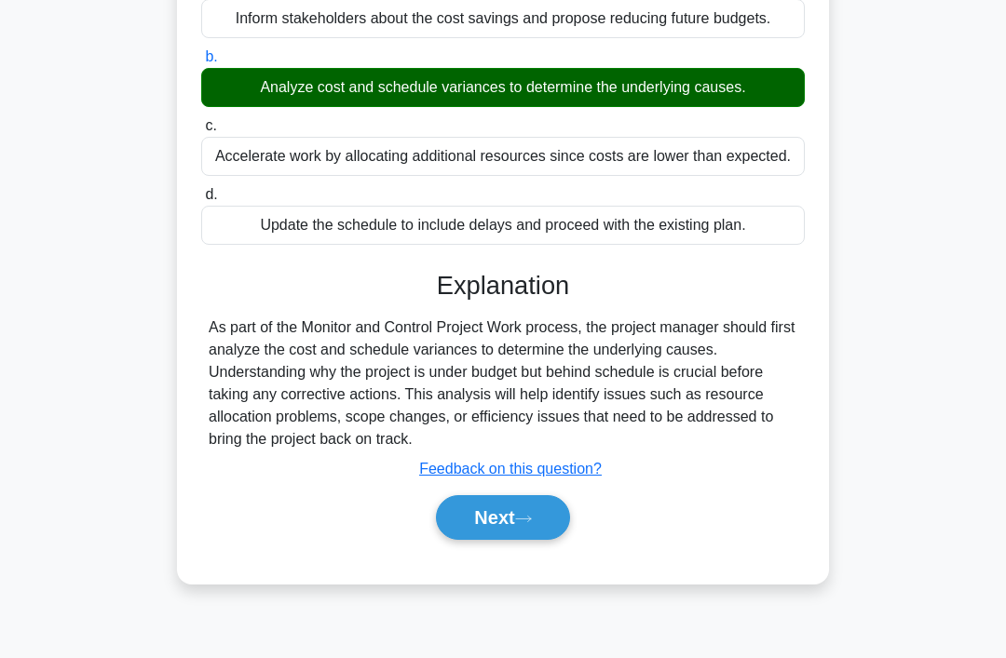
click at [549, 540] on button "Next" at bounding box center [502, 517] width 133 height 45
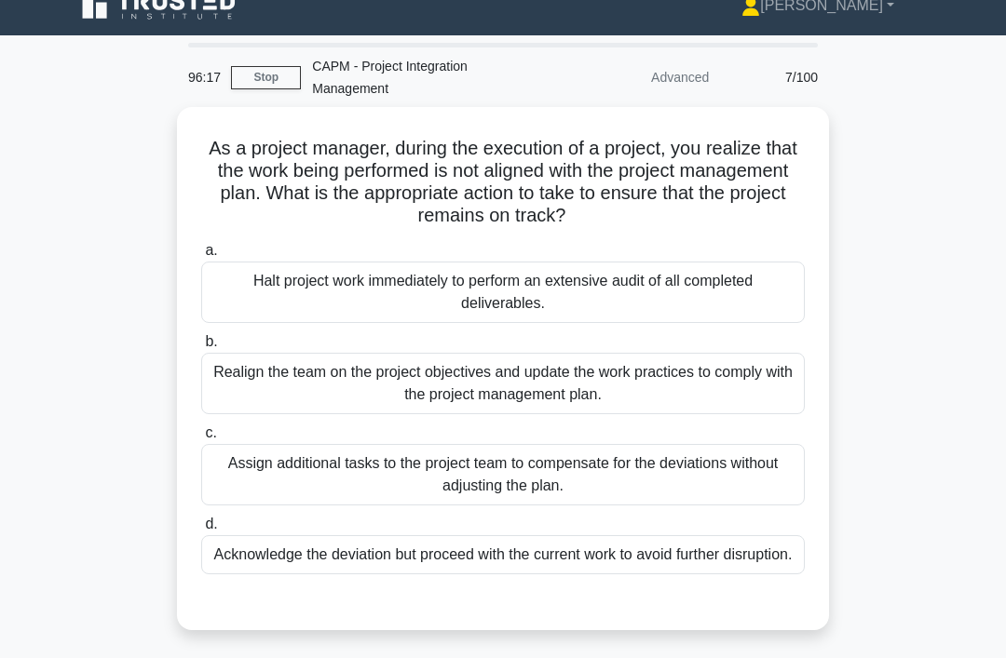
scroll to position [22, 0]
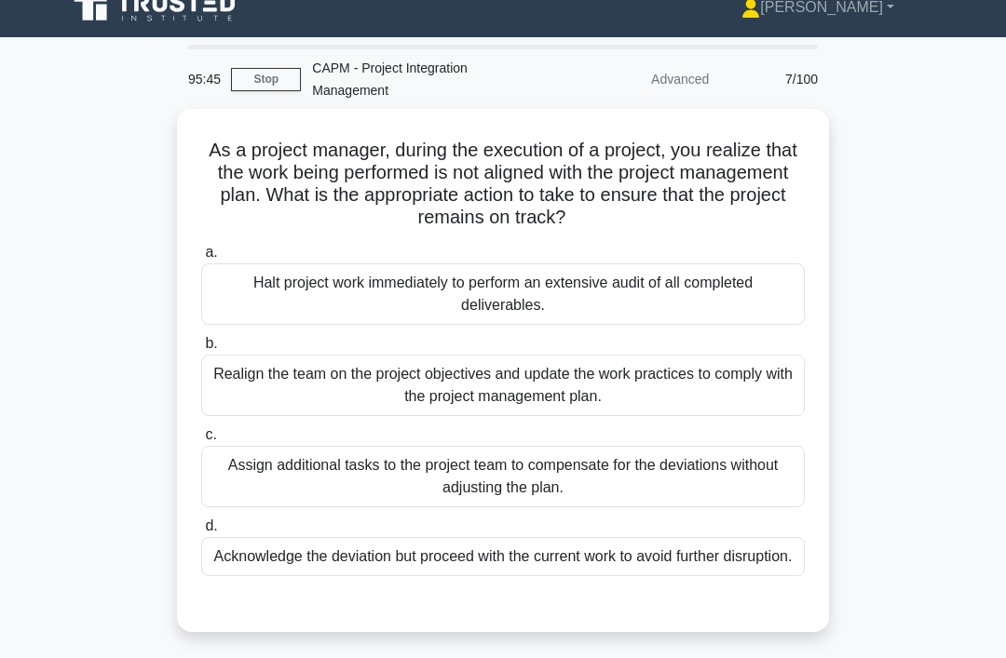
click at [738, 355] on div "Realign the team on the project objectives and update the work practices to com…" at bounding box center [502, 385] width 603 height 61
click at [201, 350] on input "b. Realign the team on the project objectives and update the work practices to …" at bounding box center [201, 344] width 0 height 12
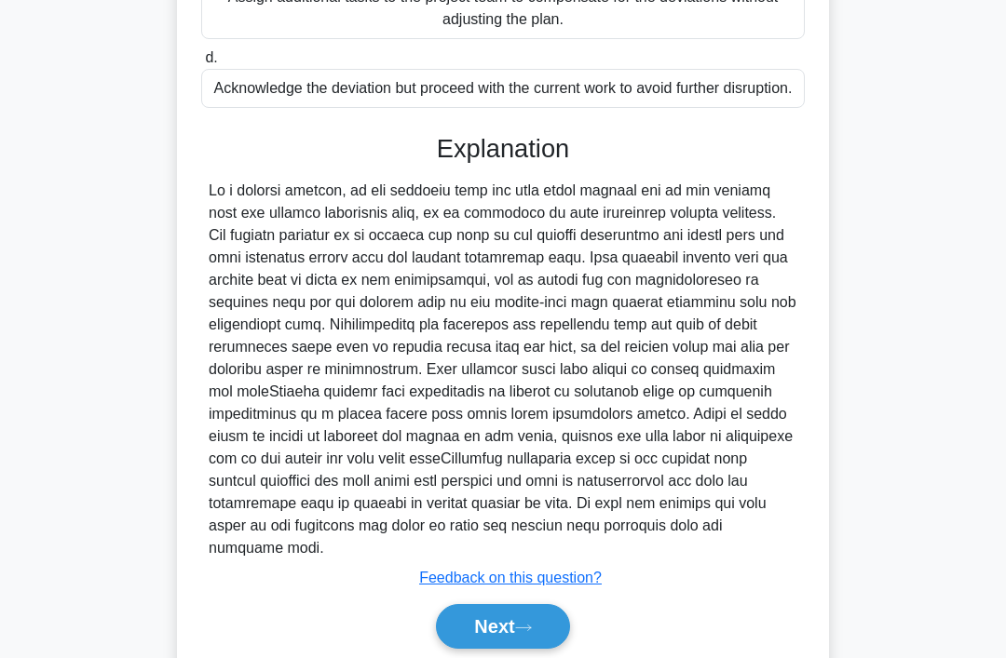
scroll to position [562, 0]
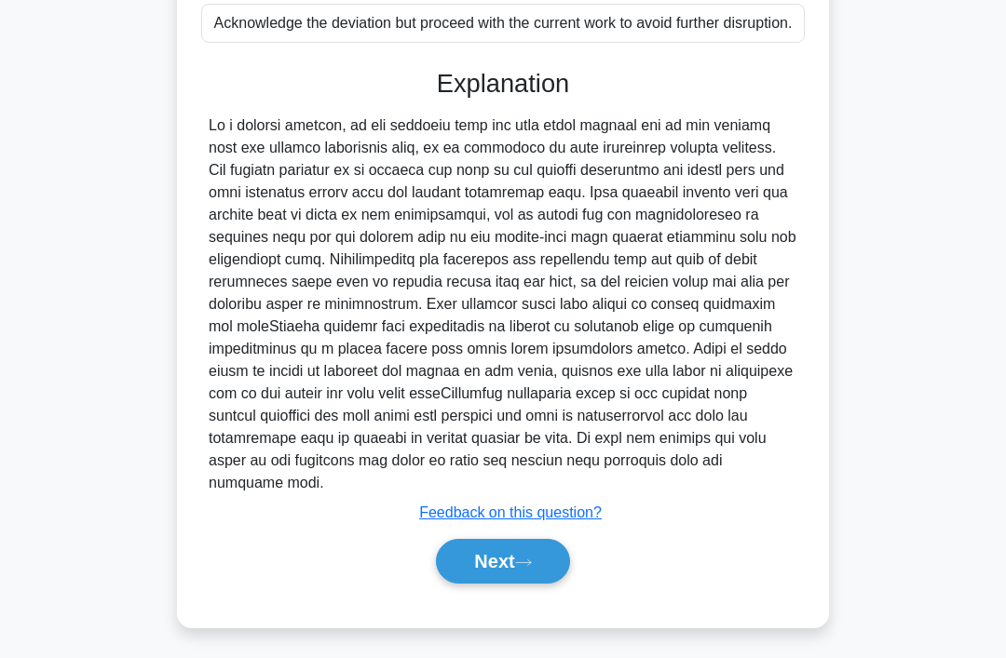
click at [566, 584] on button "Next" at bounding box center [502, 561] width 133 height 45
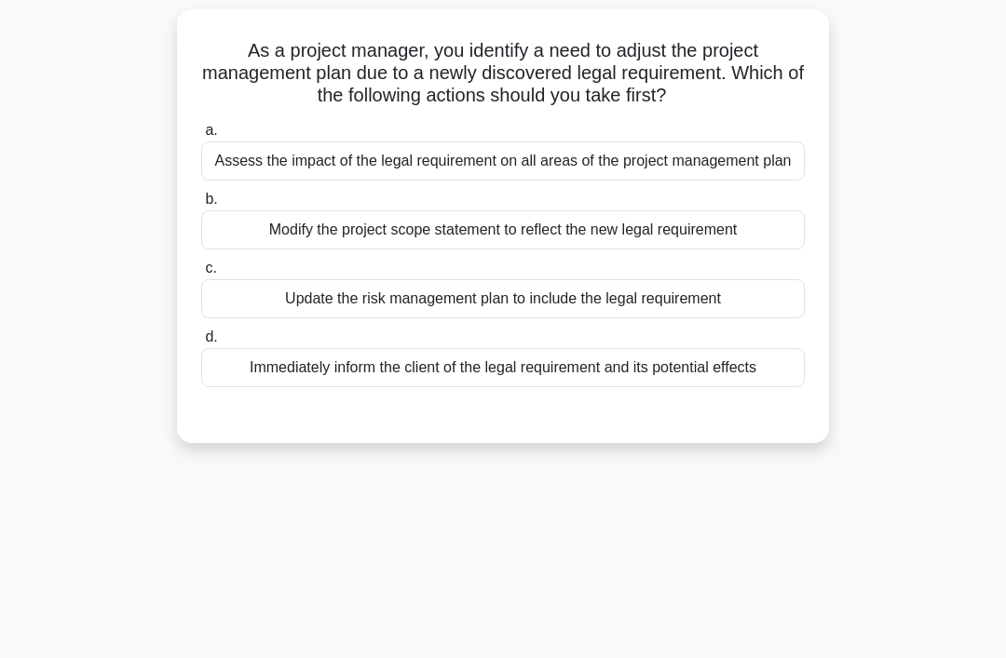
scroll to position [0, 0]
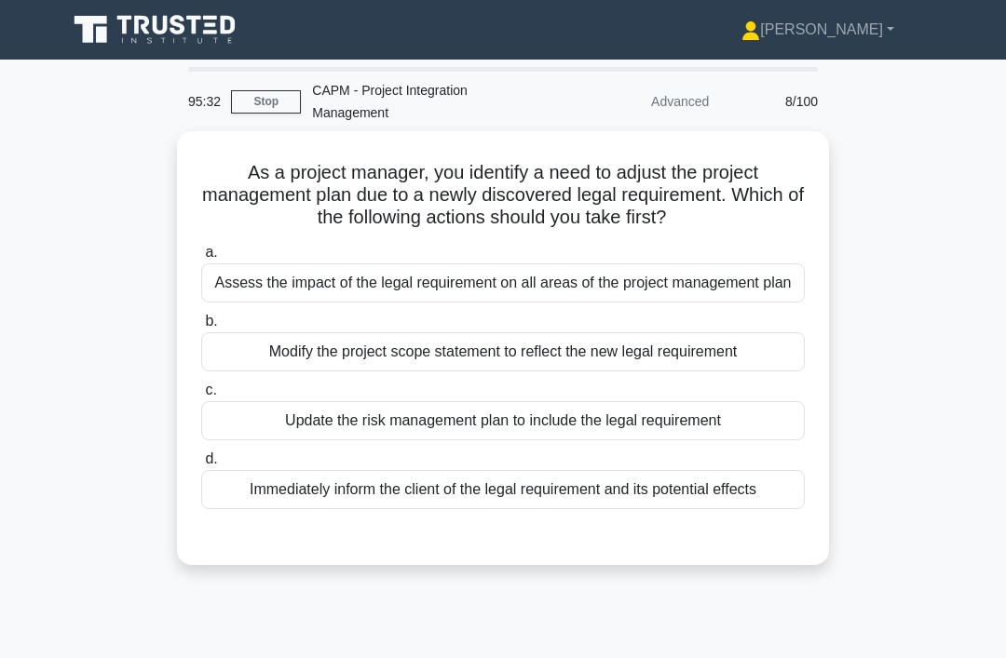
click at [785, 294] on div "Assess the impact of the legal requirement on all areas of the project manageme…" at bounding box center [502, 282] width 603 height 39
click at [201, 259] on input "a. Assess the impact of the legal requirement on all areas of the project manag…" at bounding box center [201, 253] width 0 height 12
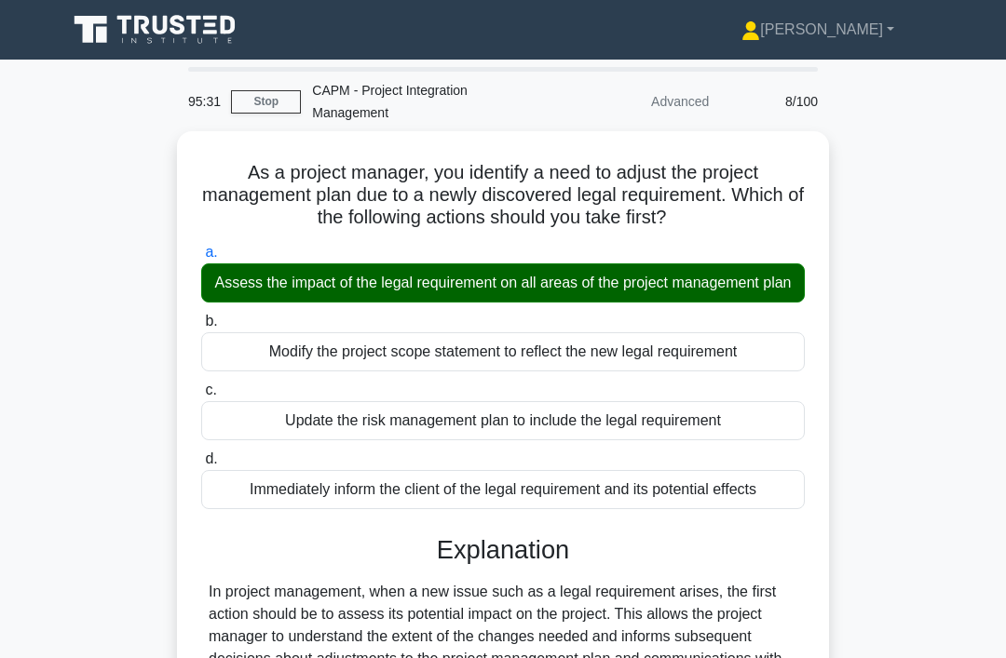
scroll to position [406, 0]
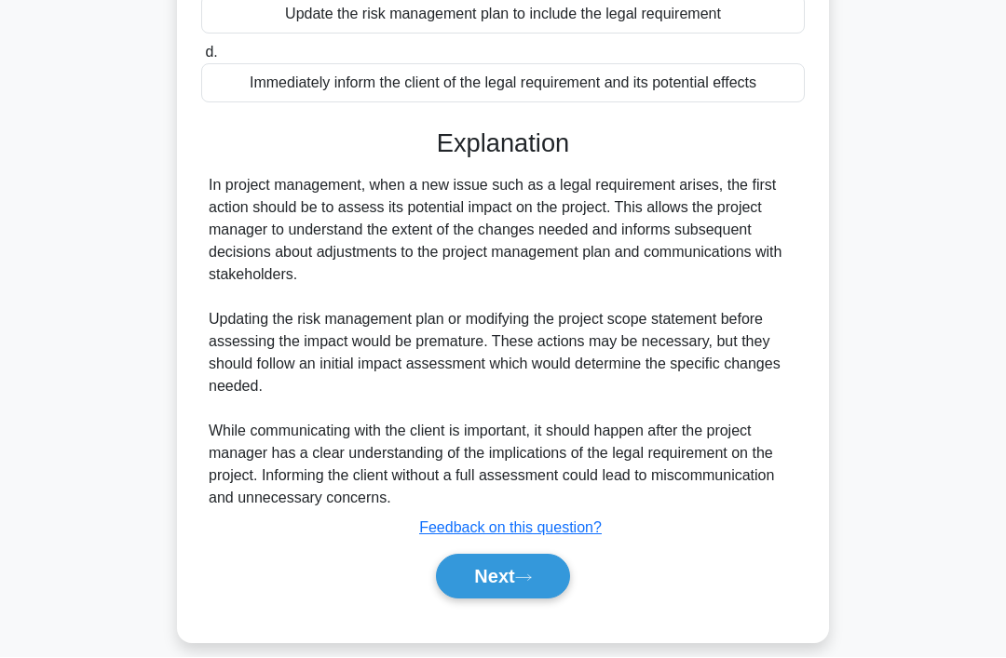
click at [541, 600] on button "Next" at bounding box center [502, 577] width 133 height 45
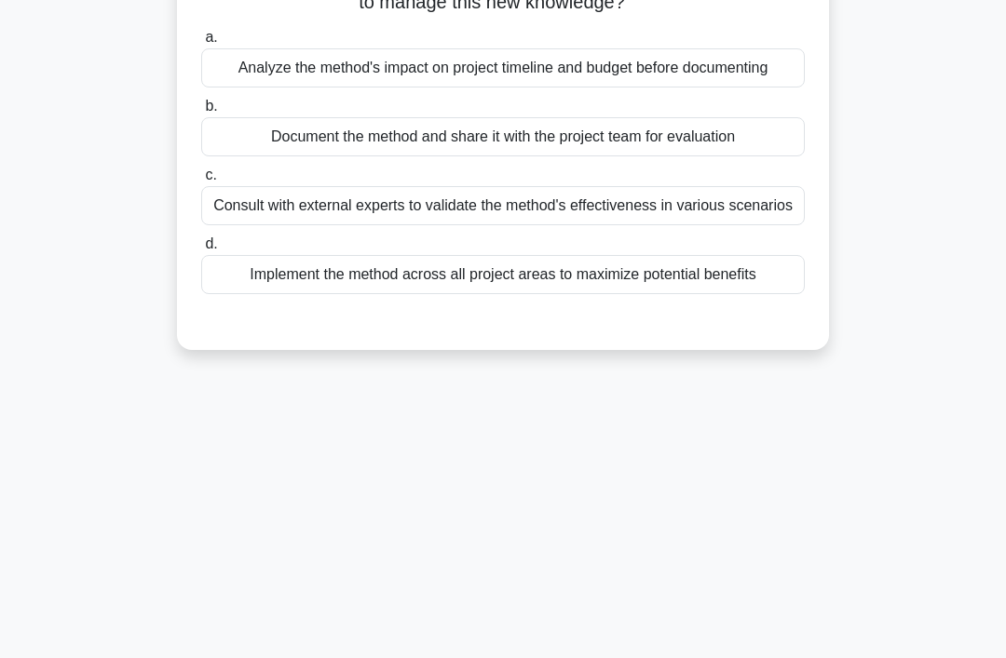
scroll to position [0, 0]
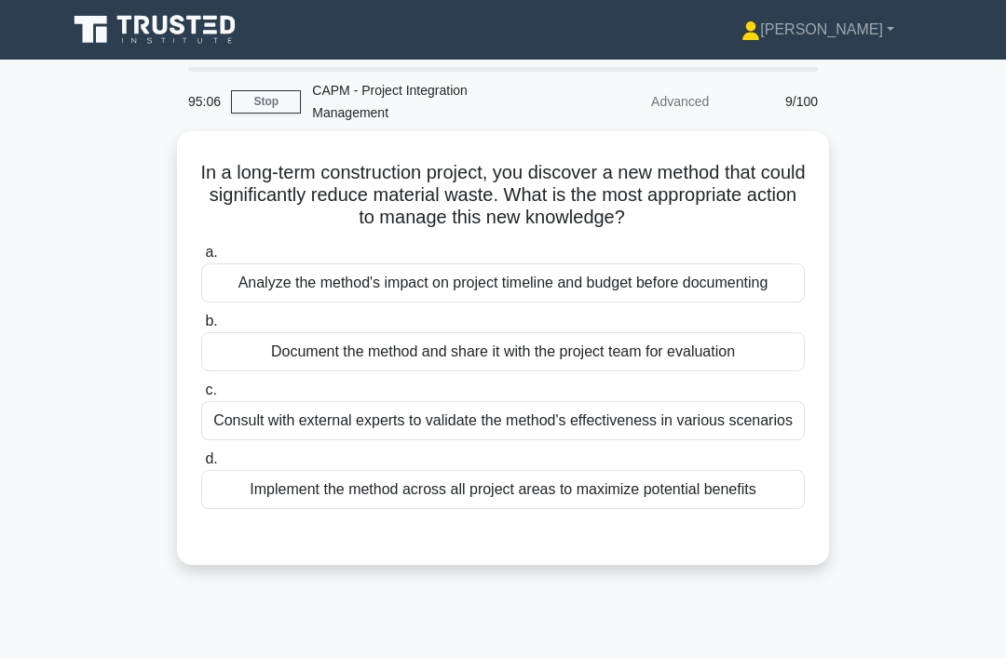
click at [786, 299] on div "Analyze the method's impact on project timeline and budget before documenting" at bounding box center [502, 282] width 603 height 39
click at [201, 259] on input "a. Analyze the method's impact on project timeline and budget before documenting" at bounding box center [201, 253] width 0 height 12
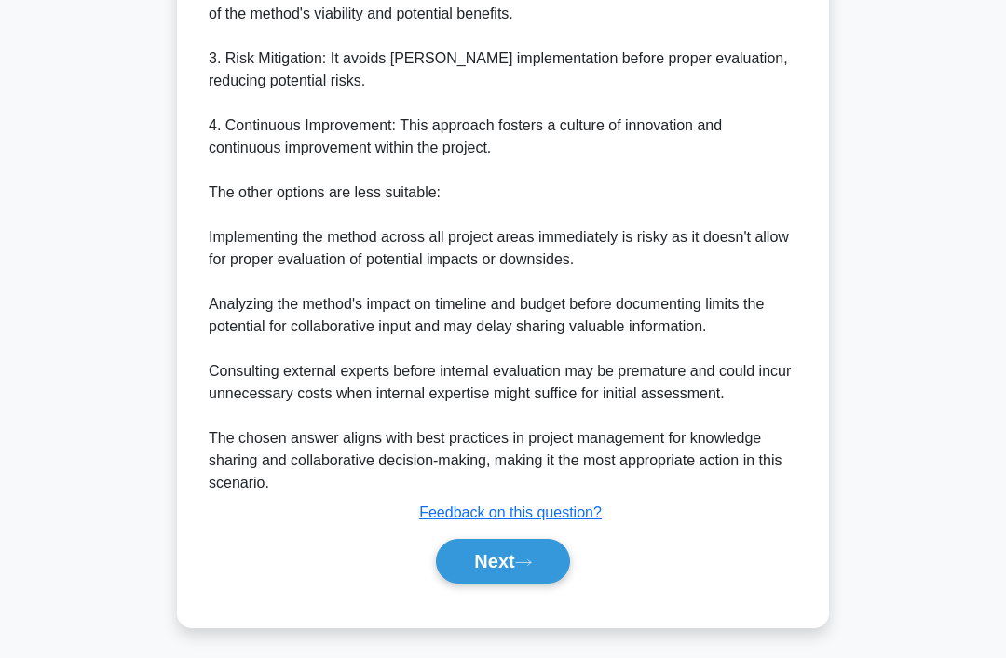
scroll to position [765, 0]
click at [535, 584] on button "Next" at bounding box center [502, 561] width 133 height 45
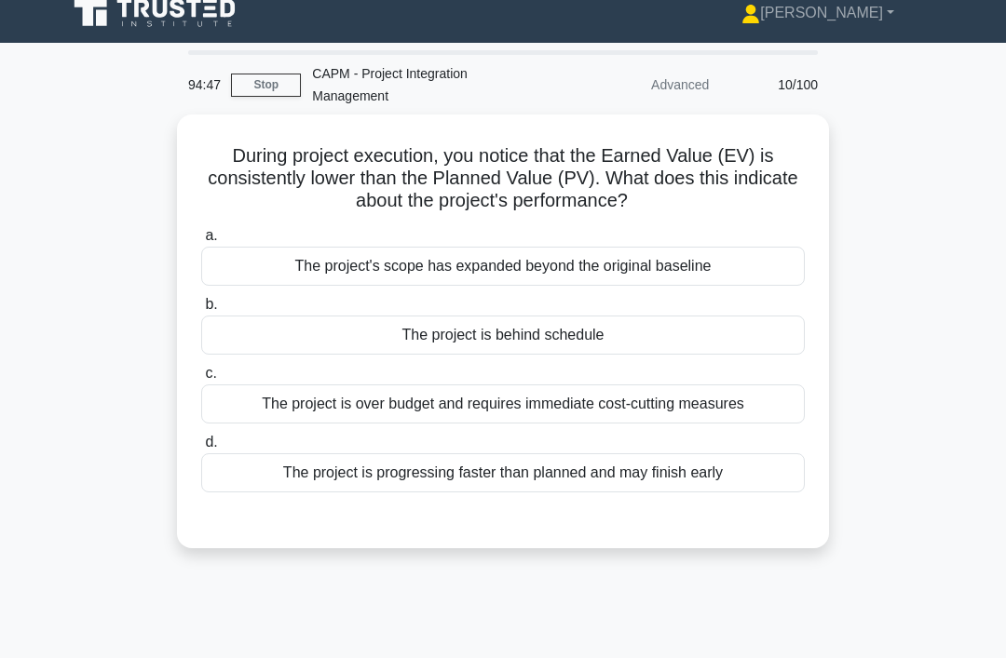
scroll to position [0, 0]
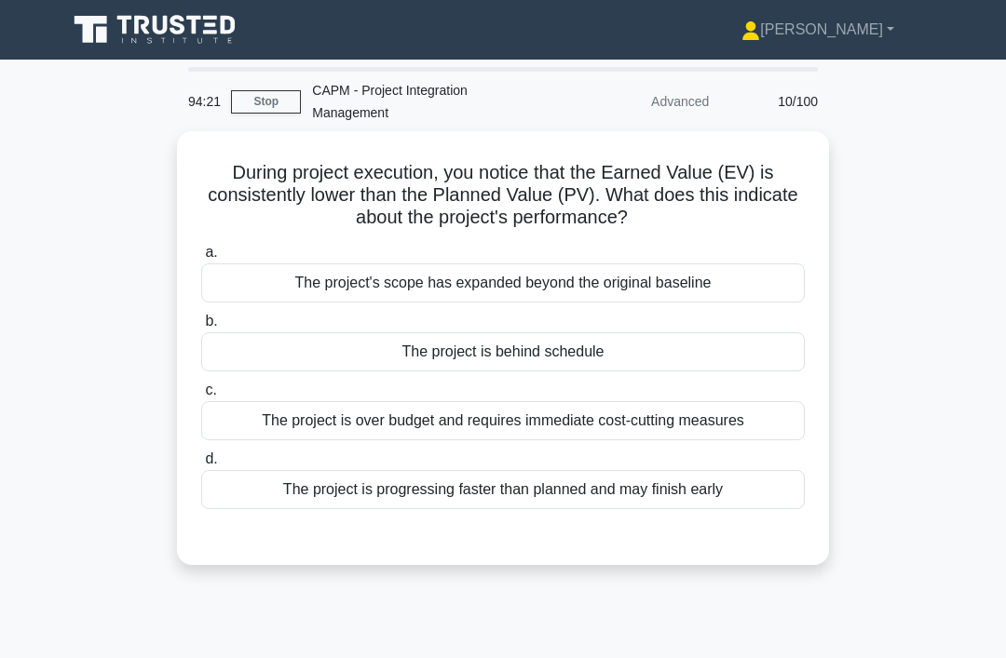
click at [723, 437] on div "The project is over budget and requires immediate cost-cutting measures" at bounding box center [502, 420] width 603 height 39
click at [201, 397] on input "c. The project is over budget and requires immediate cost-cutting measures" at bounding box center [201, 391] width 0 height 12
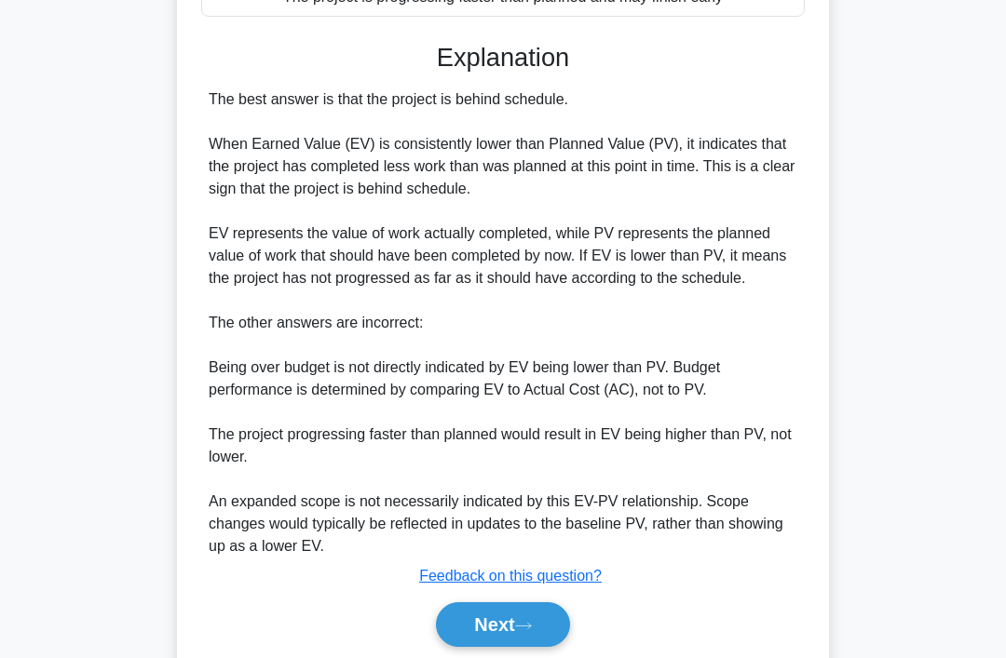
scroll to position [498, 0]
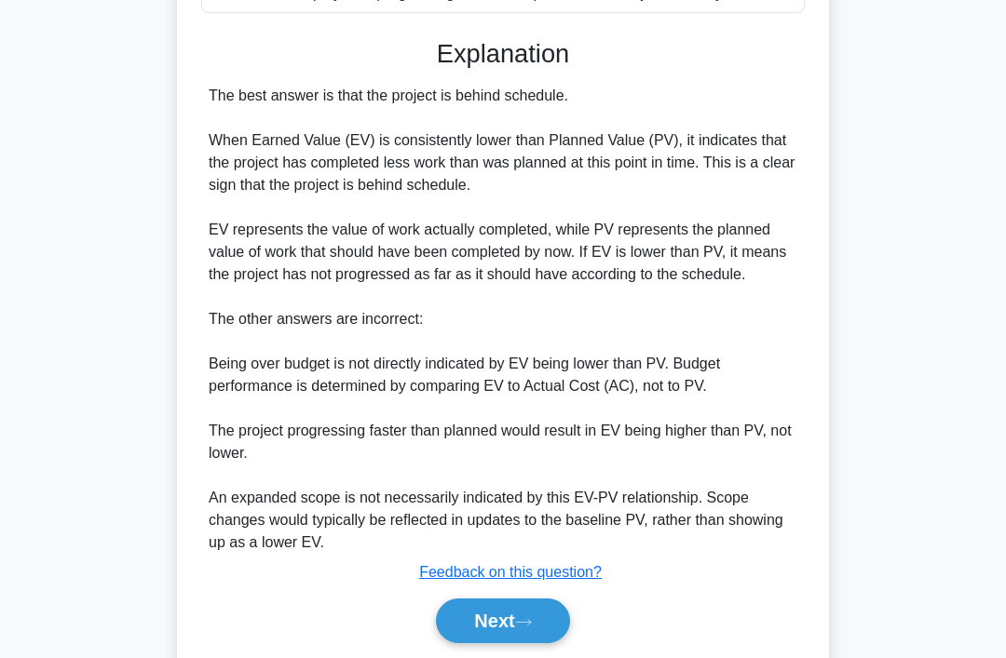
click at [520, 643] on button "Next" at bounding box center [502, 621] width 133 height 45
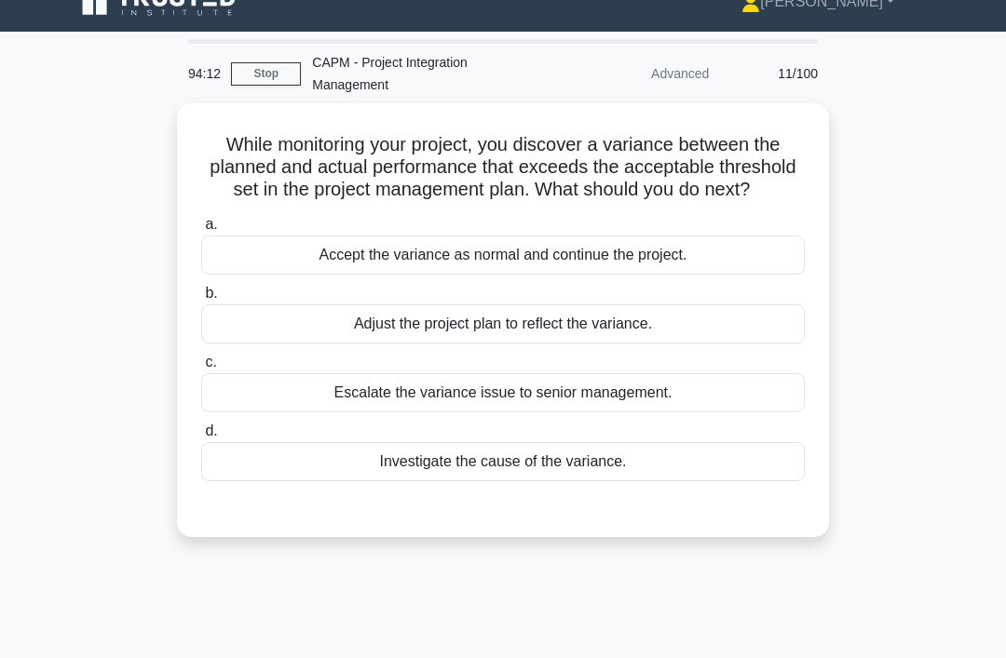
scroll to position [0, 0]
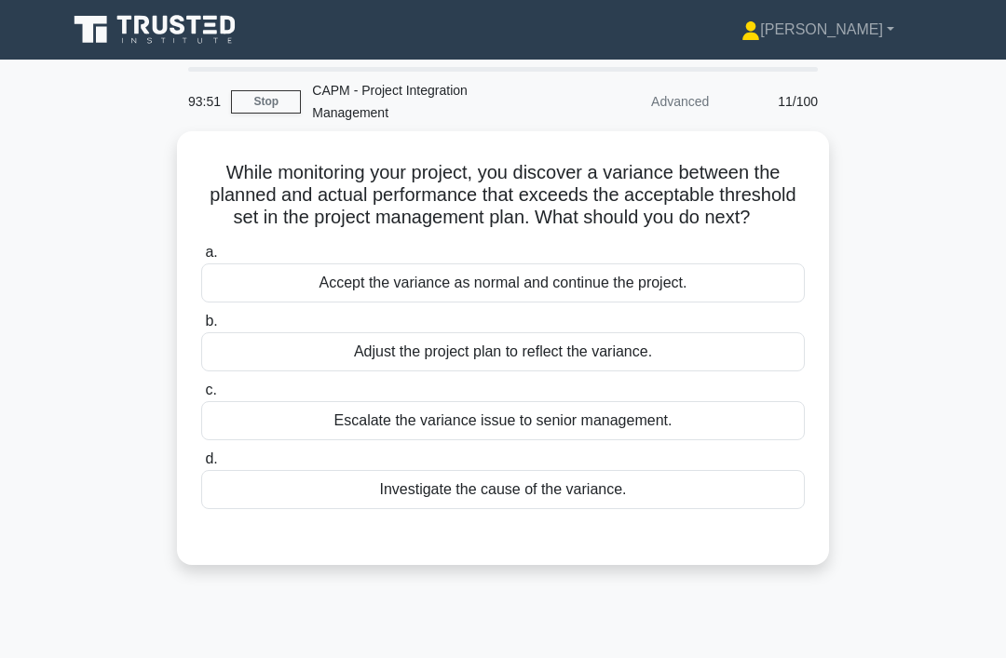
click at [741, 508] on div "Investigate the cause of the variance." at bounding box center [502, 489] width 603 height 39
click at [201, 466] on input "d. Investigate the cause of the variance." at bounding box center [201, 459] width 0 height 12
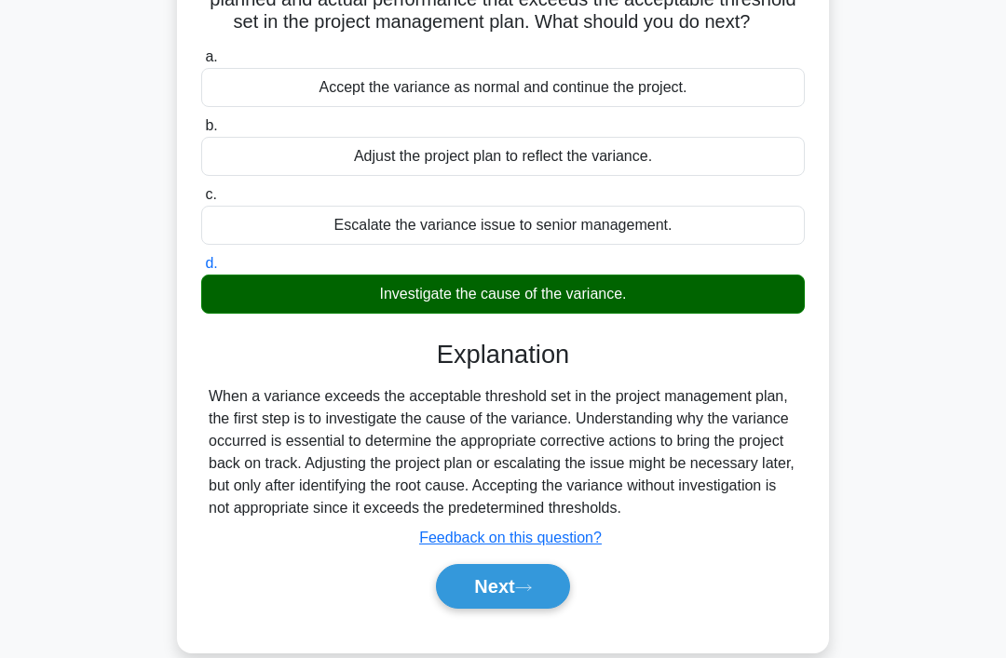
scroll to position [287, 0]
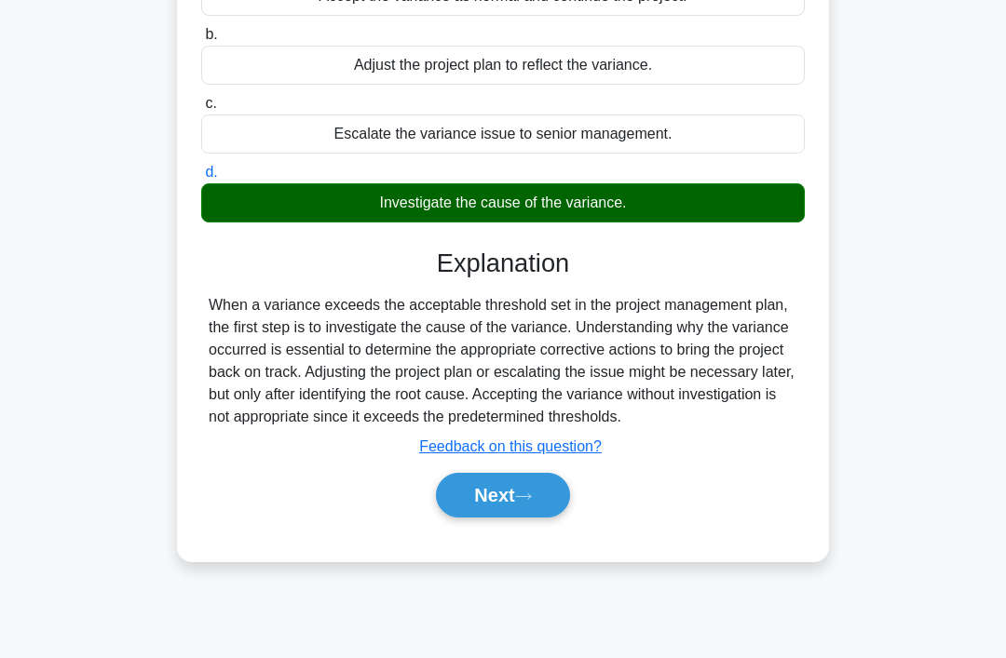
click at [560, 518] on button "Next" at bounding box center [502, 495] width 133 height 45
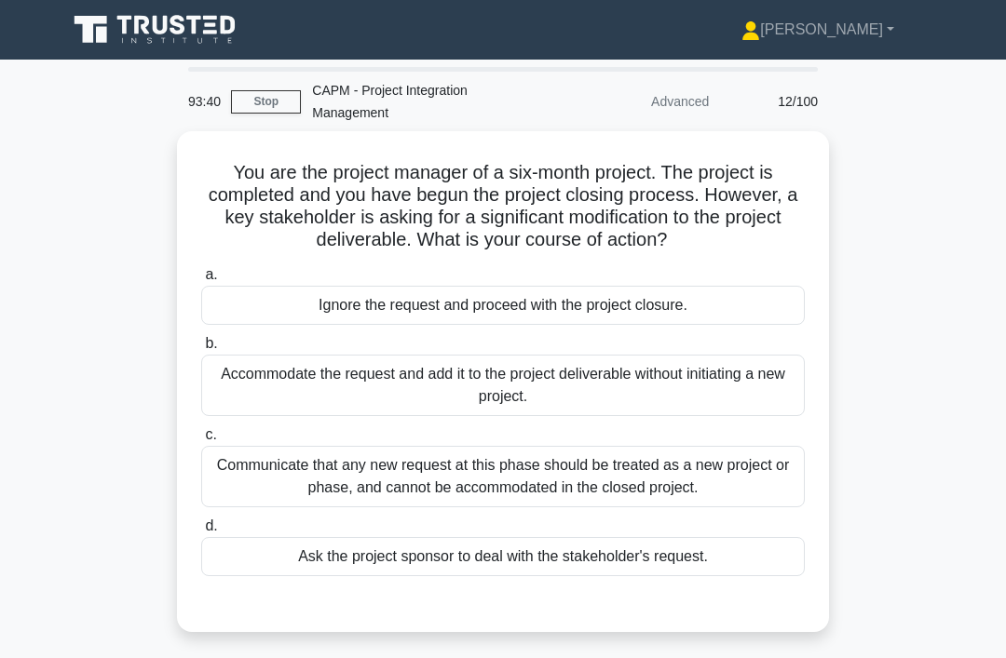
scroll to position [45, 0]
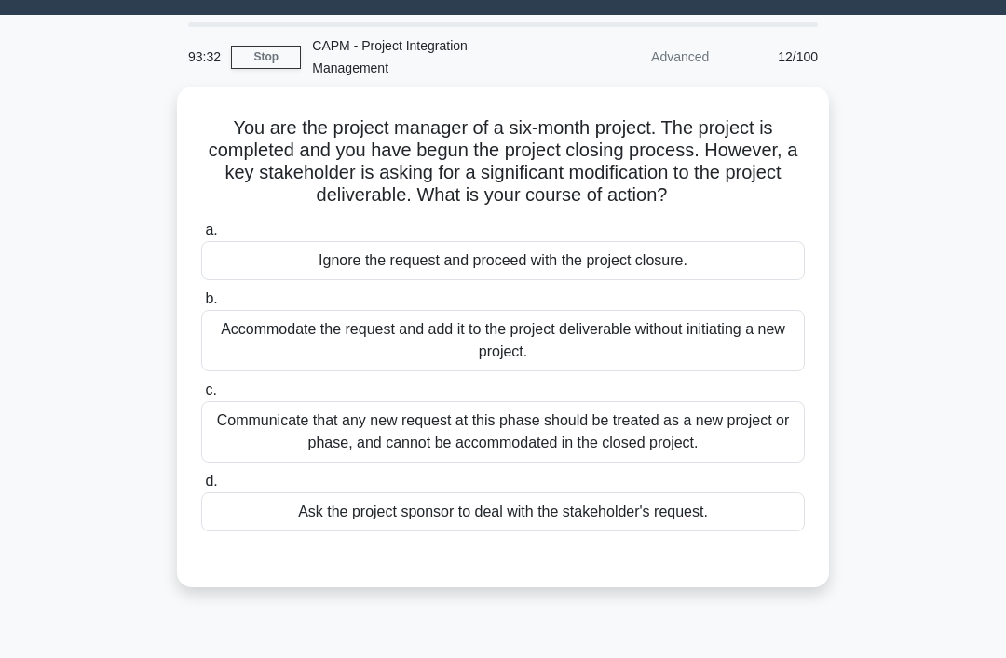
click at [747, 463] on div "Communicate that any new request at this phase should be treated as a new proje…" at bounding box center [502, 431] width 603 height 61
click at [201, 397] on input "c. Communicate that any new request at this phase should be treated as a new pr…" at bounding box center [201, 391] width 0 height 12
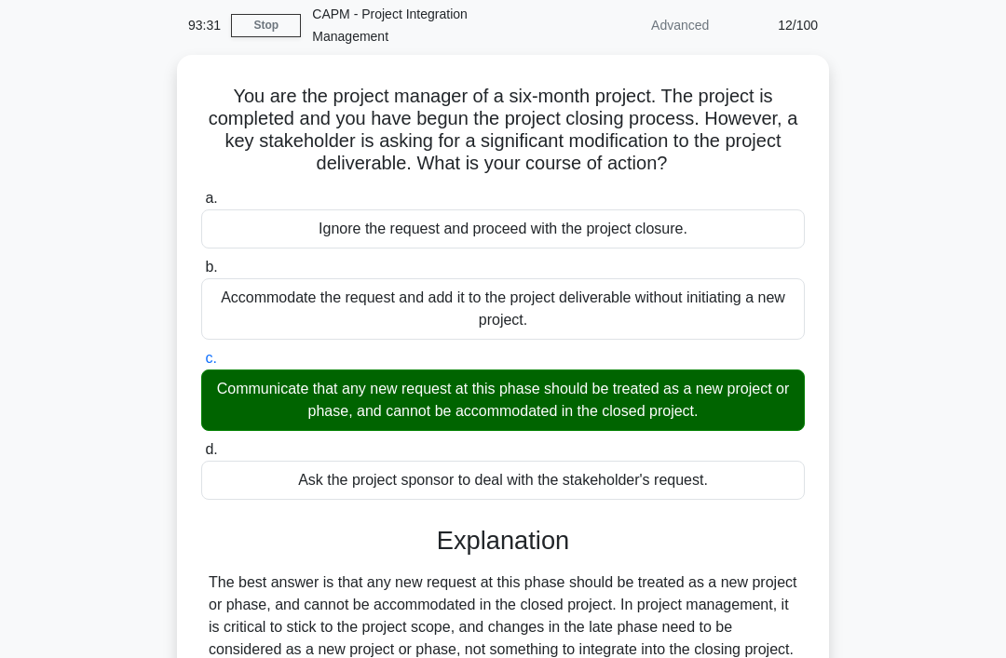
scroll to position [361, 0]
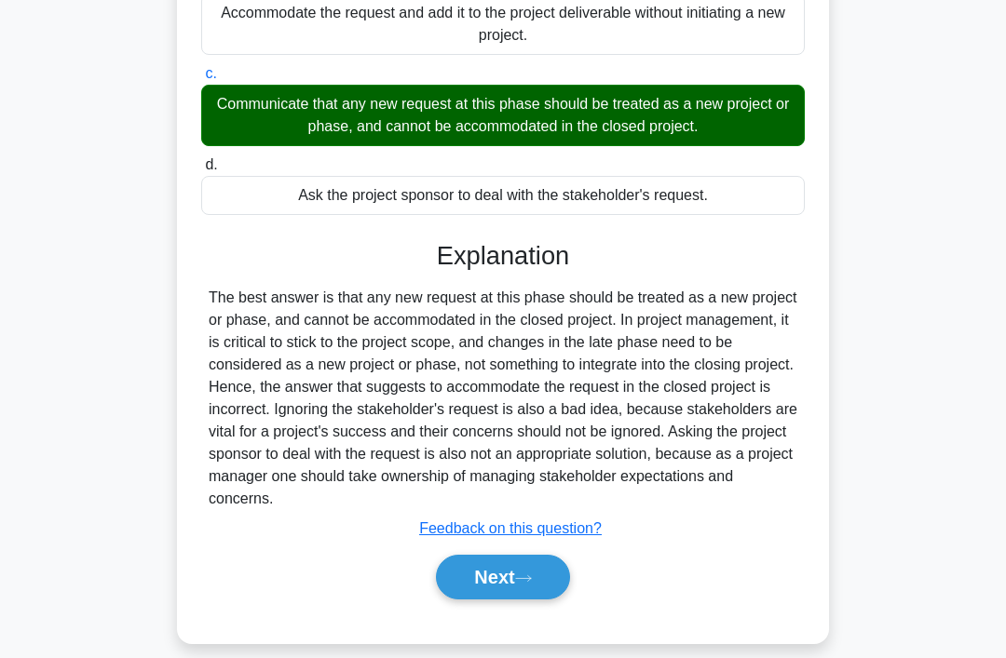
click at [566, 600] on button "Next" at bounding box center [502, 577] width 133 height 45
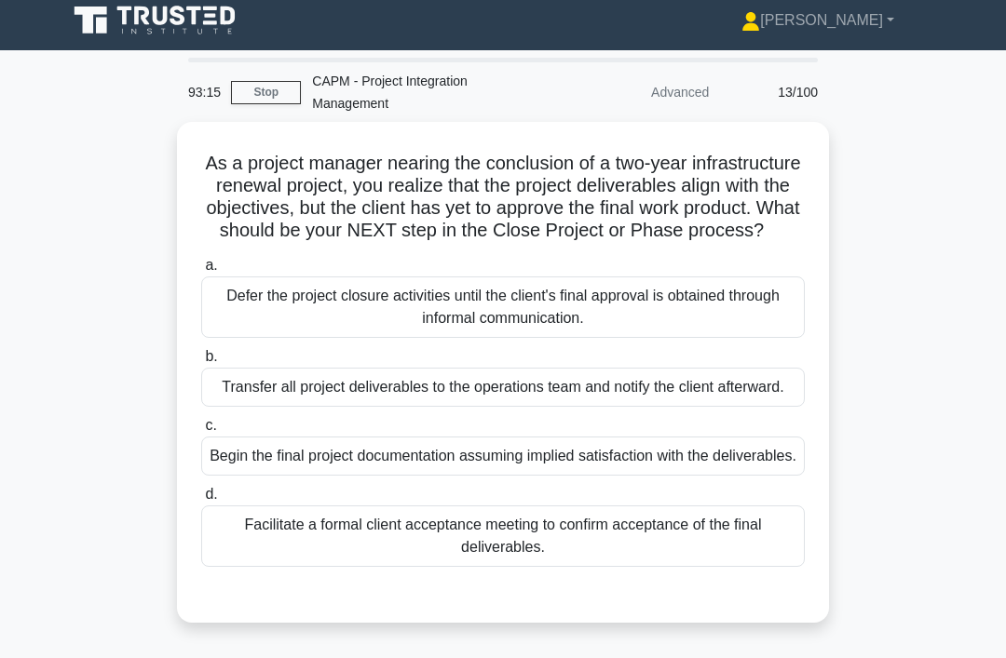
scroll to position [10, 0]
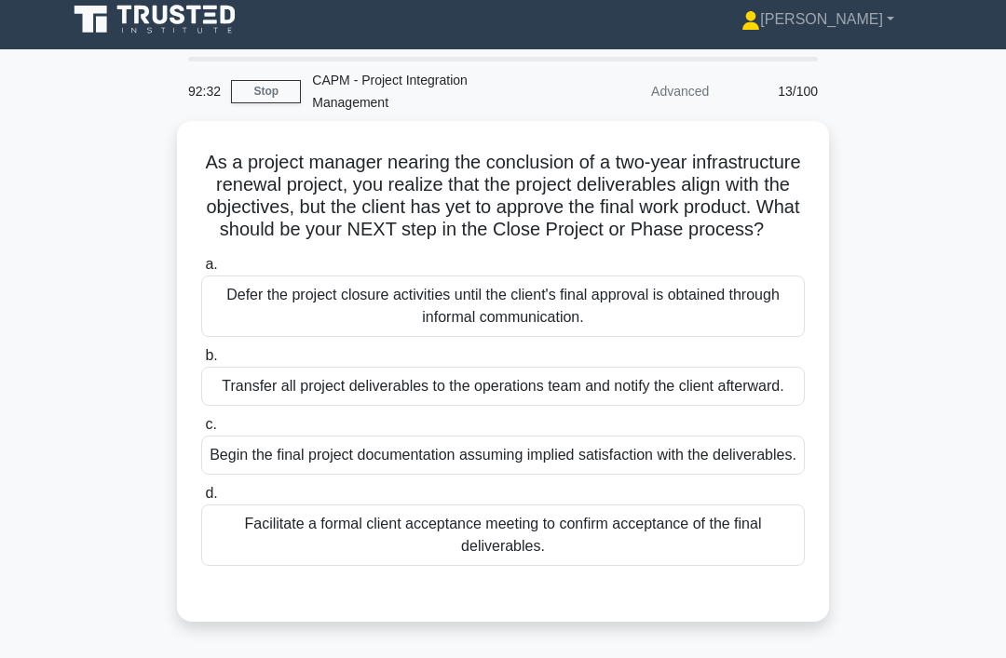
click at [714, 566] on div "Facilitate a formal client acceptance meeting to confirm acceptance of the fina…" at bounding box center [502, 535] width 603 height 61
click at [201, 500] on input "d. Facilitate a formal client acceptance meeting to confirm acceptance of the f…" at bounding box center [201, 494] width 0 height 12
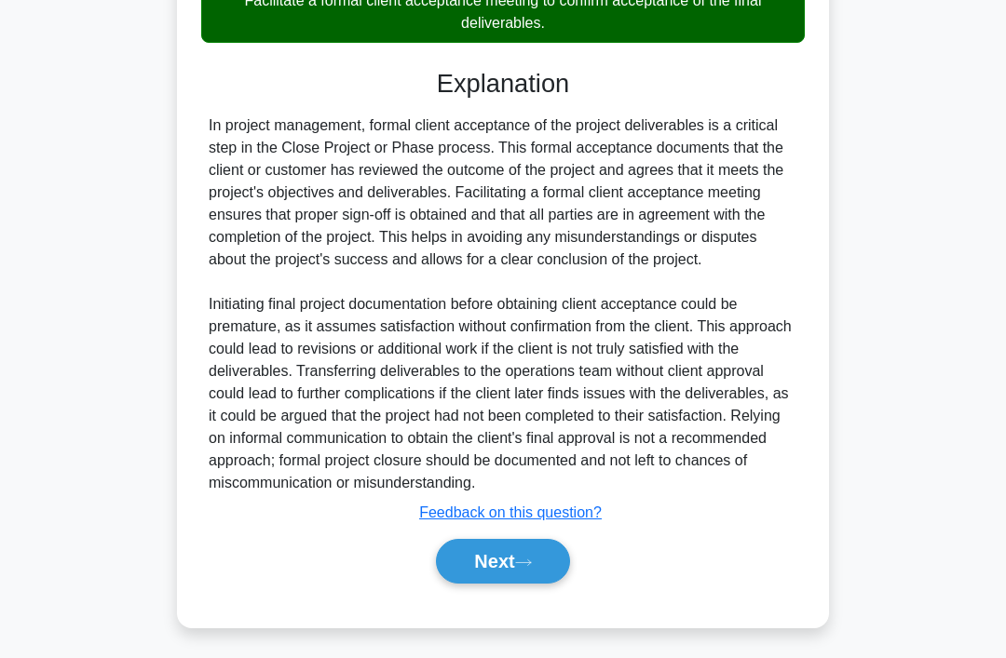
scroll to position [585, 0]
click at [545, 584] on button "Next" at bounding box center [502, 561] width 133 height 45
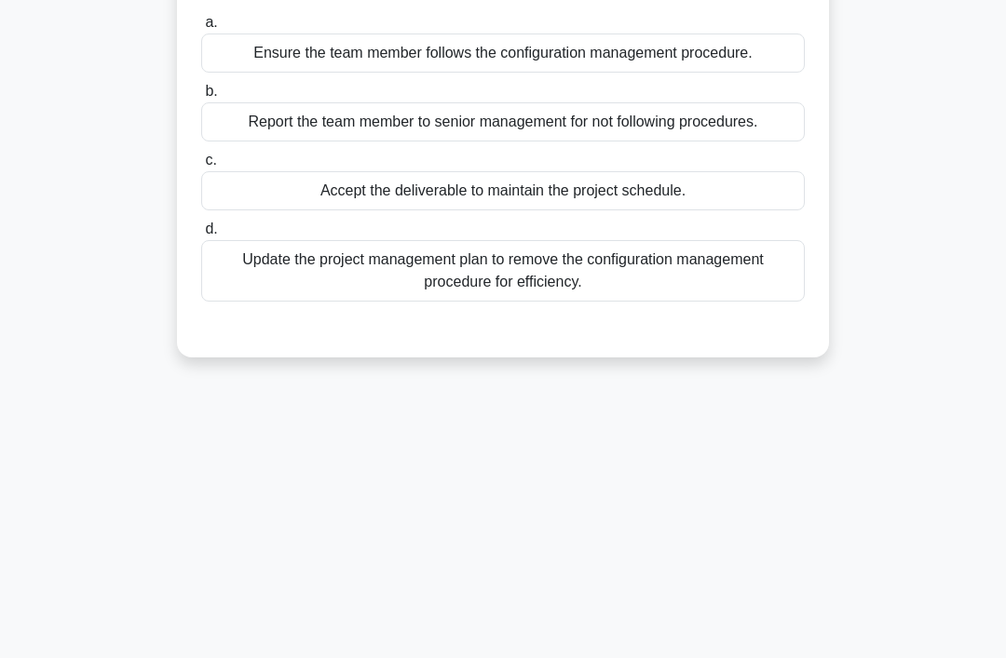
scroll to position [0, 0]
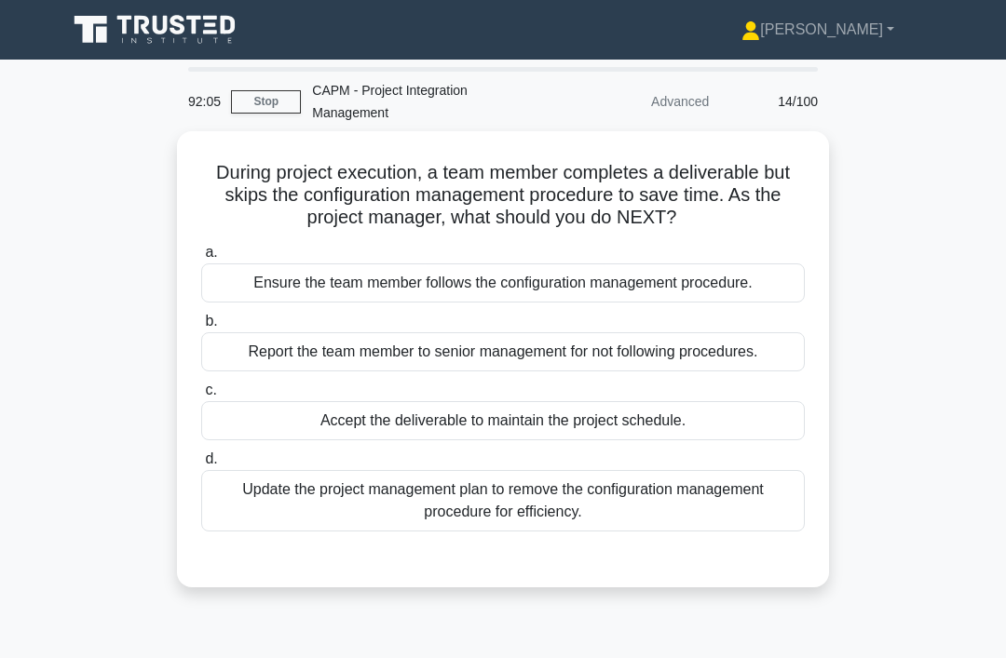
click at [721, 293] on div "Ensure the team member follows the configuration management procedure." at bounding box center [502, 282] width 603 height 39
click at [201, 259] on input "a. Ensure the team member follows the configuration management procedure." at bounding box center [201, 253] width 0 height 12
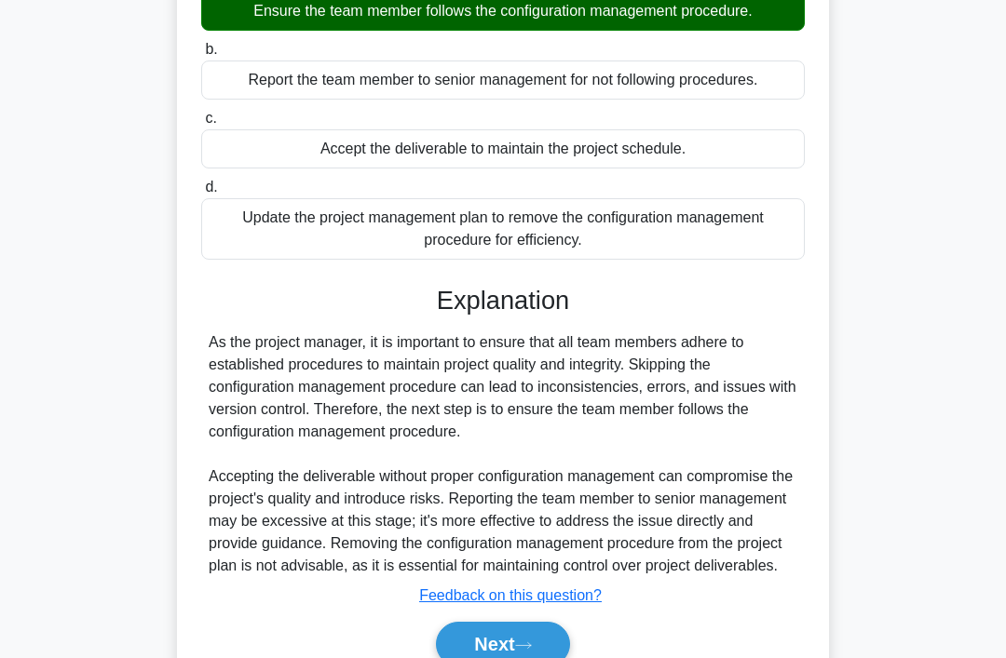
scroll to position [361, 0]
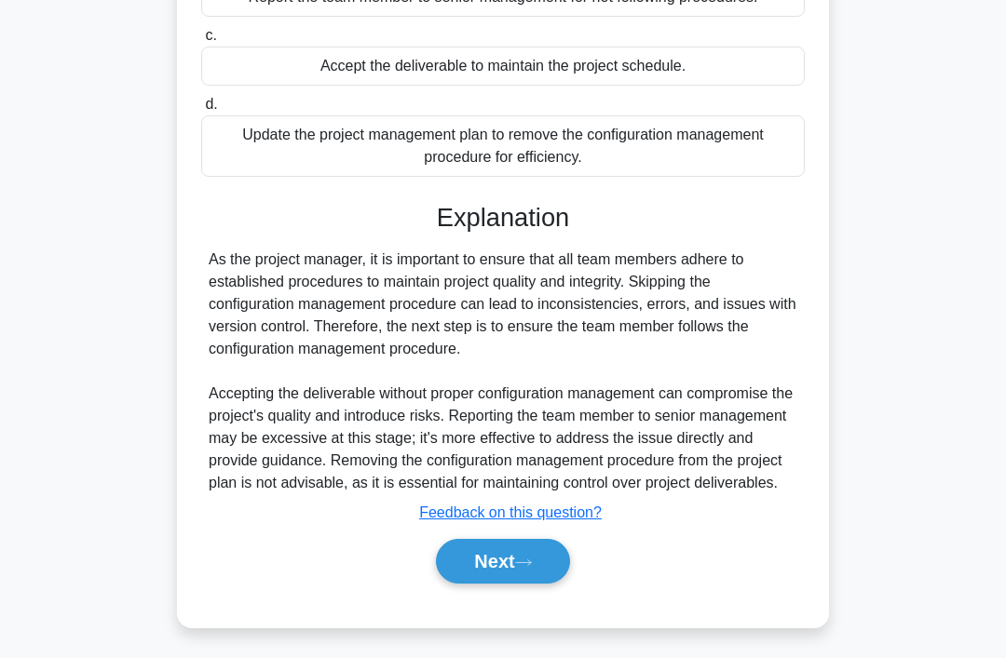
click at [529, 584] on button "Next" at bounding box center [502, 561] width 133 height 45
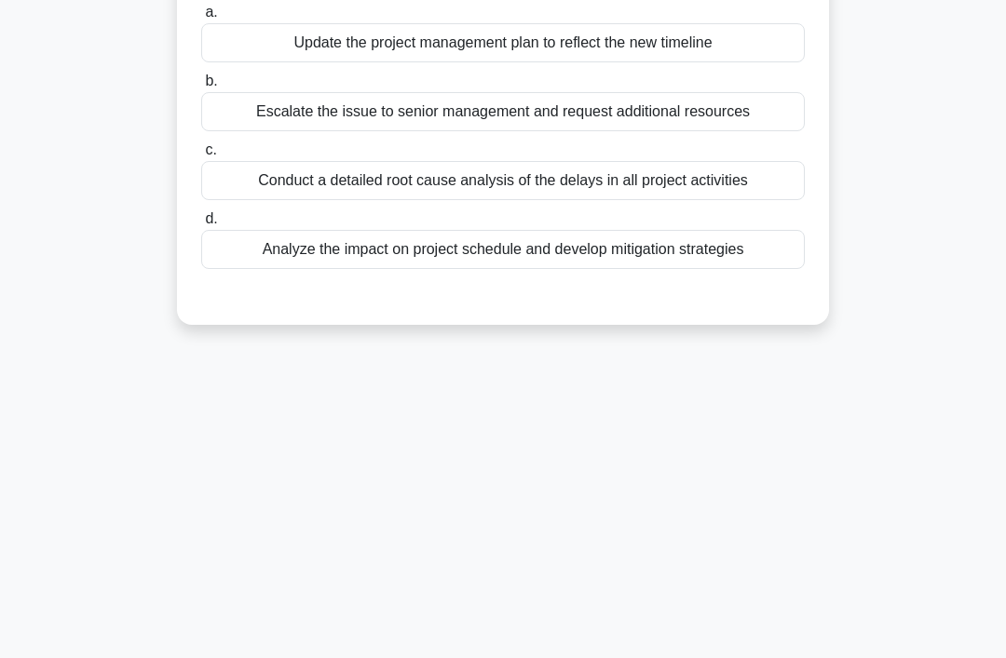
scroll to position [0, 0]
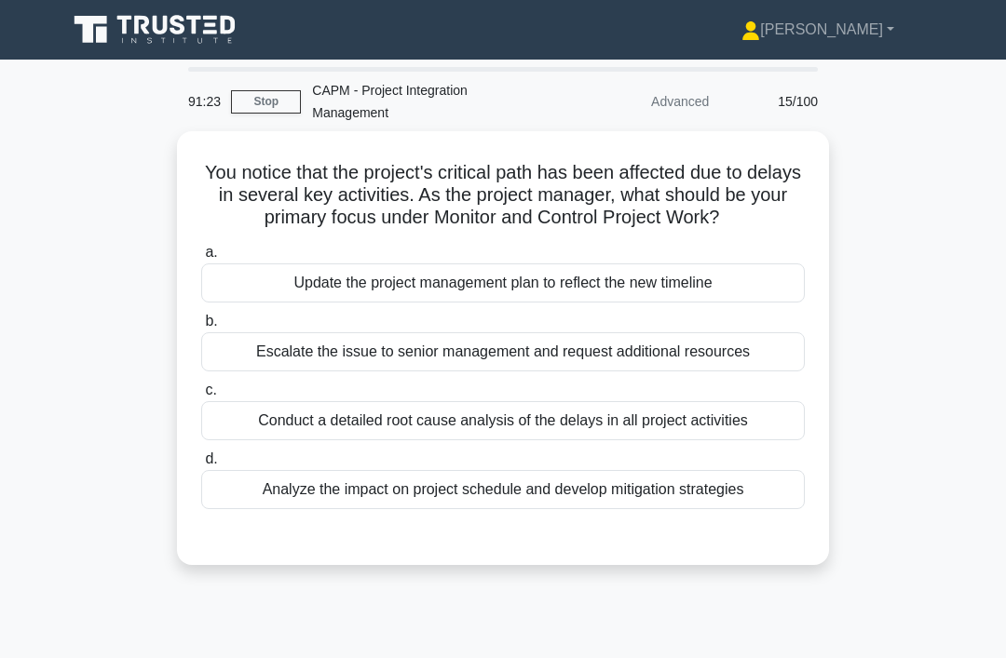
click at [803, 433] on div "Conduct a detailed root cause analysis of the delays in all project activities" at bounding box center [502, 420] width 603 height 39
click at [201, 397] on input "c. Conduct a detailed root cause analysis of the delays in all project activiti…" at bounding box center [201, 391] width 0 height 12
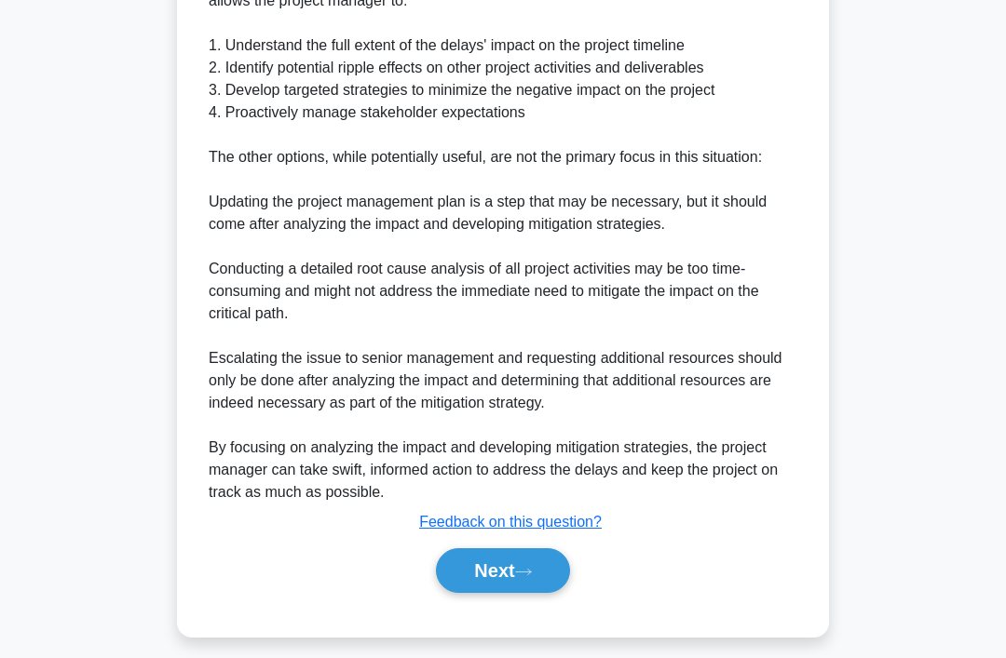
scroll to position [743, 0]
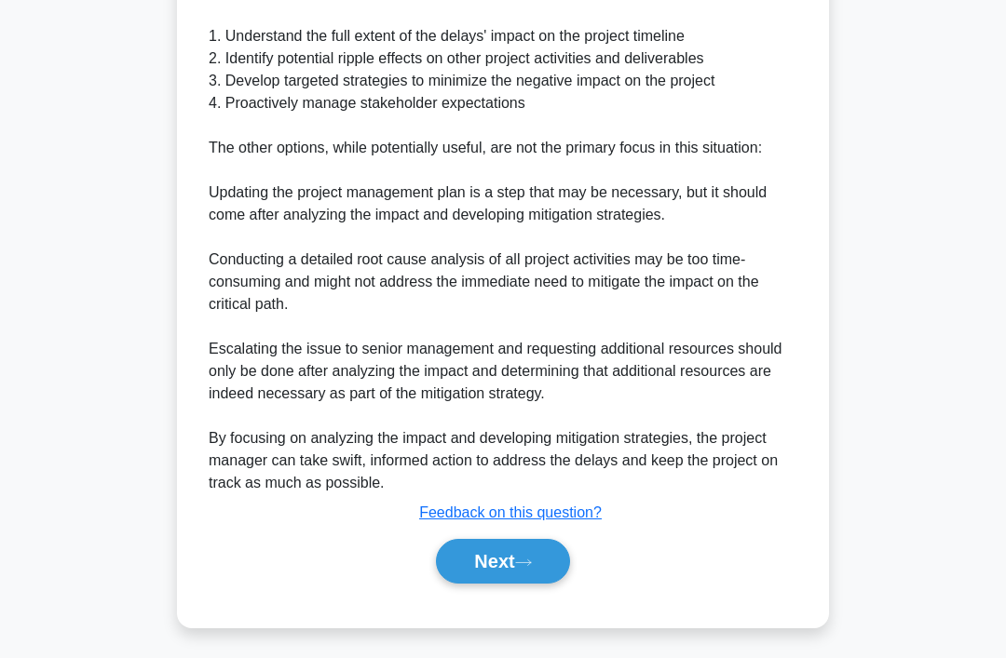
click at [513, 584] on button "Next" at bounding box center [502, 561] width 133 height 45
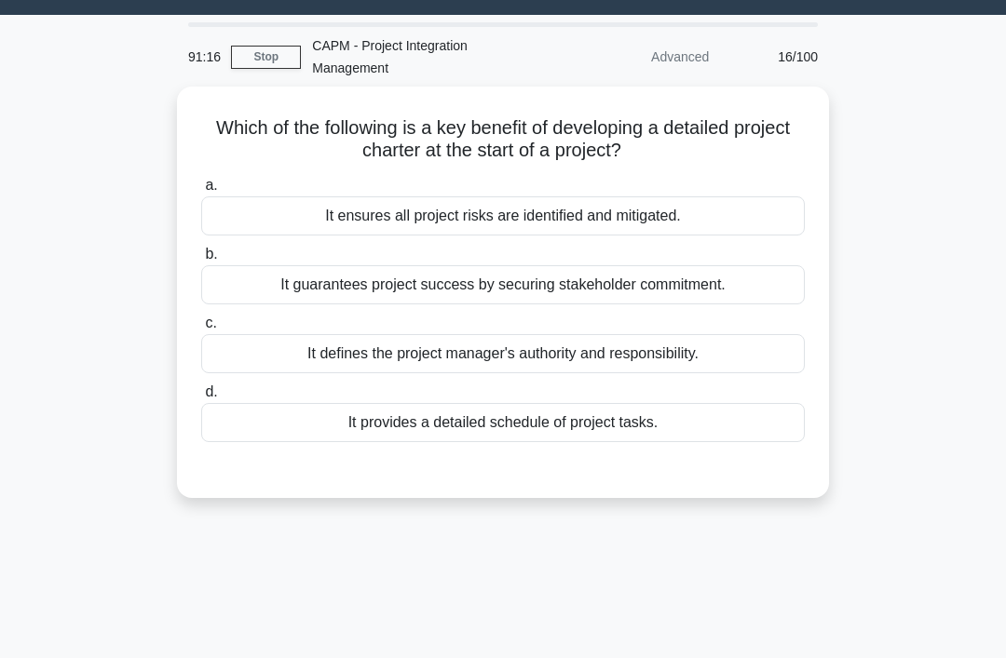
scroll to position [0, 0]
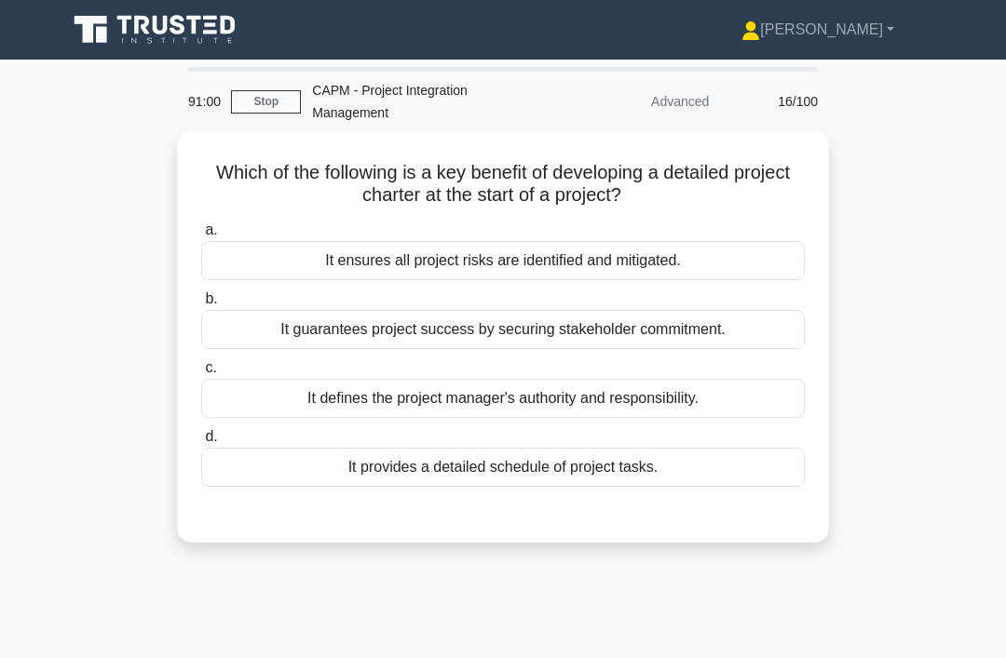
click at [675, 485] on div "a. It ensures all project risks are identified and mitigated. b. It guarantees …" at bounding box center [503, 353] width 626 height 276
click at [677, 459] on div "It provides a detailed schedule of project tasks." at bounding box center [502, 467] width 603 height 39
click at [201, 443] on input "d. It provides a detailed schedule of project tasks." at bounding box center [201, 437] width 0 height 12
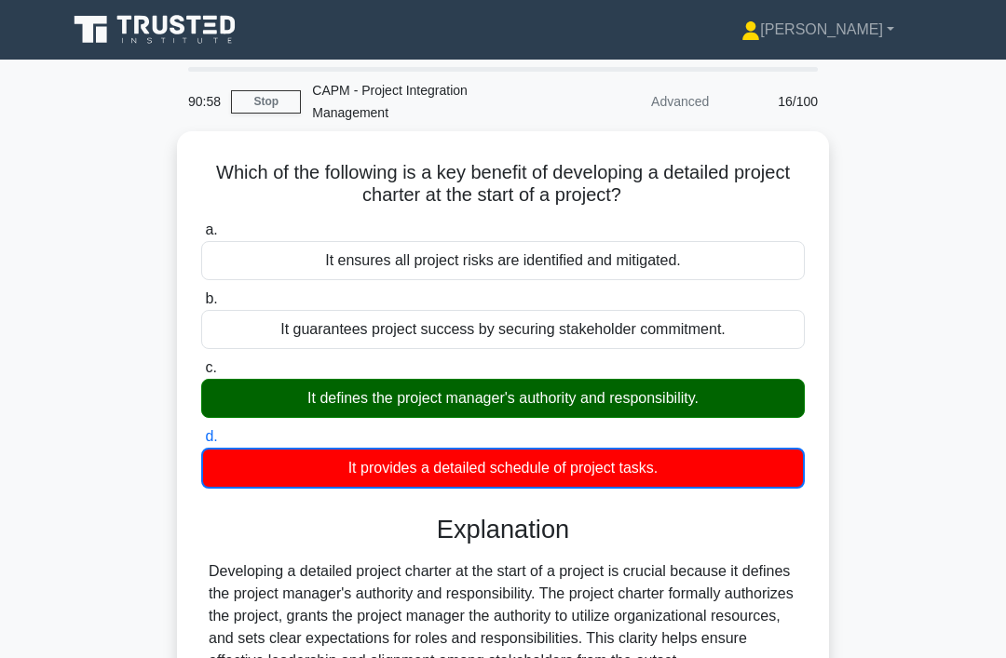
click at [707, 379] on div "It defines the project manager's authority and responsibility." at bounding box center [502, 398] width 603 height 39
click at [201, 374] on input "c. It defines the project manager's authority and responsibility." at bounding box center [201, 368] width 0 height 12
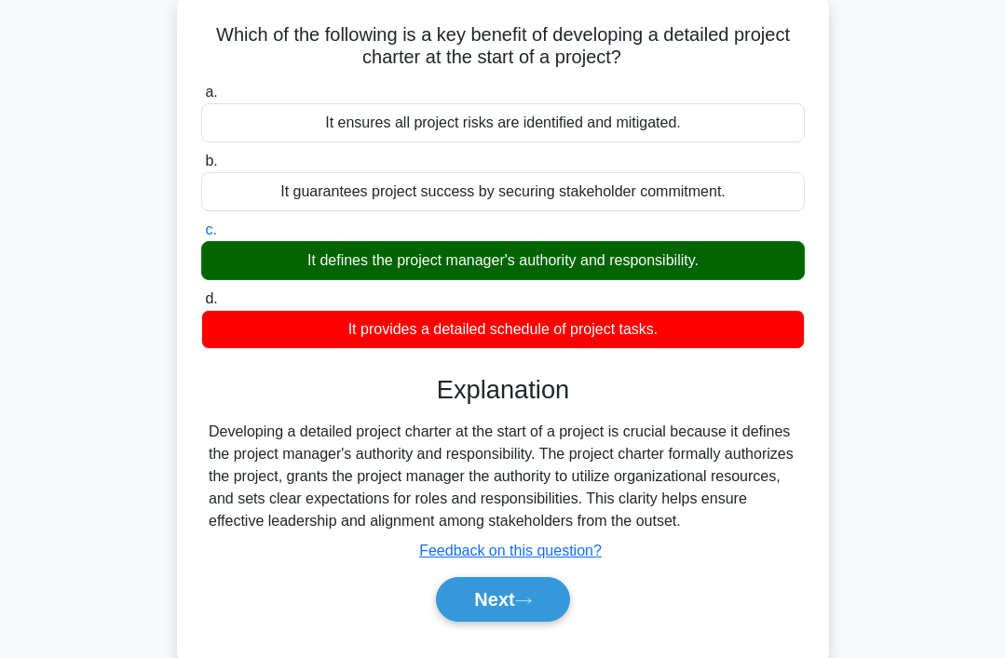
scroll to position [141, 0]
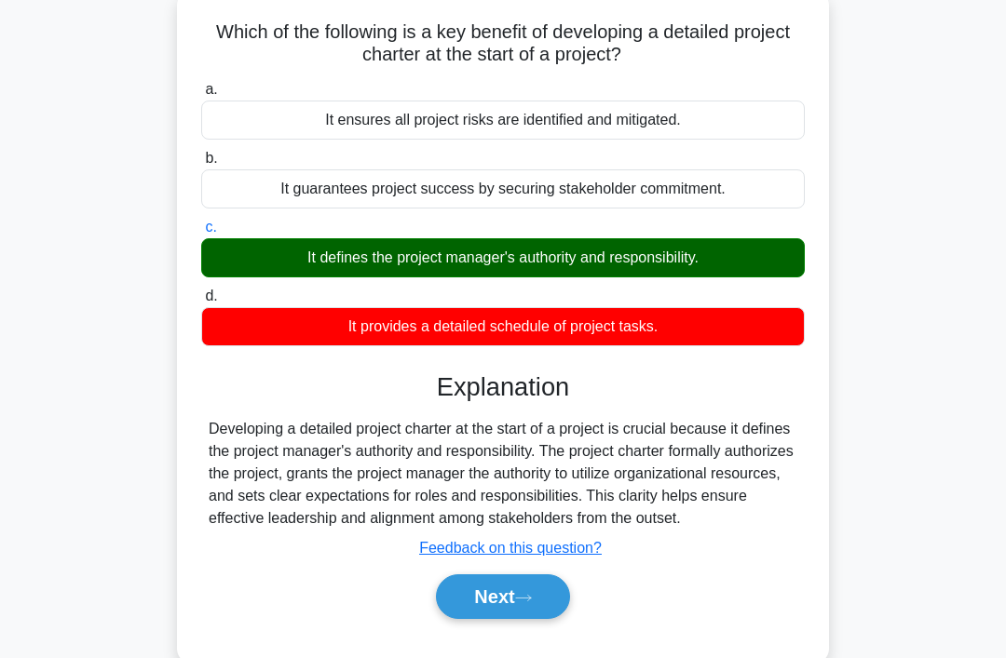
click at [540, 613] on button "Next" at bounding box center [502, 596] width 133 height 45
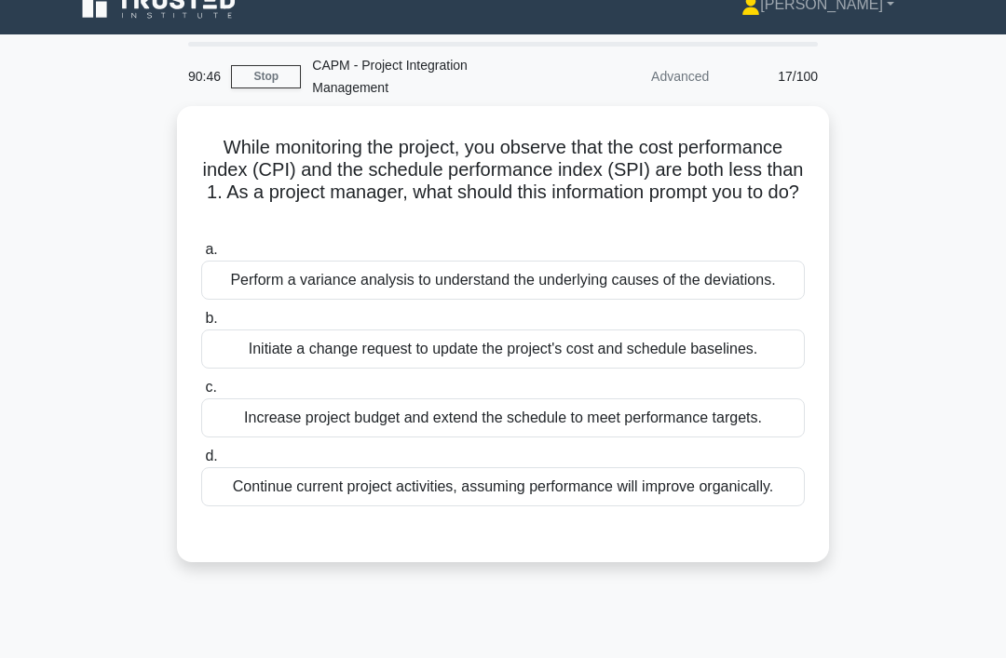
scroll to position [51, 0]
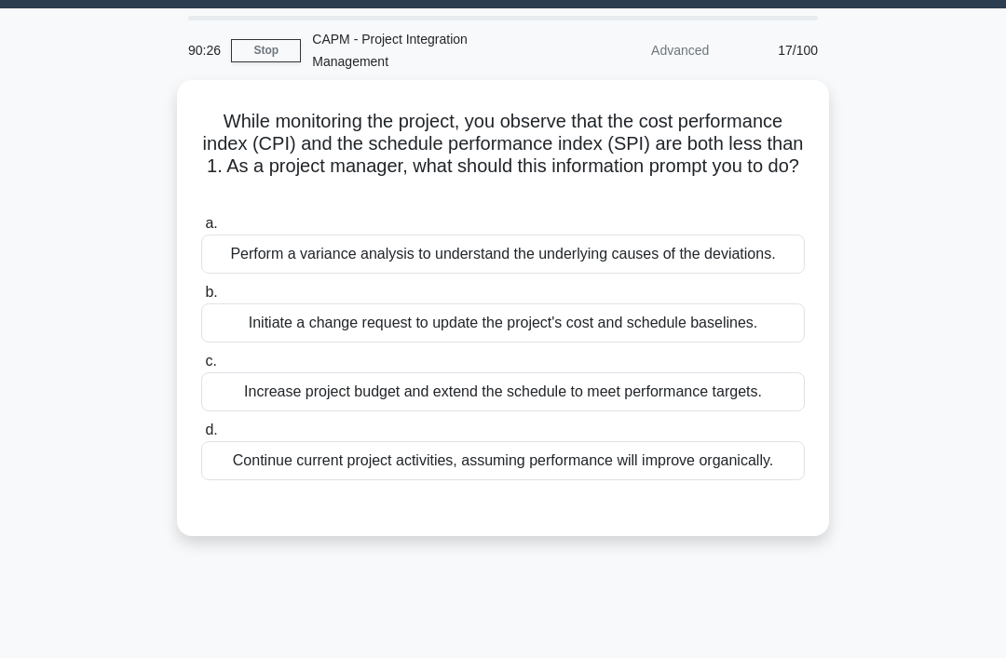
click at [762, 260] on div "Perform a variance analysis to understand the underlying causes of the deviatio…" at bounding box center [502, 254] width 603 height 39
click at [201, 230] on input "a. Perform a variance analysis to understand the underlying causes of the devia…" at bounding box center [201, 224] width 0 height 12
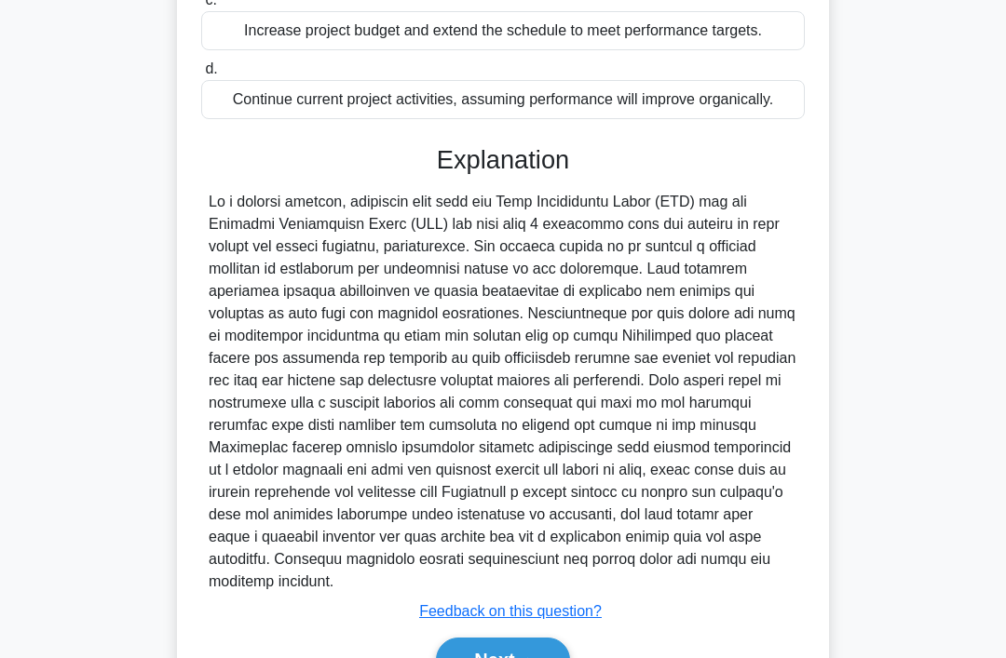
scroll to position [562, 0]
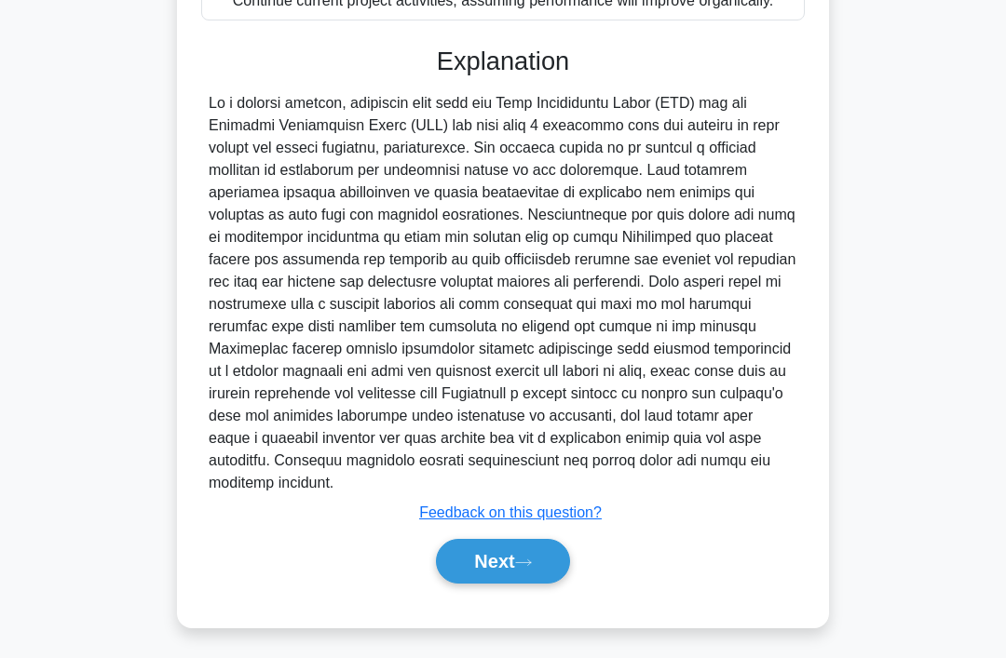
click at [560, 584] on button "Next" at bounding box center [502, 561] width 133 height 45
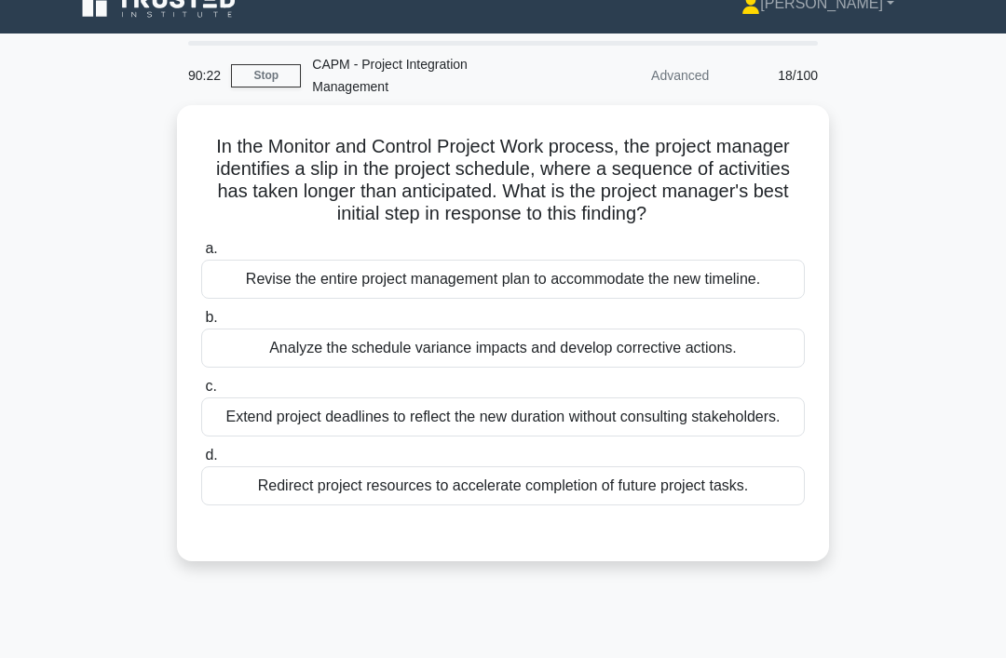
scroll to position [0, 0]
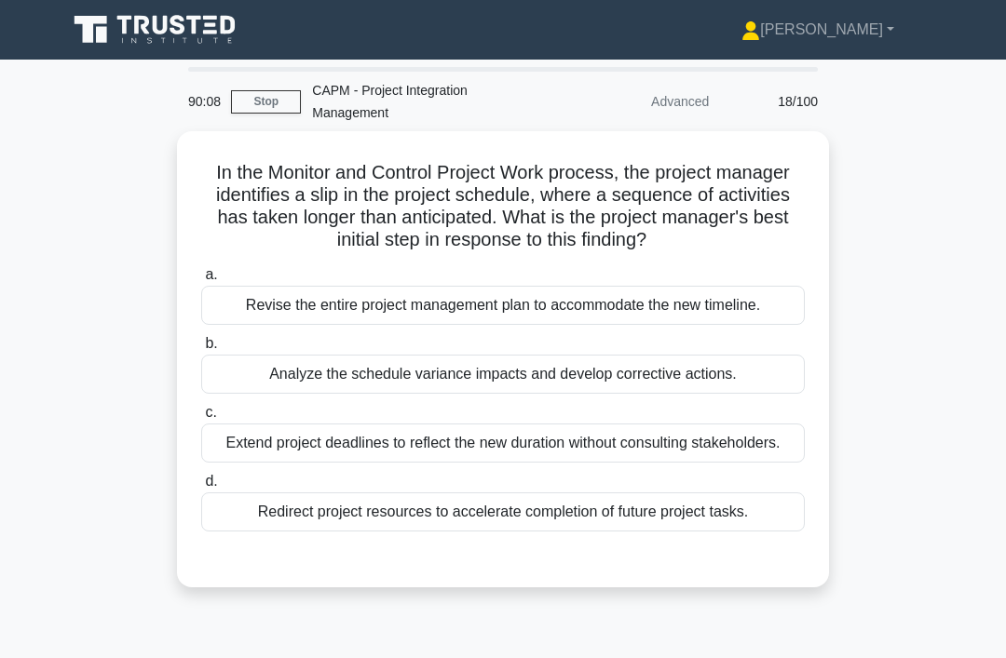
click at [685, 394] on div "Analyze the schedule variance impacts and develop corrective actions." at bounding box center [502, 374] width 603 height 39
click at [201, 350] on input "b. Analyze the schedule variance impacts and develop corrective actions." at bounding box center [201, 344] width 0 height 12
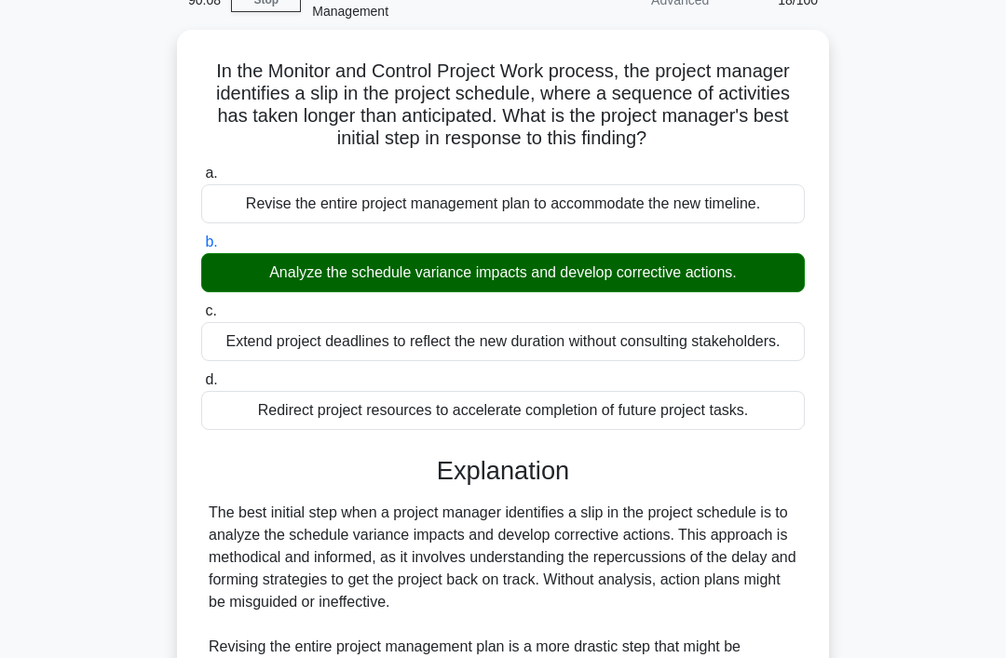
scroll to position [451, 0]
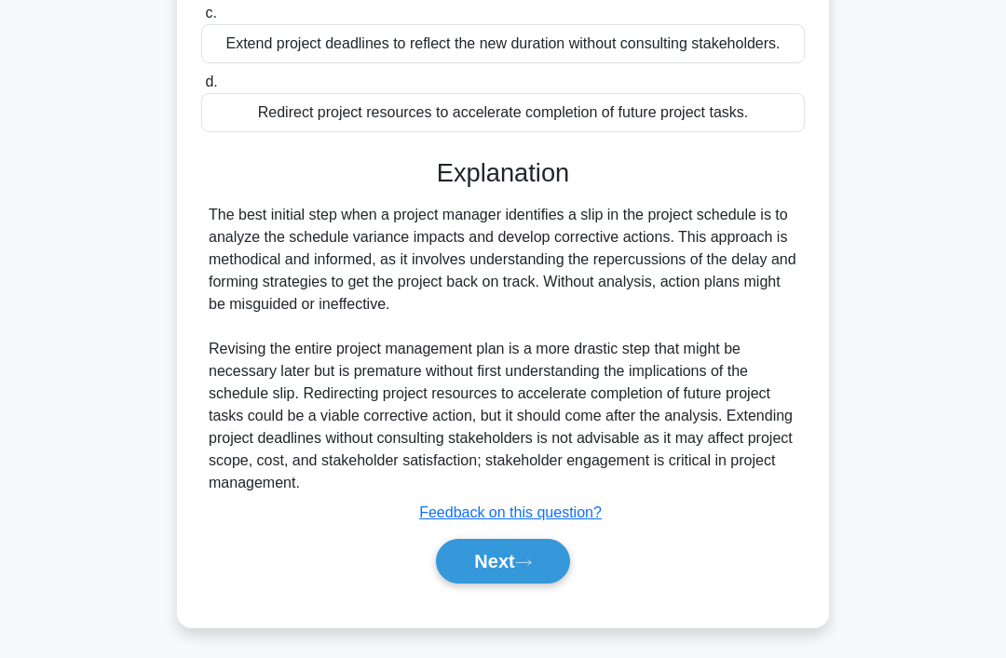
click at [538, 584] on button "Next" at bounding box center [502, 561] width 133 height 45
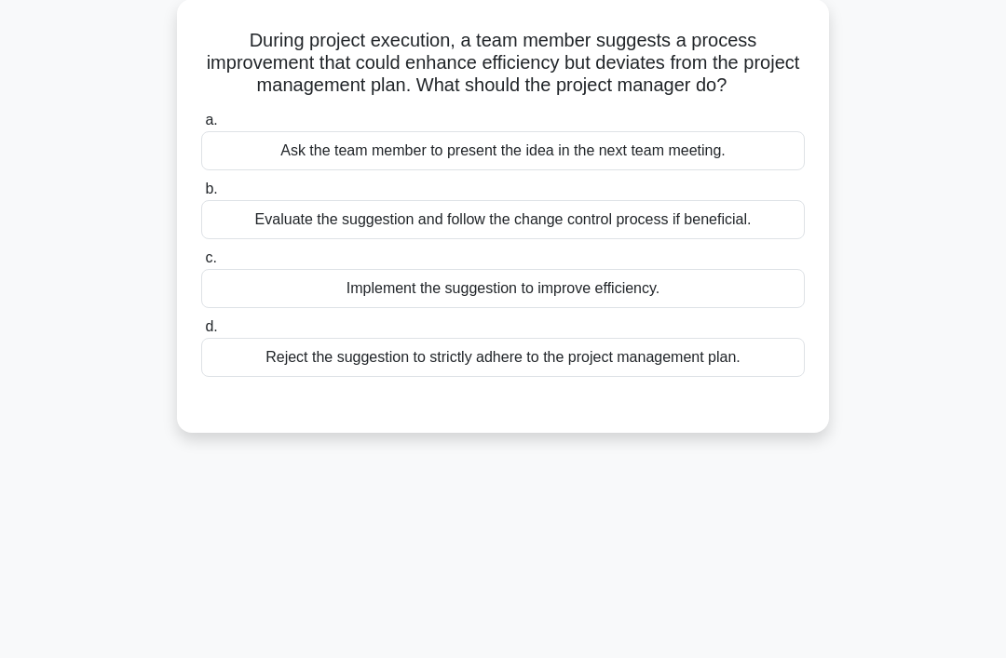
scroll to position [0, 0]
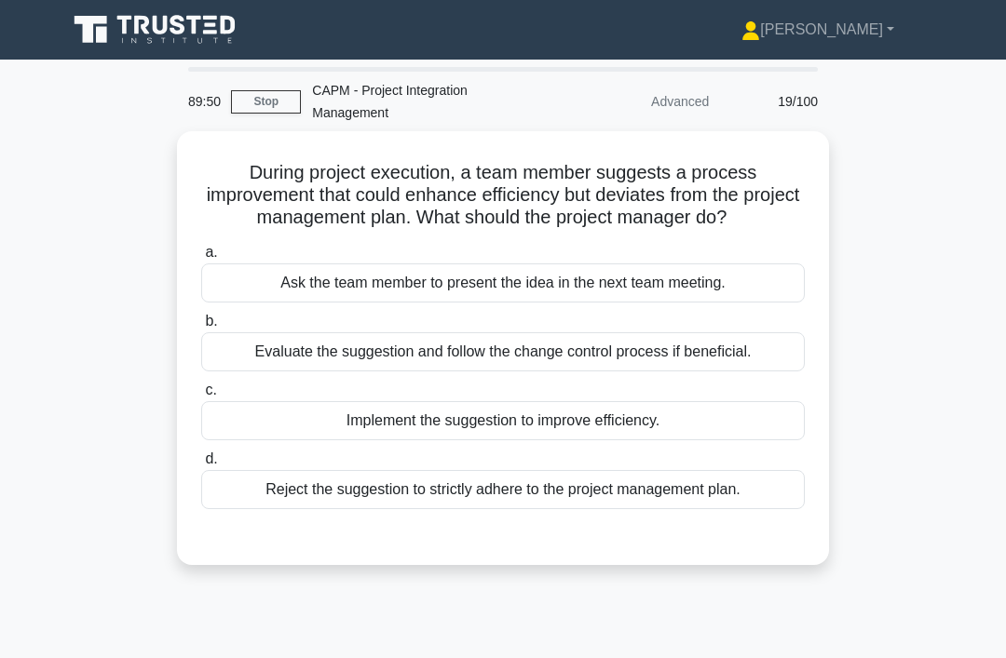
click at [749, 371] on div "Evaluate the suggestion and follow the change control process if beneficial." at bounding box center [502, 351] width 603 height 39
click at [201, 328] on input "b. Evaluate the suggestion and follow the change control process if beneficial." at bounding box center [201, 322] width 0 height 12
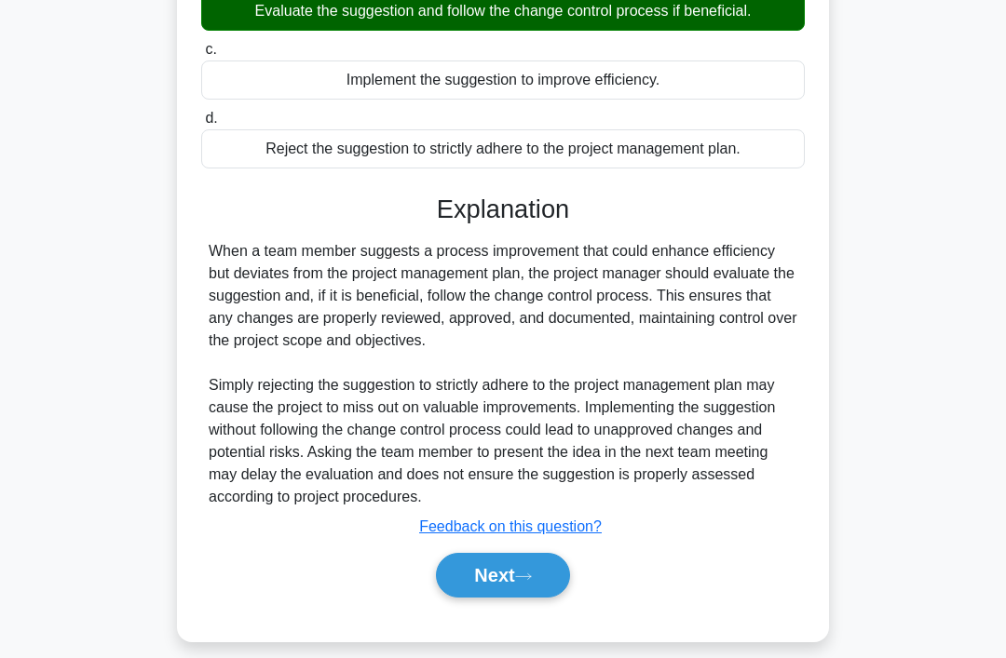
scroll to position [361, 0]
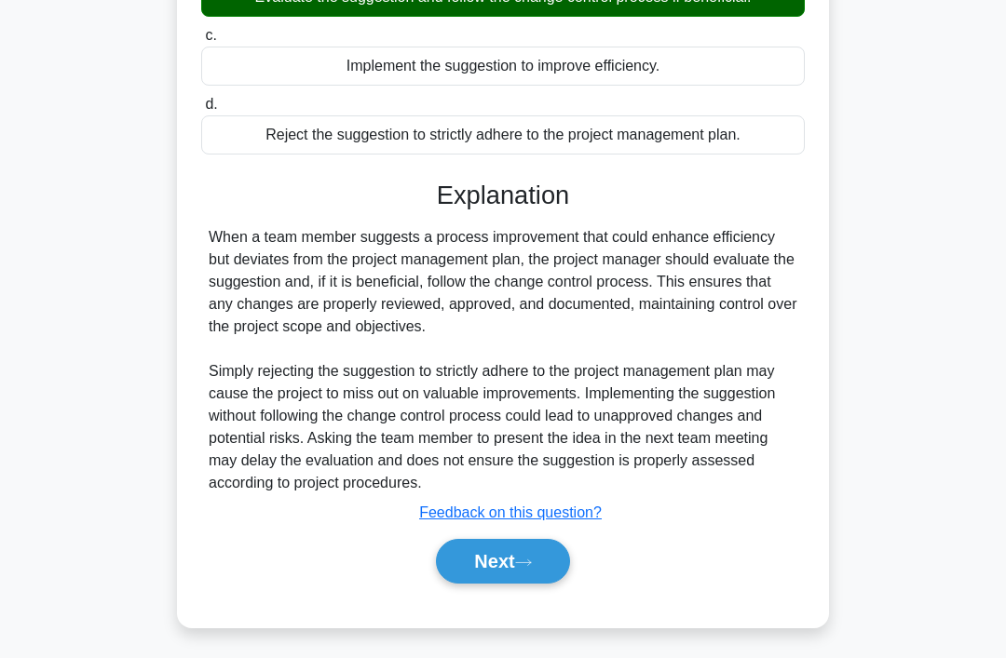
click at [540, 584] on button "Next" at bounding box center [502, 561] width 133 height 45
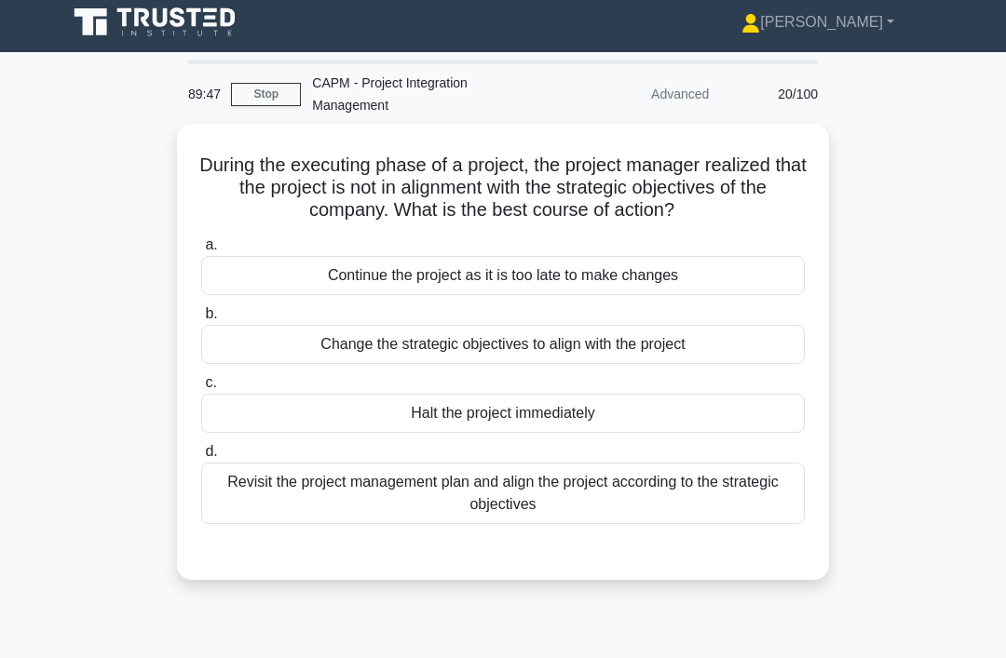
scroll to position [0, 0]
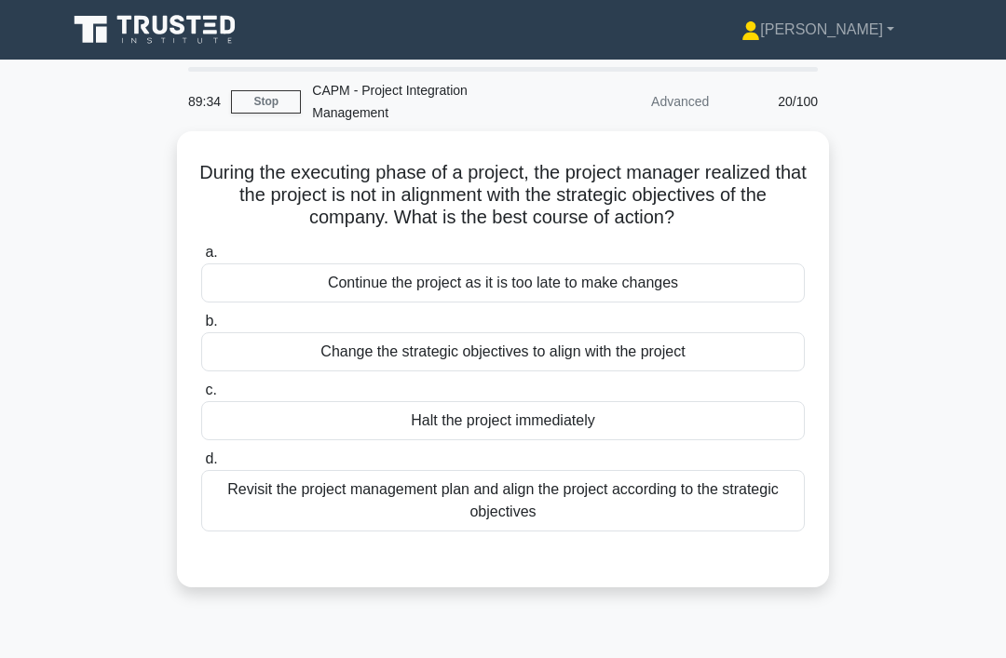
click at [625, 501] on div "Revisit the project management plan and align the project according to the stra…" at bounding box center [502, 500] width 603 height 61
click at [201, 466] on input "d. Revisit the project management plan and align the project according to the s…" at bounding box center [201, 459] width 0 height 12
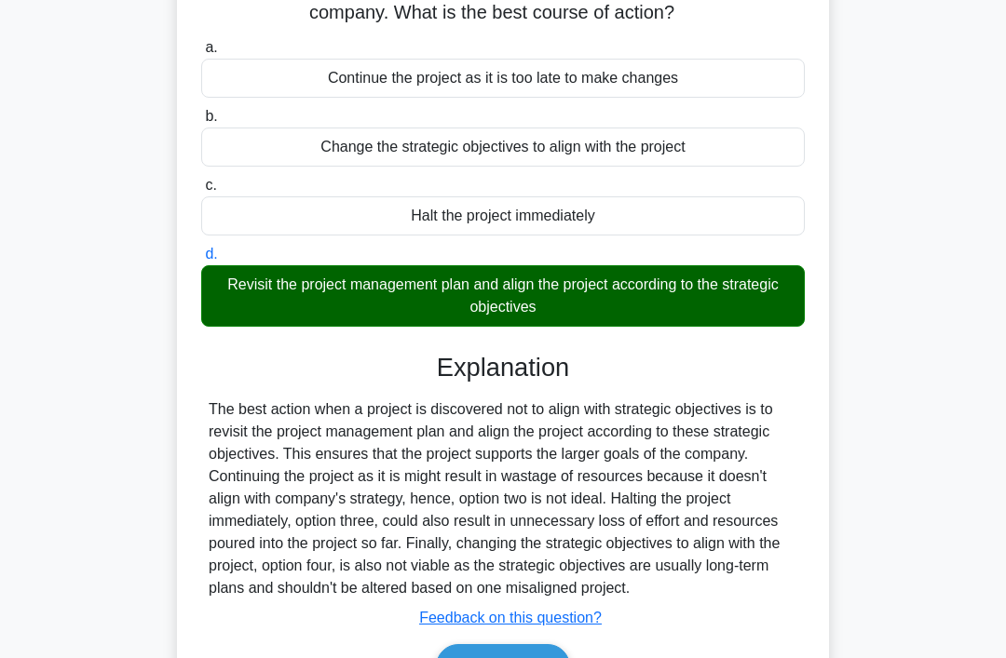
scroll to position [287, 0]
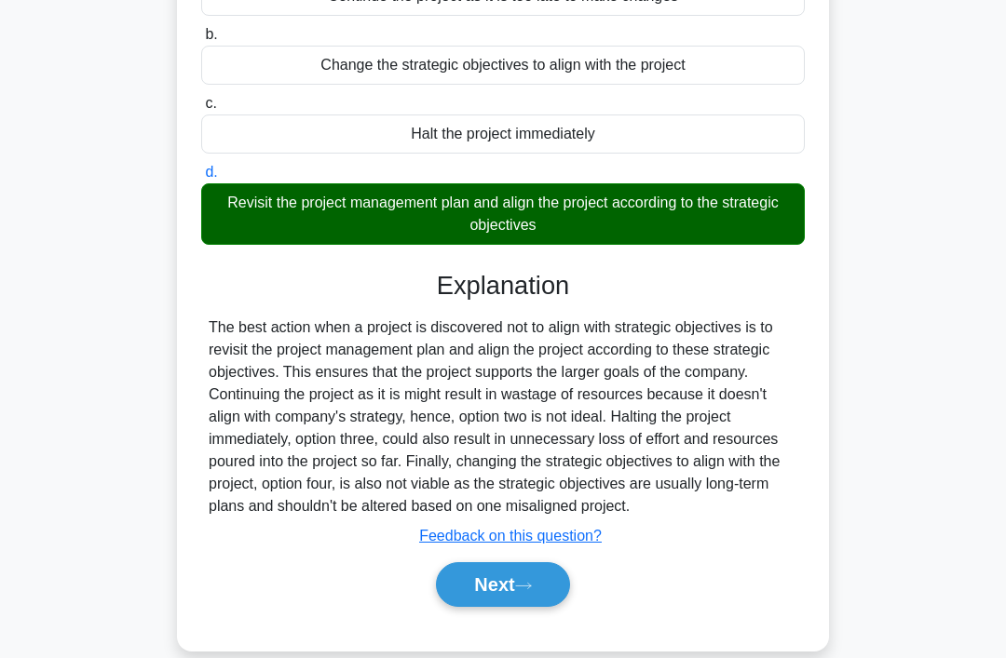
click at [569, 603] on button "Next" at bounding box center [502, 584] width 133 height 45
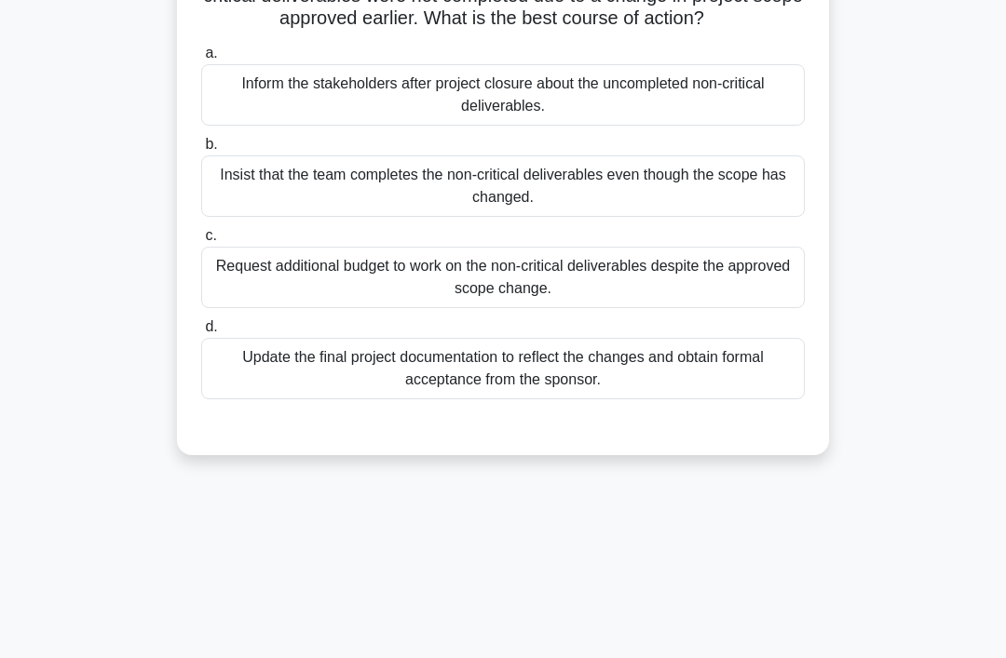
scroll to position [0, 0]
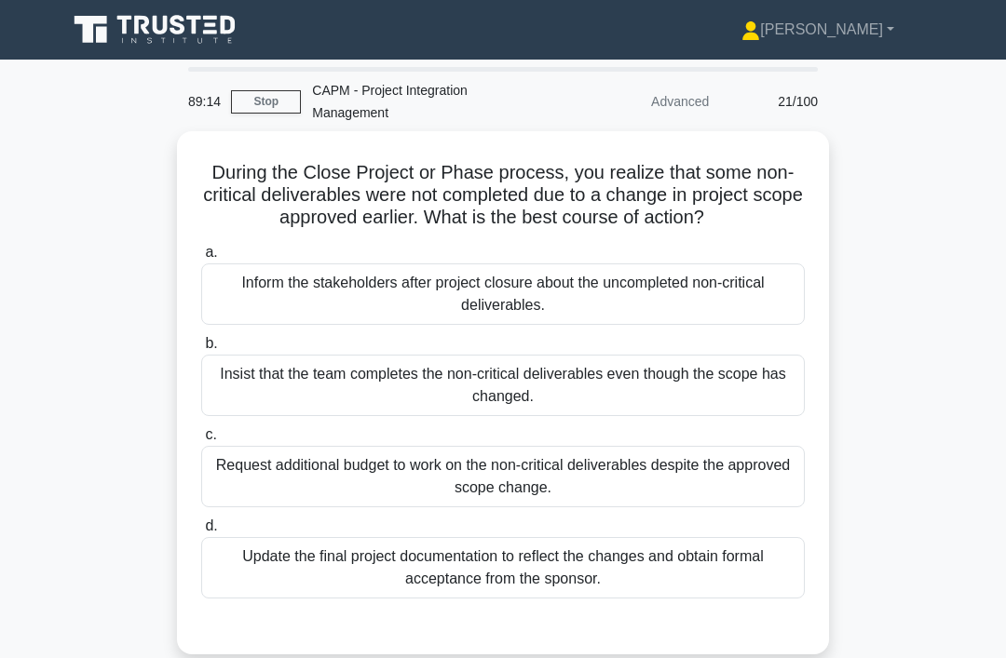
click at [692, 602] on div "a. Inform the stakeholders after project closure about the uncompleted non-crit…" at bounding box center [503, 419] width 626 height 365
click at [675, 566] on div "Update the final project documentation to reflect the changes and obtain formal…" at bounding box center [502, 567] width 603 height 61
click at [201, 533] on input "d. Update the final project documentation to reflect the changes and obtain for…" at bounding box center [201, 526] width 0 height 12
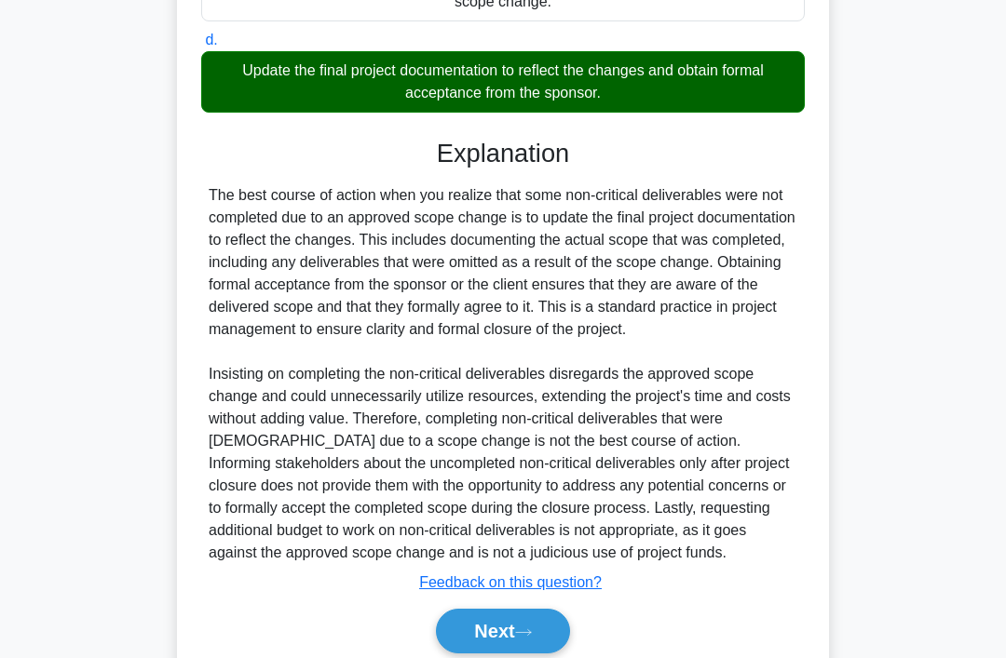
scroll to position [585, 0]
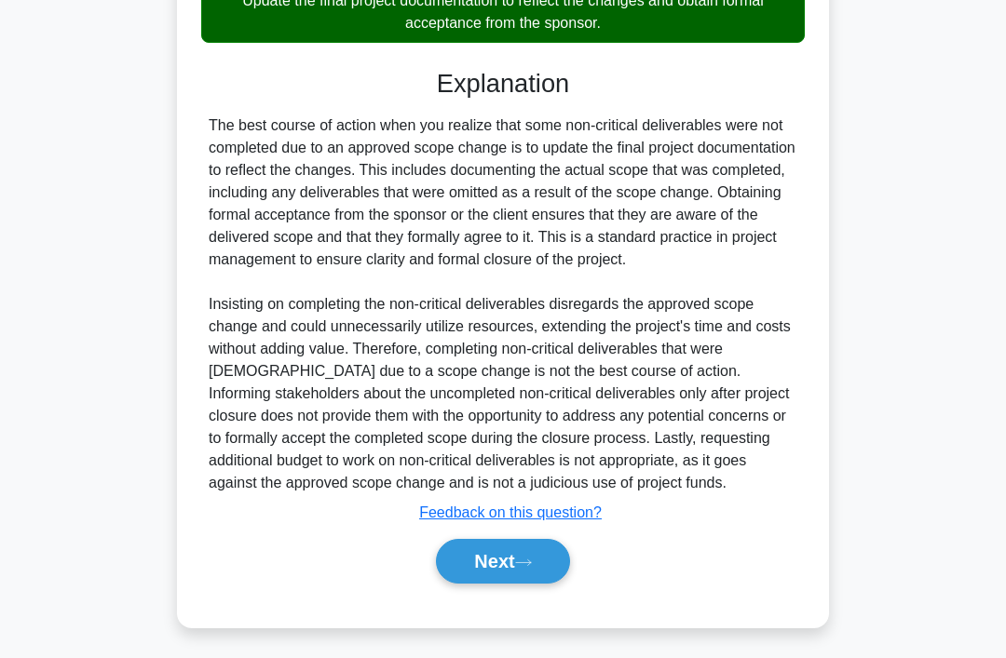
click at [533, 584] on button "Next" at bounding box center [502, 561] width 133 height 45
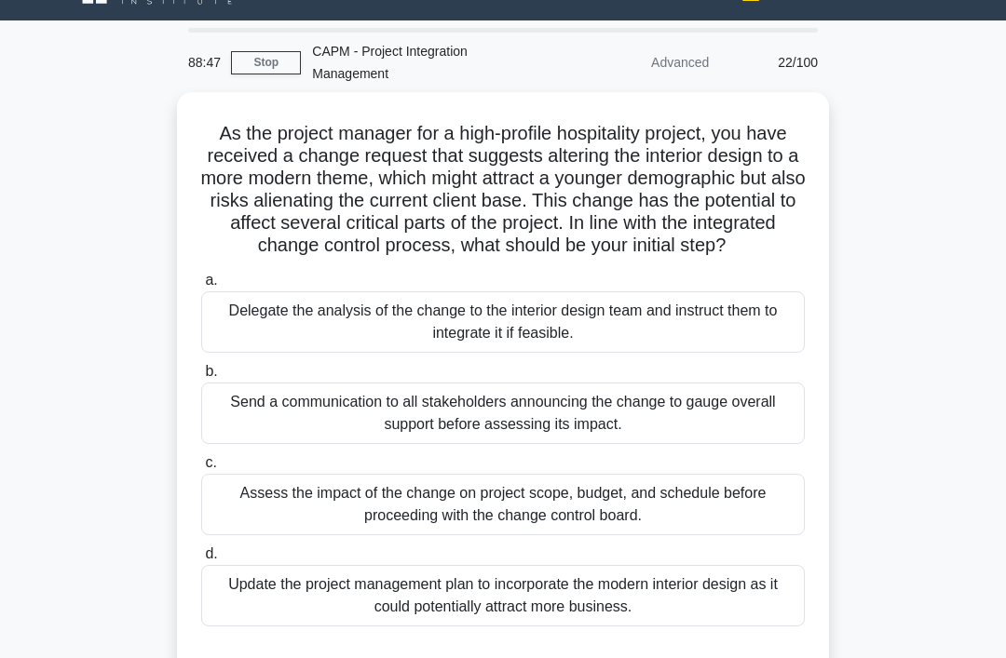
scroll to position [32, 0]
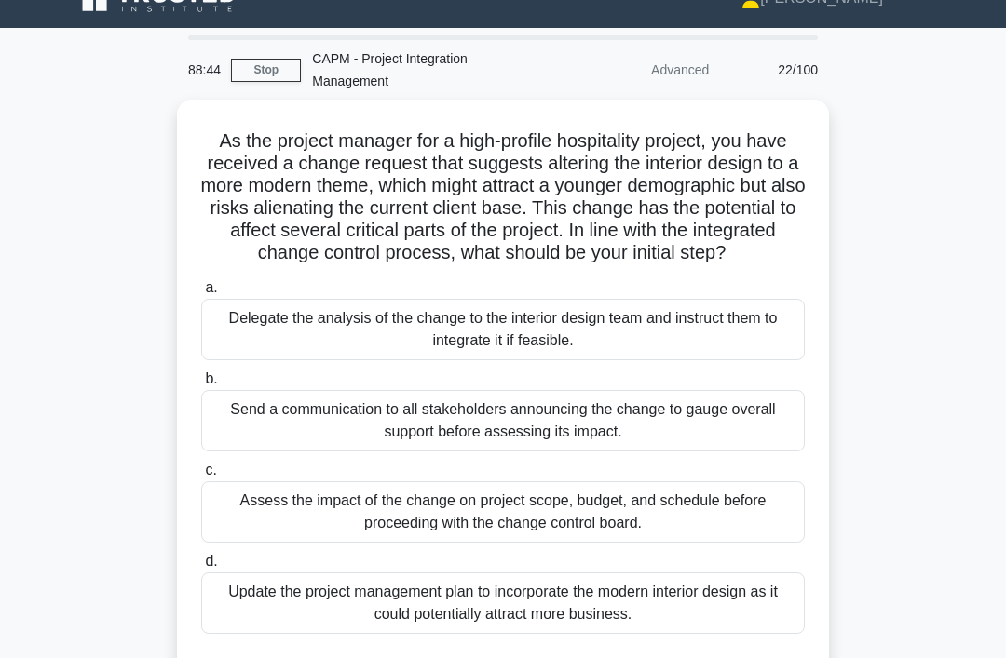
click at [746, 533] on div "Assess the impact of the change on project scope, budget, and schedule before p…" at bounding box center [502, 511] width 603 height 61
click at [201, 477] on input "c. Assess the impact of the change on project scope, budget, and schedule befor…" at bounding box center [201, 471] width 0 height 12
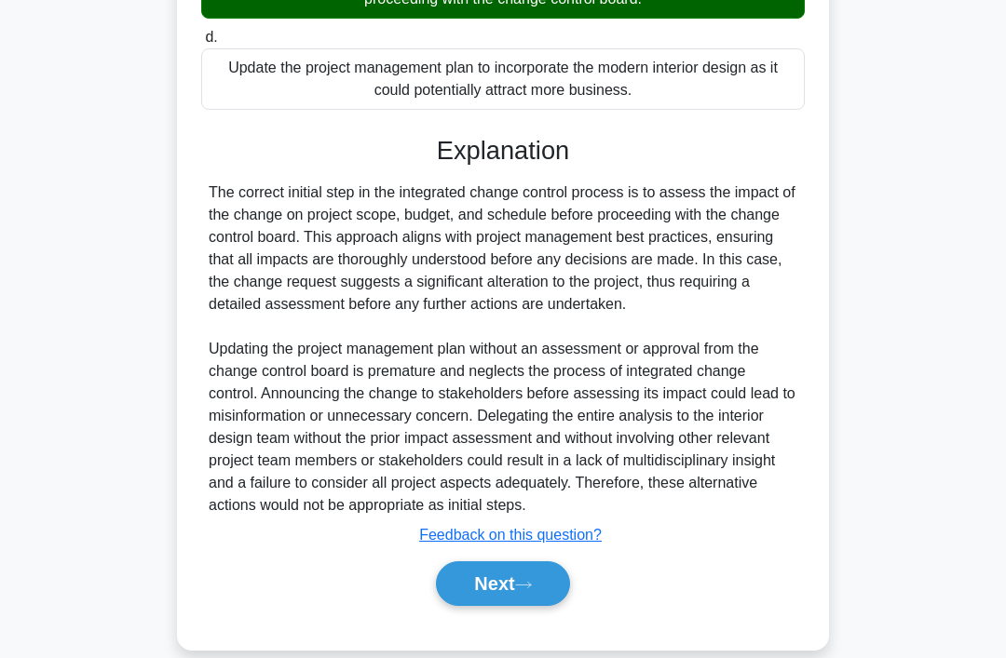
scroll to position [585, 0]
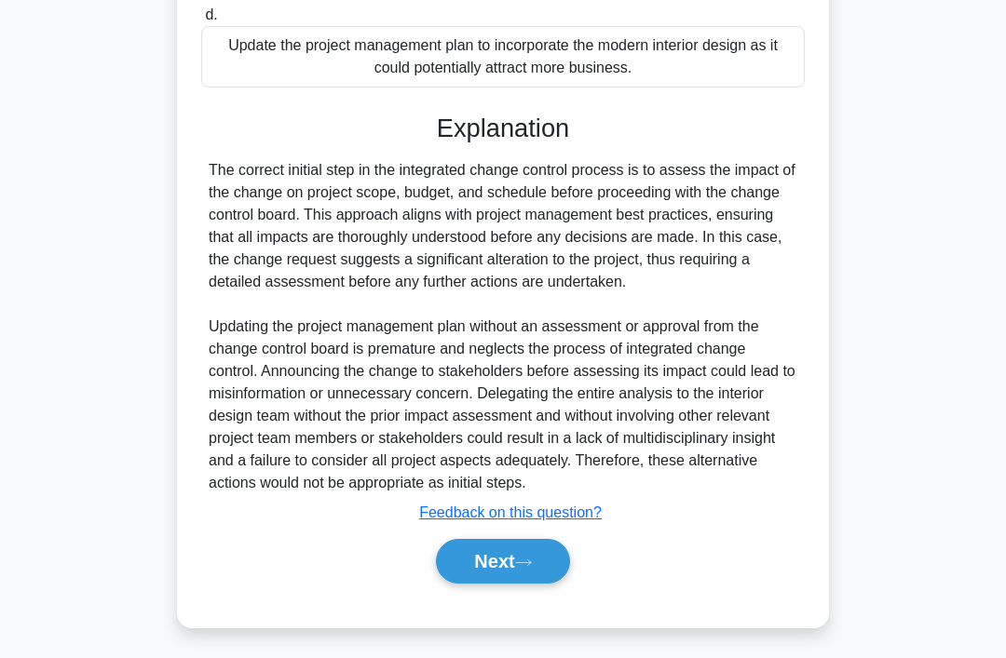
click at [499, 584] on button "Next" at bounding box center [502, 561] width 133 height 45
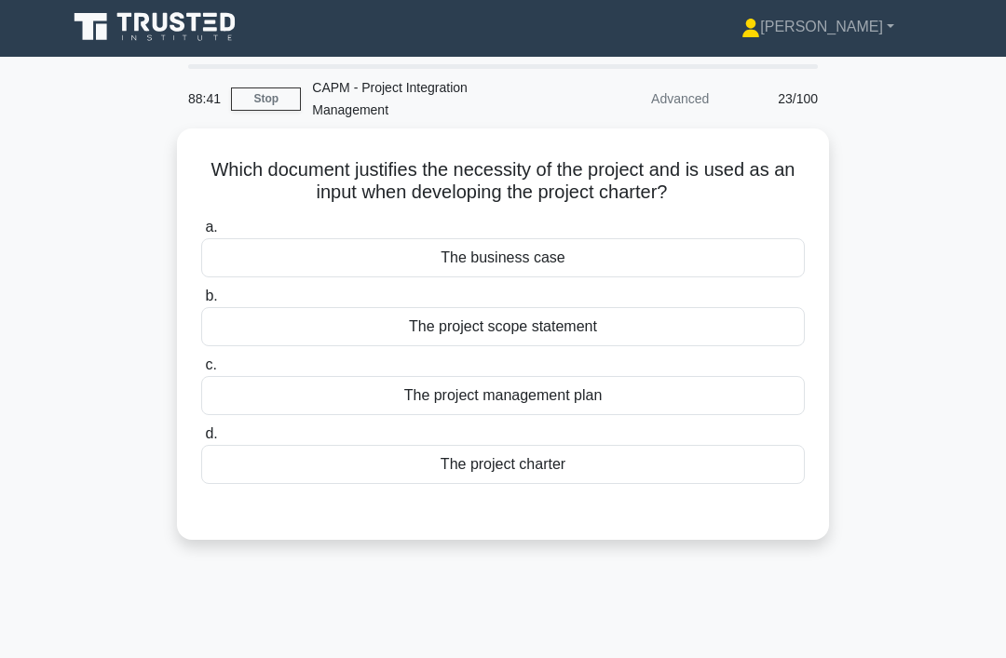
scroll to position [0, 0]
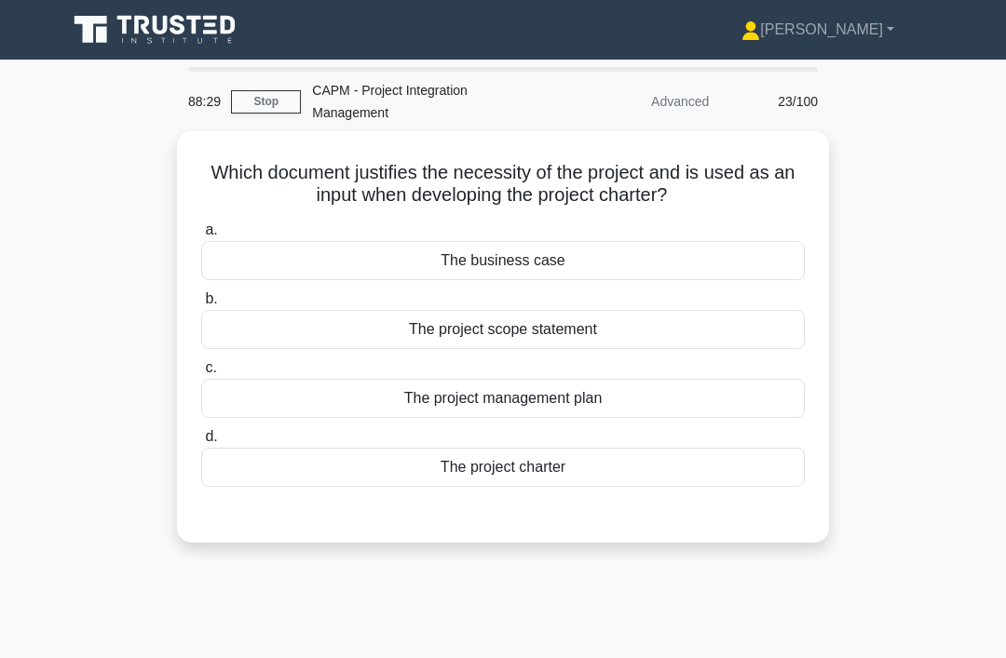
click at [727, 255] on div "The business case" at bounding box center [502, 260] width 603 height 39
click at [201, 236] on input "a. The business case" at bounding box center [201, 230] width 0 height 12
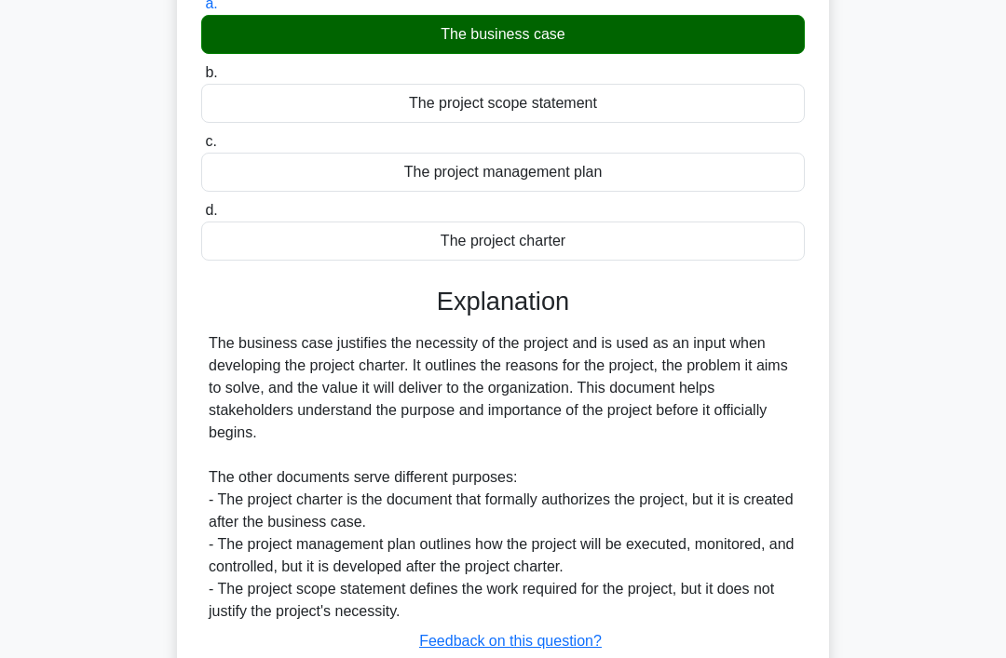
scroll to position [294, 0]
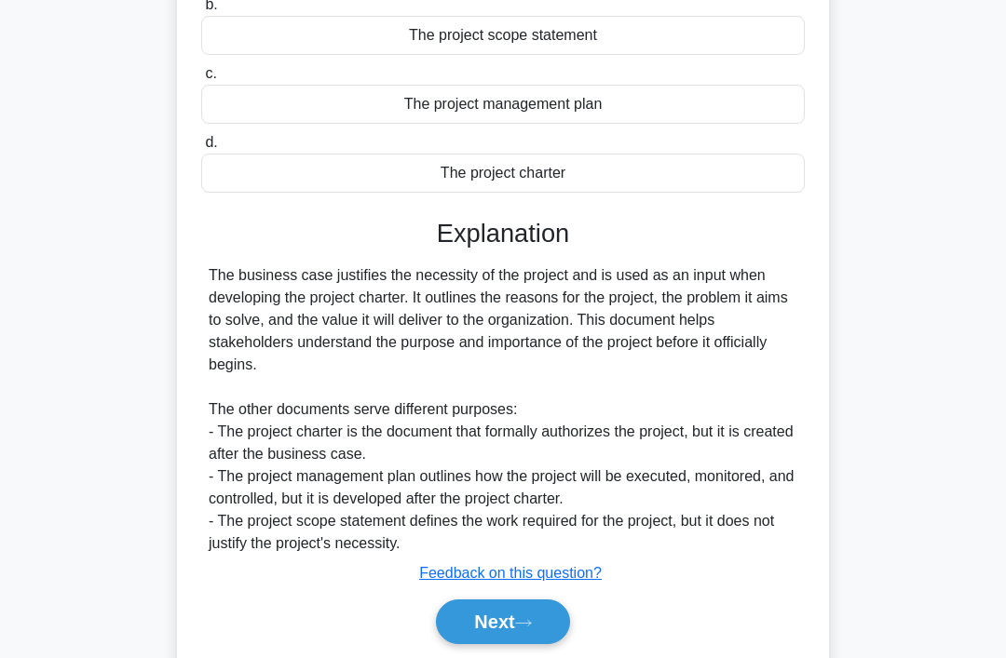
click at [525, 611] on button "Next" at bounding box center [502, 622] width 133 height 45
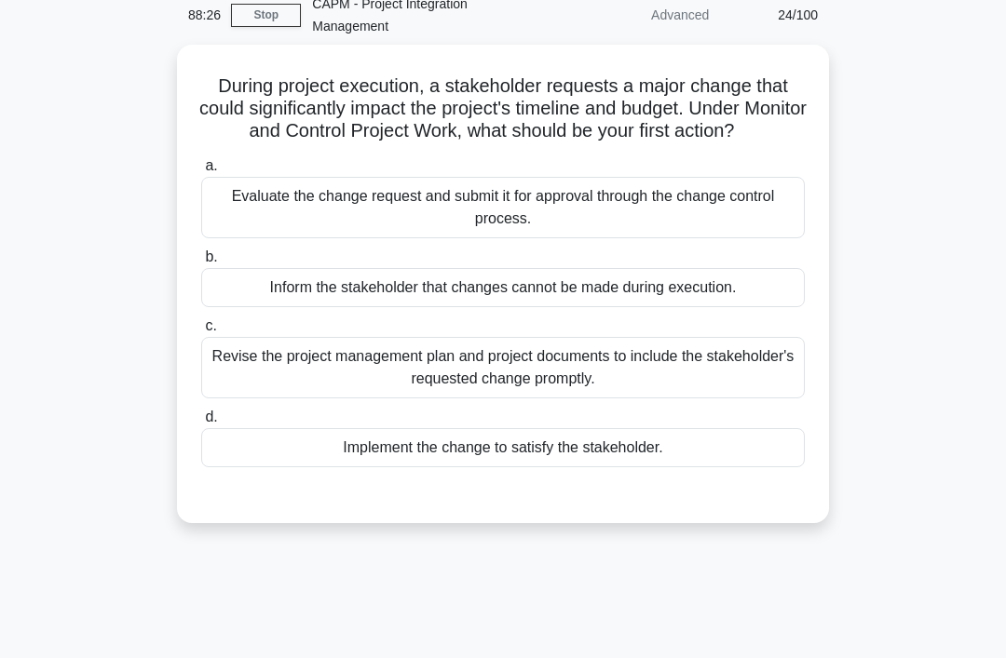
scroll to position [0, 0]
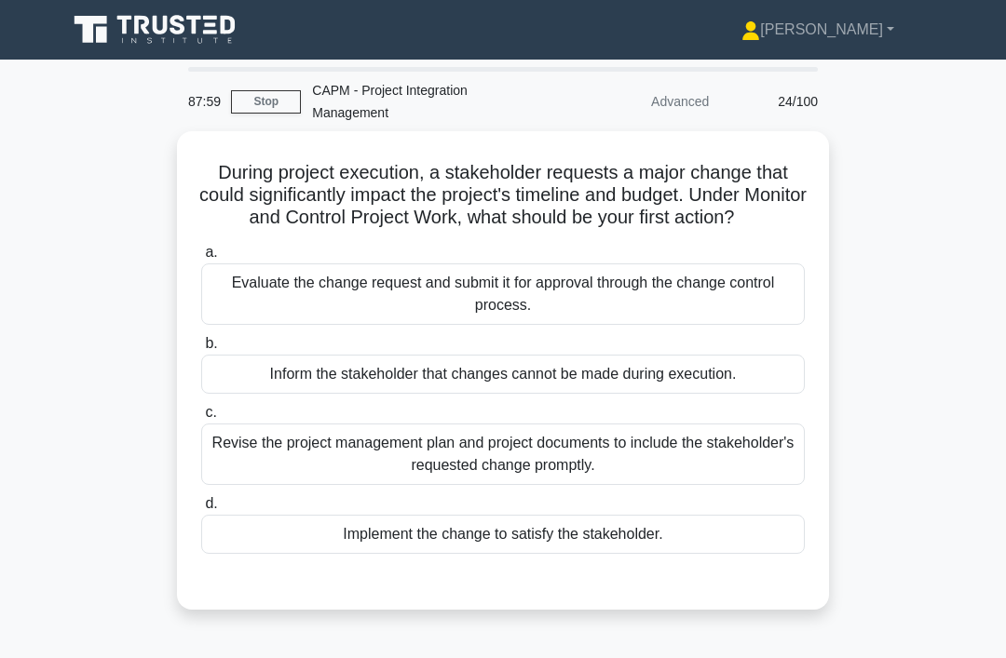
click at [682, 317] on div "Evaluate the change request and submit it for approval through the change contr…" at bounding box center [502, 293] width 603 height 61
click at [201, 259] on input "a. Evaluate the change request and submit it for approval through the change co…" at bounding box center [201, 253] width 0 height 12
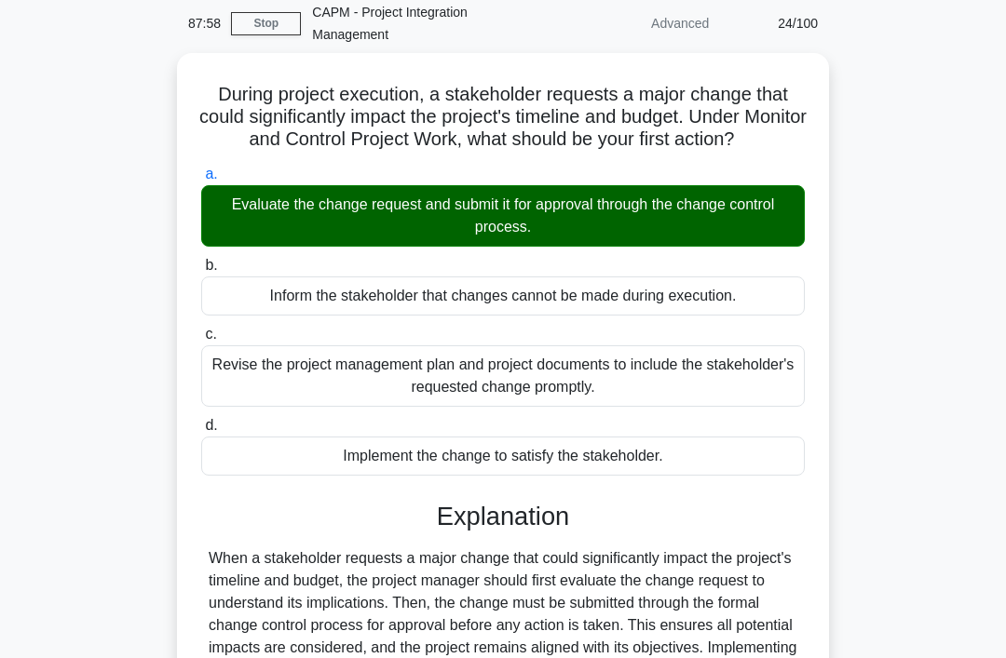
scroll to position [339, 0]
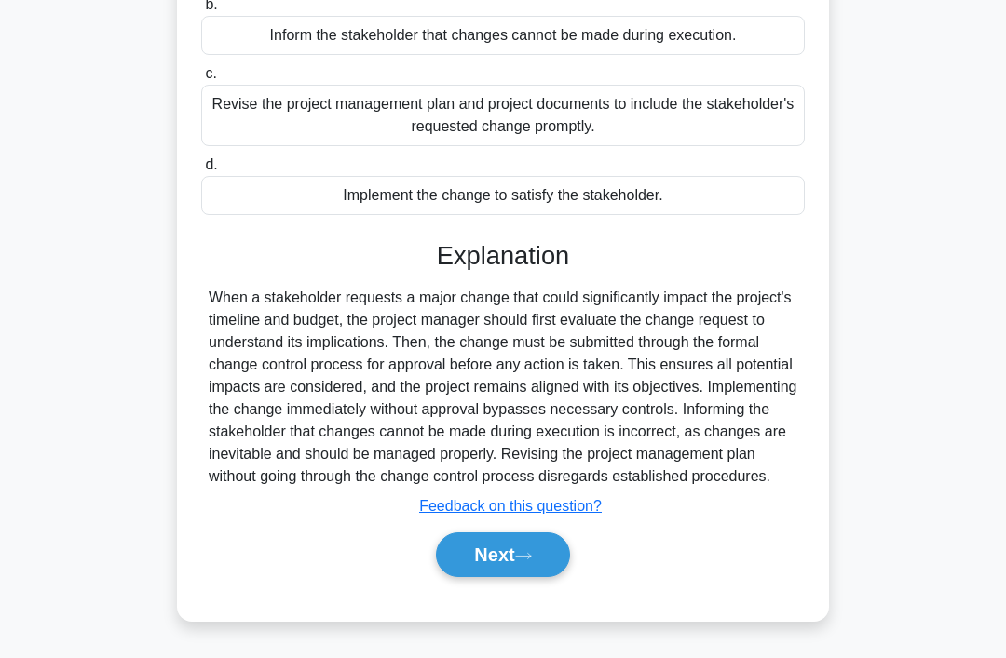
click at [532, 561] on icon at bounding box center [523, 556] width 17 height 10
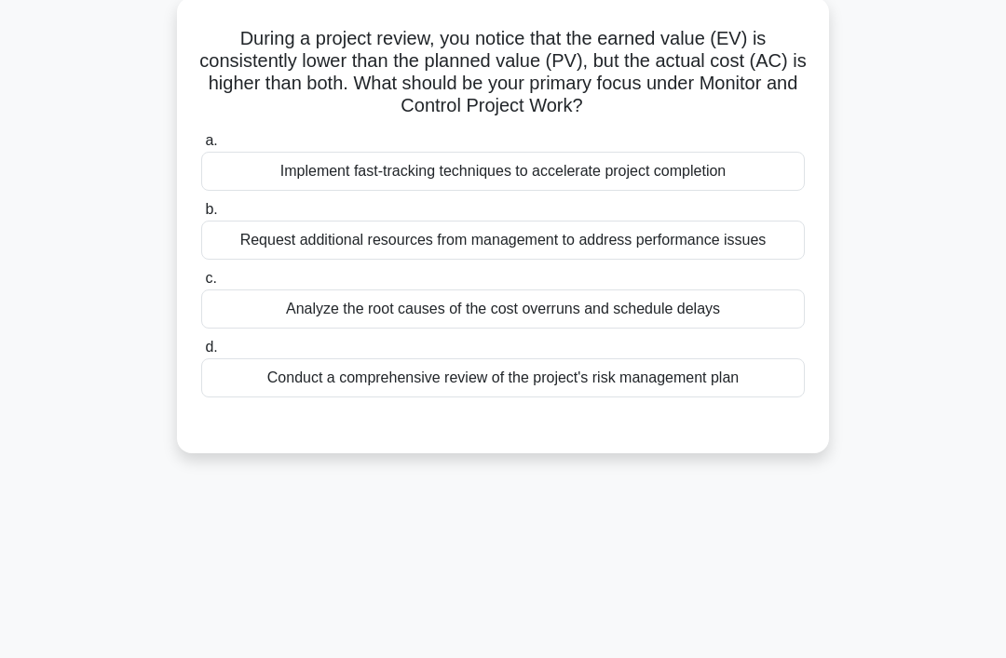
scroll to position [0, 0]
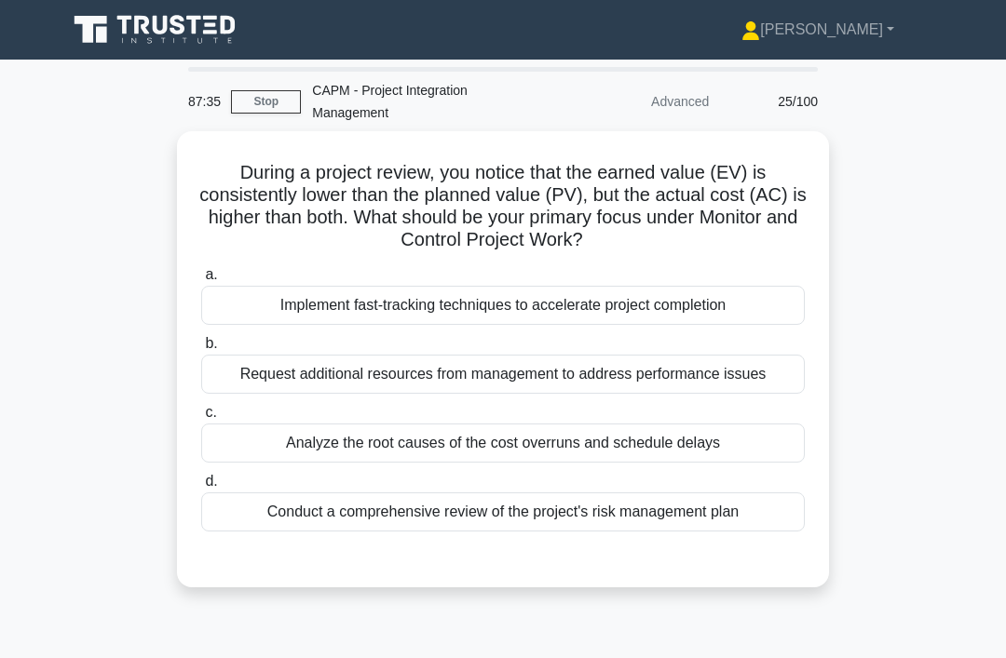
click at [539, 482] on div "a. Implement fast-tracking techniques to accelerate project completion b. Reque…" at bounding box center [503, 398] width 626 height 276
click at [549, 463] on div "Analyze the root causes of the cost overruns and schedule delays" at bounding box center [502, 443] width 603 height 39
click at [201, 419] on input "c. Analyze the root causes of the cost overruns and schedule delays" at bounding box center [201, 413] width 0 height 12
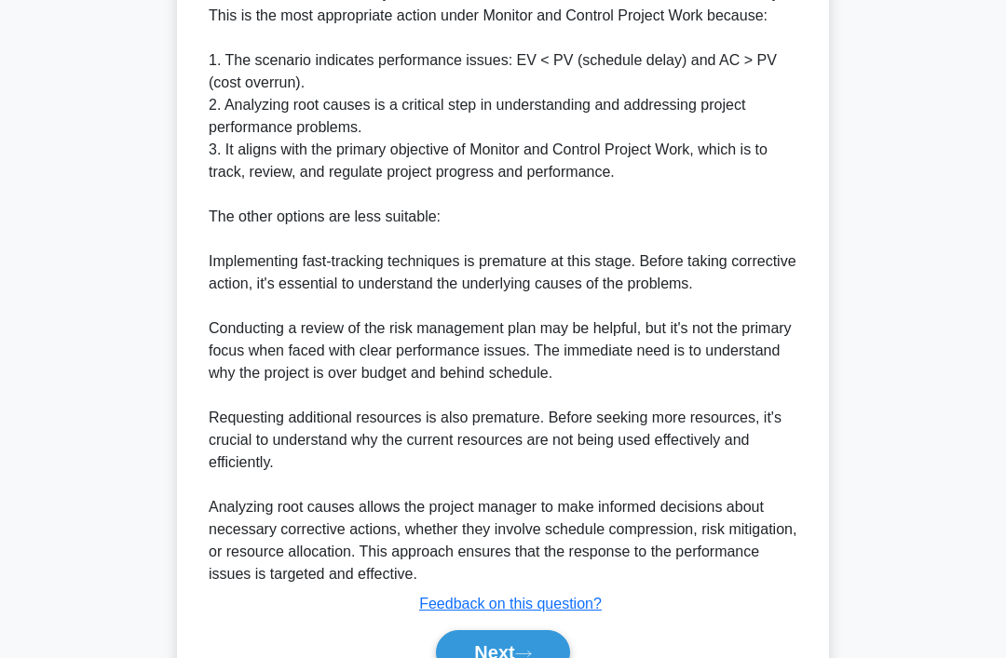
scroll to position [719, 0]
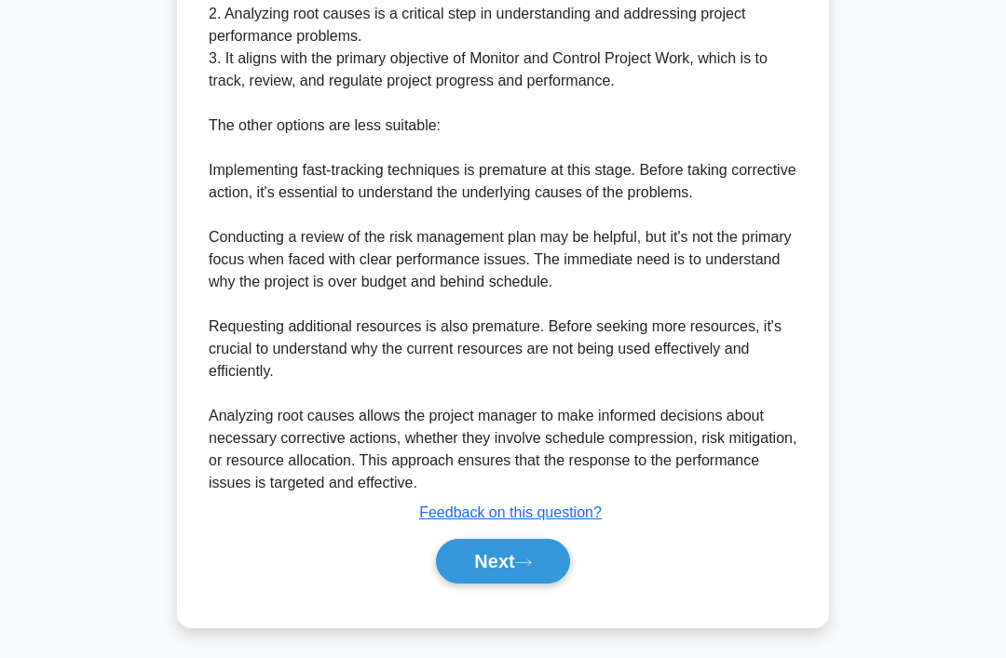
click at [514, 584] on button "Next" at bounding box center [502, 561] width 133 height 45
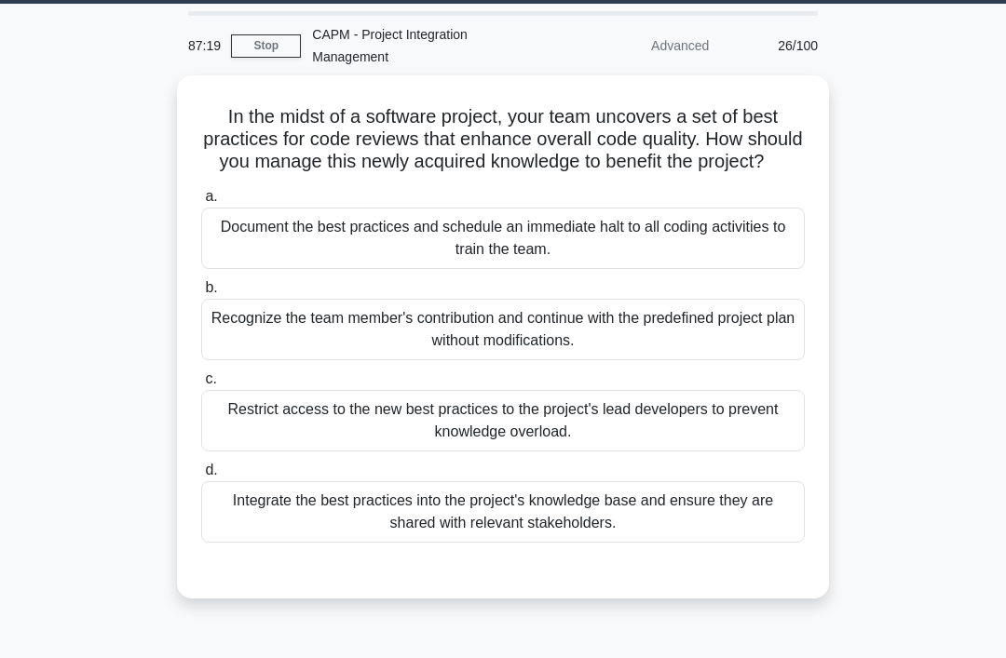
scroll to position [57, 0]
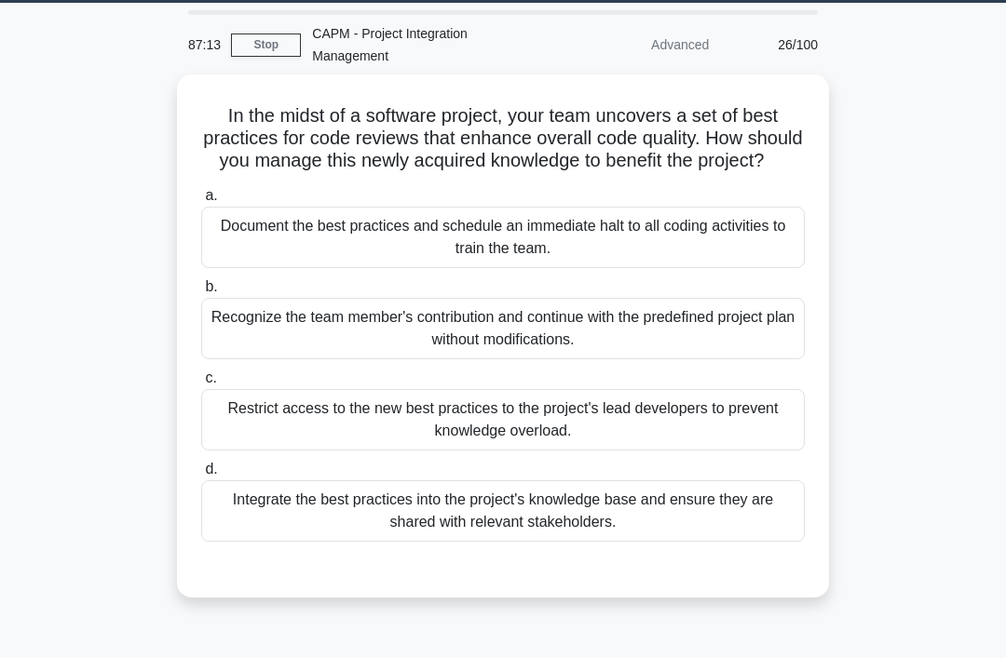
click at [588, 542] on div "Integrate the best practices into the project's knowledge base and ensure they …" at bounding box center [502, 510] width 603 height 61
click at [201, 476] on input "d. Integrate the best practices into the project's knowledge base and ensure th…" at bounding box center [201, 470] width 0 height 12
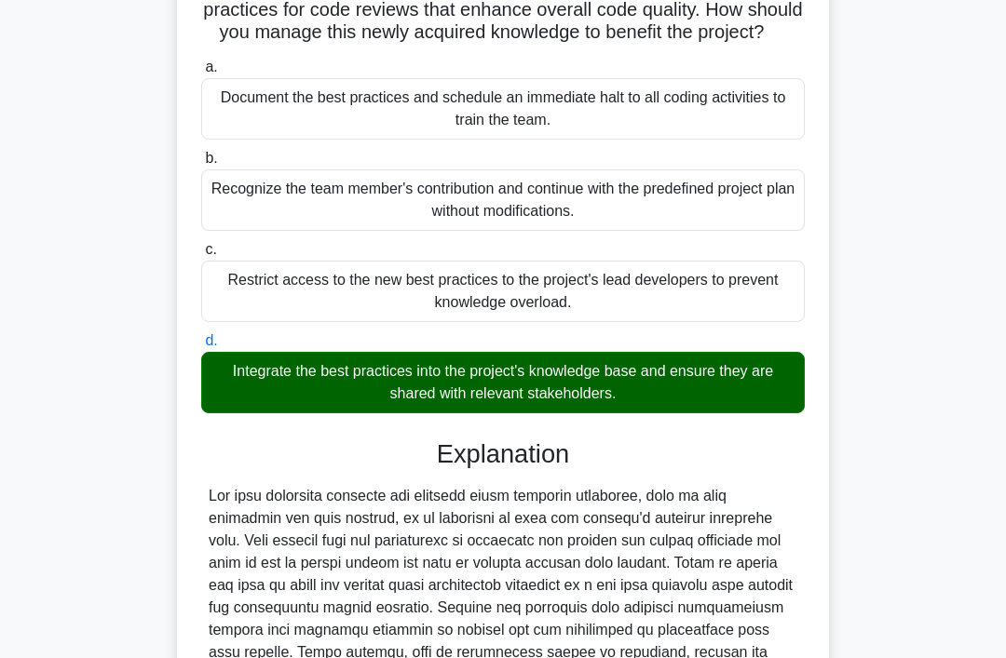
scroll to position [556, 0]
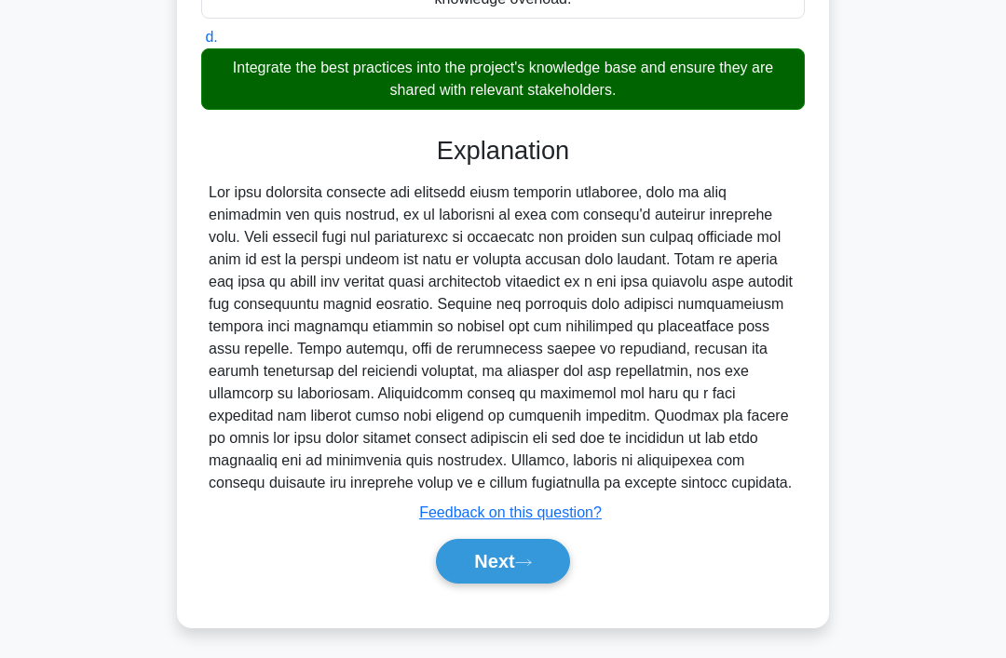
click at [540, 558] on button "Next" at bounding box center [502, 561] width 133 height 45
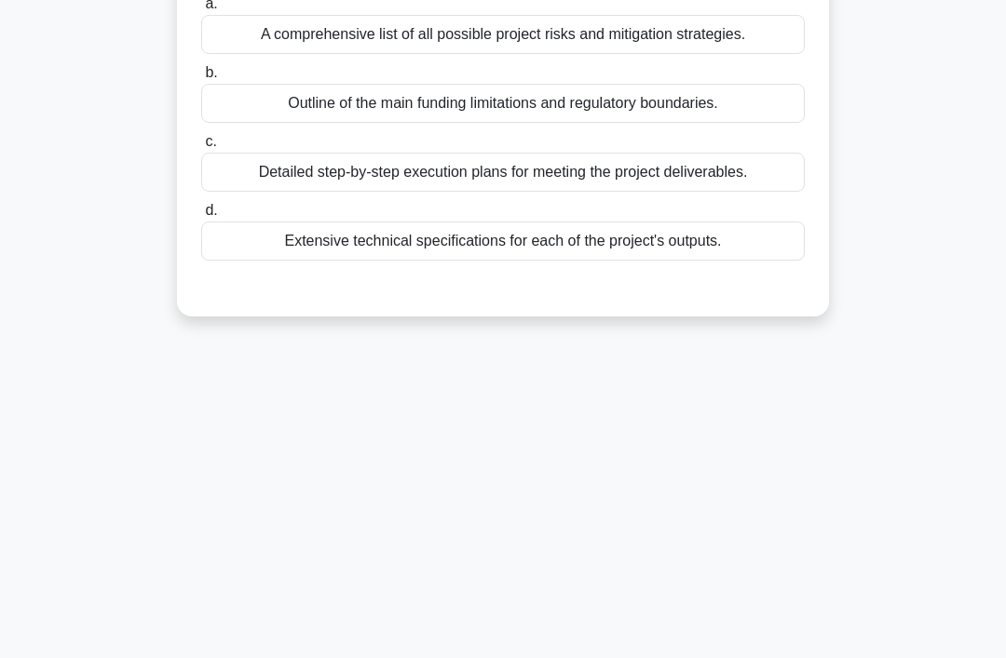
scroll to position [0, 0]
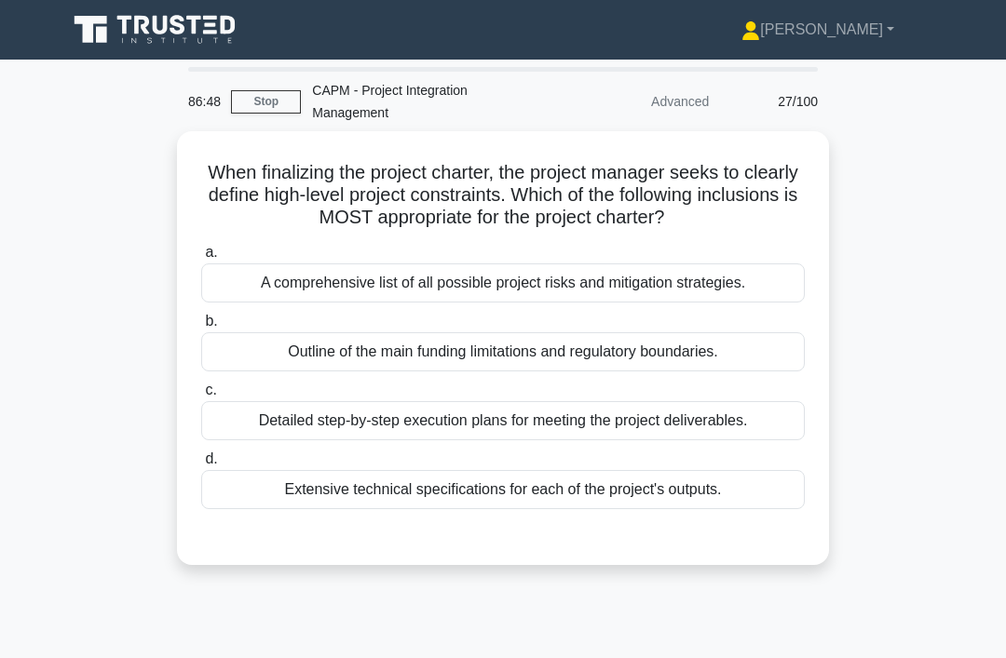
click at [682, 367] on div "Outline of the main funding limitations and regulatory boundaries." at bounding box center [502, 351] width 603 height 39
click at [201, 328] on input "b. Outline of the main funding limitations and regulatory boundaries." at bounding box center [201, 322] width 0 height 12
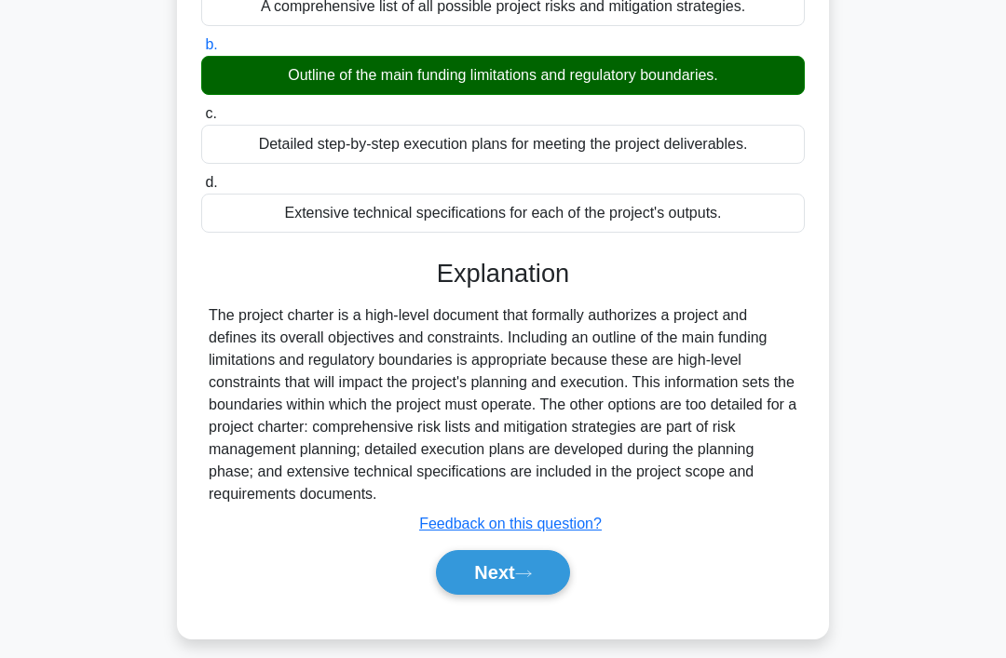
scroll to position [287, 0]
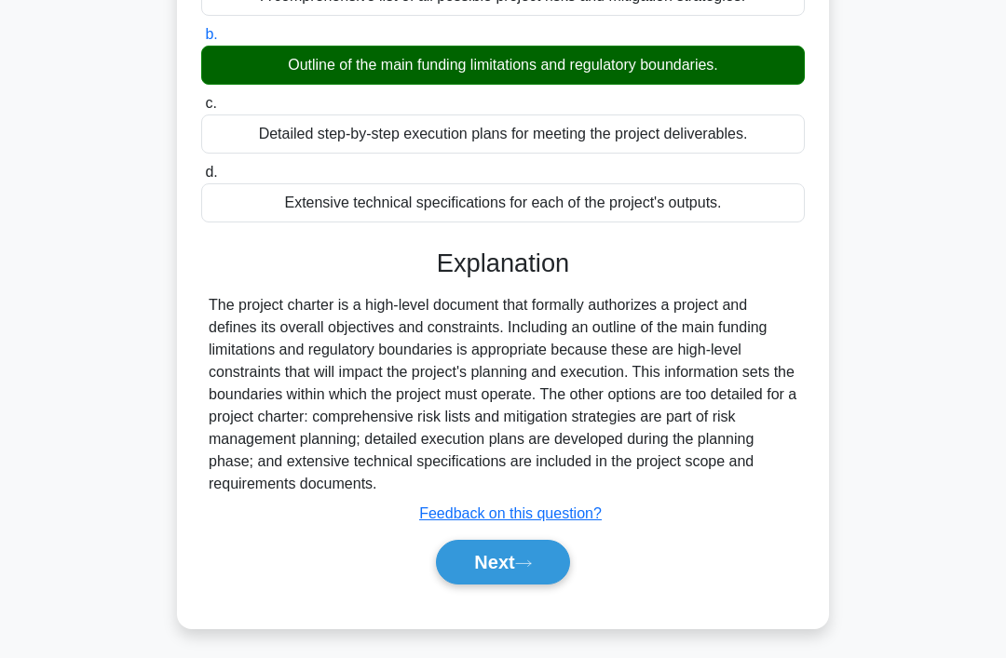
click at [527, 585] on button "Next" at bounding box center [502, 562] width 133 height 45
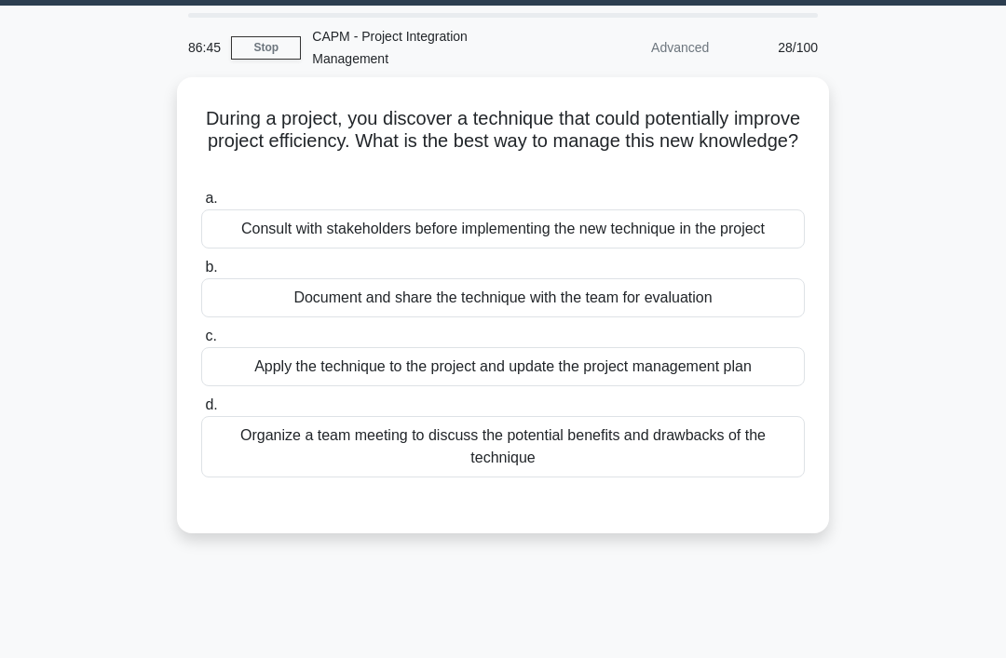
scroll to position [0, 0]
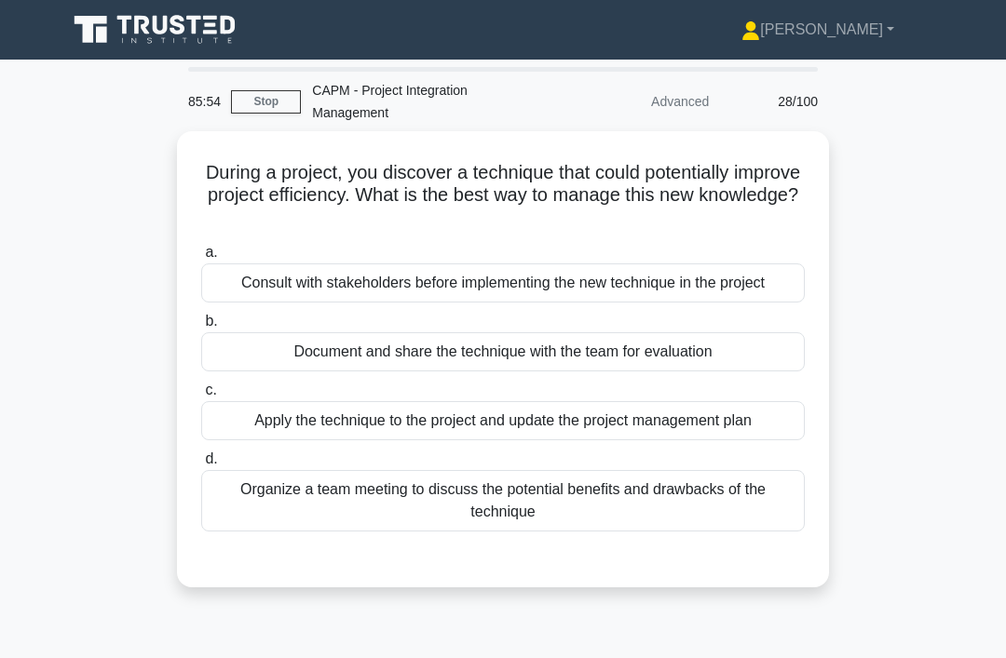
click at [473, 506] on div "Organize a team meeting to discuss the potential benefits and drawbacks of the …" at bounding box center [502, 500] width 603 height 61
click at [201, 466] on input "d. Organize a team meeting to discuss the potential benefits and drawbacks of t…" at bounding box center [201, 459] width 0 height 12
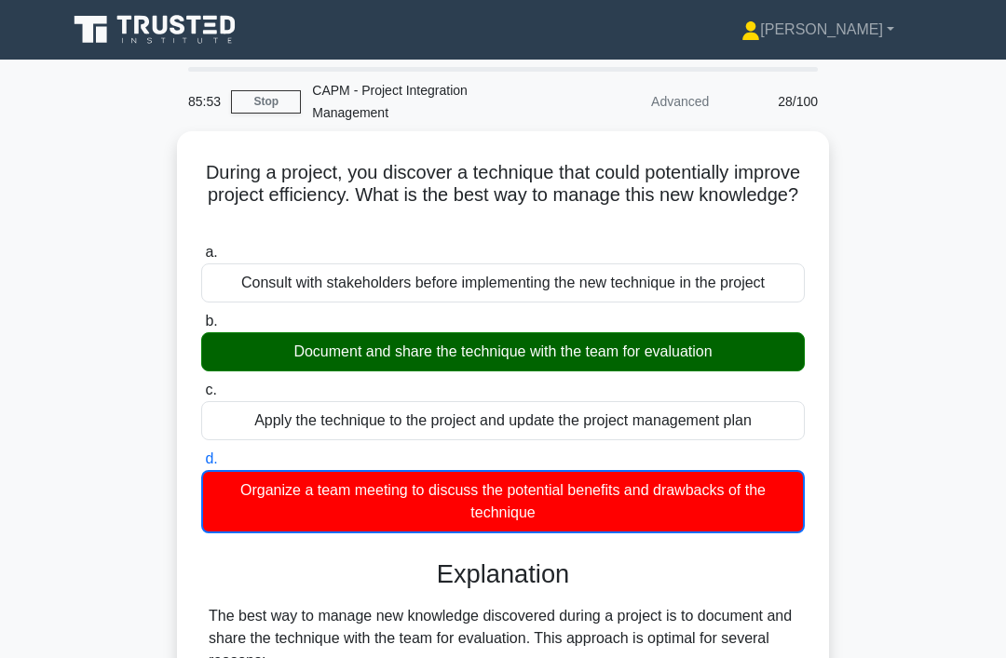
click at [457, 331] on label "b. Document and share the technique with the team for evaluation" at bounding box center [502, 340] width 603 height 61
click at [201, 328] on input "b. Document and share the technique with the team for evaluation" at bounding box center [201, 322] width 0 height 12
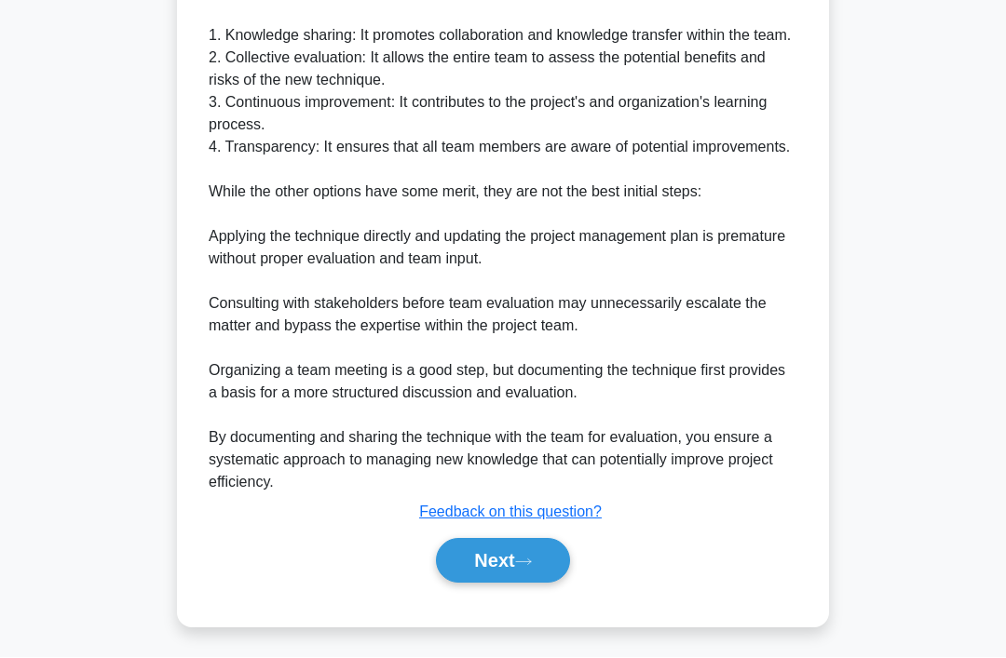
scroll to position [674, 0]
click at [513, 584] on button "Next" at bounding box center [502, 561] width 133 height 45
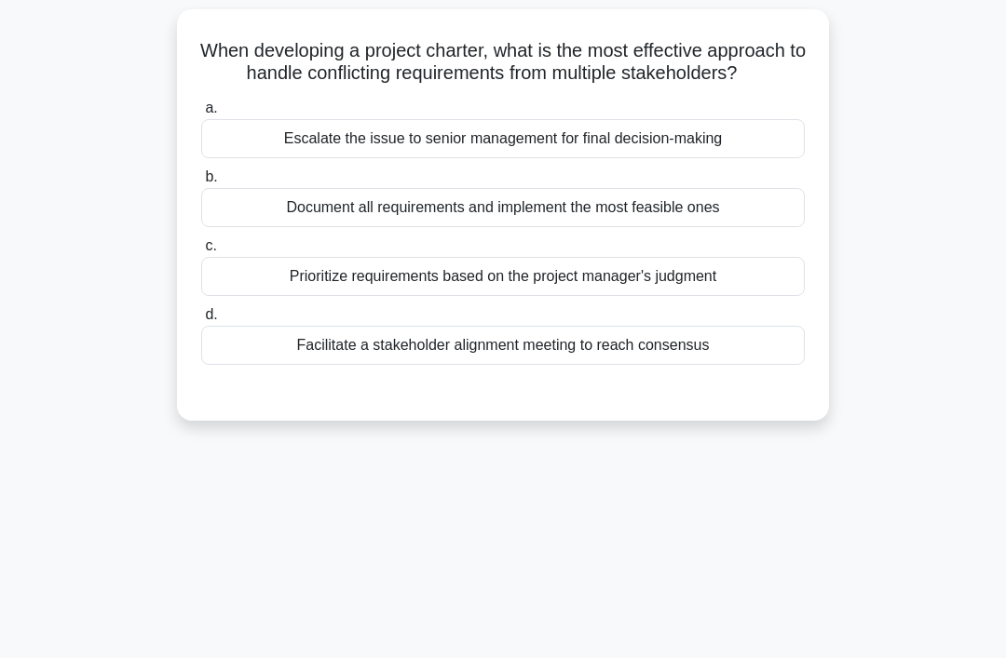
scroll to position [0, 0]
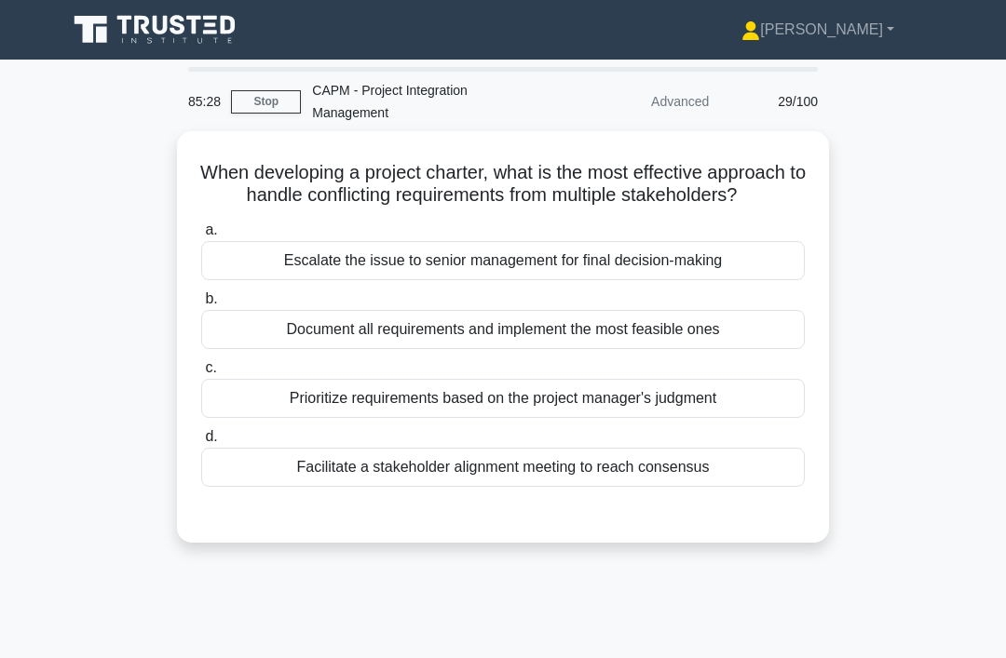
click at [535, 487] on div "Facilitate a stakeholder alignment meeting to reach consensus" at bounding box center [502, 467] width 603 height 39
click at [201, 443] on input "d. Facilitate a stakeholder alignment meeting to reach consensus" at bounding box center [201, 437] width 0 height 12
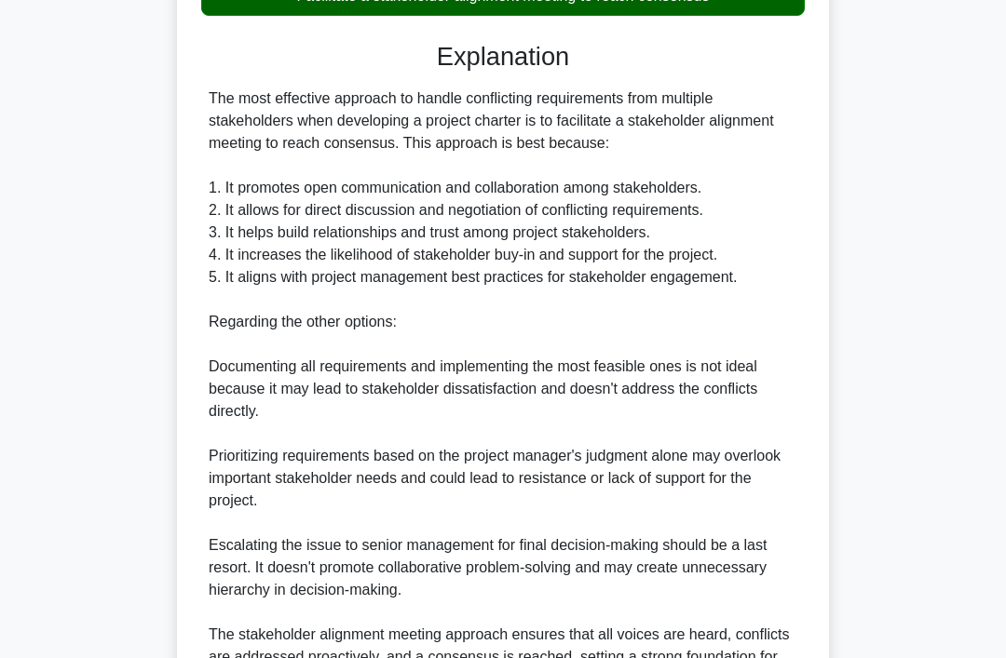
scroll to position [674, 0]
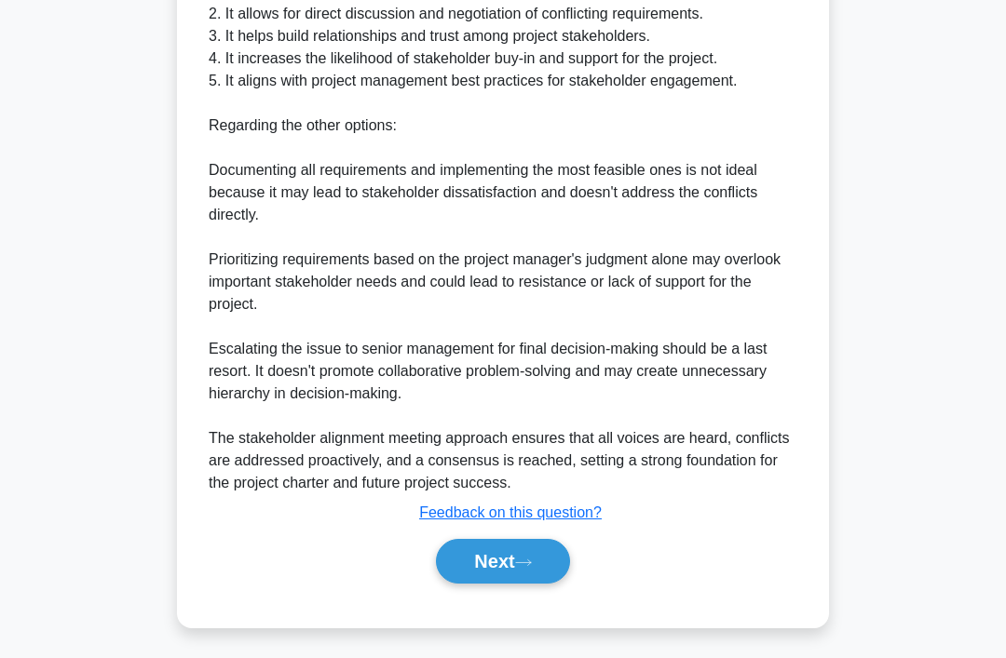
click at [511, 584] on button "Next" at bounding box center [502, 561] width 133 height 45
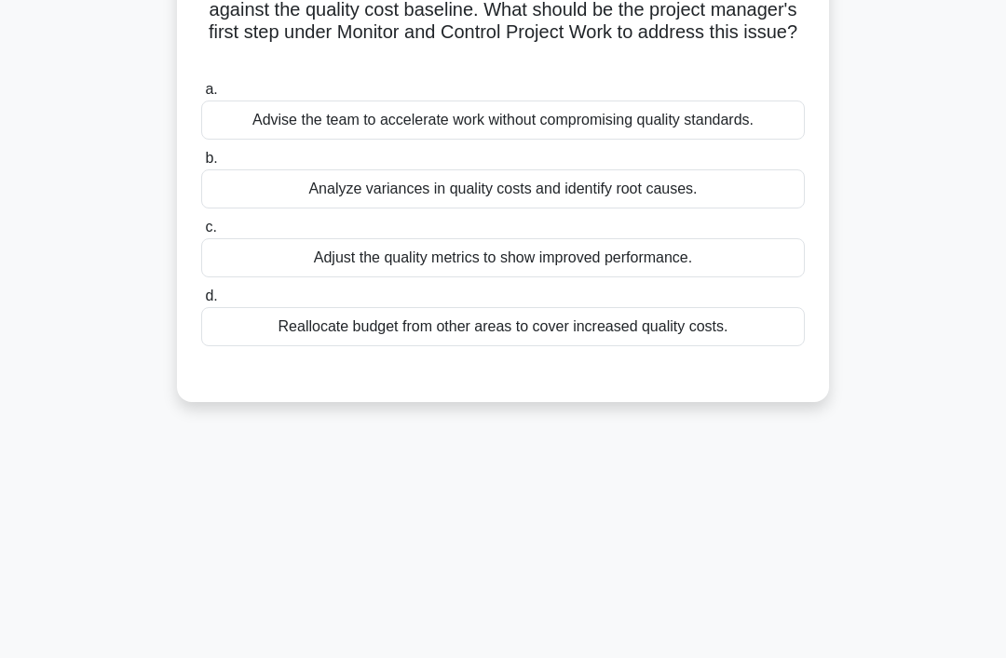
scroll to position [0, 0]
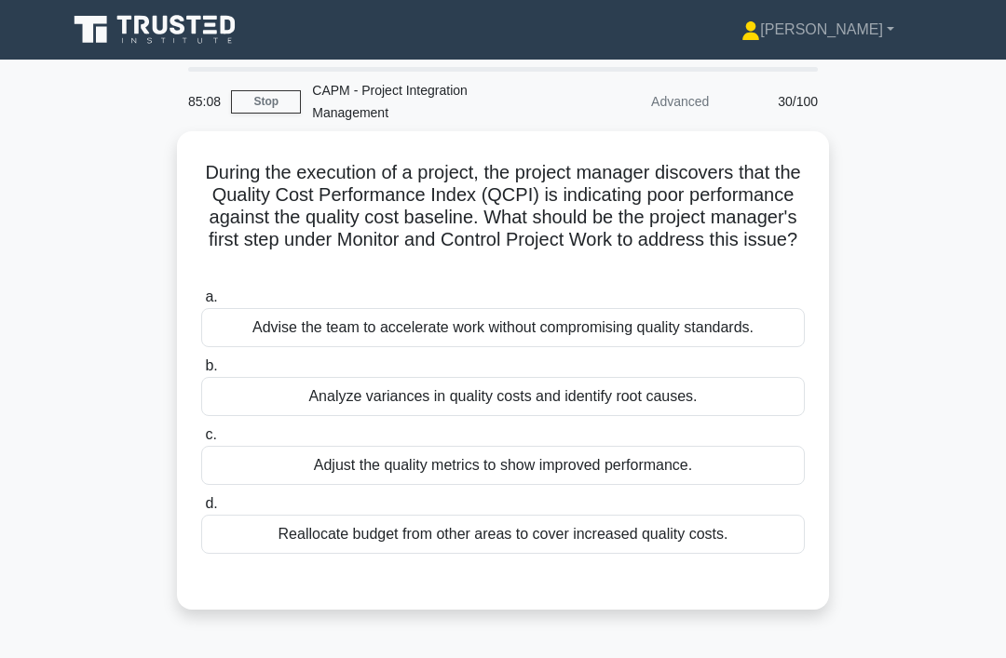
click at [613, 392] on div "Analyze variances in quality costs and identify root causes." at bounding box center [502, 396] width 603 height 39
click at [201, 372] on input "b. Analyze variances in quality costs and identify root causes." at bounding box center [201, 366] width 0 height 12
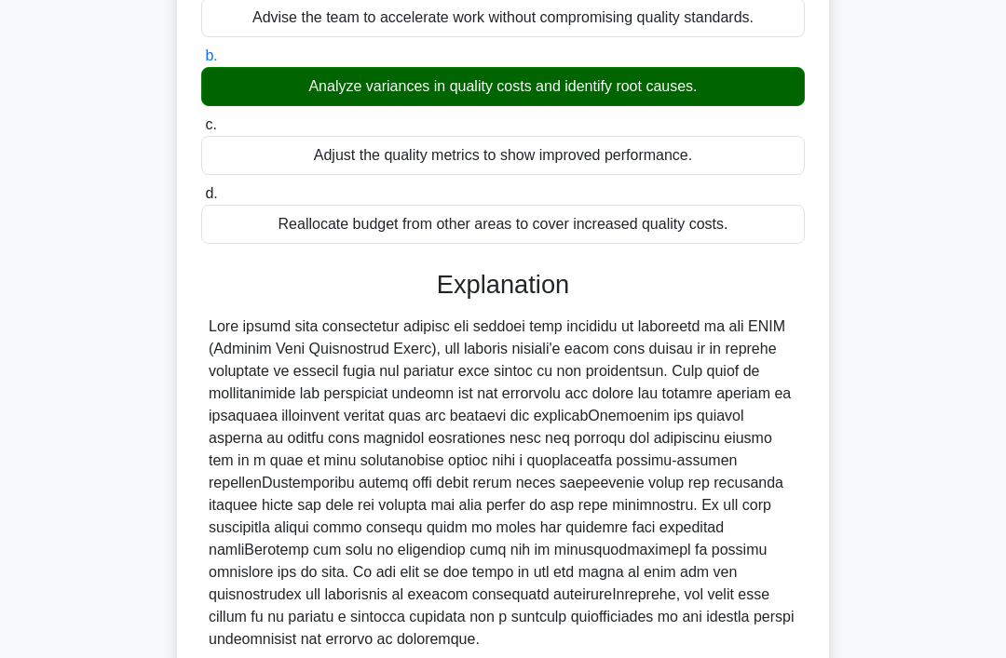
scroll to position [451, 0]
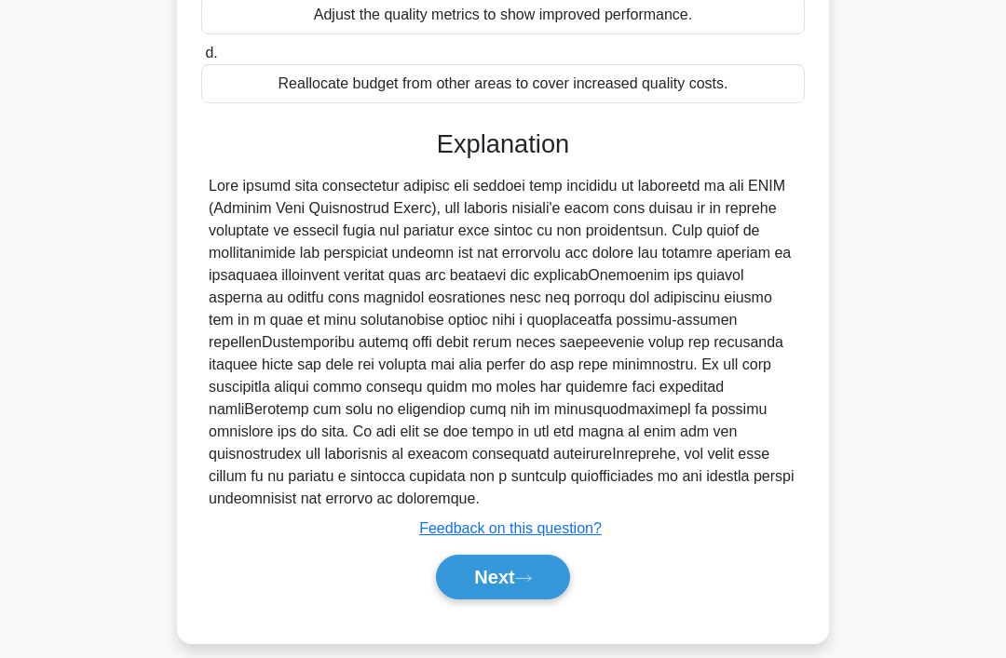
click at [521, 600] on button "Next" at bounding box center [502, 577] width 133 height 45
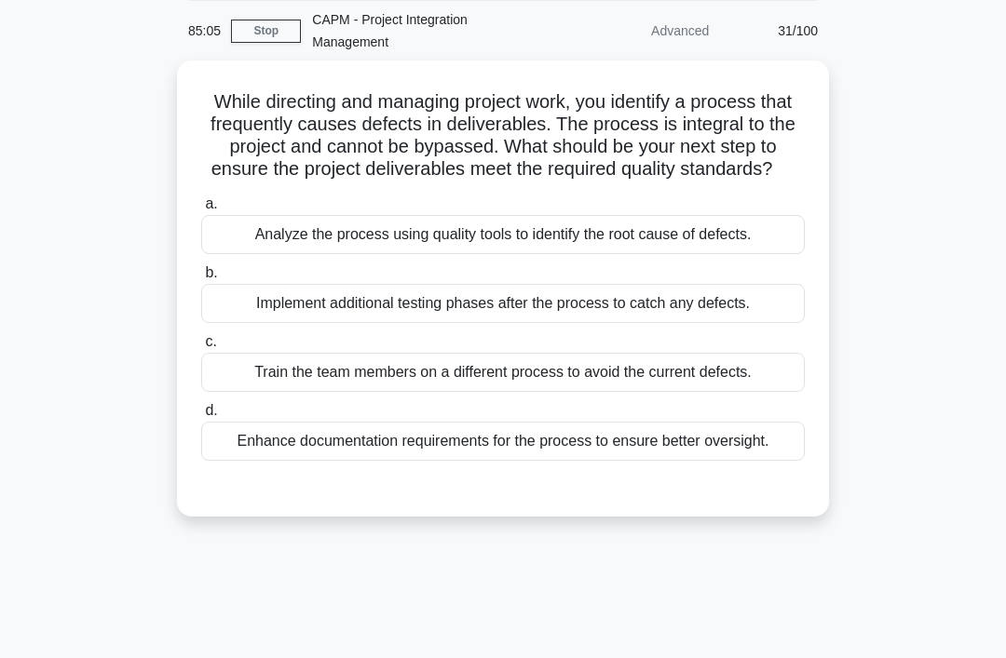
scroll to position [0, 0]
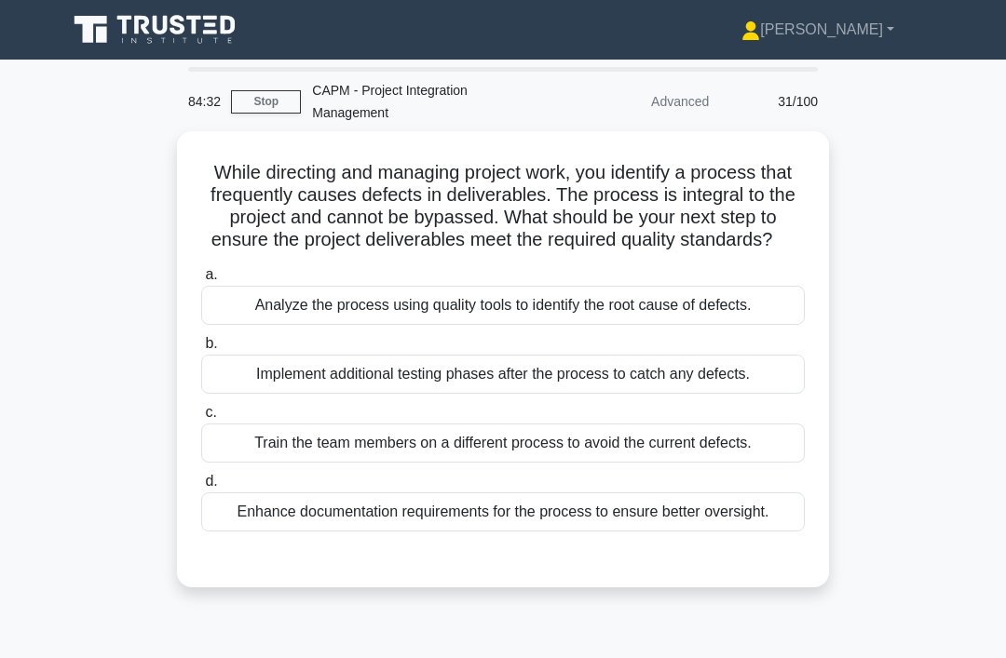
click at [676, 325] on div "Analyze the process using quality tools to identify the root cause of defects." at bounding box center [502, 305] width 603 height 39
click at [201, 281] on input "a. Analyze the process using quality tools to identify the root cause of defect…" at bounding box center [201, 275] width 0 height 12
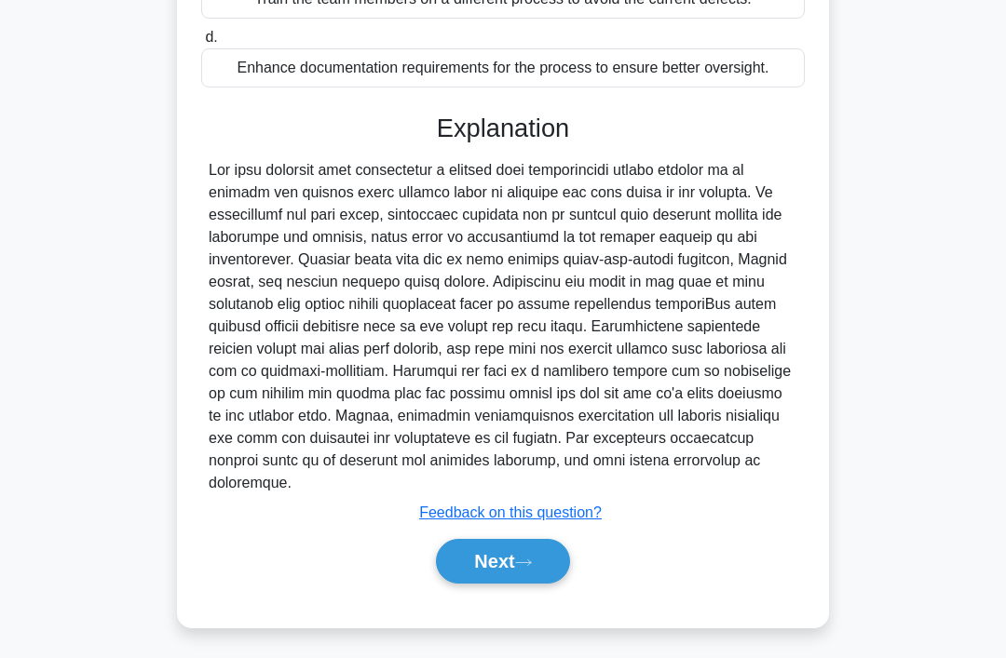
scroll to position [473, 0]
click at [532, 568] on icon at bounding box center [523, 563] width 17 height 10
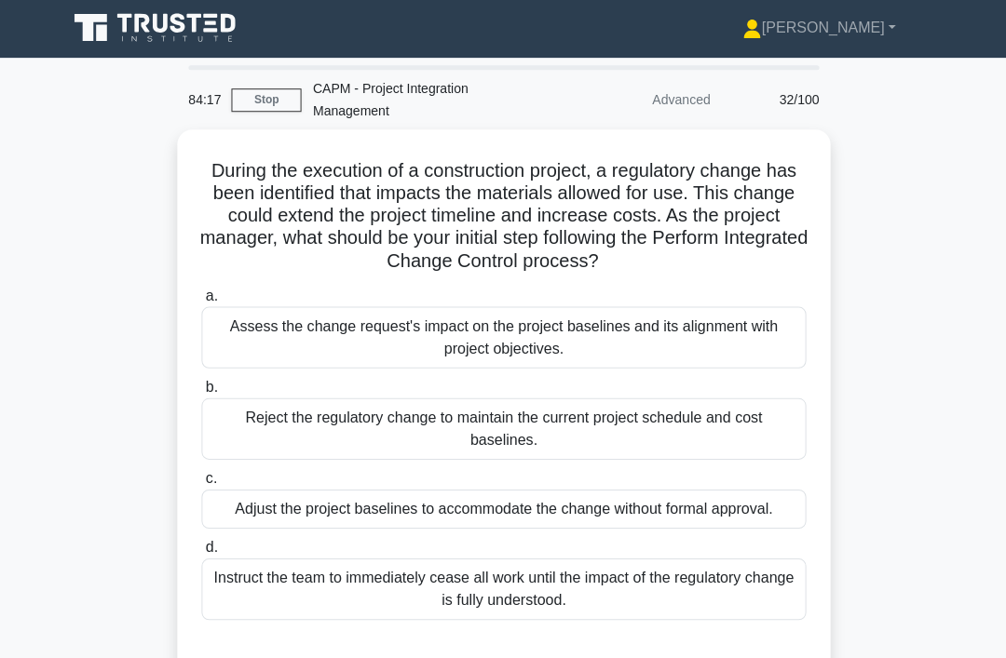
scroll to position [3, 0]
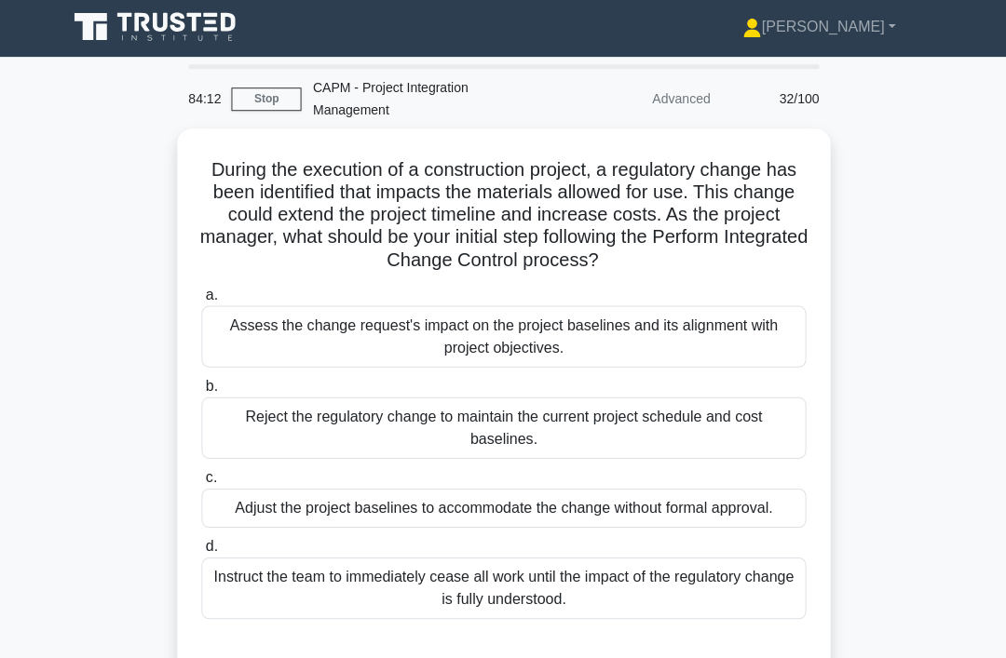
click at [691, 354] on div "Assess the change request's impact on the project baselines and its alignment w…" at bounding box center [502, 335] width 603 height 61
click at [201, 301] on input "a. Assess the change request's impact on the project baselines and its alignmen…" at bounding box center [201, 295] width 0 height 12
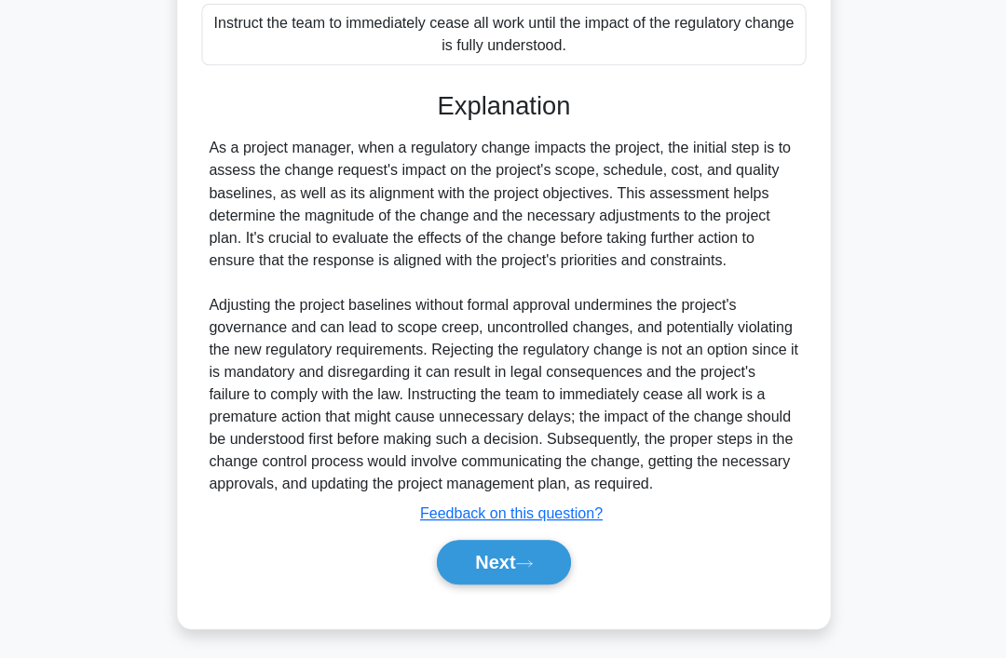
click at [513, 584] on button "Next" at bounding box center [502, 561] width 133 height 45
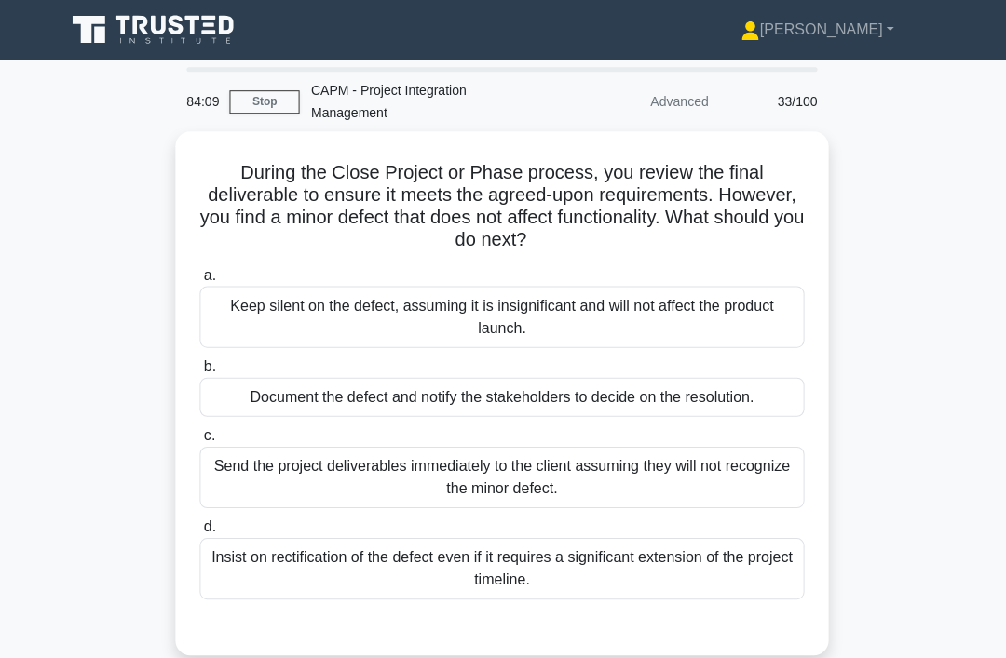
scroll to position [0, 0]
click at [609, 377] on div "Document the defect and notify the stakeholders to decide on the resolution." at bounding box center [502, 396] width 603 height 39
click at [201, 372] on input "b. Document the defect and notify the stakeholders to decide on the resolution." at bounding box center [201, 366] width 0 height 12
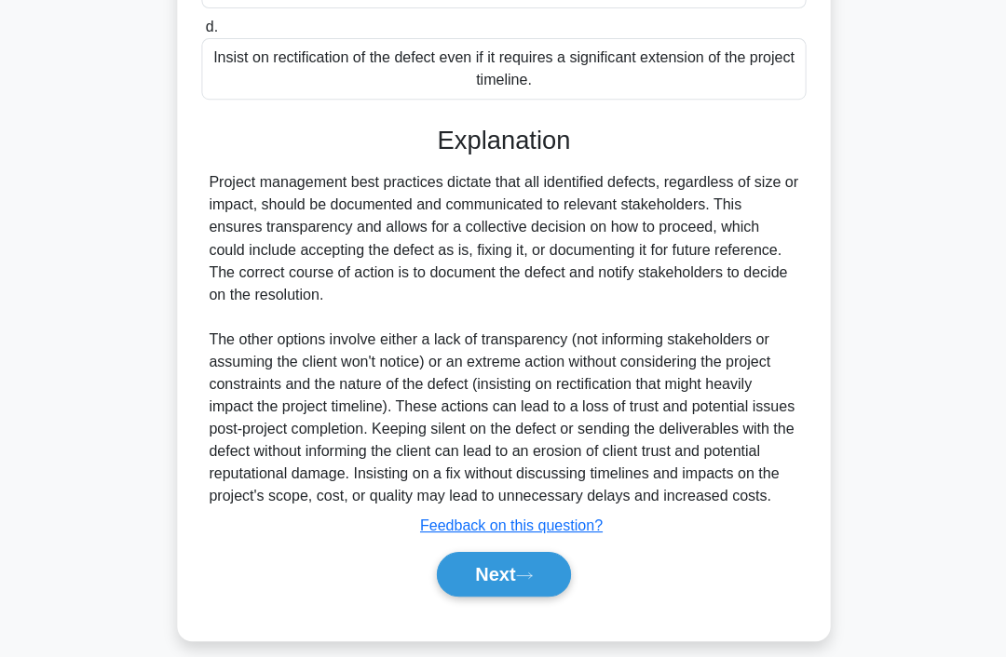
scroll to position [496, 0]
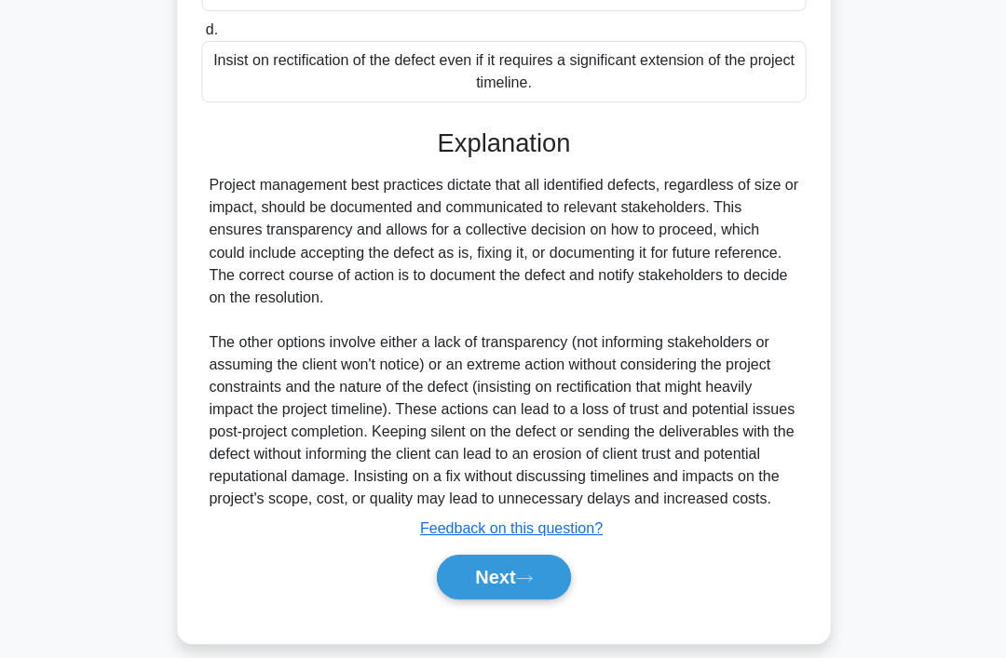
click at [514, 599] on button "Next" at bounding box center [502, 576] width 133 height 45
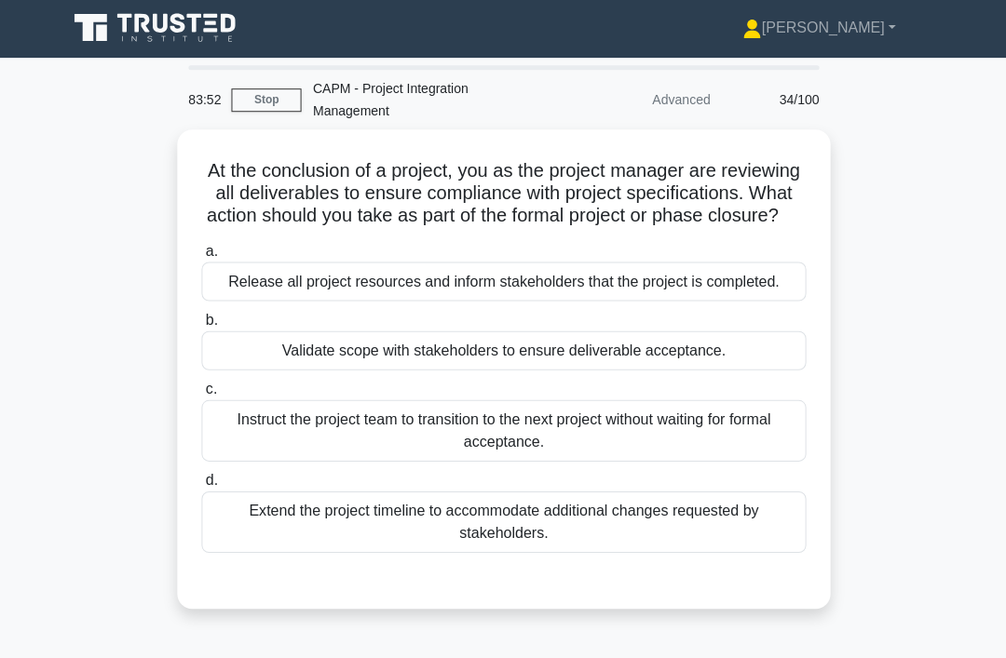
scroll to position [0, 0]
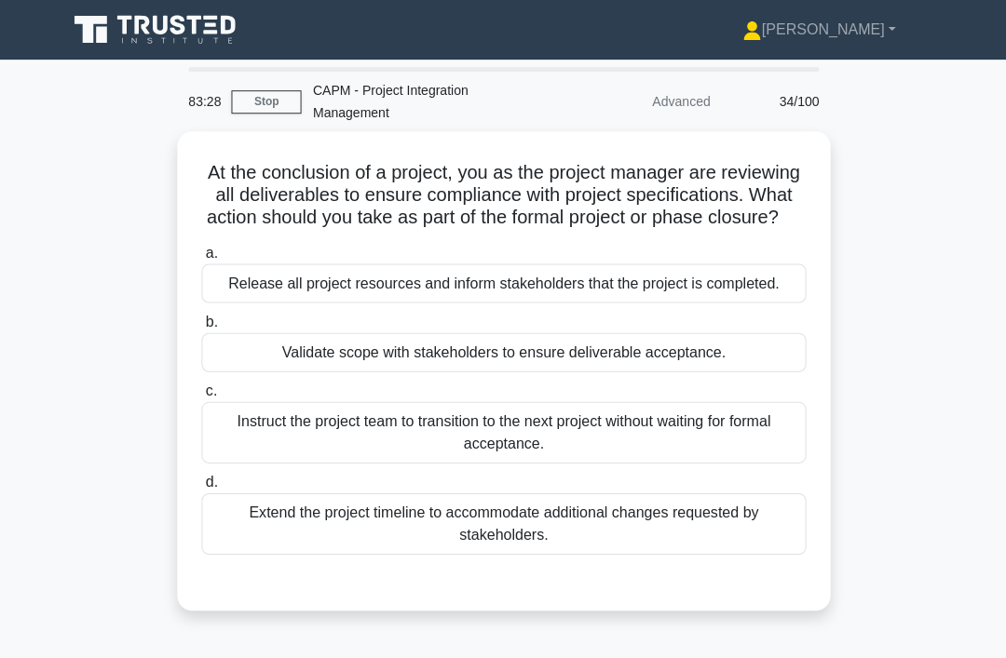
click at [610, 371] on div "Validate scope with stakeholders to ensure deliverable acceptance." at bounding box center [502, 351] width 603 height 39
click at [201, 328] on input "b. Validate scope with stakeholders to ensure deliverable acceptance." at bounding box center [201, 322] width 0 height 12
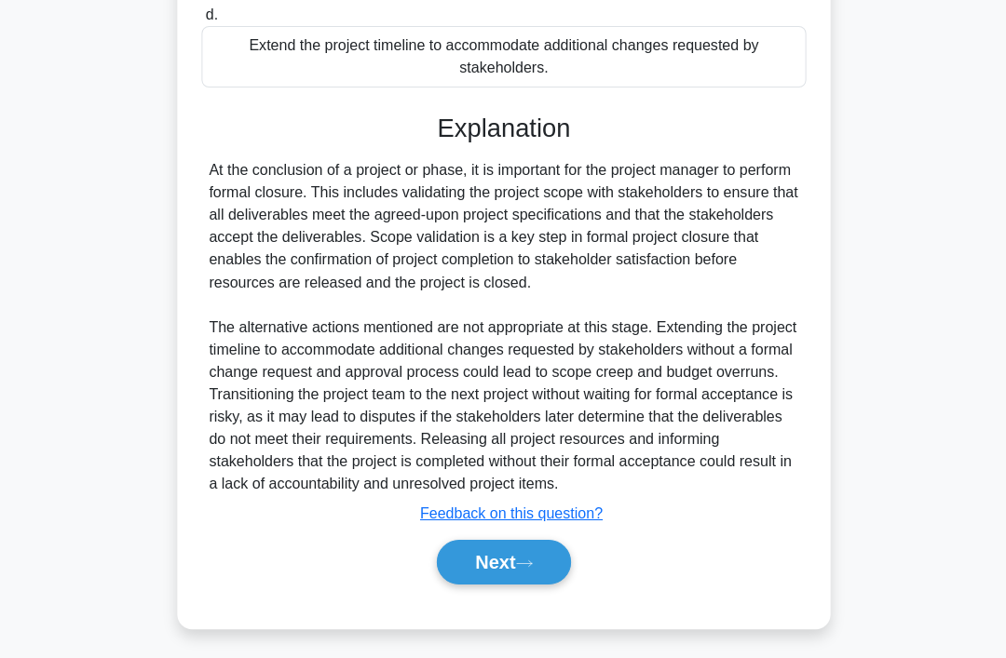
click at [531, 568] on icon at bounding box center [523, 563] width 17 height 10
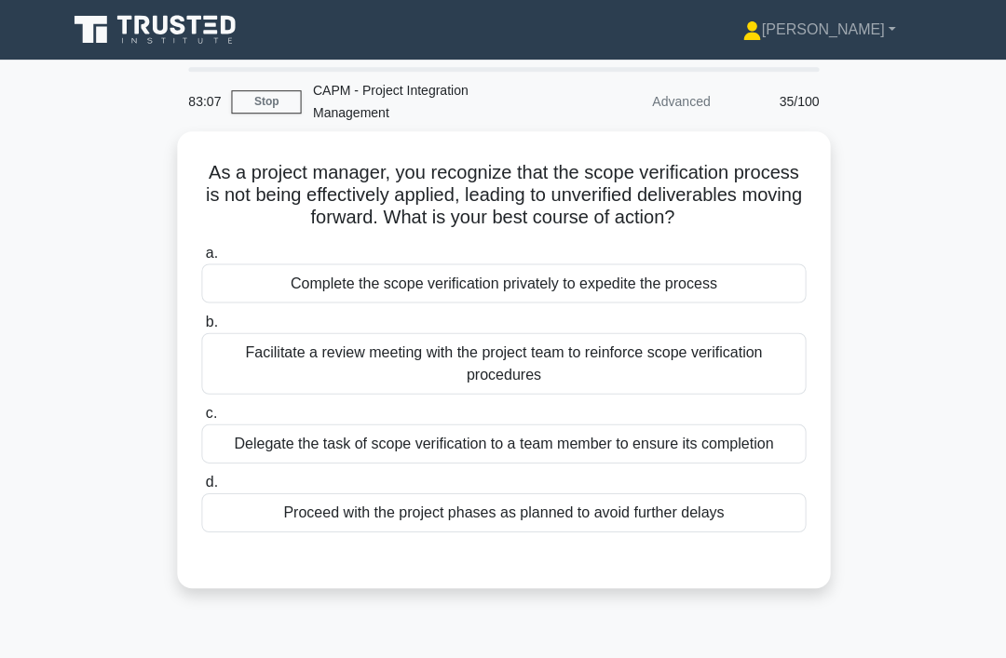
click at [669, 302] on div "Complete the scope verification privately to expedite the process" at bounding box center [502, 282] width 603 height 39
click at [201, 259] on input "a. Complete the scope verification privately to expedite the process" at bounding box center [201, 253] width 0 height 12
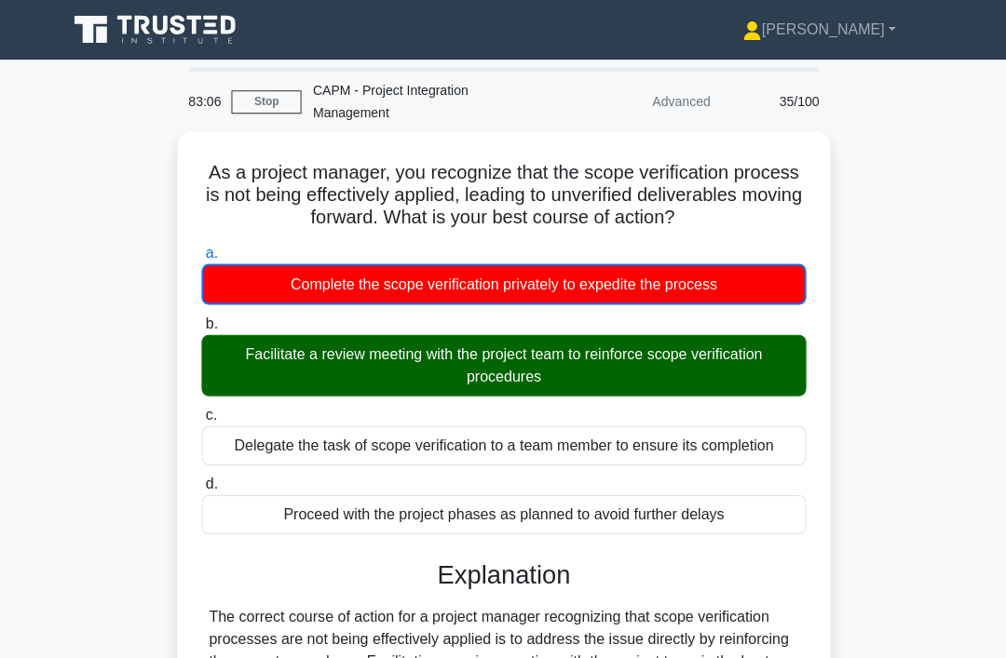
click at [662, 372] on div "Facilitate a review meeting with the project team to reinforce scope verificati…" at bounding box center [502, 364] width 603 height 61
click at [201, 330] on input "b. Facilitate a review meeting with the project team to reinforce scope verific…" at bounding box center [201, 323] width 0 height 12
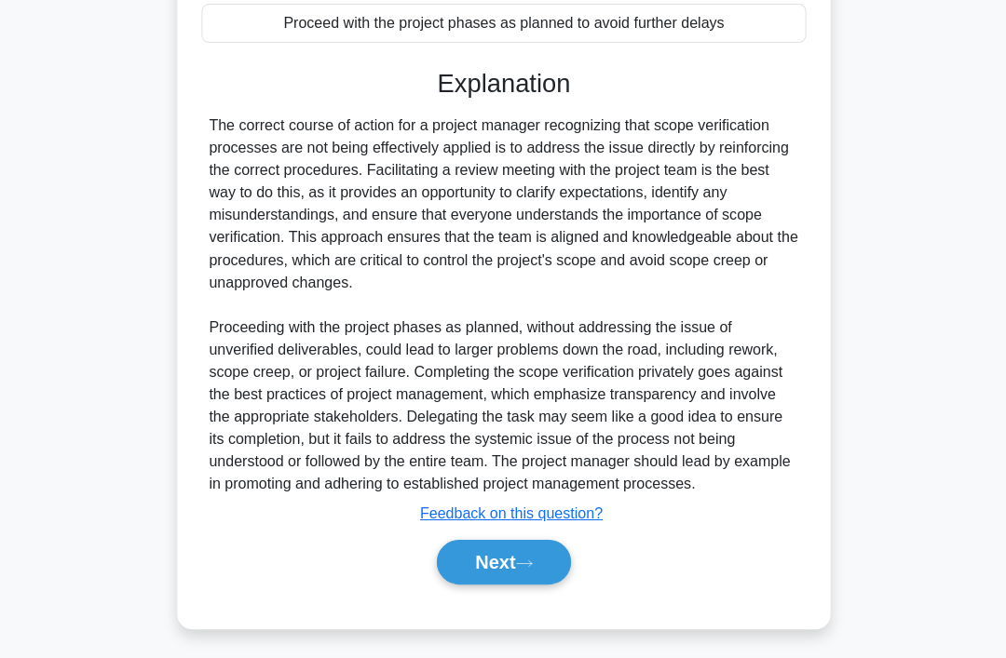
click at [527, 568] on icon at bounding box center [523, 563] width 17 height 10
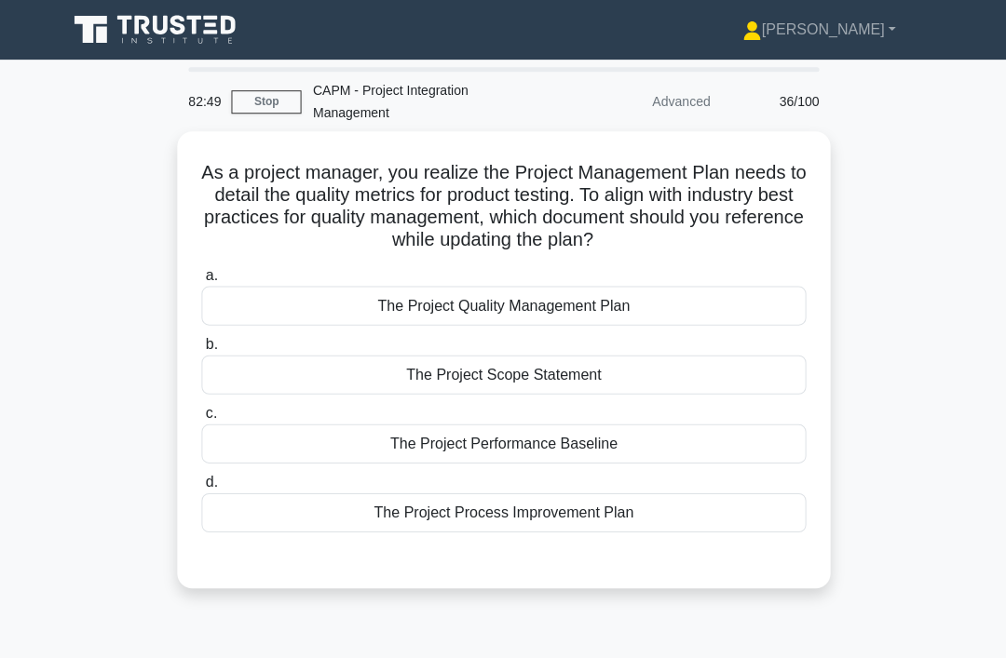
click at [675, 308] on div "The Project Quality Management Plan" at bounding box center [502, 305] width 603 height 39
click at [201, 281] on input "a. The Project Quality Management Plan" at bounding box center [201, 275] width 0 height 12
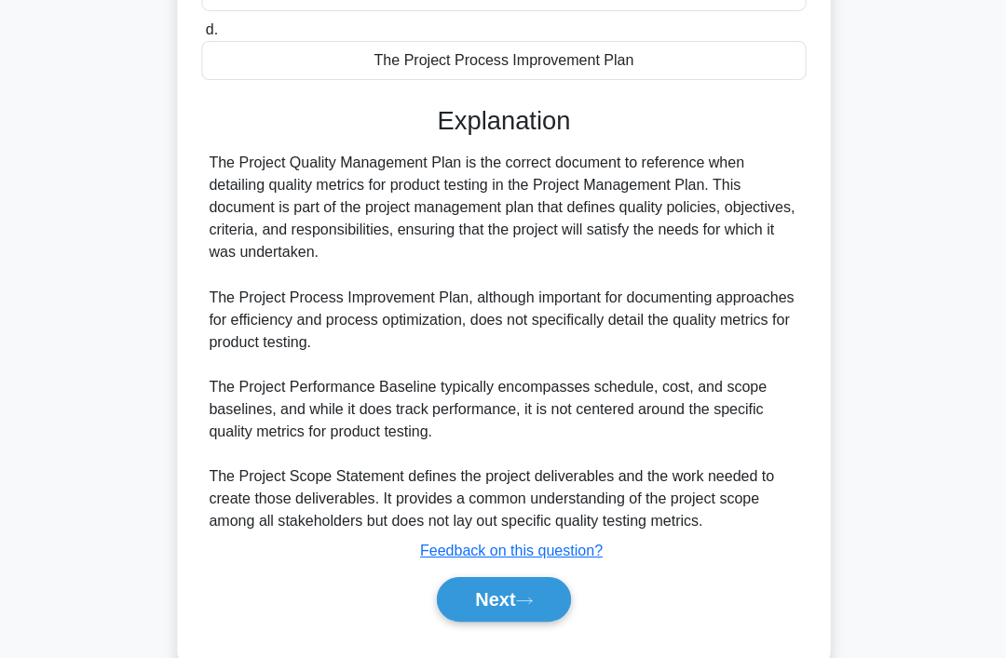
click at [537, 621] on button "Next" at bounding box center [502, 598] width 133 height 45
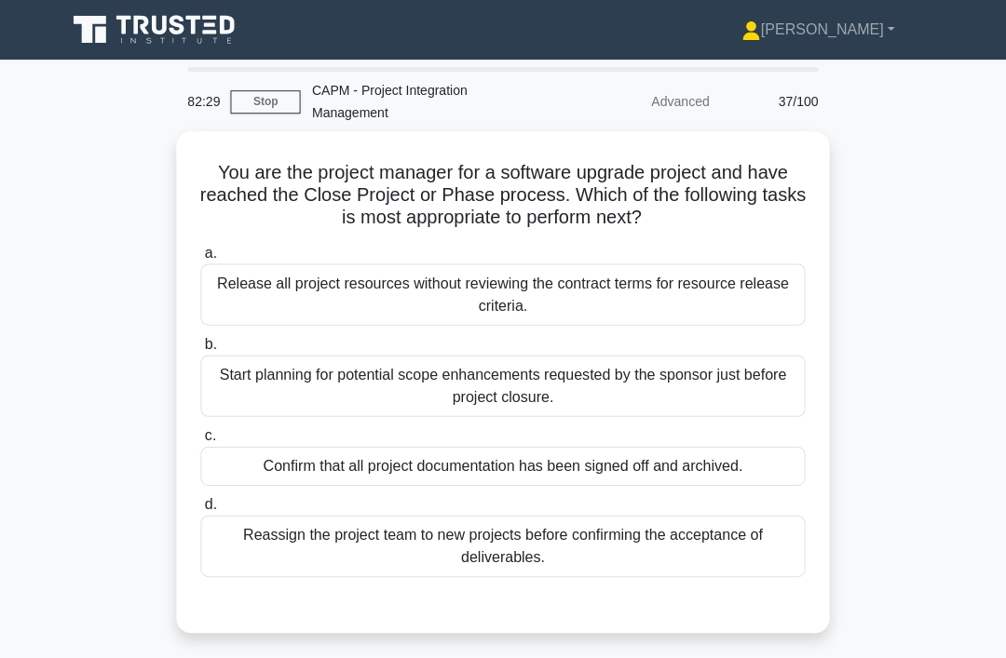
click at [558, 458] on div "Confirm that all project documentation has been signed off and archived." at bounding box center [502, 465] width 603 height 39
click at [201, 441] on input "c. Confirm that all project documentation has been signed off and archived." at bounding box center [201, 435] width 0 height 12
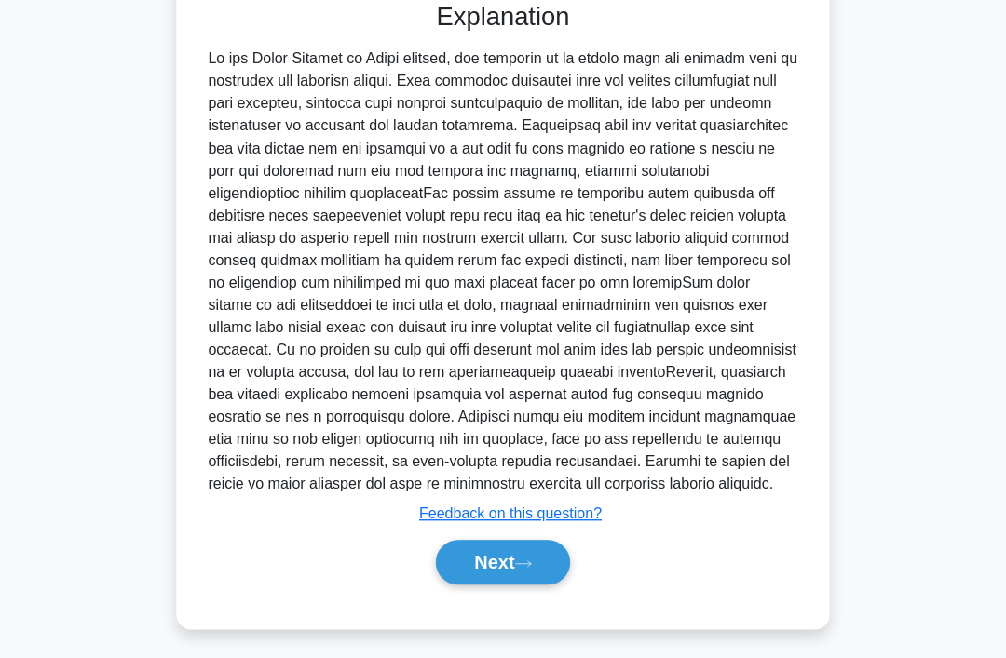
click at [530, 584] on button "Next" at bounding box center [502, 561] width 133 height 45
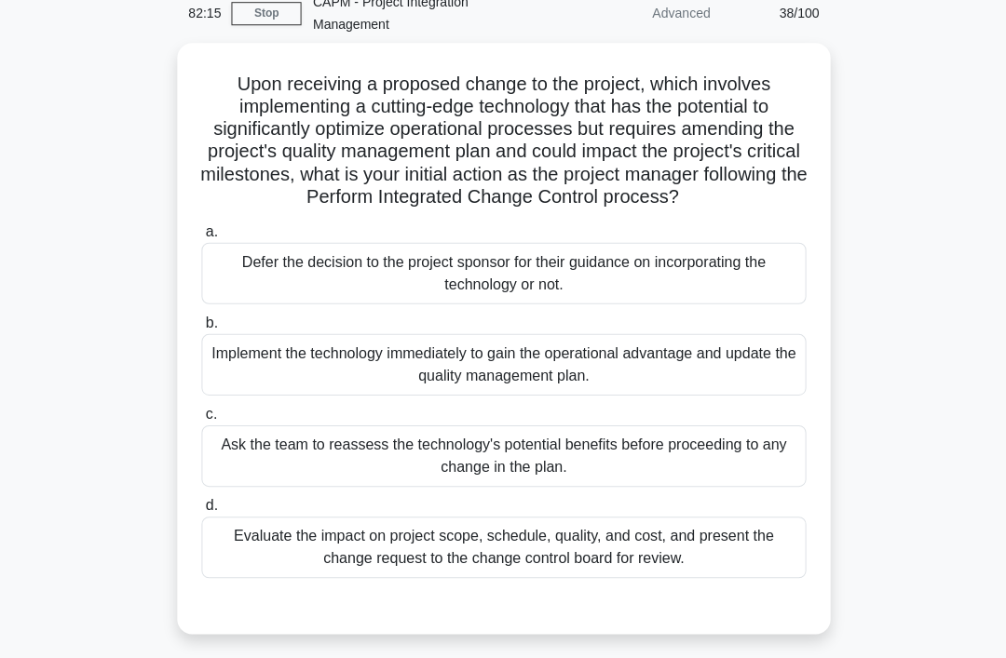
scroll to position [89, 0]
click at [590, 560] on div "Evaluate the impact on project scope, schedule, quality, and cost, and present …" at bounding box center [502, 545] width 603 height 61
click at [201, 510] on input "d. Evaluate the impact on project scope, schedule, quality, and cost, and prese…" at bounding box center [201, 504] width 0 height 12
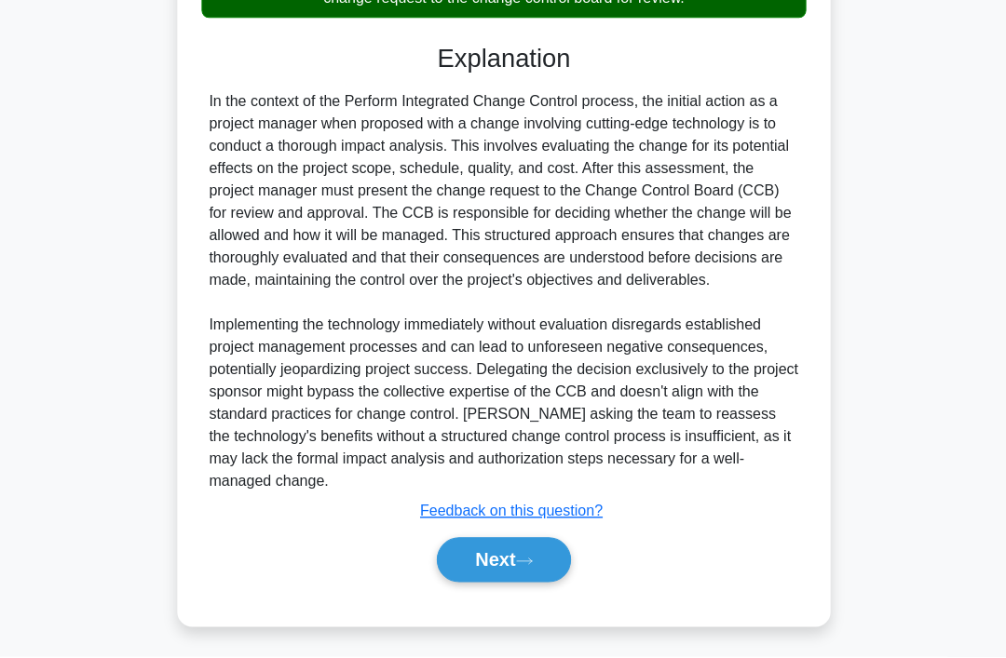
scroll to position [675, 0]
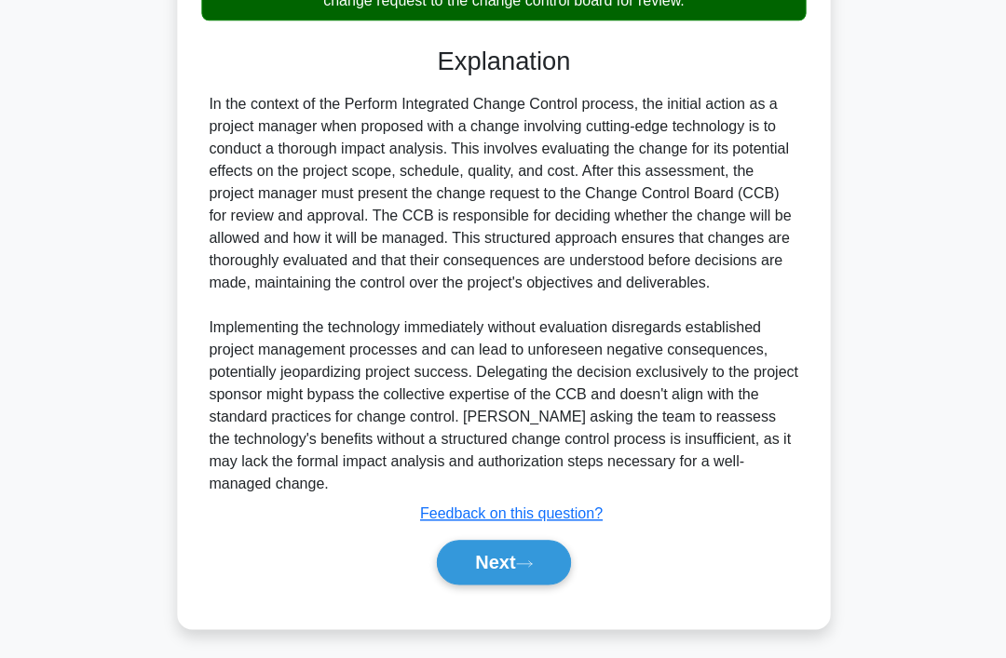
click at [529, 584] on button "Next" at bounding box center [502, 561] width 133 height 45
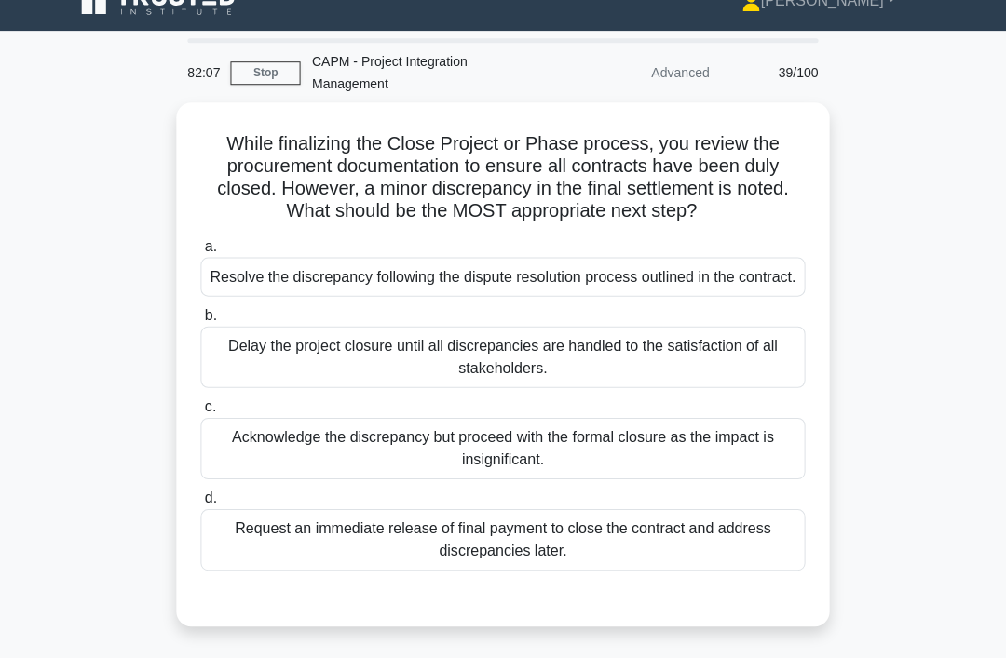
scroll to position [27, 0]
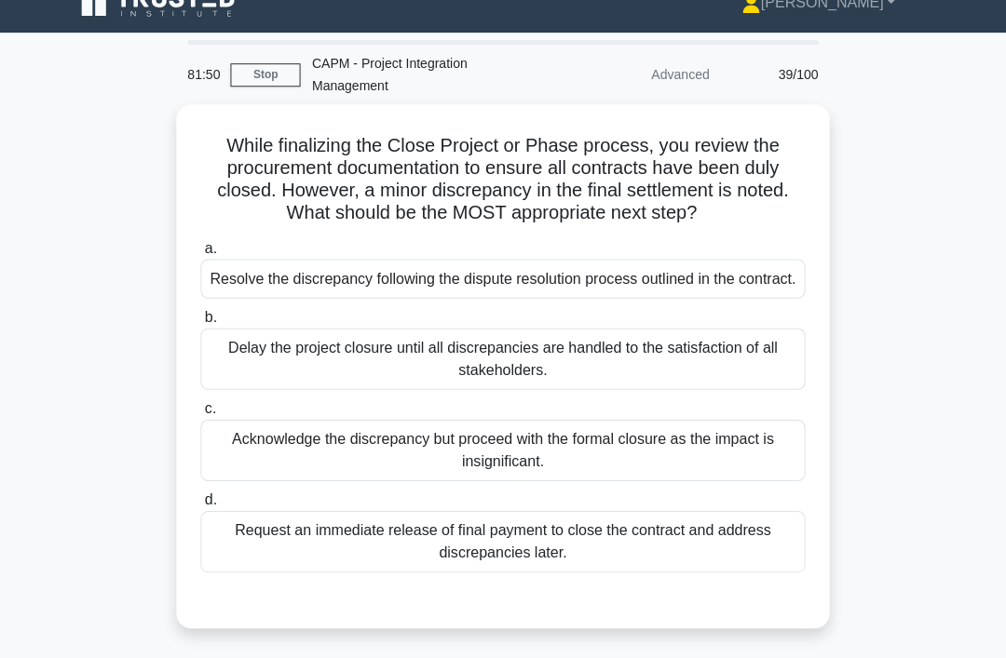
click at [779, 298] on div "Resolve the discrepancy following the dispute resolution process outlined in th…" at bounding box center [502, 278] width 603 height 39
click at [201, 254] on input "a. Resolve the discrepancy following the dispute resolution process outlined in…" at bounding box center [201, 248] width 0 height 12
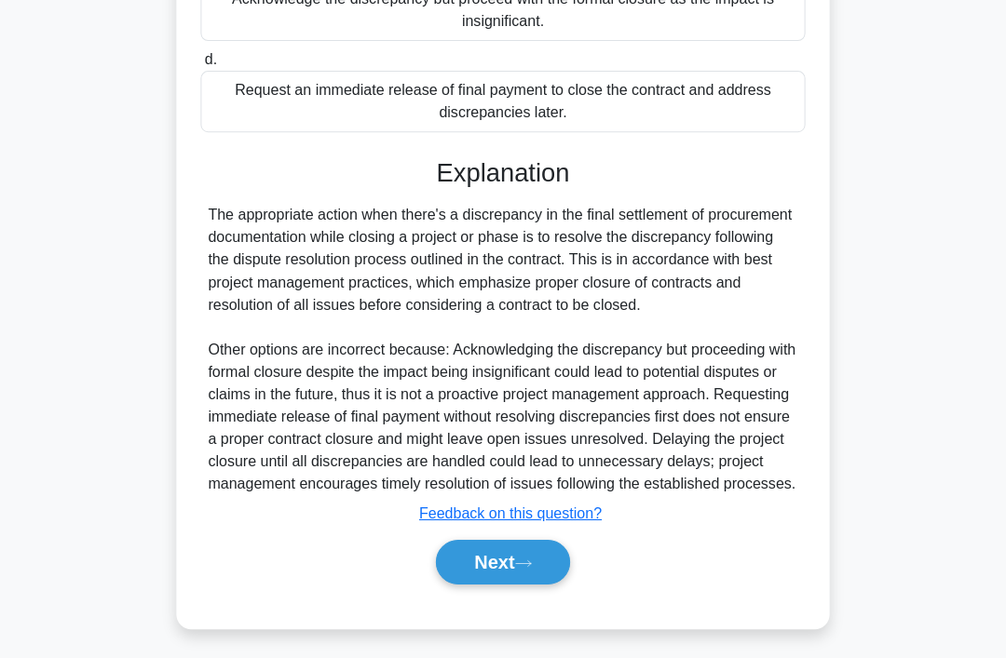
scroll to position [519, 0]
click at [532, 584] on button "Next" at bounding box center [502, 561] width 133 height 45
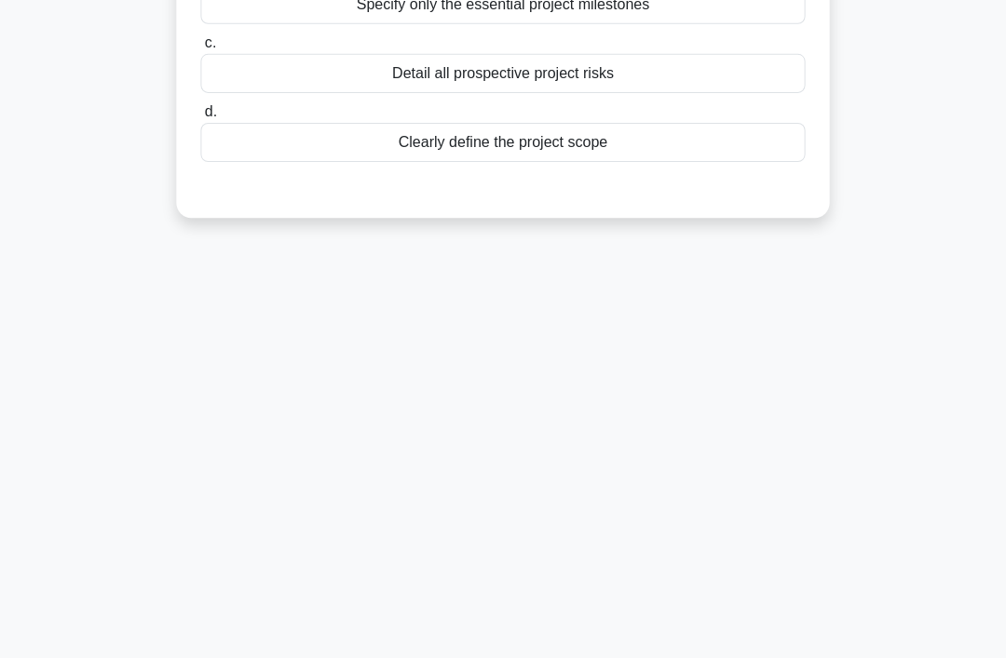
scroll to position [288, 0]
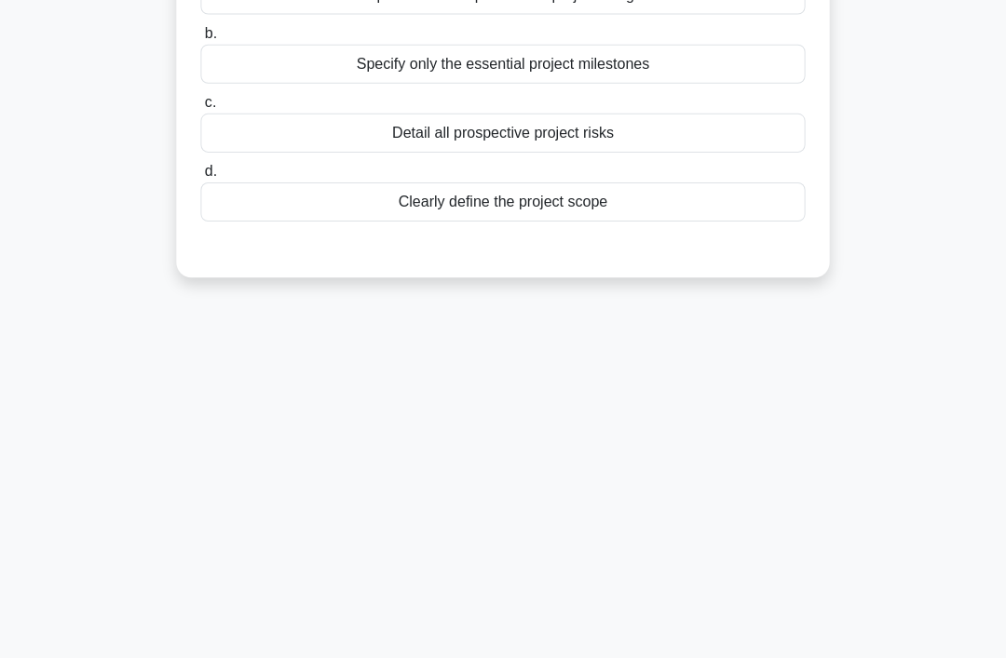
click at [538, 612] on div "81:46 Stop CAPM - Project Integration Management Advanced 40/100 When delineati…" at bounding box center [503, 244] width 894 height 931
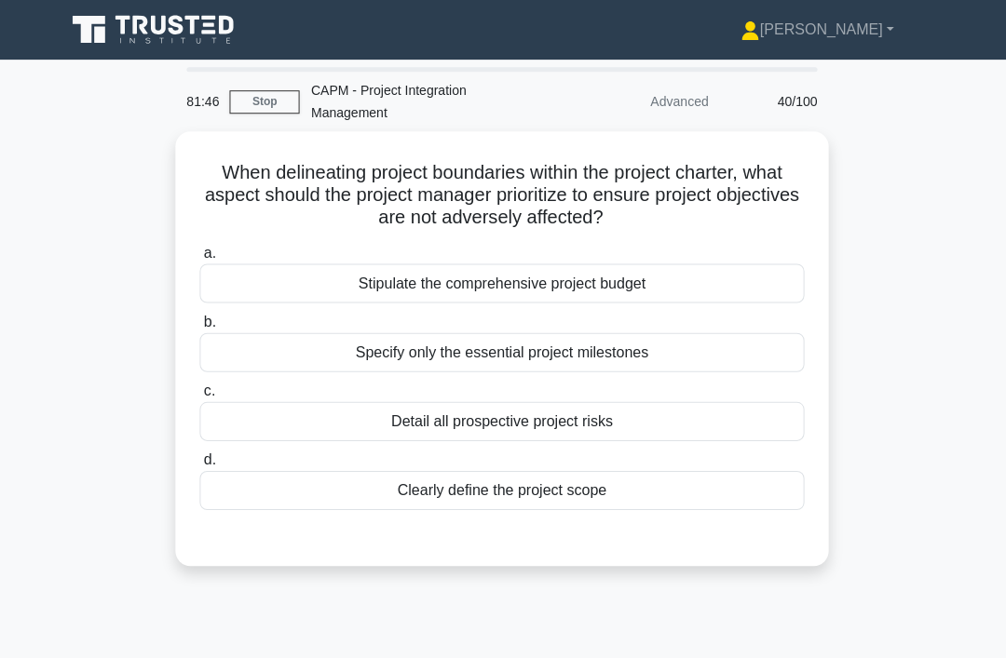
scroll to position [0, 0]
click at [633, 479] on div "Clearly define the project scope" at bounding box center [502, 489] width 603 height 39
click at [201, 466] on input "d. Clearly define the project scope" at bounding box center [201, 459] width 0 height 12
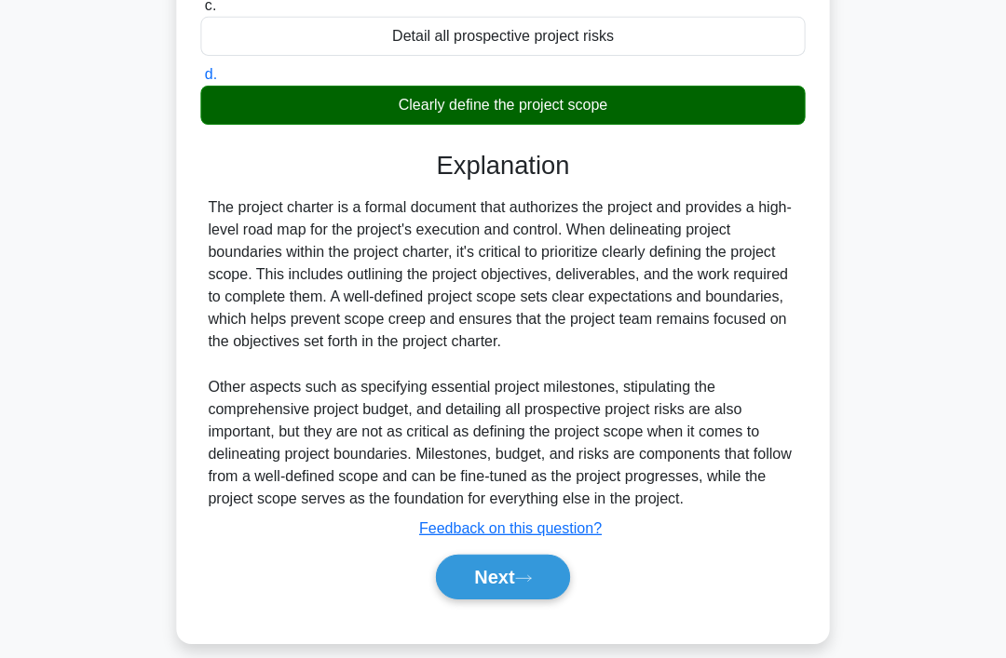
click at [556, 599] on button "Next" at bounding box center [502, 576] width 133 height 45
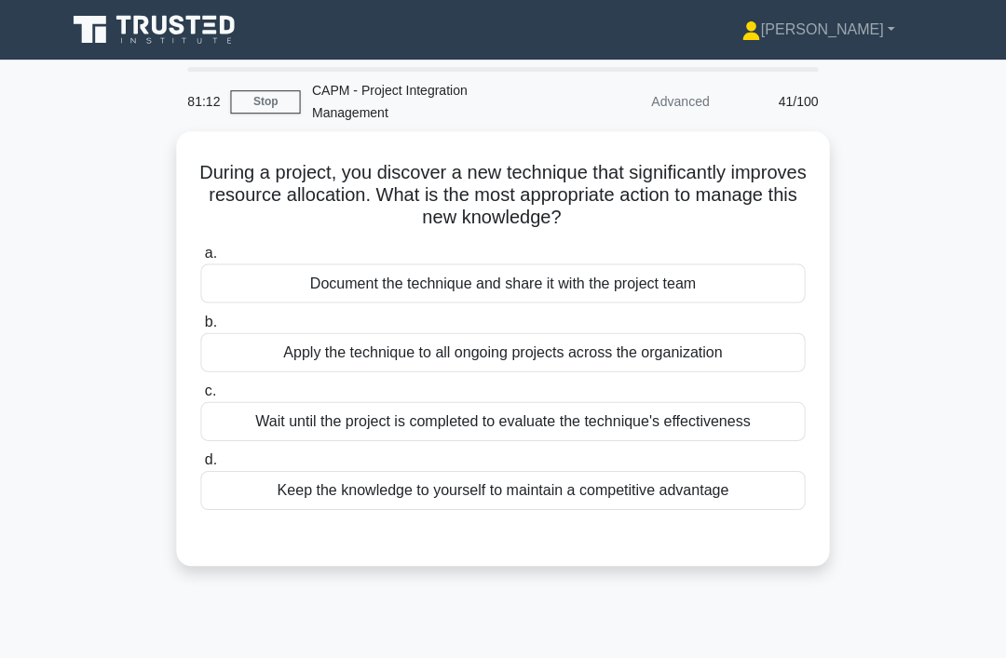
click at [761, 279] on div "Document the technique and share it with the project team" at bounding box center [502, 282] width 603 height 39
click at [201, 259] on input "a. Document the technique and share it with the project team" at bounding box center [201, 253] width 0 height 12
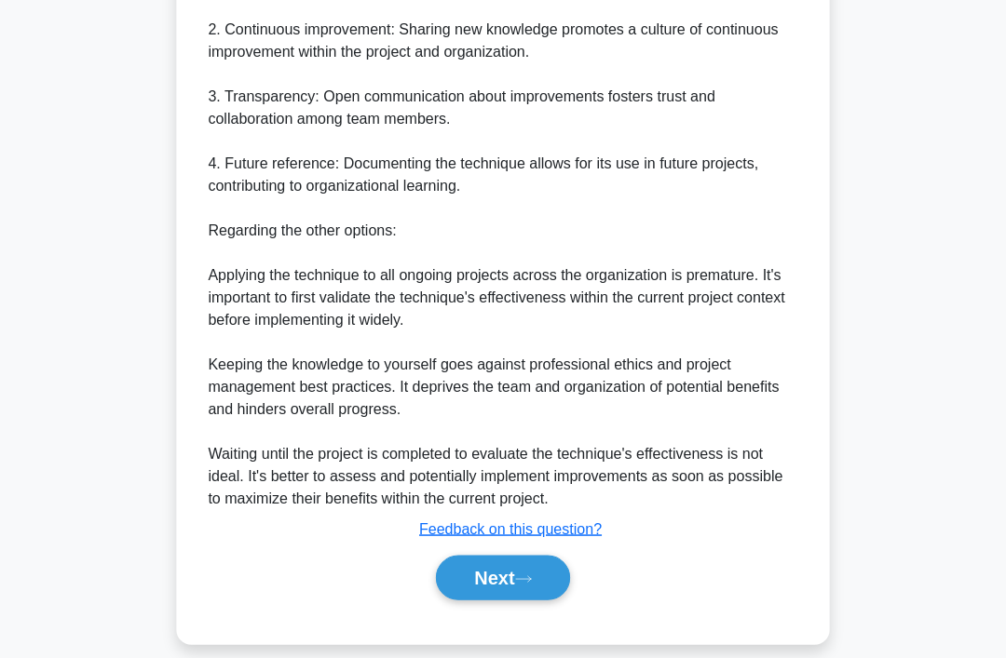
click at [522, 599] on button "Next" at bounding box center [502, 576] width 133 height 45
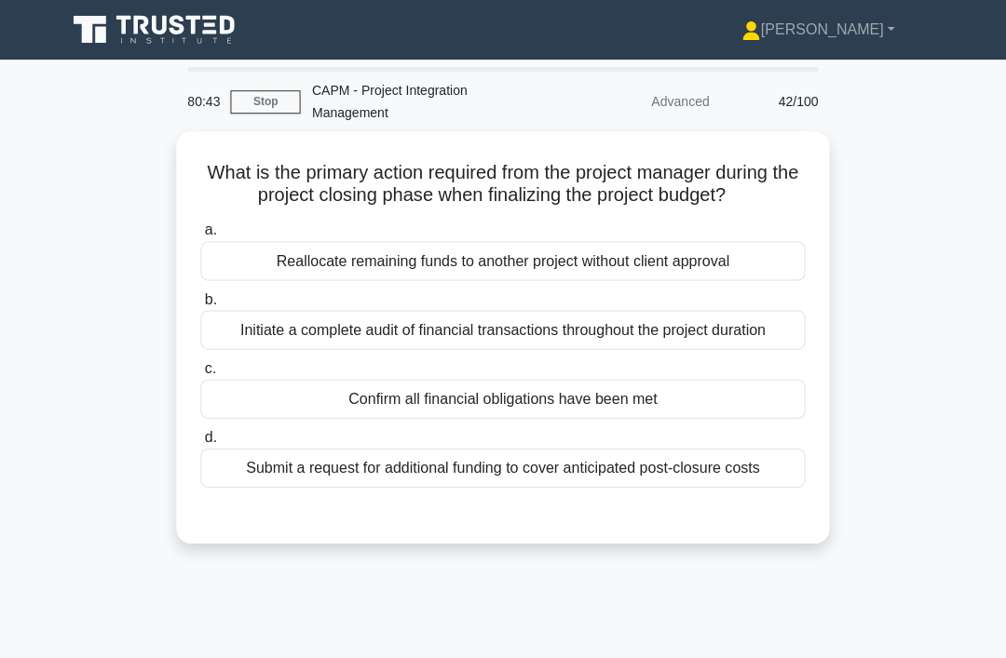
click at [640, 418] on div "Confirm all financial obligations have been met" at bounding box center [502, 398] width 603 height 39
click at [201, 374] on input "c. Confirm all financial obligations have been met" at bounding box center [201, 368] width 0 height 12
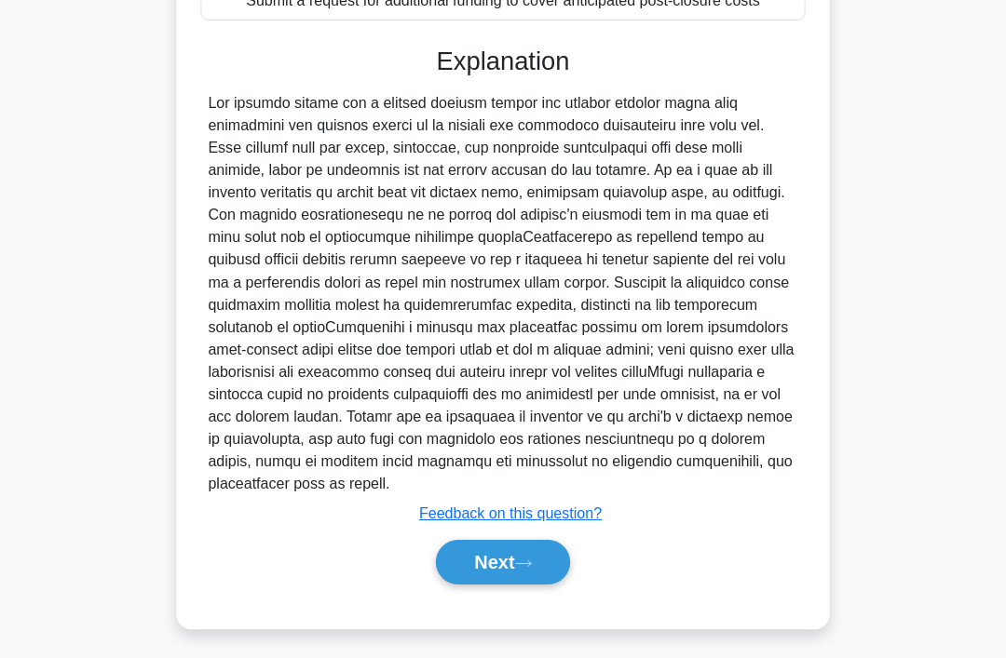
click at [521, 568] on icon at bounding box center [523, 563] width 17 height 10
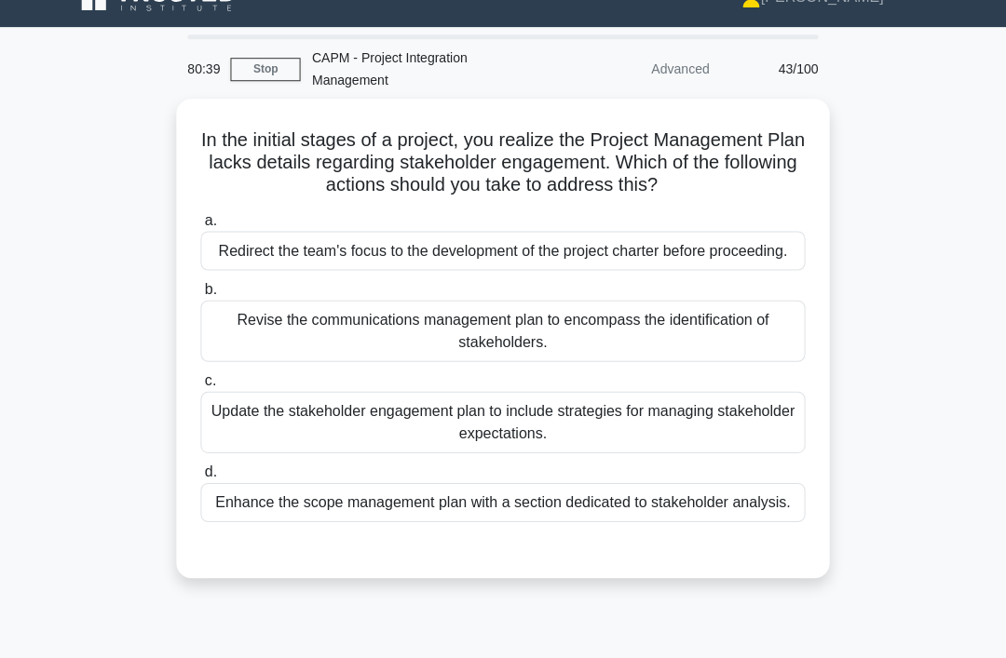
scroll to position [32, 0]
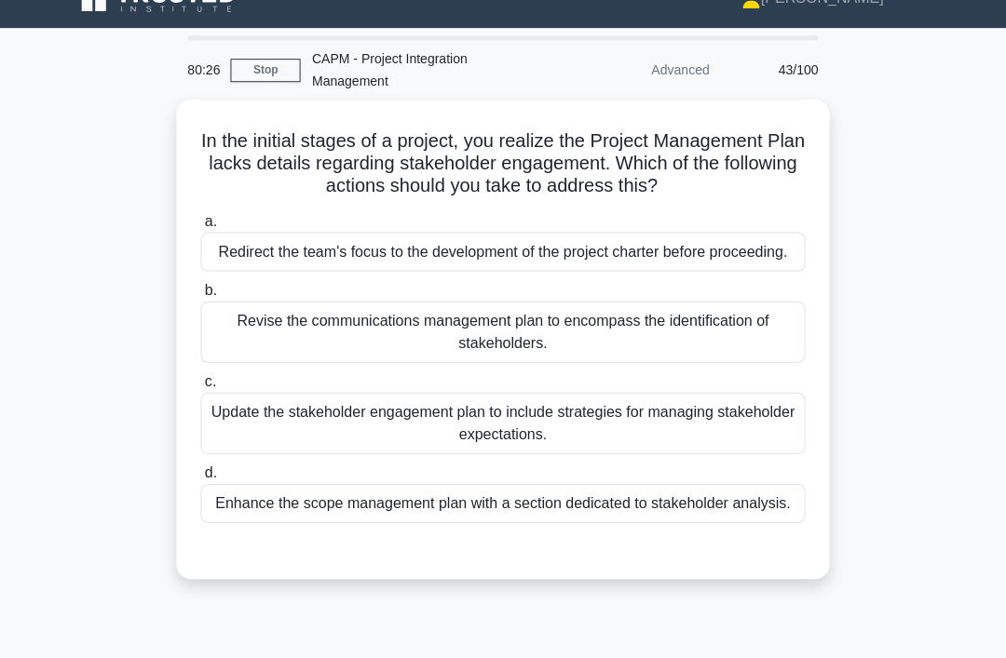
click at [584, 522] on div "Enhance the scope management plan with a section dedicated to stakeholder analy…" at bounding box center [502, 502] width 603 height 39
click at [201, 479] on input "d. Enhance the scope management plan with a section dedicated to stakeholder an…" at bounding box center [201, 472] width 0 height 12
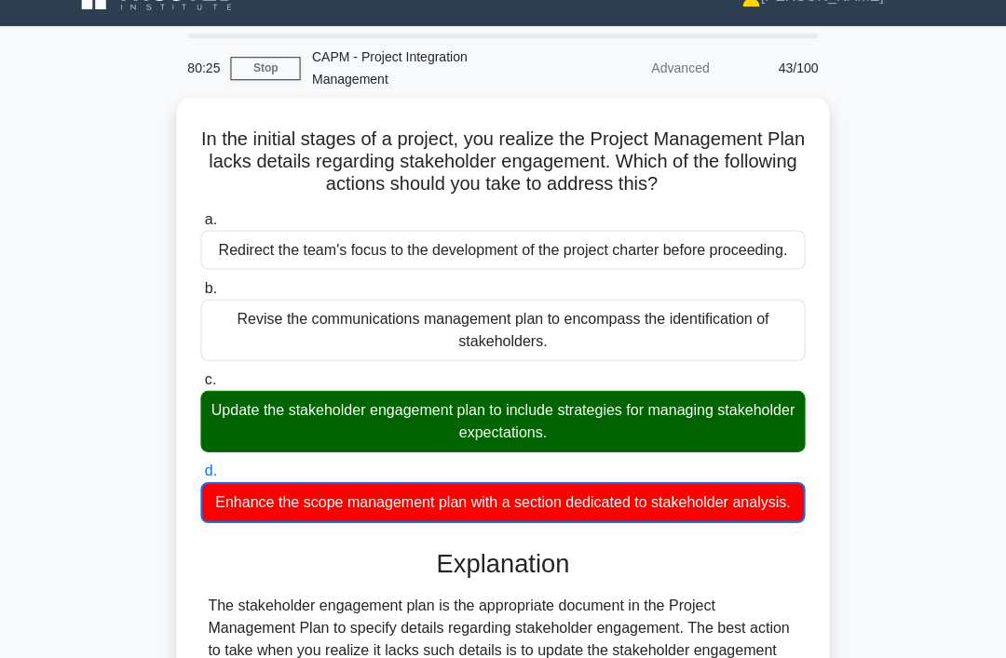
click at [671, 452] on div "Update the stakeholder engagement plan to include strategies for managing stake…" at bounding box center [502, 420] width 603 height 61
click at [201, 385] on input "c. Update the stakeholder engagement plan to include strategies for managing st…" at bounding box center [201, 379] width 0 height 12
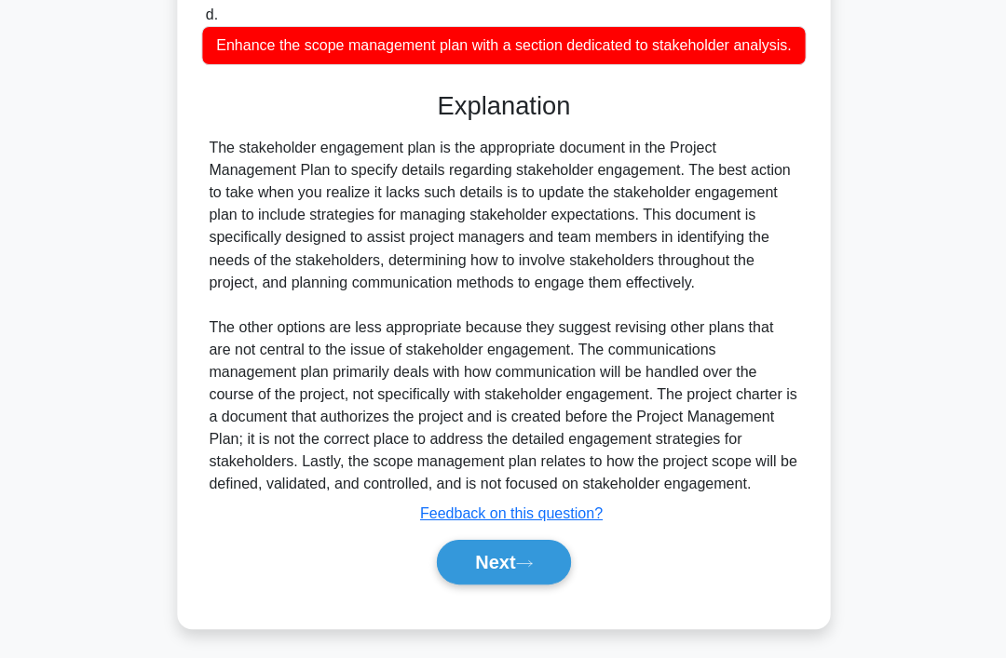
click at [556, 584] on button "Next" at bounding box center [502, 561] width 133 height 45
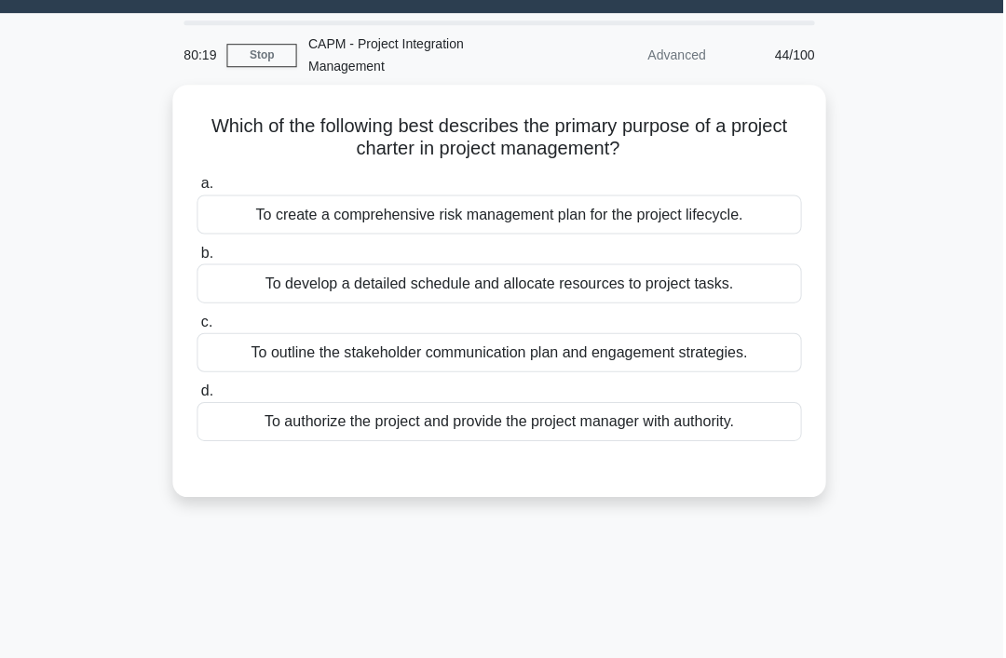
scroll to position [0, 0]
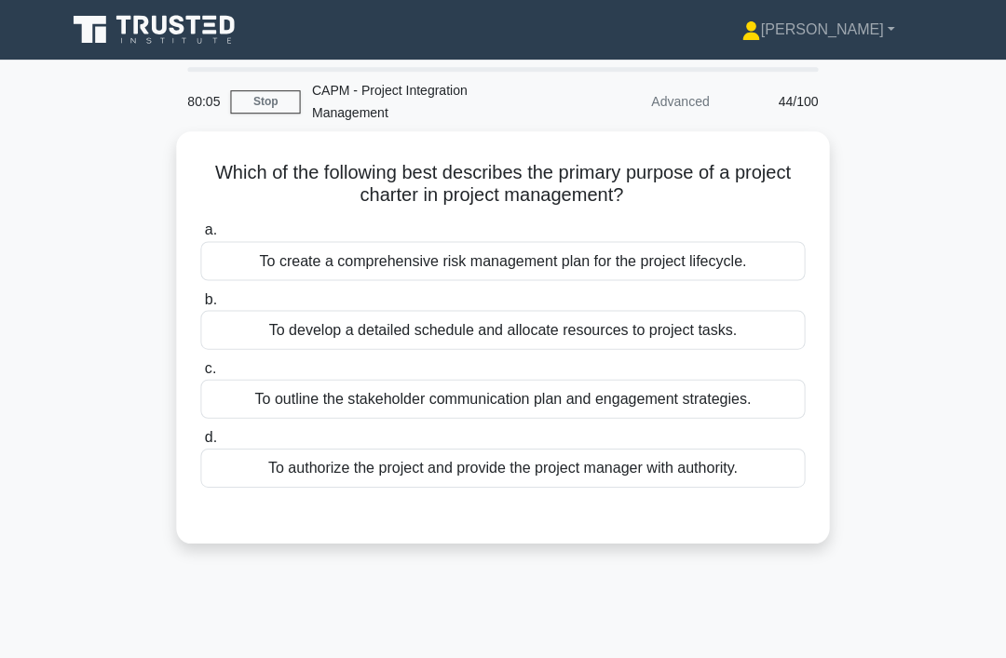
click at [639, 462] on div "To authorize the project and provide the project manager with authority." at bounding box center [502, 467] width 603 height 39
click at [201, 443] on input "d. To authorize the project and provide the project manager with authority." at bounding box center [201, 437] width 0 height 12
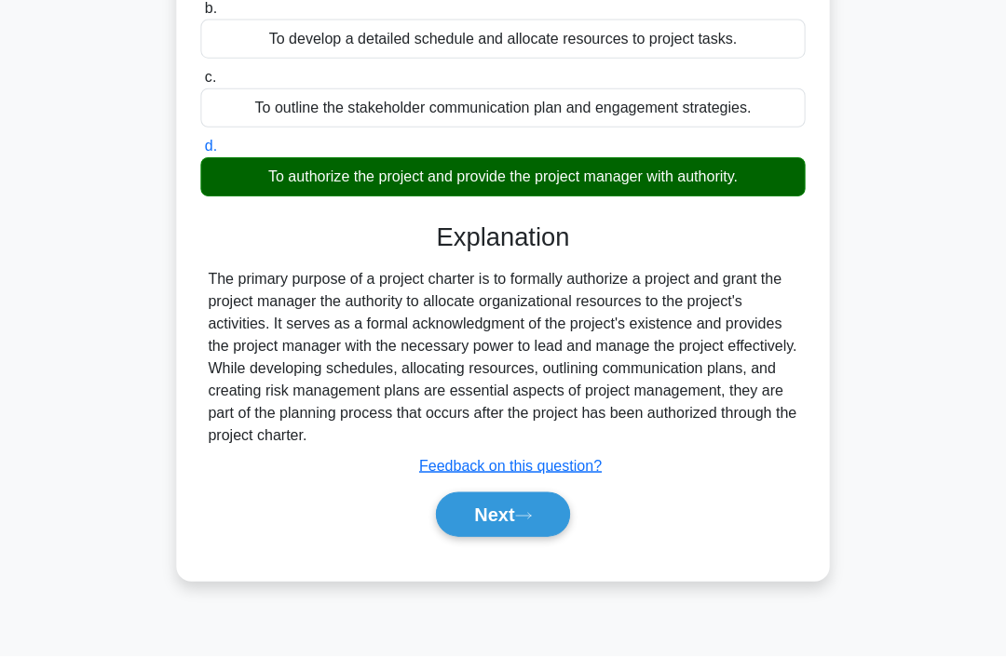
scroll to position [288, 0]
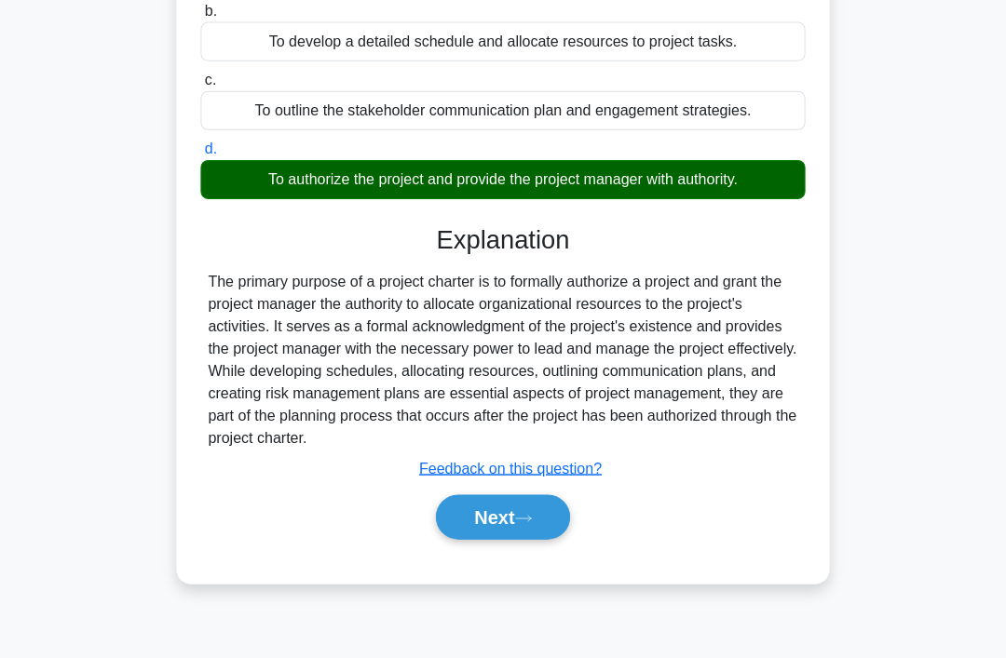
click at [557, 537] on button "Next" at bounding box center [502, 516] width 133 height 45
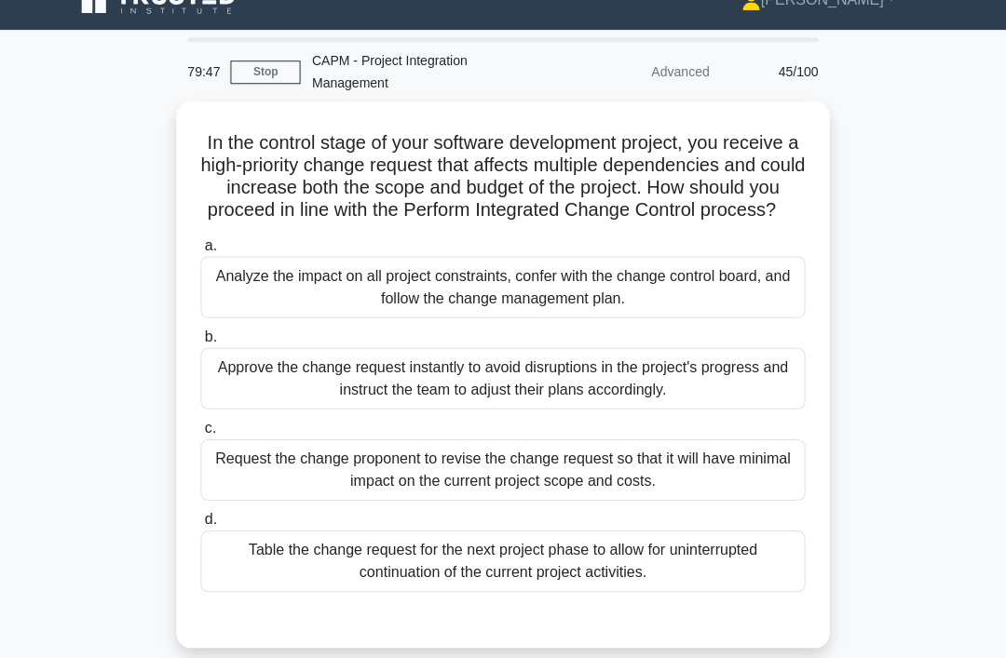
scroll to position [31, 0]
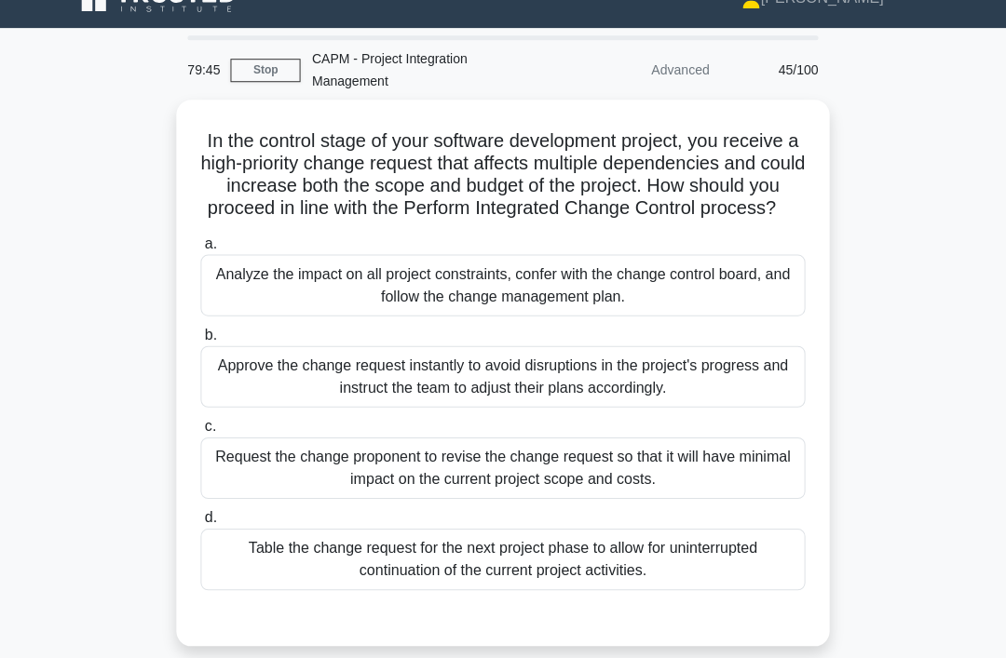
click at [750, 298] on div "Analyze the impact on all project constraints, confer with the change control b…" at bounding box center [502, 285] width 603 height 61
click at [201, 250] on input "a. Analyze the impact on all project constraints, confer with the change contro…" at bounding box center [201, 244] width 0 height 12
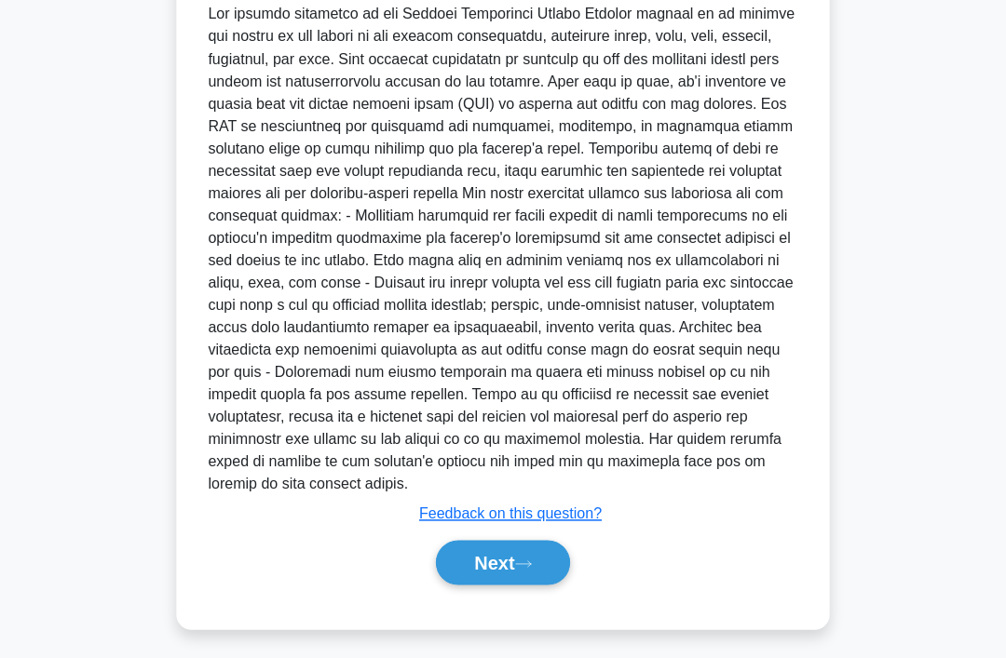
click at [556, 584] on button "Next" at bounding box center [502, 561] width 133 height 45
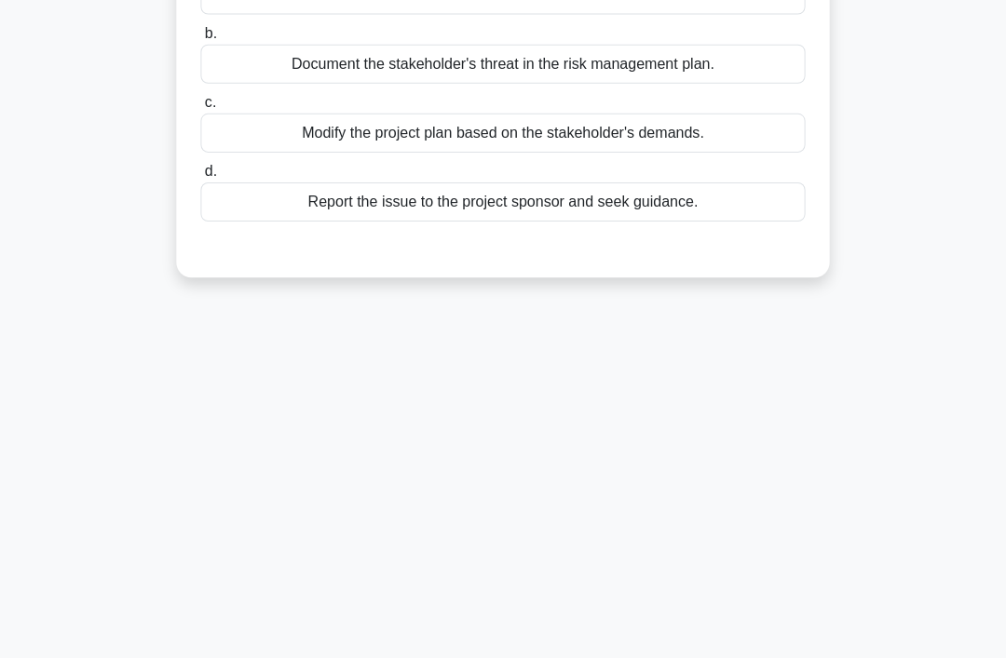
click at [555, 601] on div "79:42 Stop CAPM - Project Integration Management Advanced 46/100 While executin…" at bounding box center [503, 244] width 894 height 931
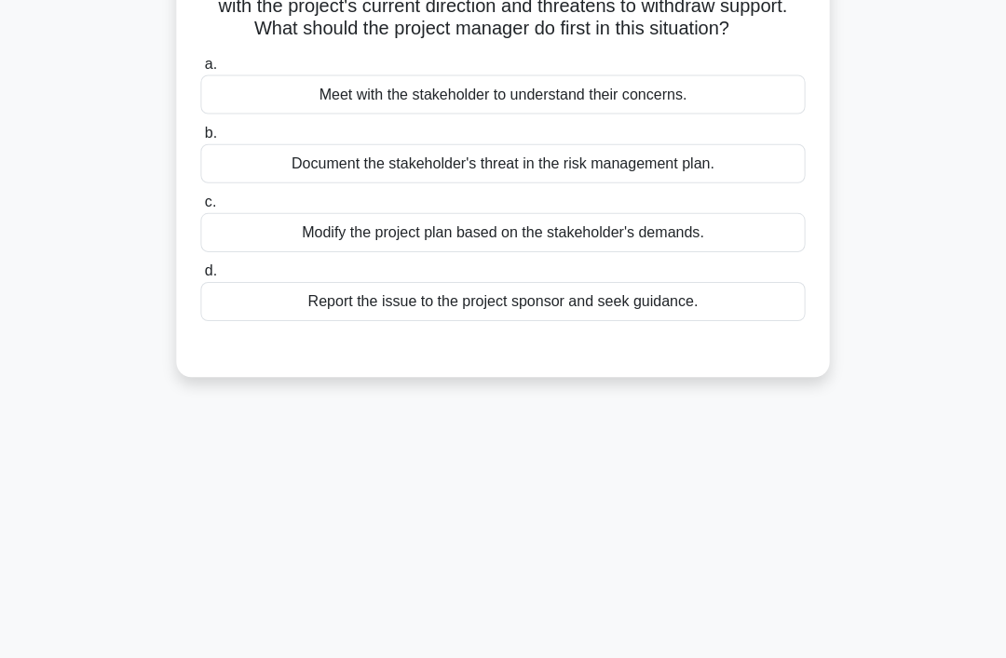
scroll to position [0, 0]
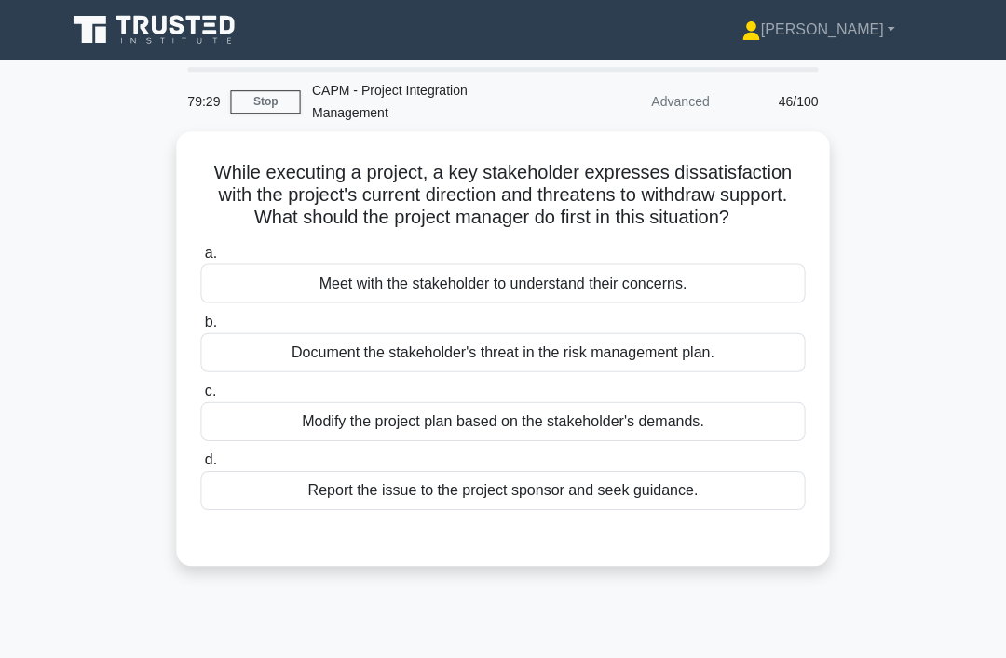
click at [709, 303] on div "Meet with the stakeholder to understand their concerns." at bounding box center [502, 282] width 603 height 39
click at [201, 259] on input "a. Meet with the stakeholder to understand their concerns." at bounding box center [201, 253] width 0 height 12
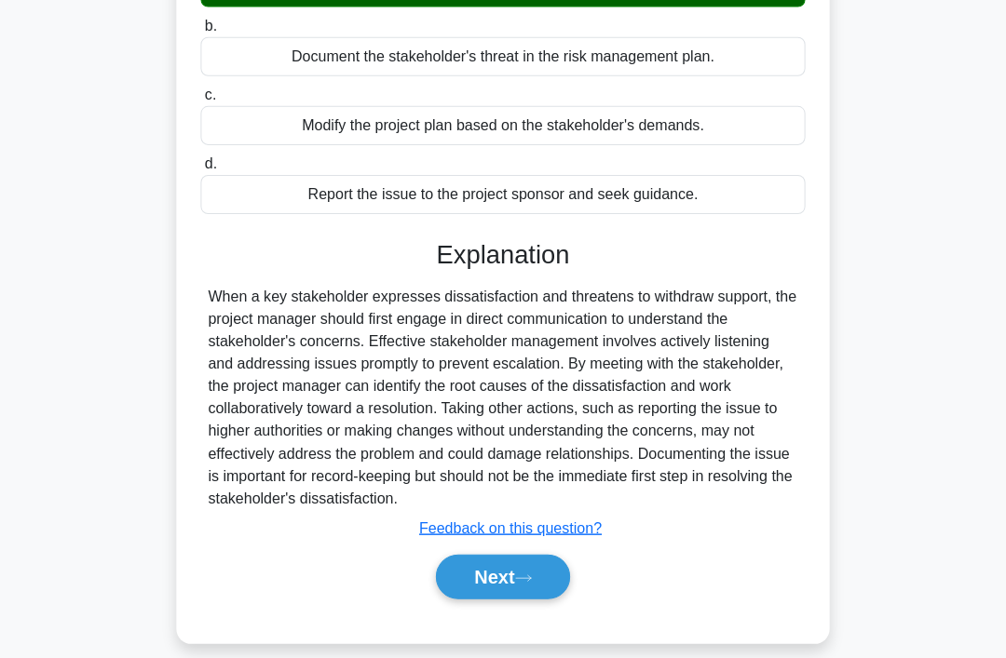
scroll to position [295, 0]
click at [548, 621] on div "a. Meet with the stakeholder to understand their concerns. b. Document the stak…" at bounding box center [502, 281] width 607 height 679
click at [538, 599] on button "Next" at bounding box center [502, 576] width 133 height 45
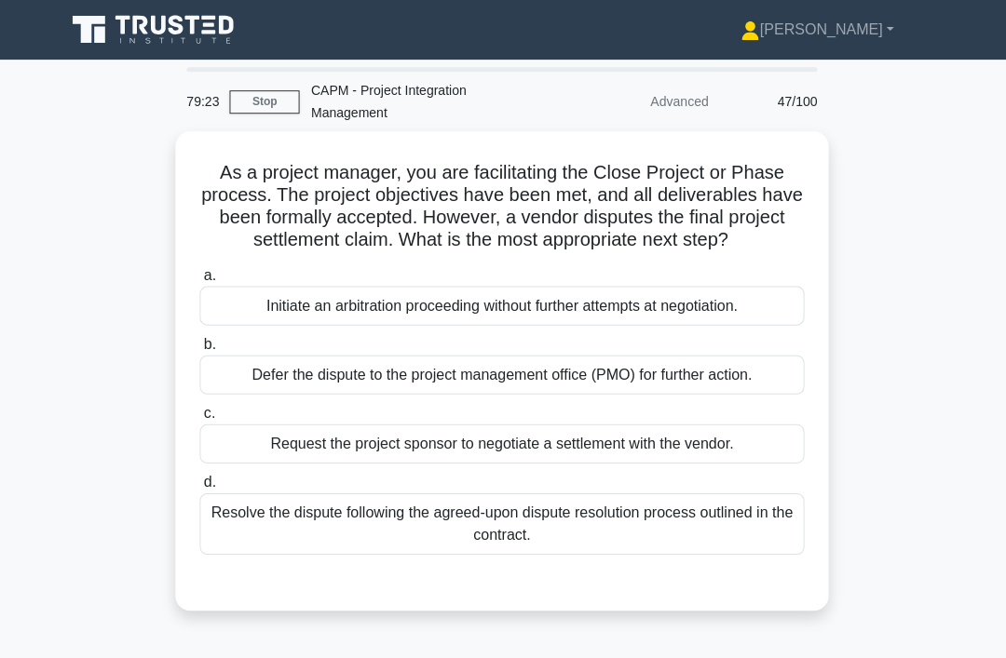
scroll to position [0, 0]
click at [586, 547] on div "Resolve the dispute following the agreed-upon dispute resolution process outlin…" at bounding box center [502, 523] width 603 height 61
click at [201, 488] on input "d. Resolve the dispute following the agreed-upon dispute resolution process out…" at bounding box center [201, 482] width 0 height 12
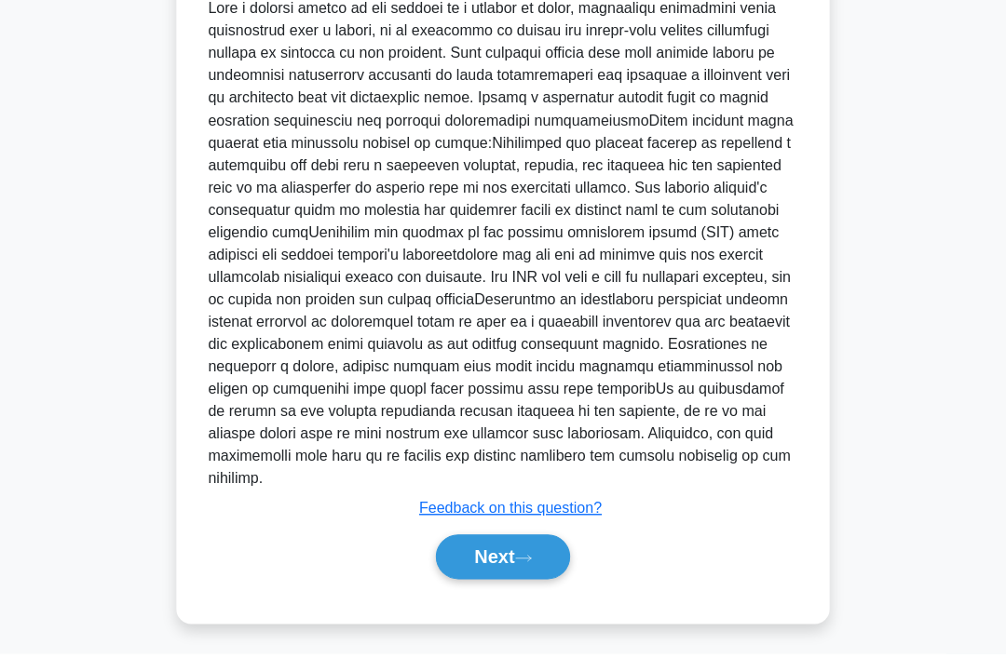
scroll to position [653, 0]
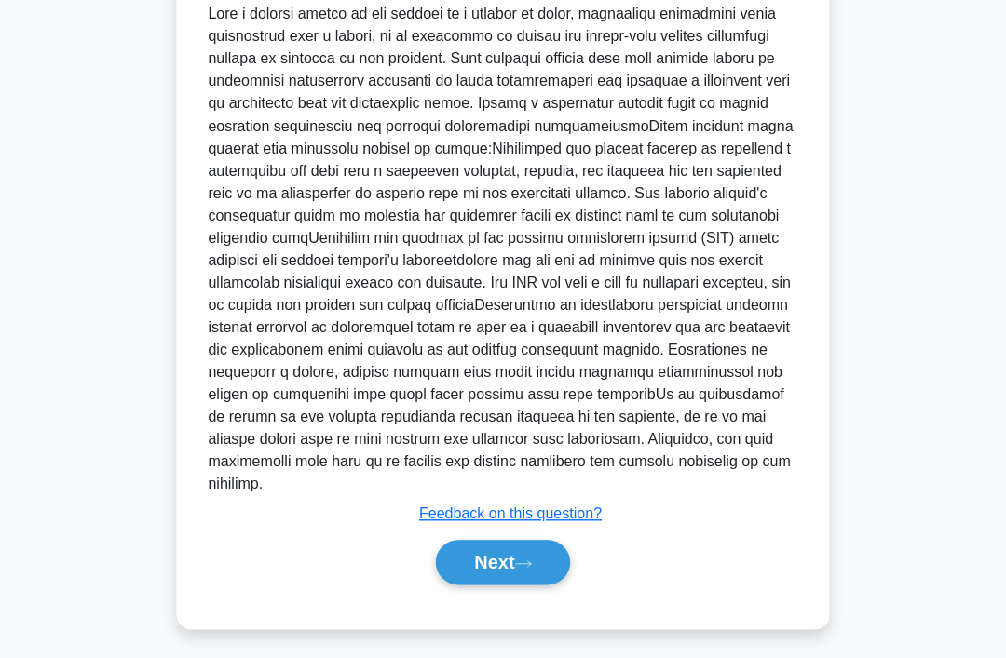
click at [533, 584] on button "Next" at bounding box center [502, 561] width 133 height 45
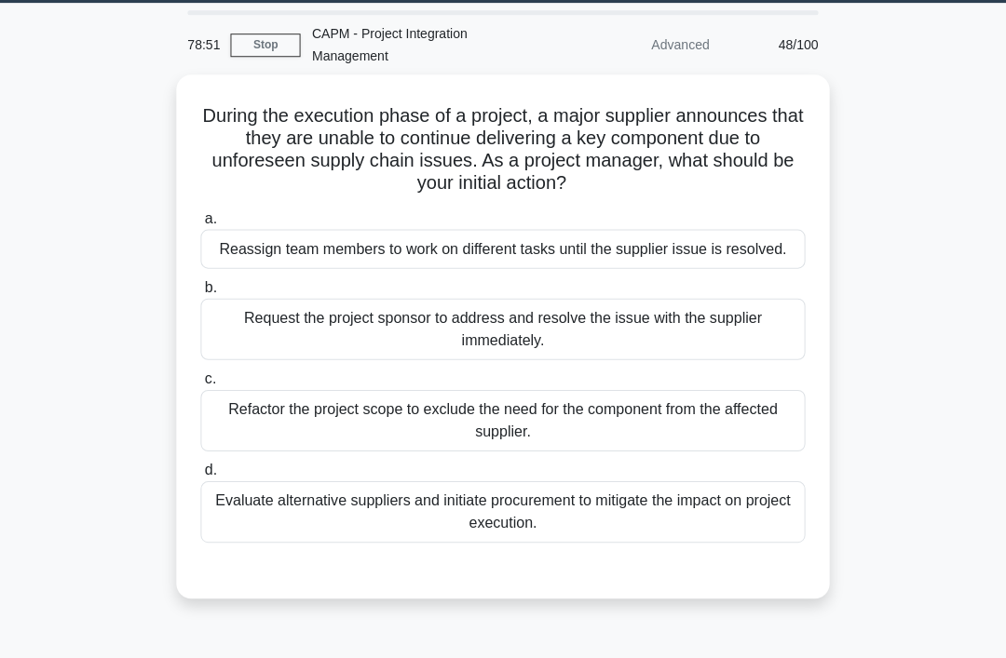
scroll to position [58, 0]
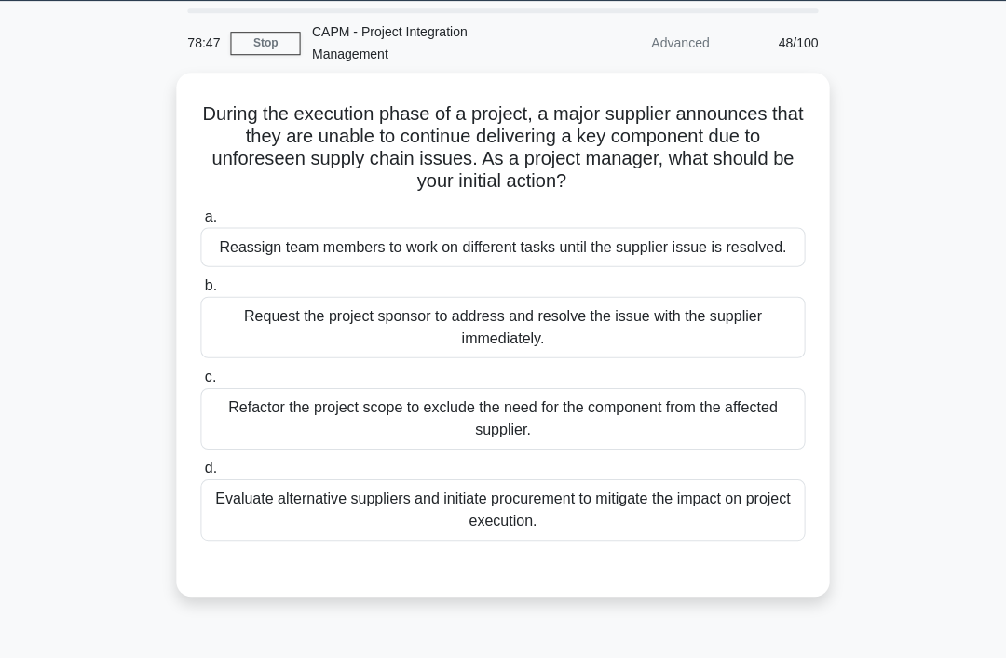
click at [626, 537] on div "Evaluate alternative suppliers and initiate procurement to mitigate the impact …" at bounding box center [502, 509] width 603 height 61
click at [201, 475] on input "d. Evaluate alternative suppliers and initiate procurement to mitigate the impa…" at bounding box center [201, 469] width 0 height 12
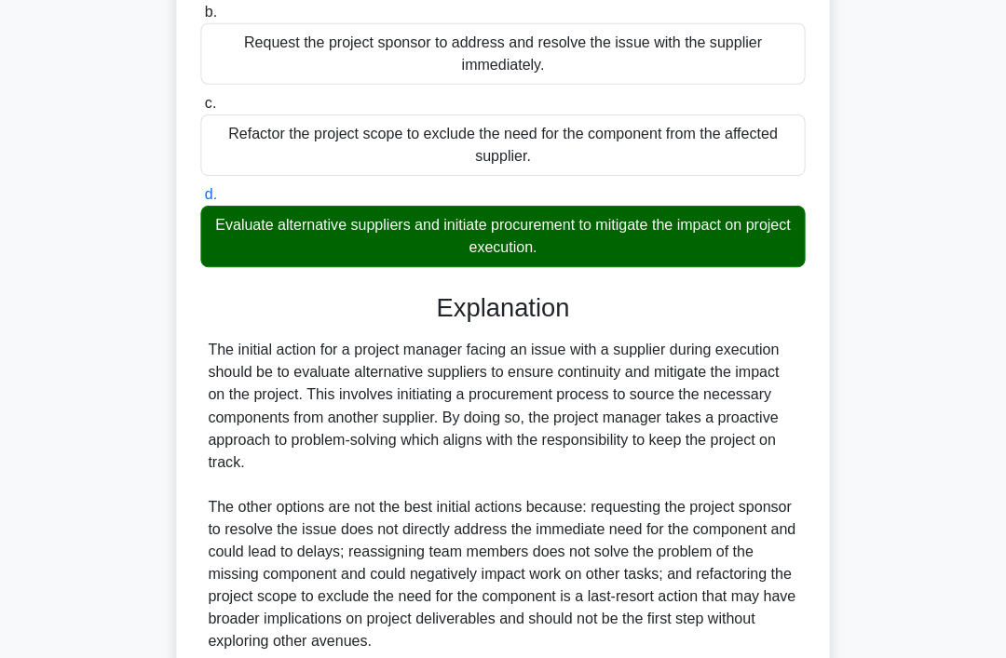
scroll to position [0, 0]
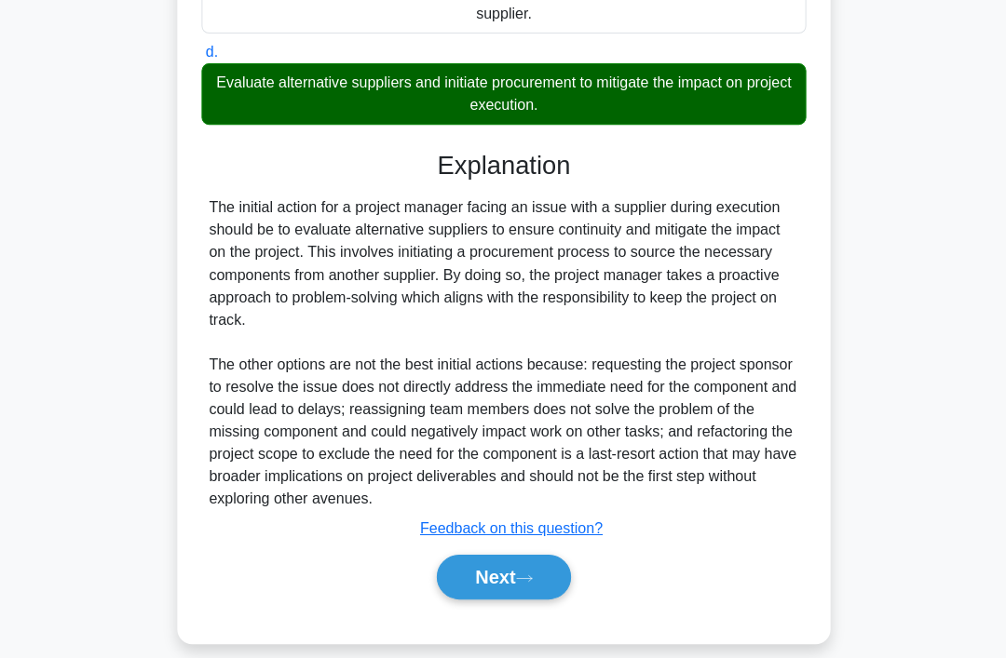
click at [499, 599] on button "Next" at bounding box center [502, 576] width 133 height 45
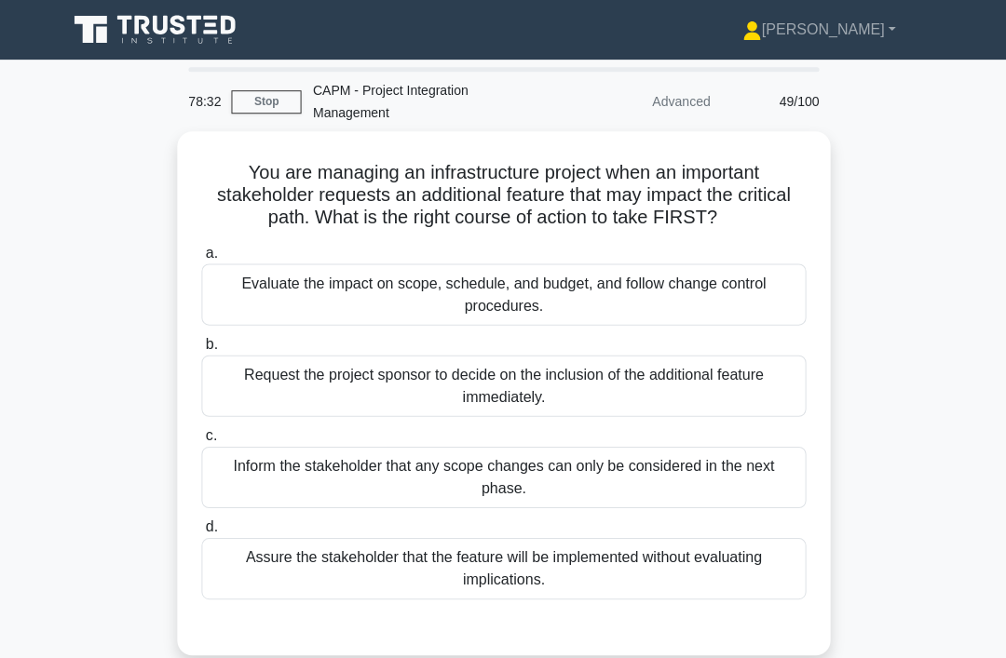
click at [660, 311] on div "Evaluate the impact on scope, schedule, and budget, and follow change control p…" at bounding box center [502, 293] width 603 height 61
click at [201, 259] on input "a. Evaluate the impact on scope, schedule, and budget, and follow change contro…" at bounding box center [201, 253] width 0 height 12
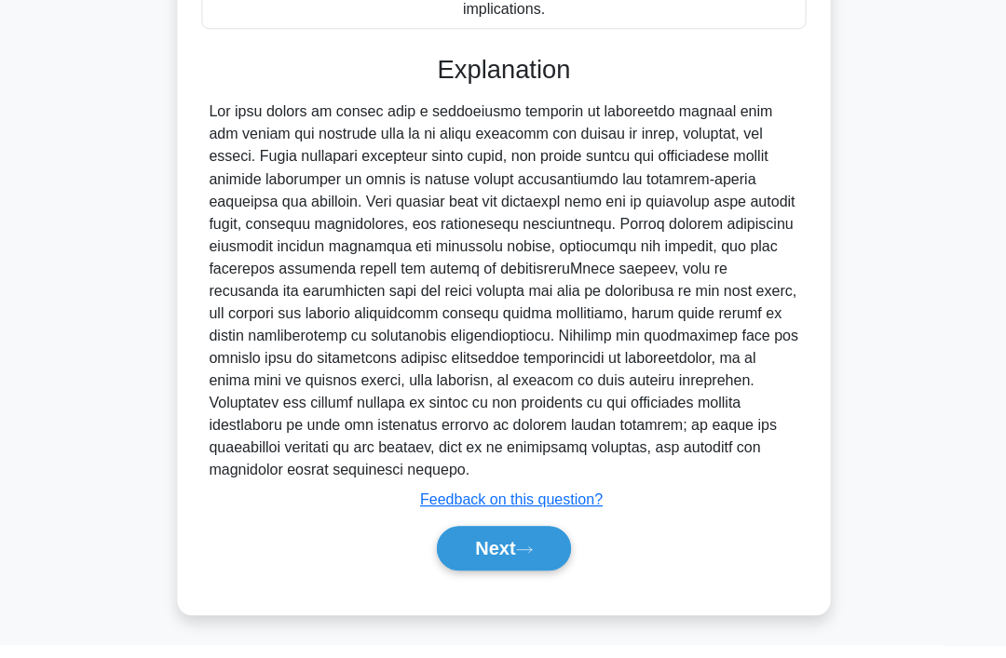
scroll to position [563, 0]
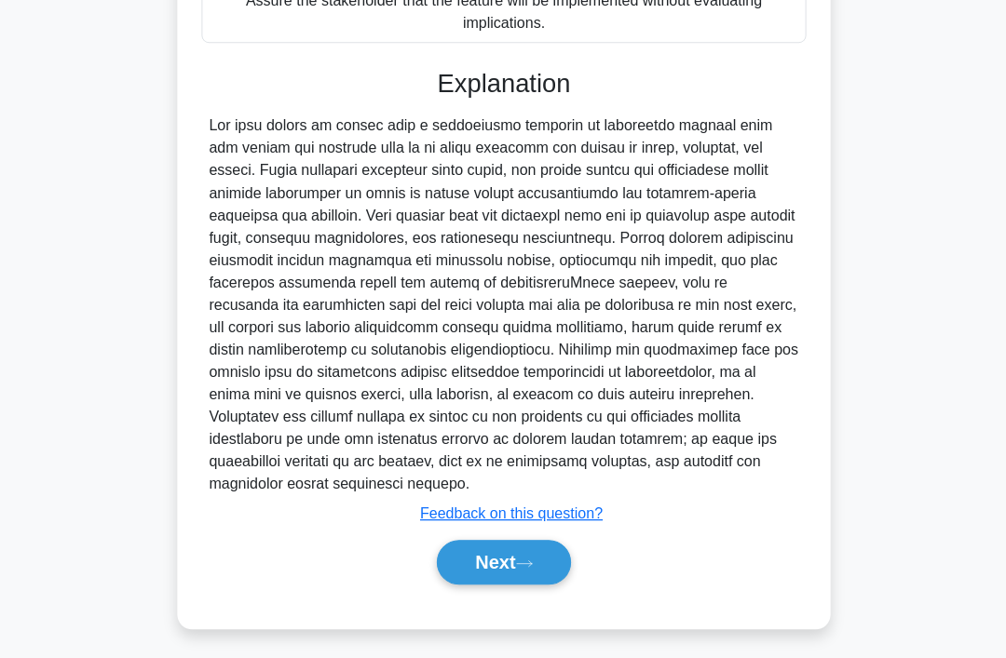
click at [505, 584] on button "Next" at bounding box center [502, 561] width 133 height 45
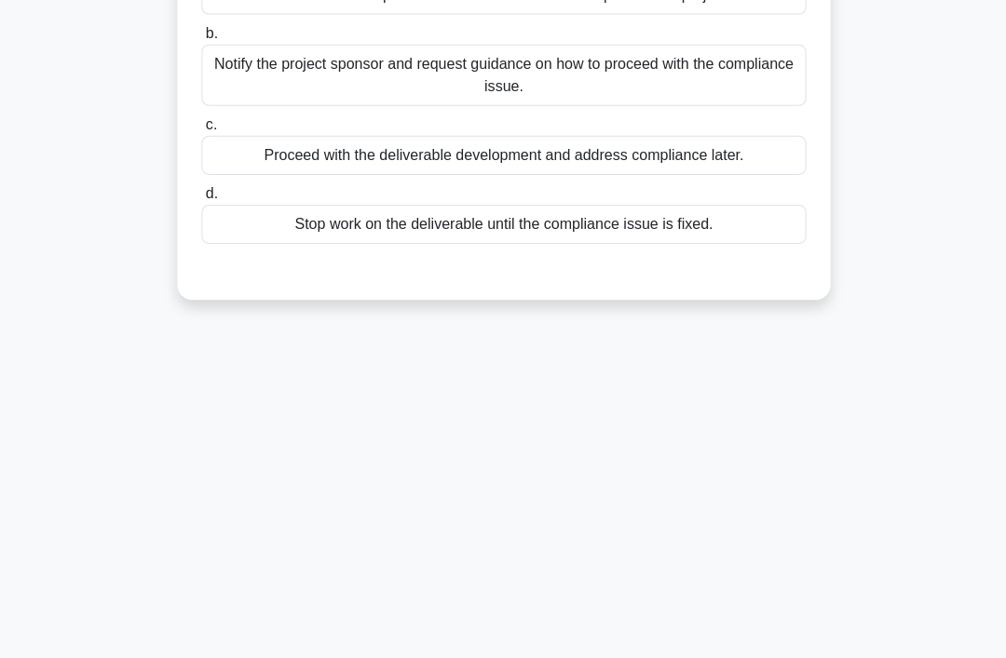
click at [496, 616] on div "78:29 Stop CAPM - Project Integration Management Advanced 50/100 While directin…" at bounding box center [503, 244] width 894 height 931
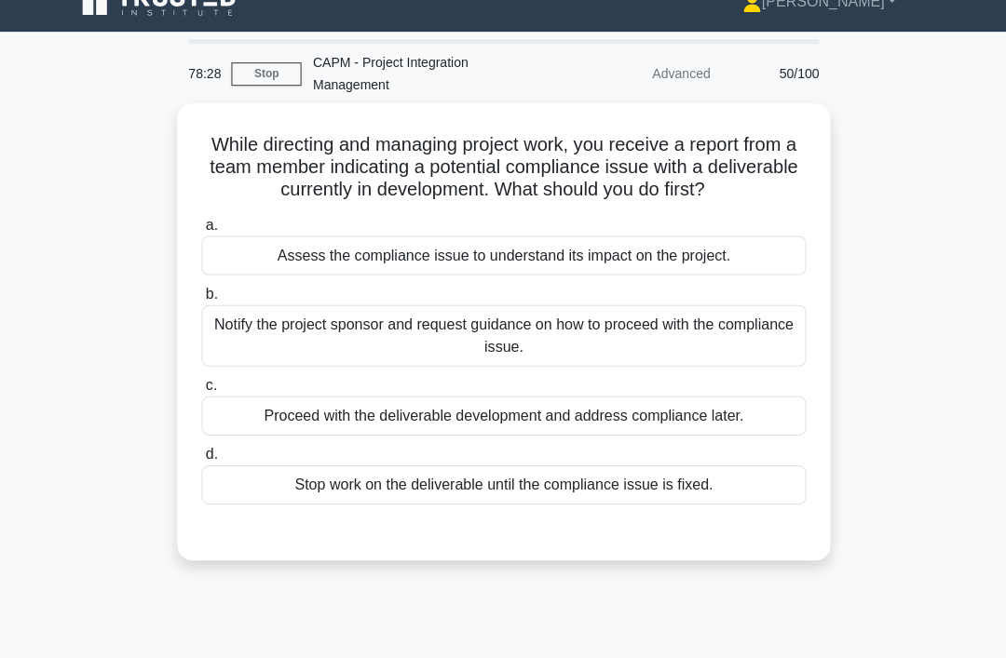
scroll to position [0, 0]
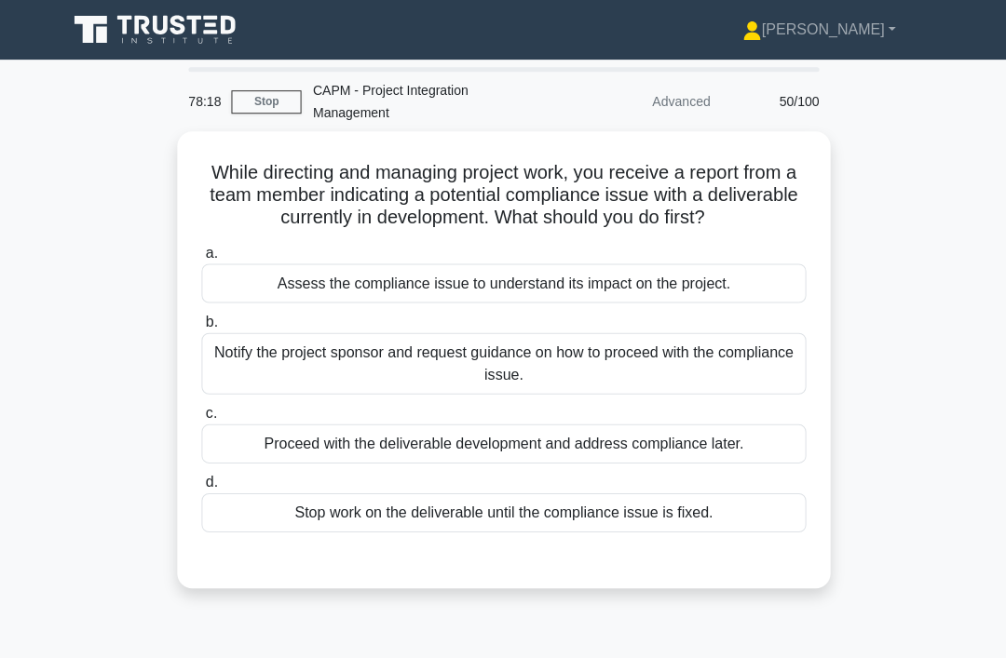
click at [651, 303] on div "Assess the compliance issue to understand its impact on the project." at bounding box center [502, 282] width 603 height 39
click at [201, 259] on input "a. Assess the compliance issue to understand its impact on the project." at bounding box center [201, 253] width 0 height 12
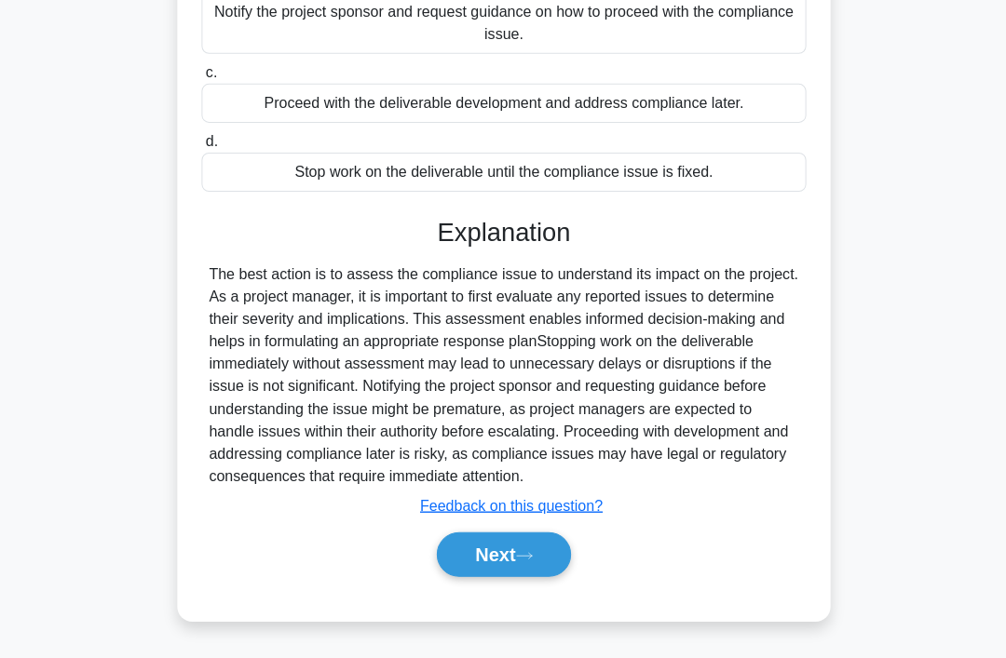
scroll to position [340, 0]
click at [491, 576] on button "Next" at bounding box center [502, 554] width 133 height 45
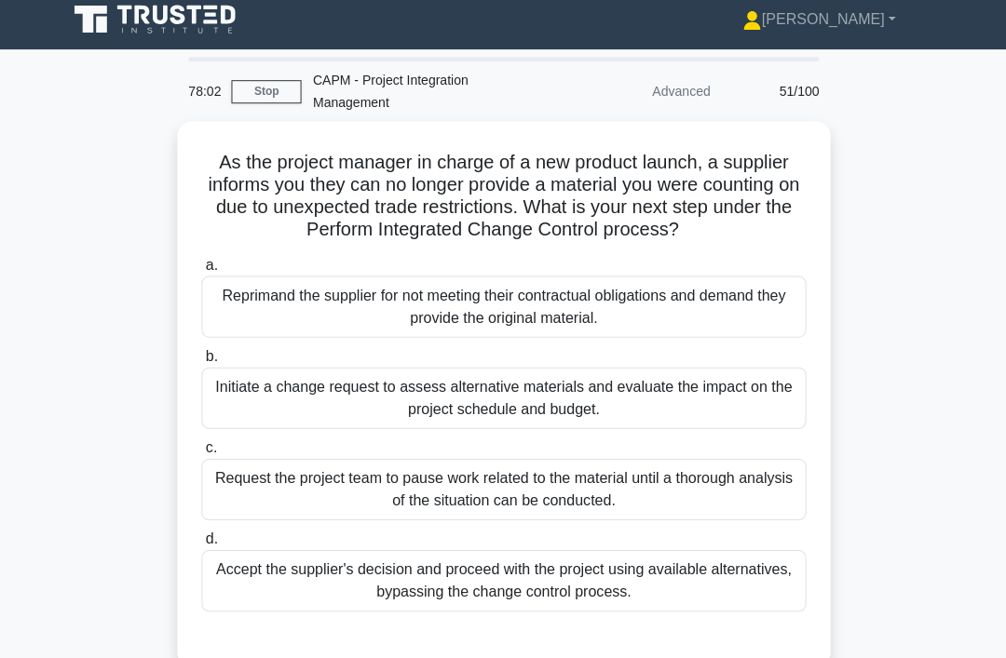
scroll to position [14, 0]
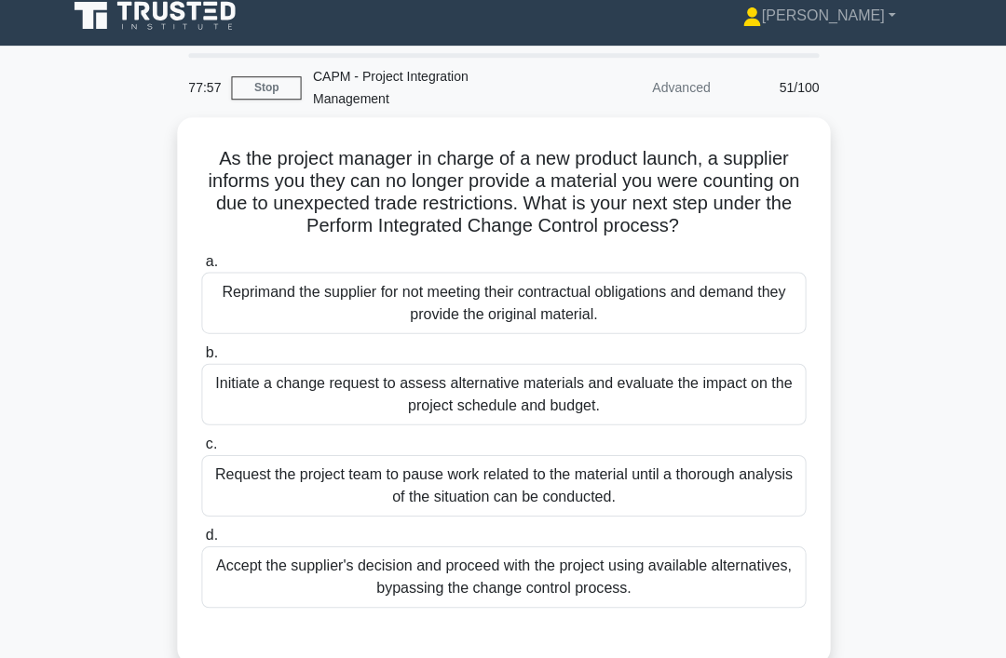
click at [586, 411] on div "Initiate a change request to assess alternative materials and evaluate the impa…" at bounding box center [502, 393] width 603 height 61
click at [201, 358] on input "b. Initiate a change request to assess alternative materials and evaluate the i…" at bounding box center [201, 352] width 0 height 12
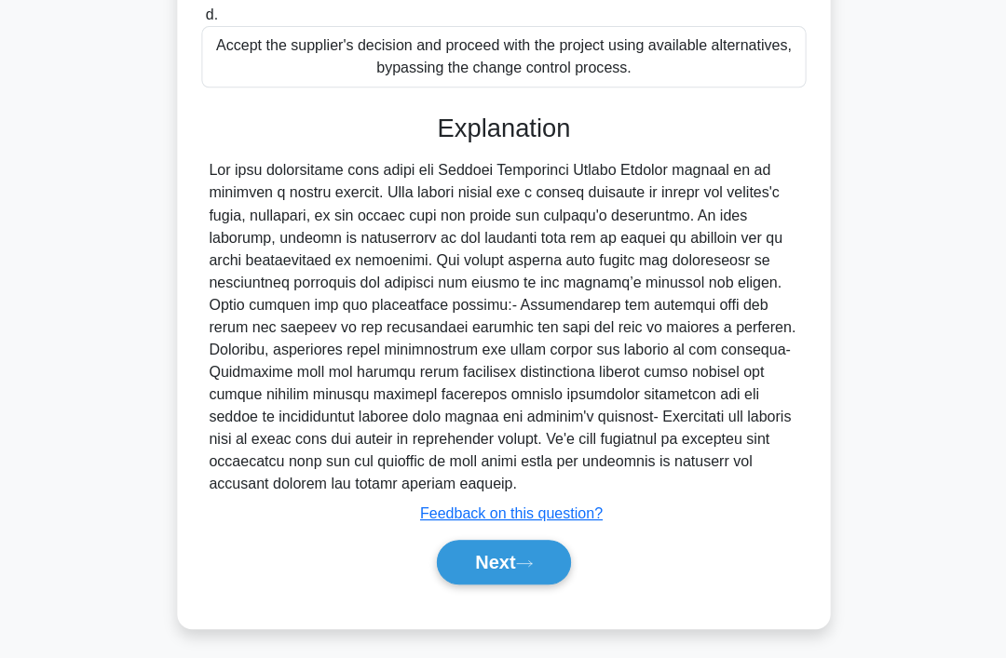
click at [497, 584] on button "Next" at bounding box center [502, 561] width 133 height 45
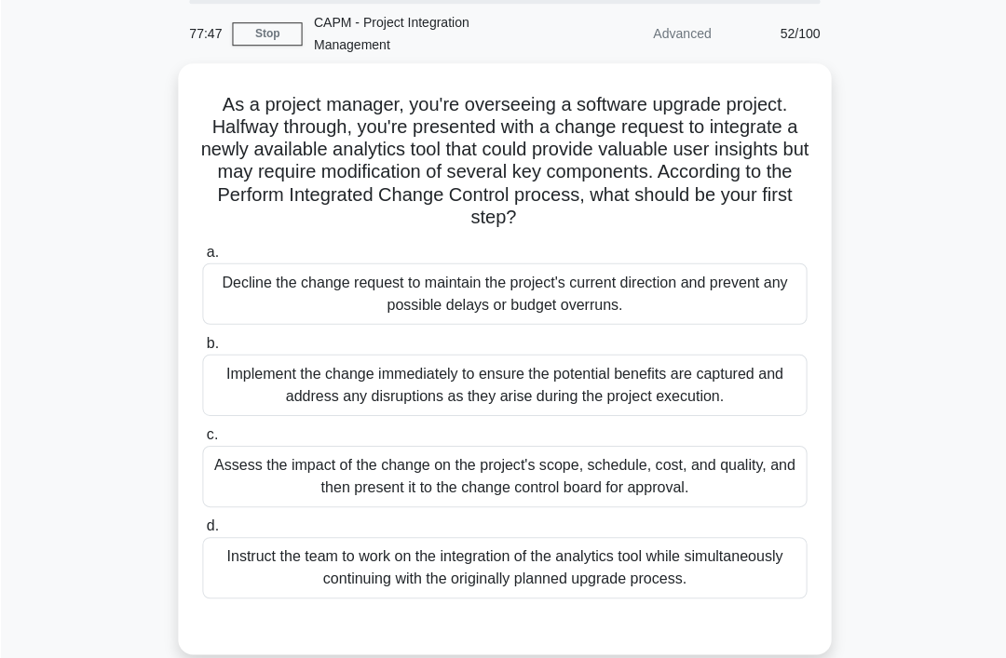
scroll to position [69, 0]
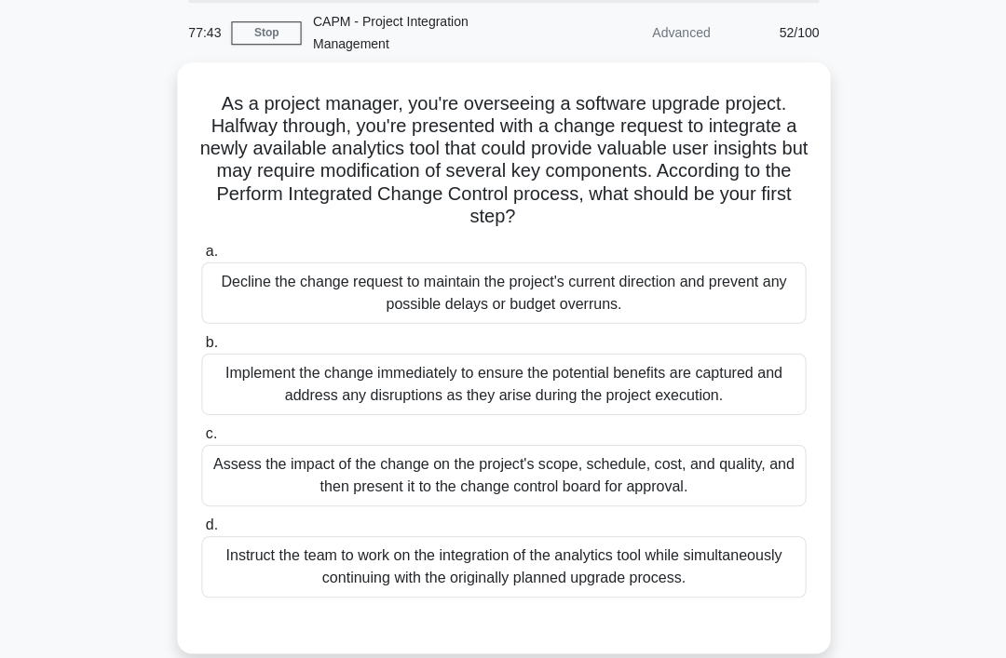
click at [560, 501] on div "Assess the impact of the change on the project's scope, schedule, cost, and qua…" at bounding box center [502, 474] width 603 height 61
click at [201, 439] on input "c. Assess the impact of the change on the project's scope, schedule, cost, and …" at bounding box center [201, 433] width 0 height 12
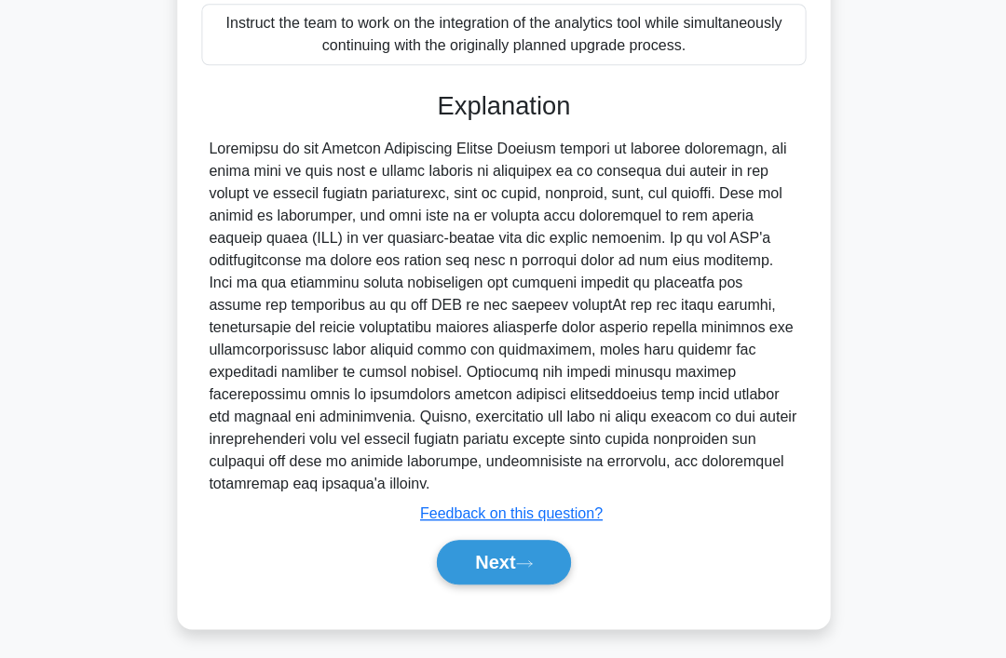
scroll to position [608, 0]
click at [529, 568] on icon at bounding box center [523, 563] width 17 height 10
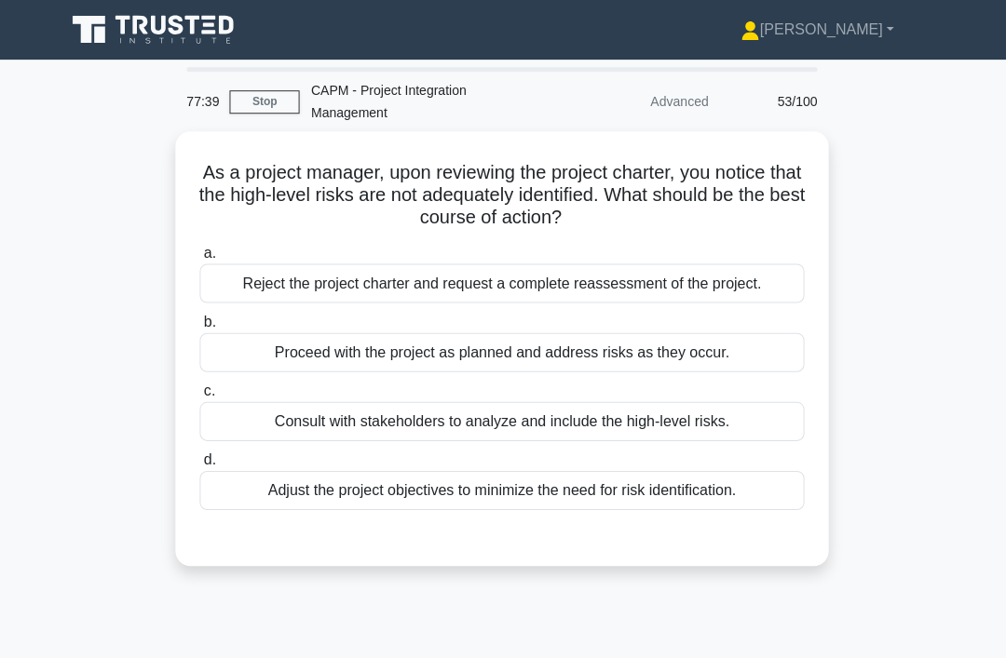
scroll to position [0, 0]
click at [588, 440] on div "Consult with stakeholders to analyze and include the high-level risks." at bounding box center [502, 420] width 603 height 39
click at [201, 397] on input "c. Consult with stakeholders to analyze and include the high-level risks." at bounding box center [201, 391] width 0 height 12
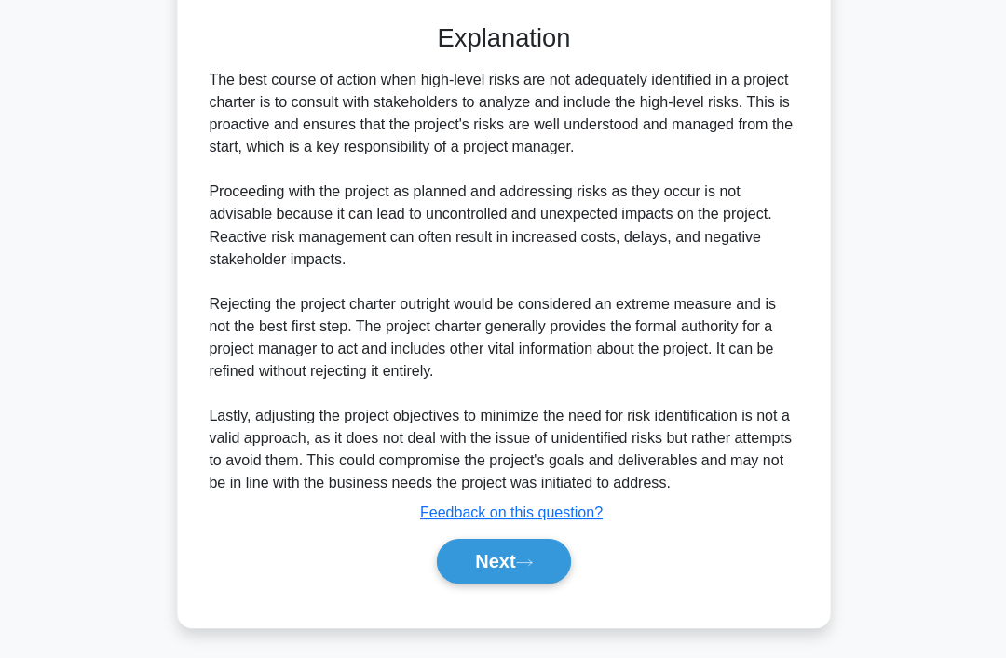
scroll to position [519, 0]
click at [547, 584] on button "Next" at bounding box center [502, 561] width 133 height 45
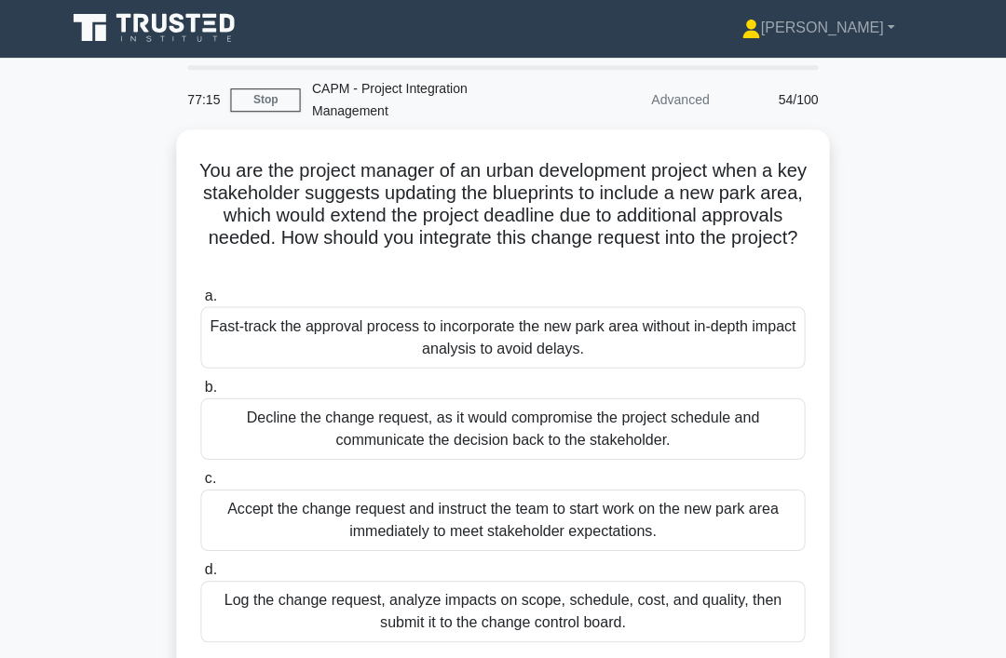
scroll to position [2, 0]
click at [539, 622] on div "Log the change request, analyze impacts on scope, schedule, cost, and quality, …" at bounding box center [502, 610] width 603 height 61
click at [201, 575] on input "d. Log the change request, analyze impacts on scope, schedule, cost, and qualit…" at bounding box center [201, 569] width 0 height 12
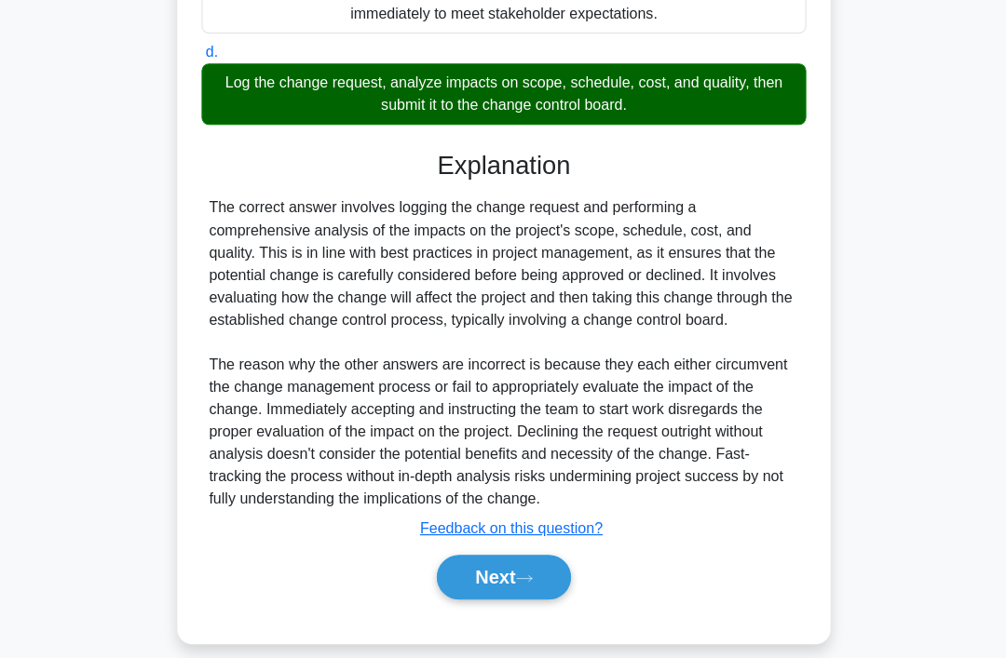
click at [544, 599] on button "Next" at bounding box center [502, 576] width 133 height 45
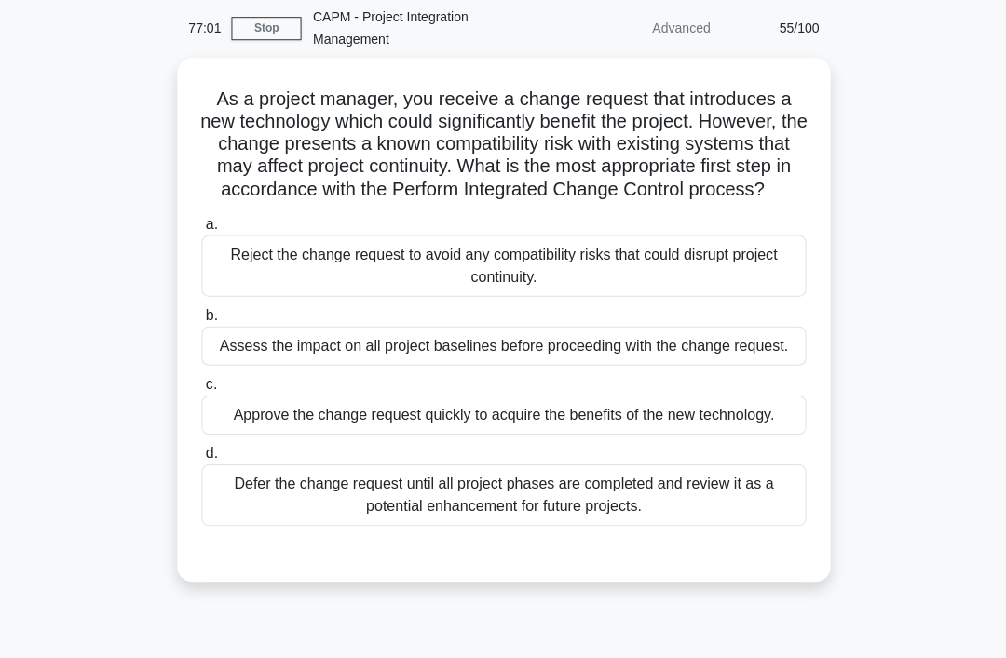
scroll to position [0, 0]
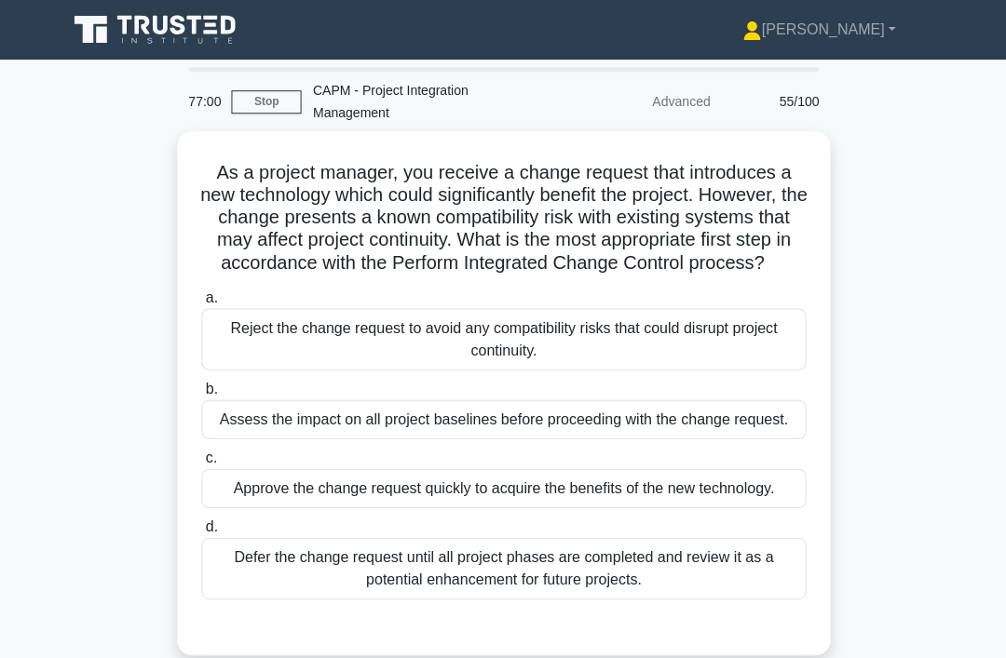
click at [255, 103] on link "Stop" at bounding box center [266, 101] width 70 height 23
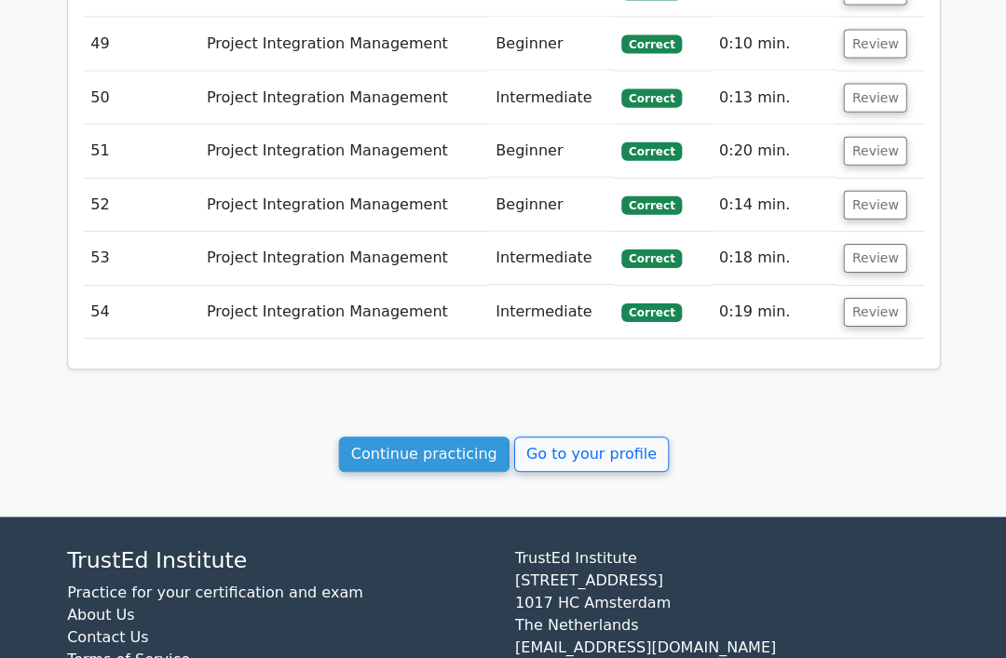
scroll to position [4223, 0]
click at [484, 436] on link "Continue practicing" at bounding box center [423, 453] width 170 height 35
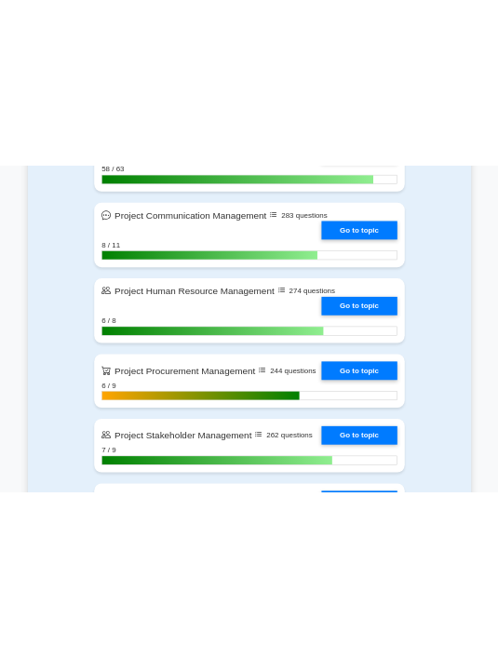
scroll to position [2208, 0]
